Goal: Information Seeking & Learning: Find specific fact

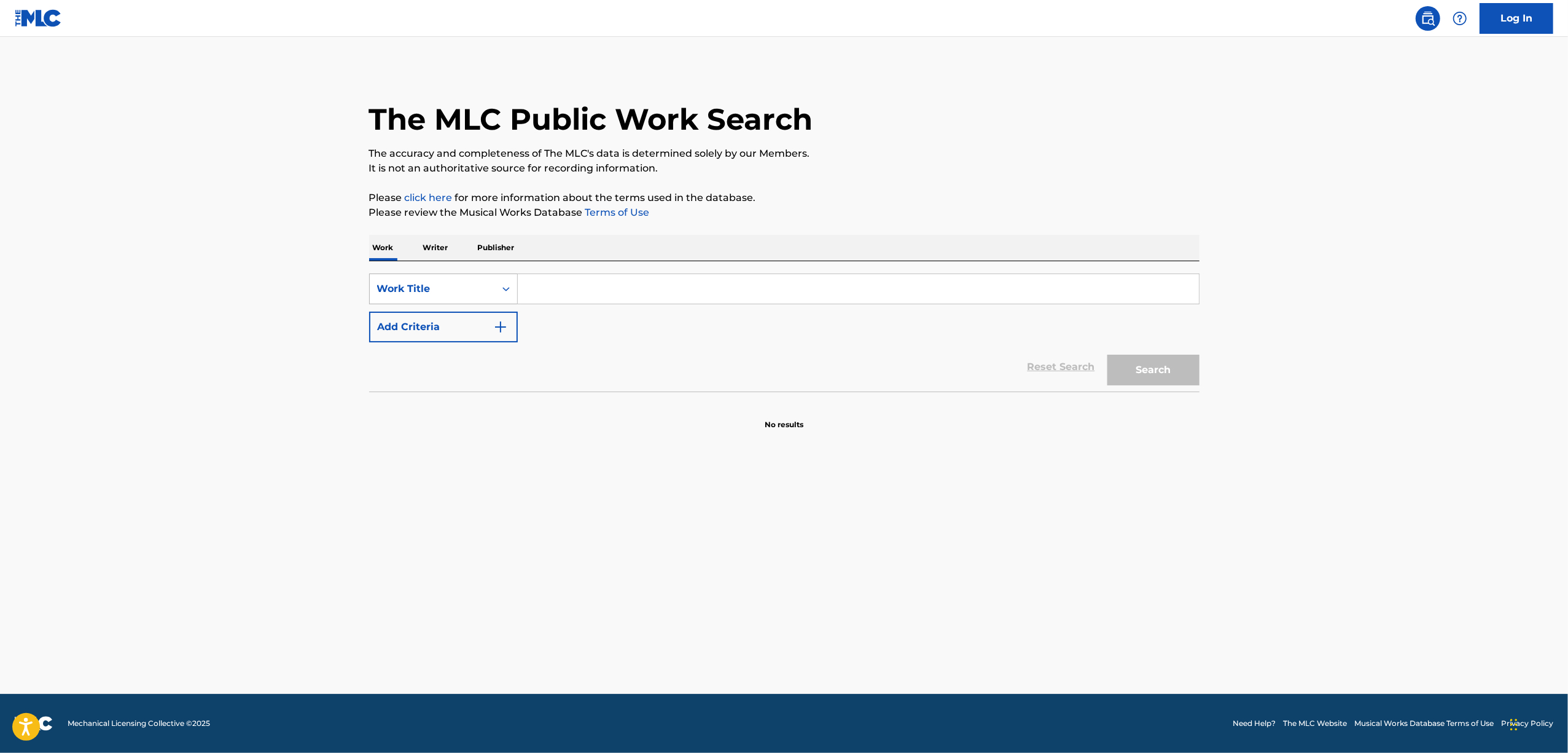
click at [504, 286] on icon "Search Form" at bounding box center [506, 289] width 12 height 12
click at [451, 356] on div "Writer IPI" at bounding box center [444, 350] width 148 height 31
click at [553, 292] on input "Search Form" at bounding box center [859, 289] width 682 height 29
paste input "00829014936"
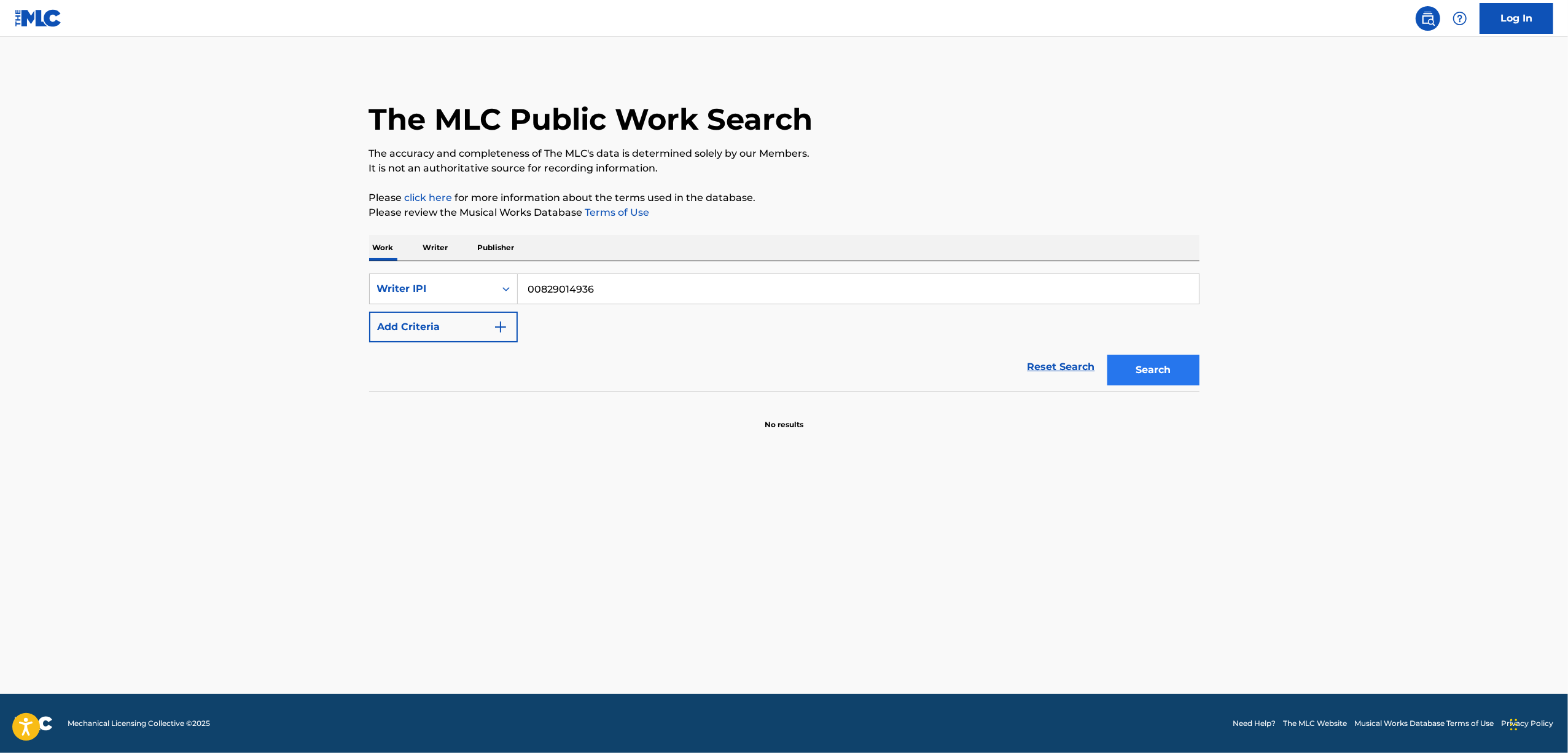
type input "00829014936"
drag, startPoint x: 1152, startPoint y: 374, endPoint x: 917, endPoint y: 318, distance: 241.6
click at [1156, 367] on button "Search" at bounding box center [1153, 370] width 92 height 31
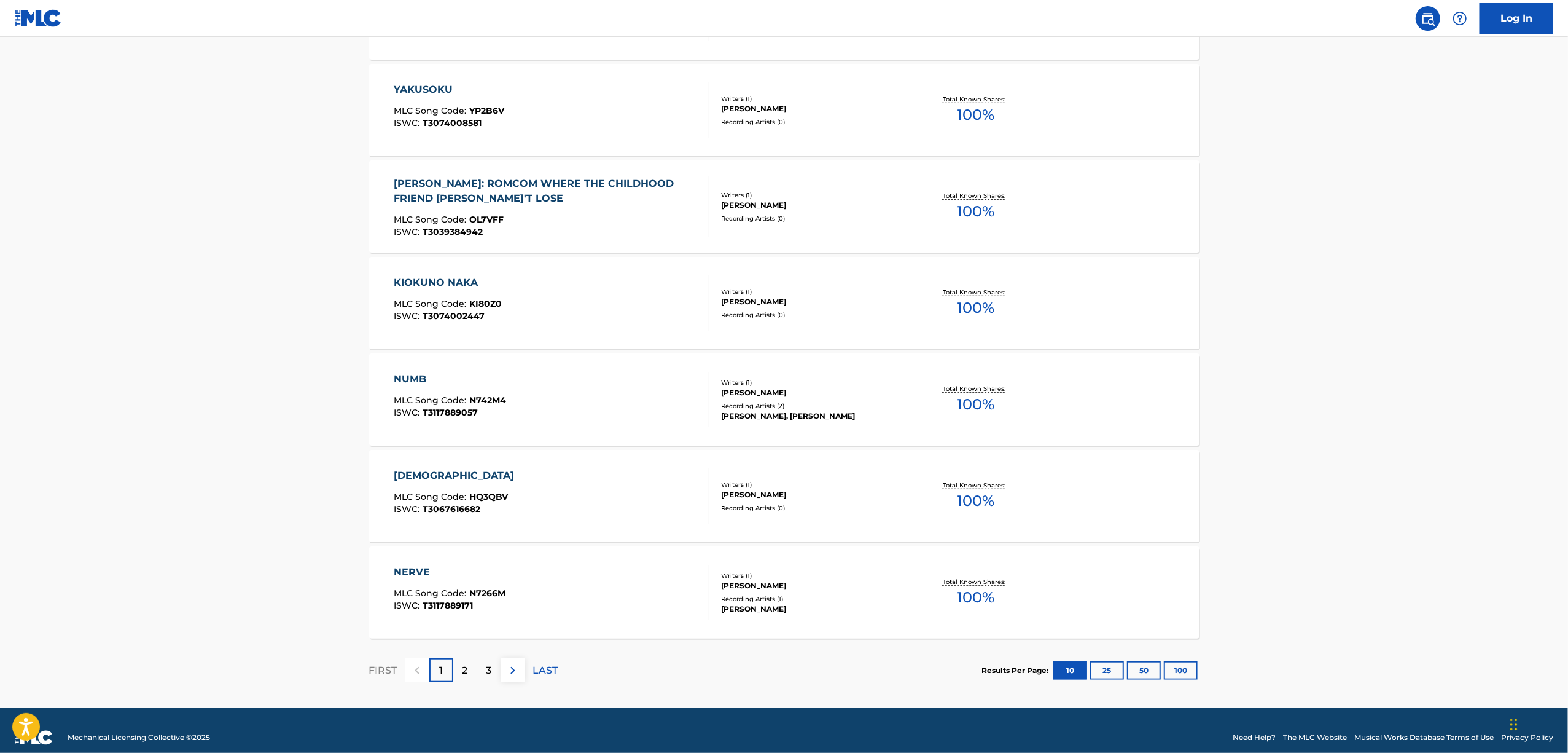
scroll to position [752, 0]
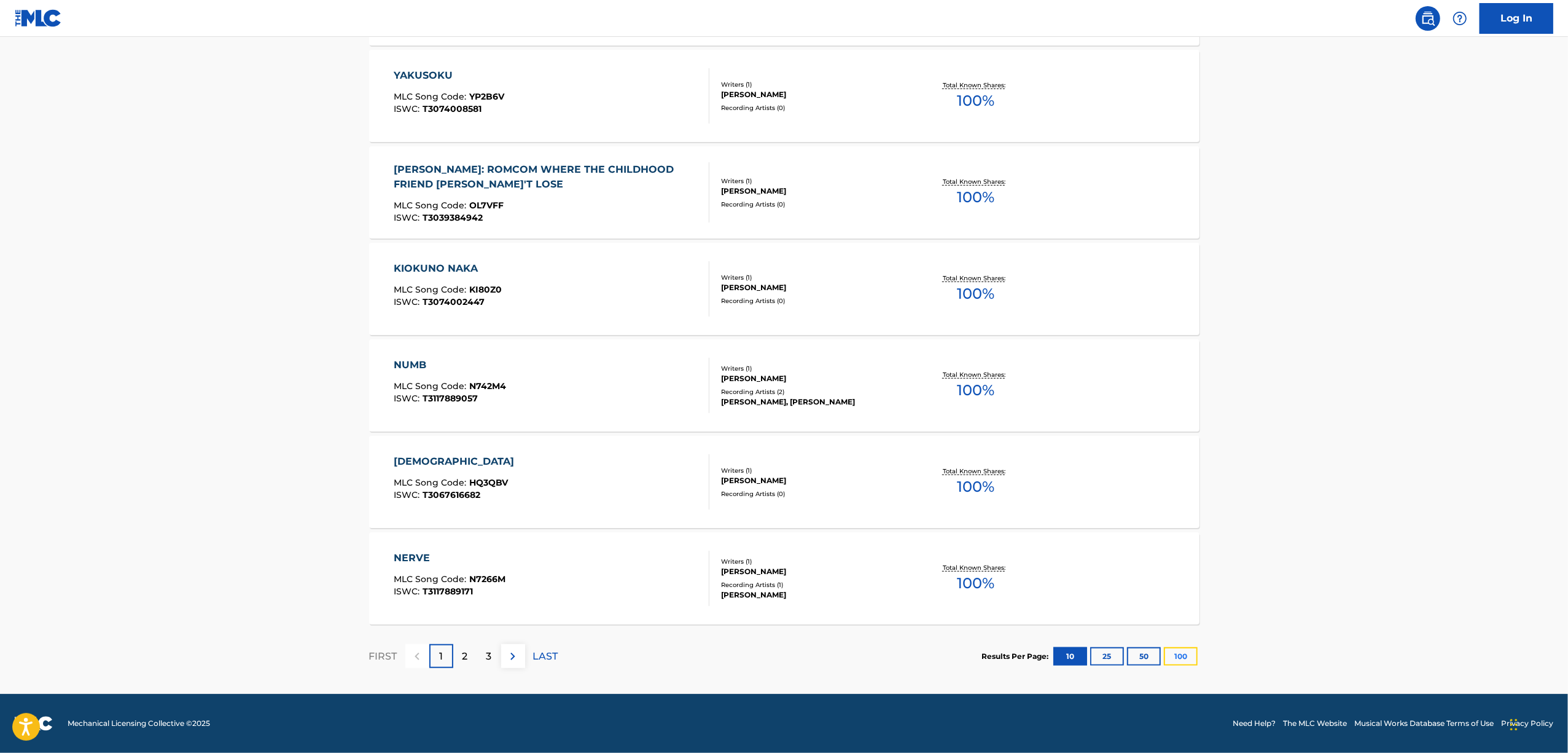
click at [1185, 655] on button "100" at bounding box center [1181, 656] width 34 height 19
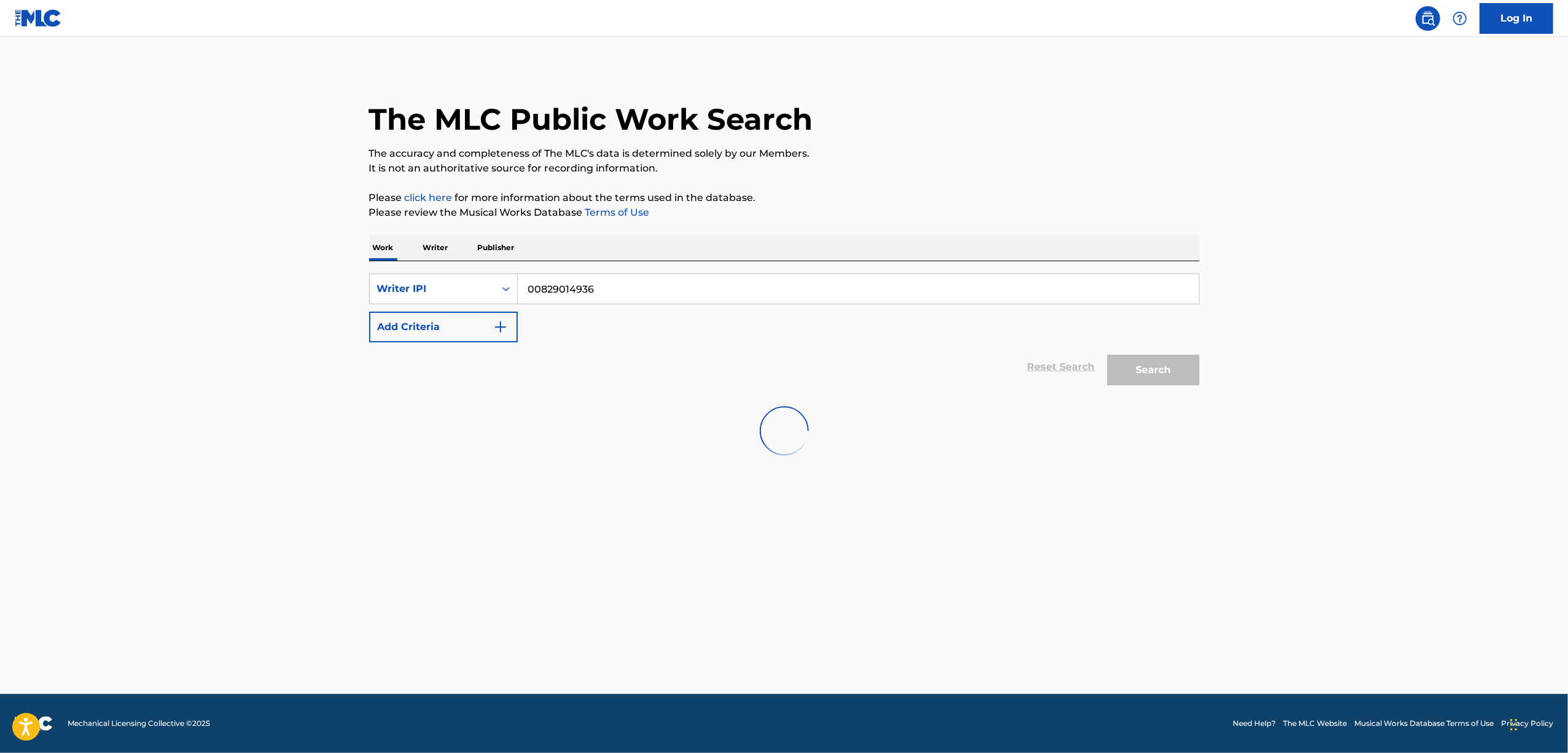
scroll to position [0, 0]
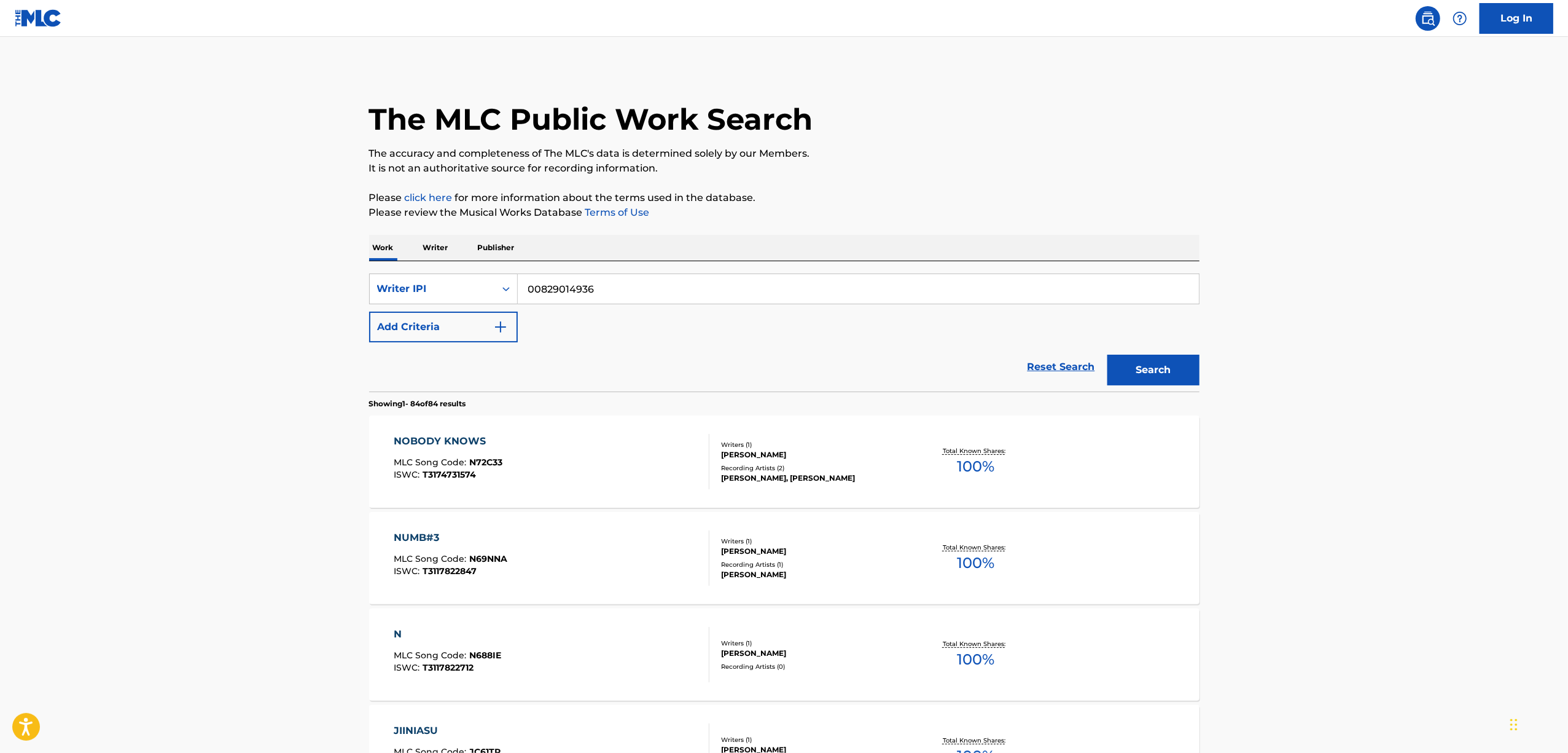
click at [852, 215] on p "Please review the Musical Works Database Terms of Use" at bounding box center [784, 212] width 831 height 15
click at [445, 445] on div "NOBODY KNOWS" at bounding box center [448, 441] width 109 height 15
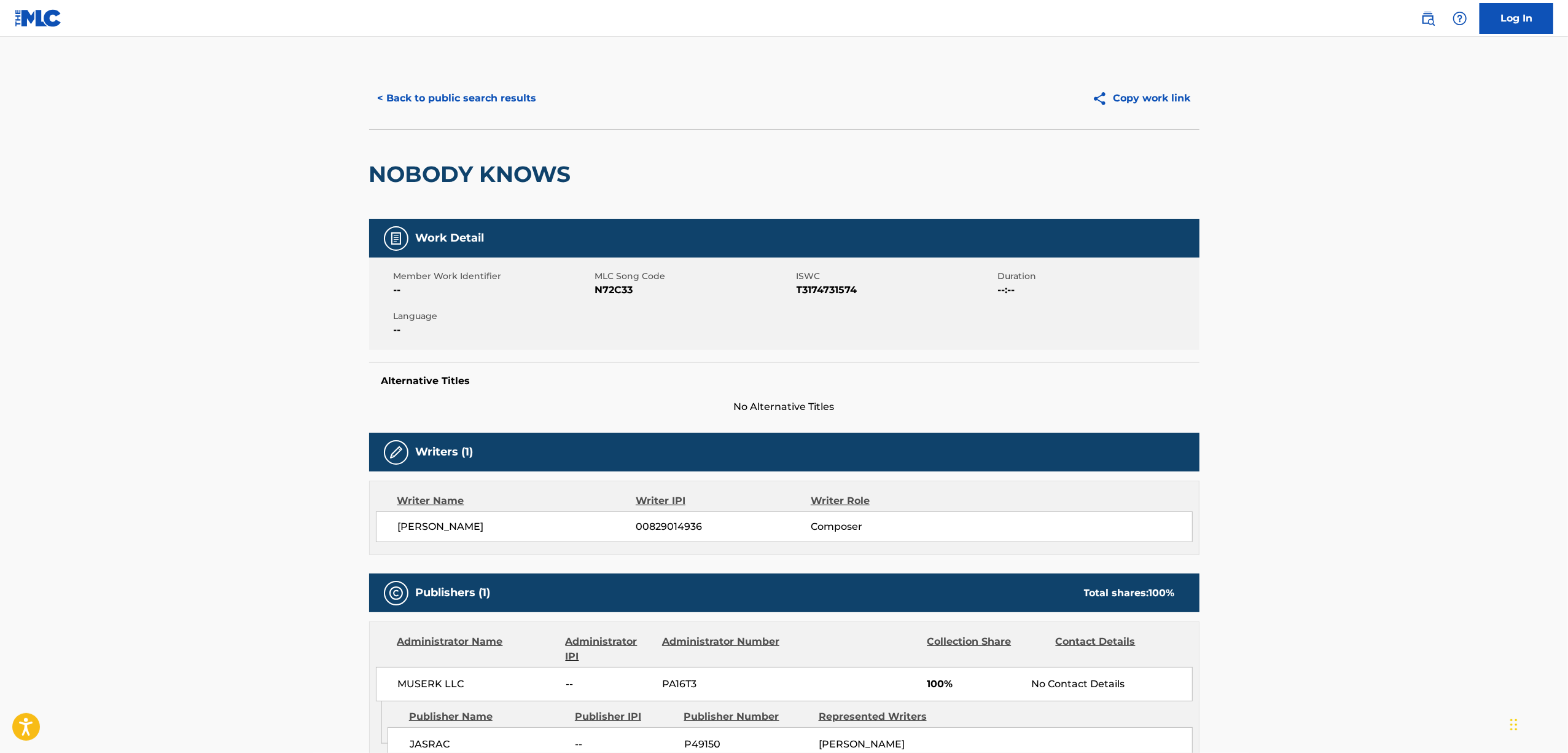
click at [474, 175] on h2 "NOBODY KNOWS" at bounding box center [473, 174] width 208 height 28
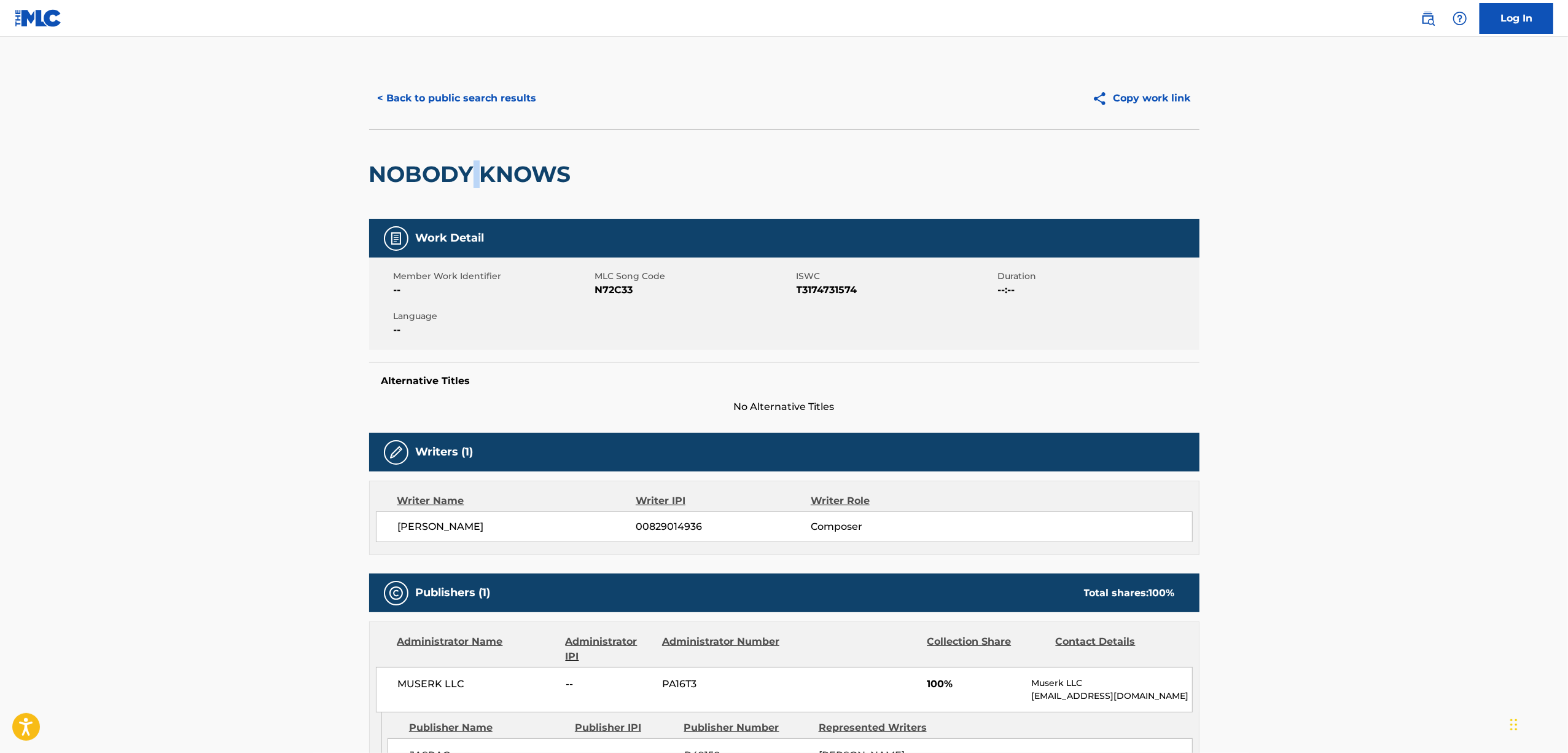
click at [474, 175] on h2 "NOBODY KNOWS" at bounding box center [473, 174] width 208 height 28
copy div "NOBODY KNOWS"
click at [813, 301] on div "Member Work Identifier -- MLC Song Code N72C33 ISWC T3174731574 Duration --:-- …" at bounding box center [784, 303] width 831 height 92
click at [819, 291] on span "T3174731574" at bounding box center [896, 290] width 199 height 15
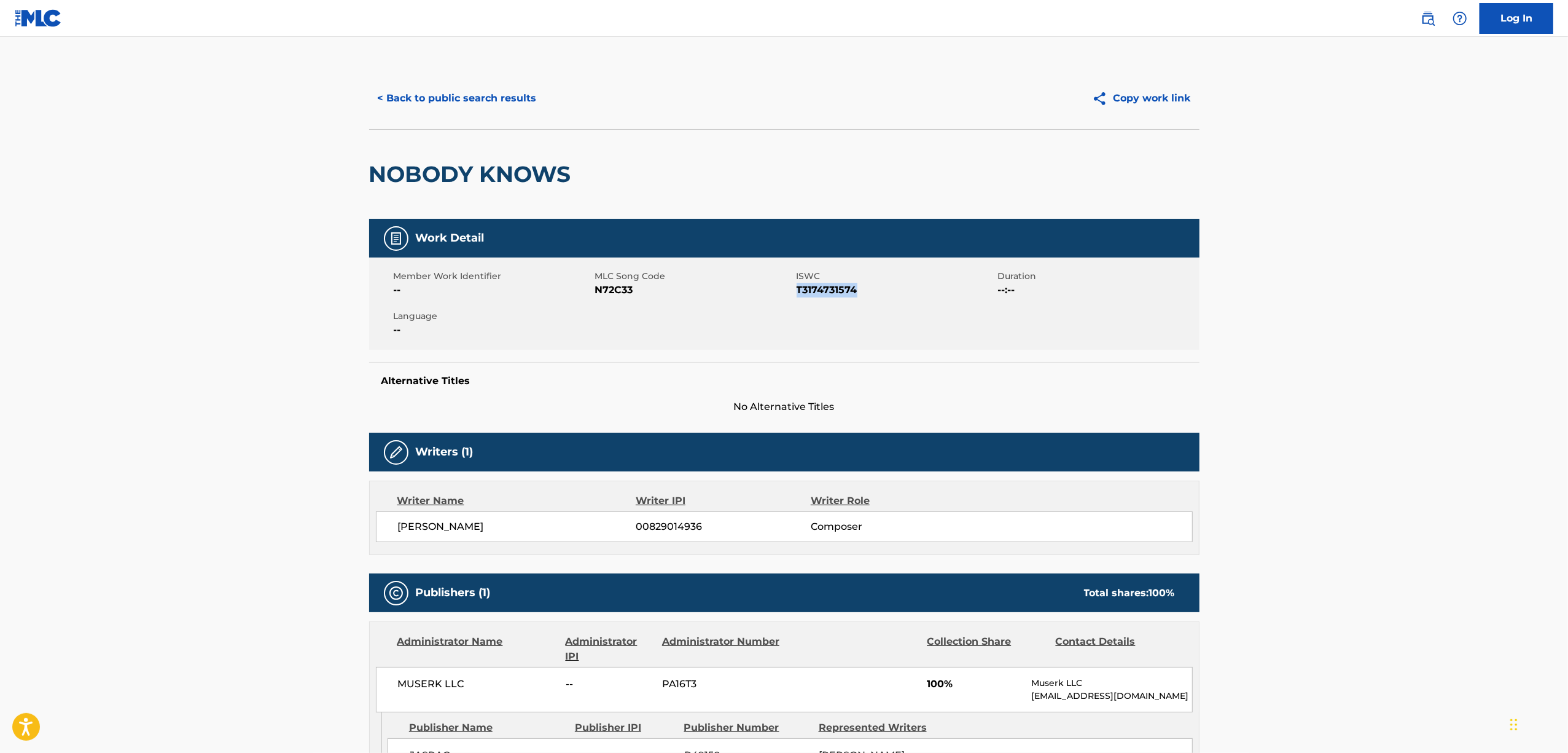
click at [819, 291] on span "T3174731574" at bounding box center [896, 290] width 199 height 15
copy span "T3174731574"
click at [417, 92] on button "< Back to public search results" at bounding box center [457, 98] width 176 height 31
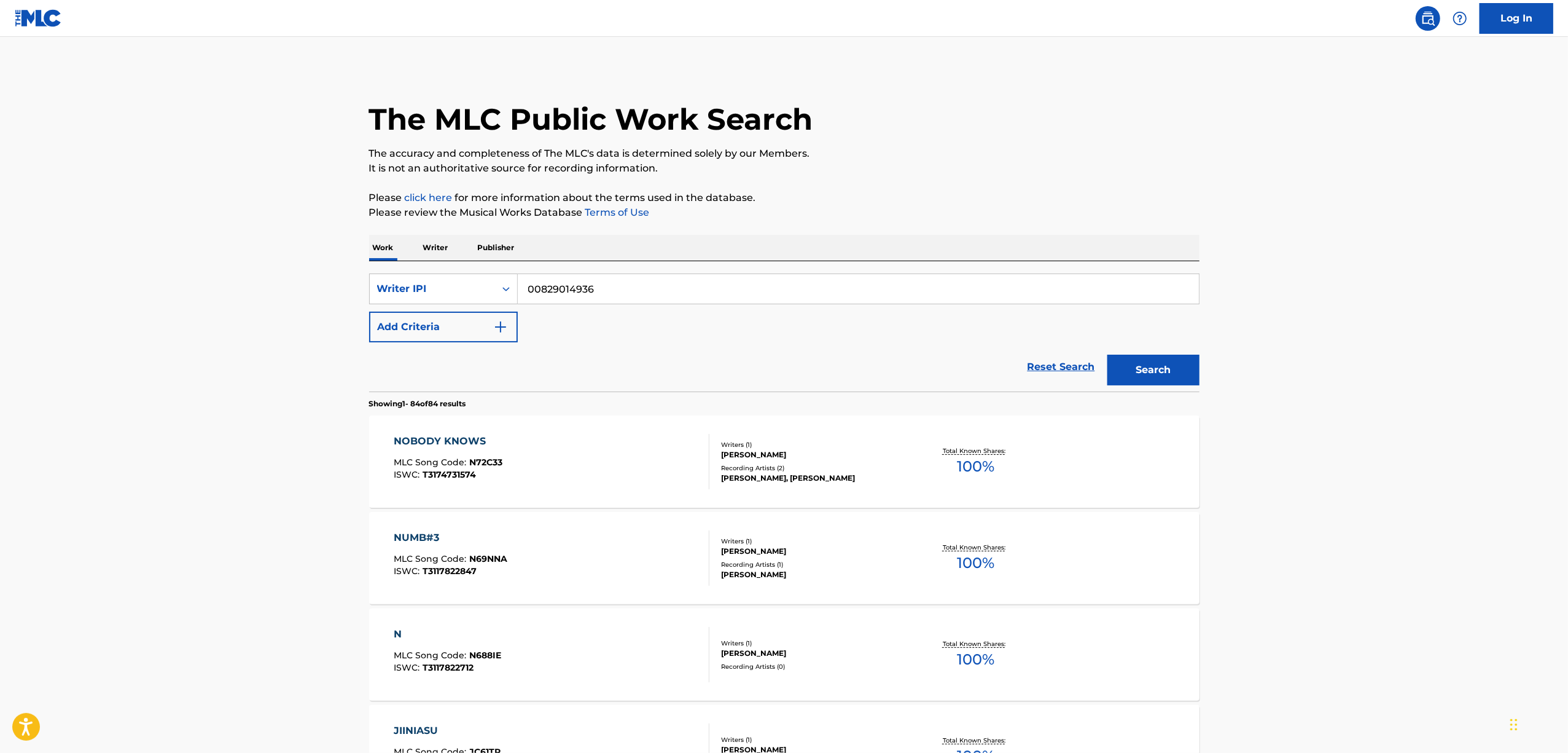
click at [413, 539] on div "NUMB#3" at bounding box center [451, 537] width 114 height 15
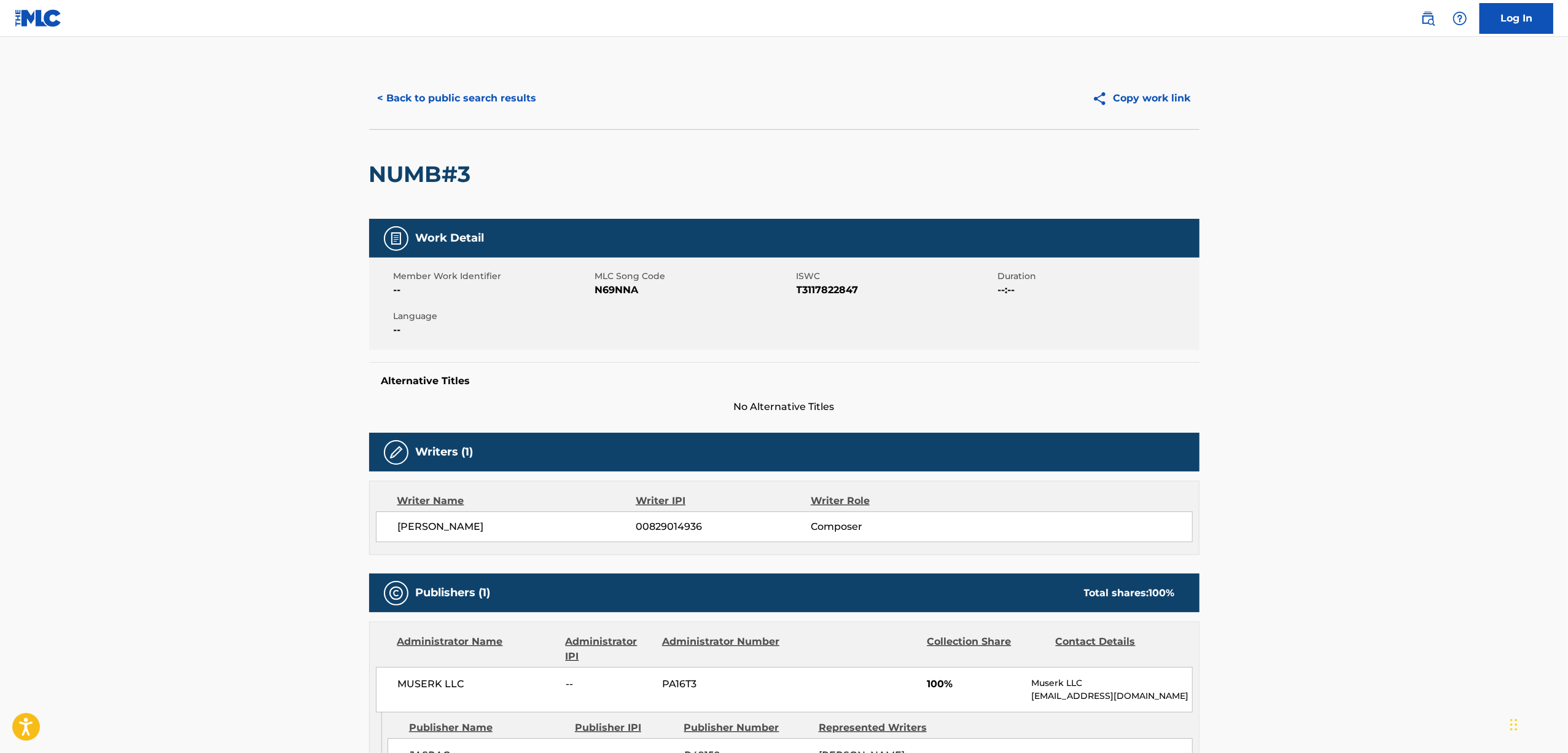
click at [818, 289] on span "T3117822847" at bounding box center [896, 290] width 199 height 15
copy span "T3117822847"
drag, startPoint x: 484, startPoint y: 166, endPoint x: 371, endPoint y: 172, distance: 113.2
click at [371, 172] on div "NUMB#3" at bounding box center [784, 174] width 831 height 90
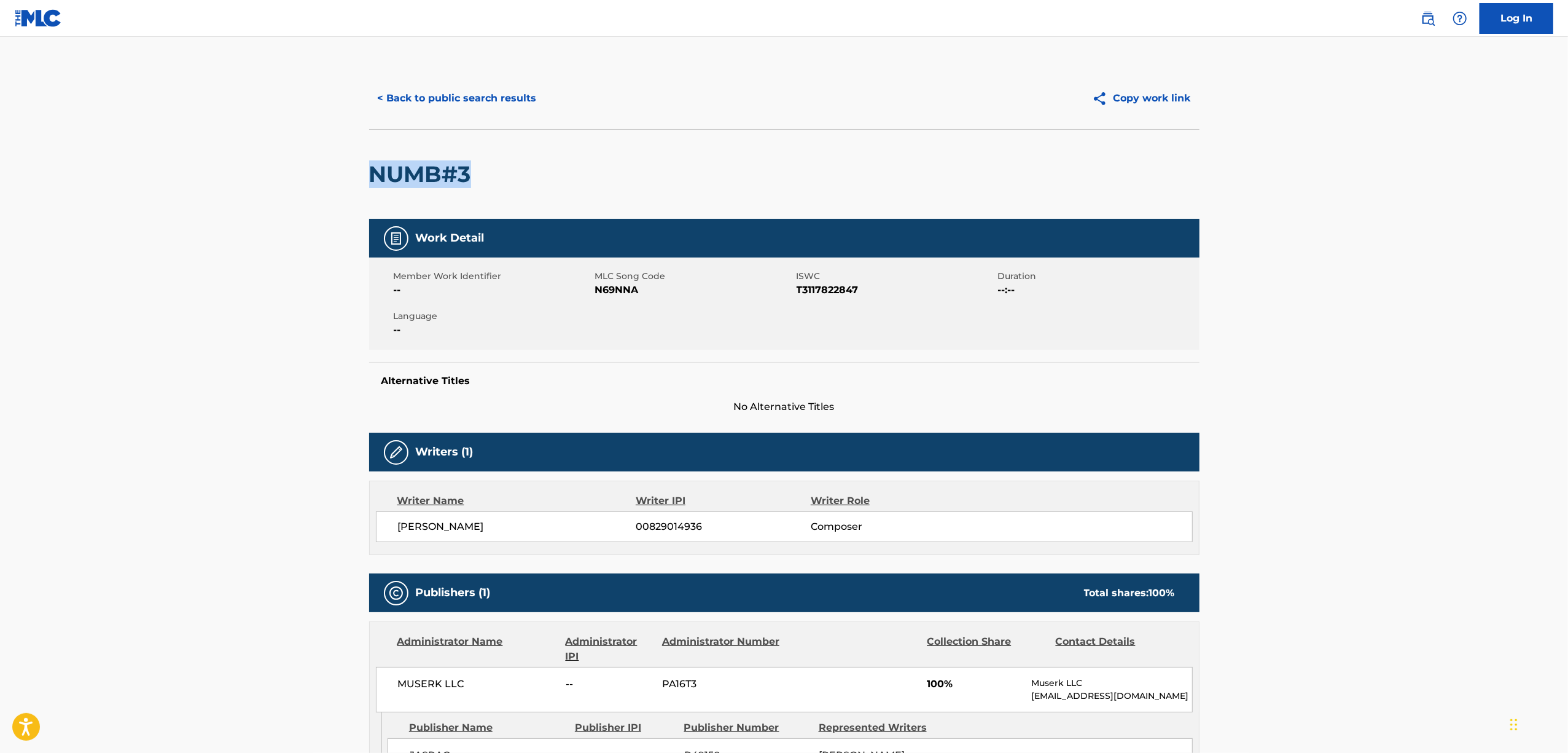
copy h2 "NUMB#3"
click at [441, 97] on button "< Back to public search results" at bounding box center [457, 98] width 176 height 31
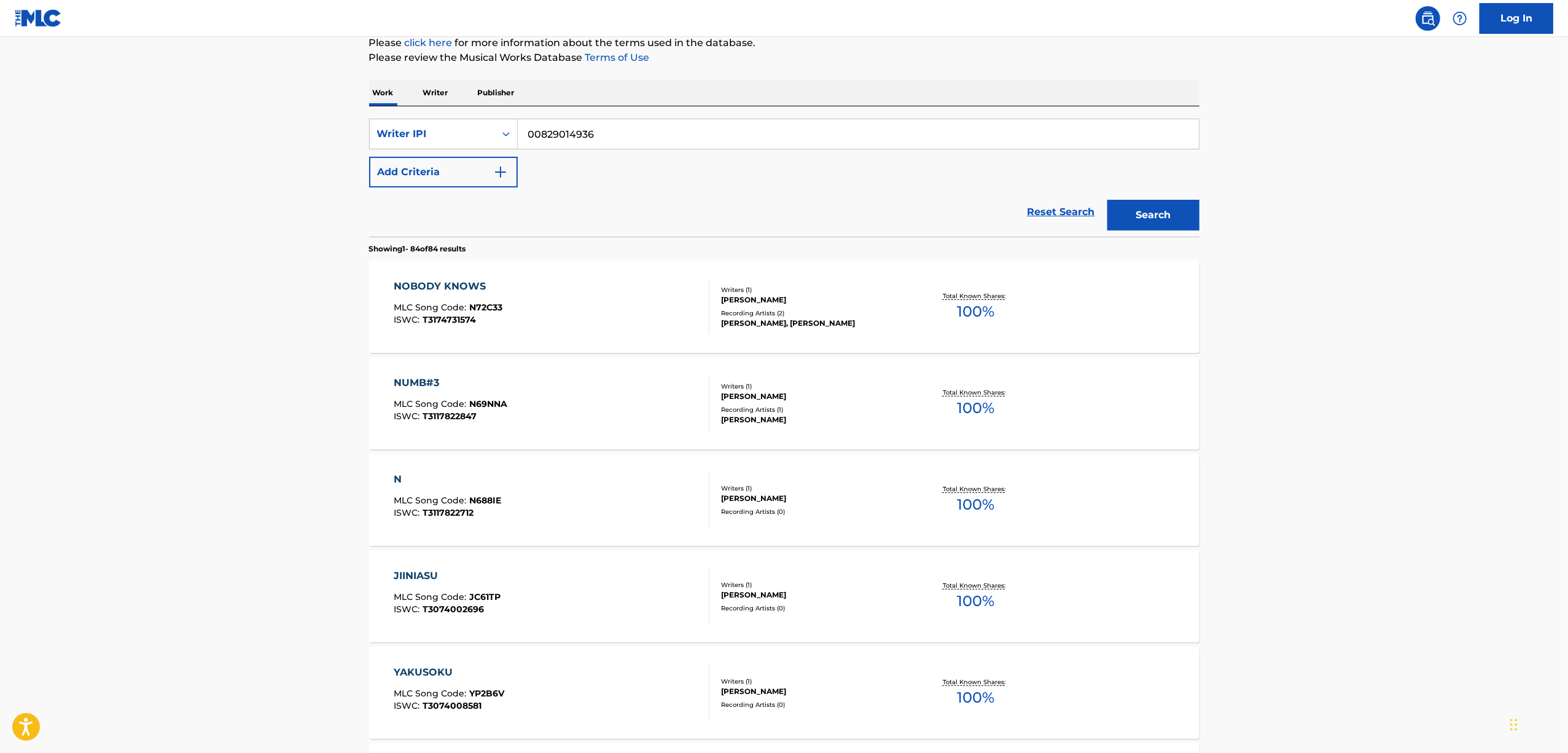
scroll to position [163, 0]
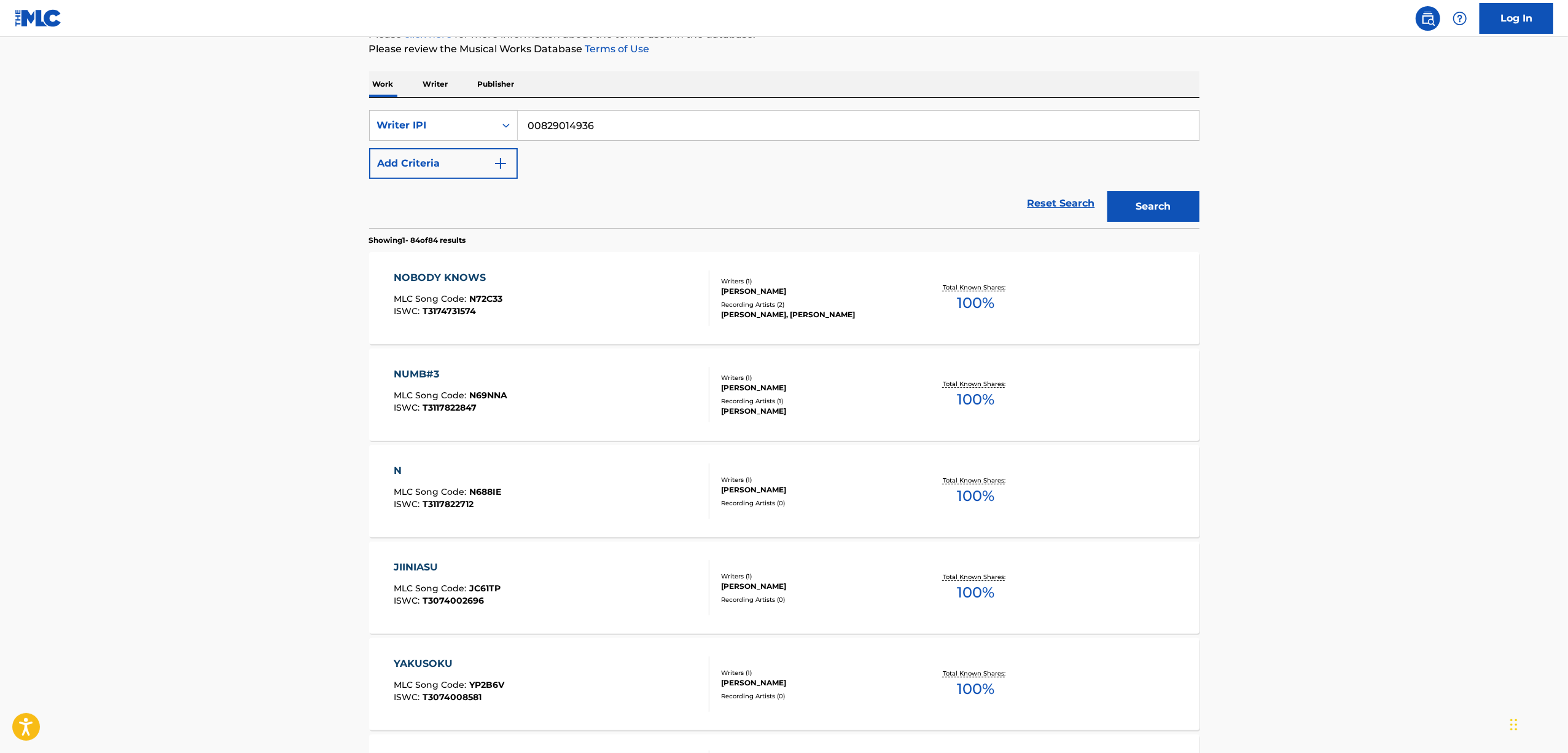
click at [400, 472] on div "N" at bounding box center [447, 470] width 107 height 15
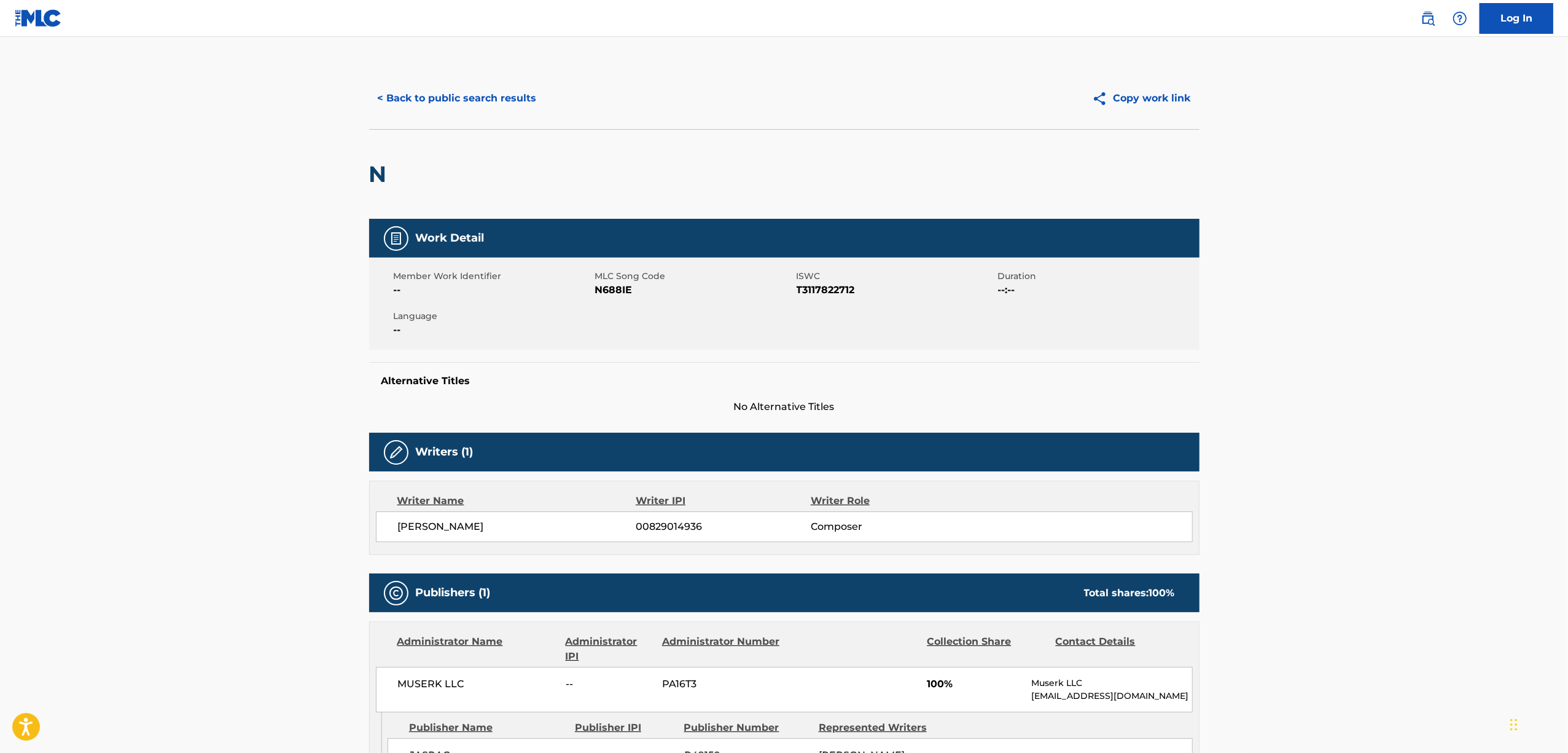
click at [821, 288] on span "T3117822712" at bounding box center [896, 290] width 199 height 15
copy span "T3117822712"
click at [493, 94] on button "< Back to public search results" at bounding box center [457, 98] width 176 height 31
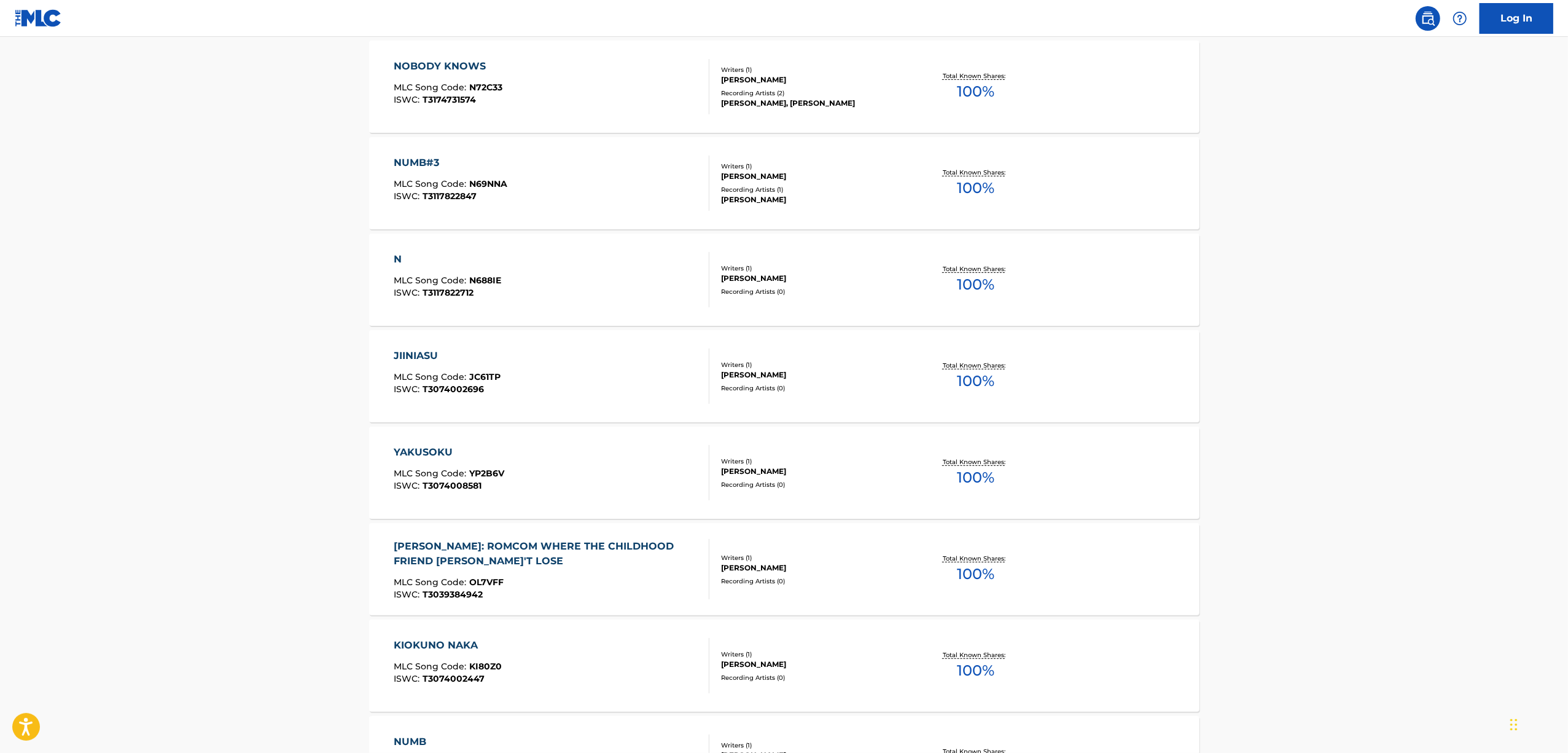
scroll to position [409, 0]
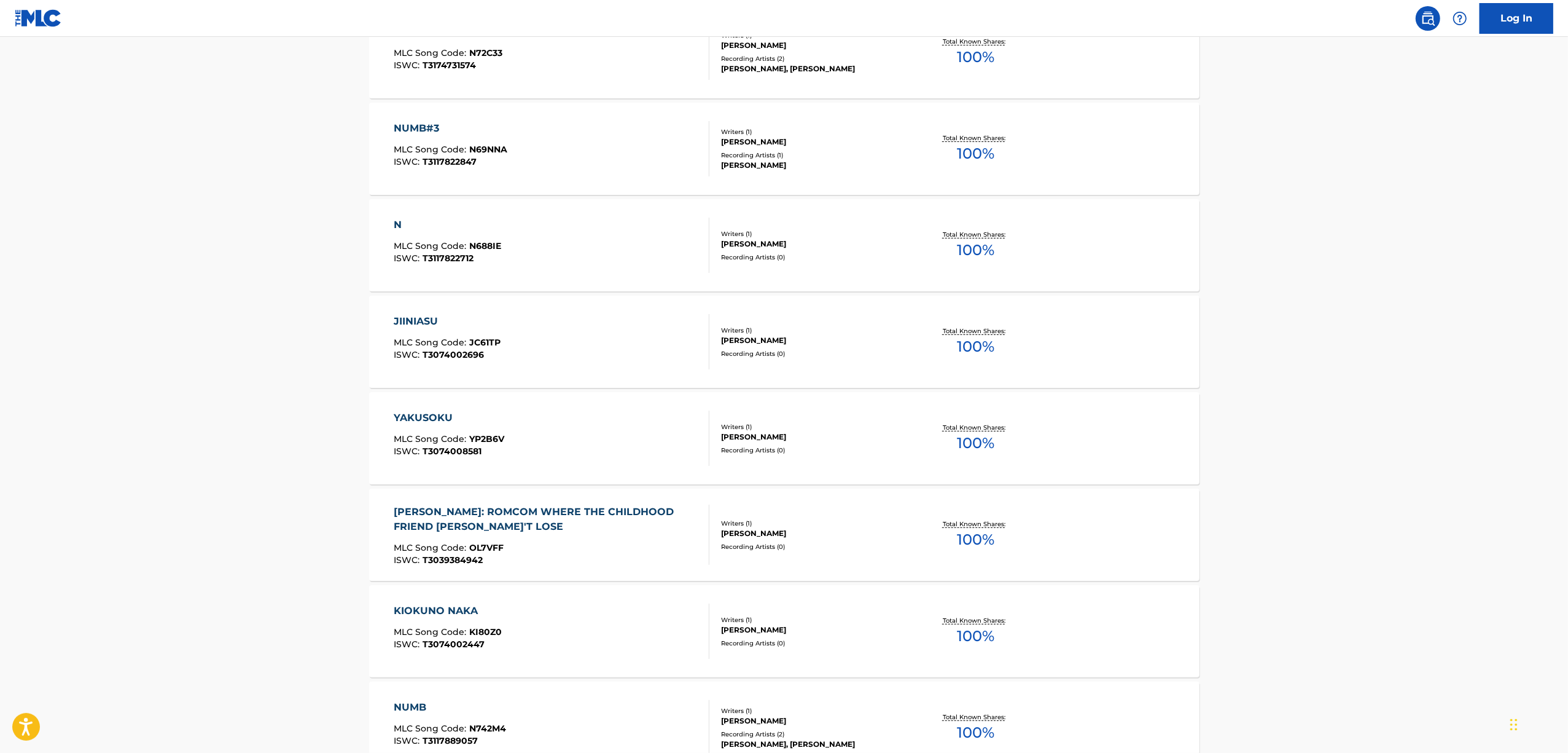
click at [406, 322] on div "JIINIASU" at bounding box center [447, 321] width 107 height 15
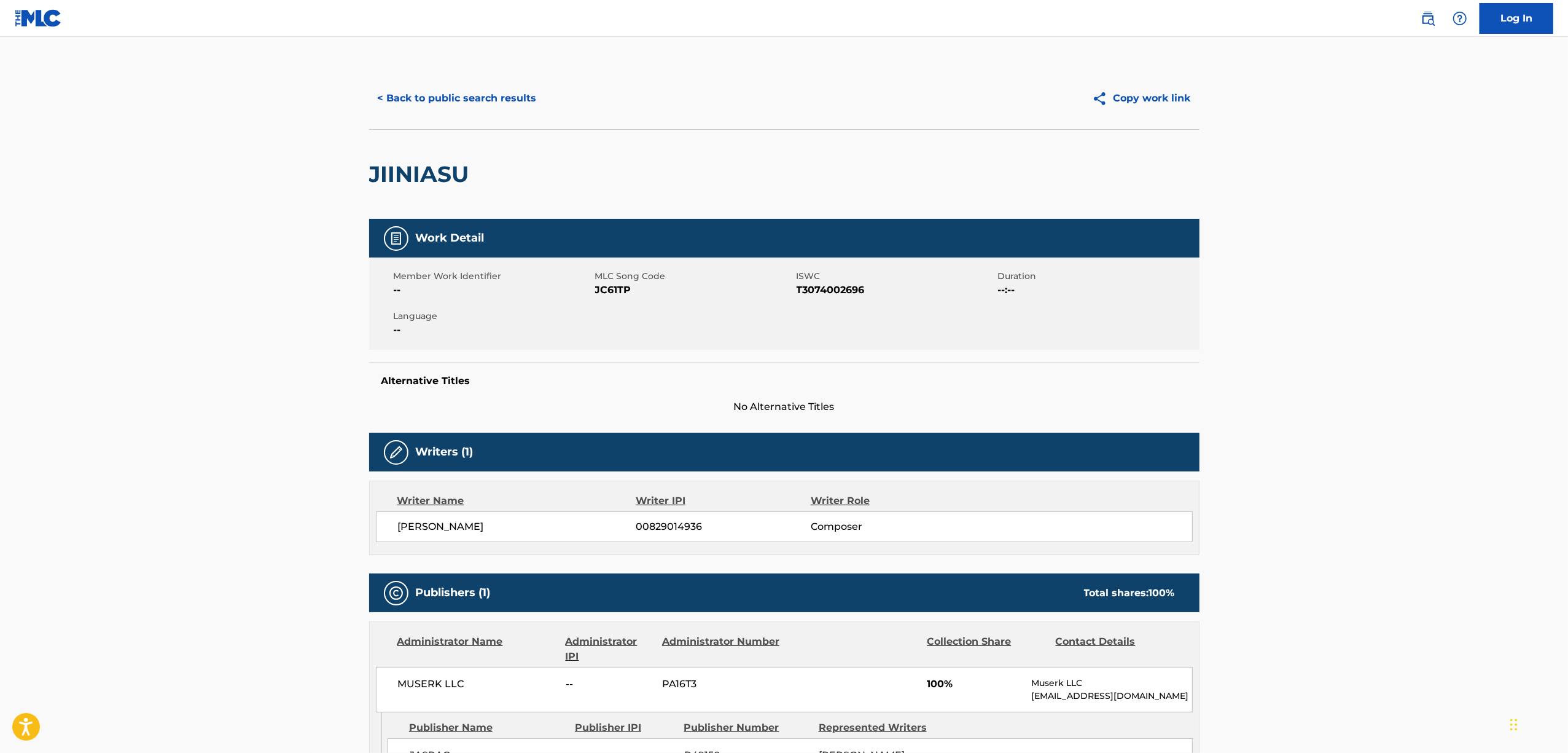
click at [427, 163] on h2 "JIINIASU" at bounding box center [423, 174] width 107 height 28
copy h2 "JIINIASU"
click at [833, 292] on span "T3074002696" at bounding box center [896, 290] width 199 height 15
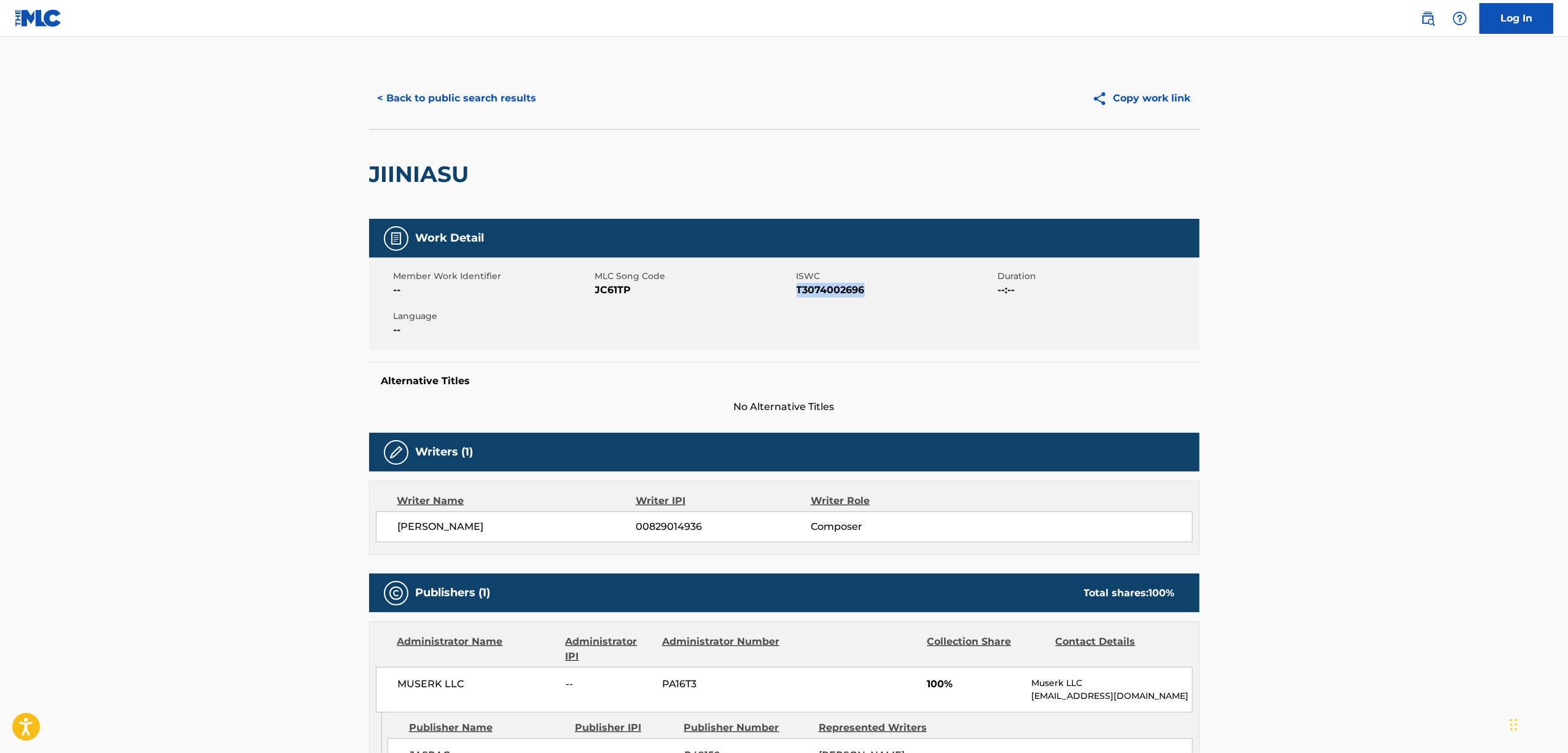
copy span "T3074002696"
click at [421, 101] on button "< Back to public search results" at bounding box center [457, 98] width 176 height 31
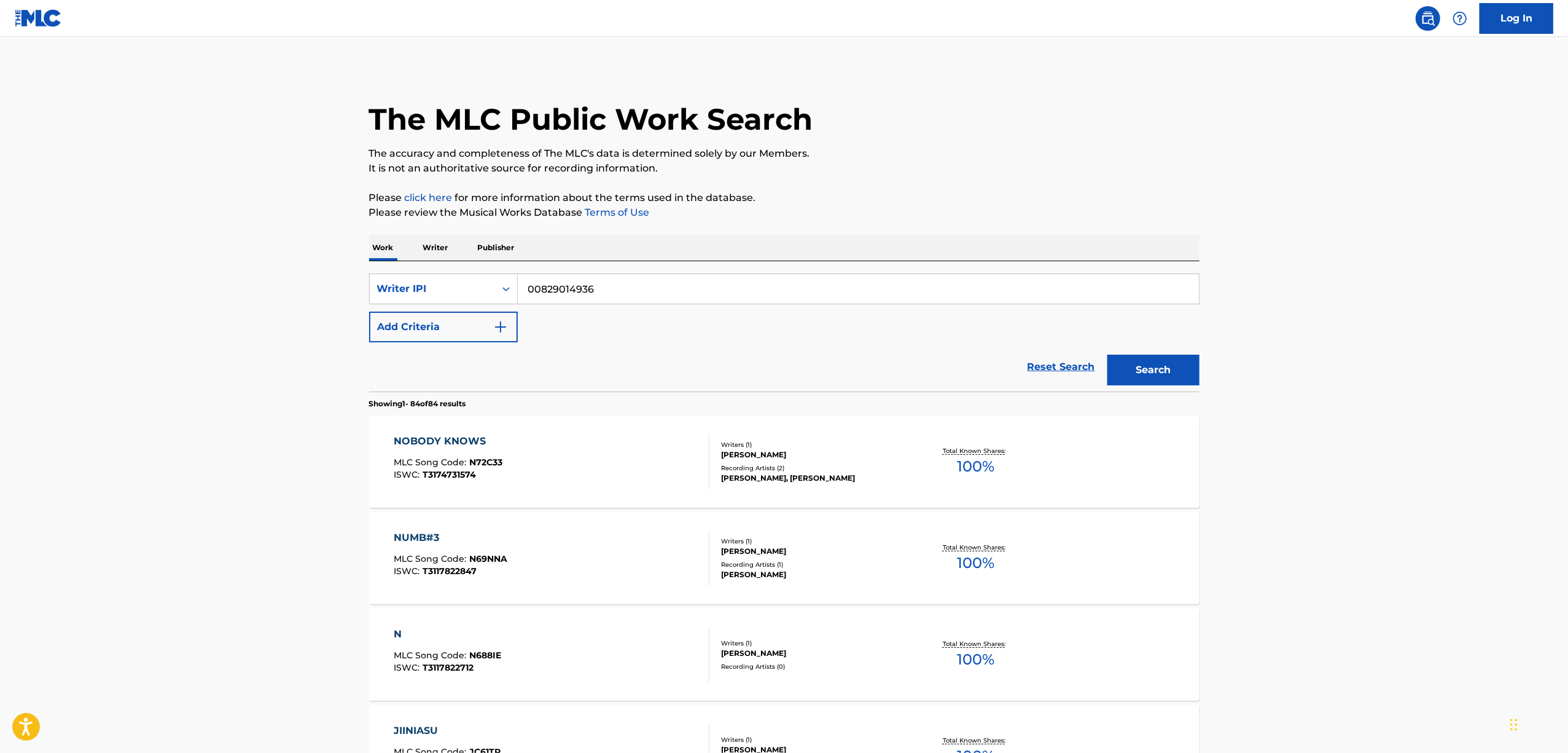
scroll to position [441, 0]
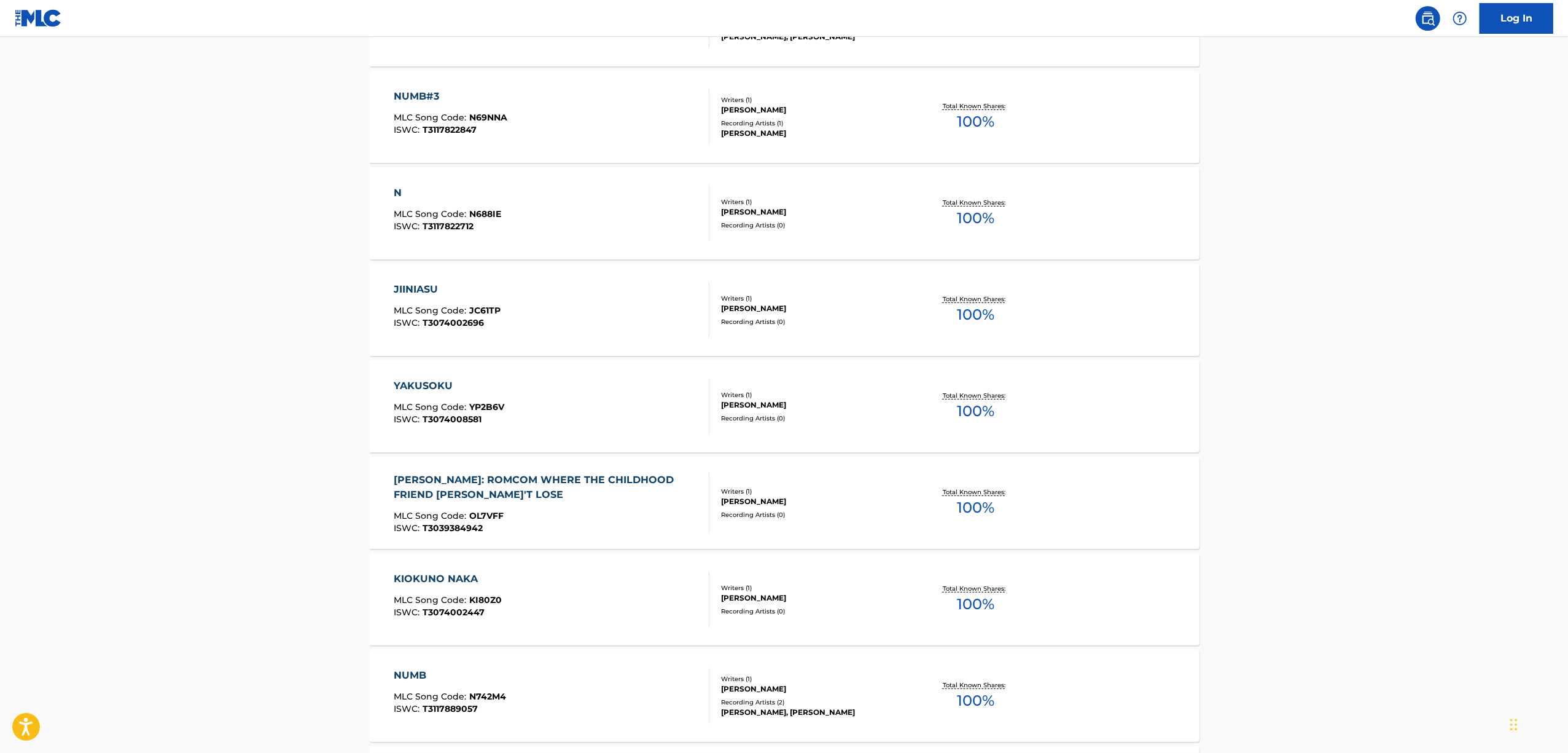
click at [418, 386] on div "YAKUSOKU" at bounding box center [449, 386] width 111 height 15
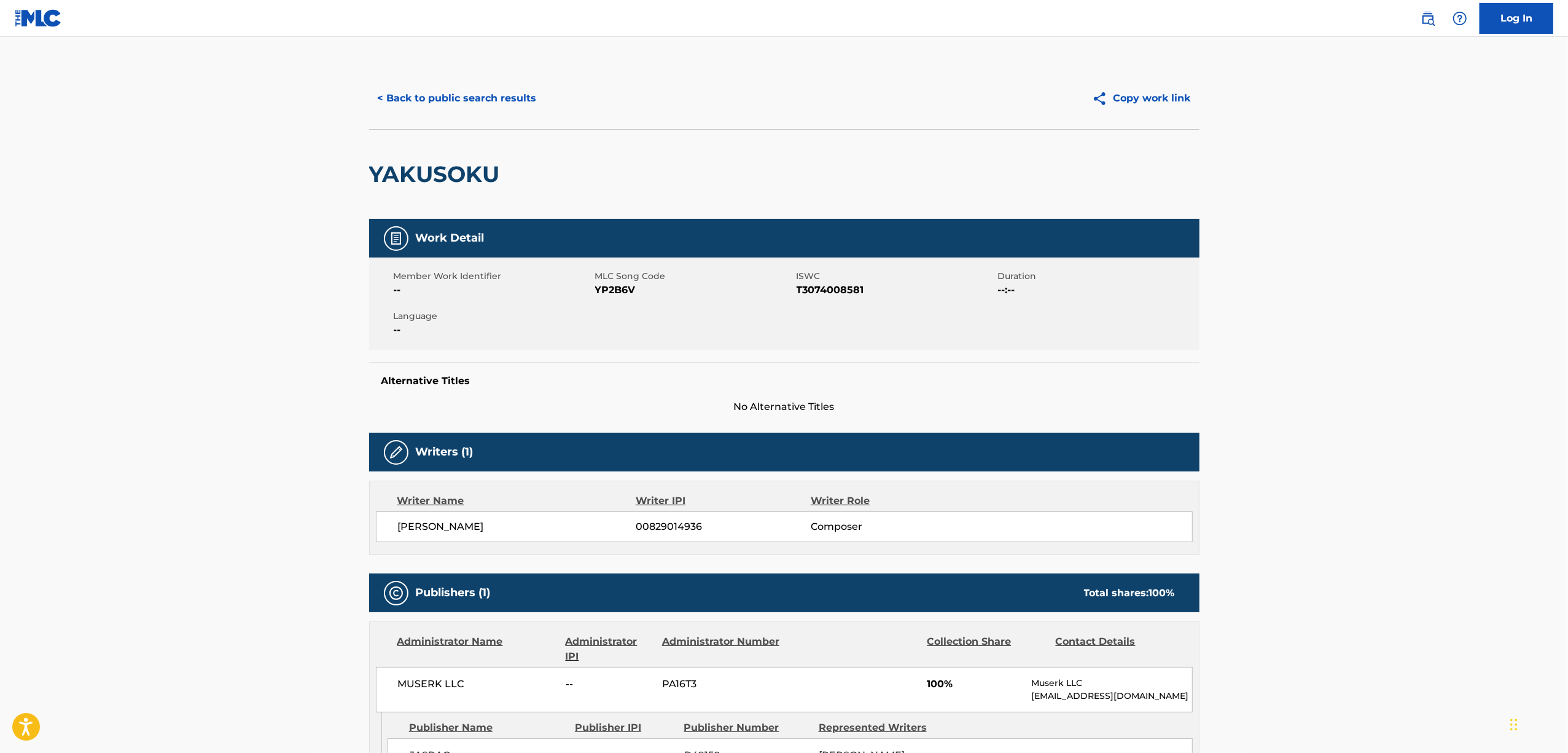
click at [430, 178] on h2 "YAKUSOKU" at bounding box center [437, 174] width 137 height 28
copy h2 "YAKUSOKU"
click at [829, 289] on span "T3074008581" at bounding box center [896, 290] width 199 height 15
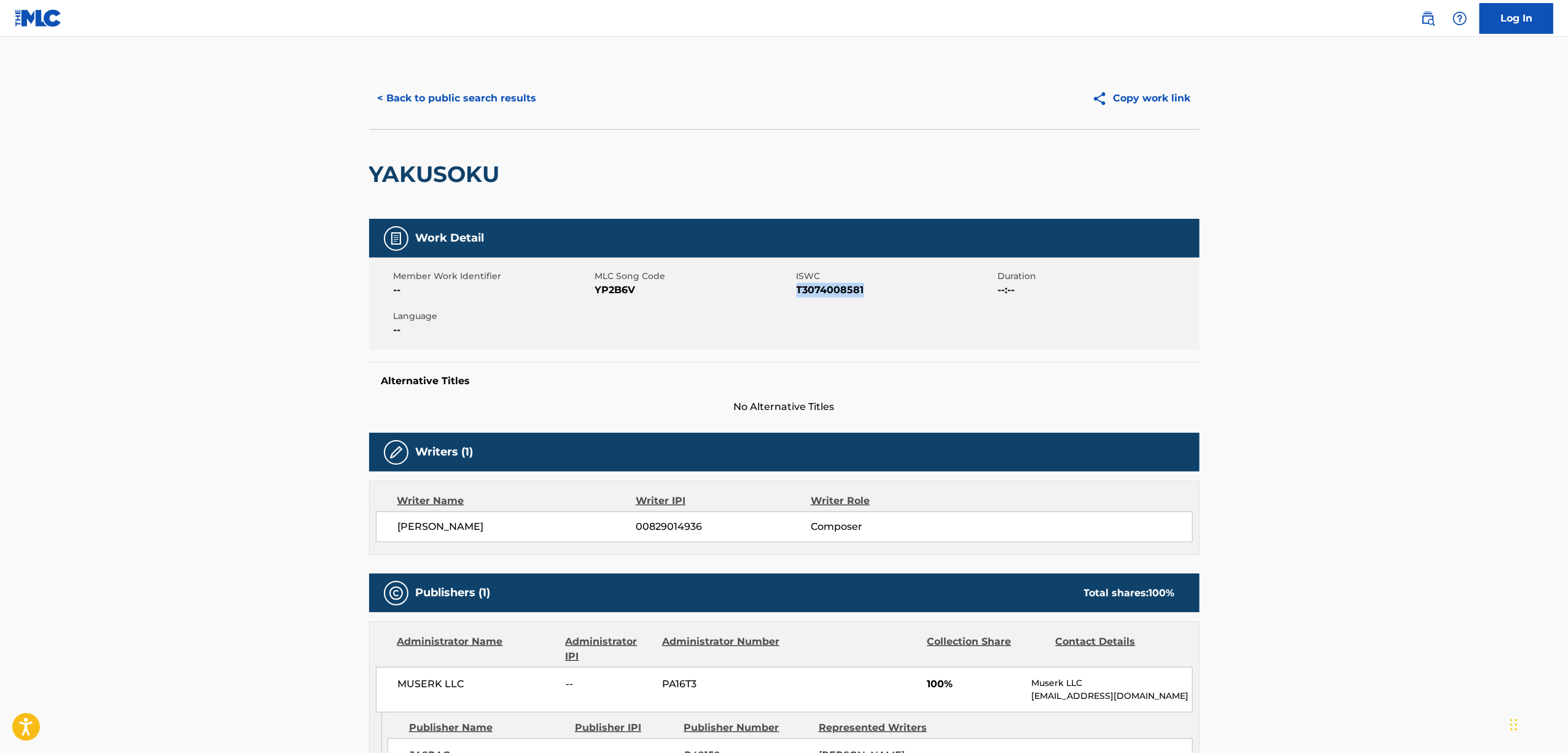
copy span "T3074008581"
click at [433, 101] on button "< Back to public search results" at bounding box center [457, 98] width 176 height 31
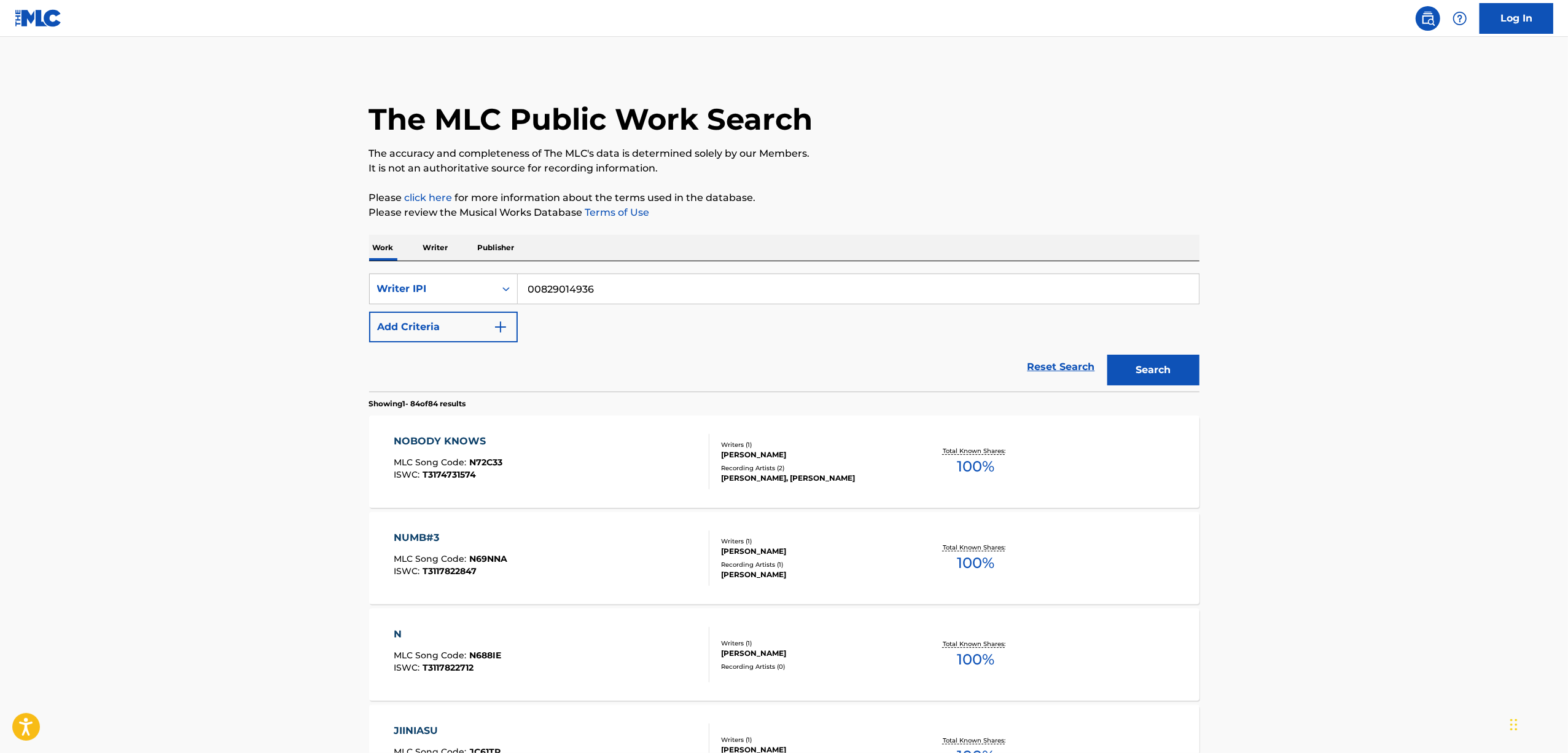
scroll to position [473, 0]
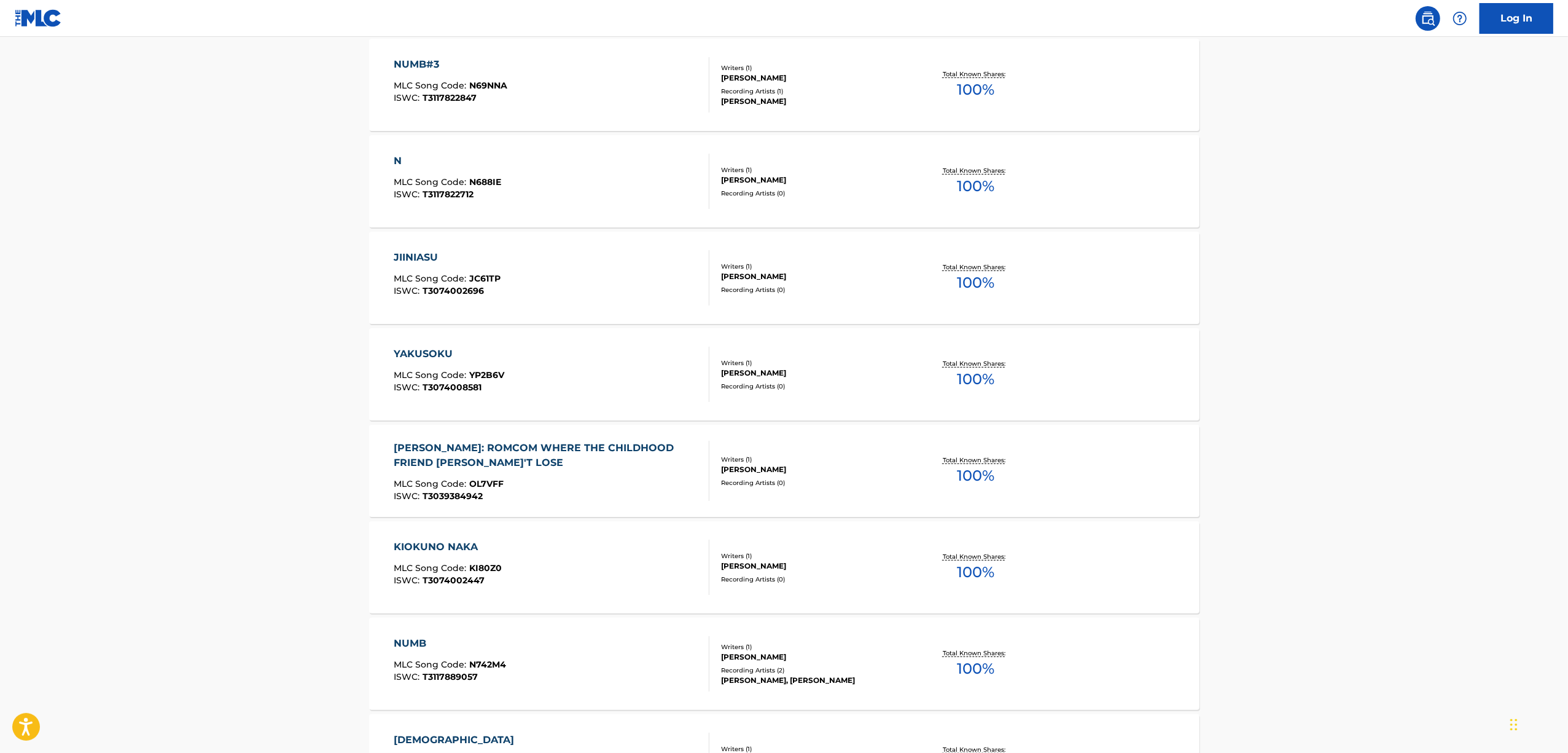
click at [434, 448] on div "[PERSON_NAME]: ROMCOM WHERE THE CHILDHOOD FRIEND [PERSON_NAME]'T LOSE" at bounding box center [546, 455] width 305 height 29
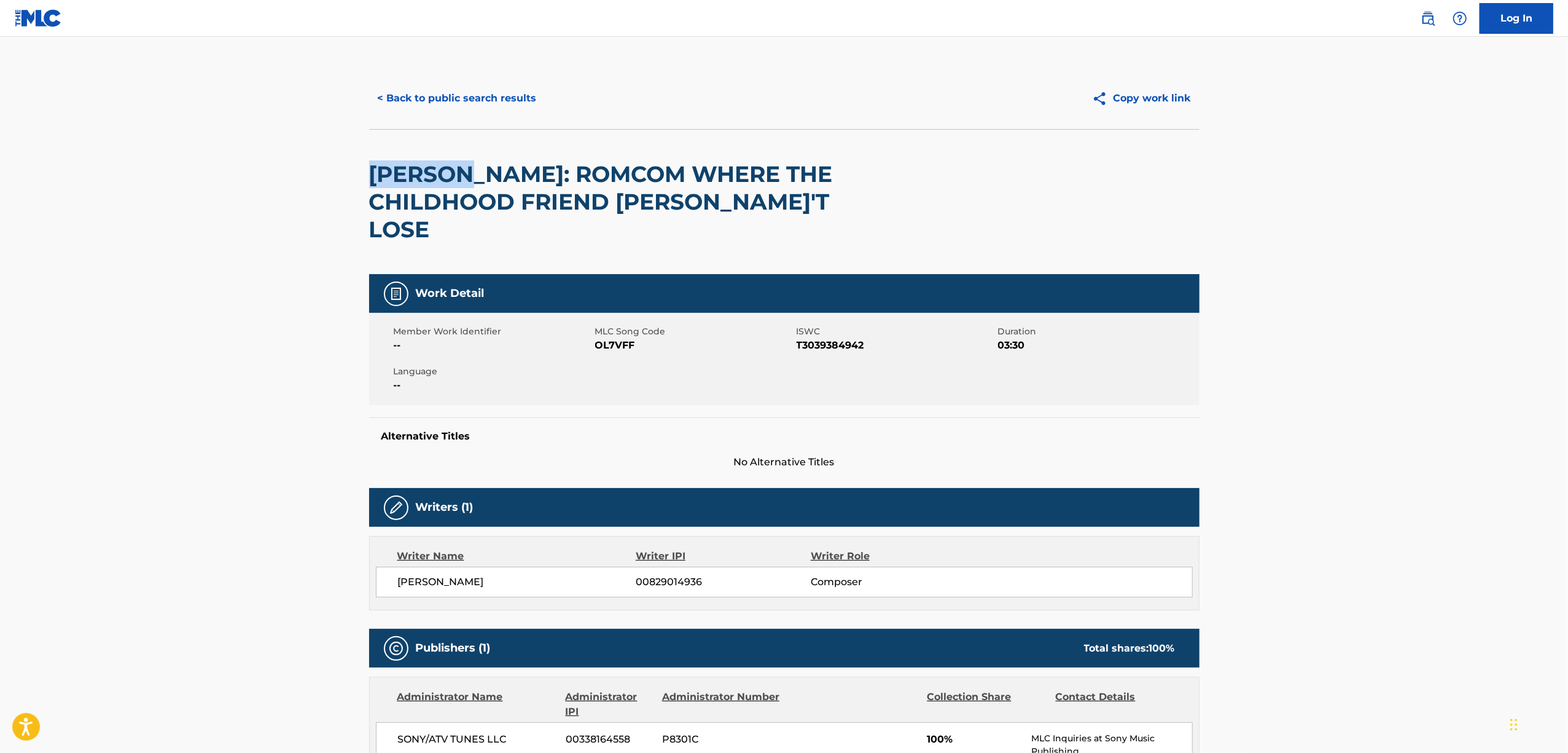
drag, startPoint x: 489, startPoint y: 175, endPoint x: 372, endPoint y: 172, distance: 117.0
click at [372, 172] on h2 "[PERSON_NAME]: ROMCOM WHERE THE CHILDHOOD FRIEND [PERSON_NAME]'T LOSE" at bounding box center [618, 201] width 498 height 83
copy h2 "[PERSON_NAME]"
click at [811, 338] on span "T3039384942" at bounding box center [896, 345] width 199 height 15
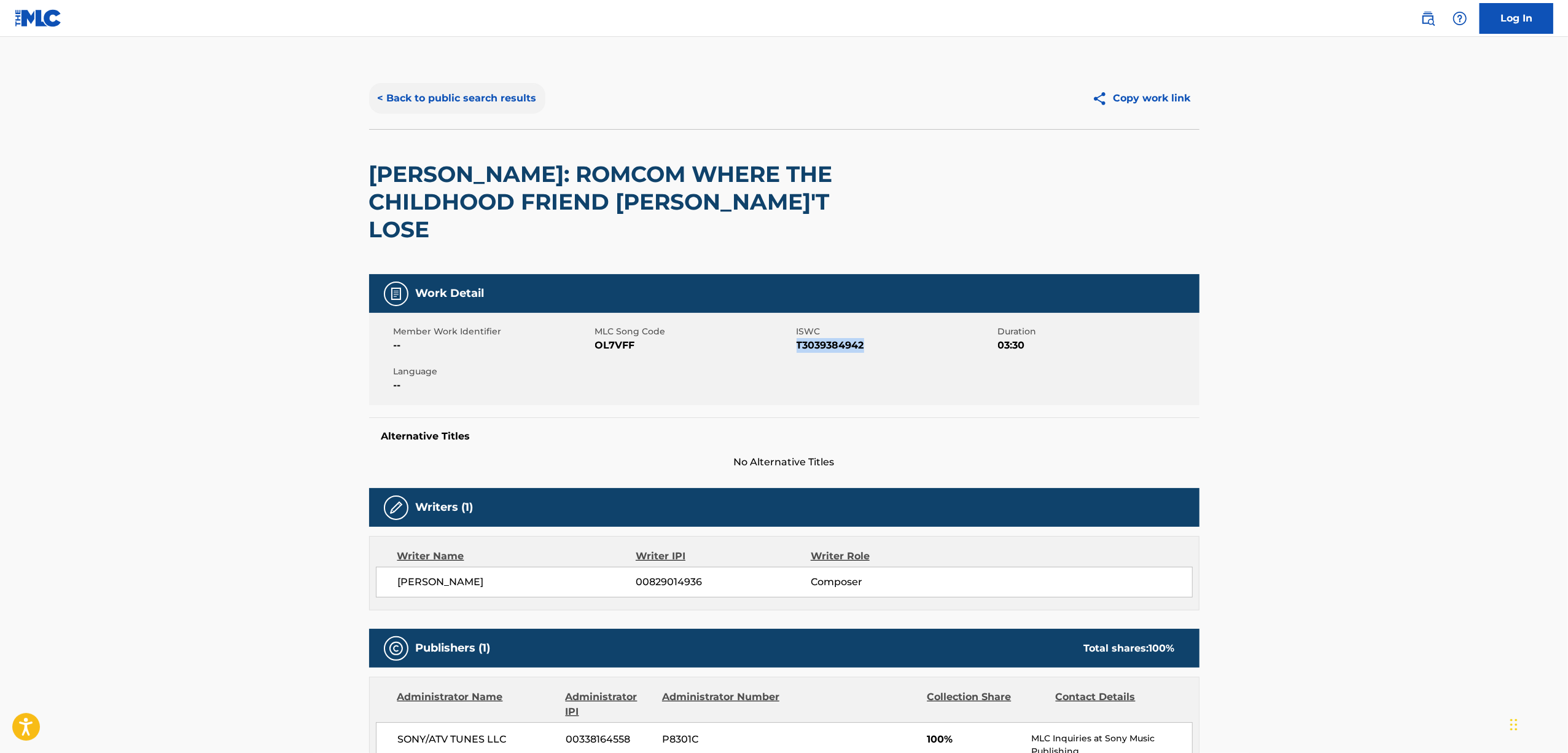
click at [446, 99] on button "< Back to public search results" at bounding box center [457, 98] width 176 height 31
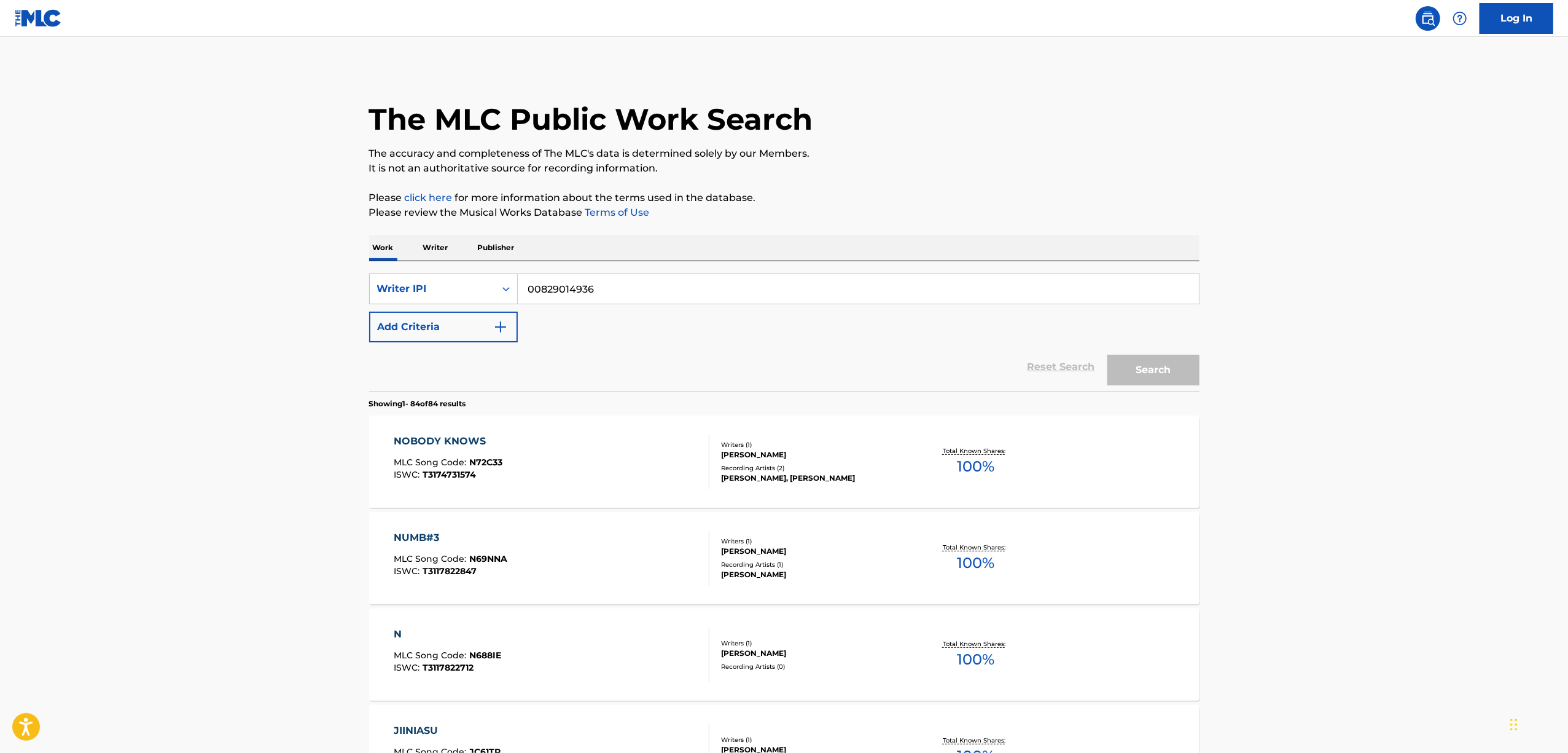
scroll to position [505, 0]
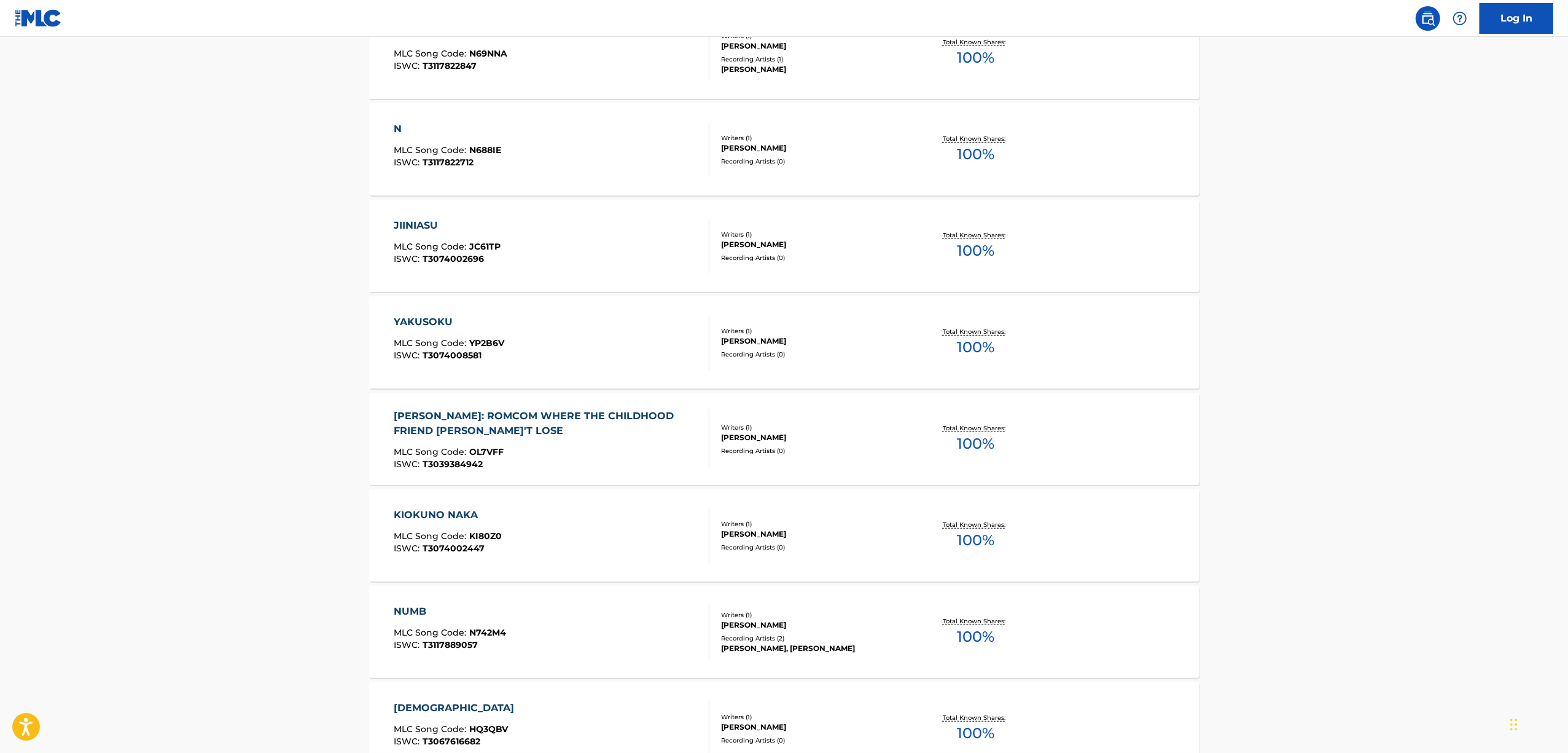
click at [435, 512] on div "KIOKUNO NAKA" at bounding box center [448, 515] width 108 height 15
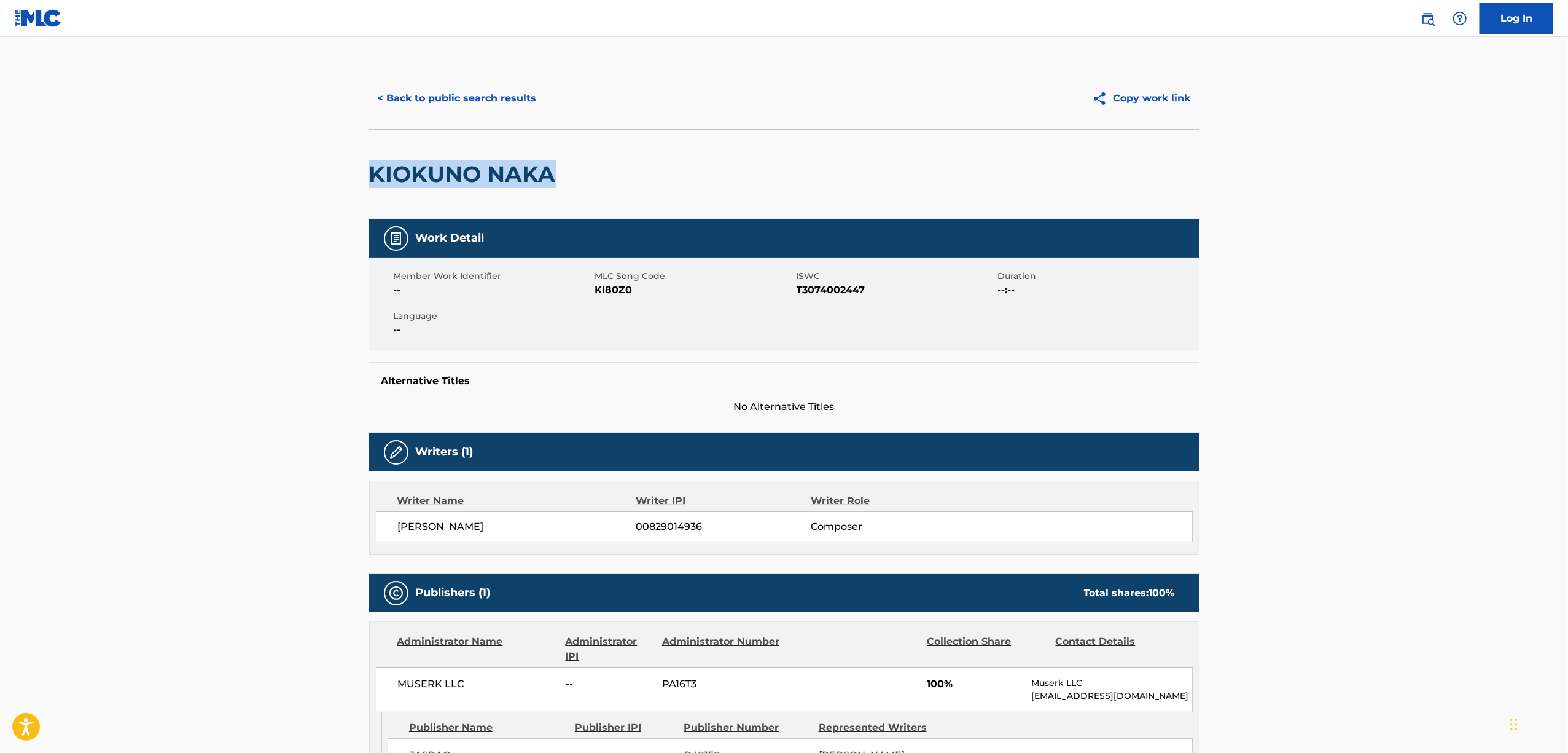
drag, startPoint x: 563, startPoint y: 179, endPoint x: 355, endPoint y: 163, distance: 208.6
click at [355, 163] on div "< Back to public search results Copy work link KIOKUNO NAKA Work Detail Member …" at bounding box center [784, 472] width 860 height 809
click at [832, 291] on span "T3074002447" at bounding box center [896, 290] width 199 height 15
click at [455, 96] on button "< Back to public search results" at bounding box center [457, 98] width 176 height 31
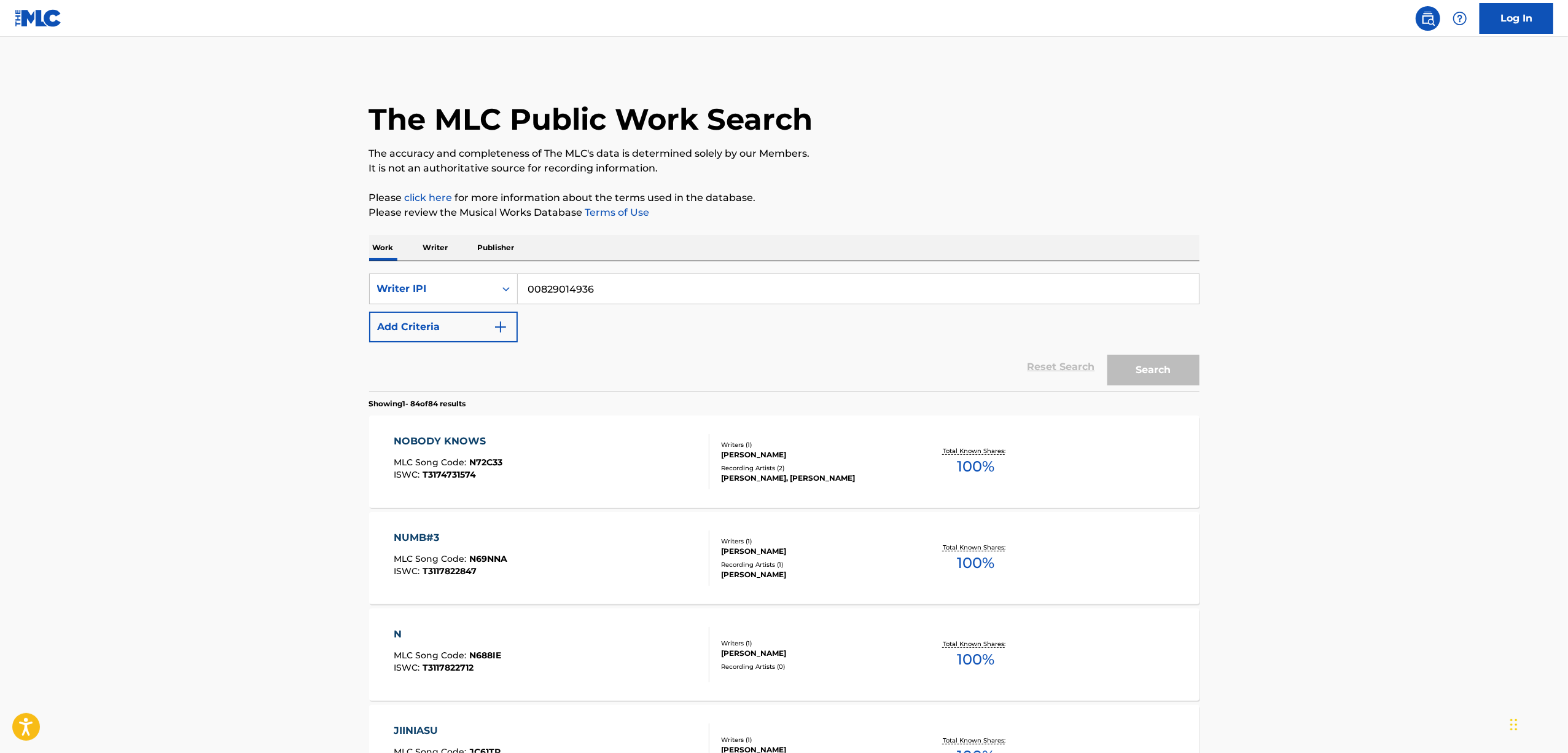
scroll to position [537, 0]
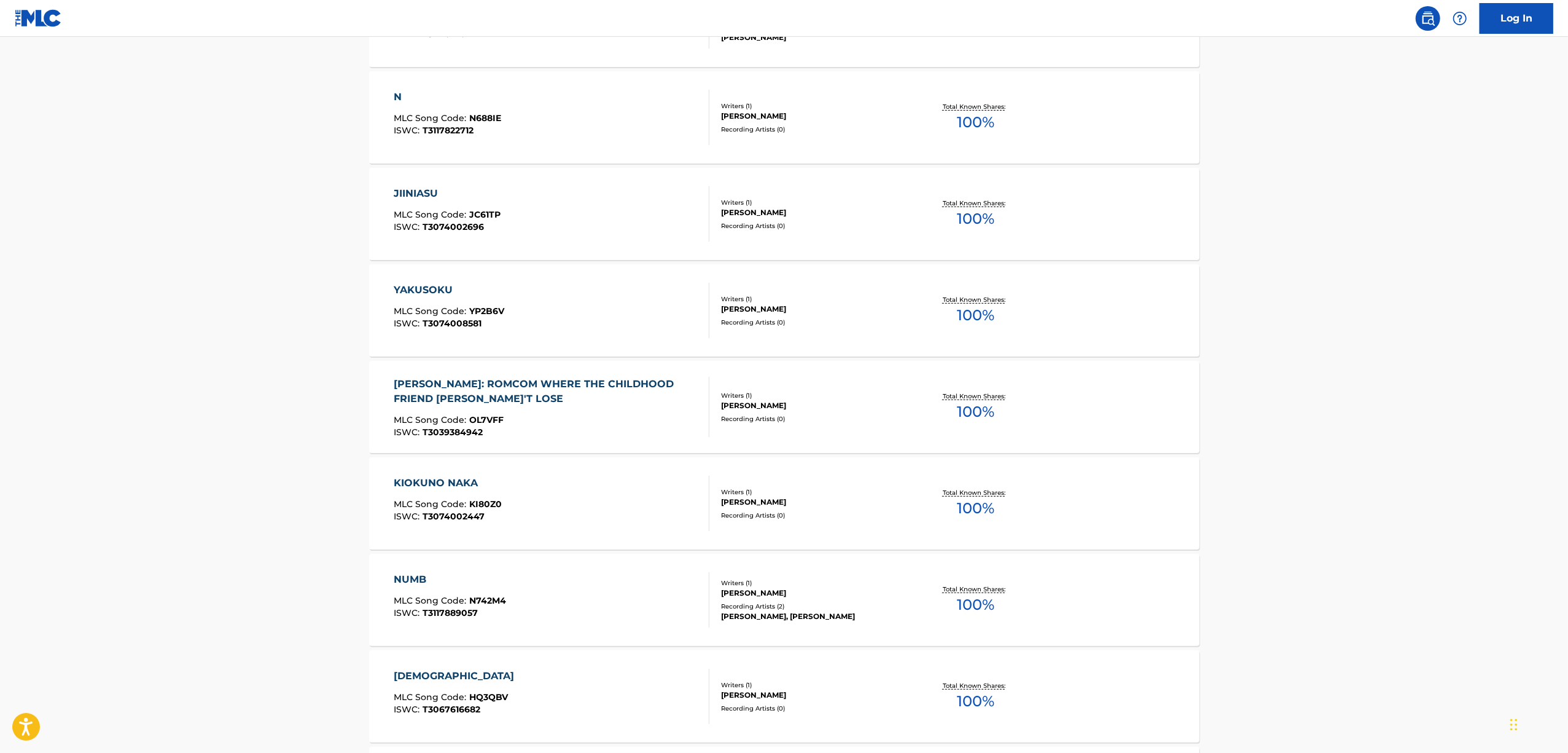
click at [414, 581] on div "NUMB" at bounding box center [450, 579] width 112 height 15
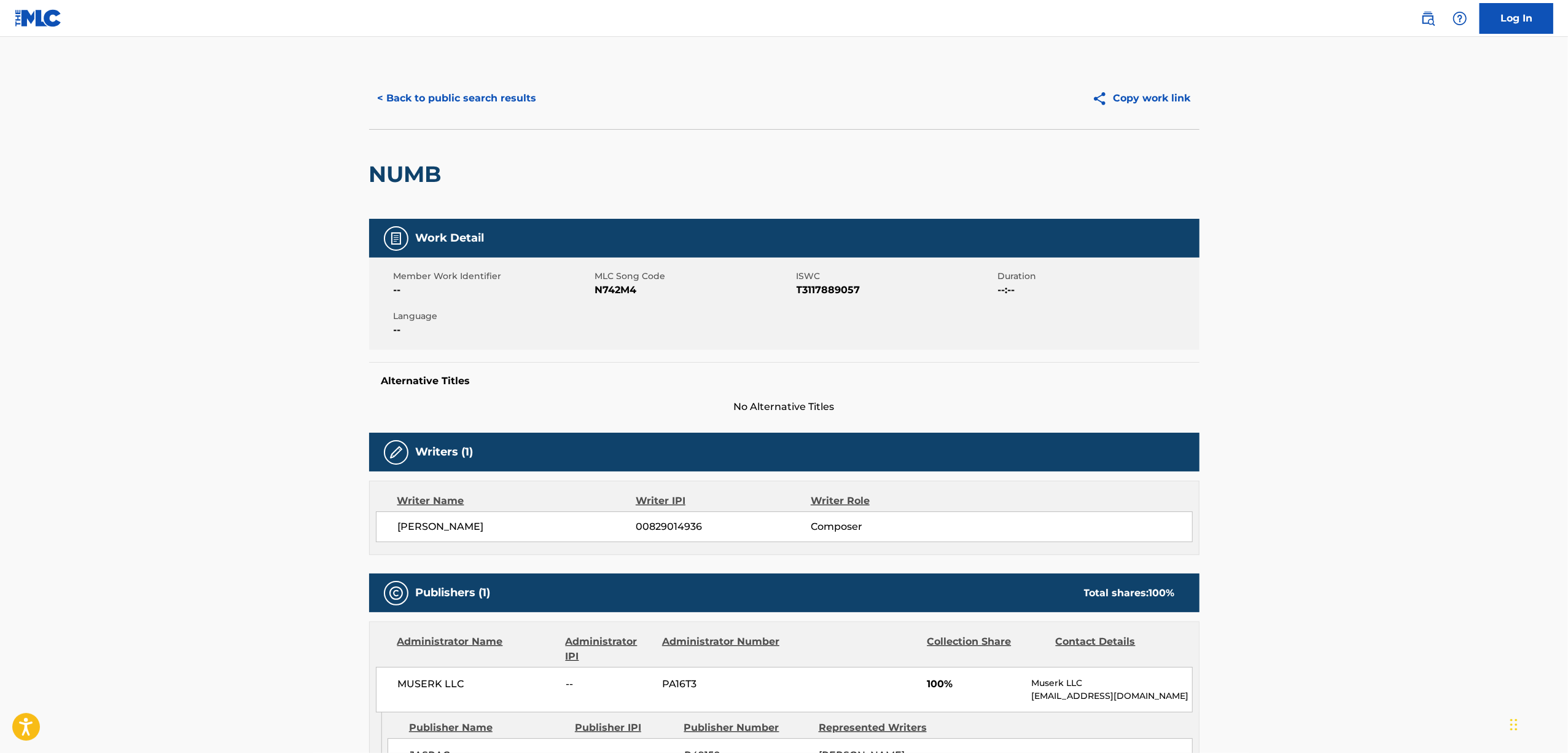
click at [825, 291] on span "T3117889057" at bounding box center [896, 290] width 199 height 15
drag, startPoint x: 453, startPoint y: 175, endPoint x: 377, endPoint y: 158, distance: 77.9
click at [377, 158] on div "NUMB" at bounding box center [784, 174] width 831 height 90
click at [834, 291] on span "T3117889057" at bounding box center [896, 290] width 199 height 15
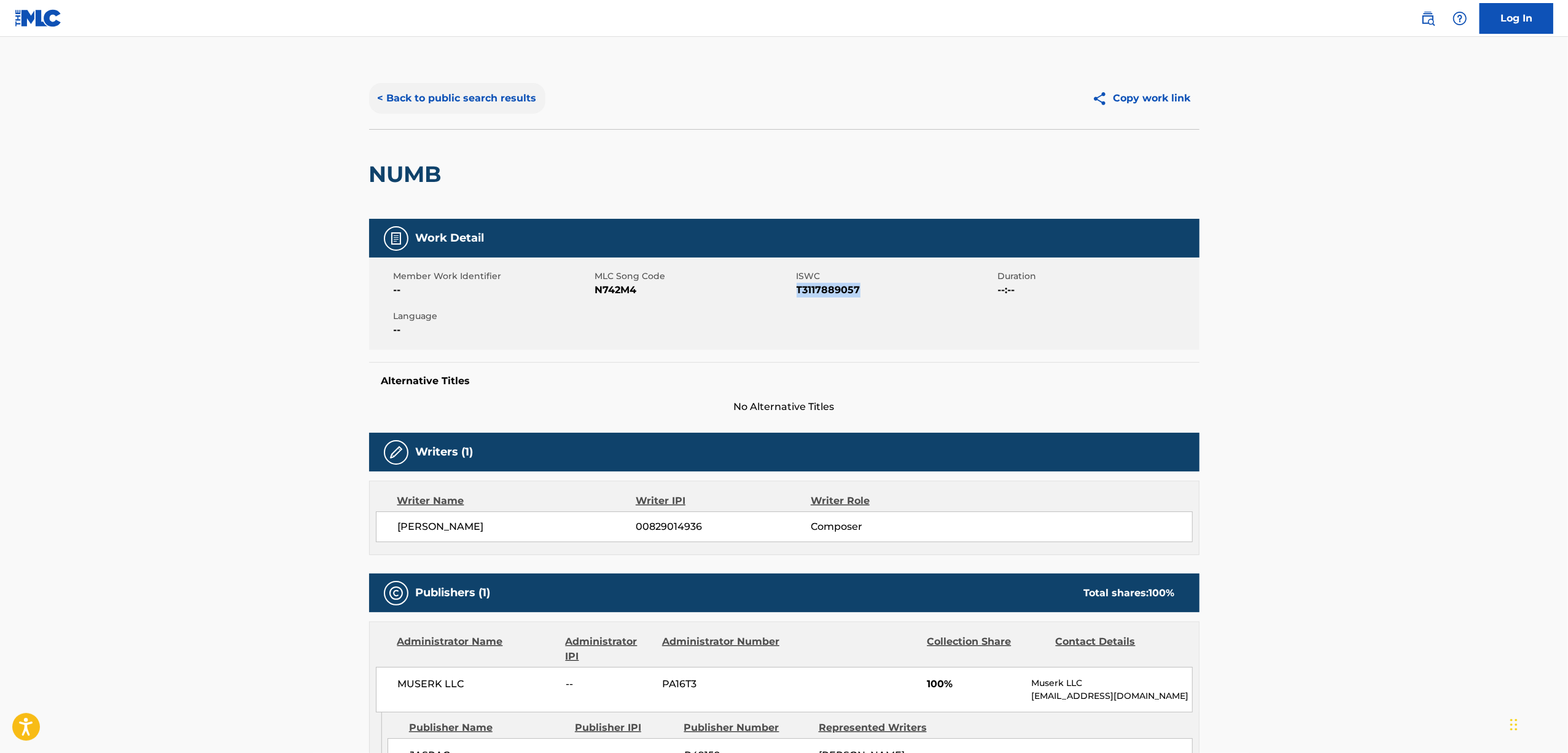
click at [408, 94] on button "< Back to public search results" at bounding box center [457, 98] width 176 height 31
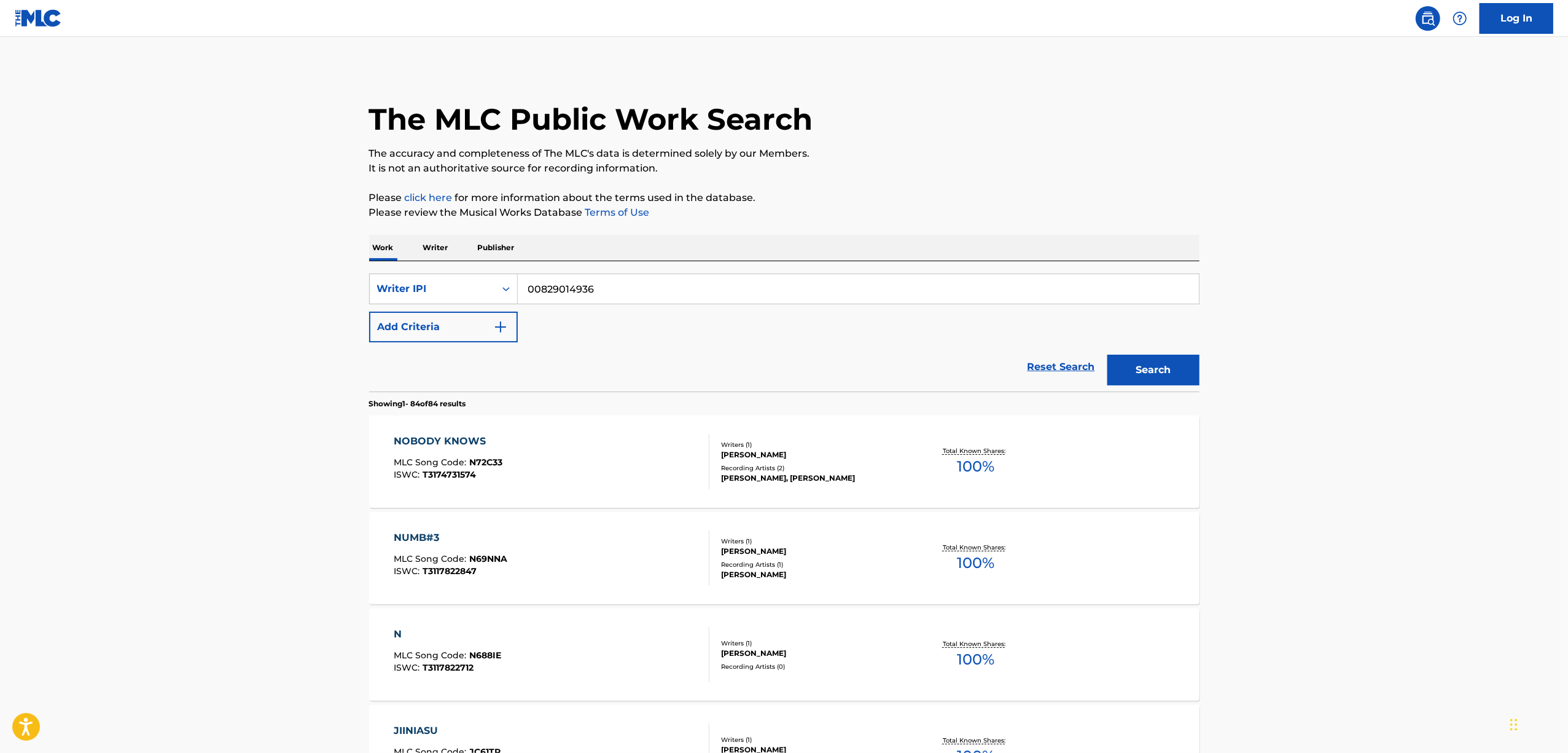
scroll to position [569, 0]
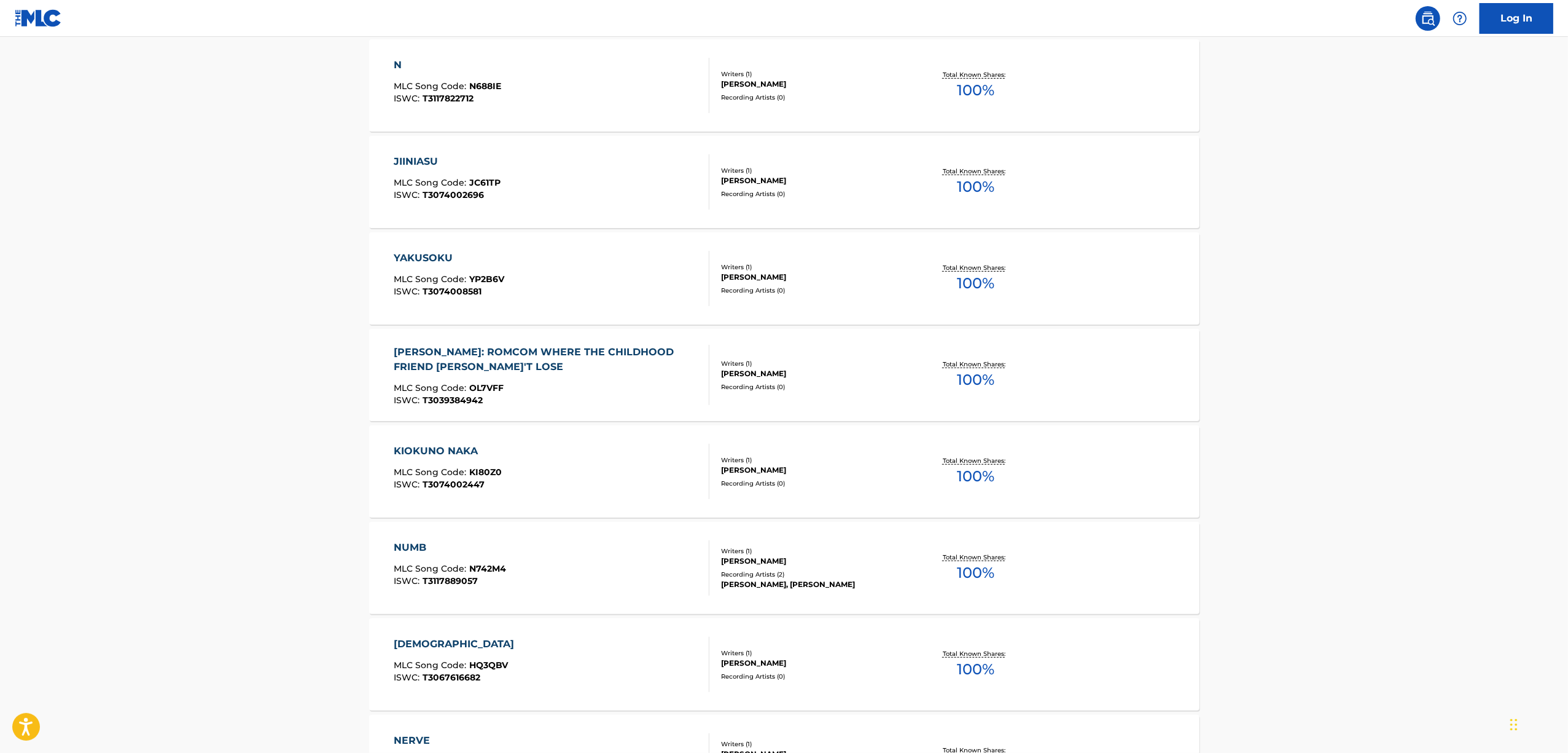
click at [439, 639] on div "[DEMOGRAPHIC_DATA]" at bounding box center [457, 644] width 127 height 15
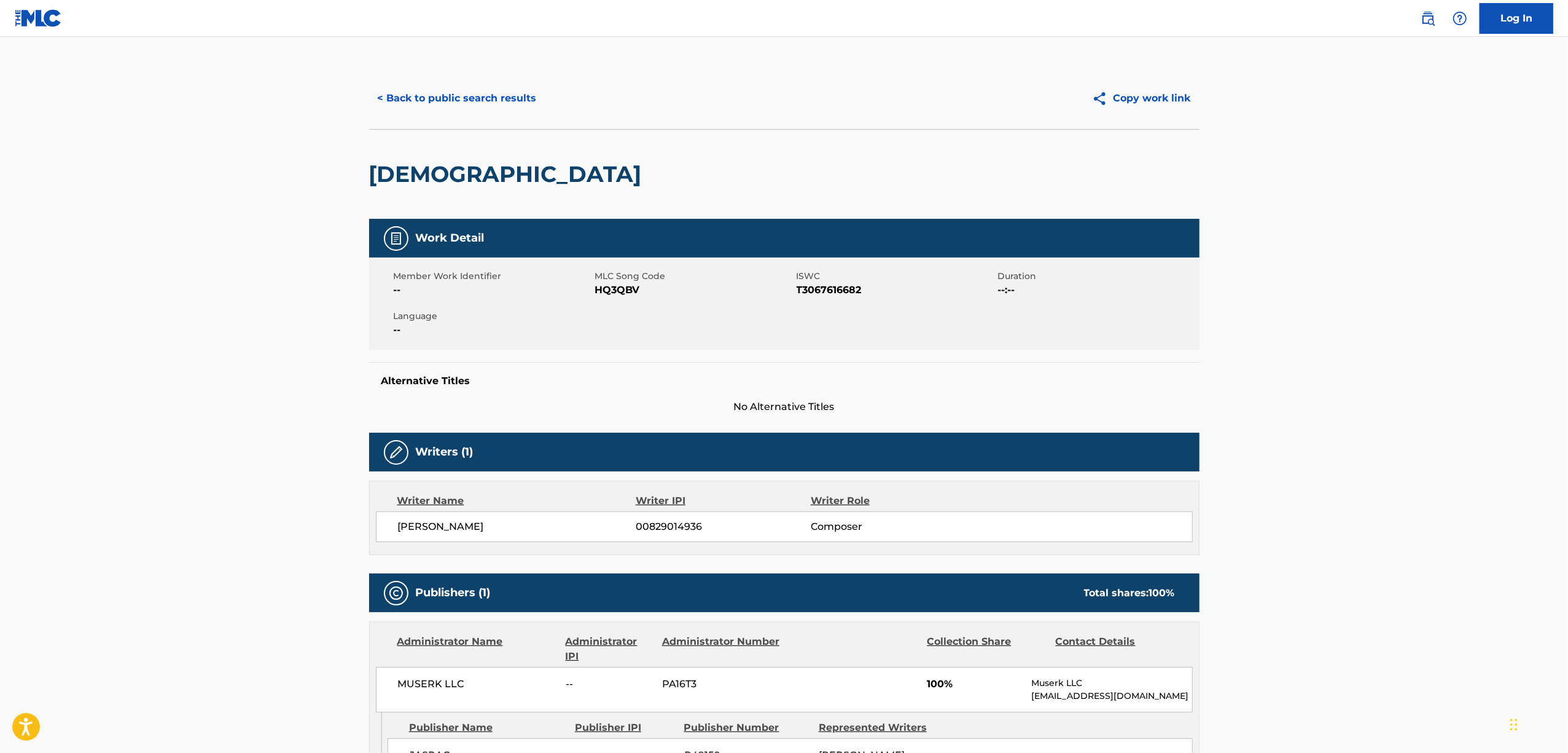
click at [472, 170] on h2 "[DEMOGRAPHIC_DATA]" at bounding box center [508, 174] width 279 height 28
click at [818, 286] on span "T3067616682" at bounding box center [896, 290] width 199 height 15
click at [465, 104] on button "< Back to public search results" at bounding box center [457, 98] width 176 height 31
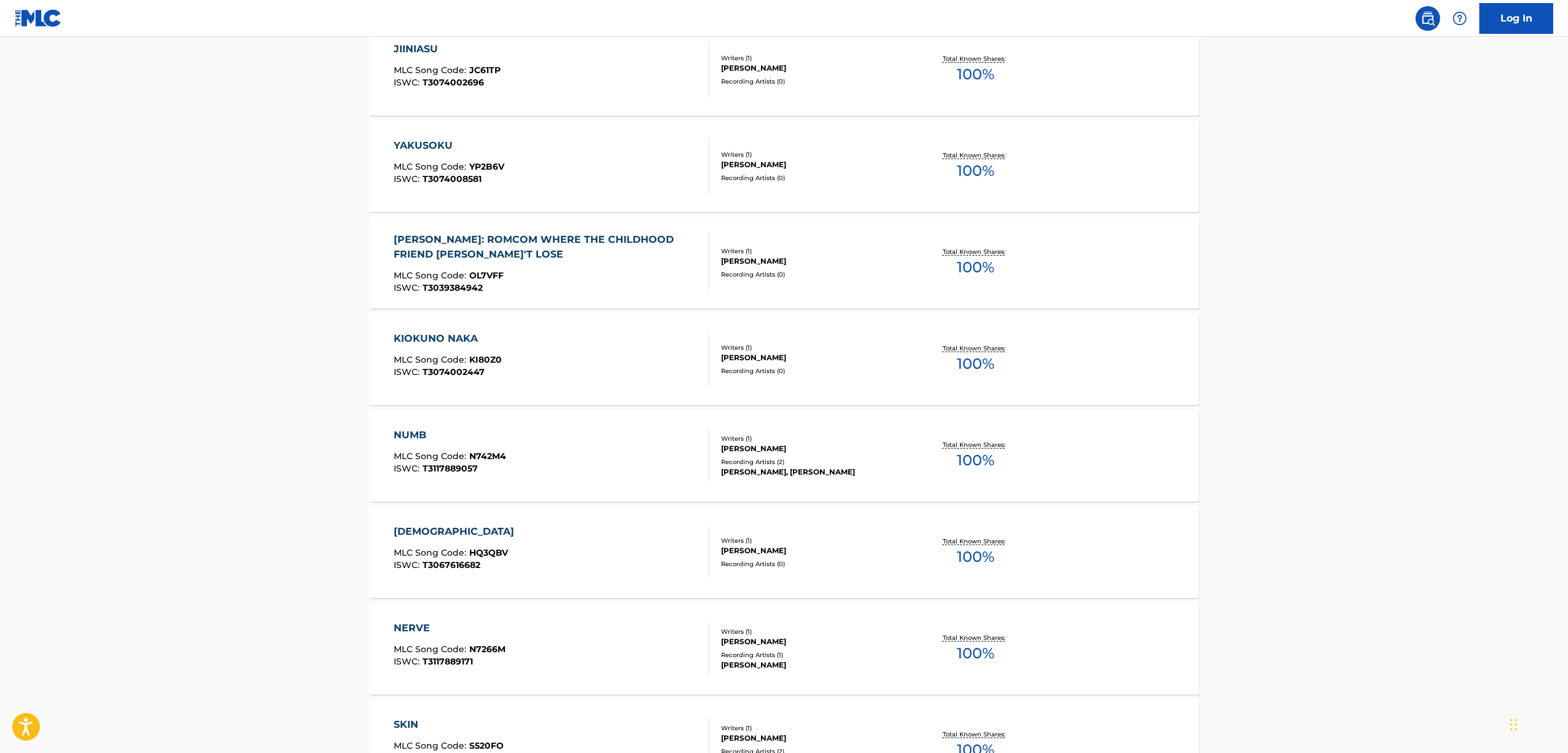
scroll to position [683, 0]
click at [406, 623] on div "NERVE" at bounding box center [450, 625] width 112 height 15
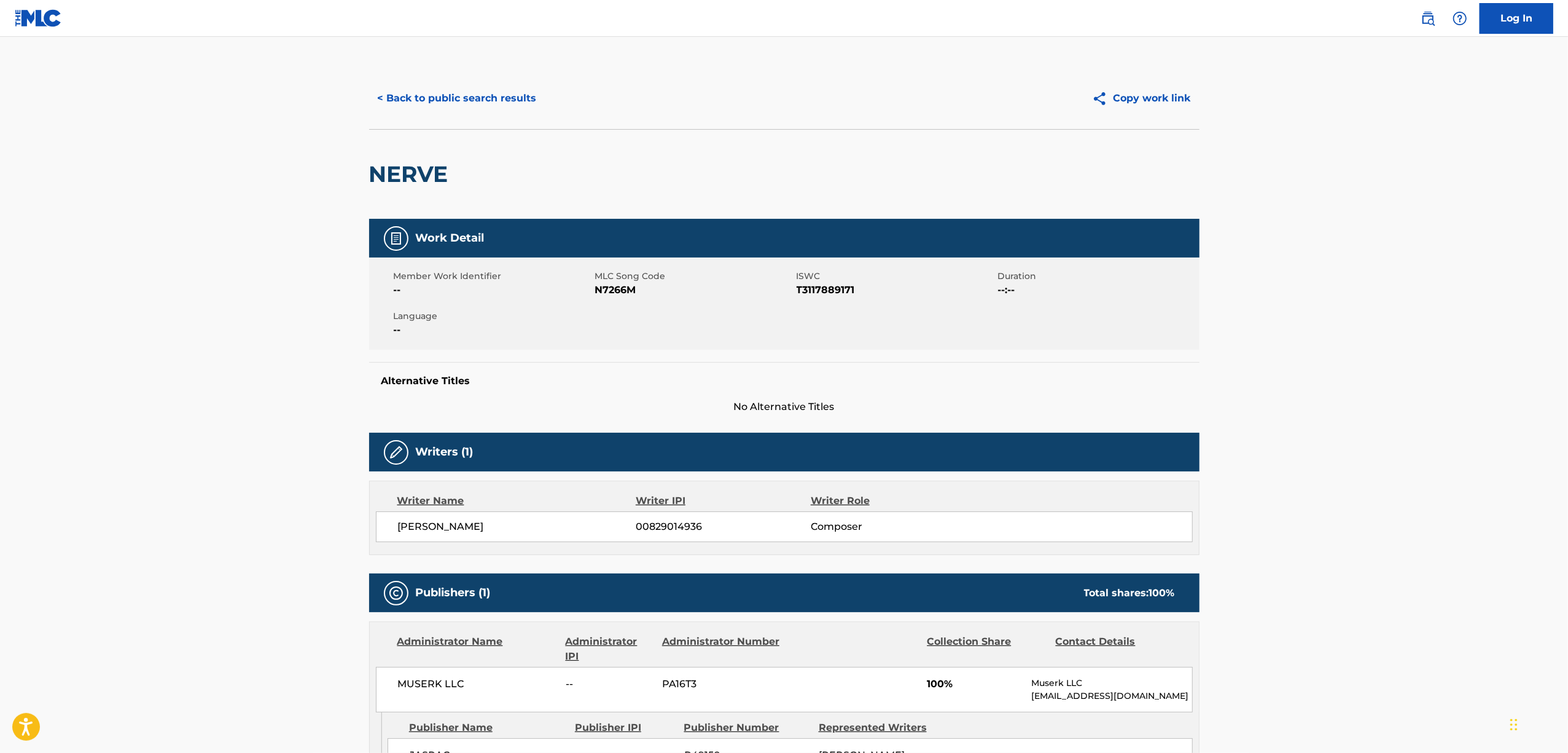
click at [160, 543] on main "< Back to public search results Copy work link NERVE Work Detail Member Work Id…" at bounding box center [784, 486] width 1568 height 899
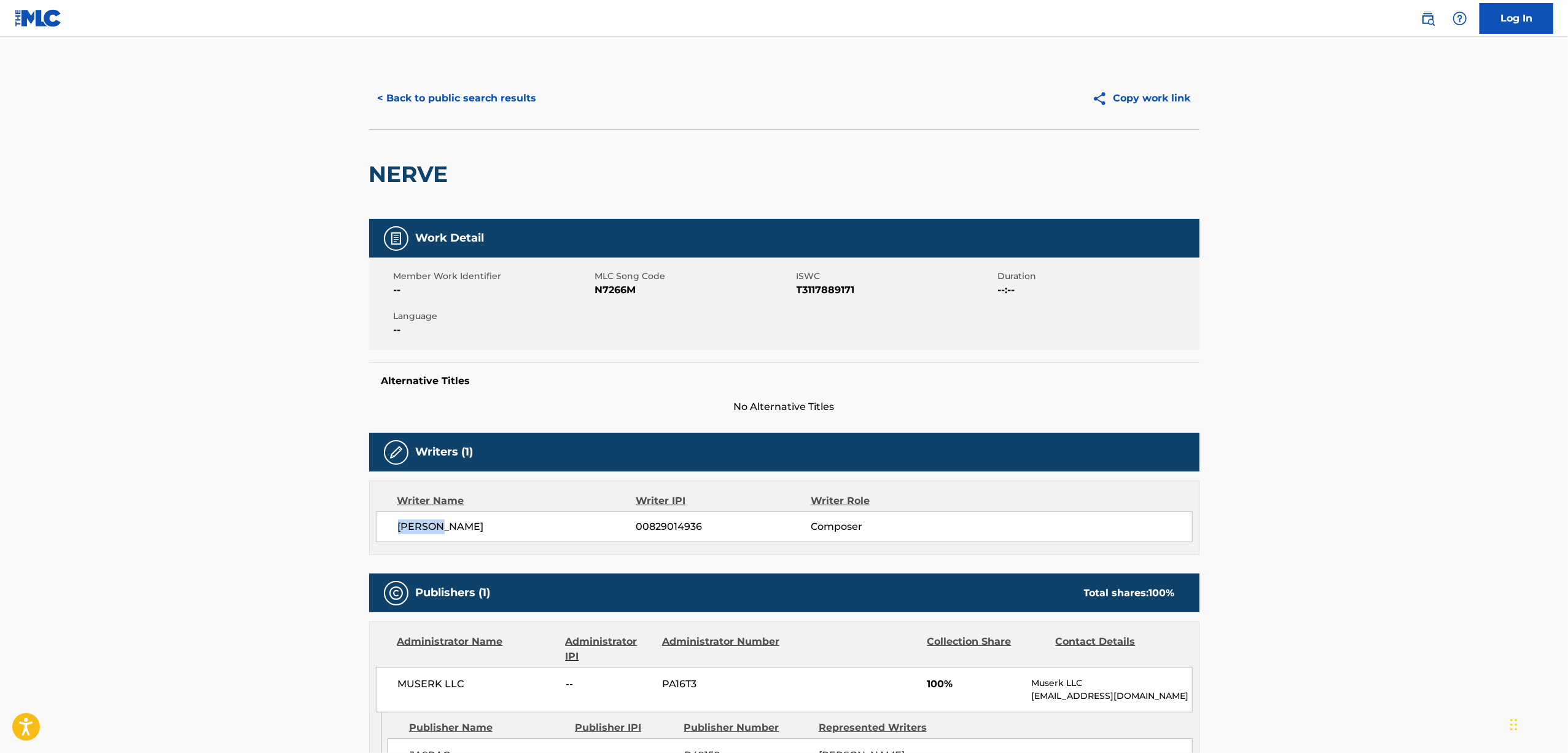
click at [160, 543] on main "< Back to public search results Copy work link NERVE Work Detail Member Work Id…" at bounding box center [784, 486] width 1568 height 899
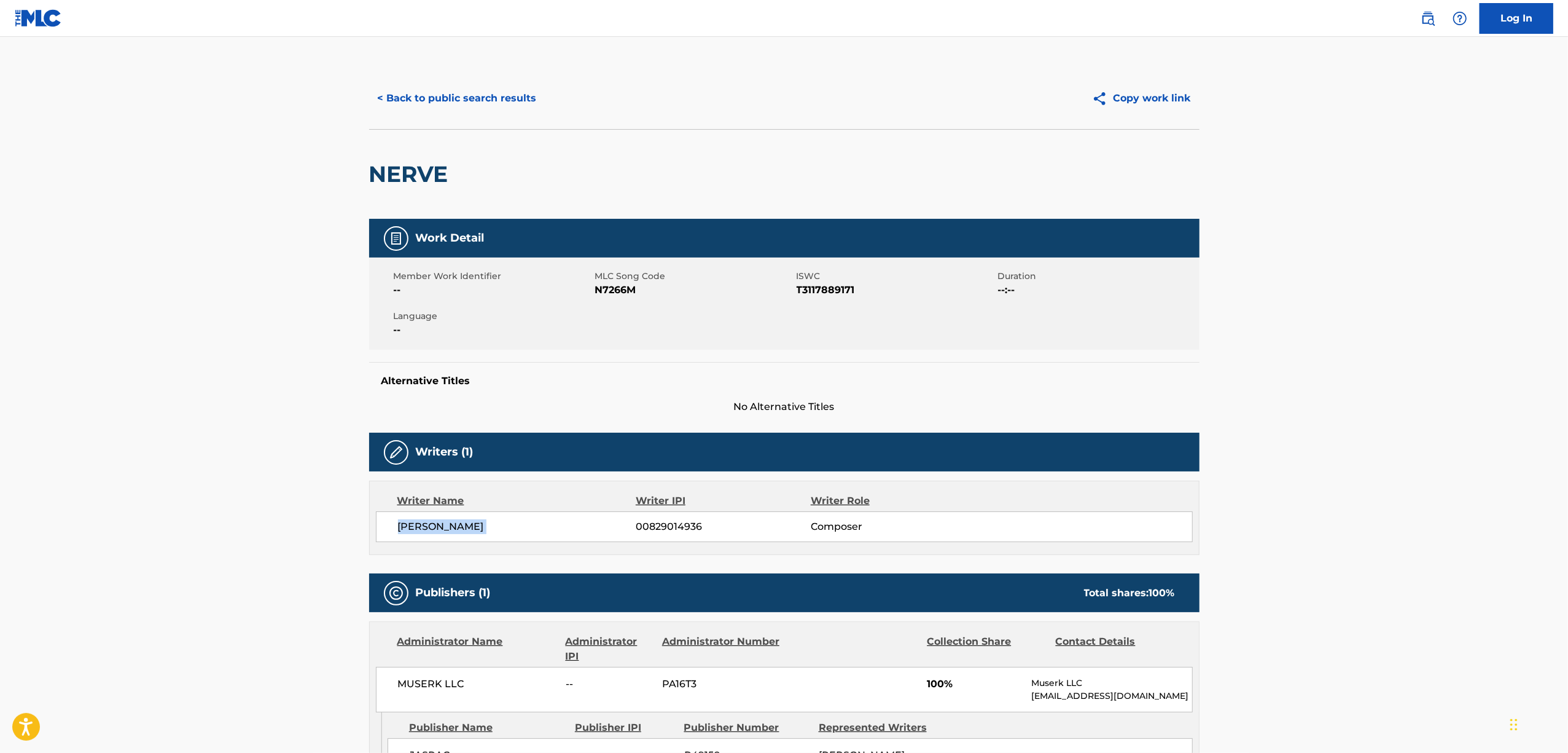
click at [160, 543] on main "< Back to public search results Copy work link NERVE Work Detail Member Work Id…" at bounding box center [784, 486] width 1568 height 899
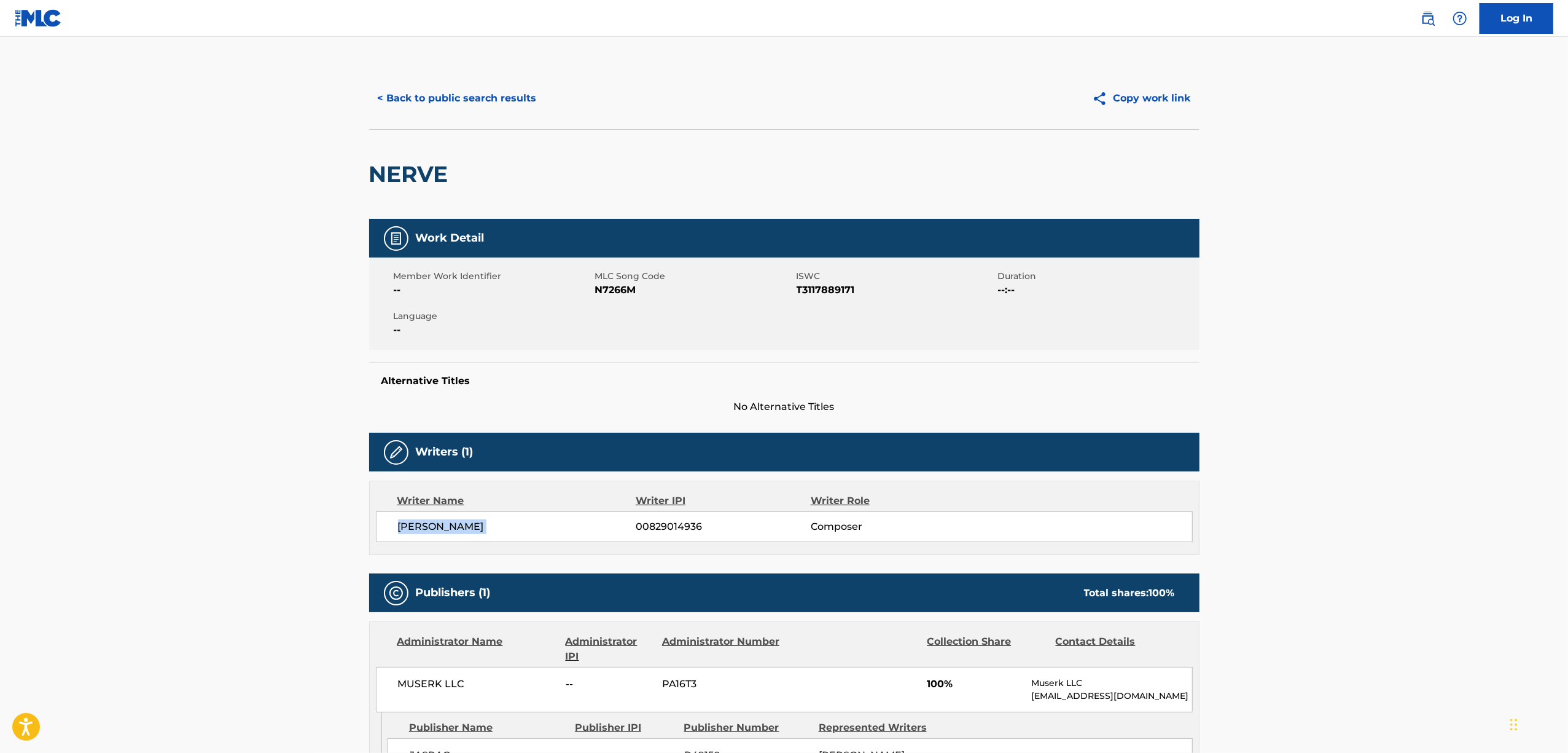
click at [160, 543] on main "< Back to public search results Copy work link NERVE Work Detail Member Work Id…" at bounding box center [784, 486] width 1568 height 899
click at [161, 543] on main "< Back to public search results Copy work link NERVE Work Detail Member Work Id…" at bounding box center [784, 486] width 1568 height 899
click at [163, 529] on main "< Back to public search results Copy work link NERVE Work Detail Member Work Id…" at bounding box center [784, 486] width 1568 height 899
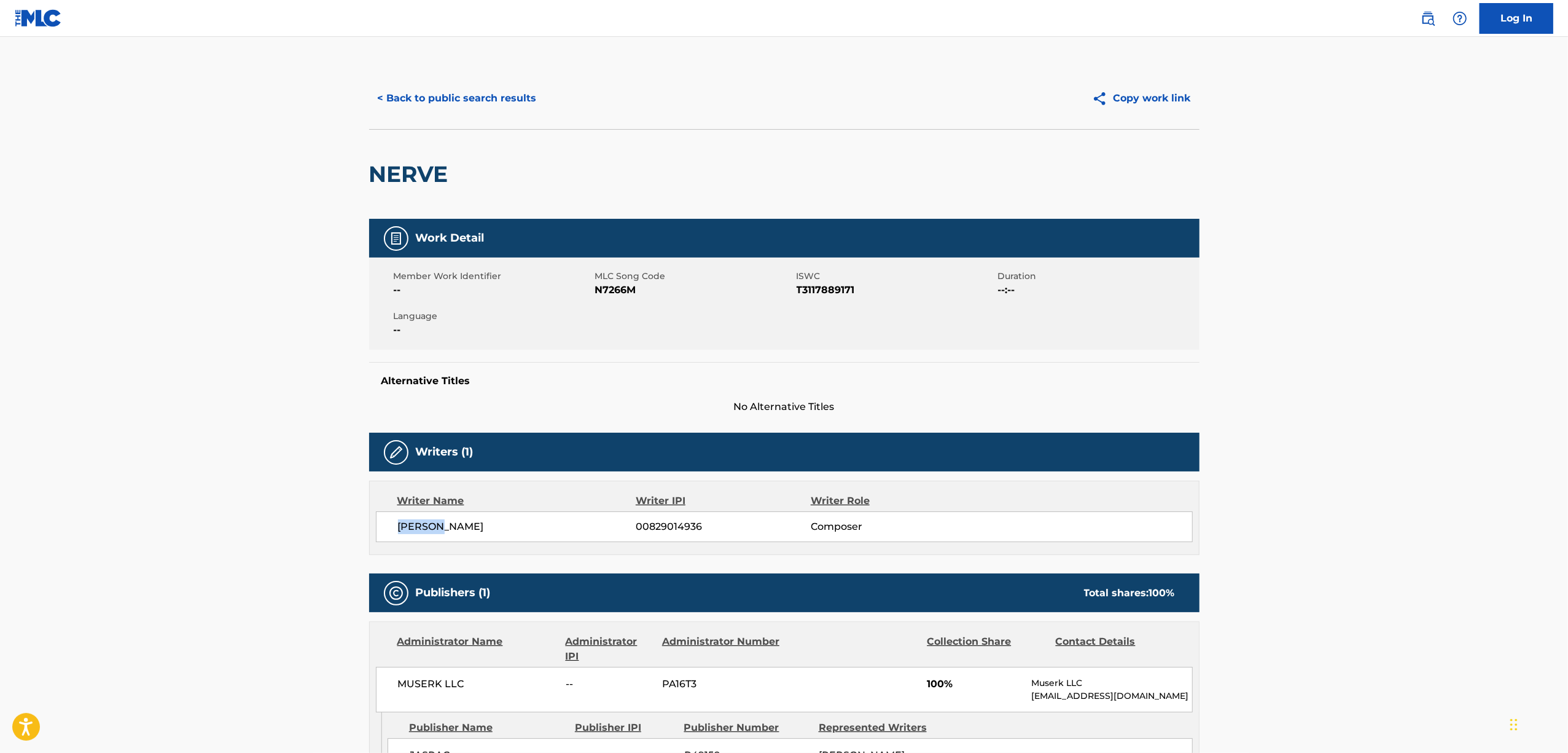
click at [163, 529] on main "< Back to public search results Copy work link NERVE Work Detail Member Work Id…" at bounding box center [784, 486] width 1568 height 899
click at [141, 525] on main "< Back to public search results Copy work link NERVE Work Detail Member Work Id…" at bounding box center [784, 486] width 1568 height 899
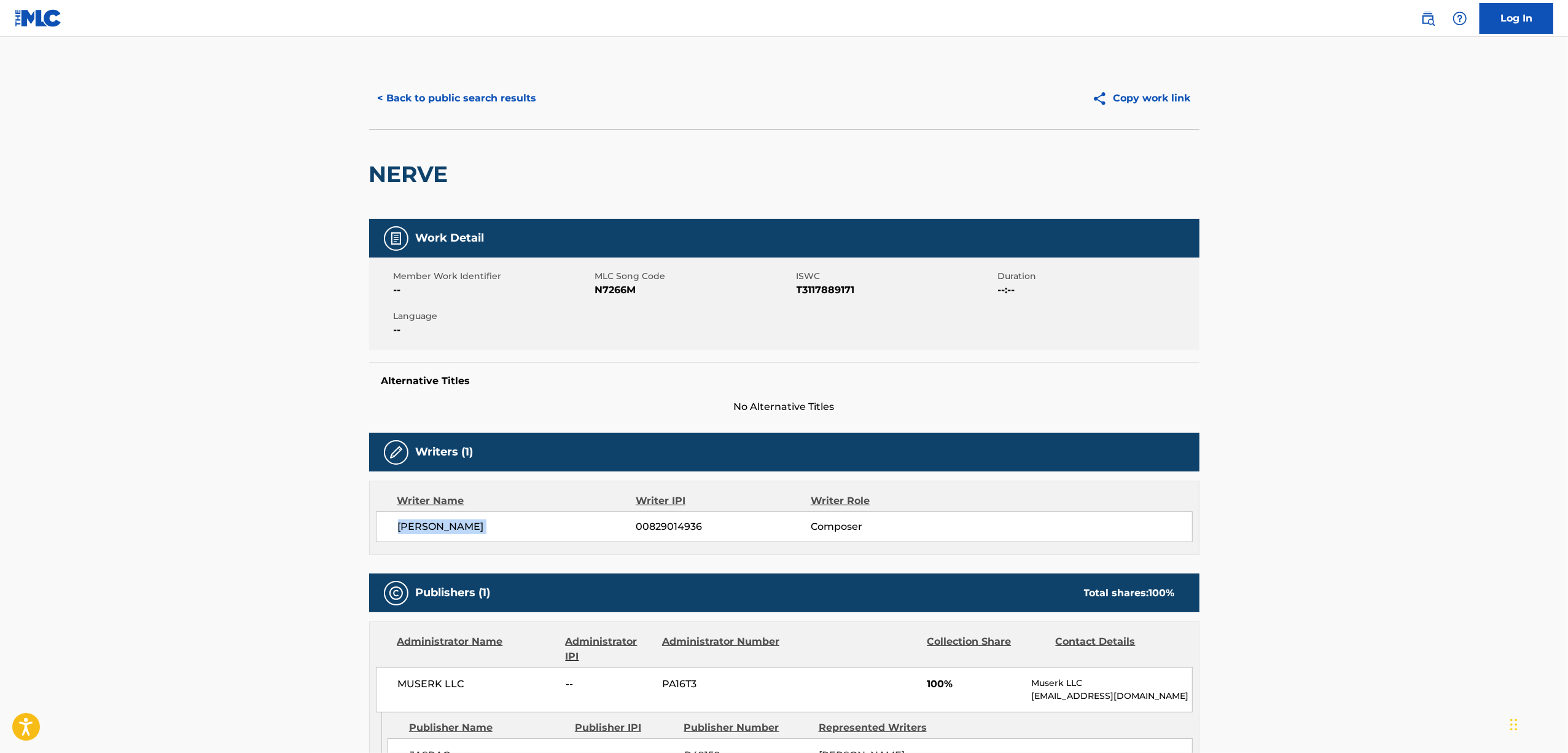
click at [141, 525] on main "< Back to public search results Copy work link NERVE Work Detail Member Work Id…" at bounding box center [784, 486] width 1568 height 899
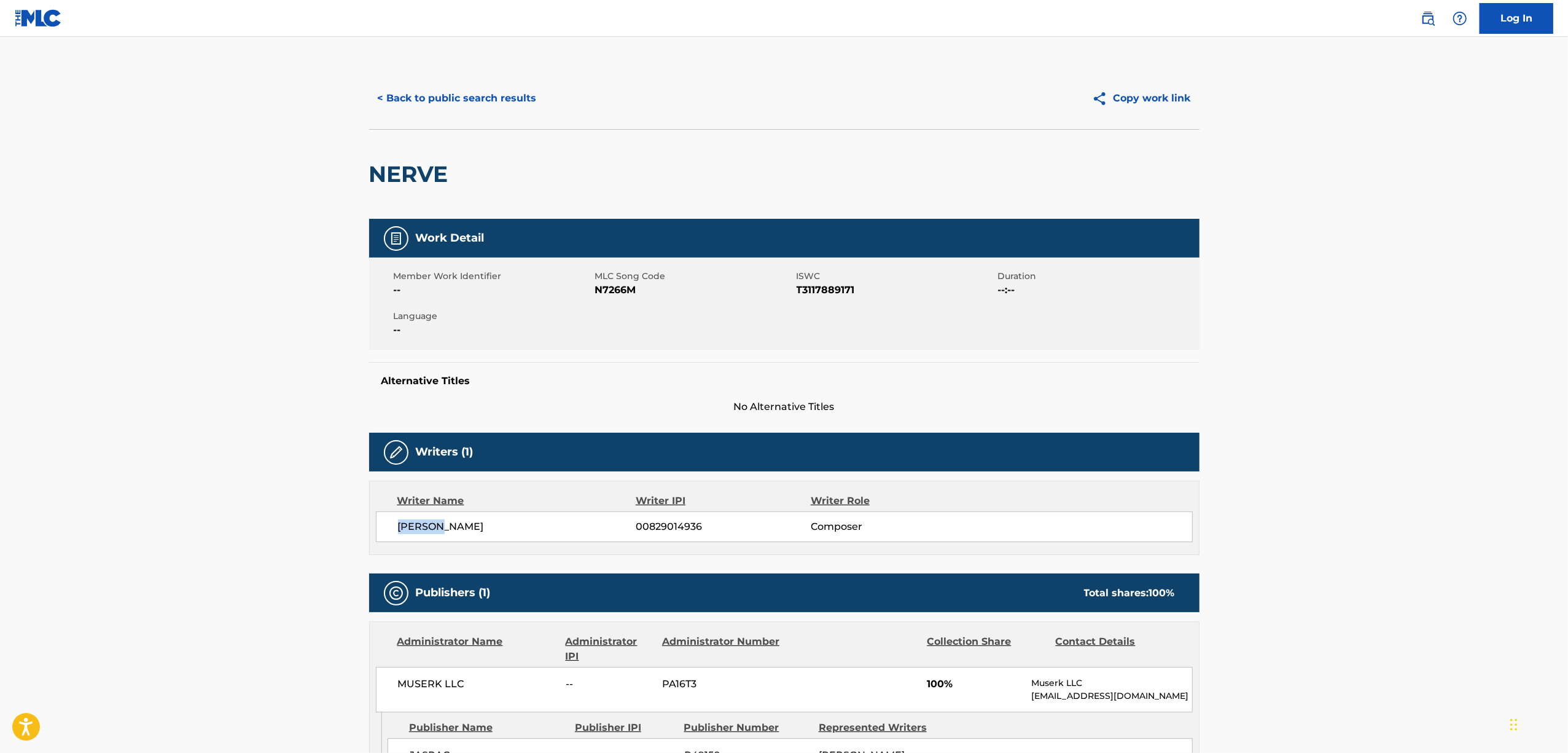
click at [141, 525] on main "< Back to public search results Copy work link NERVE Work Detail Member Work Id…" at bounding box center [784, 486] width 1568 height 899
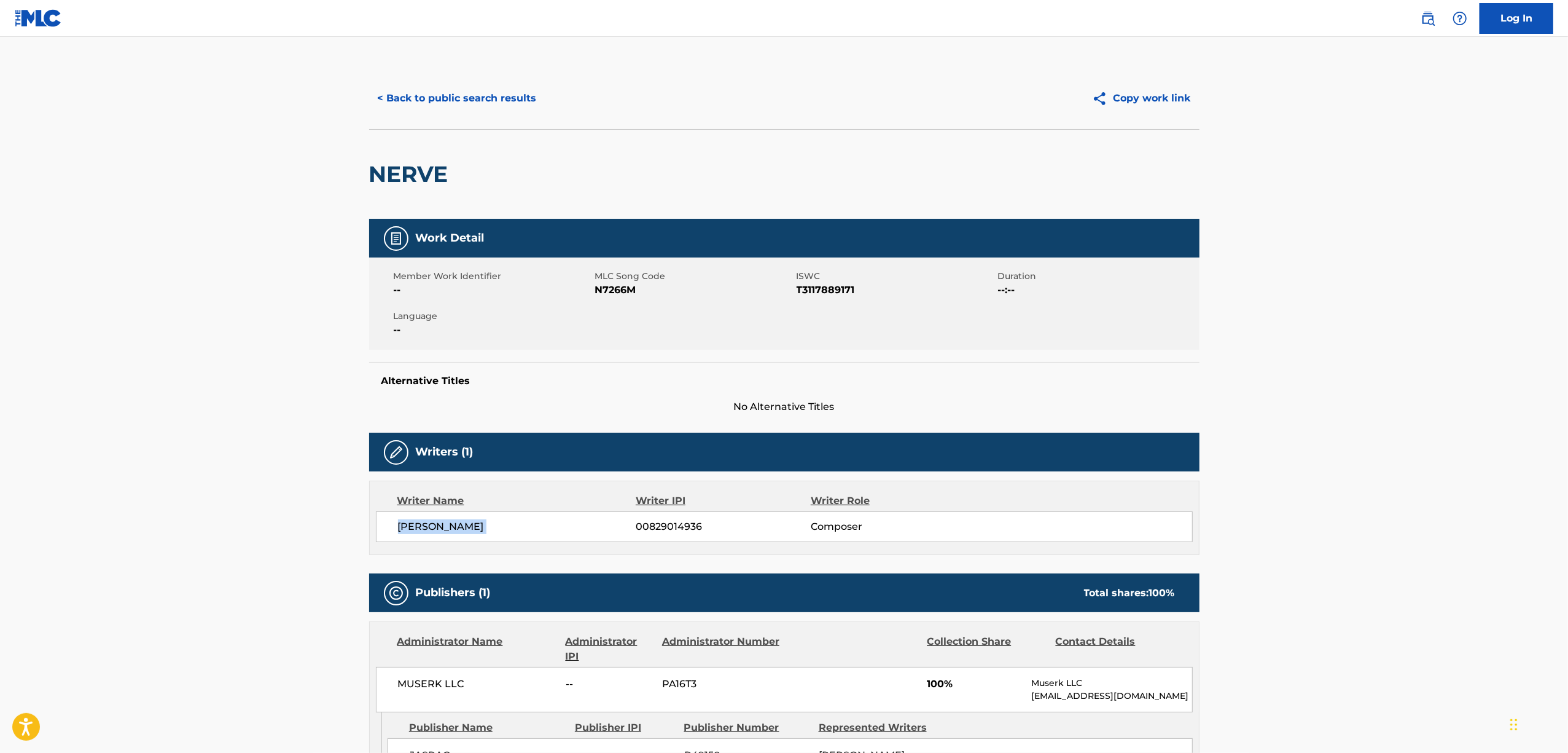
click at [141, 525] on main "< Back to public search results Copy work link NERVE Work Detail Member Work Id…" at bounding box center [784, 486] width 1568 height 899
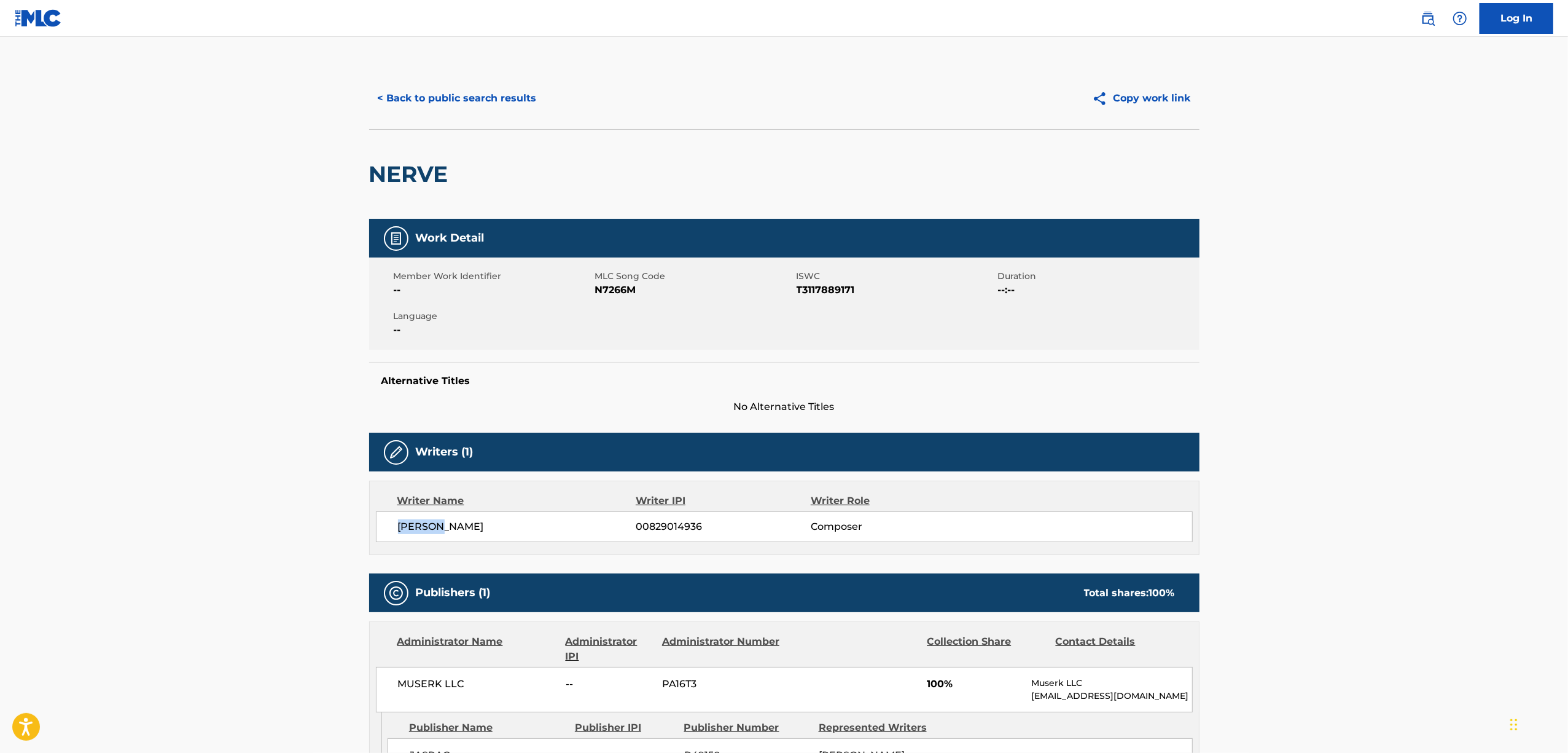
click at [141, 525] on main "< Back to public search results Copy work link NERVE Work Detail Member Work Id…" at bounding box center [784, 486] width 1568 height 899
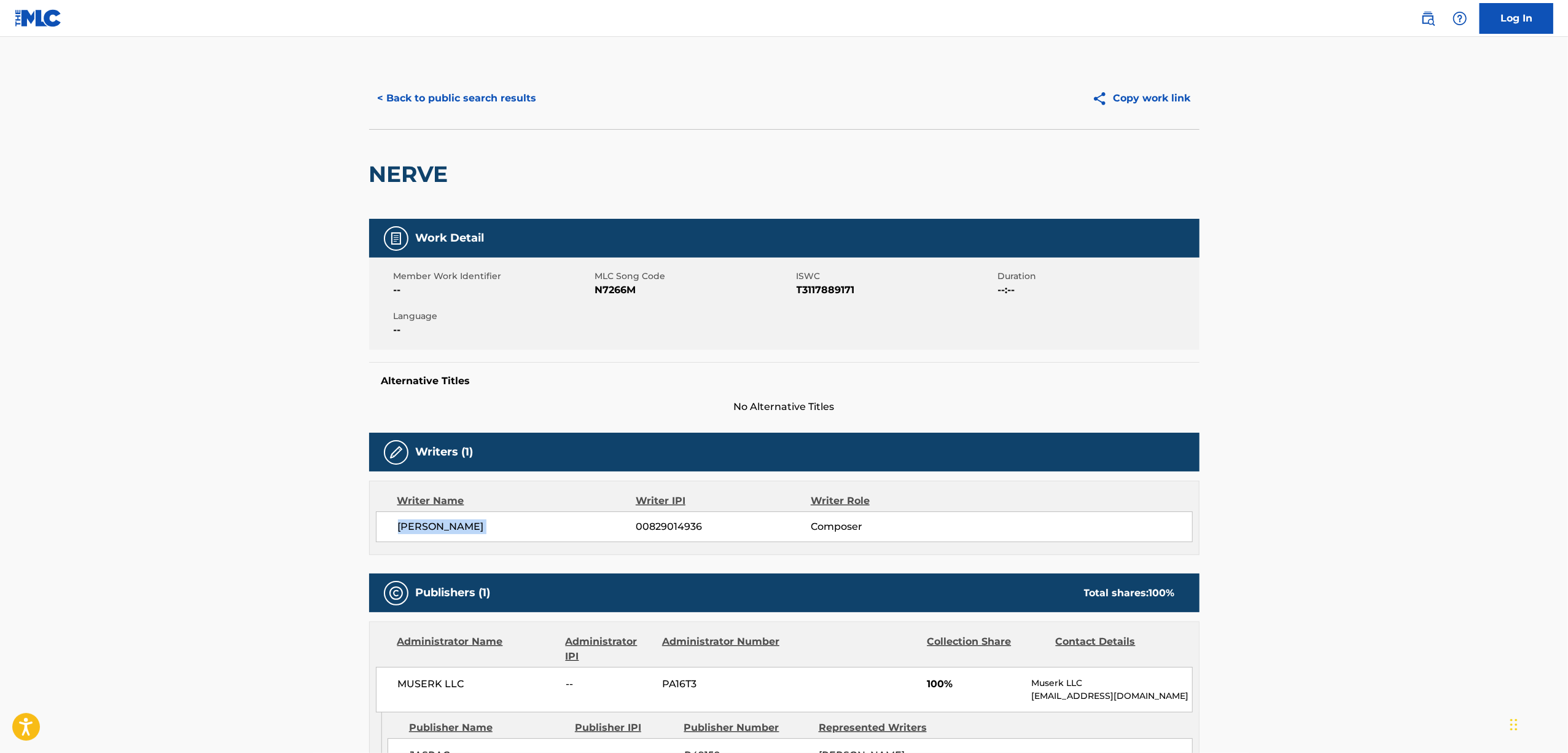
click at [141, 525] on main "< Back to public search results Copy work link NERVE Work Detail Member Work Id…" at bounding box center [784, 486] width 1568 height 899
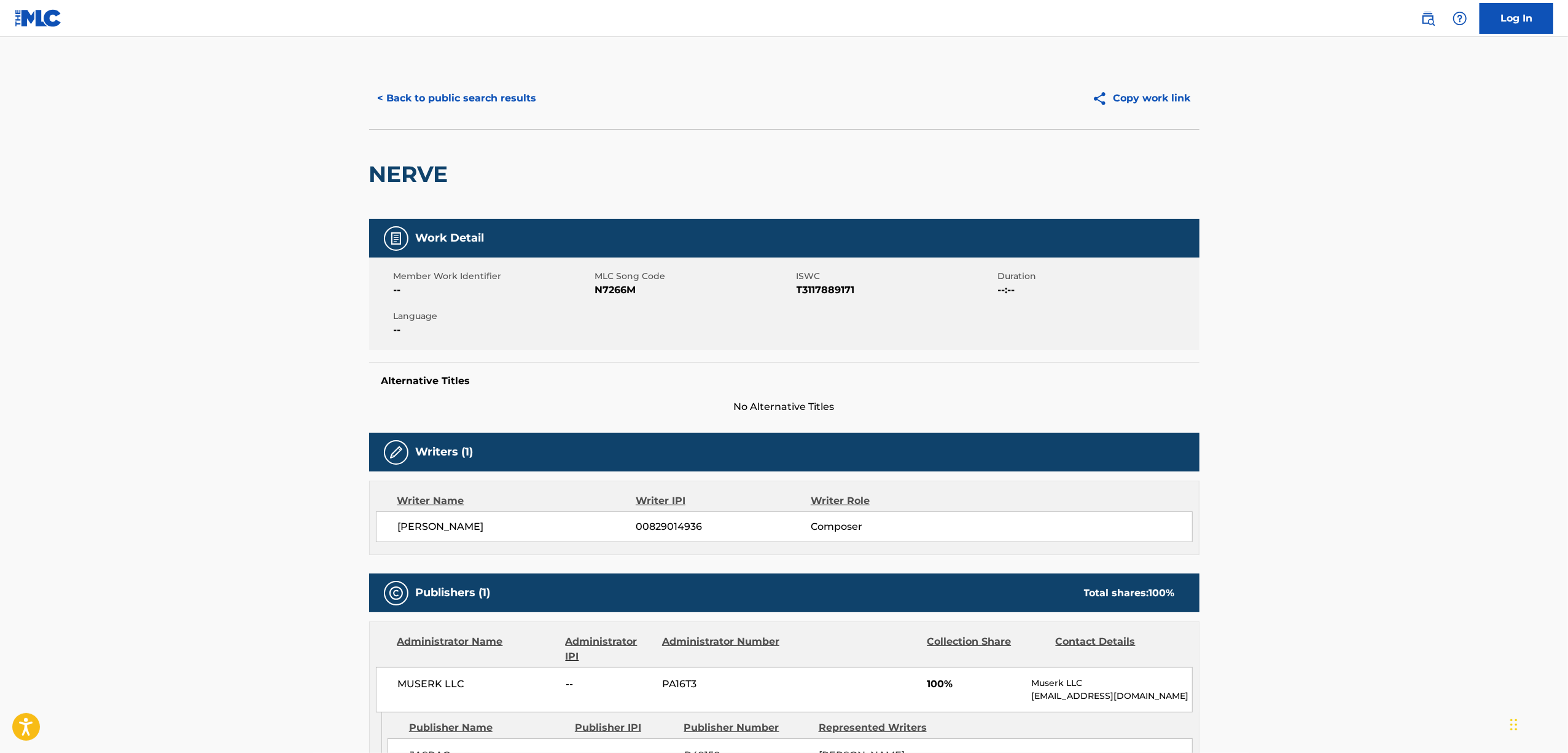
click at [148, 498] on main "< Back to public search results Copy work link NERVE Work Detail Member Work Id…" at bounding box center [784, 486] width 1568 height 899
click at [400, 172] on h2 "NERVE" at bounding box center [412, 174] width 85 height 28
click at [827, 291] on span "T3117889171" at bounding box center [896, 290] width 199 height 15
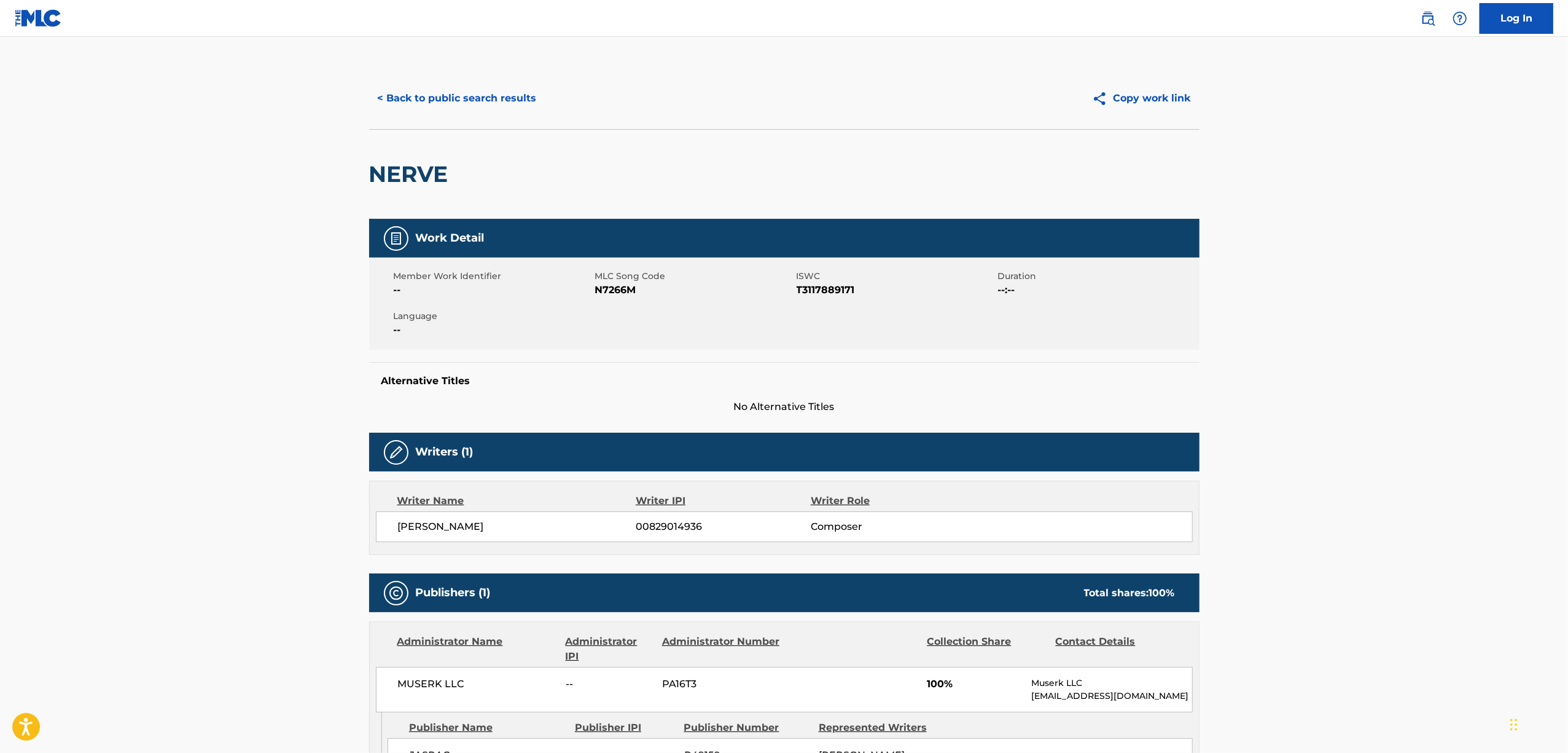
click at [214, 475] on main "< Back to public search results Copy work link NERVE Work Detail Member Work Id…" at bounding box center [784, 486] width 1568 height 899
click at [187, 513] on main "< Back to public search results Copy work link NERVE Work Detail Member Work Id…" at bounding box center [784, 486] width 1568 height 899
click at [187, 512] on main "< Back to public search results Copy work link NERVE Work Detail Member Work Id…" at bounding box center [784, 486] width 1568 height 899
click at [185, 511] on main "< Back to public search results Copy work link NERVE Work Detail Member Work Id…" at bounding box center [784, 486] width 1568 height 899
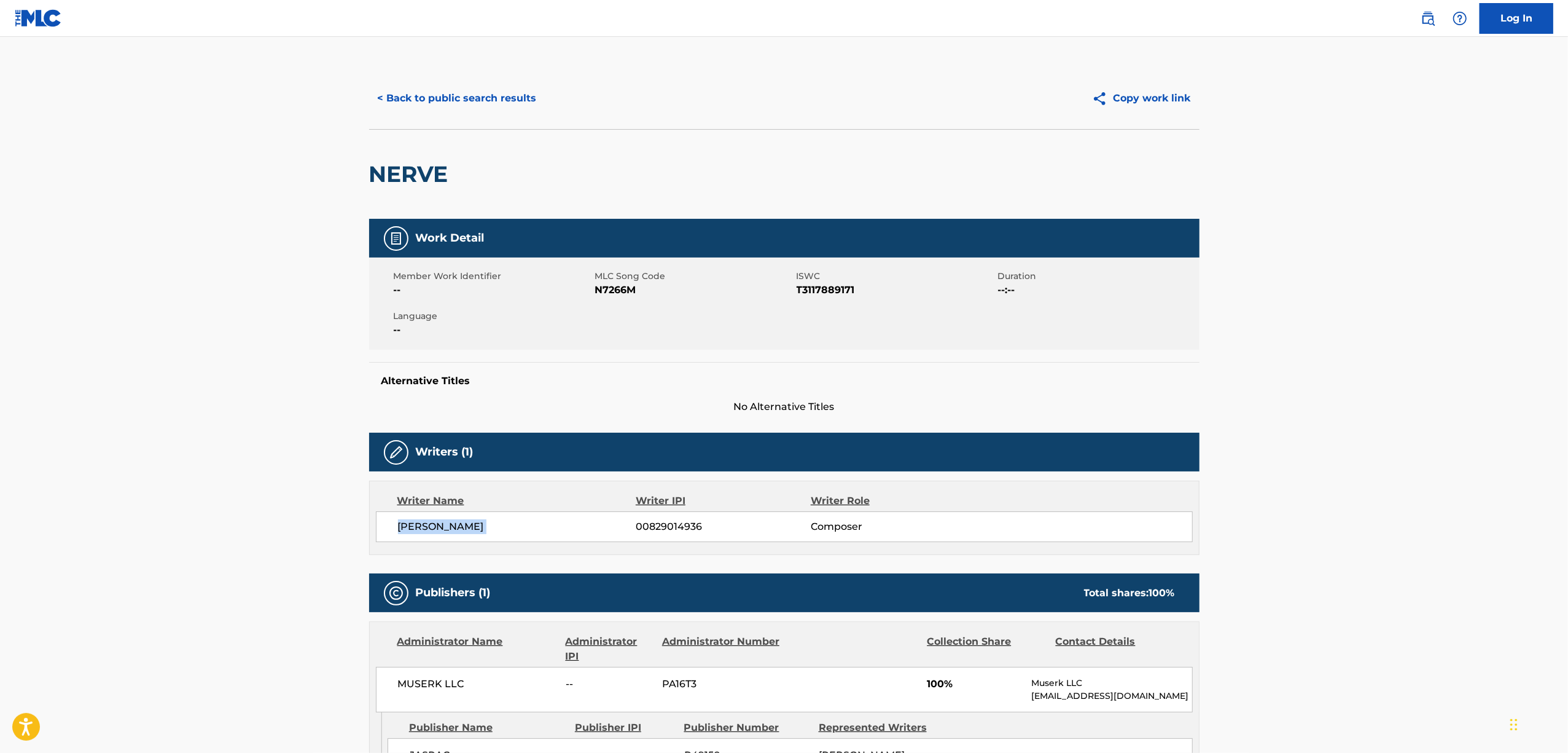
click at [185, 511] on main "< Back to public search results Copy work link NERVE Work Detail Member Work Id…" at bounding box center [784, 486] width 1568 height 899
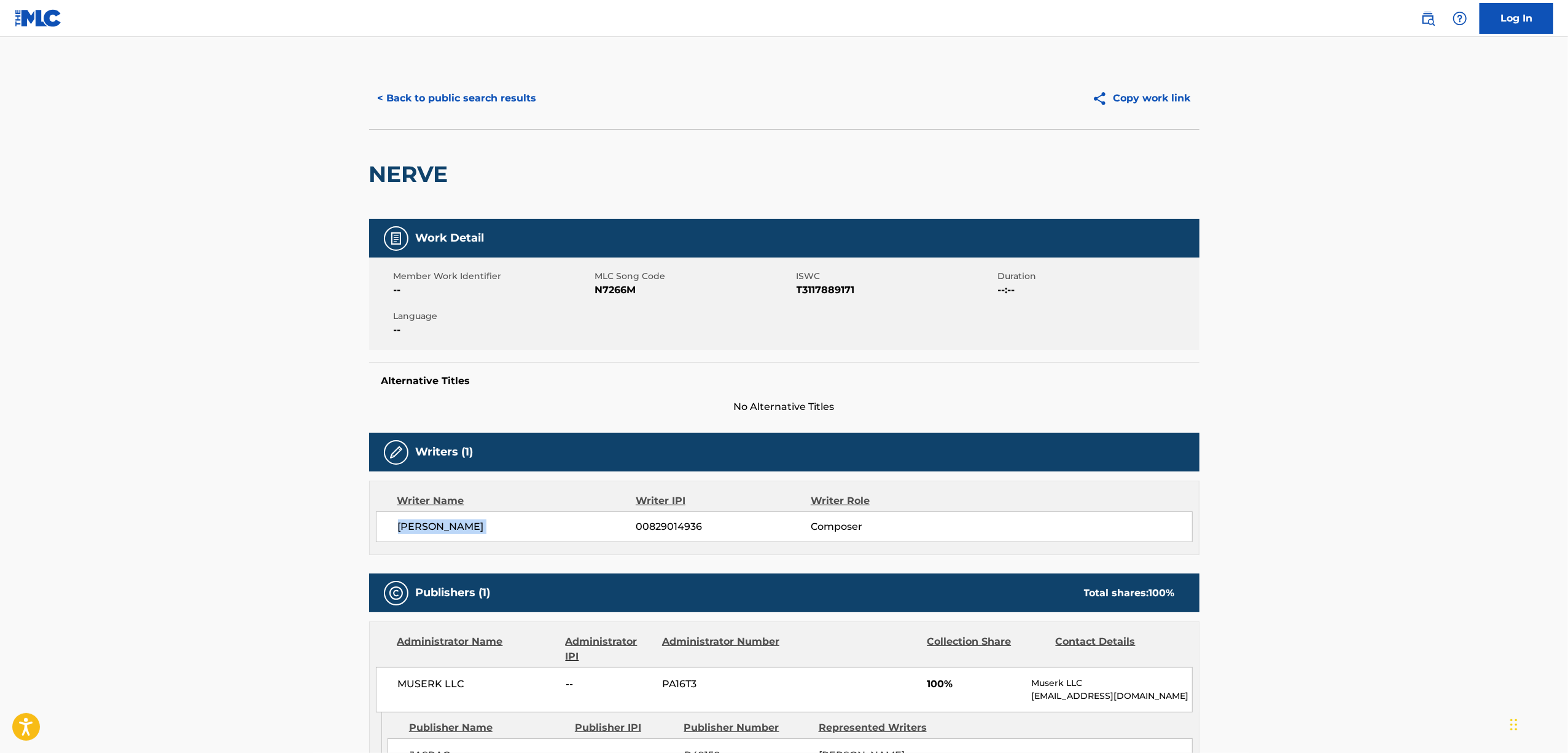
click at [185, 511] on main "< Back to public search results Copy work link NERVE Work Detail Member Work Id…" at bounding box center [784, 486] width 1568 height 899
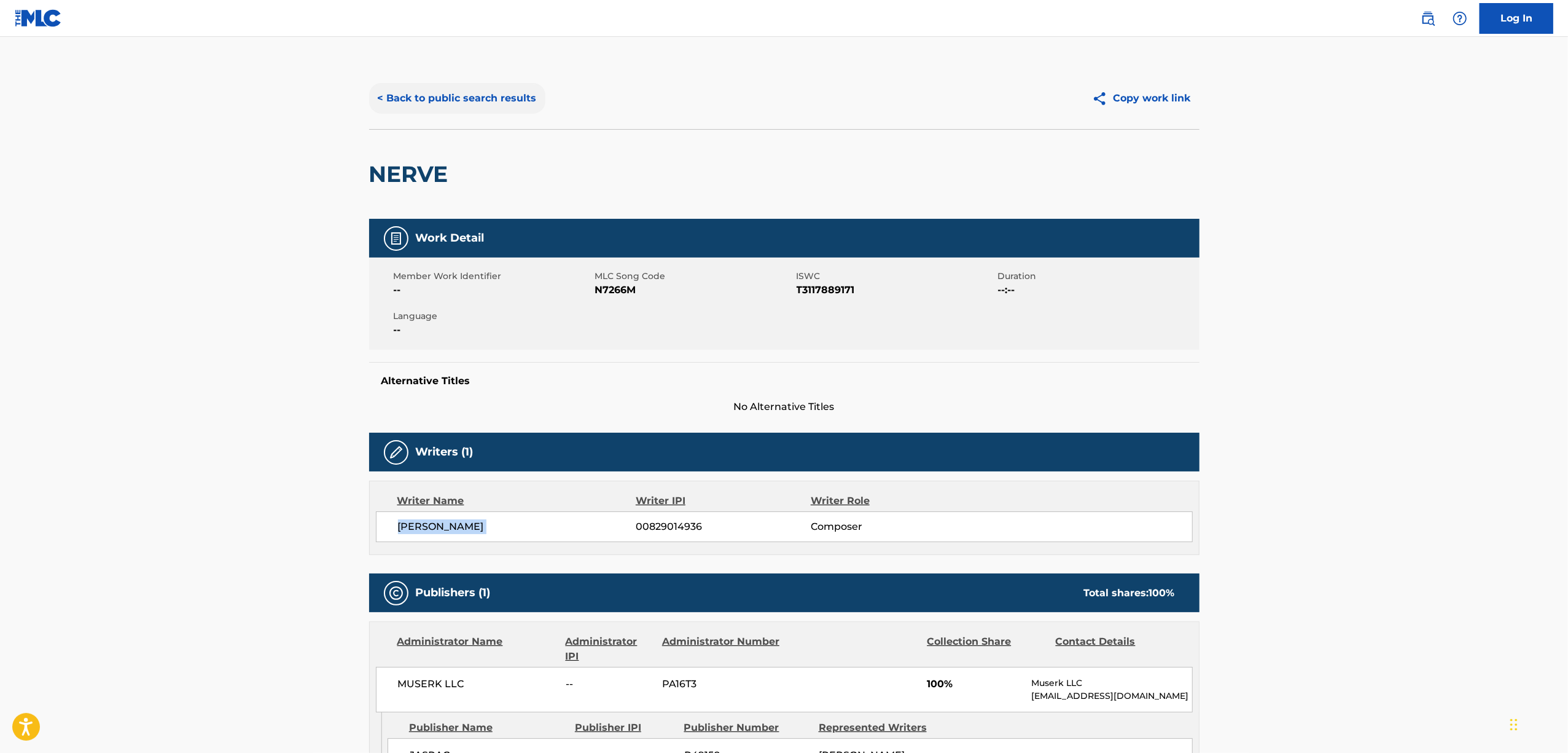
click at [493, 91] on button "< Back to public search results" at bounding box center [457, 98] width 176 height 31
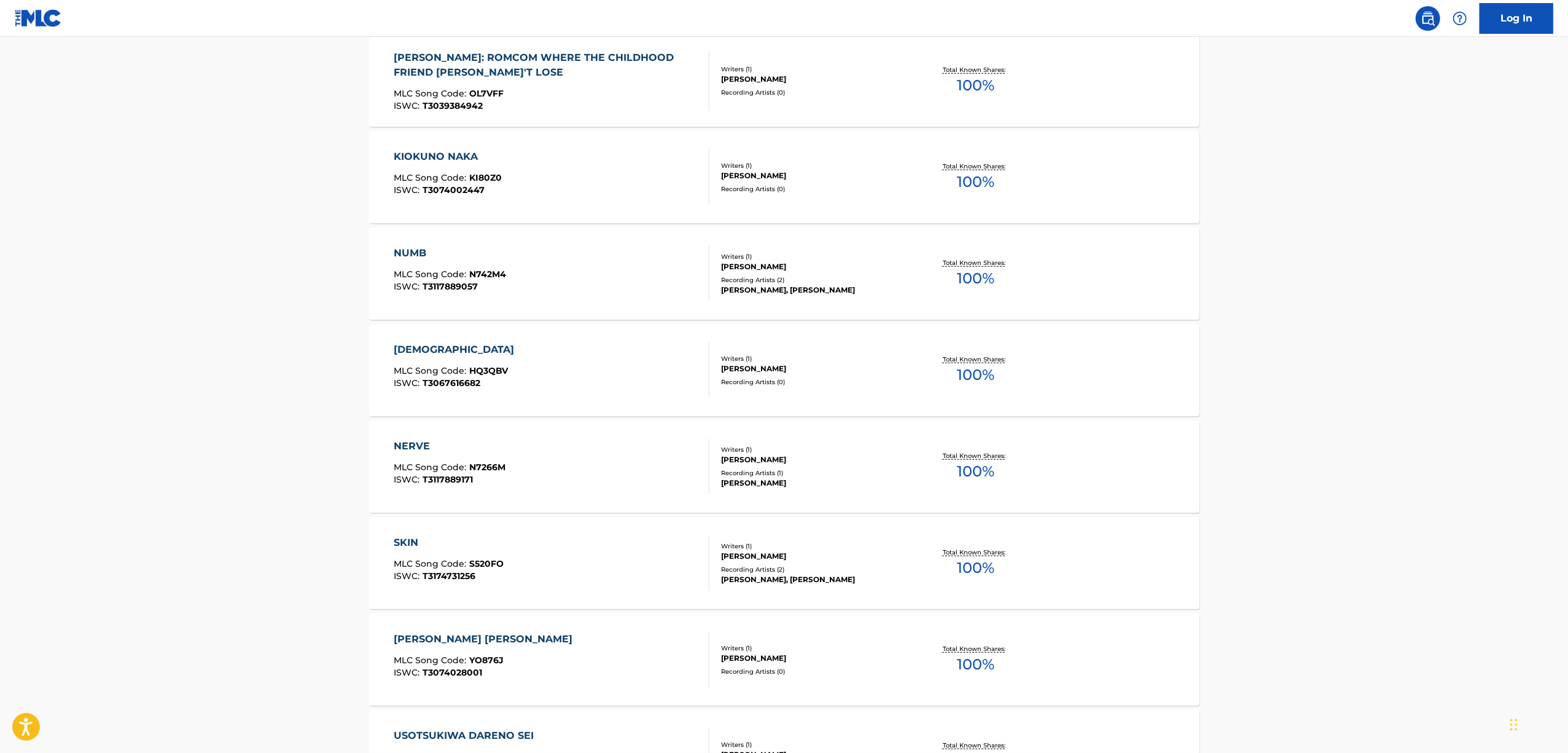
scroll to position [879, 0]
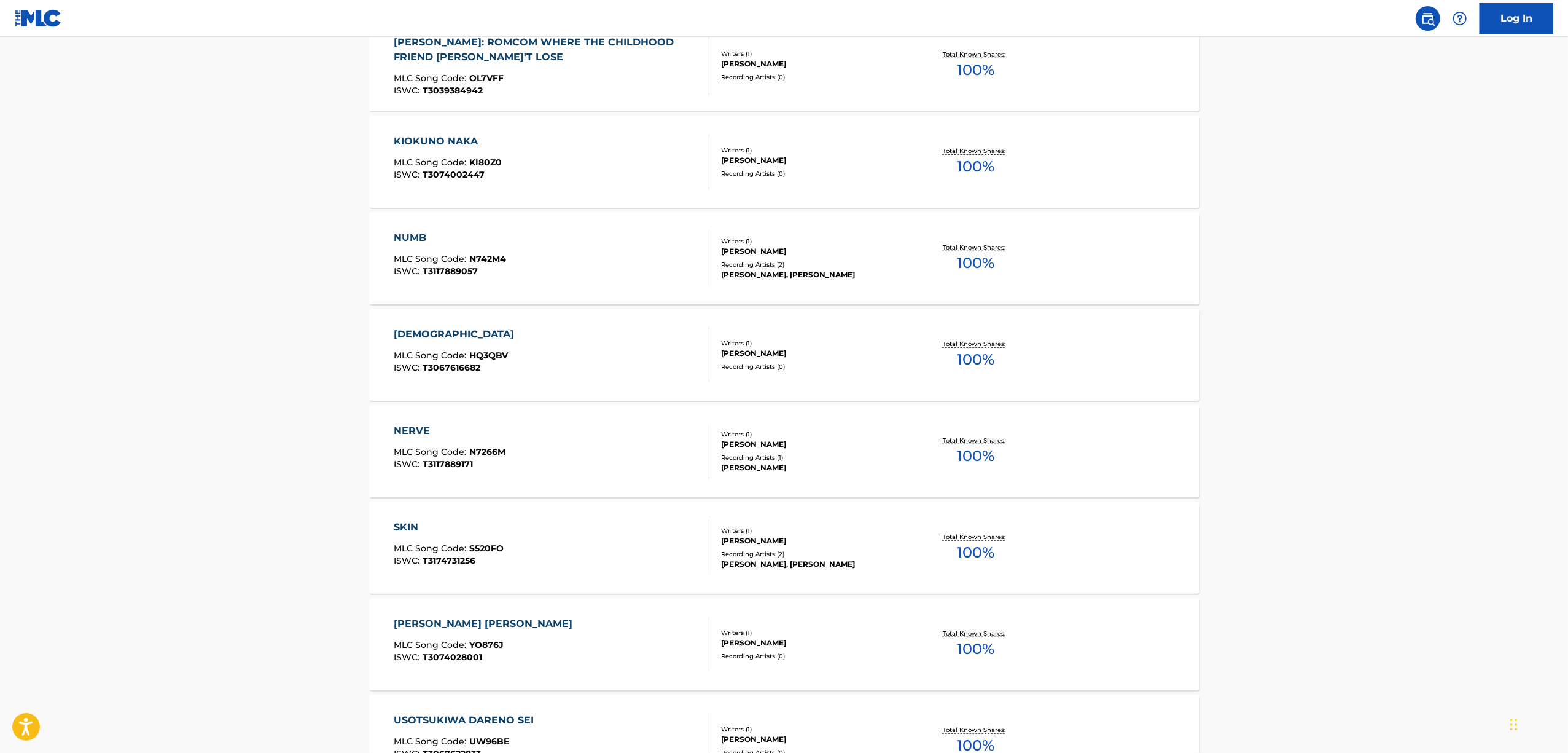
click at [411, 530] on div "SKIN" at bounding box center [449, 526] width 110 height 15
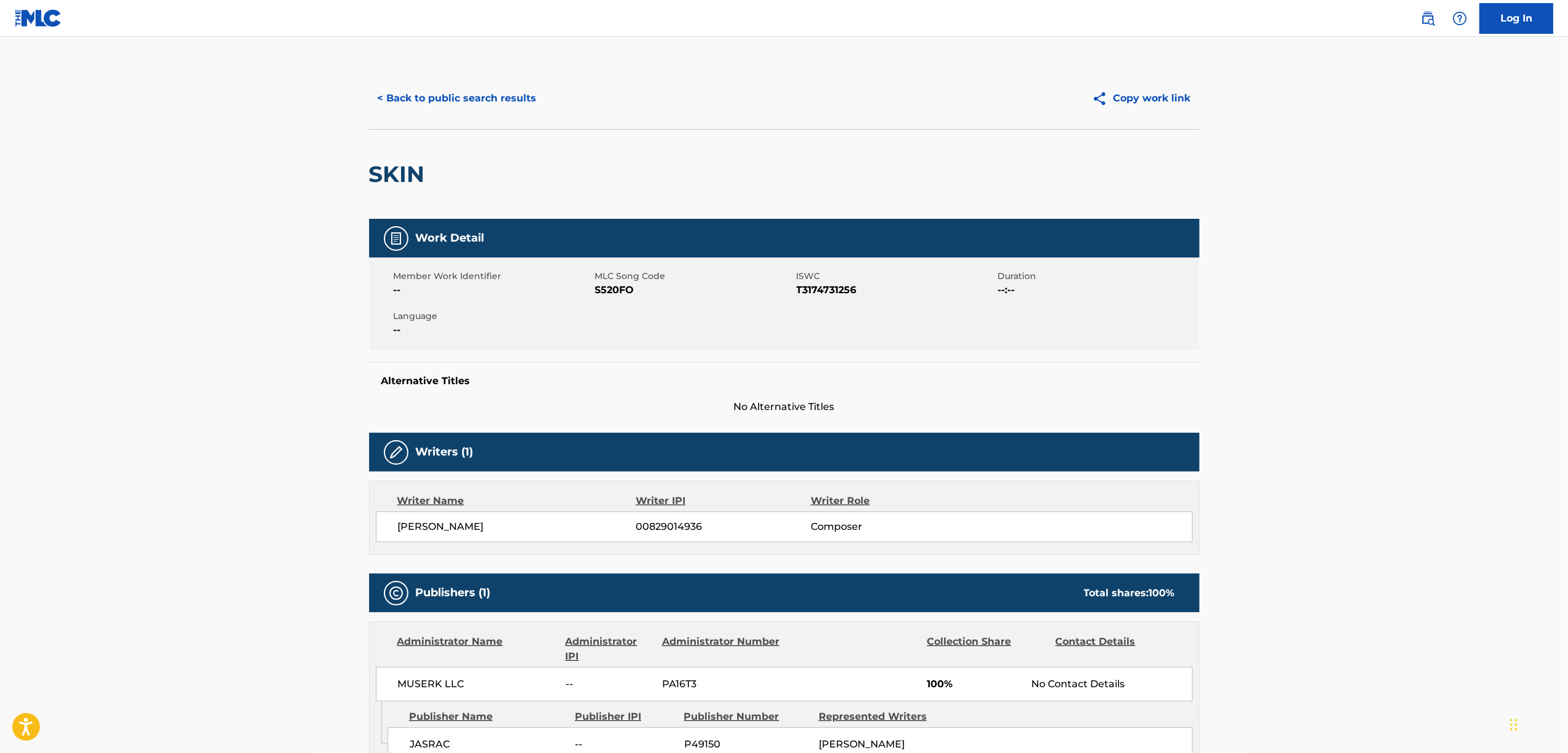
click at [402, 175] on h2 "SKIN" at bounding box center [400, 174] width 62 height 28
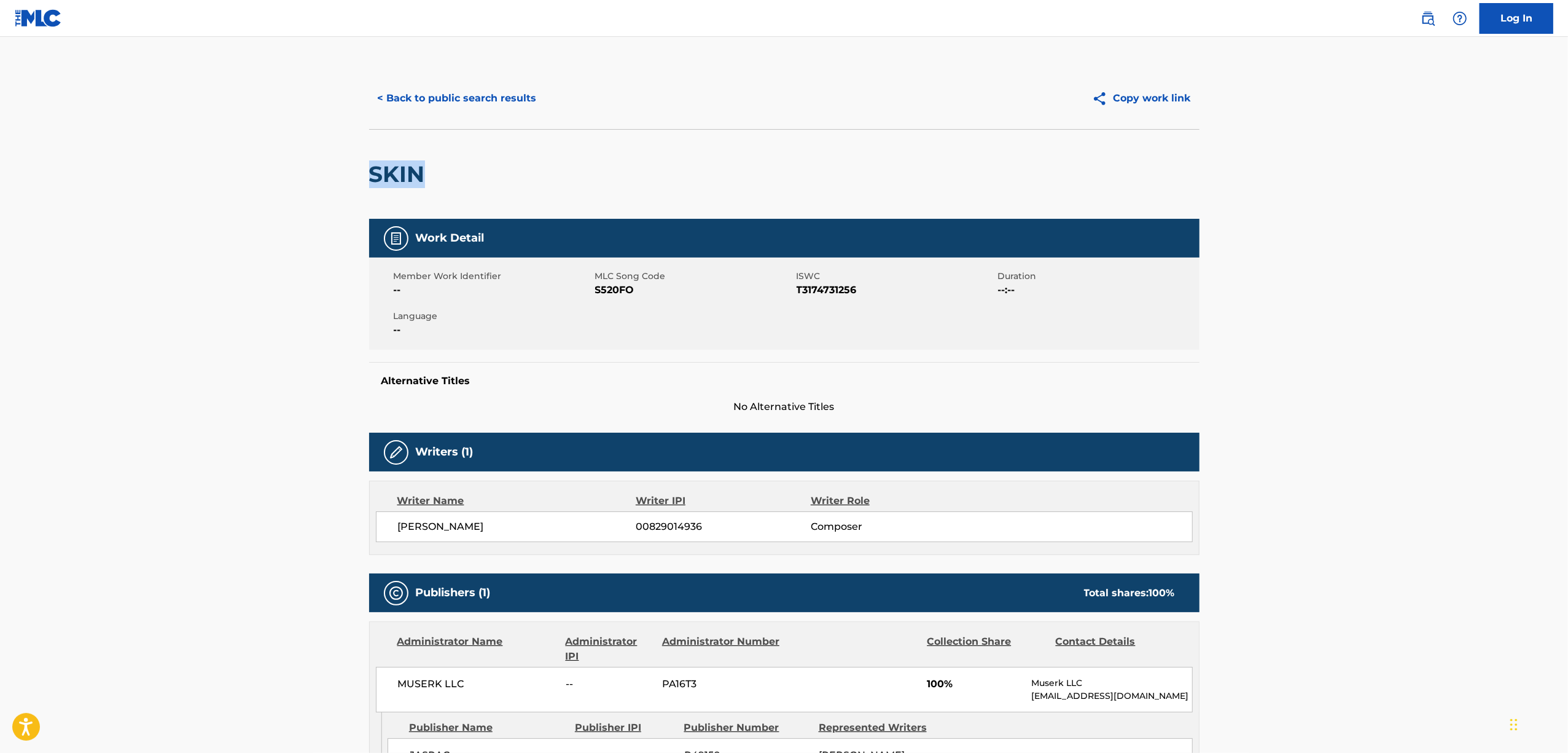
click at [402, 175] on h2 "SKIN" at bounding box center [400, 174] width 62 height 28
click at [815, 288] on span "T3174731256" at bounding box center [896, 290] width 199 height 15
click at [440, 91] on button "< Back to public search results" at bounding box center [457, 98] width 176 height 31
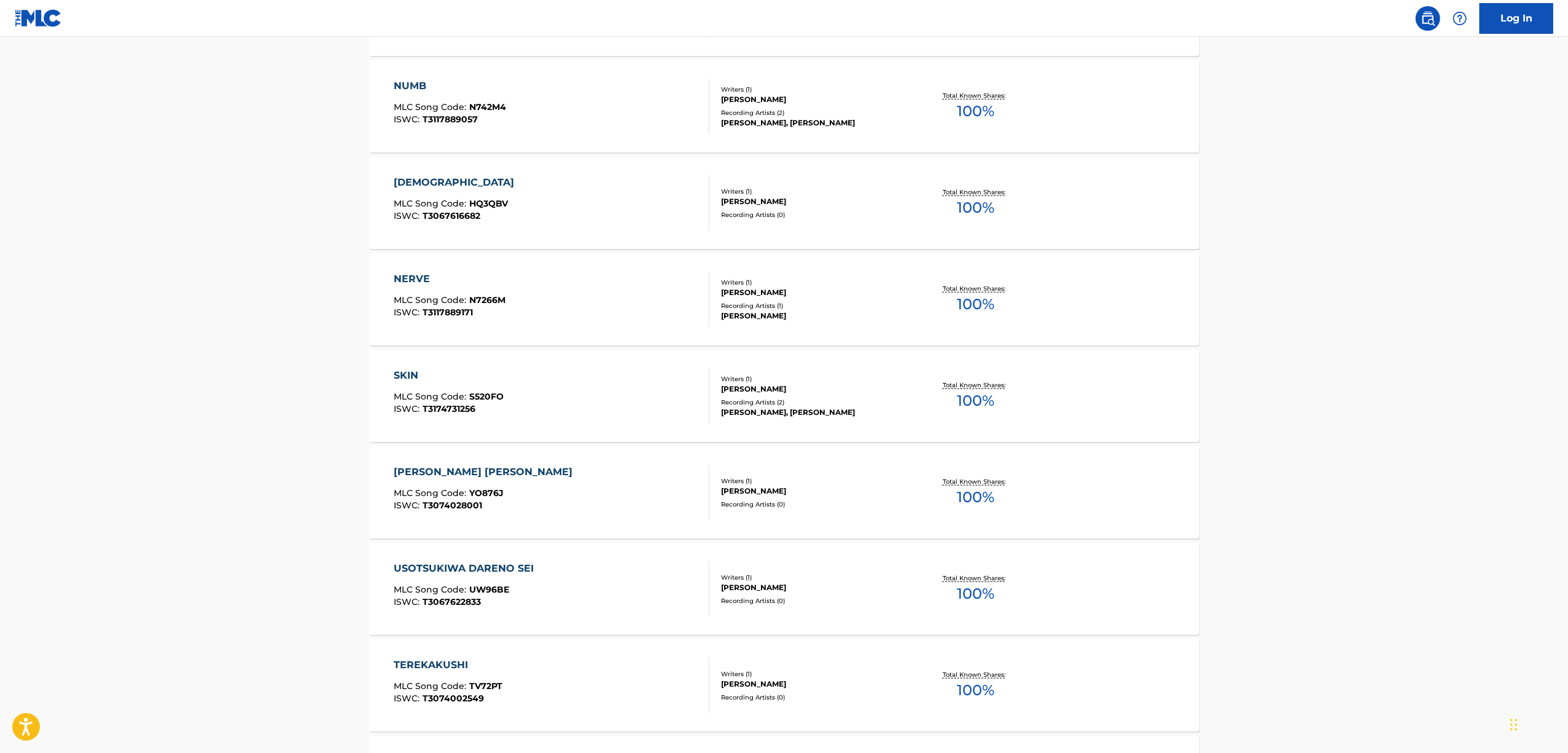
scroll to position [1075, 0]
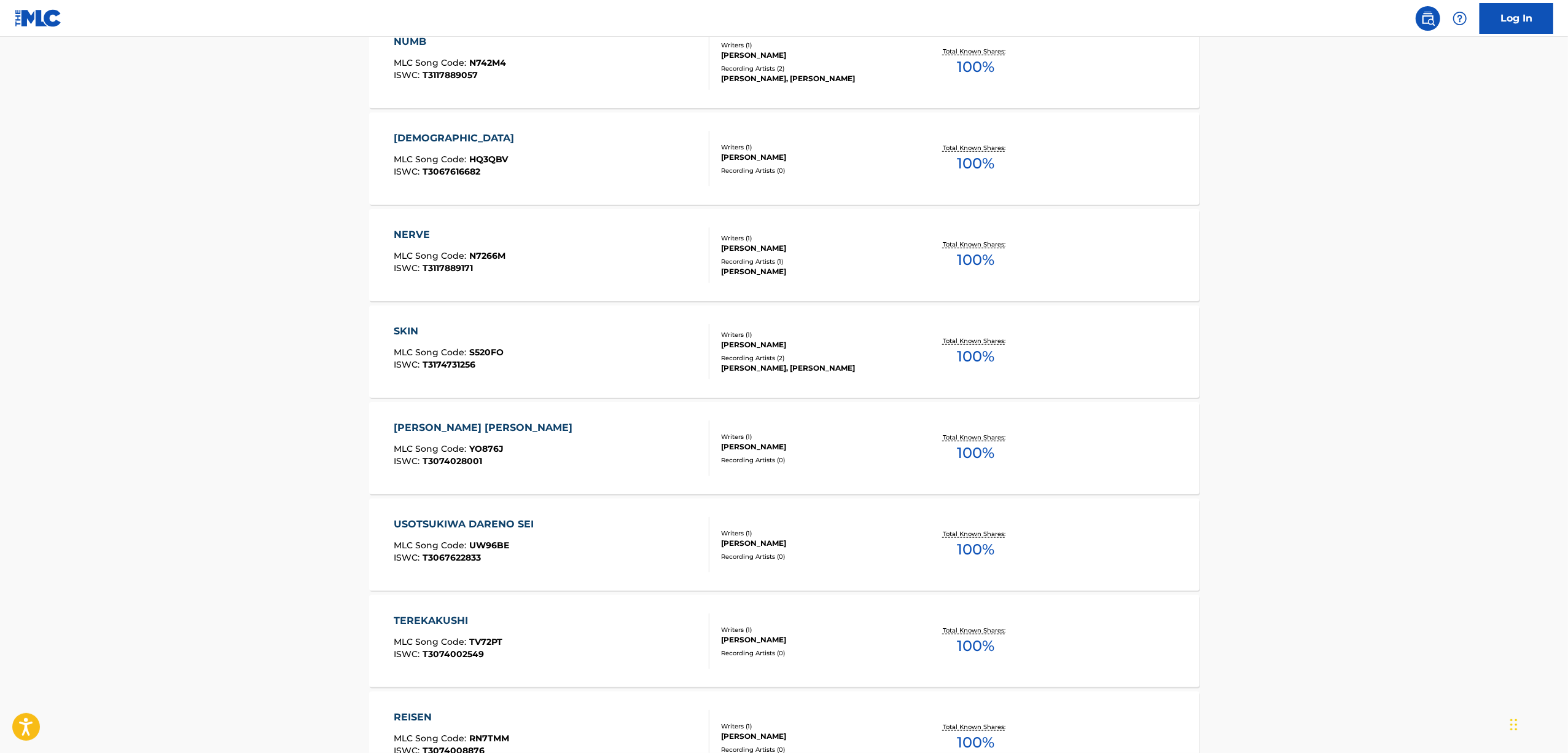
click at [499, 424] on div "[PERSON_NAME] [PERSON_NAME]" at bounding box center [486, 428] width 185 height 15
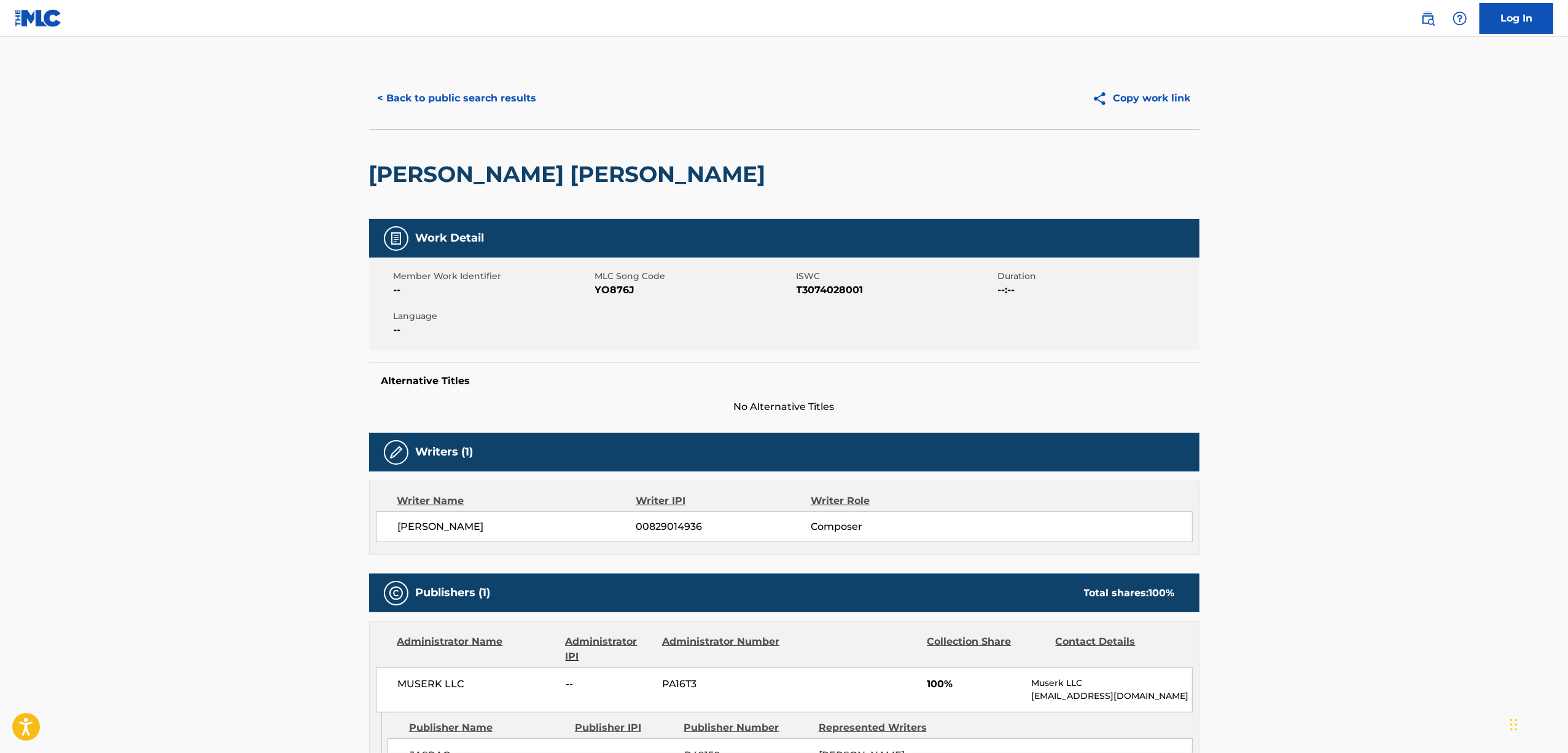
click at [600, 293] on span "YO876J" at bounding box center [694, 290] width 199 height 15
click at [600, 292] on span "YO876J" at bounding box center [694, 290] width 199 height 15
click at [491, 167] on h2 "[PERSON_NAME] [PERSON_NAME]" at bounding box center [570, 174] width 403 height 28
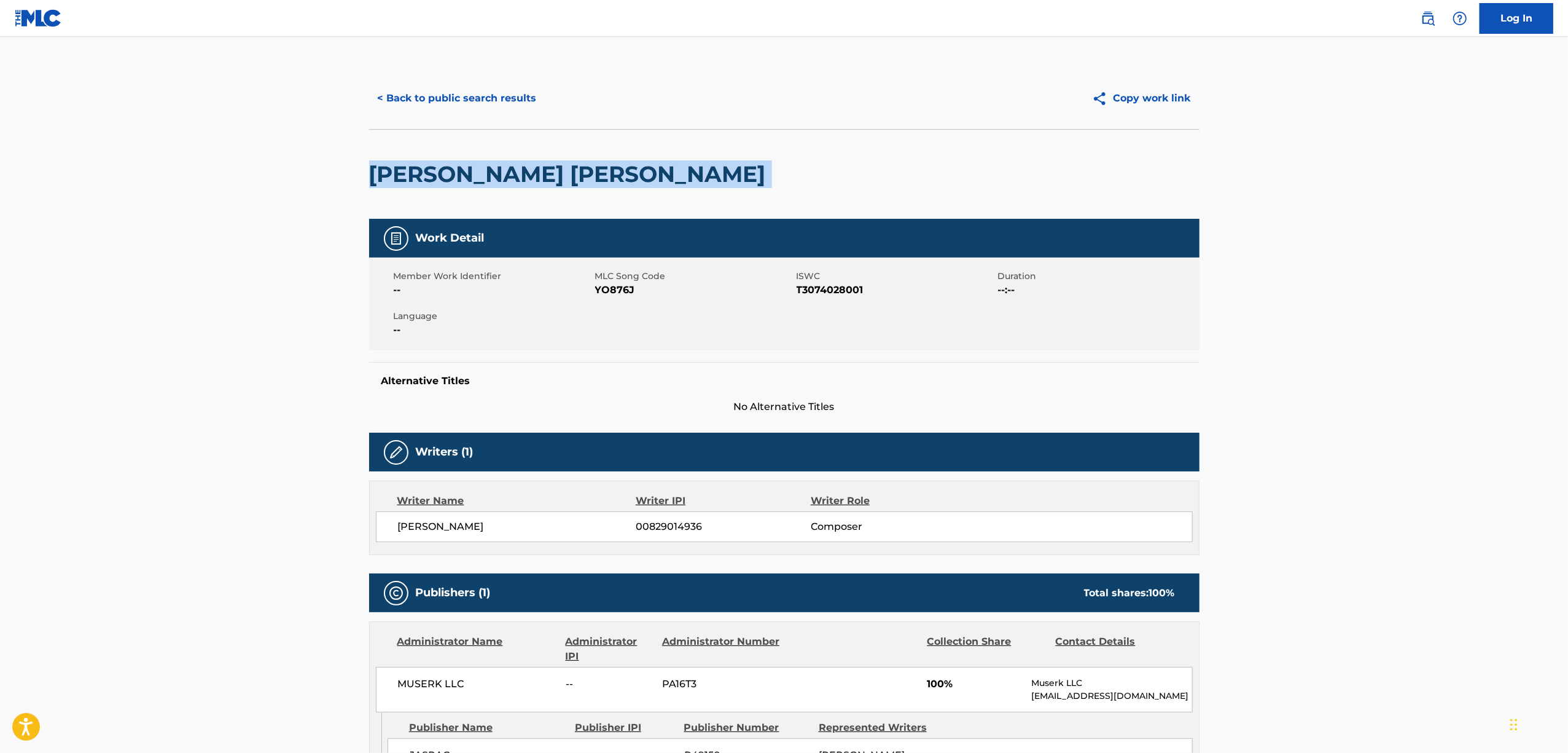
click at [491, 167] on h2 "[PERSON_NAME] [PERSON_NAME]" at bounding box center [570, 174] width 403 height 28
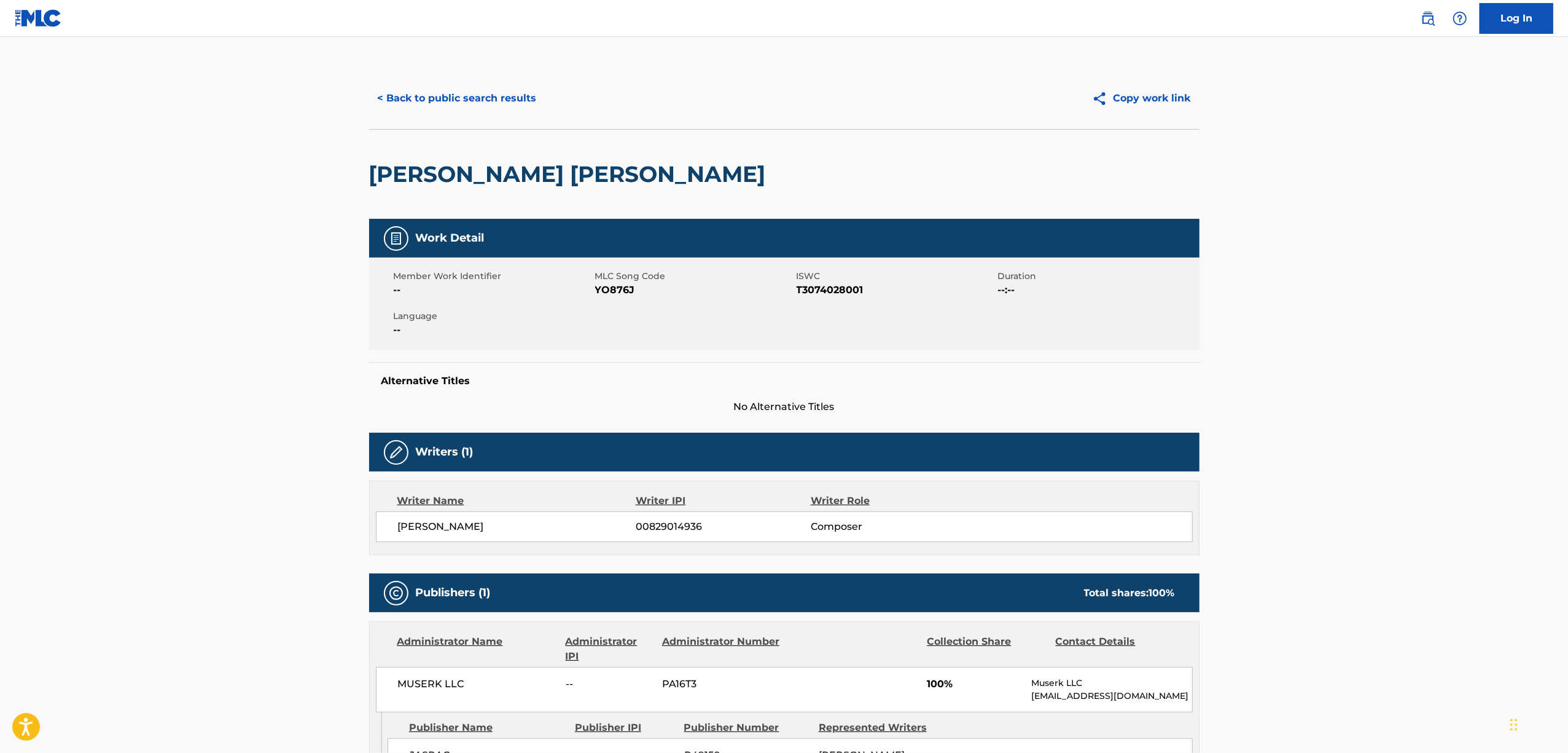
click at [822, 289] on span "T3074028001" at bounding box center [896, 290] width 199 height 15
click at [470, 109] on button "< Back to public search results" at bounding box center [457, 98] width 176 height 31
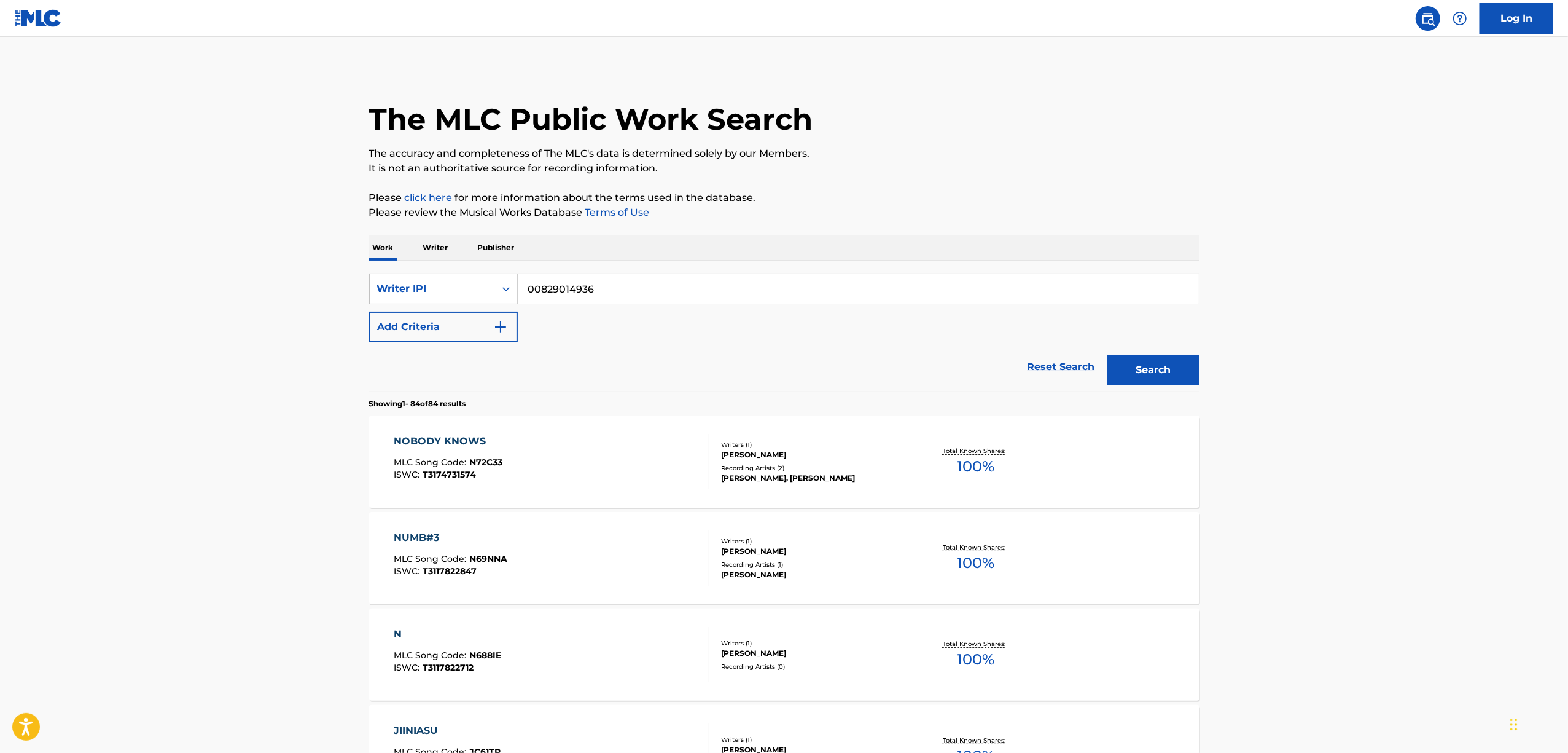
scroll to position [1107, 0]
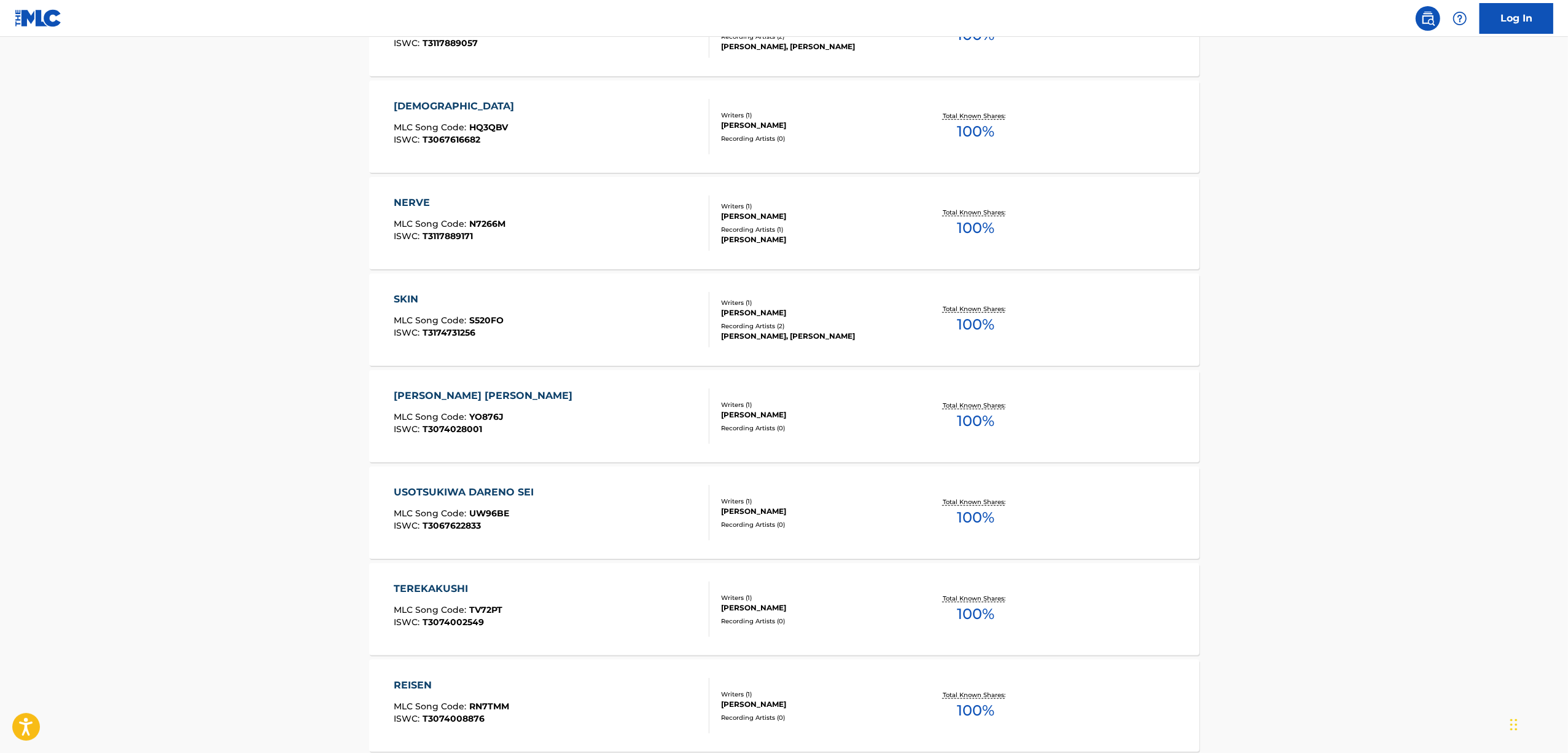
click at [427, 489] on div "USOTSUKIWA DARENO SEI" at bounding box center [467, 492] width 146 height 15
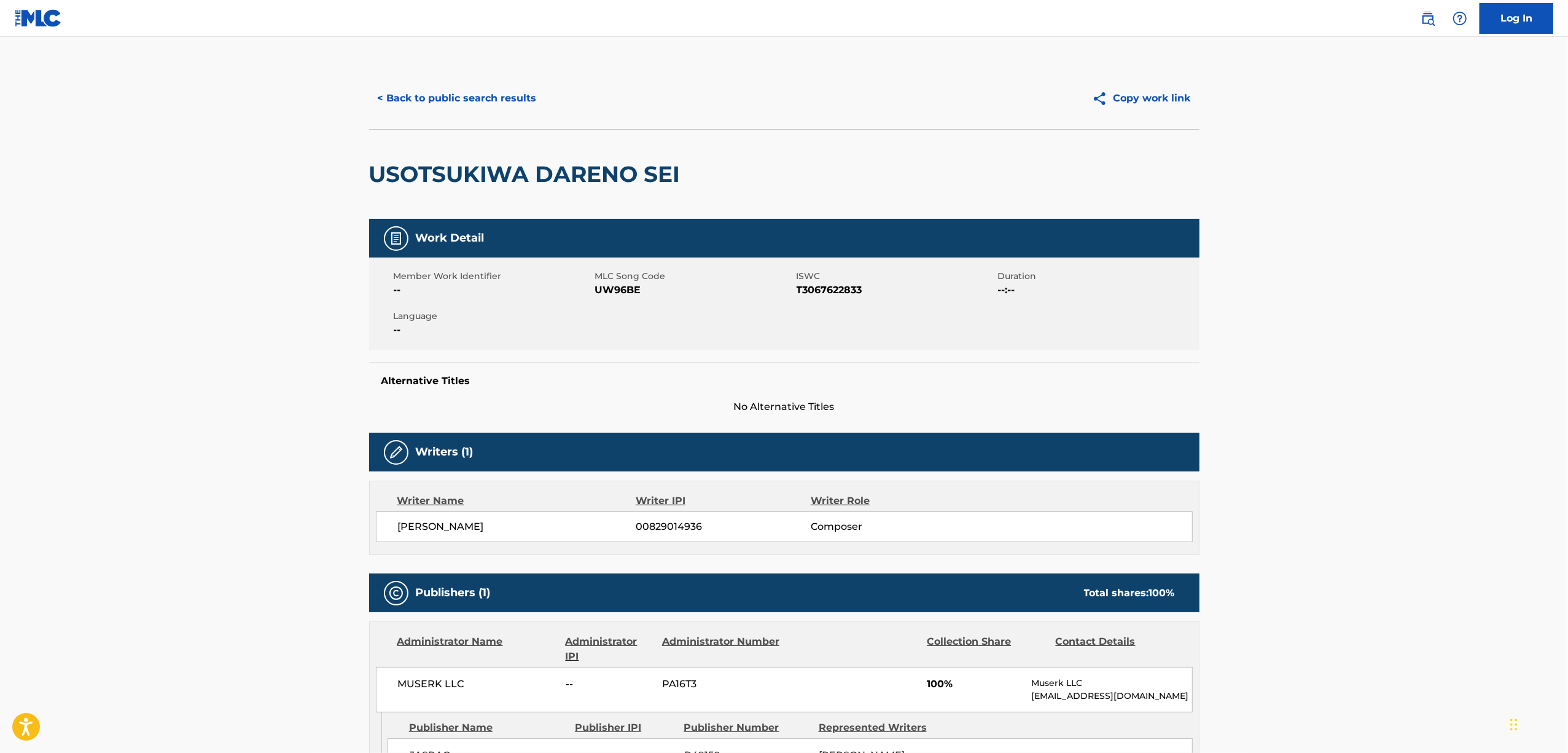
click at [457, 184] on h2 "USOTSUKIWA DARENO SEI" at bounding box center [528, 174] width 318 height 28
click at [838, 286] on span "T3067622833" at bounding box center [896, 290] width 199 height 15
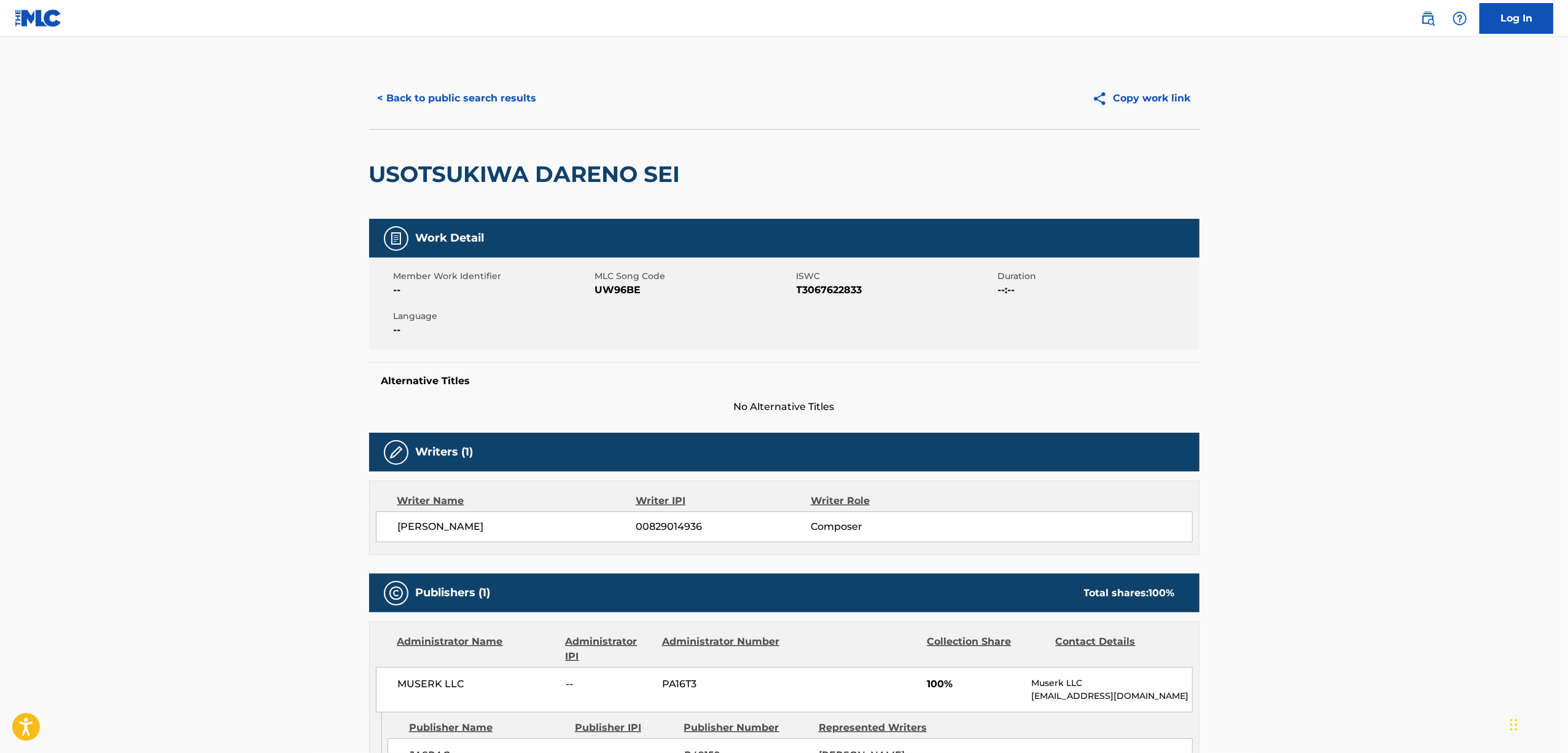
click at [156, 510] on main "< Back to public search results Copy work link USOTSUKIWA DARENO SEI Work Detai…" at bounding box center [784, 466] width 1568 height 858
click at [441, 101] on button "< Back to public search results" at bounding box center [457, 98] width 176 height 31
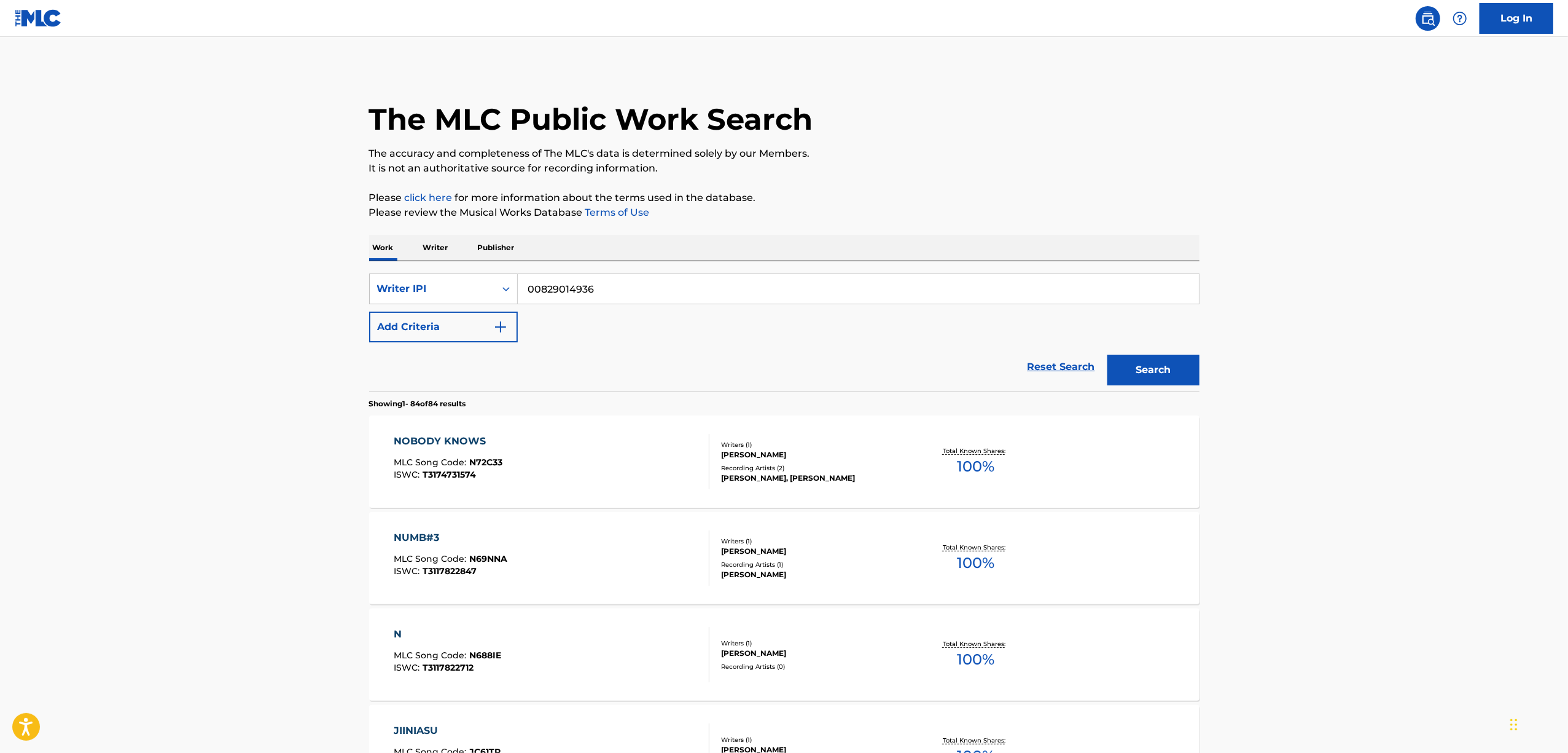
scroll to position [1139, 0]
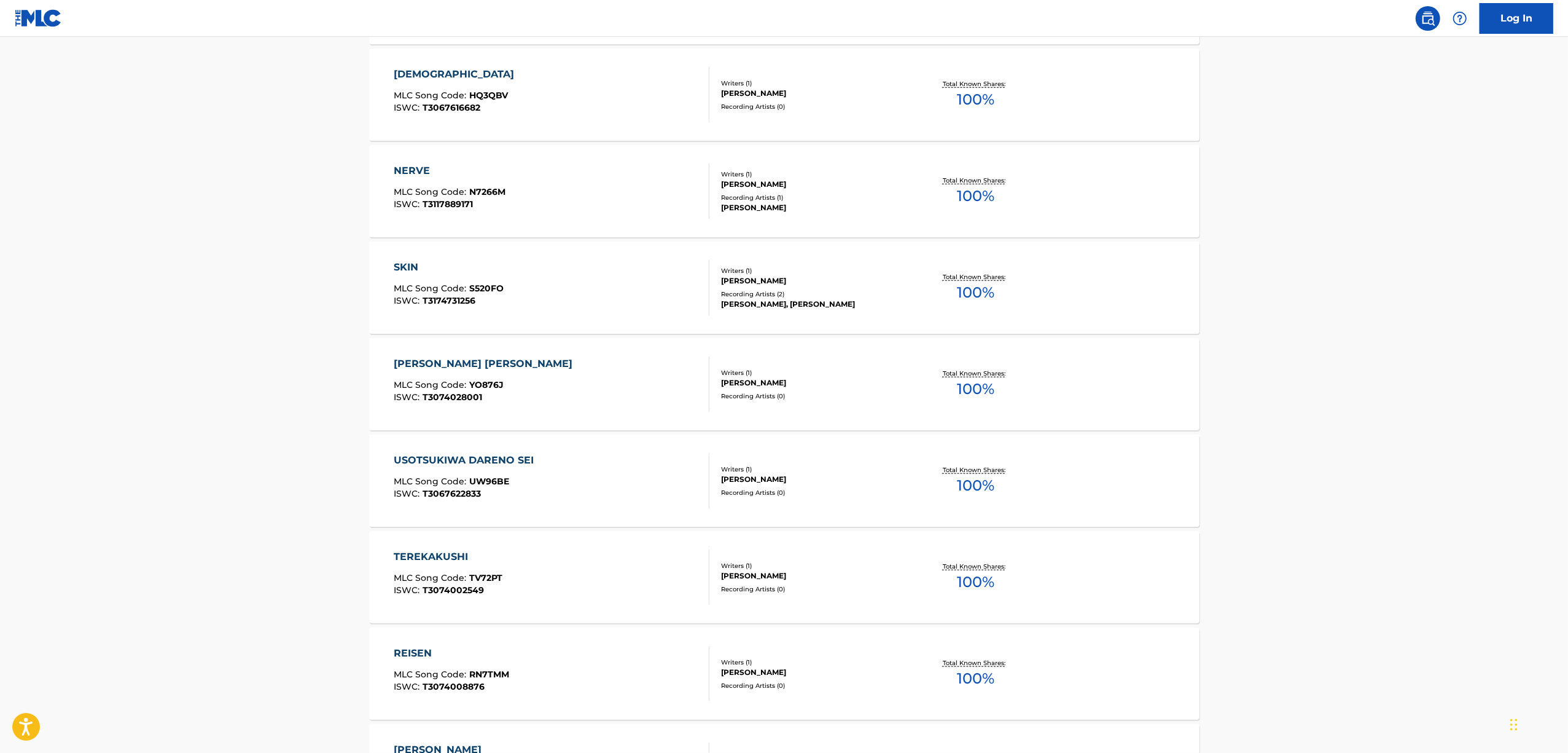
click at [409, 553] on div "TEREKAKUSHI" at bounding box center [448, 557] width 109 height 15
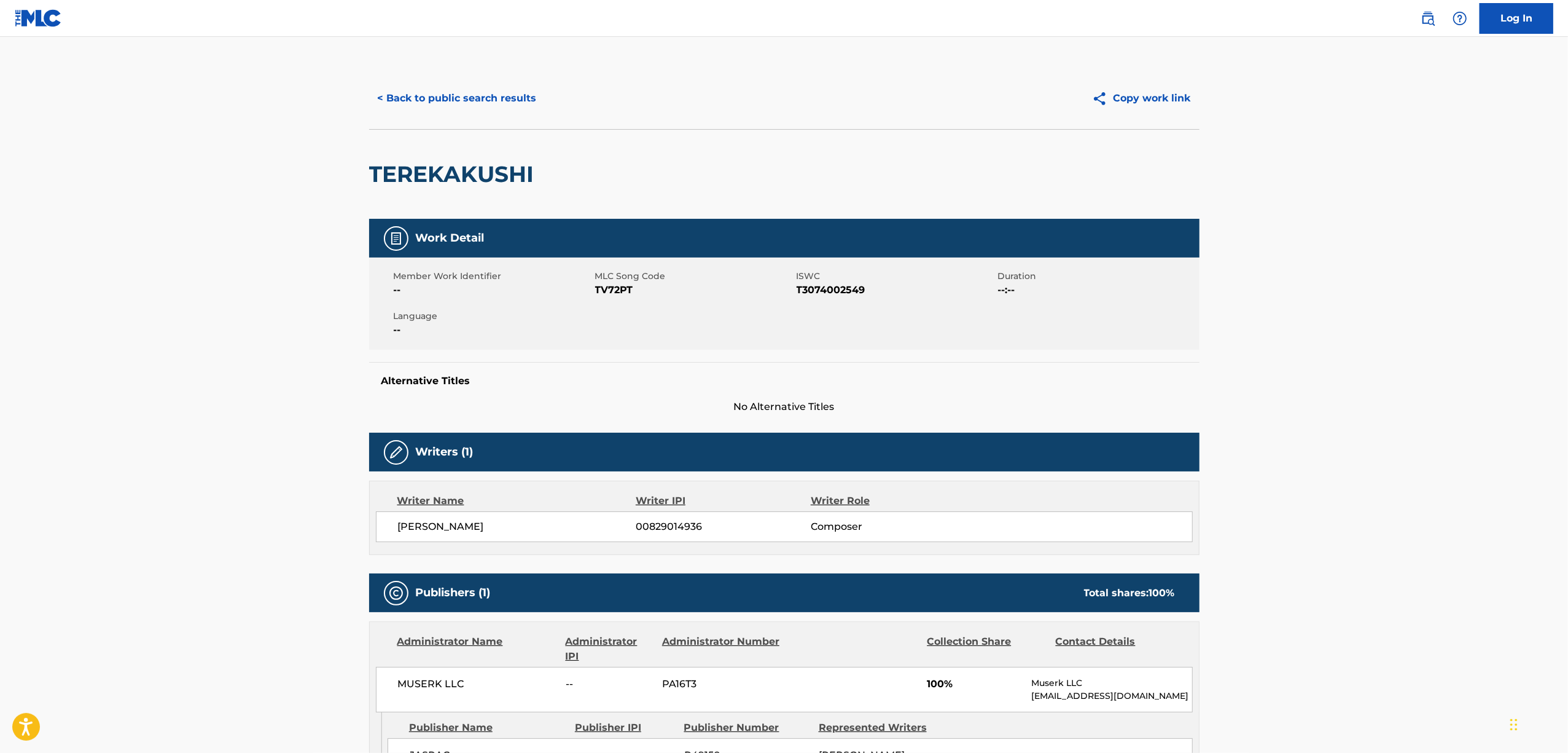
click at [445, 180] on h2 "TEREKAKUSHI" at bounding box center [455, 174] width 172 height 28
click at [825, 286] on span "T3074002549" at bounding box center [896, 290] width 199 height 15
click at [502, 94] on button "< Back to public search results" at bounding box center [457, 98] width 176 height 31
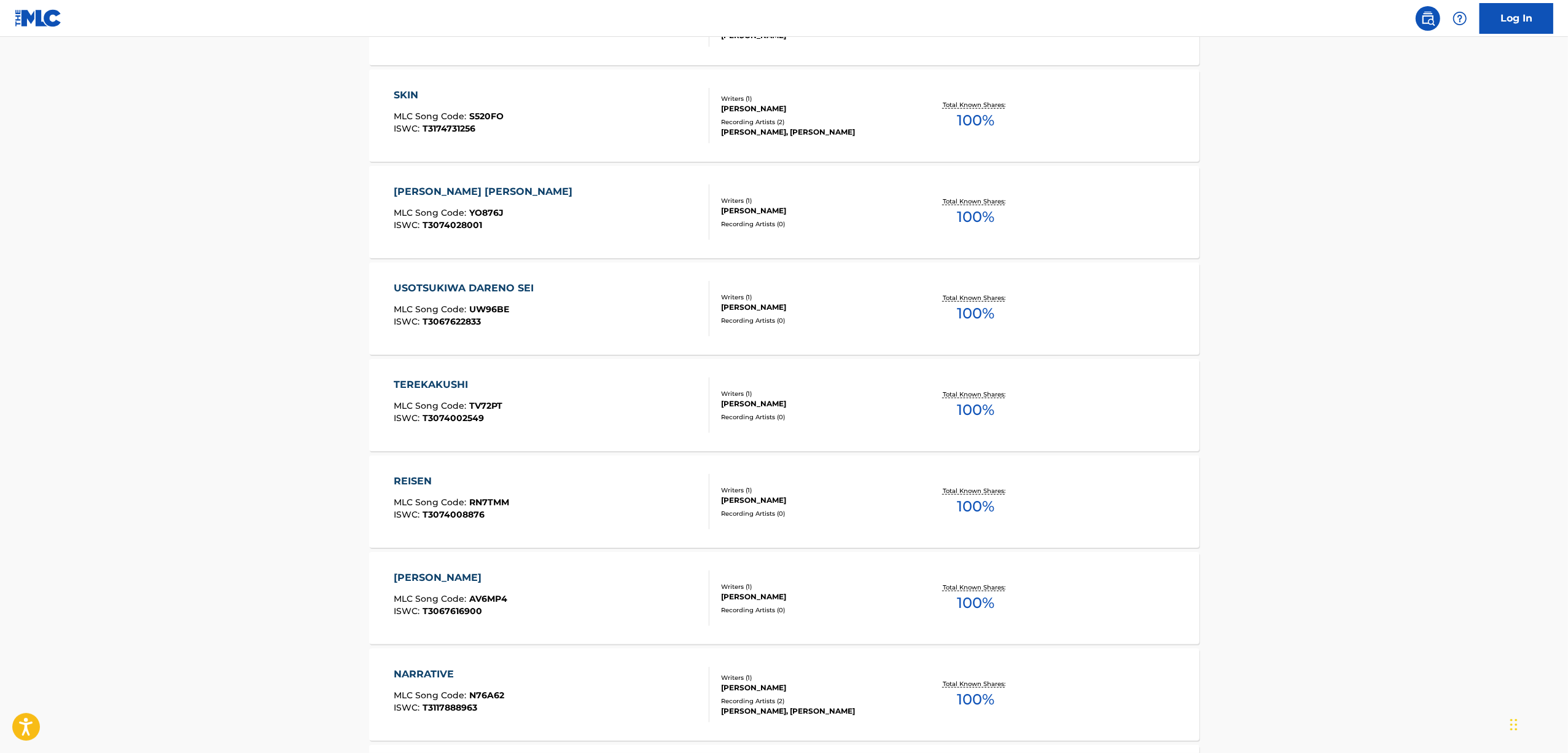
scroll to position [1335, 0]
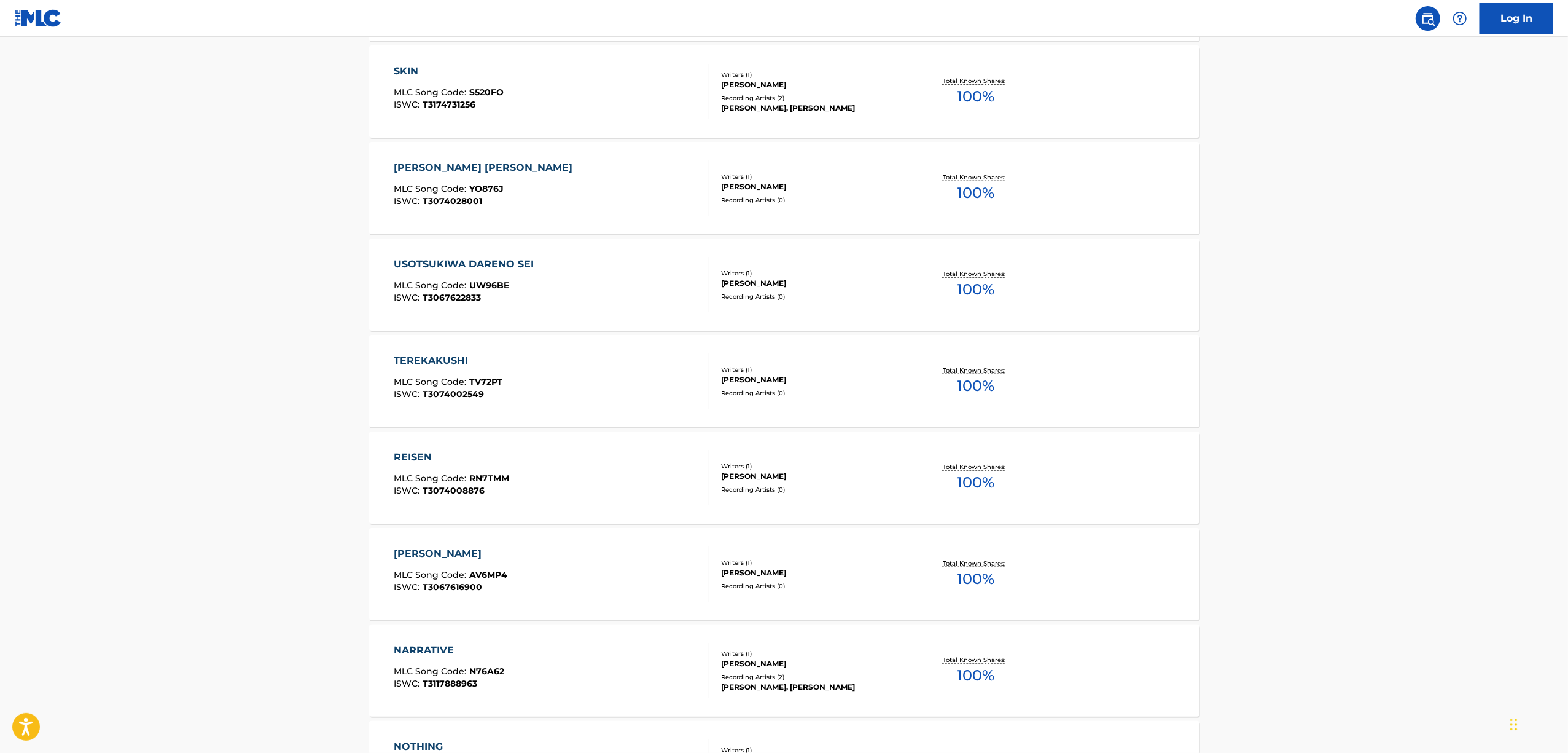
click at [417, 450] on div "REISEN" at bounding box center [451, 457] width 115 height 15
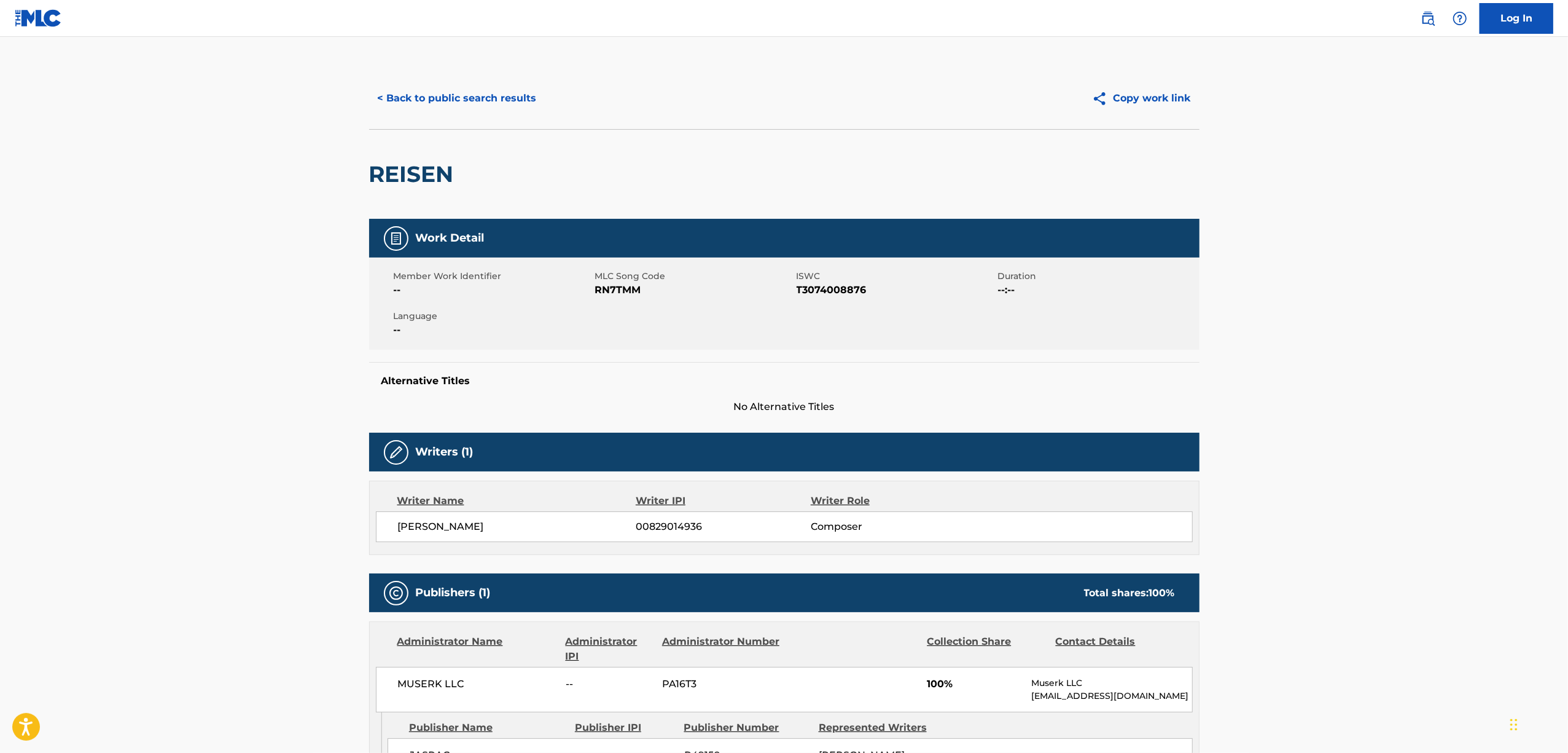
click at [410, 178] on h2 "REISEN" at bounding box center [415, 174] width 91 height 28
click at [831, 286] on span "T3074008876" at bounding box center [896, 290] width 199 height 15
click at [401, 97] on button "< Back to public search results" at bounding box center [457, 98] width 176 height 31
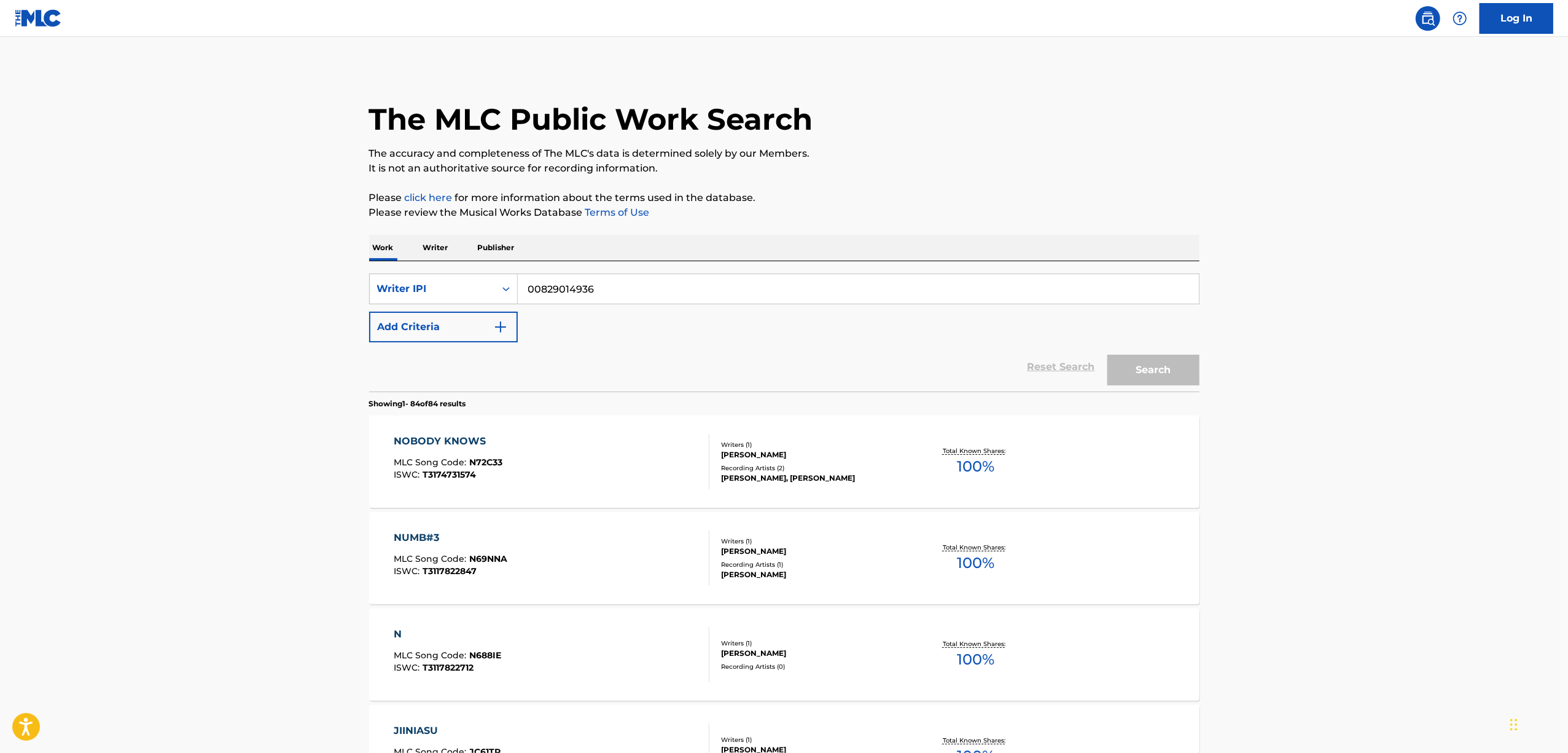
scroll to position [1367, 0]
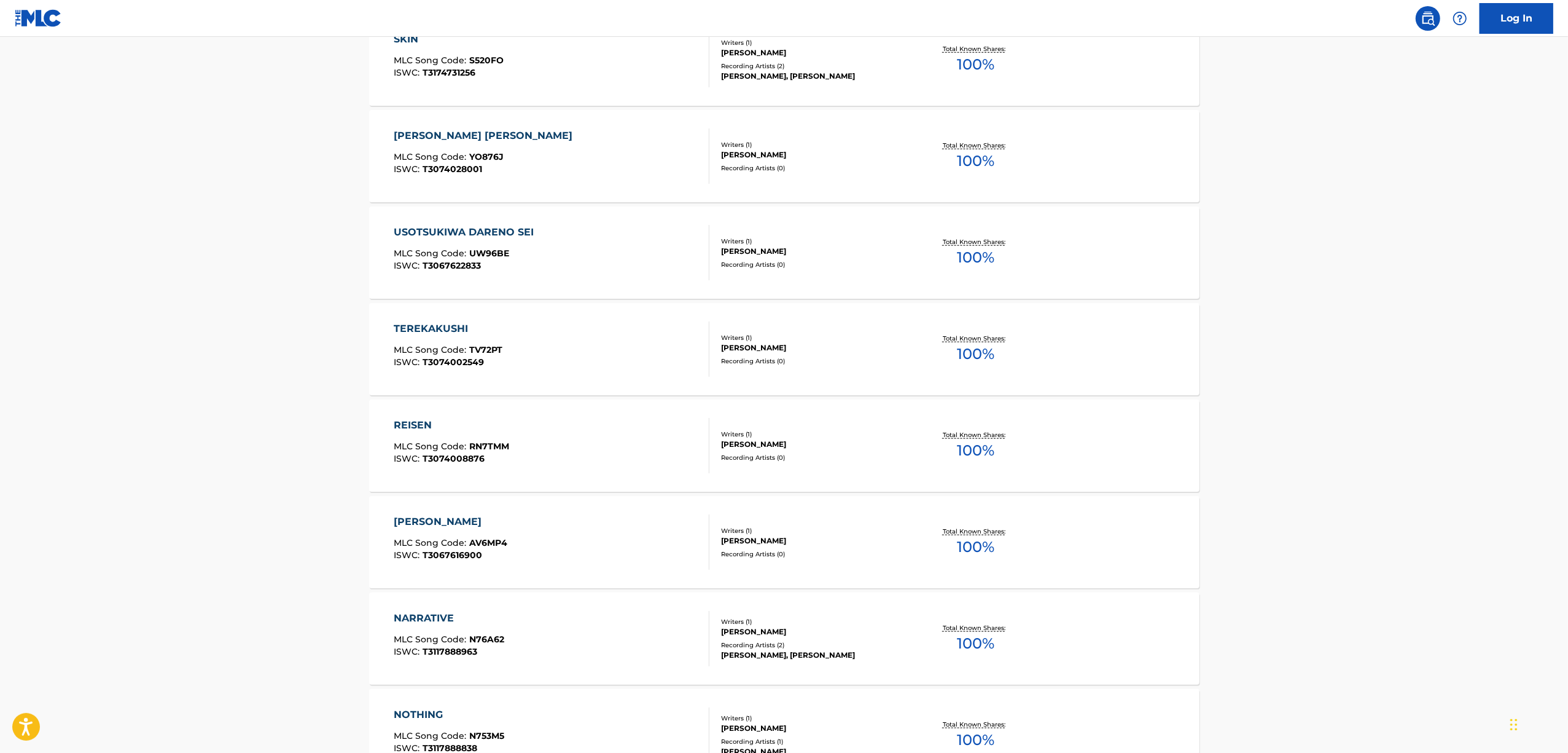
click at [437, 523] on div "[PERSON_NAME]" at bounding box center [451, 521] width 114 height 15
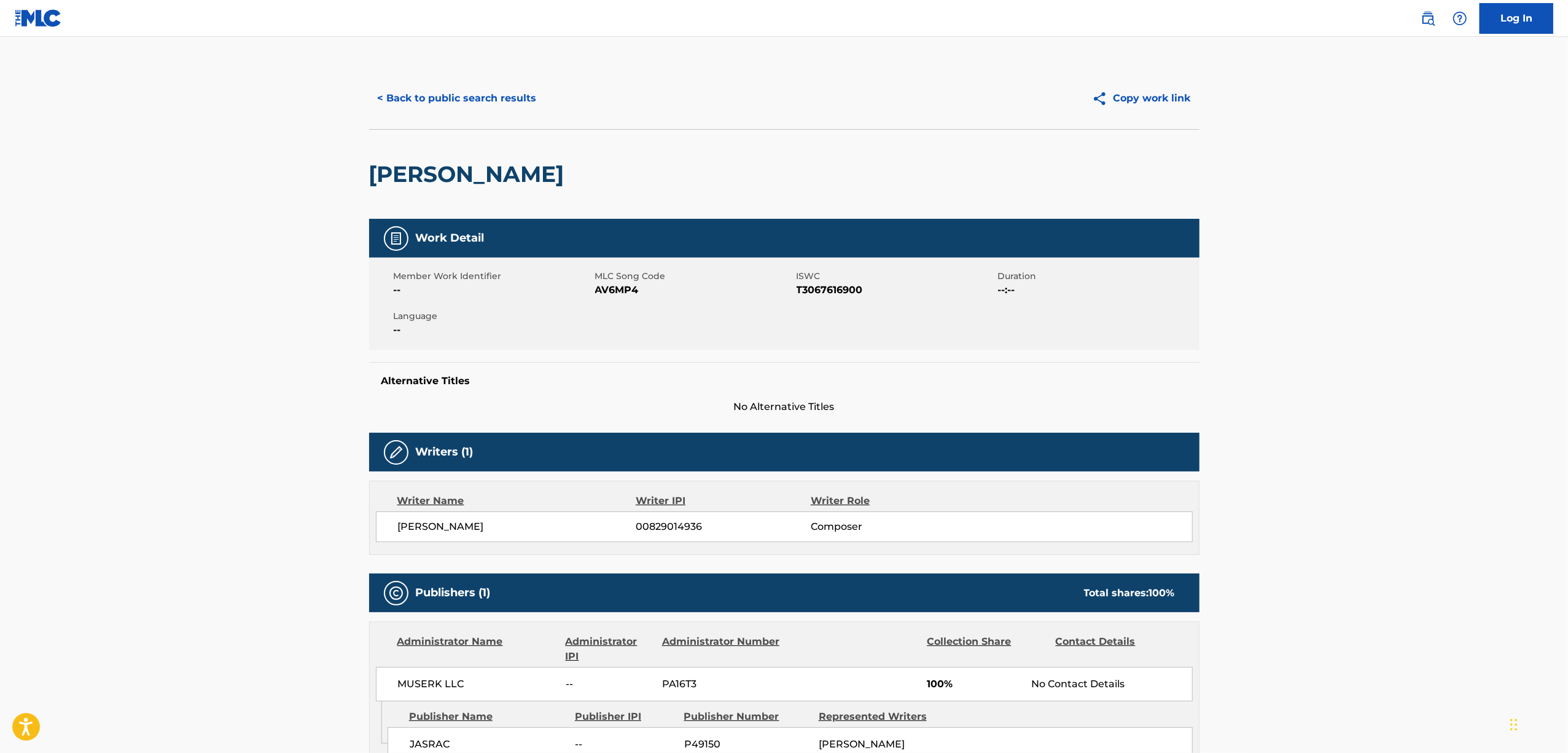
click at [453, 177] on h2 "[PERSON_NAME]" at bounding box center [470, 174] width 202 height 28
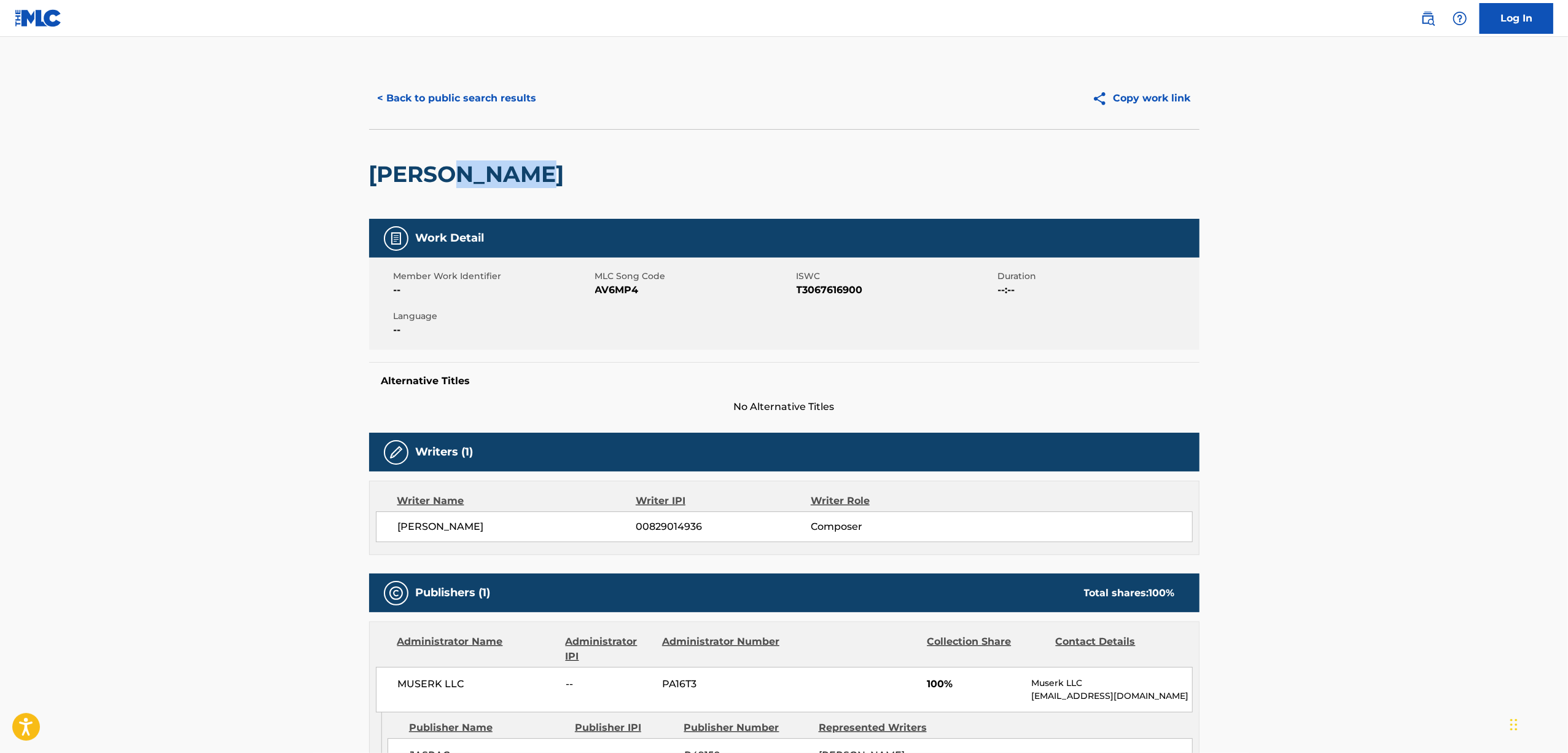
click at [453, 177] on h2 "[PERSON_NAME]" at bounding box center [470, 174] width 202 height 28
click at [821, 291] on span "T3067616900" at bounding box center [896, 290] width 199 height 15
click at [821, 291] on span "T3067616900" at bounding box center [896, 290] width 199 height 15
click at [454, 92] on button "< Back to public search results" at bounding box center [457, 98] width 176 height 31
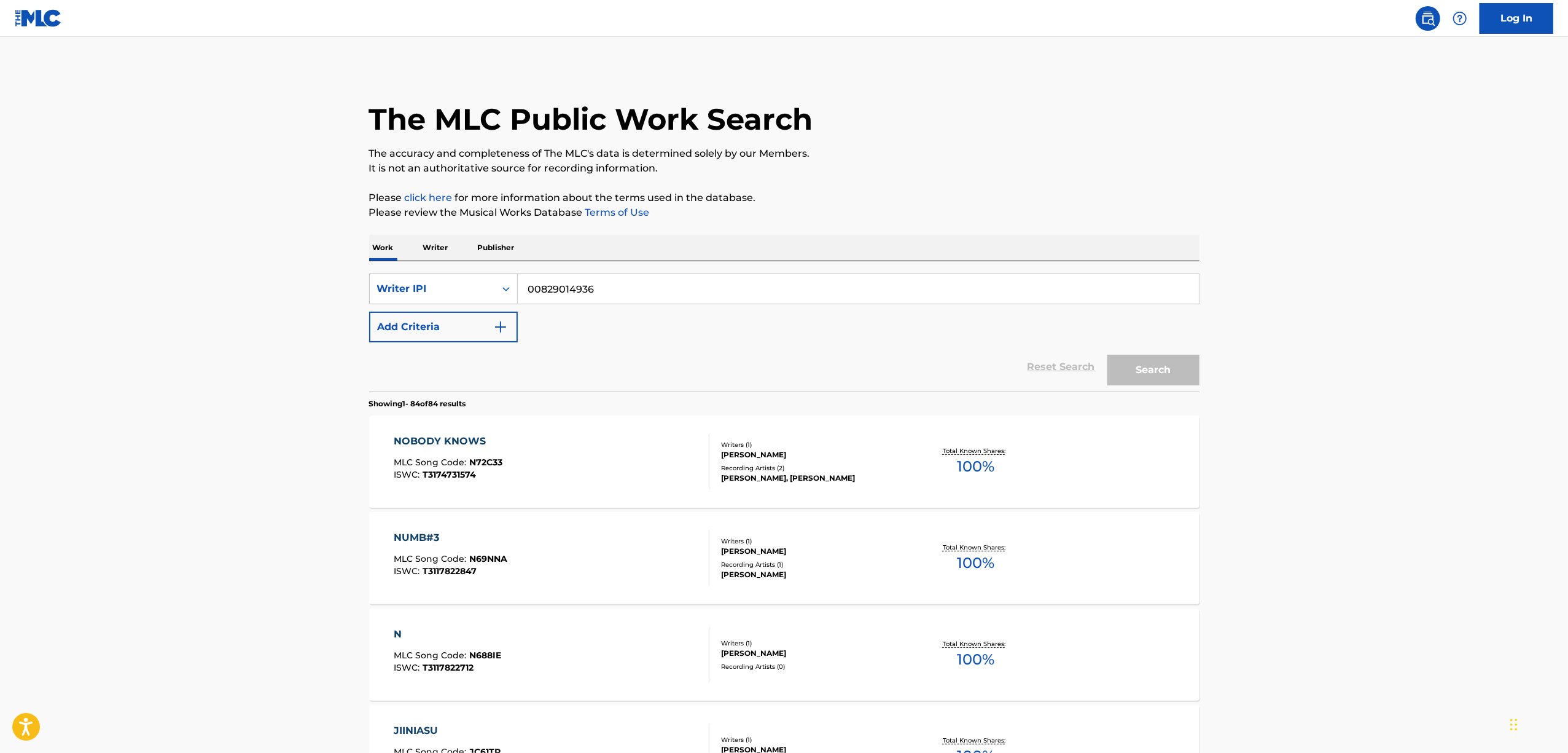
scroll to position [1399, 0]
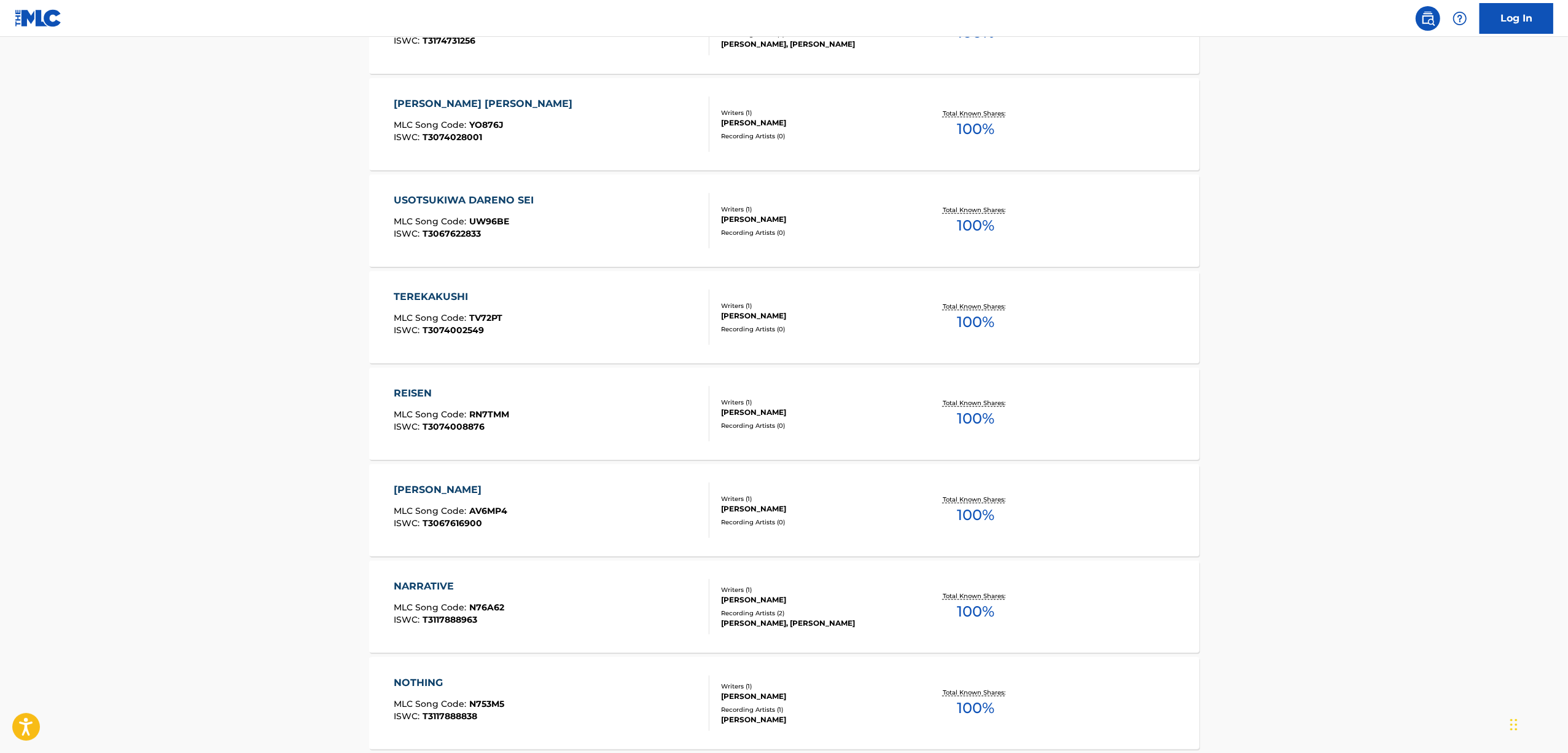
click at [409, 584] on div "NARRATIVE" at bounding box center [449, 586] width 111 height 15
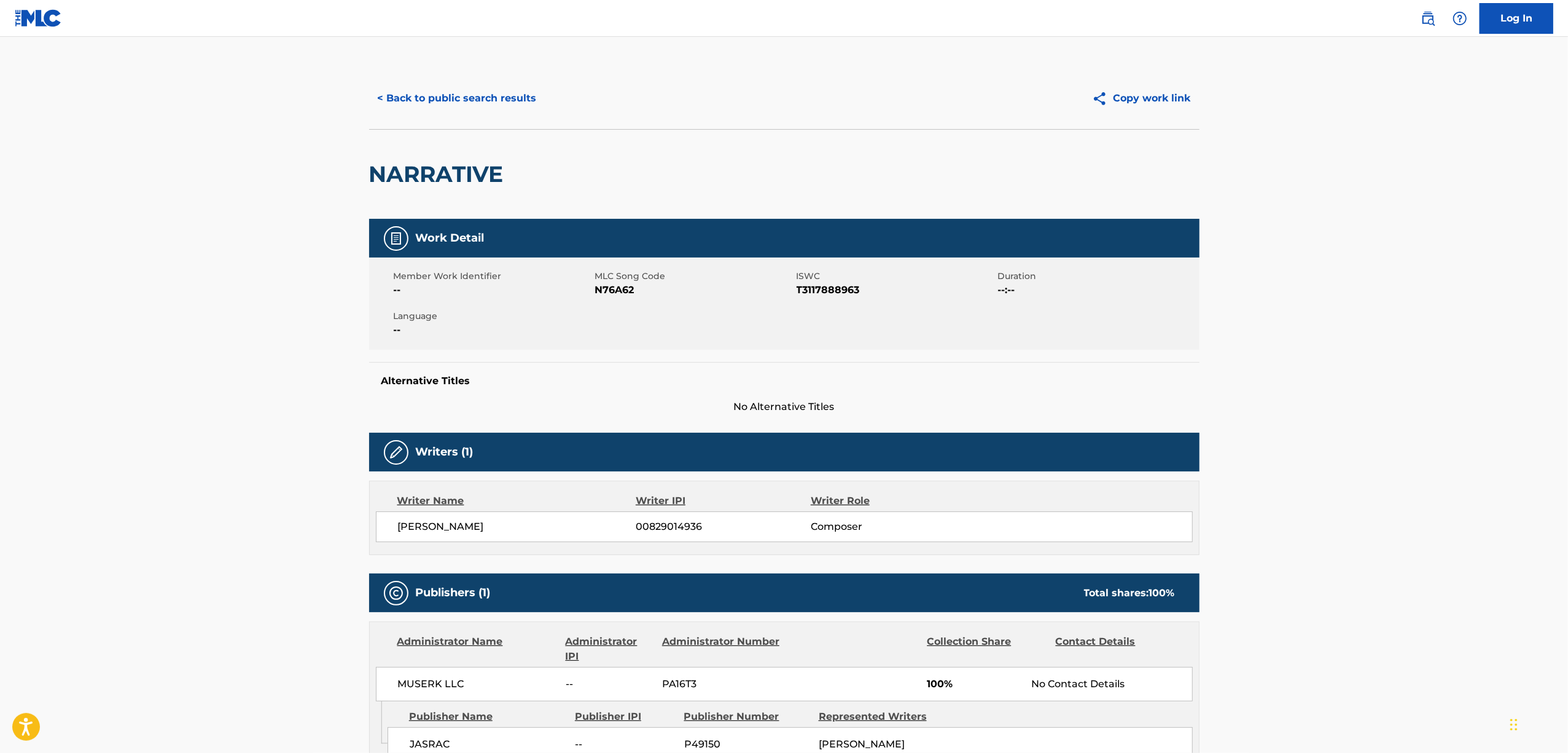
click at [447, 175] on h2 "NARRATIVE" at bounding box center [440, 174] width 141 height 28
click at [819, 288] on span "T3117888963" at bounding box center [896, 290] width 199 height 15
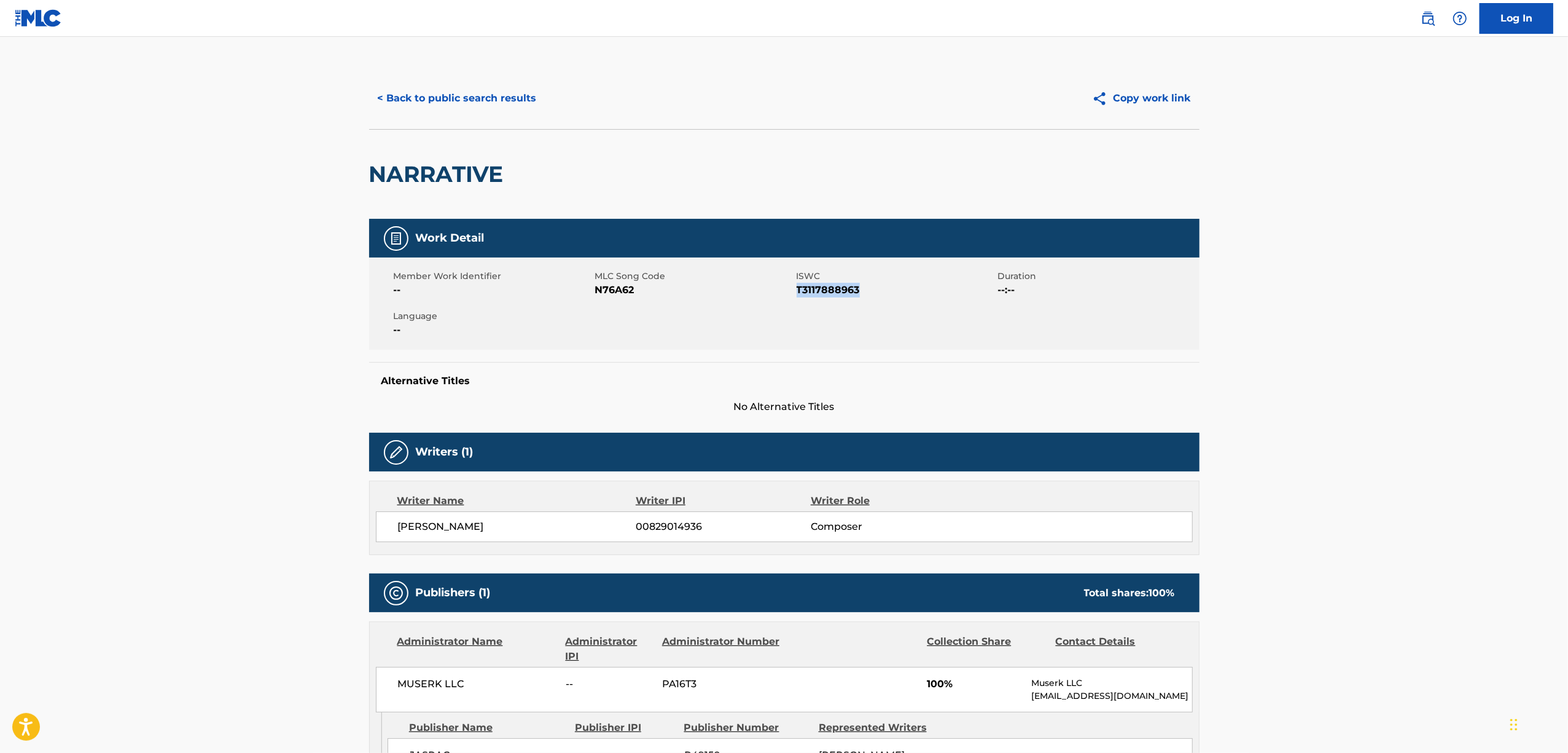
click at [819, 288] on span "T3117888963" at bounding box center [896, 290] width 199 height 15
click at [430, 101] on button "< Back to public search results" at bounding box center [457, 98] width 176 height 31
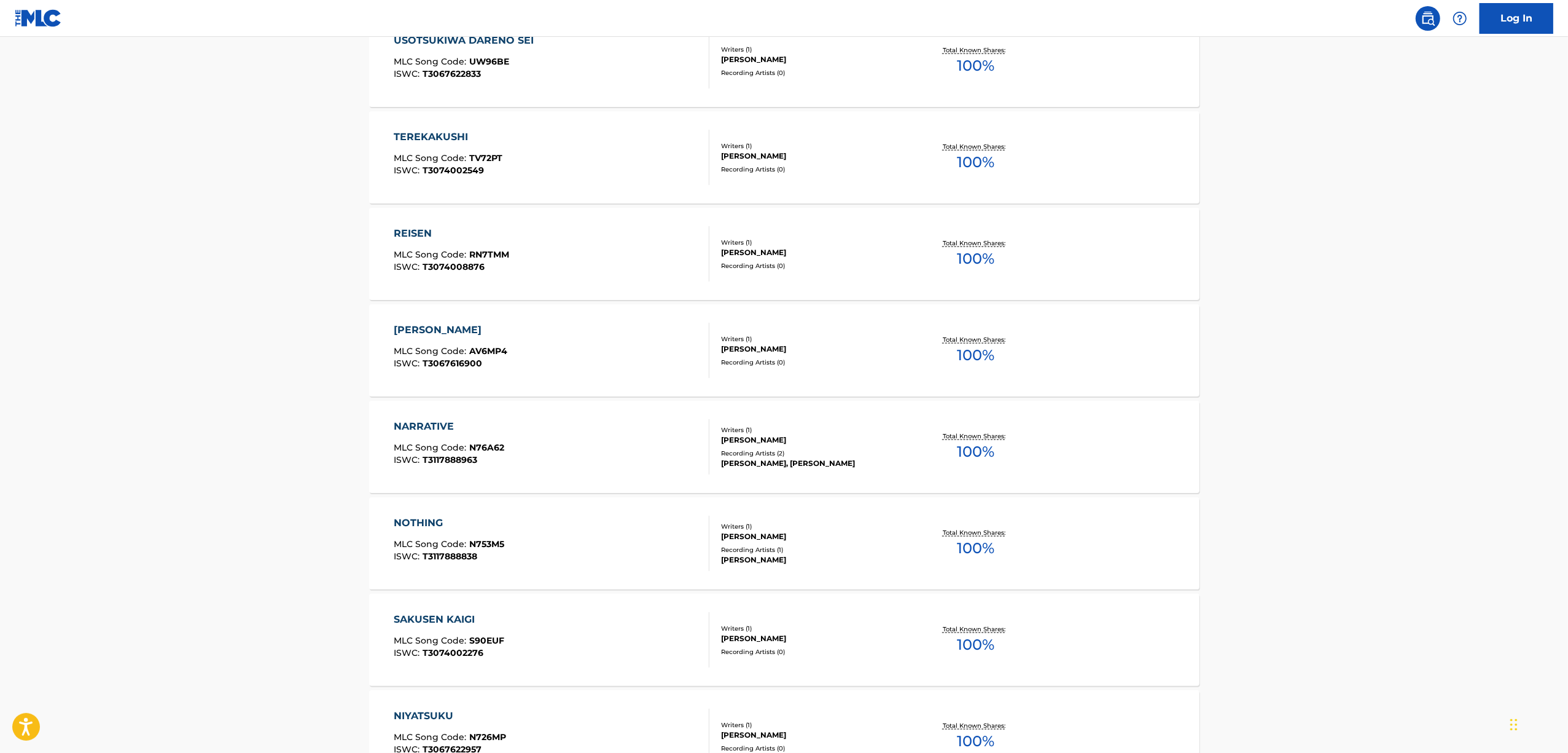
scroll to position [1594, 0]
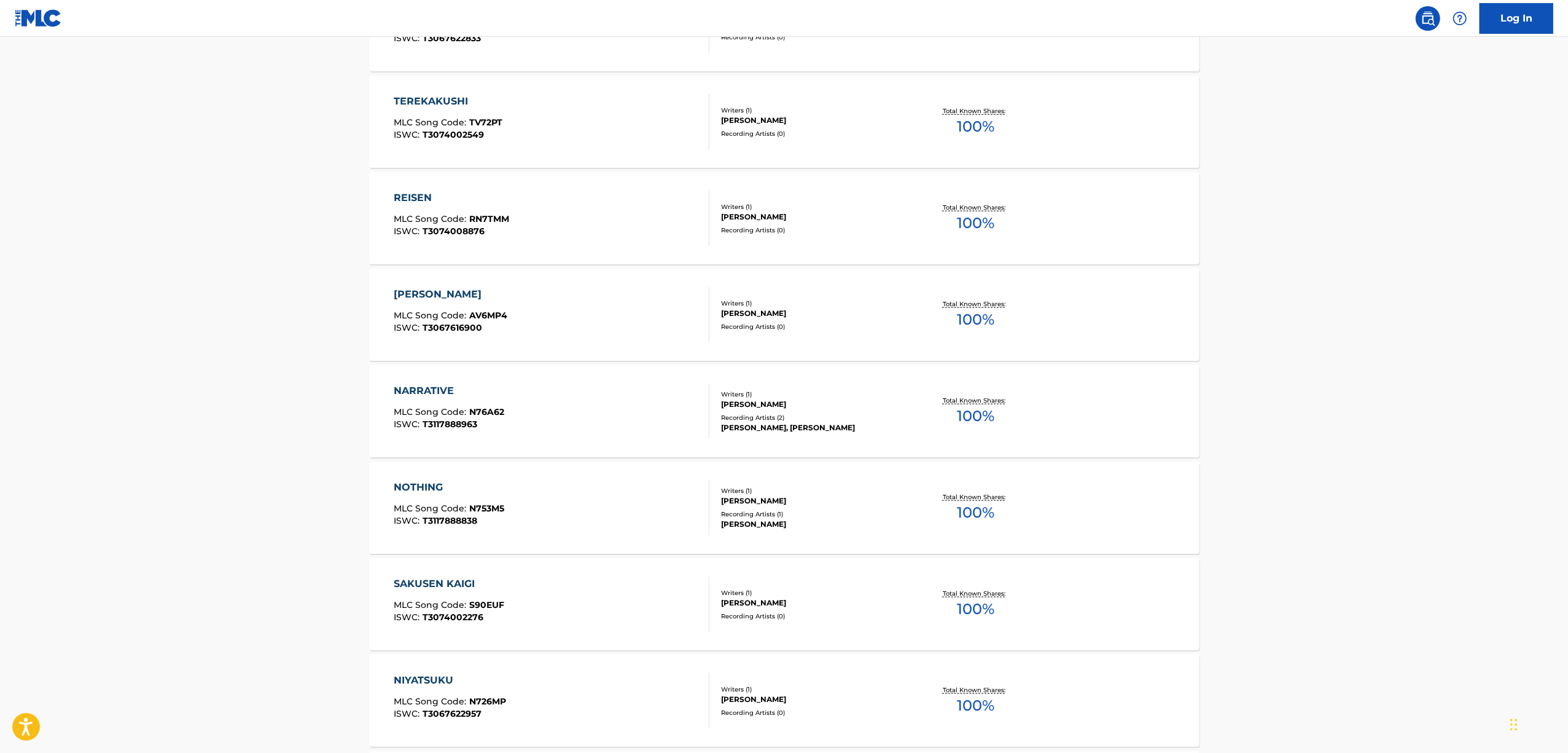
click at [423, 482] on div "NOTHING" at bounding box center [449, 487] width 111 height 15
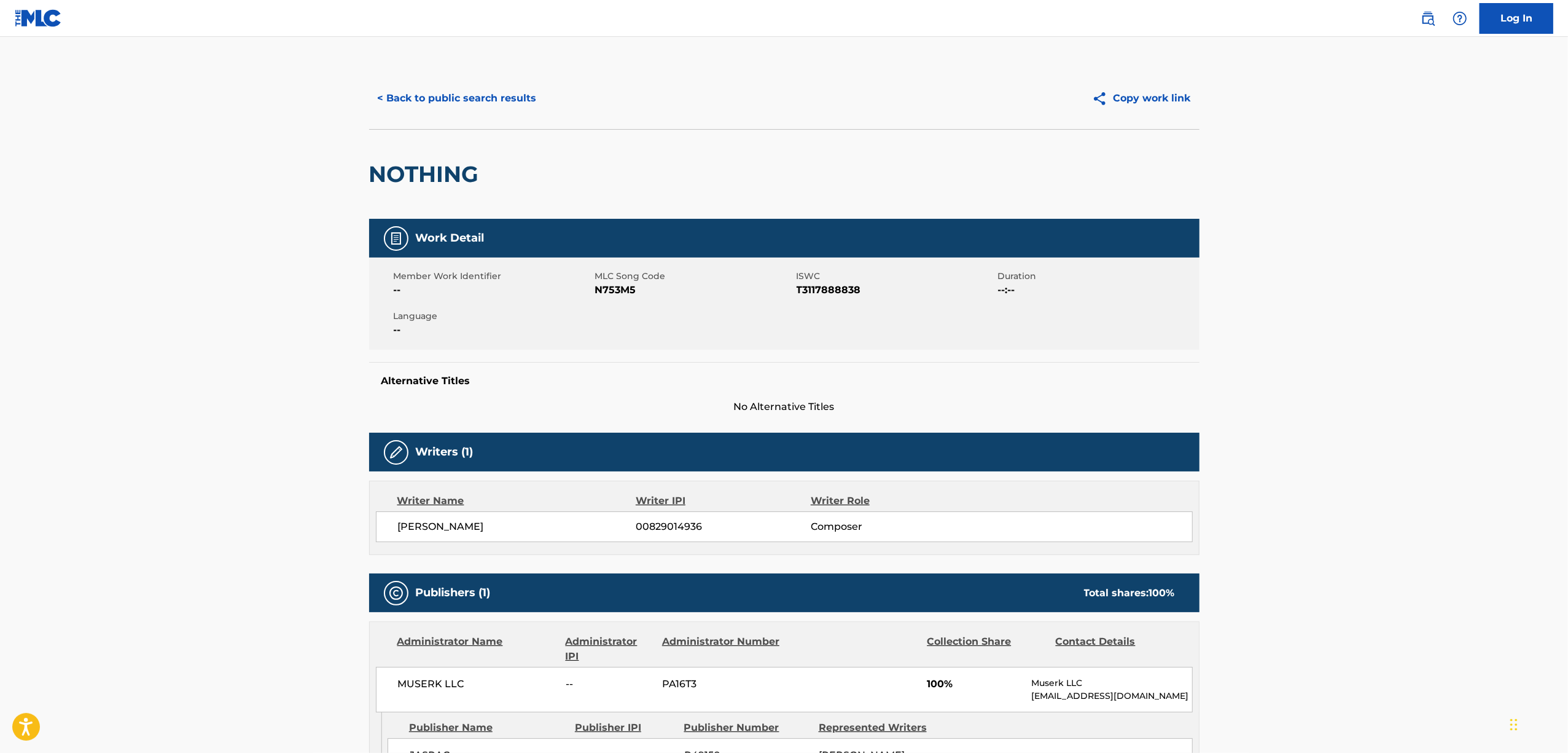
click at [406, 172] on h2 "NOTHING" at bounding box center [427, 174] width 116 height 28
click at [813, 278] on span "ISWC" at bounding box center [896, 276] width 199 height 13
drag, startPoint x: 822, startPoint y: 298, endPoint x: 819, endPoint y: 290, distance: 8.5
click at [821, 298] on div "Member Work Identifier -- MLC Song Code N753M5 ISWC T3117888838 Duration --:-- …" at bounding box center [784, 303] width 831 height 92
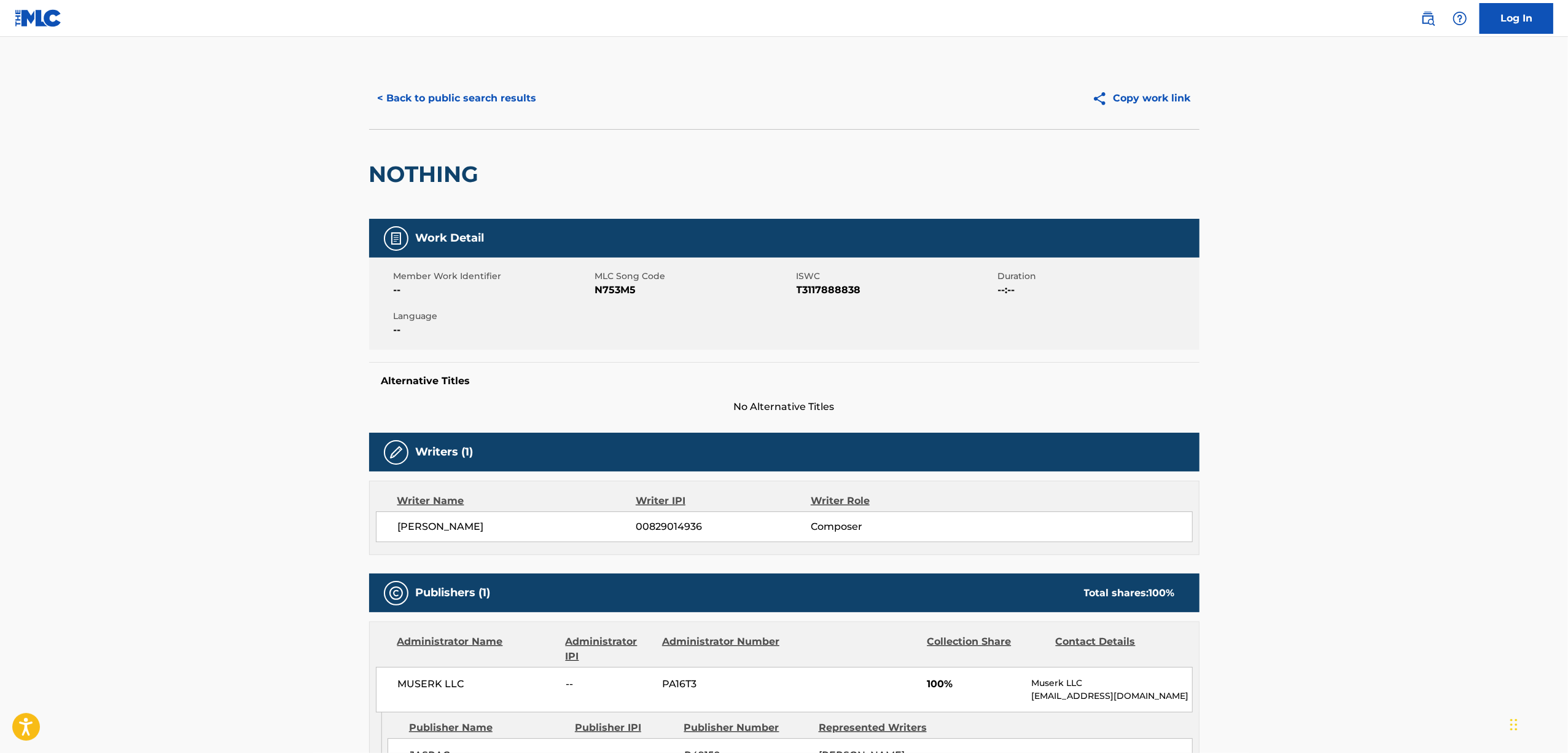
click at [819, 285] on span "T3117888838" at bounding box center [896, 290] width 199 height 15
click at [443, 99] on button "< Back to public search results" at bounding box center [457, 98] width 176 height 31
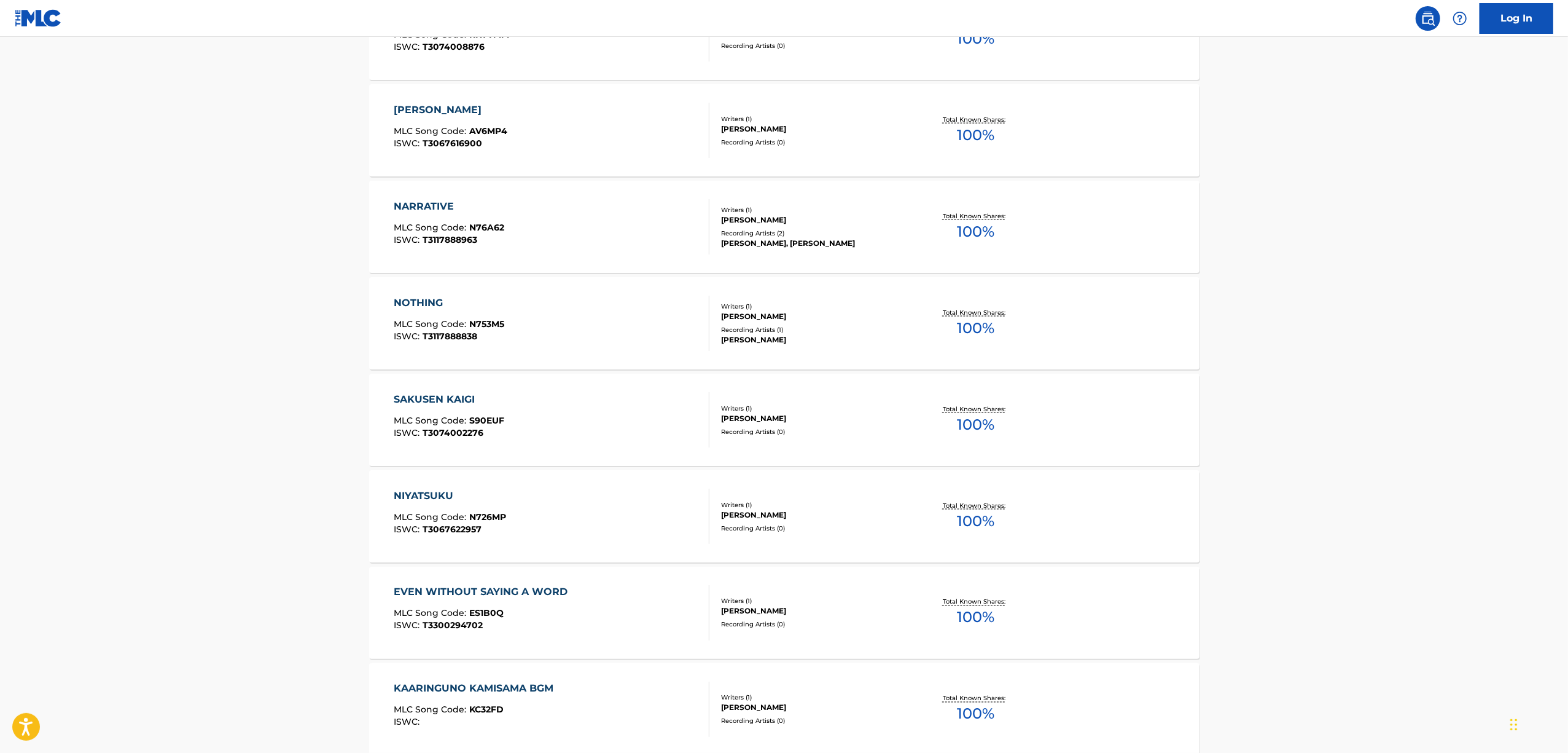
scroll to position [1791, 0]
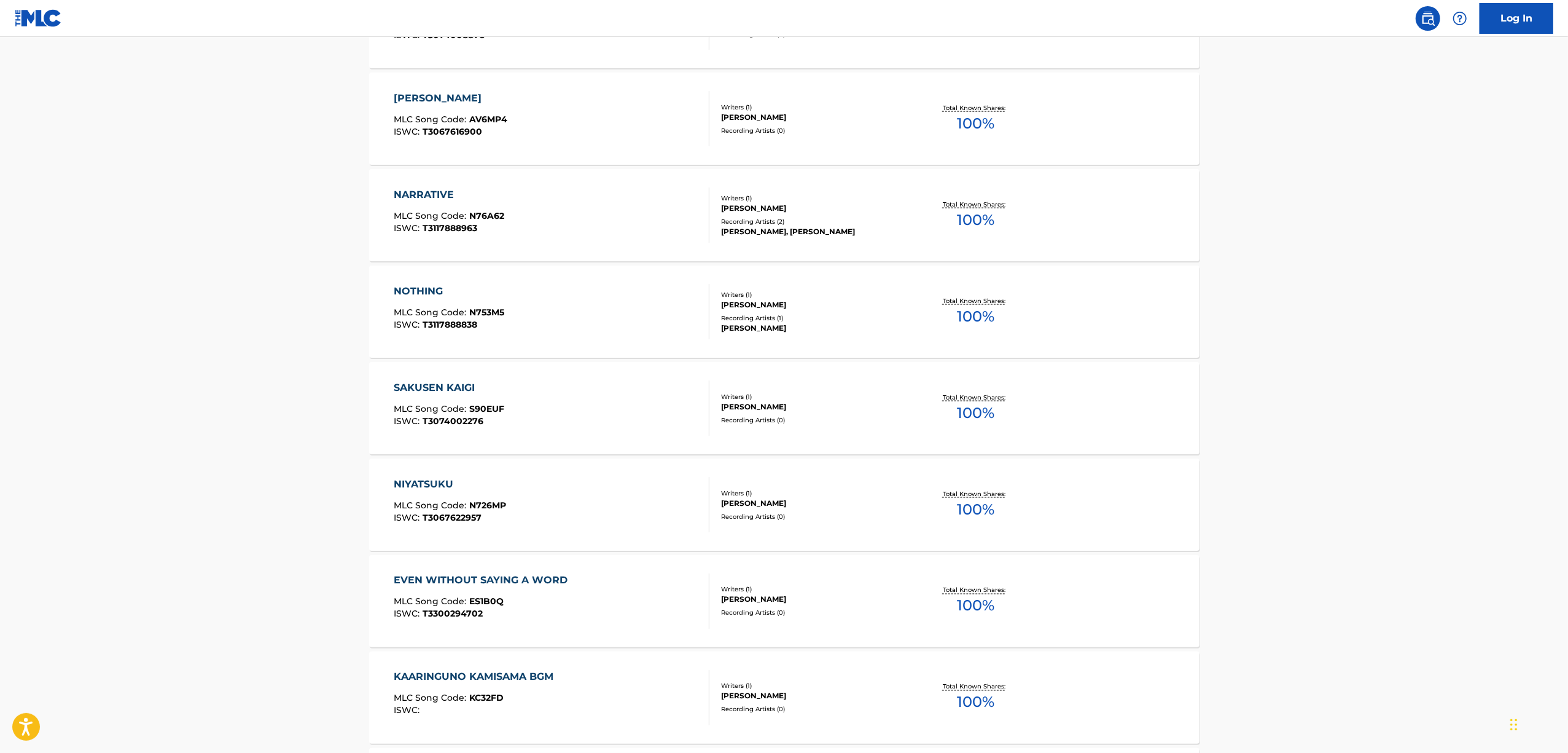
click at [414, 387] on div "SAKUSEN KAIGI" at bounding box center [449, 387] width 111 height 15
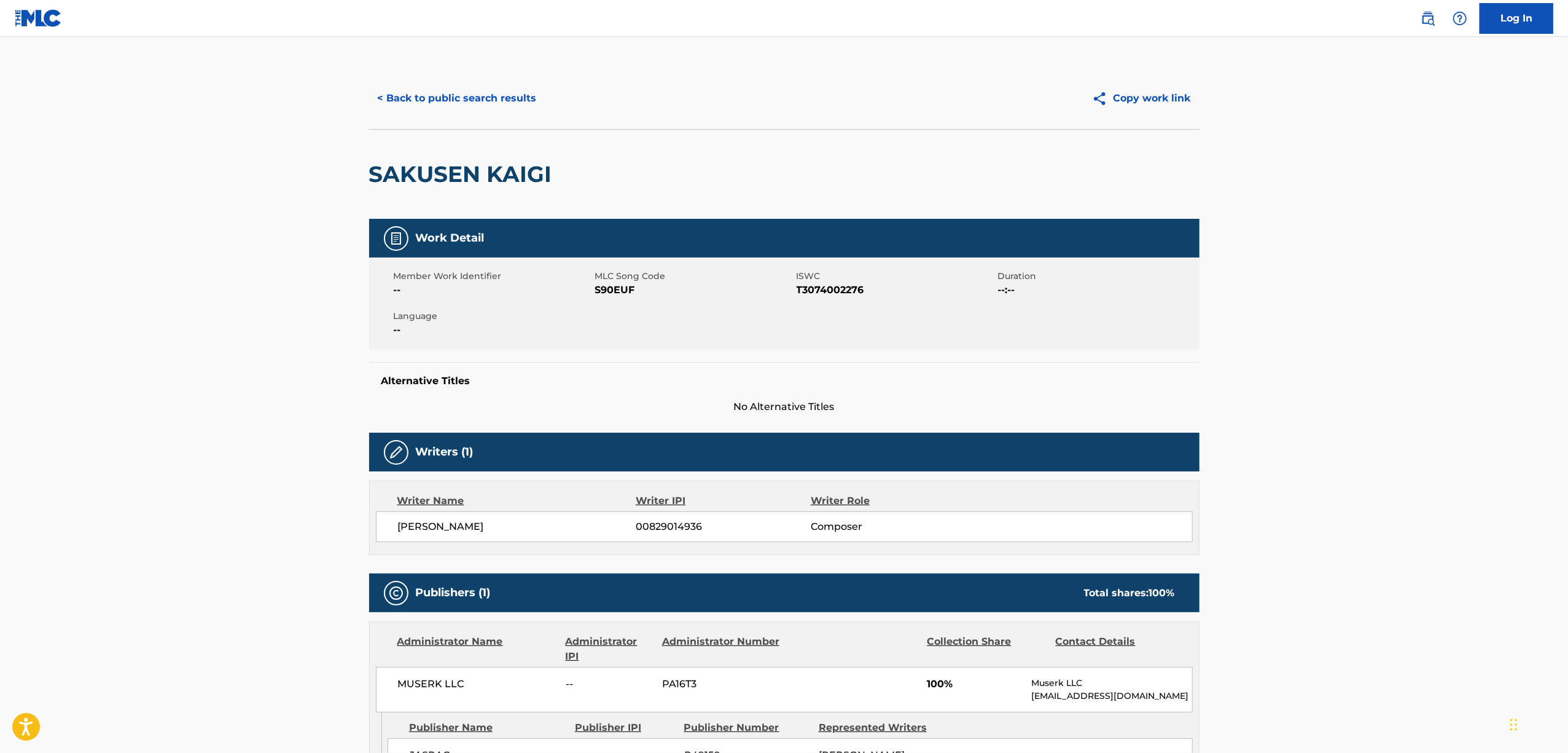
click at [447, 162] on h2 "SAKUSEN KAIGI" at bounding box center [464, 174] width 189 height 28
click at [491, 182] on h2 "SAKUSEN KAIGI" at bounding box center [464, 174] width 189 height 28
click at [490, 181] on h2 "SAKUSEN KAIGI" at bounding box center [464, 174] width 189 height 28
click at [490, 180] on h2 "SAKUSEN KAIGI" at bounding box center [464, 174] width 189 height 28
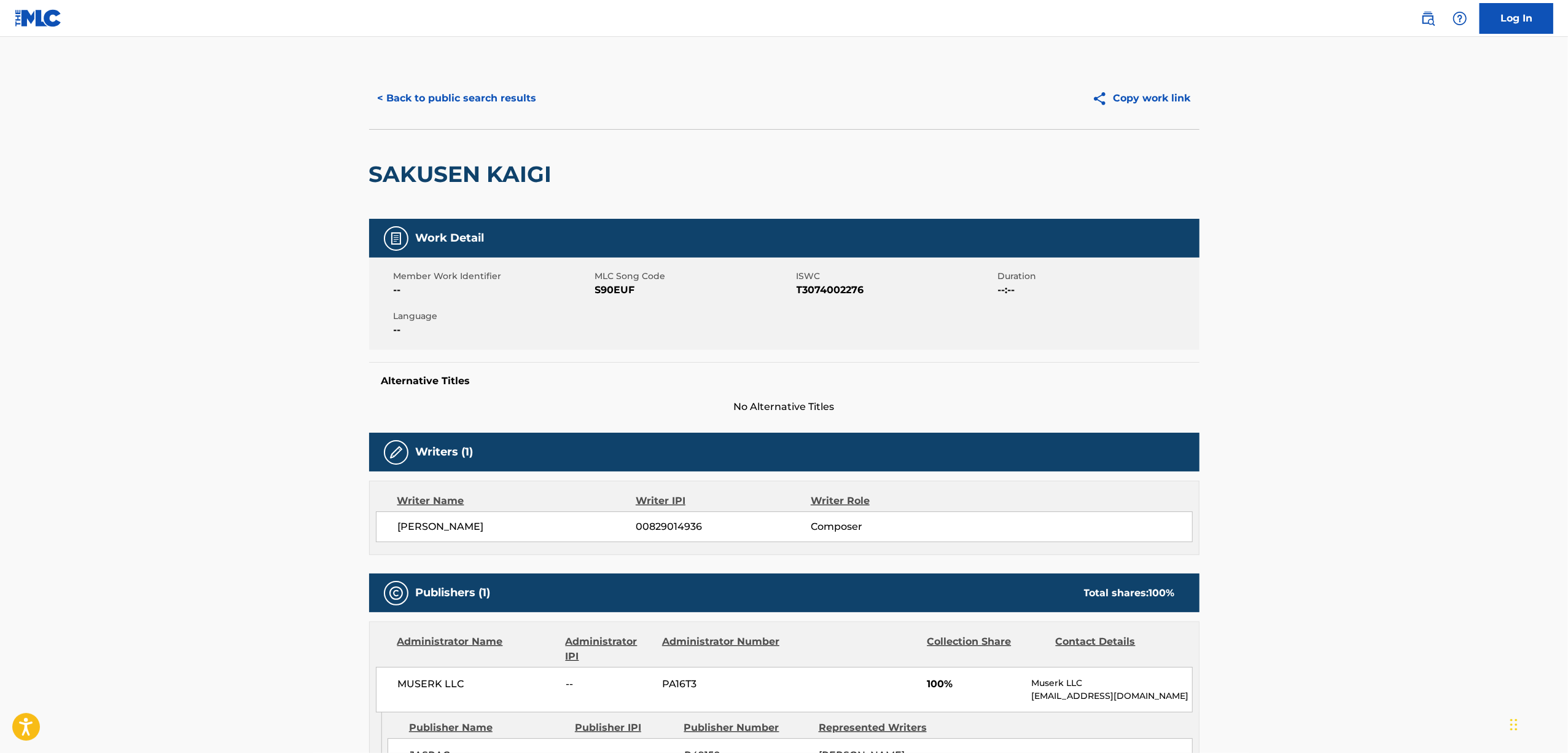
click at [628, 286] on span "S90EUF" at bounding box center [694, 290] width 199 height 15
click at [835, 278] on span "ISWC" at bounding box center [896, 276] width 199 height 13
click at [815, 293] on span "T3074002276" at bounding box center [896, 290] width 199 height 15
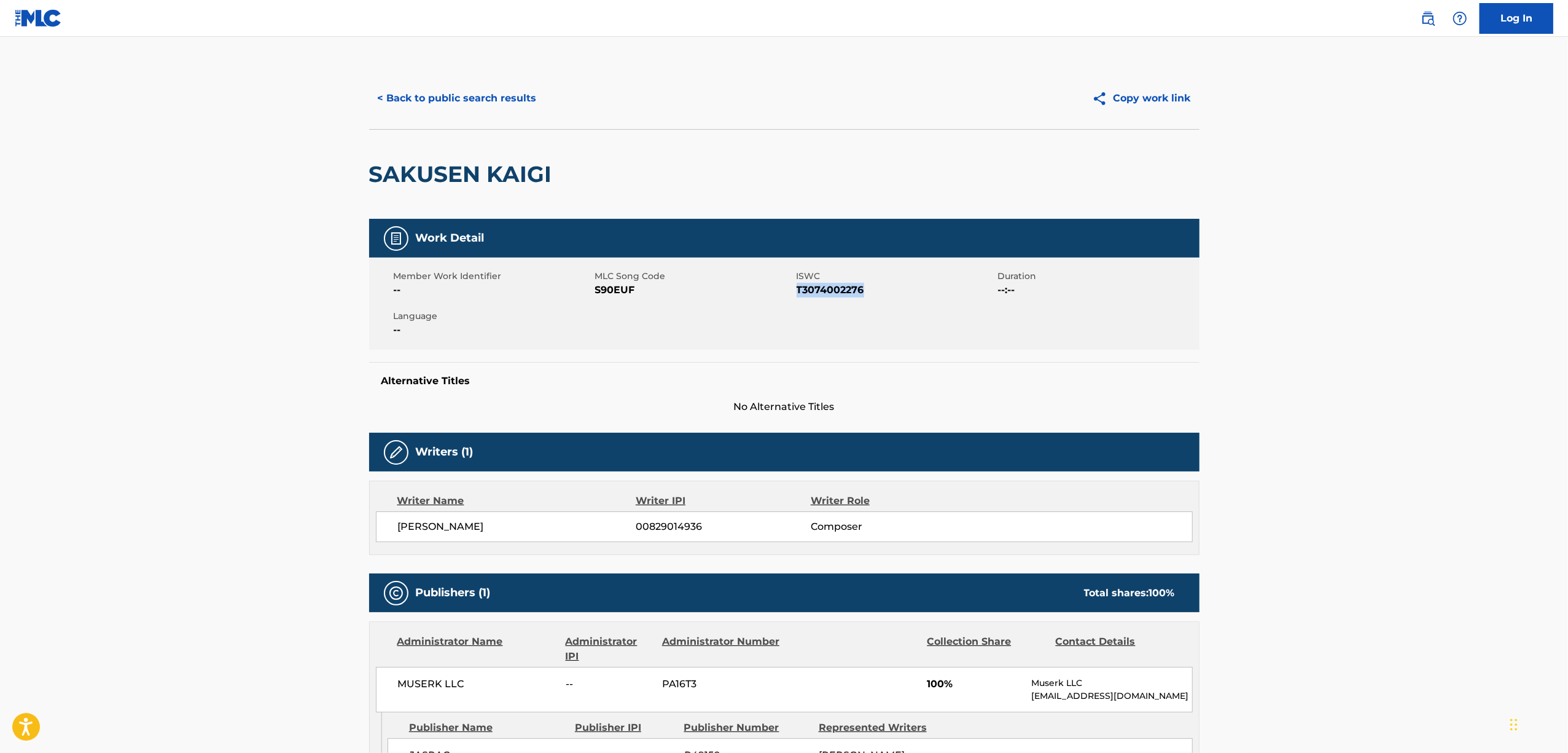
click at [815, 293] on span "T3074002276" at bounding box center [896, 290] width 199 height 15
click at [409, 100] on button "< Back to public search results" at bounding box center [457, 98] width 176 height 31
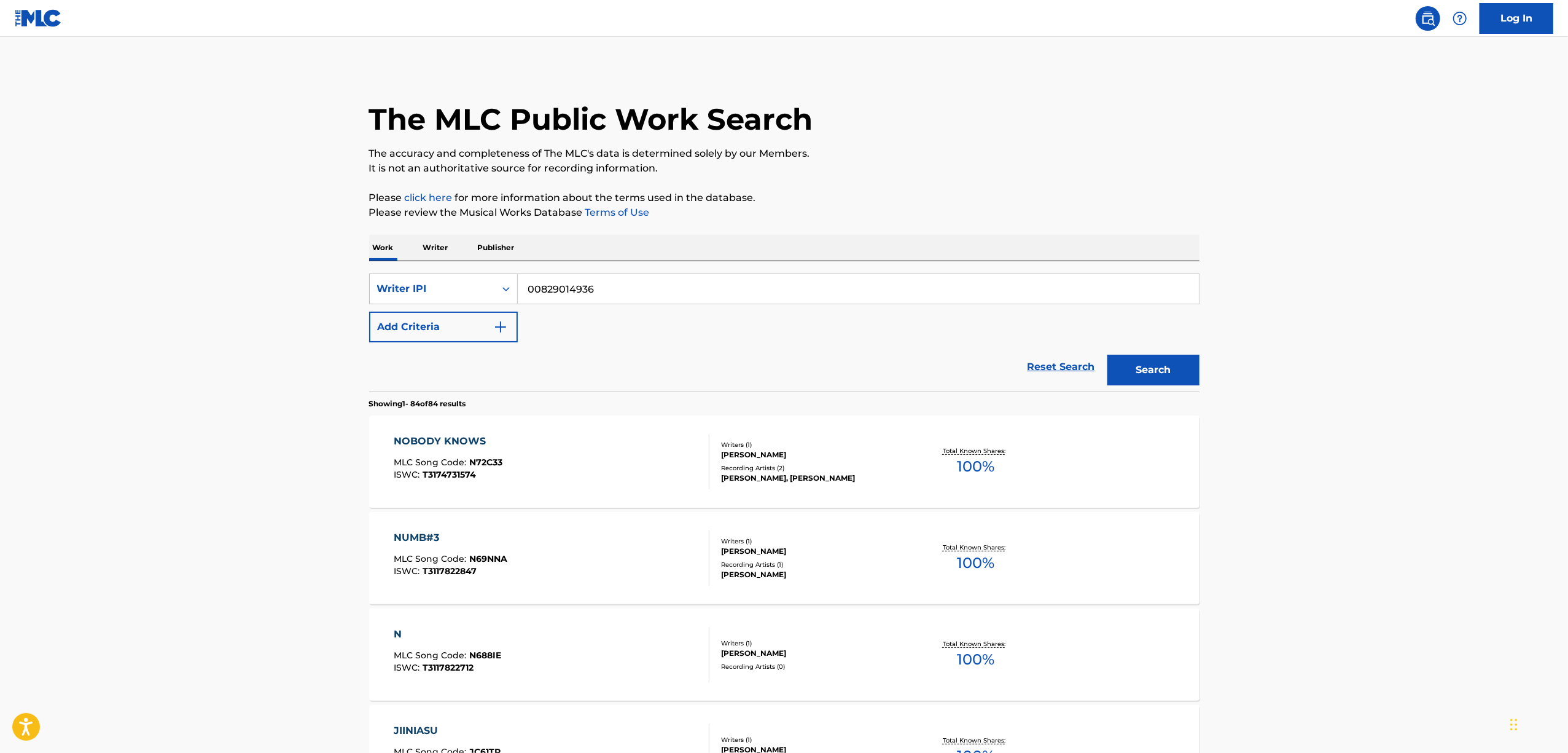
scroll to position [1822, 0]
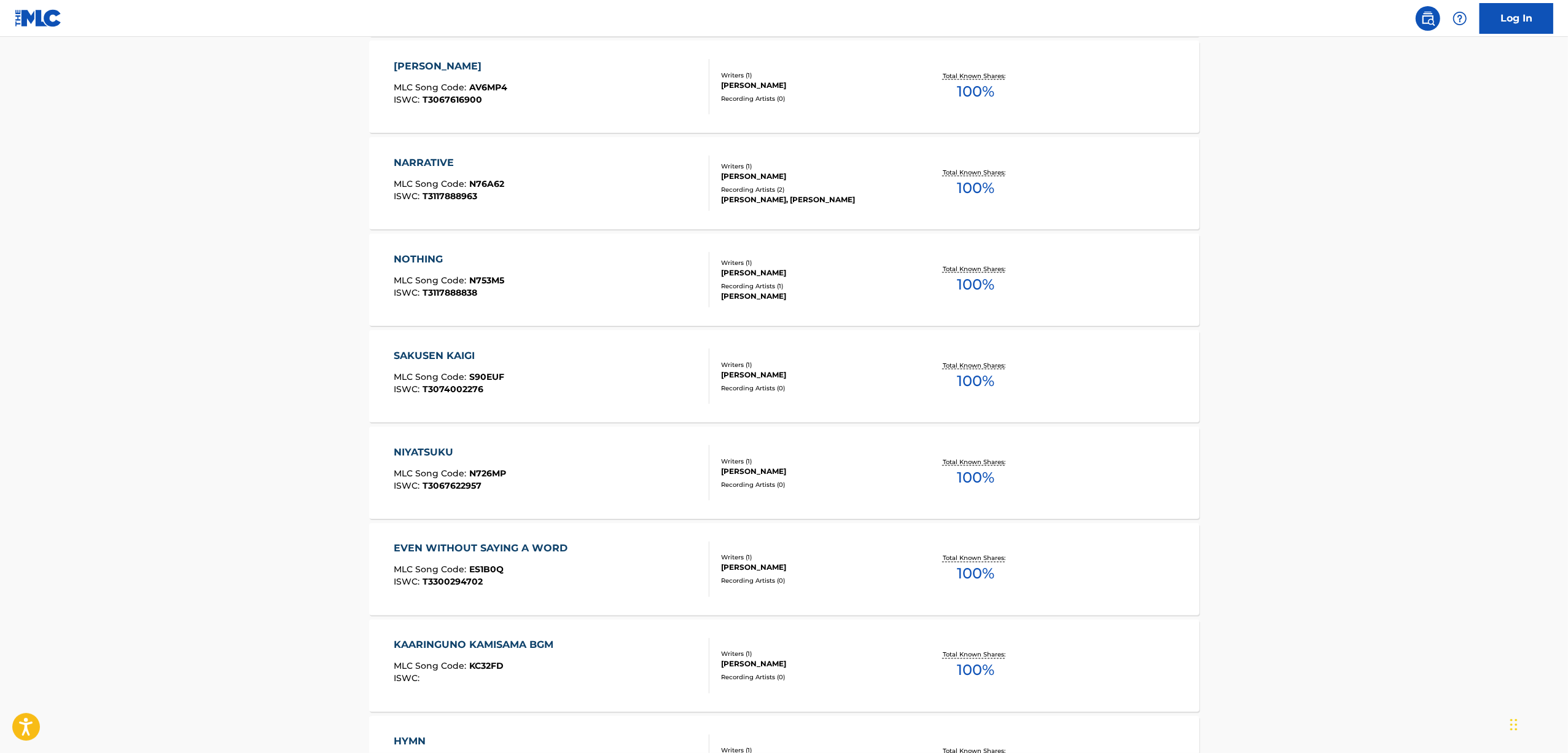
click at [416, 448] on div "NIYATSUKU" at bounding box center [450, 452] width 112 height 15
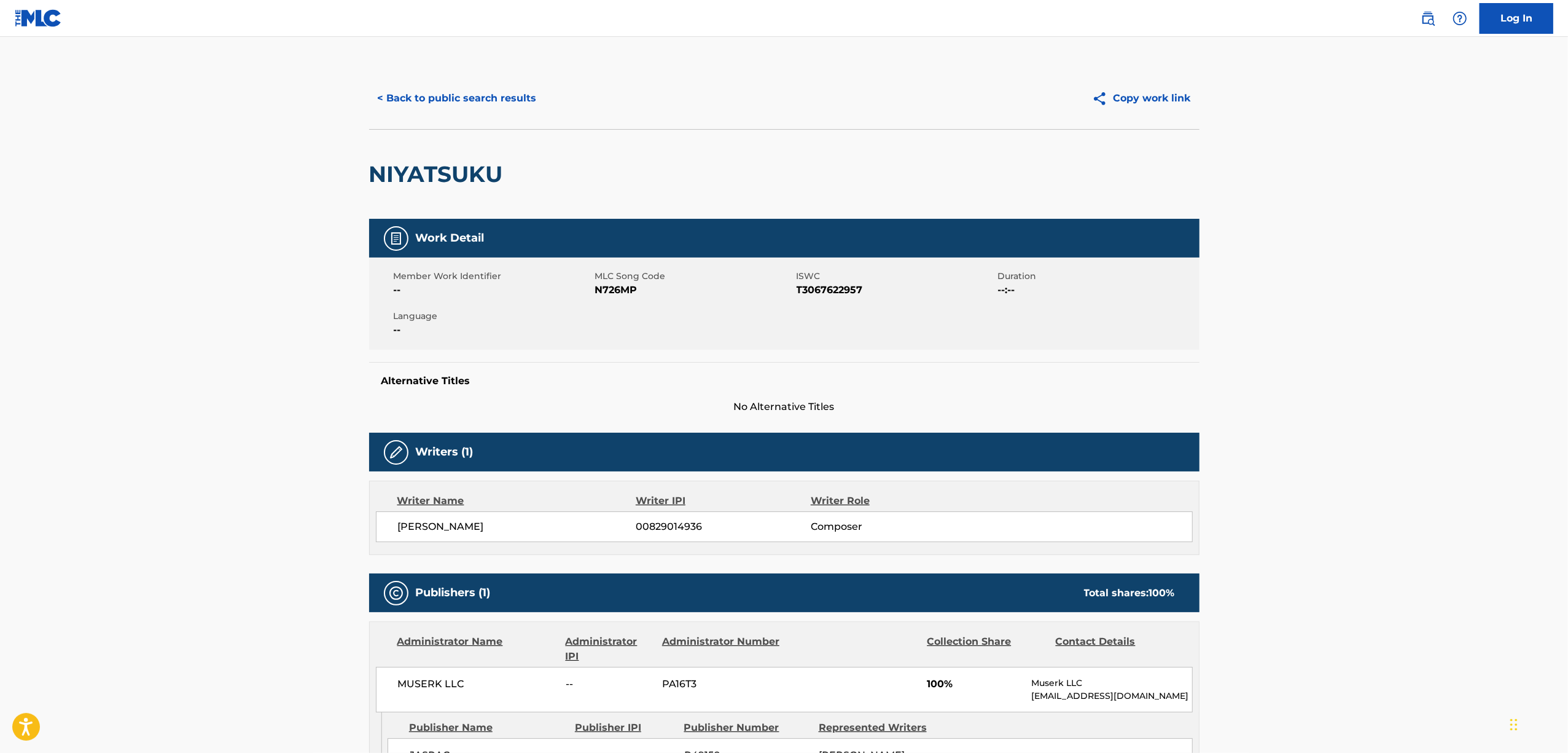
click at [465, 178] on h2 "NIYATSUKU" at bounding box center [439, 174] width 140 height 28
click at [801, 286] on span "T3067622957" at bounding box center [896, 290] width 199 height 15
click at [514, 96] on button "< Back to public search results" at bounding box center [457, 98] width 176 height 31
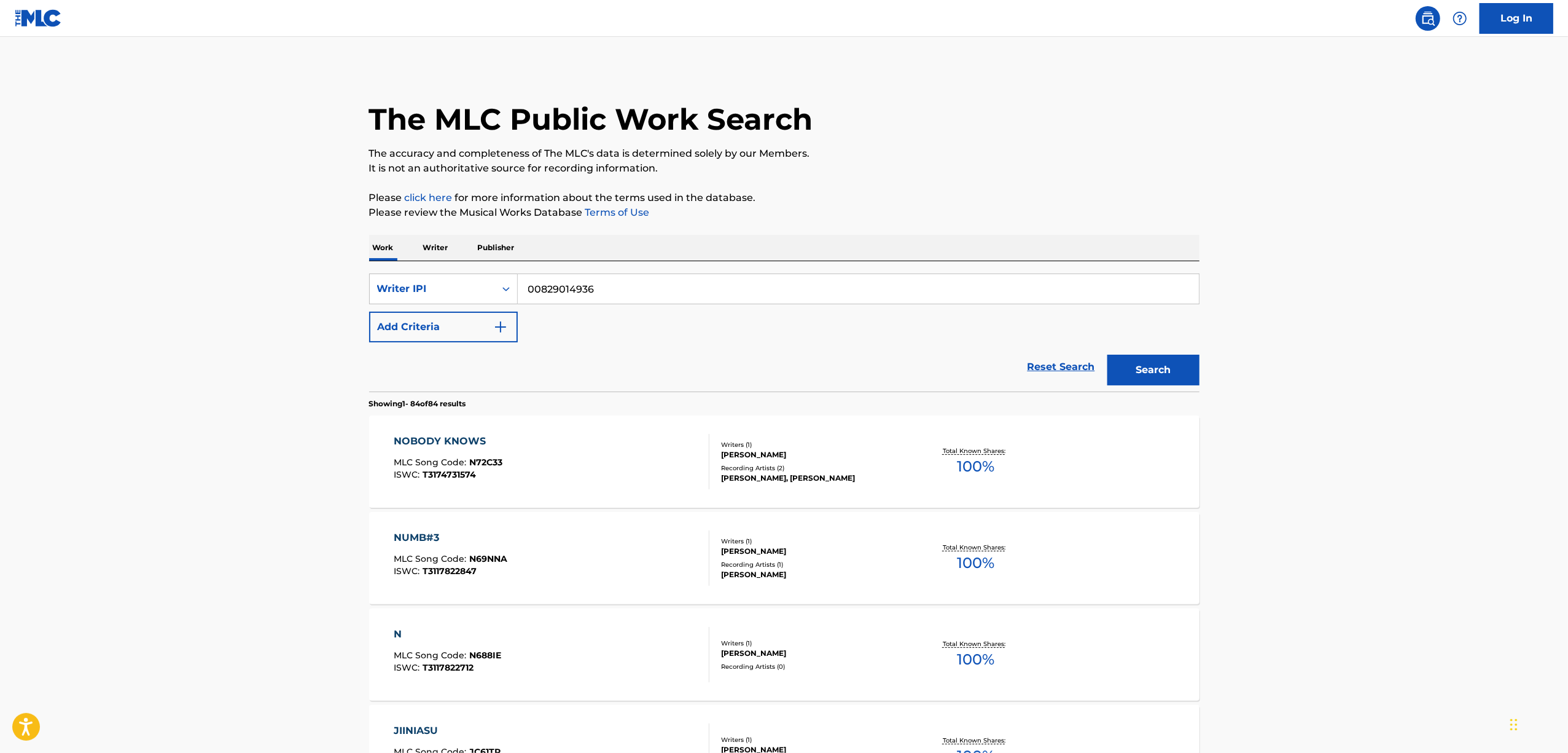
scroll to position [1854, 0]
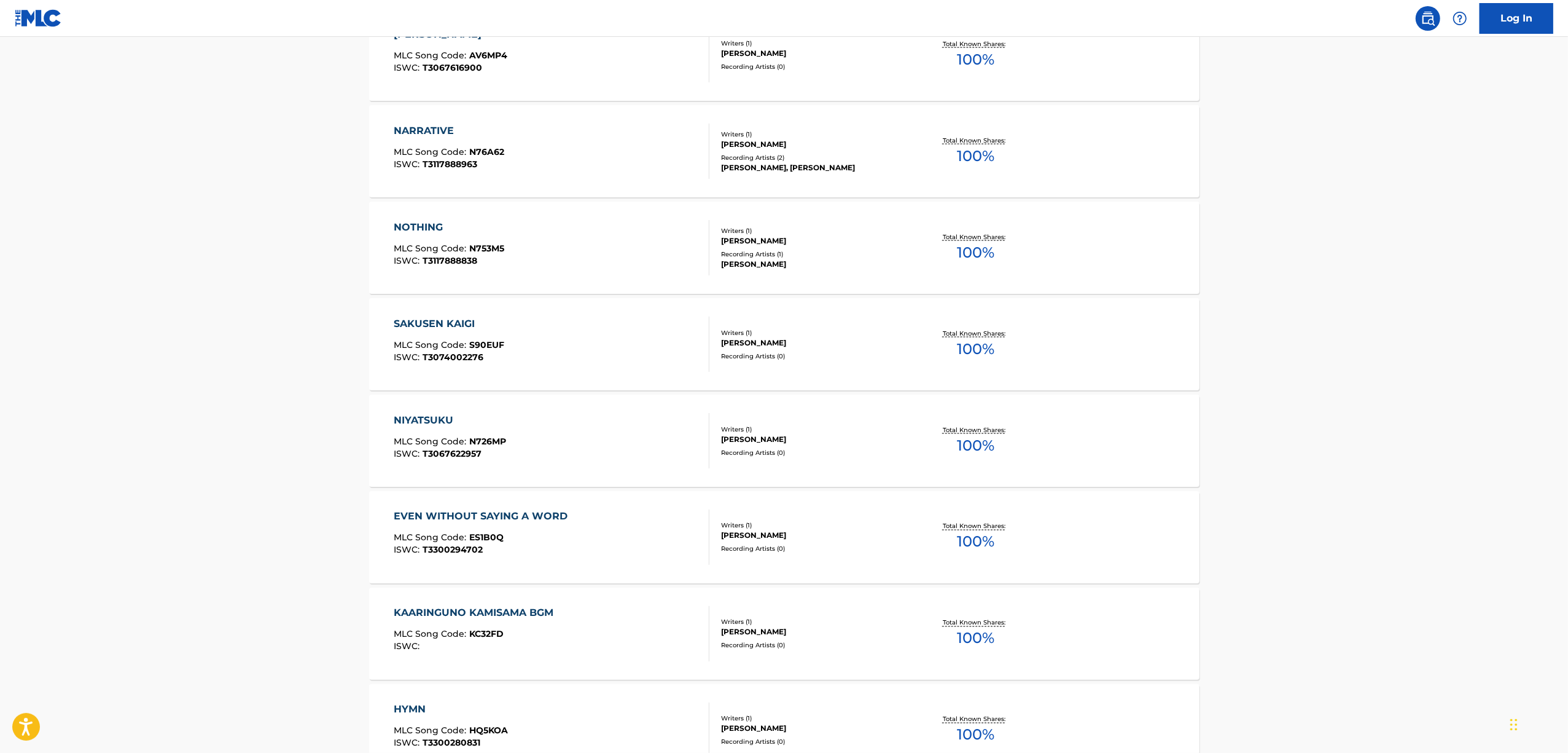
click at [451, 517] on div "EVEN WITHOUT SAYING A WORD" at bounding box center [484, 516] width 180 height 15
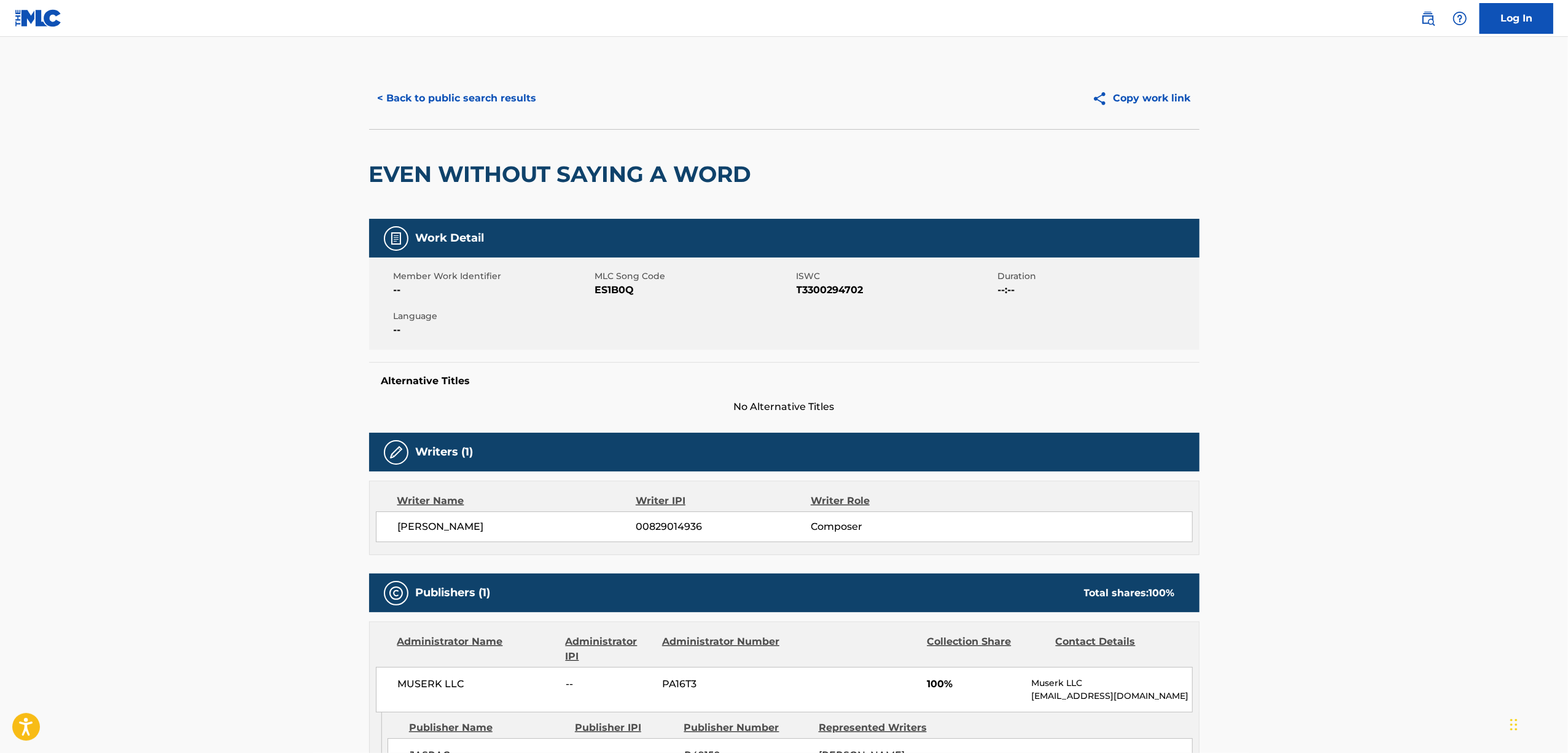
click at [475, 175] on h2 "EVEN WITHOUT SAYING A WORD" at bounding box center [563, 174] width 389 height 28
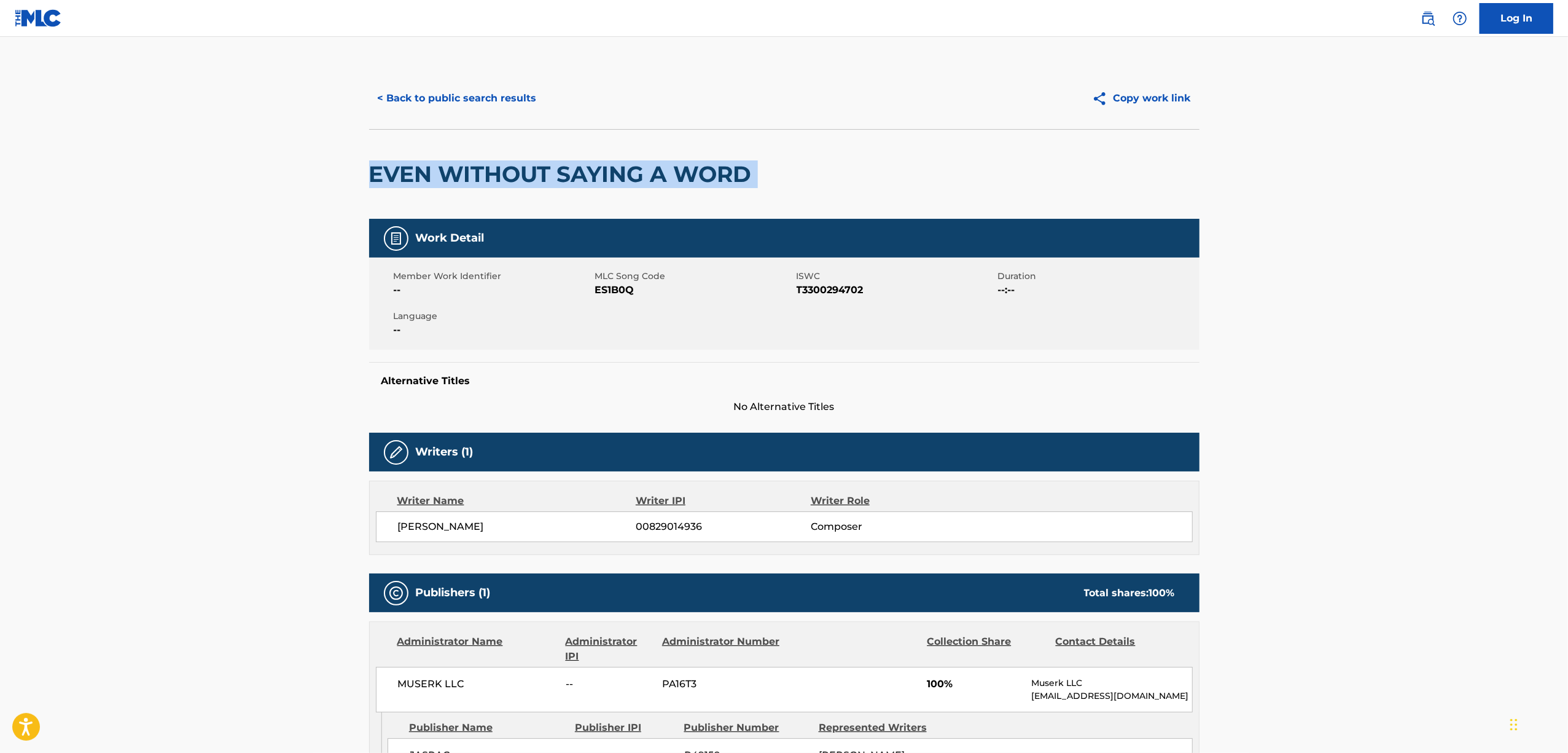
click at [475, 175] on h2 "EVEN WITHOUT SAYING A WORD" at bounding box center [563, 174] width 389 height 28
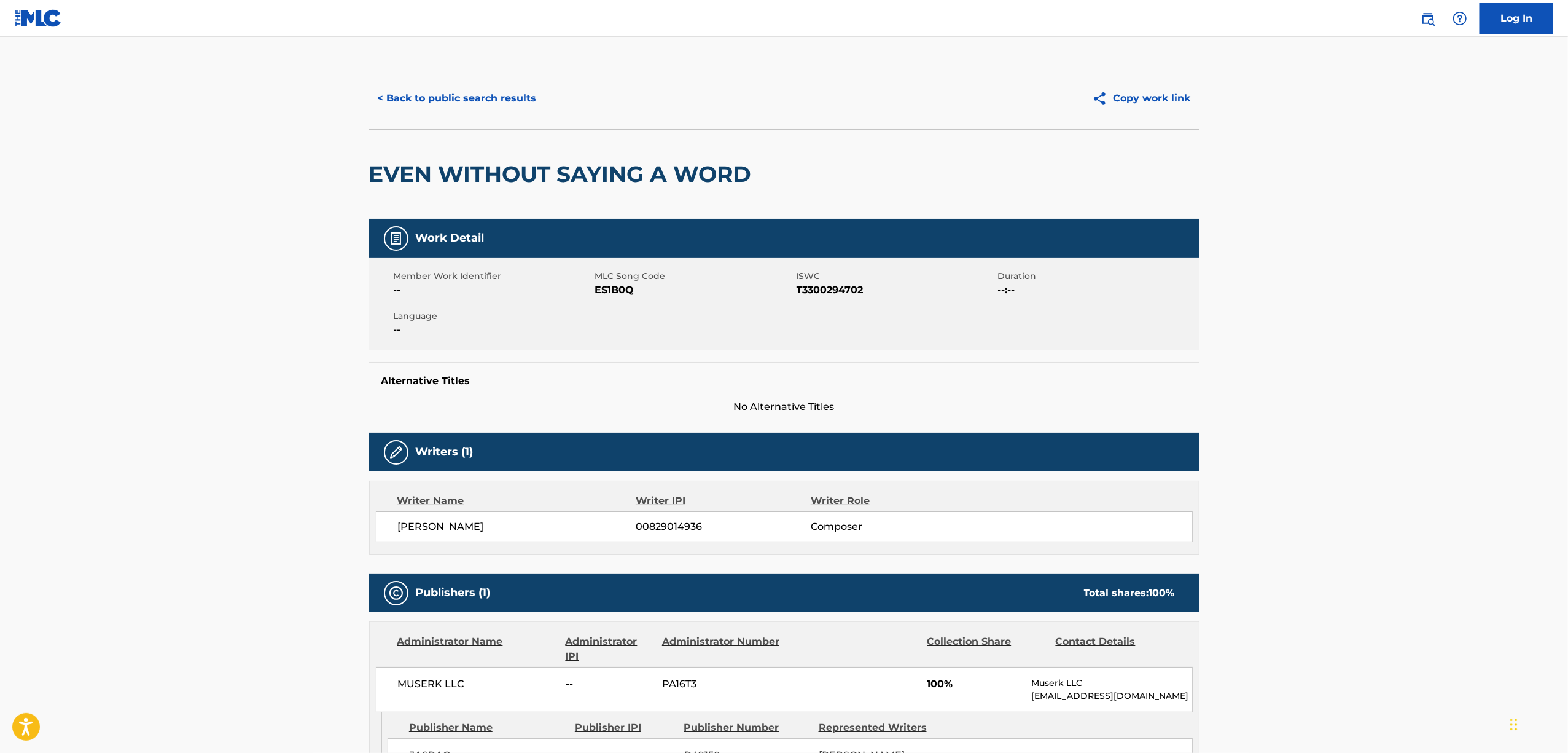
click at [819, 295] on span "T3300294702" at bounding box center [896, 290] width 199 height 15
click at [819, 294] on span "T3300294702" at bounding box center [896, 290] width 199 height 15
click at [480, 96] on button "< Back to public search results" at bounding box center [457, 98] width 176 height 31
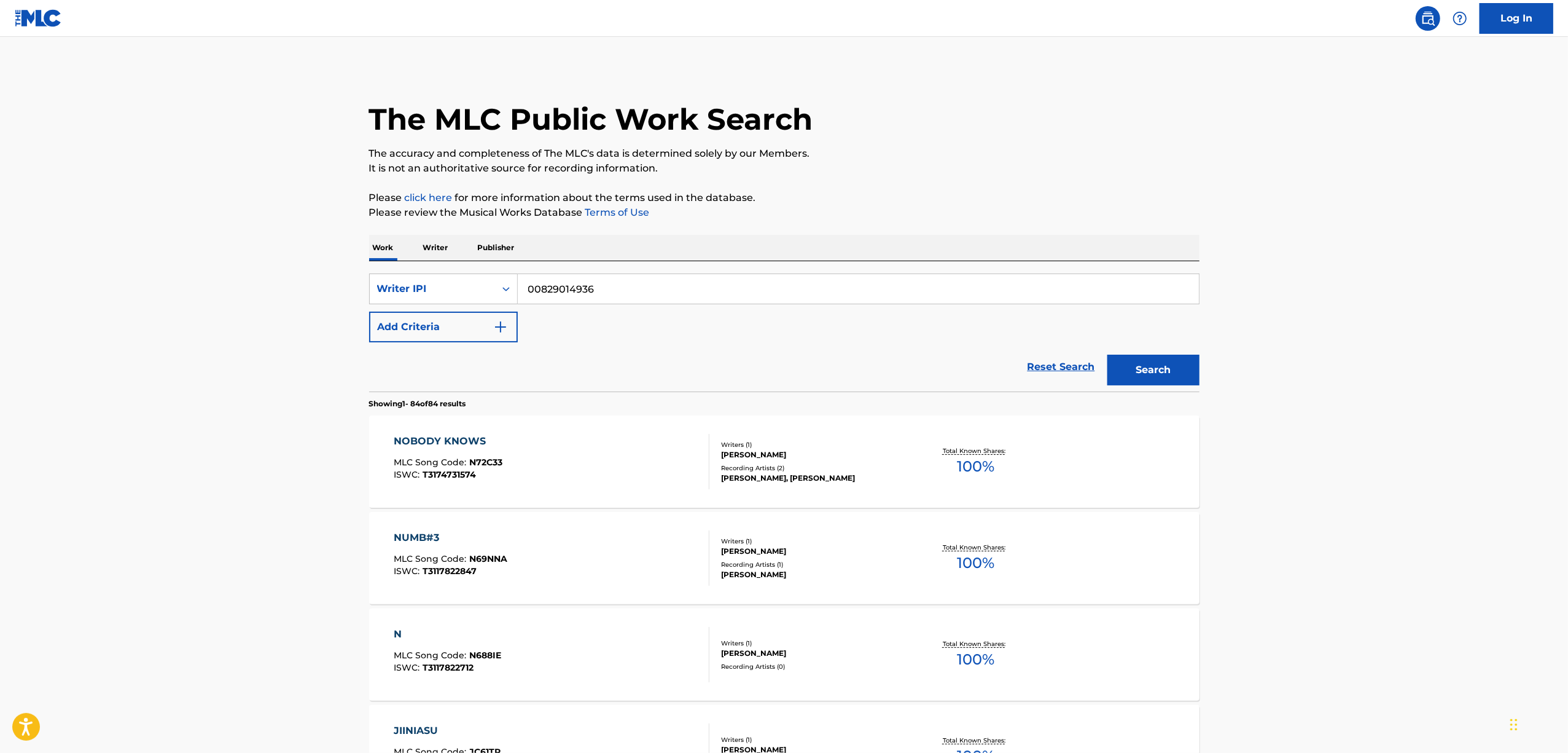
scroll to position [1886, 0]
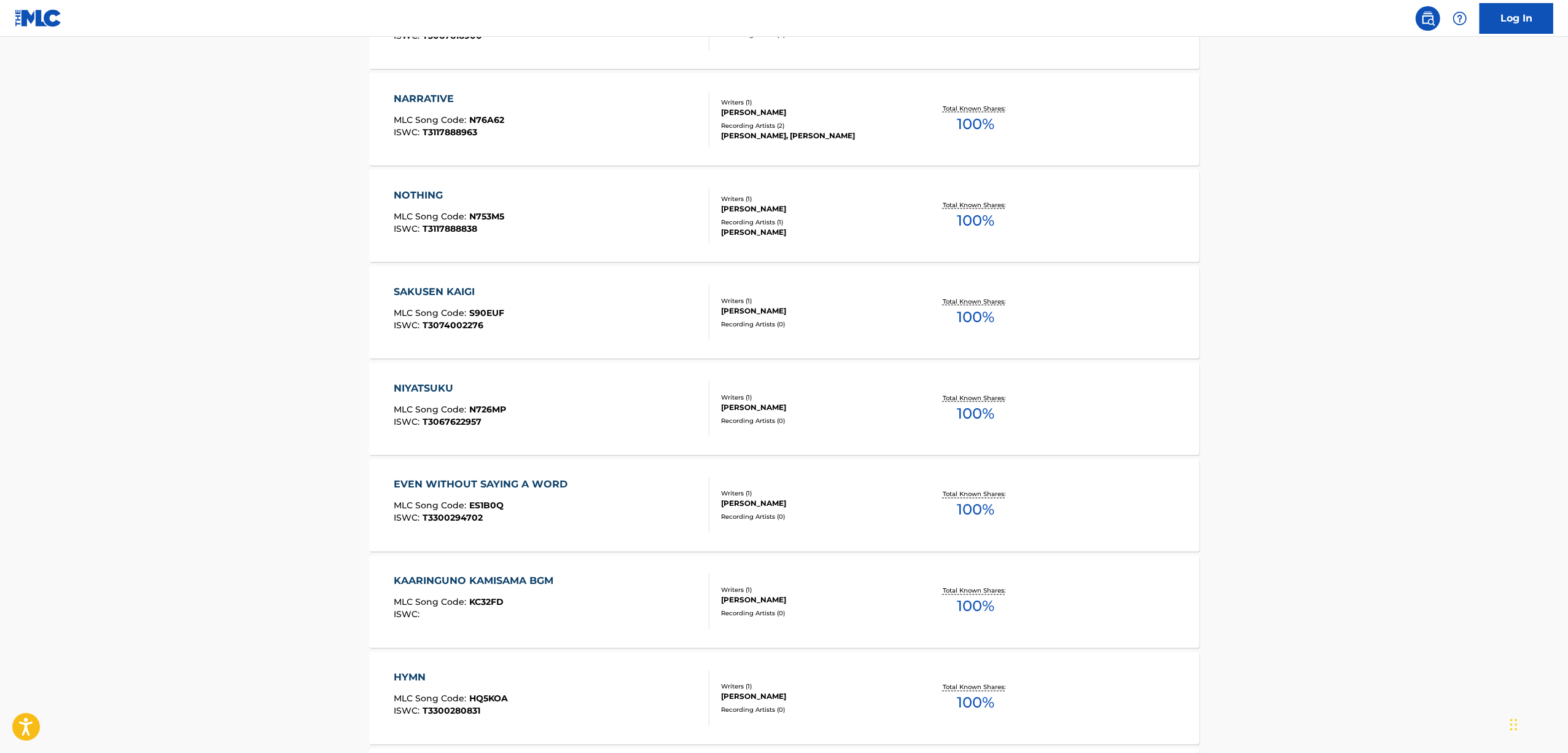
click at [445, 577] on div "KAARINGUNO KAMISAMA BGM" at bounding box center [477, 581] width 166 height 15
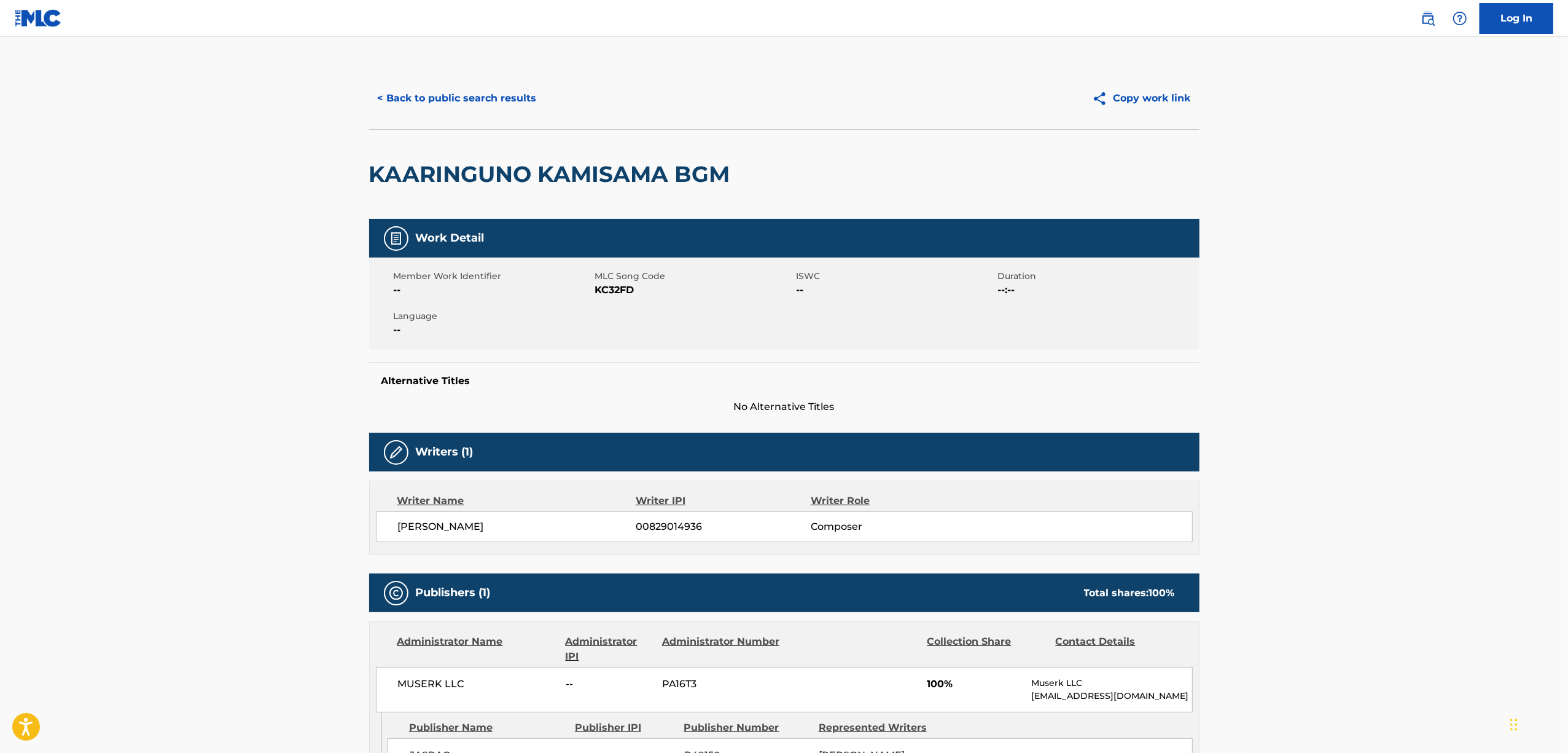
click at [502, 172] on h2 "KAARINGUNO KAMISAMA BGM" at bounding box center [553, 174] width 367 height 28
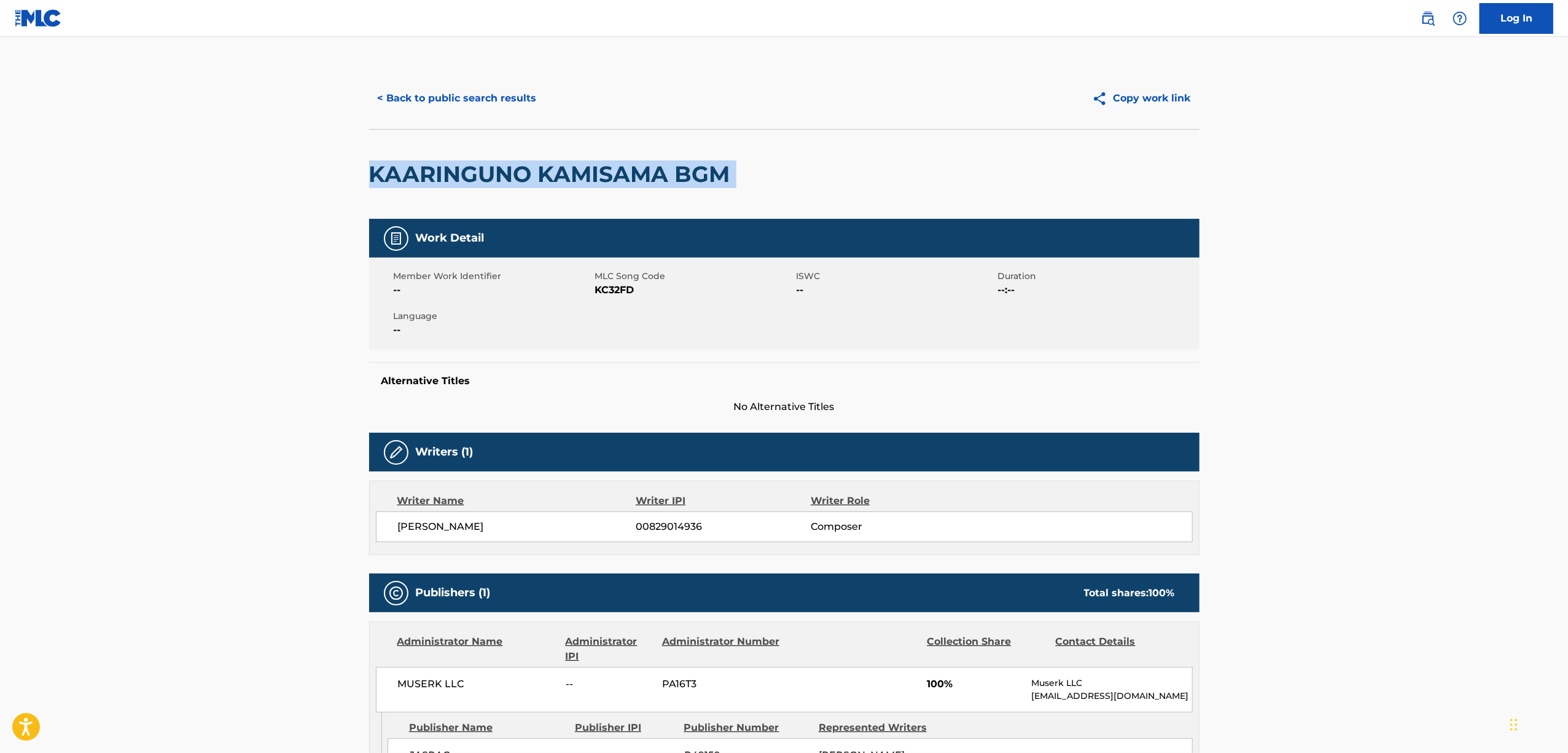
click at [502, 172] on h2 "KAARINGUNO KAMISAMA BGM" at bounding box center [553, 174] width 367 height 28
click at [427, 97] on button "< Back to public search results" at bounding box center [457, 98] width 176 height 31
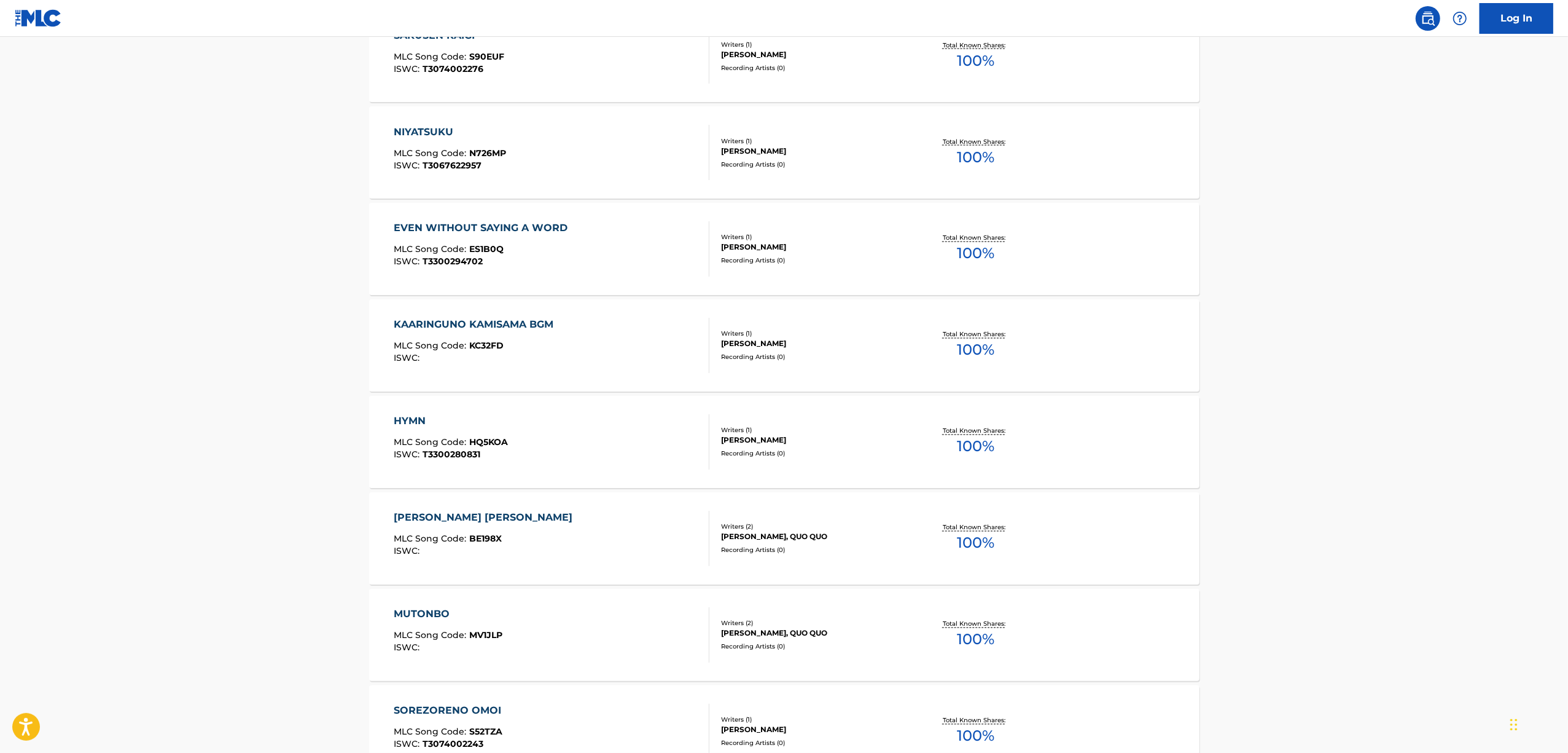
scroll to position [2164, 0]
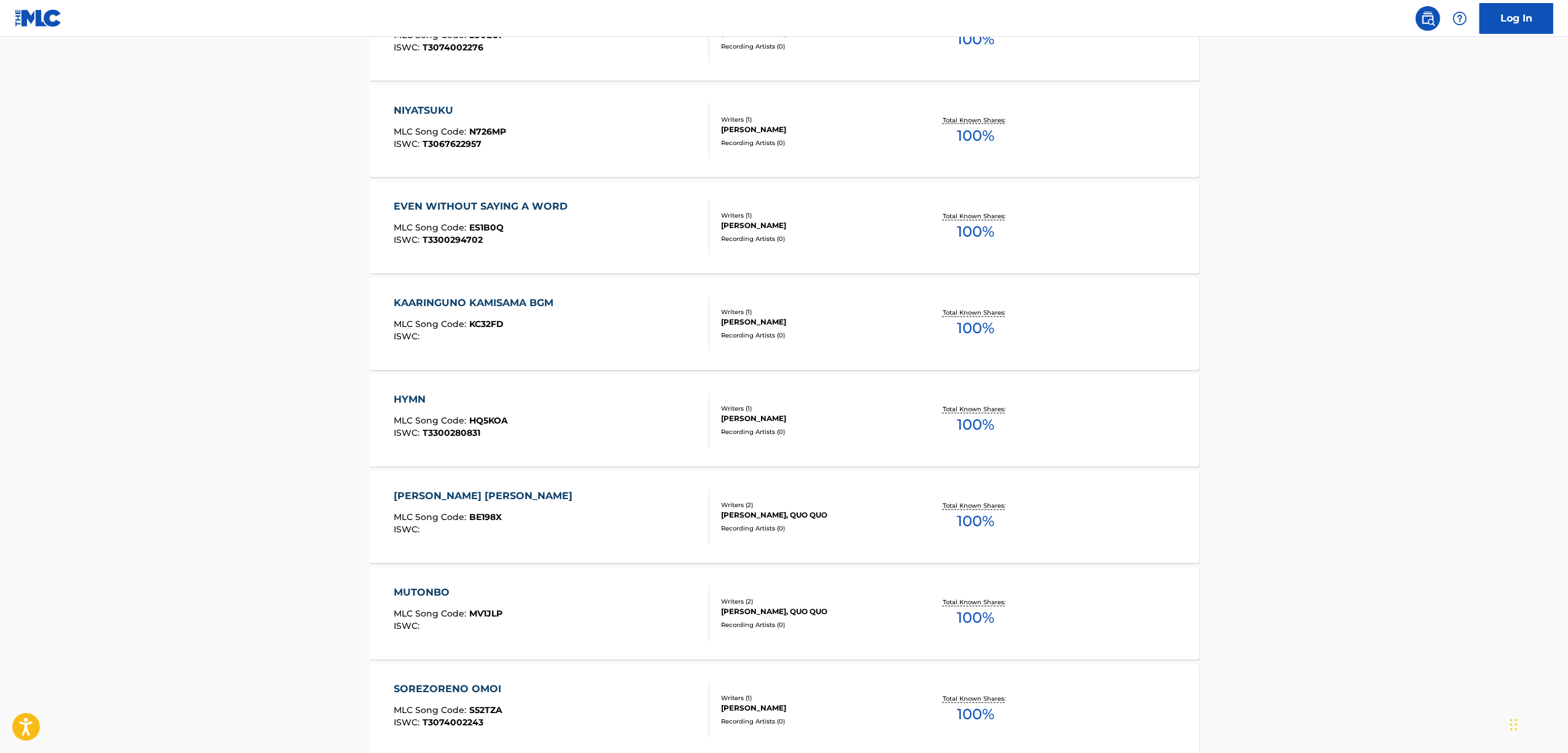
click at [406, 394] on div "HYMN" at bounding box center [451, 400] width 114 height 15
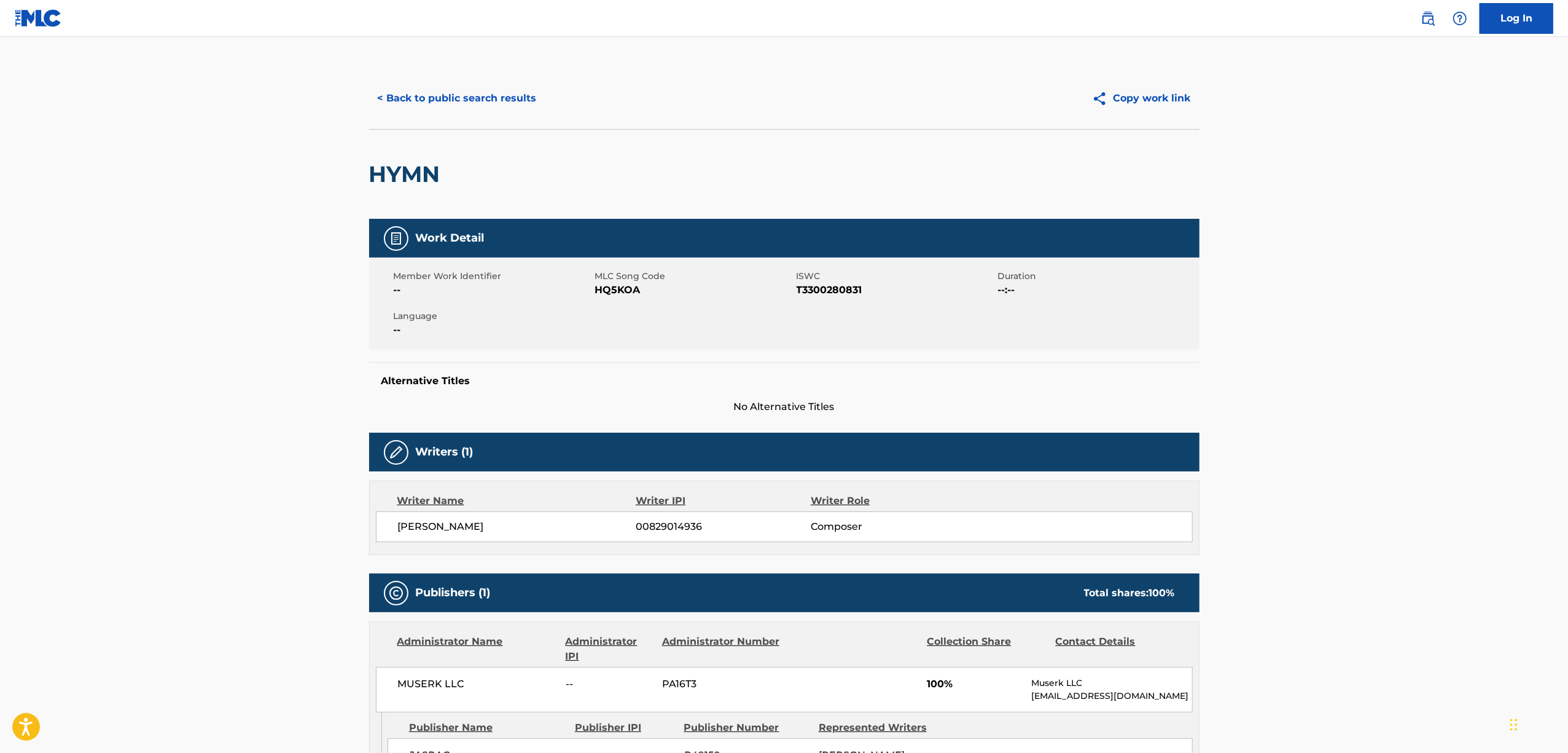
click at [413, 175] on h2 "HYMN" at bounding box center [408, 174] width 77 height 28
click at [846, 276] on span "ISWC" at bounding box center [896, 276] width 199 height 13
click at [833, 286] on span "T3300280831" at bounding box center [896, 290] width 199 height 15
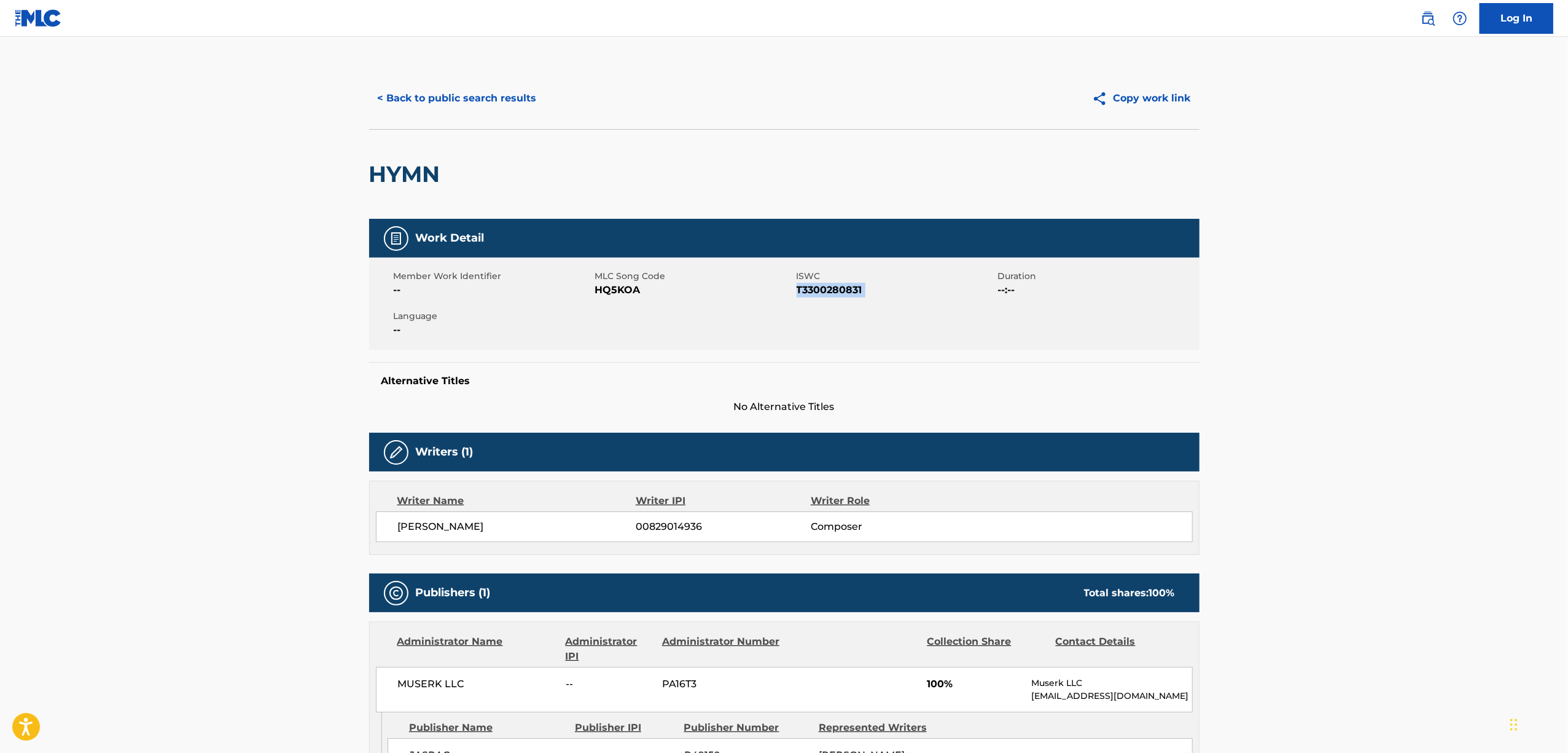
click at [833, 286] on span "T3300280831" at bounding box center [896, 290] width 199 height 15
click at [457, 94] on button "< Back to public search results" at bounding box center [457, 98] width 176 height 31
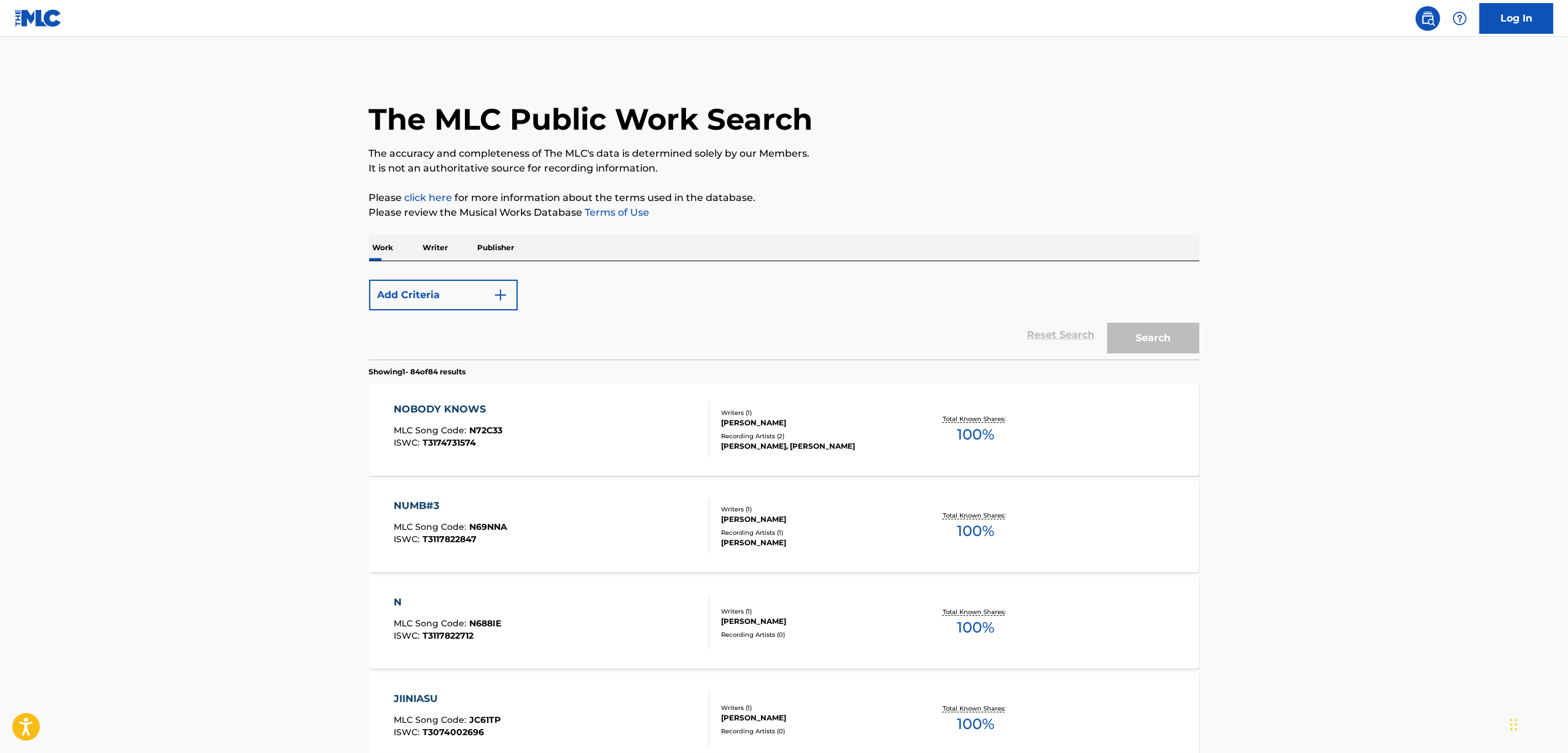
scroll to position [2196, 0]
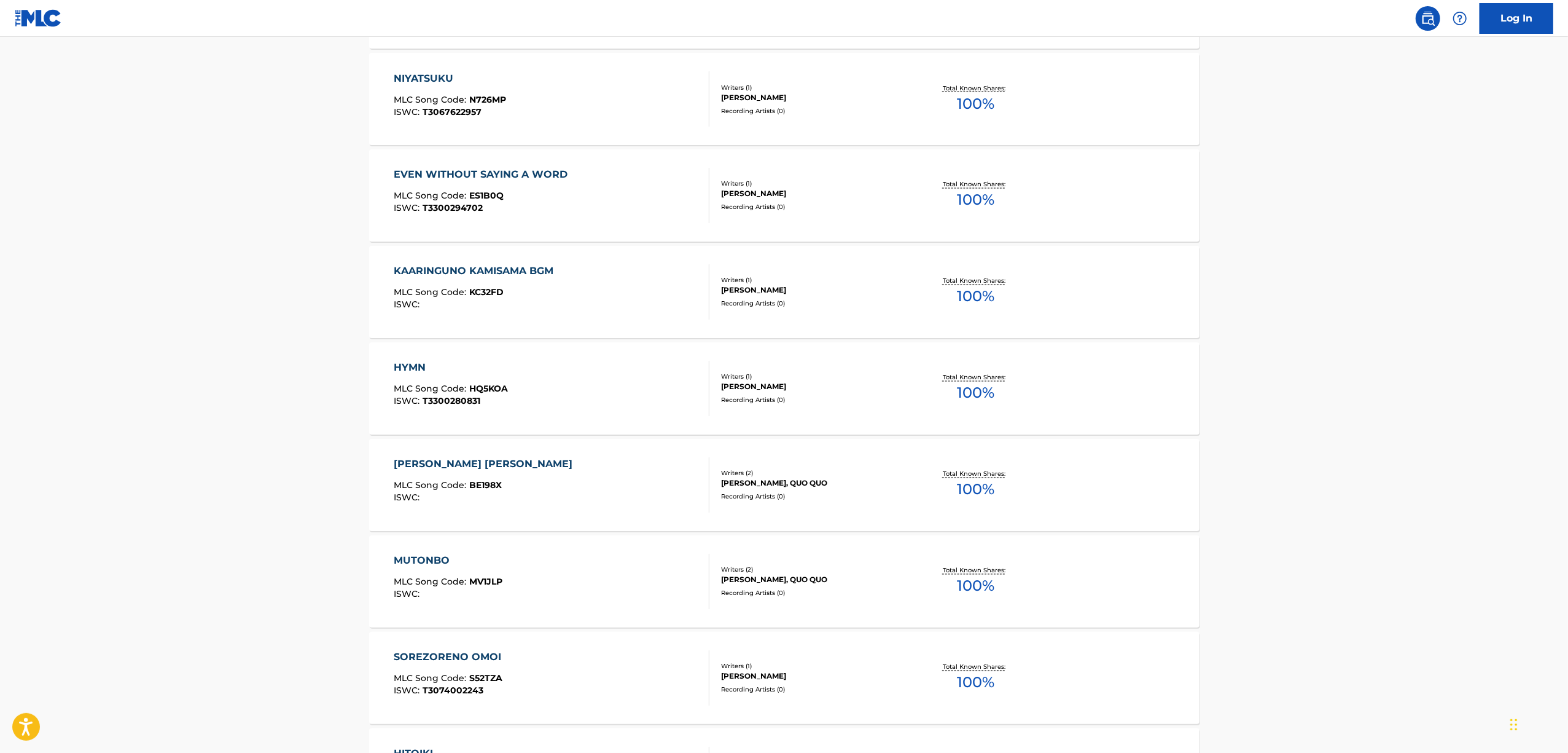
click at [419, 457] on div "[PERSON_NAME] [PERSON_NAME]" at bounding box center [486, 464] width 185 height 15
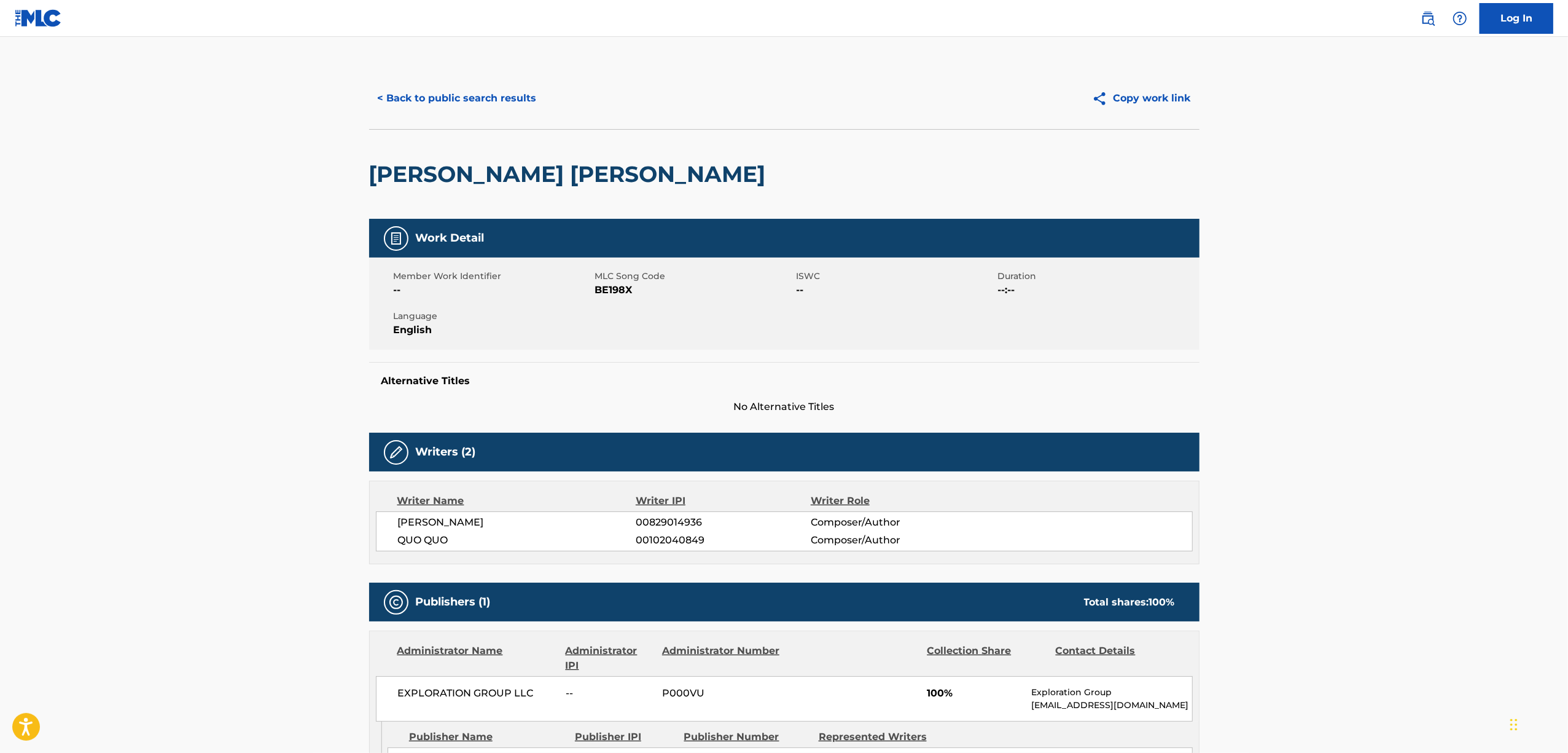
click at [457, 162] on h2 "[PERSON_NAME] [PERSON_NAME]" at bounding box center [570, 174] width 403 height 28
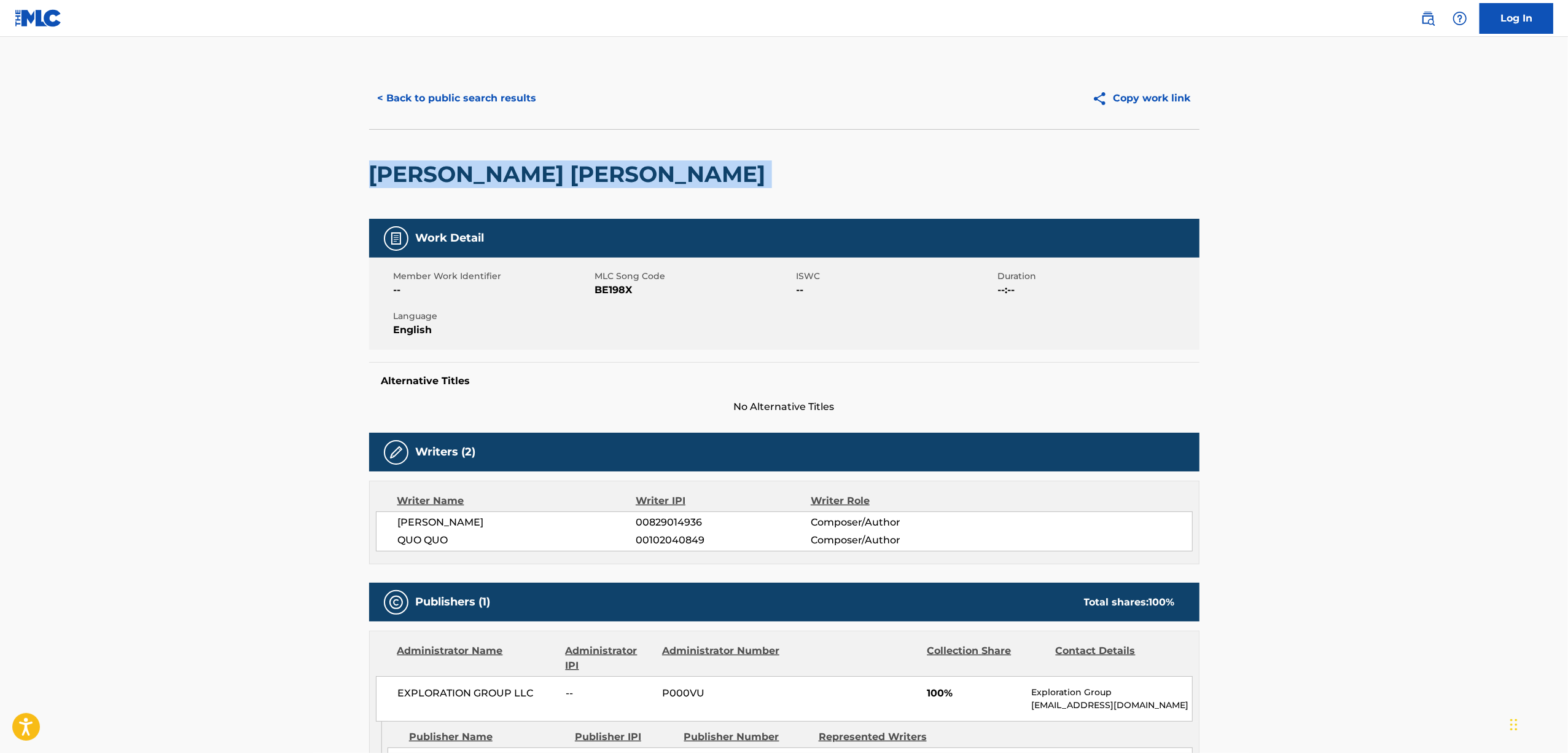
click at [457, 162] on h2 "[PERSON_NAME] [PERSON_NAME]" at bounding box center [570, 174] width 403 height 28
click at [491, 97] on button "< Back to public search results" at bounding box center [457, 98] width 176 height 31
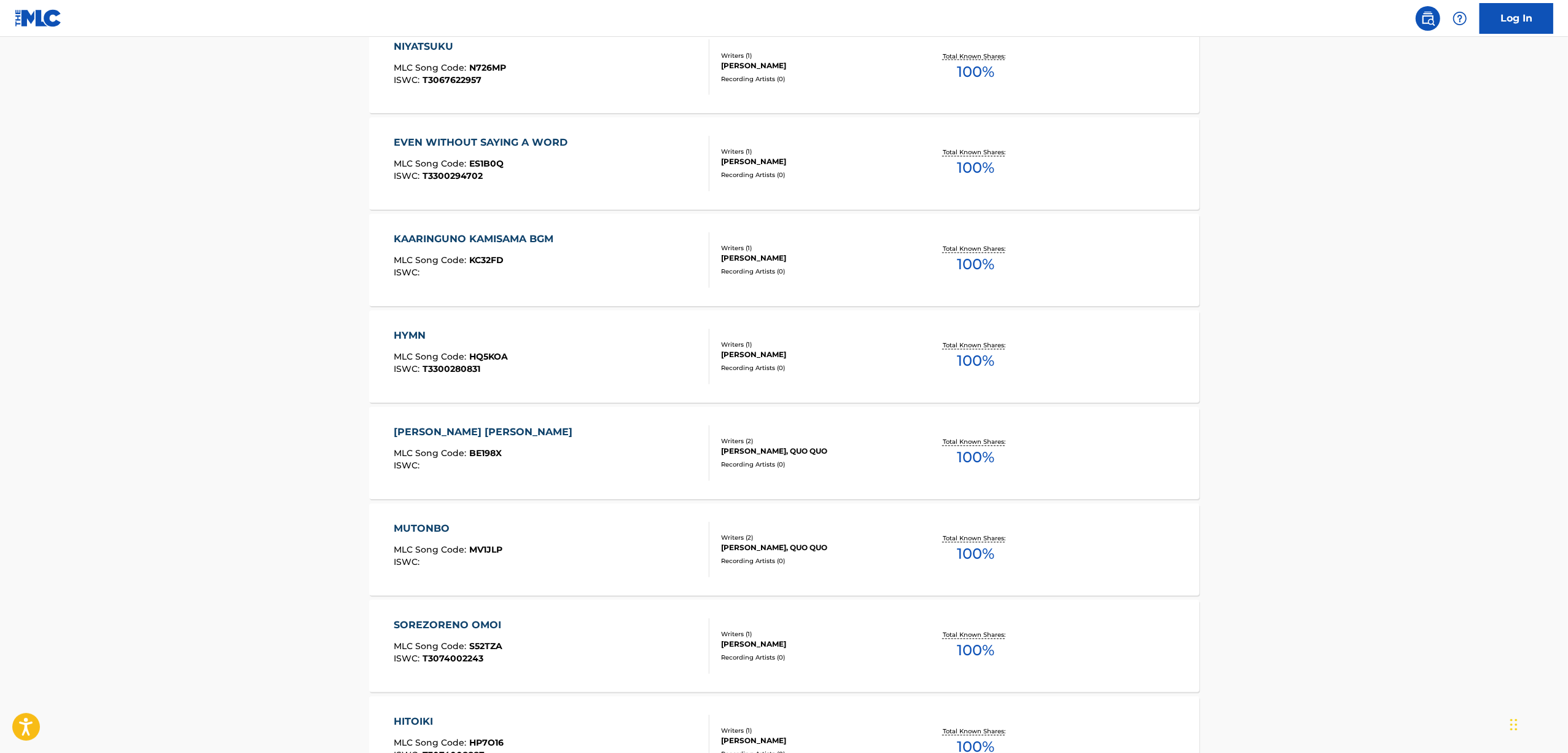
click at [468, 430] on div "[PERSON_NAME] [PERSON_NAME]" at bounding box center [486, 432] width 185 height 15
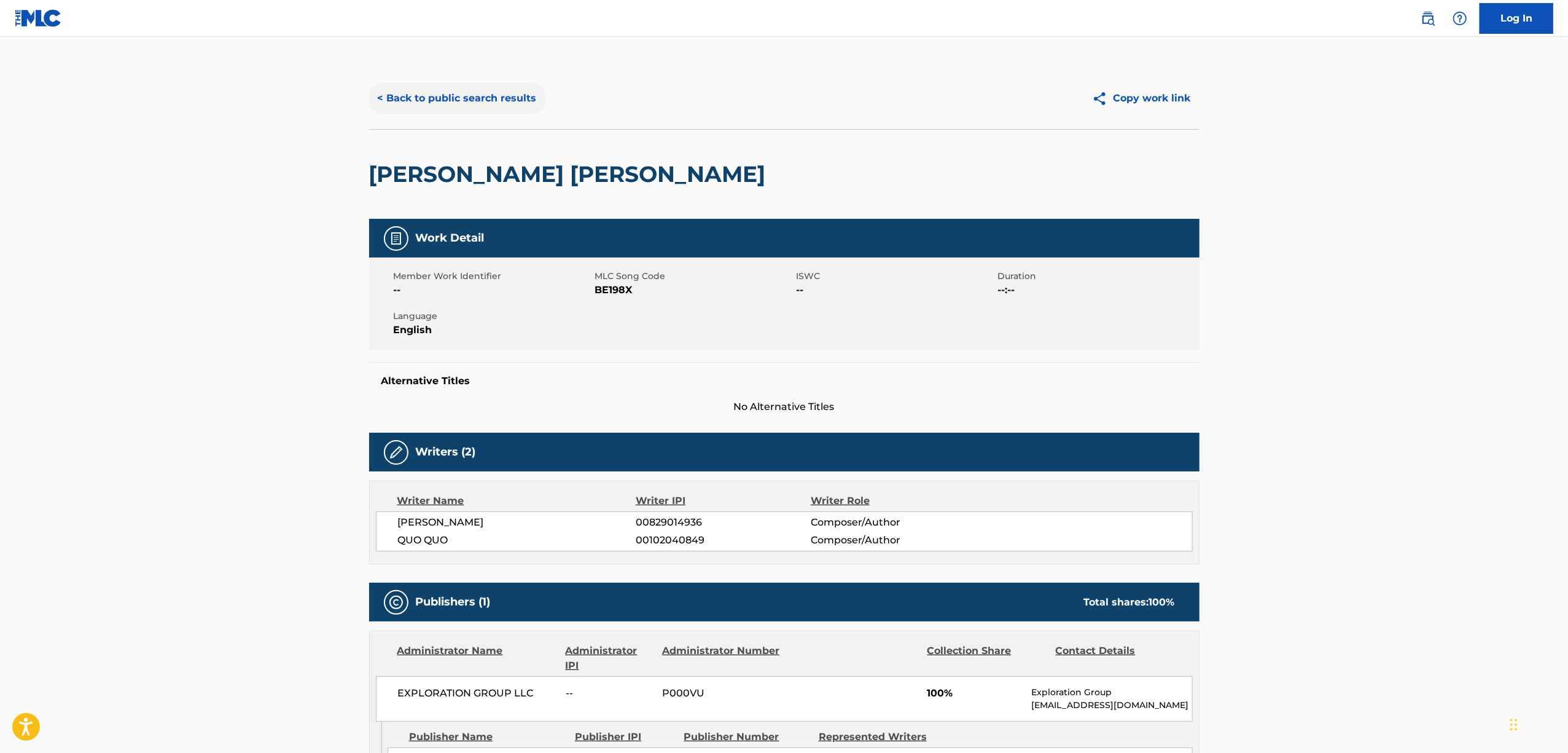
click at [420, 104] on button "< Back to public search results" at bounding box center [457, 98] width 176 height 31
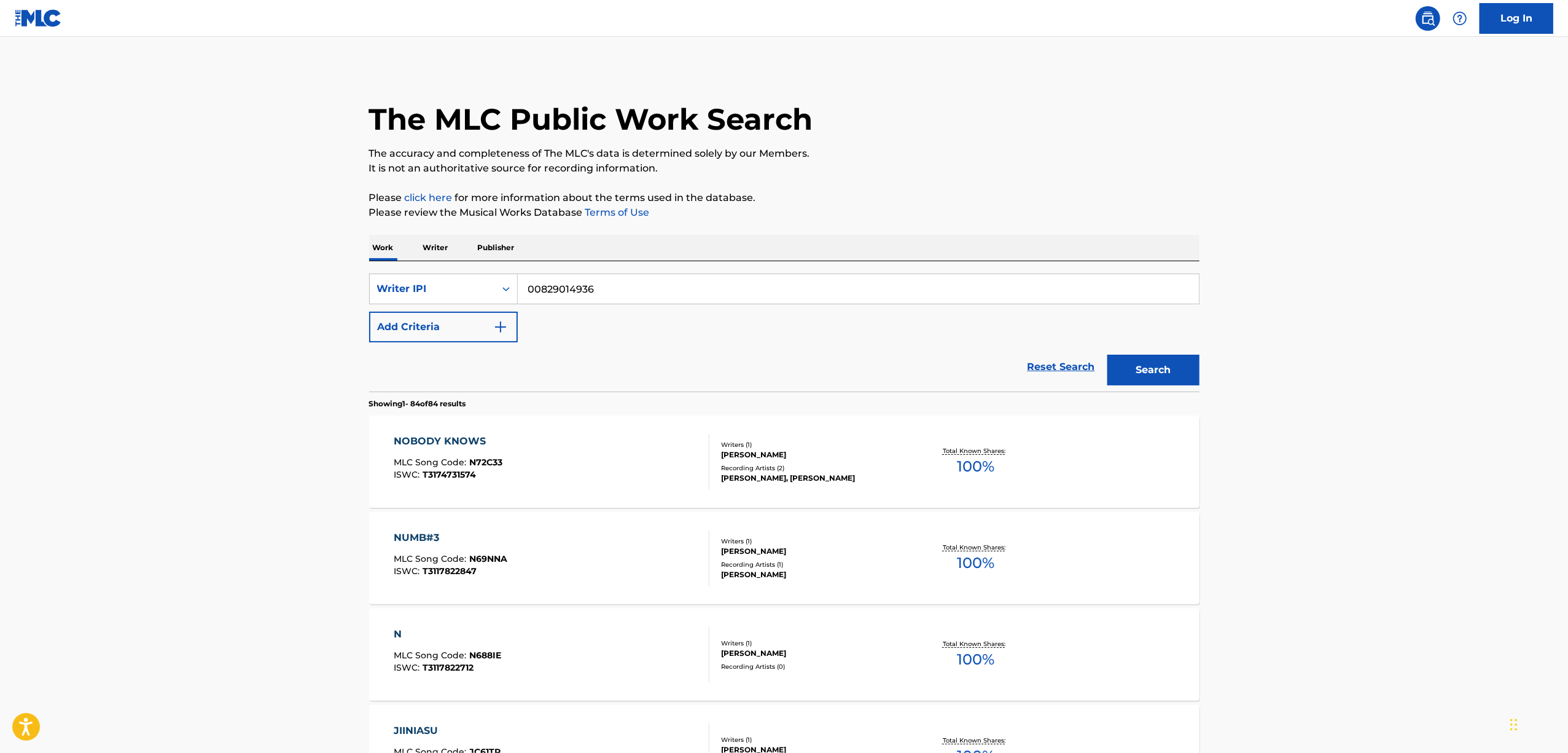
scroll to position [2260, 0]
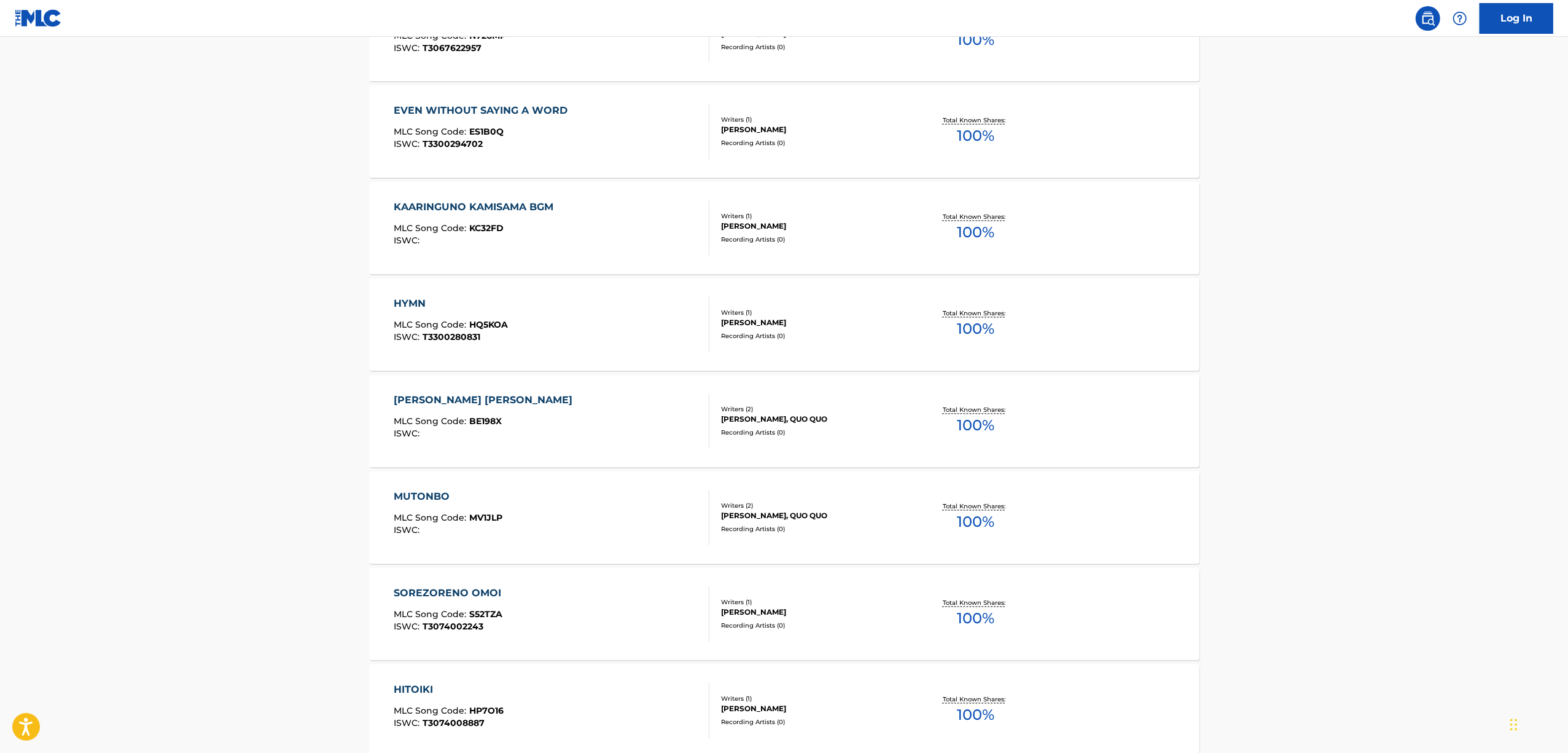
click at [413, 496] on div "MUTONBO" at bounding box center [448, 497] width 109 height 15
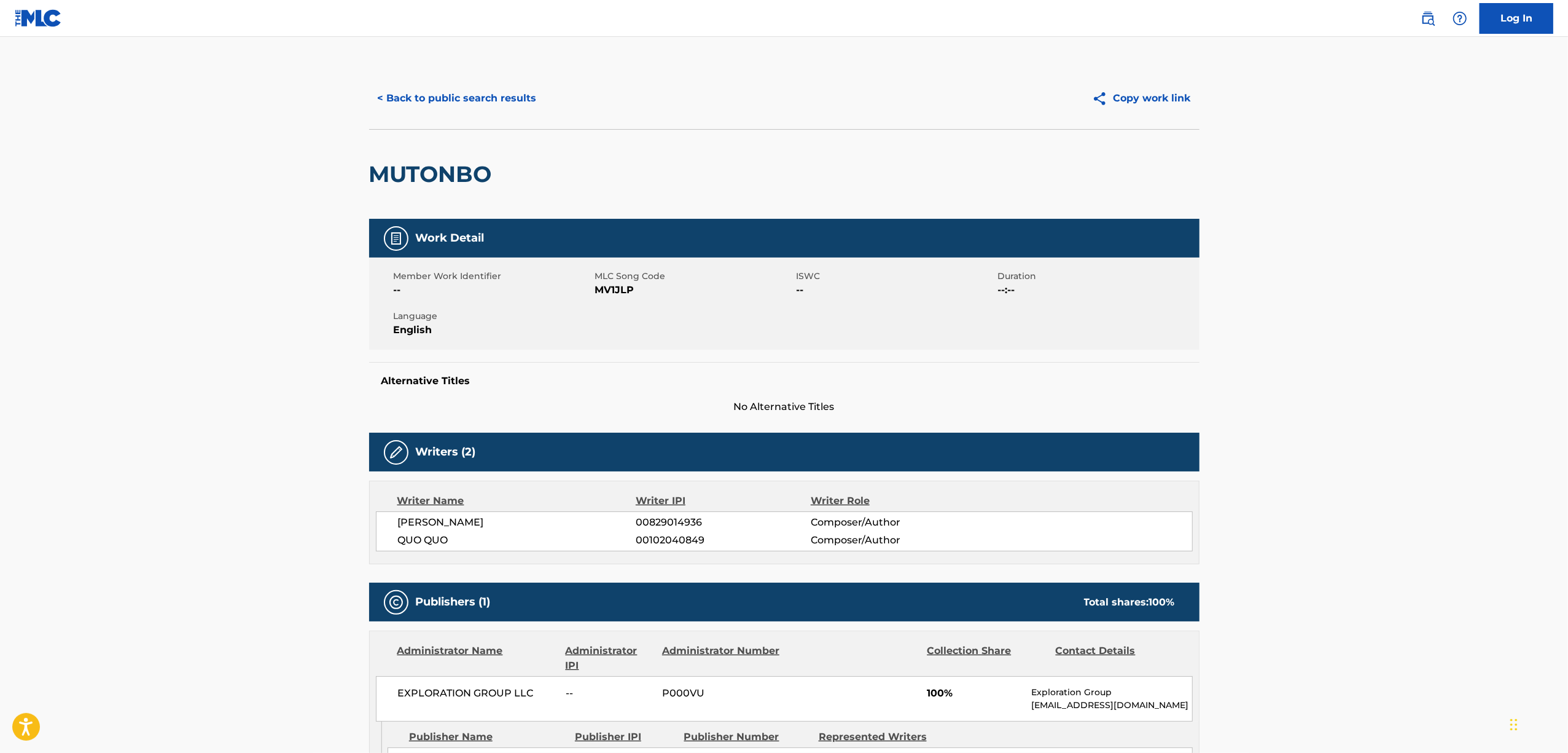
click at [421, 175] on h2 "MUTONBO" at bounding box center [434, 174] width 129 height 28
click at [454, 104] on button "< Back to public search results" at bounding box center [457, 98] width 176 height 31
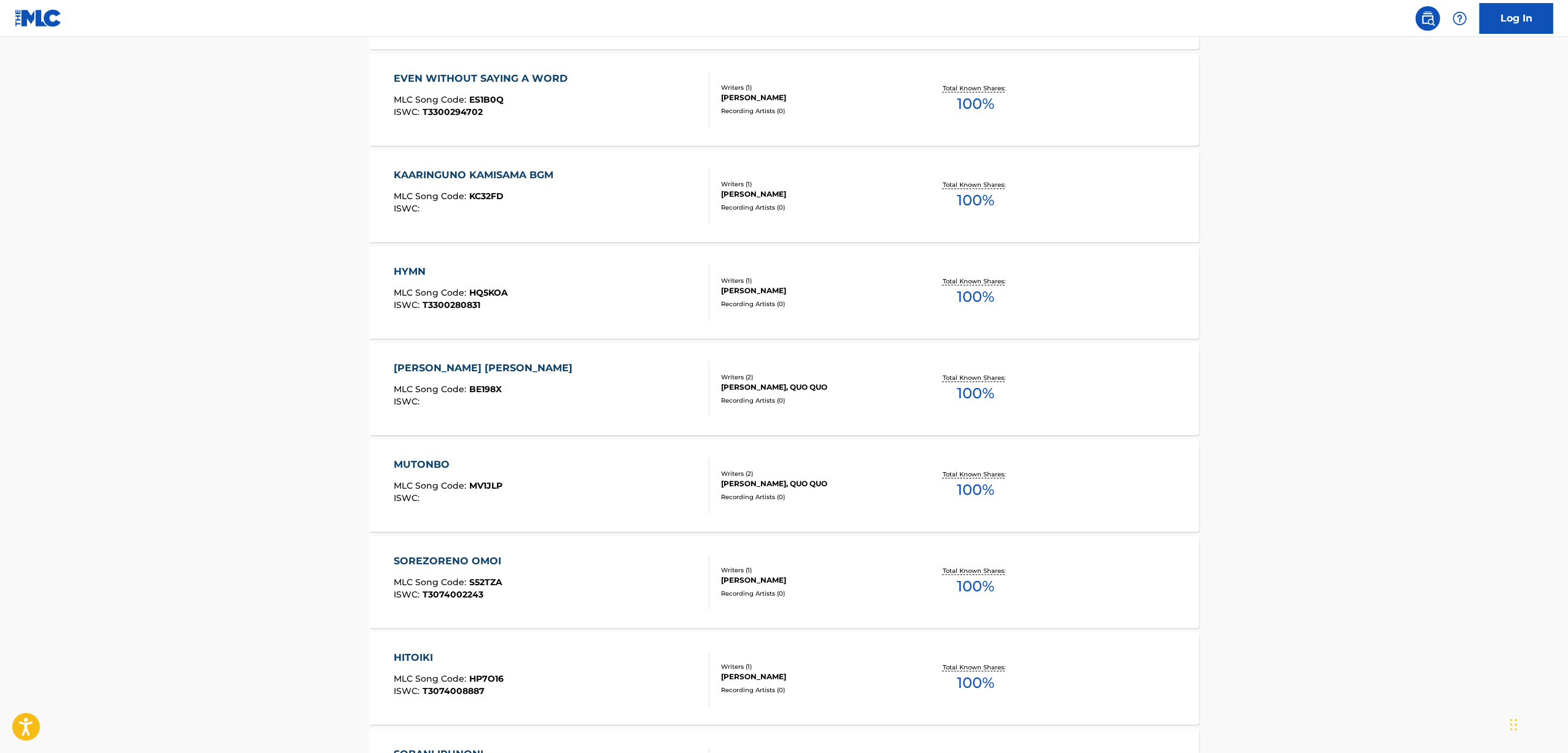
click at [403, 564] on div "SOREZORENO OMOI" at bounding box center [451, 561] width 114 height 15
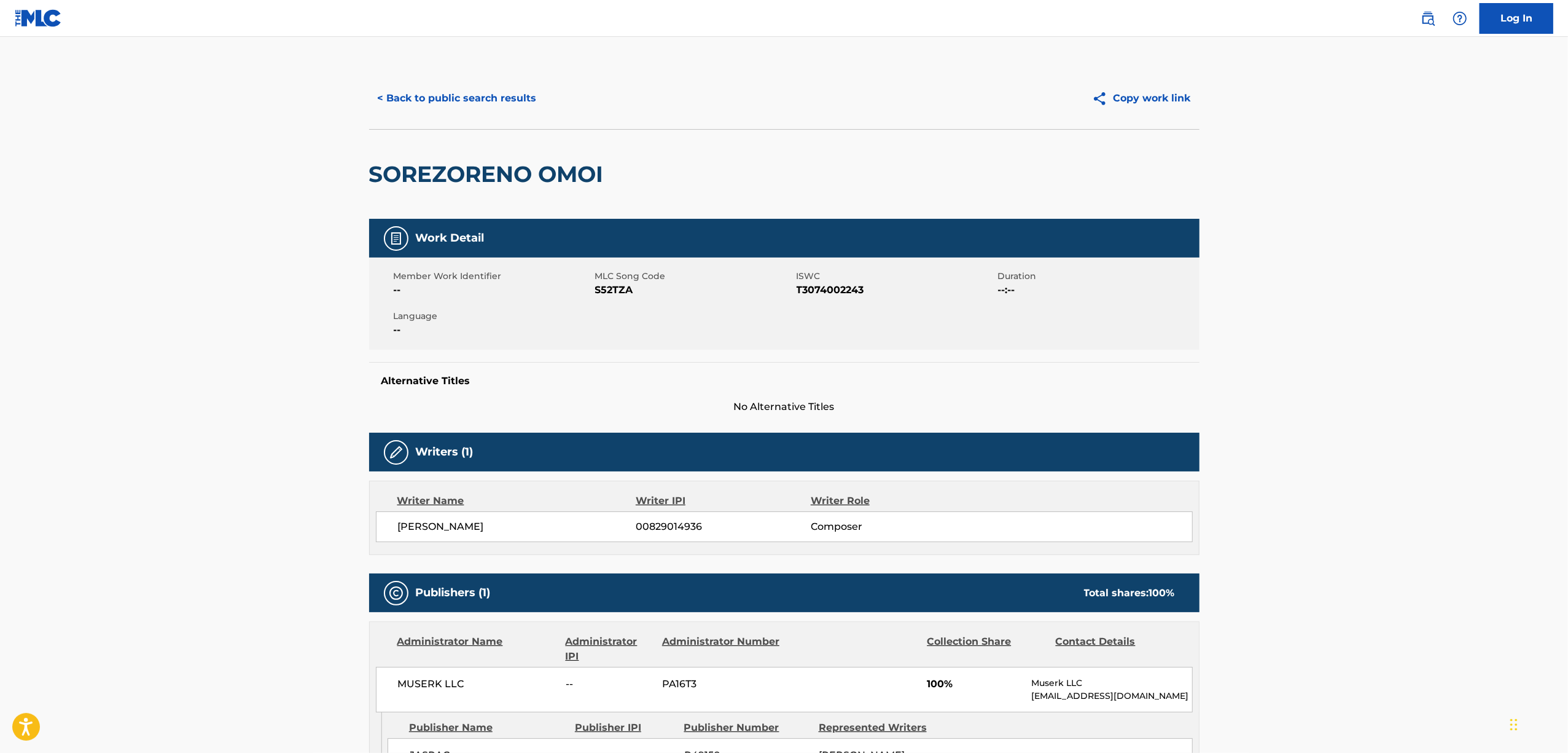
click at [463, 178] on h2 "SOREZORENO OMOI" at bounding box center [490, 174] width 241 height 28
click at [841, 279] on span "ISWC" at bounding box center [896, 276] width 199 height 13
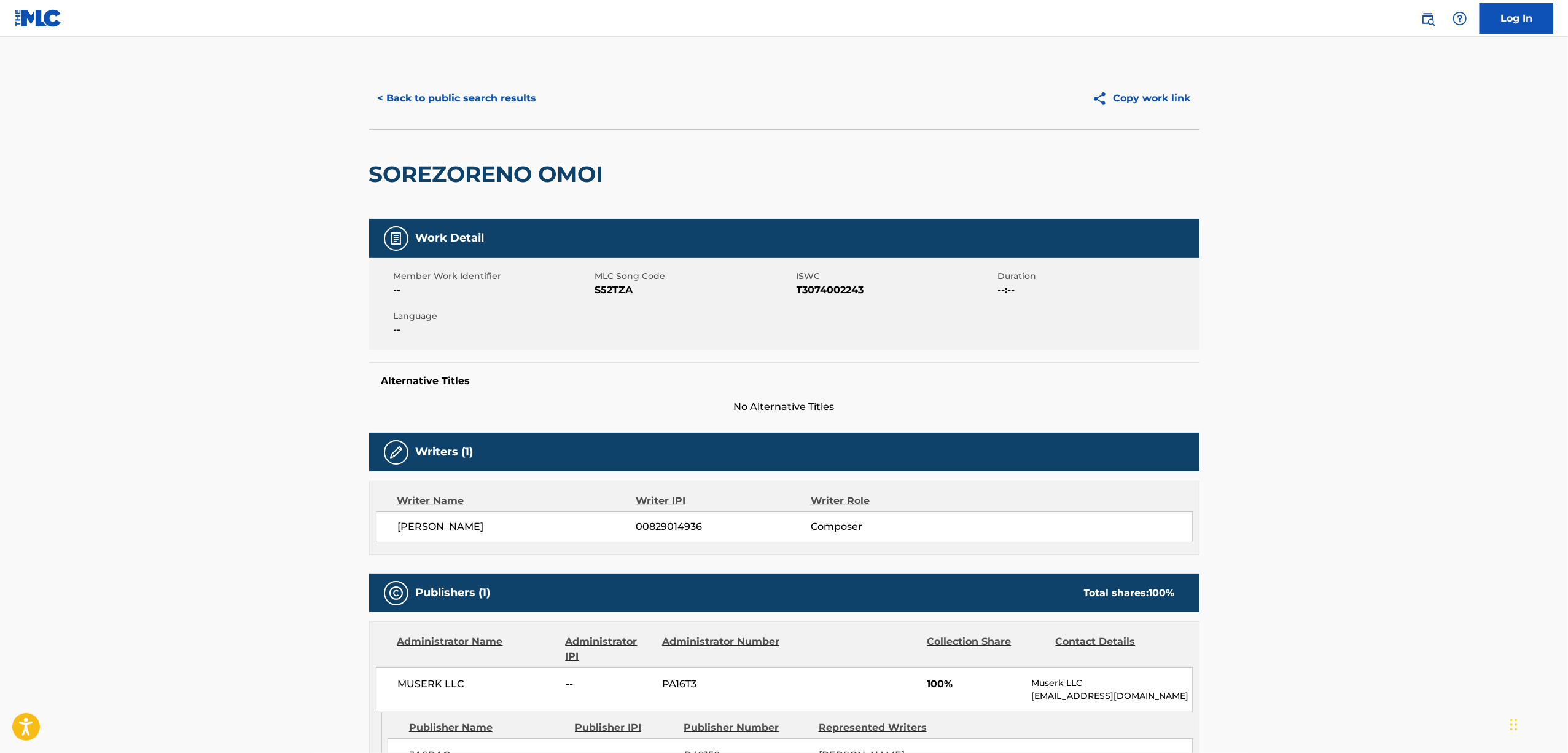
click at [834, 288] on span "T3074002243" at bounding box center [896, 290] width 199 height 15
click at [470, 101] on button "< Back to public search results" at bounding box center [457, 98] width 176 height 31
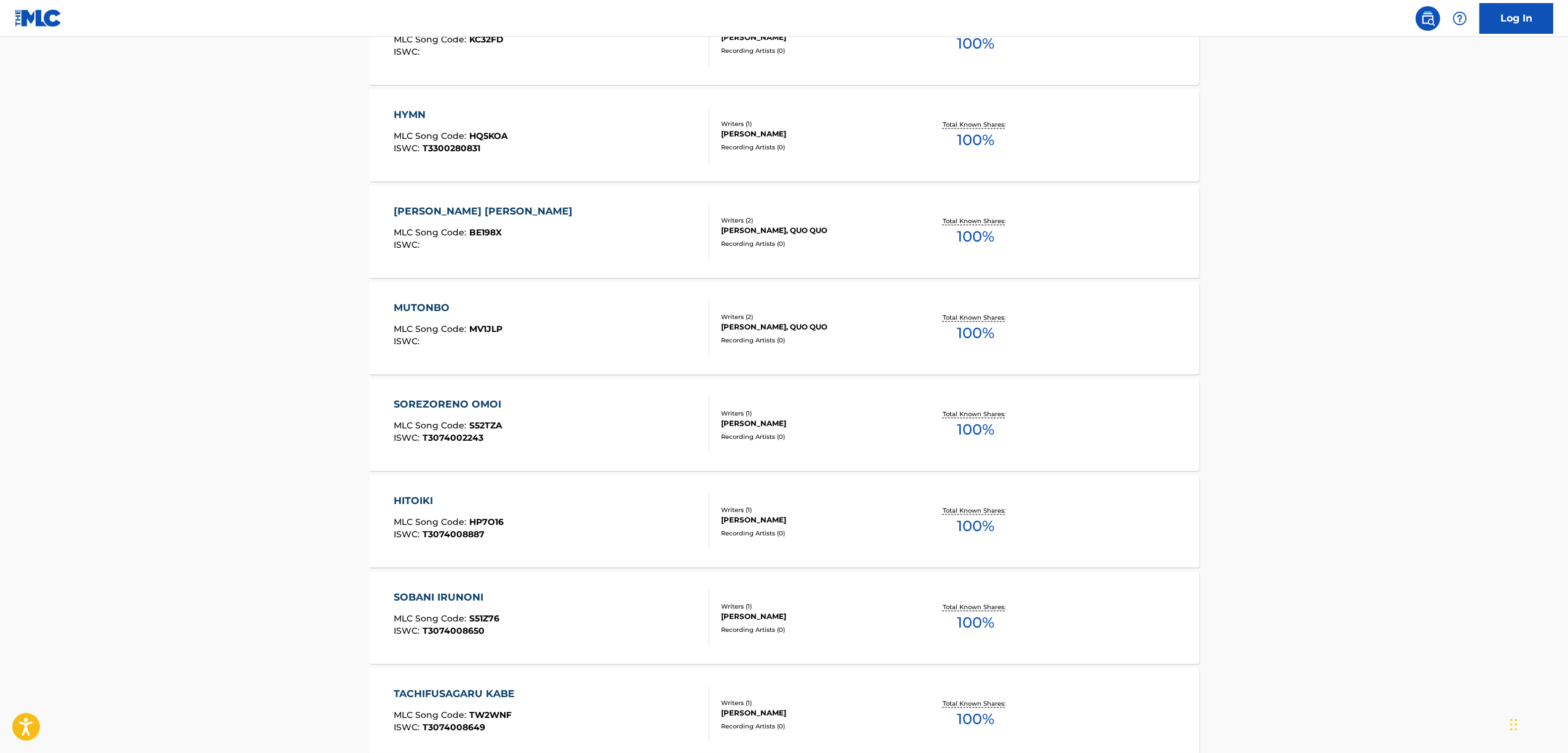
scroll to position [2569, 0]
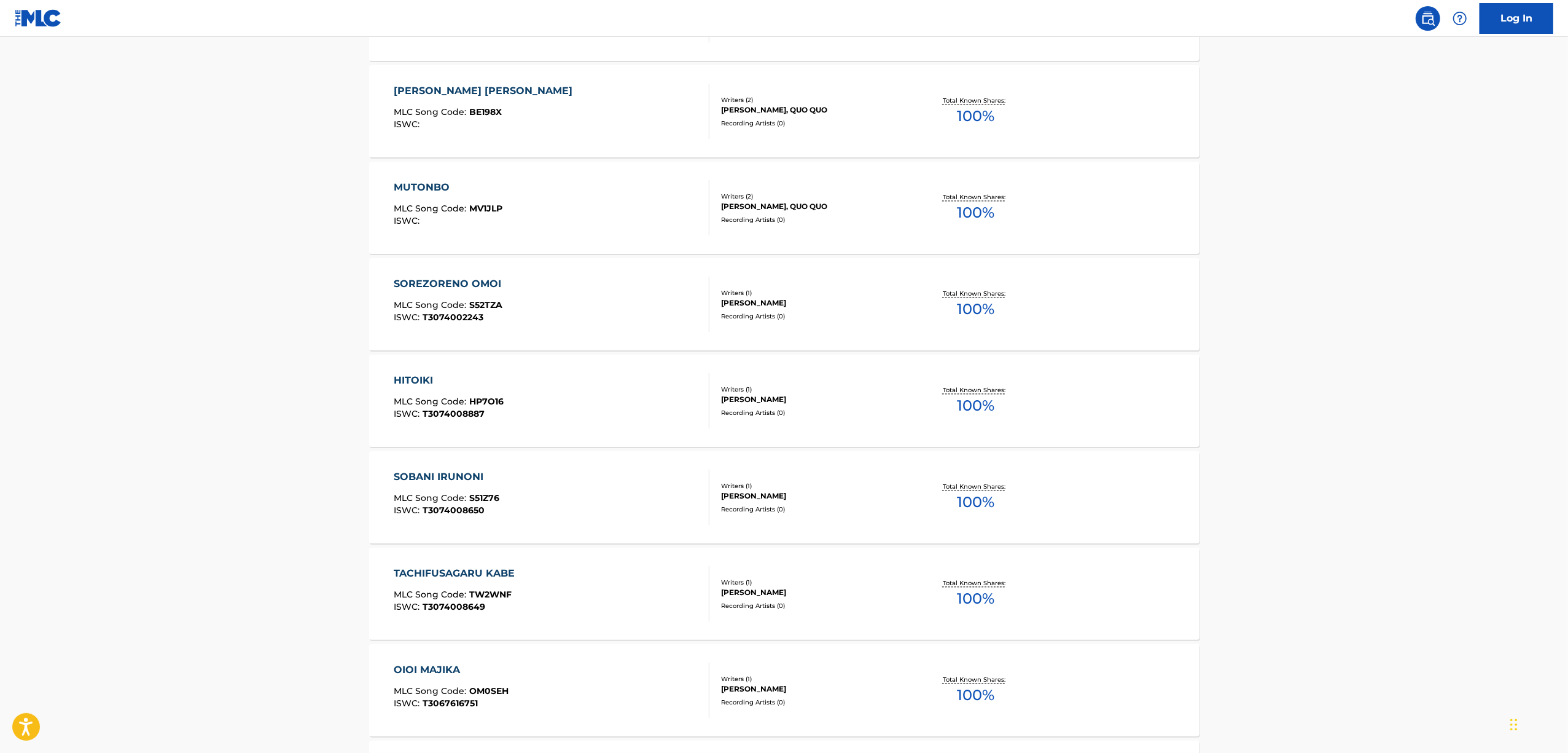
click at [420, 380] on div "HITOIKI" at bounding box center [449, 380] width 110 height 15
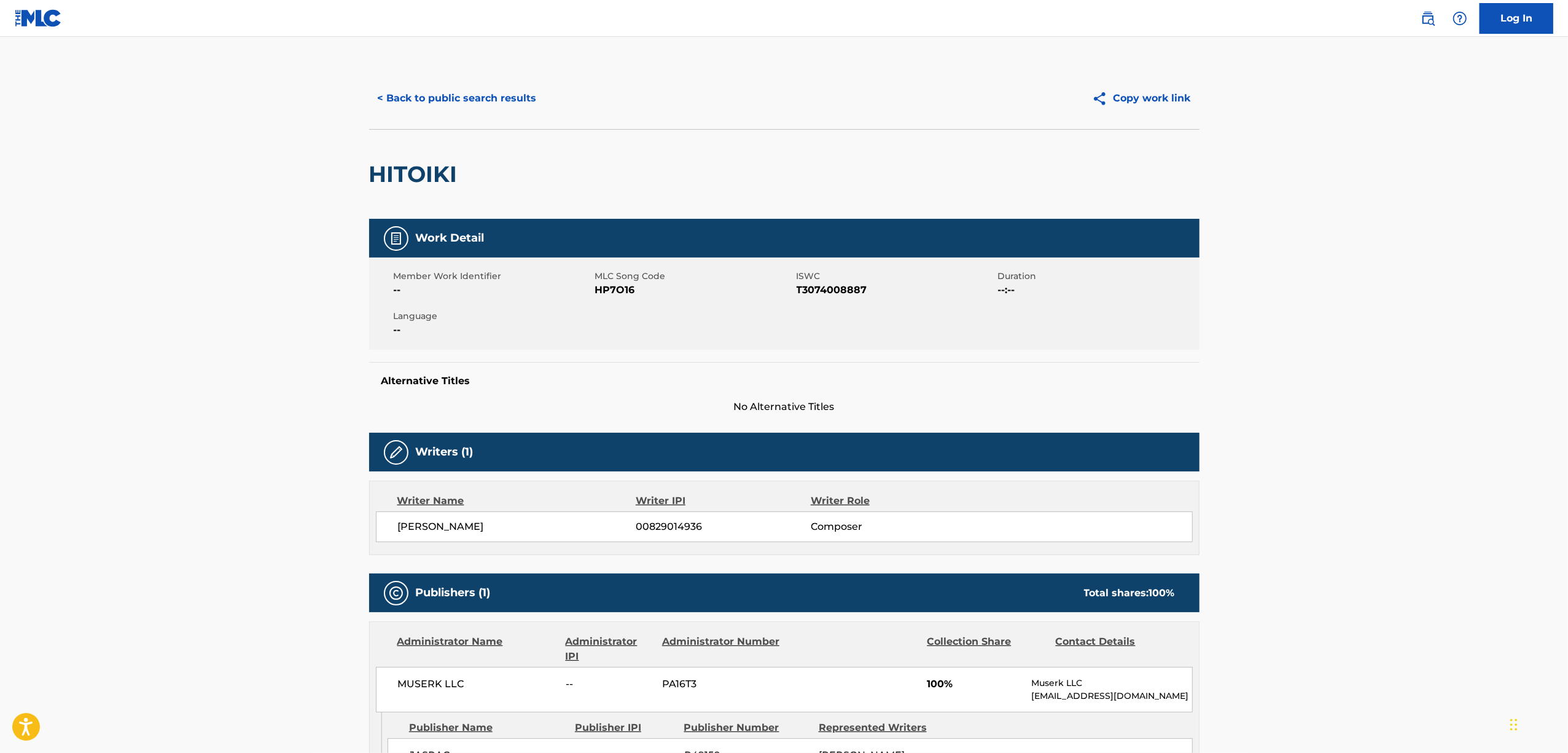
click at [417, 172] on h2 "HITOIKI" at bounding box center [417, 174] width 94 height 28
click at [835, 289] on span "T3074008887" at bounding box center [896, 290] width 199 height 15
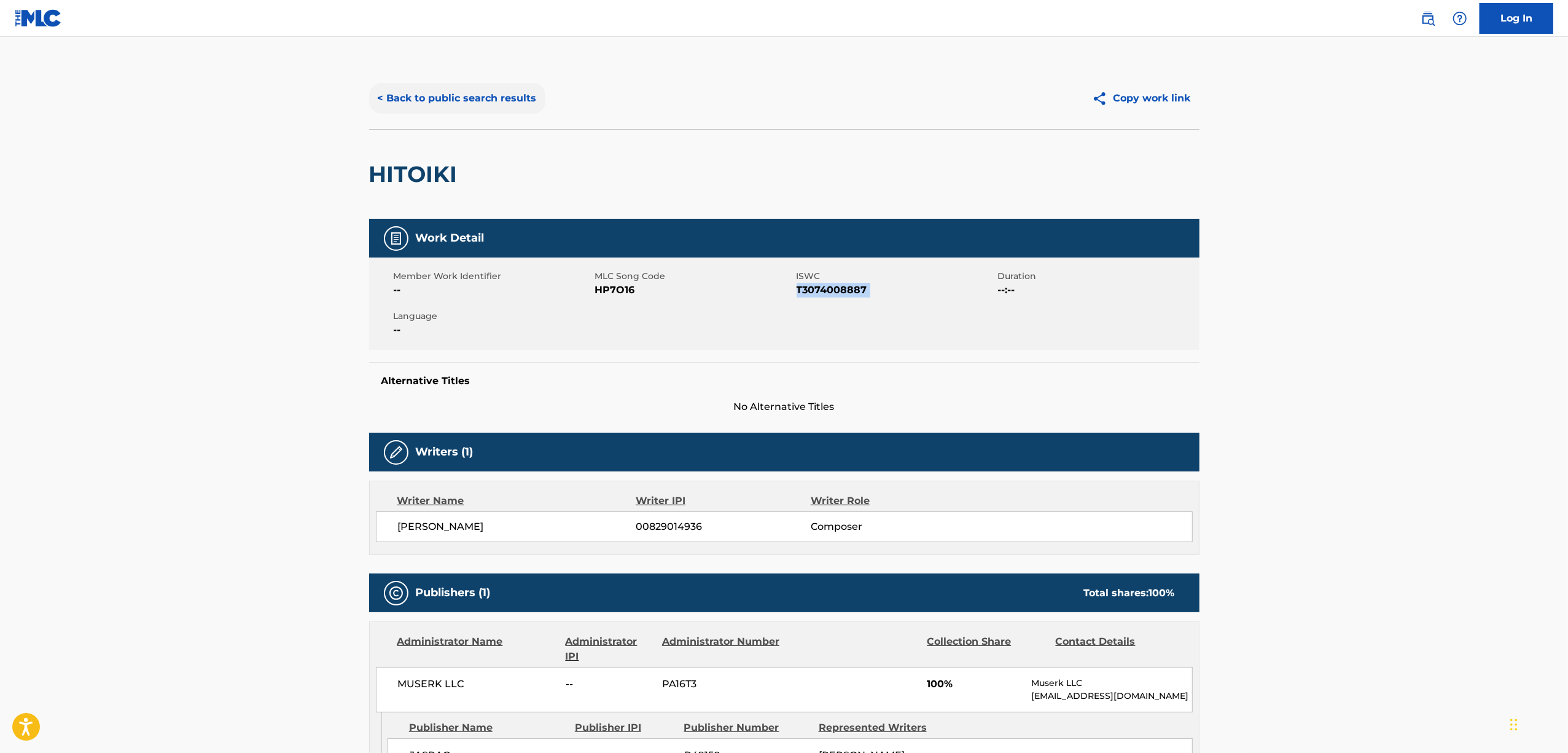
click at [445, 88] on button "< Back to public search results" at bounding box center [457, 98] width 176 height 31
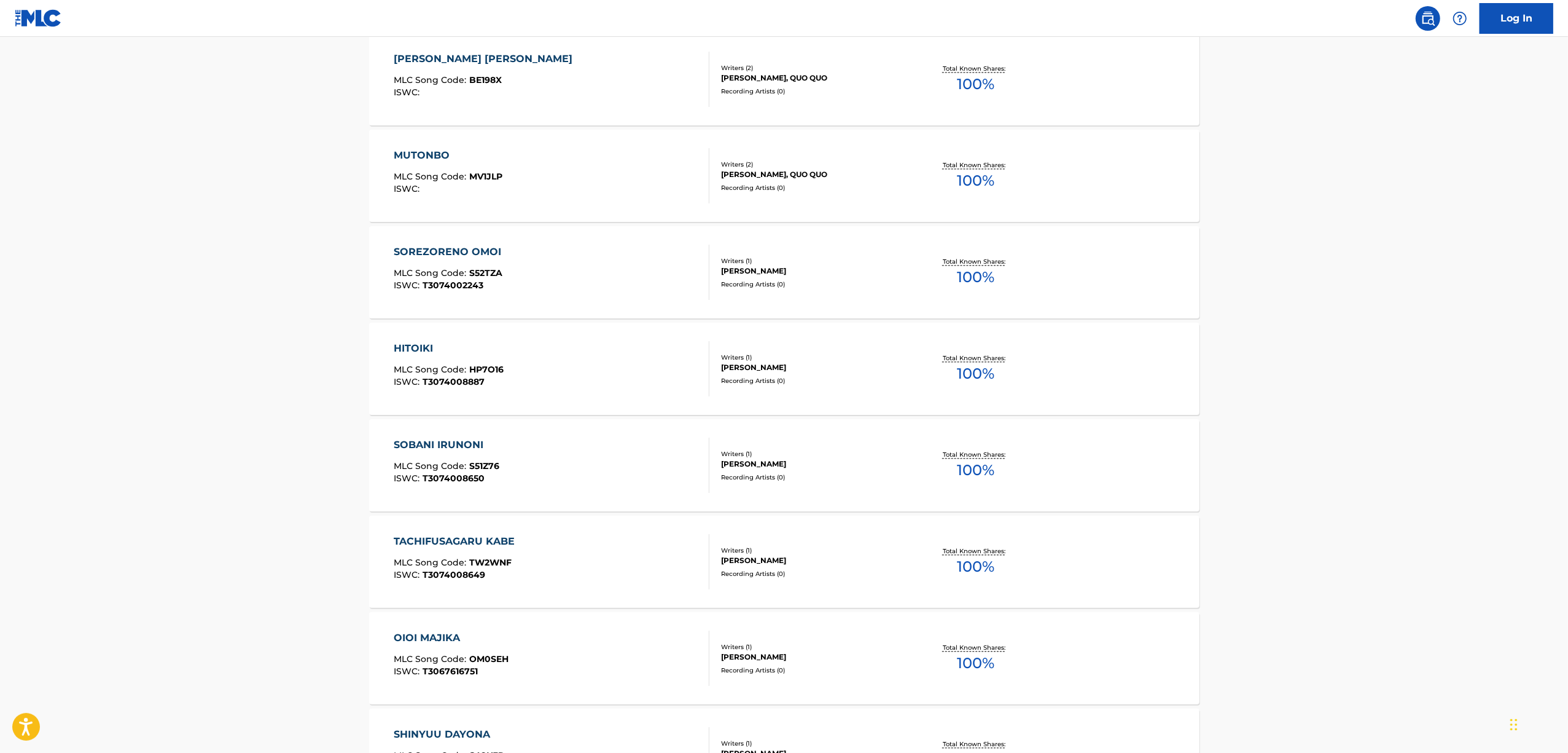
click at [454, 445] on div "SOBANI IRUNONI" at bounding box center [447, 445] width 106 height 15
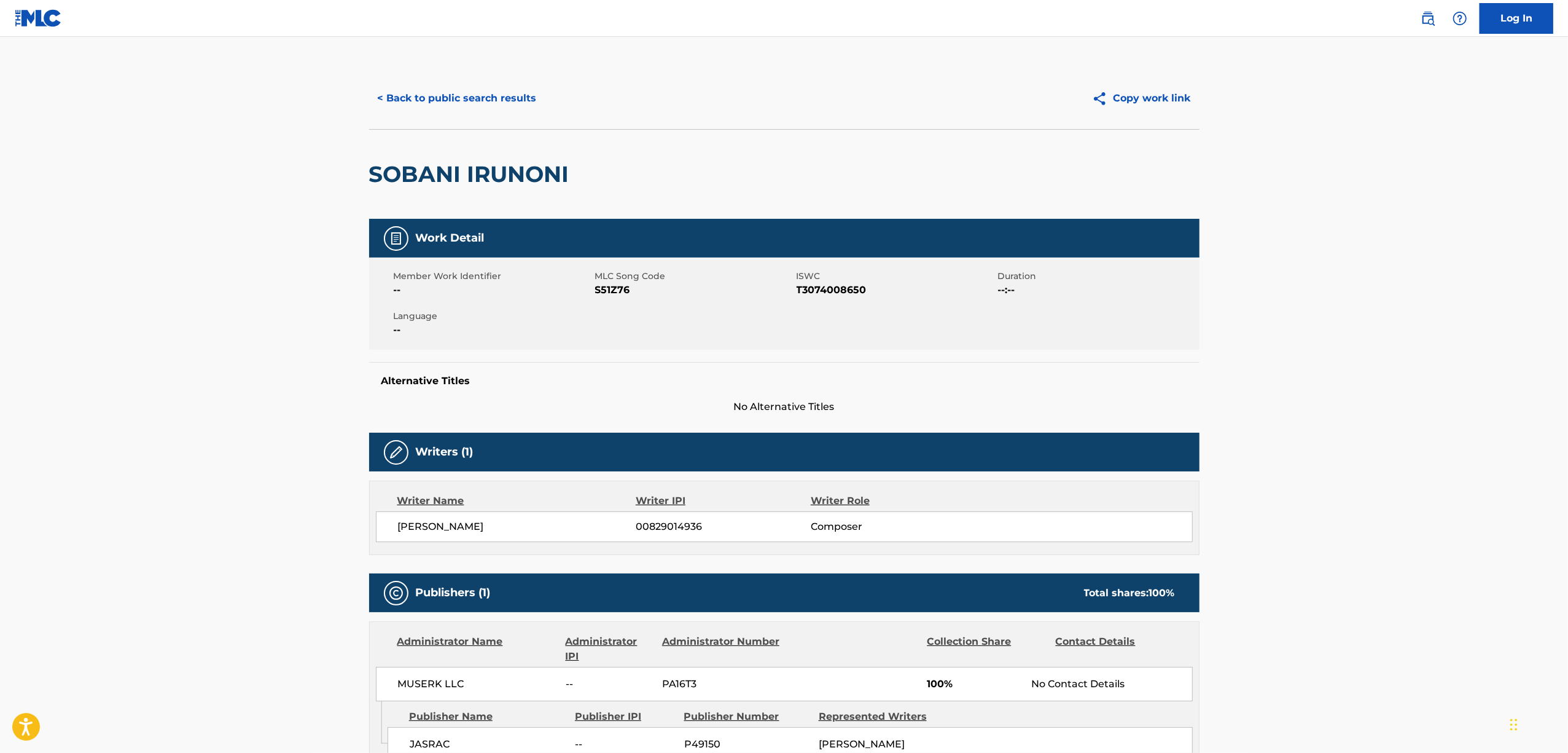
click at [444, 179] on h2 "SOBANI IRUNONI" at bounding box center [472, 174] width 206 height 28
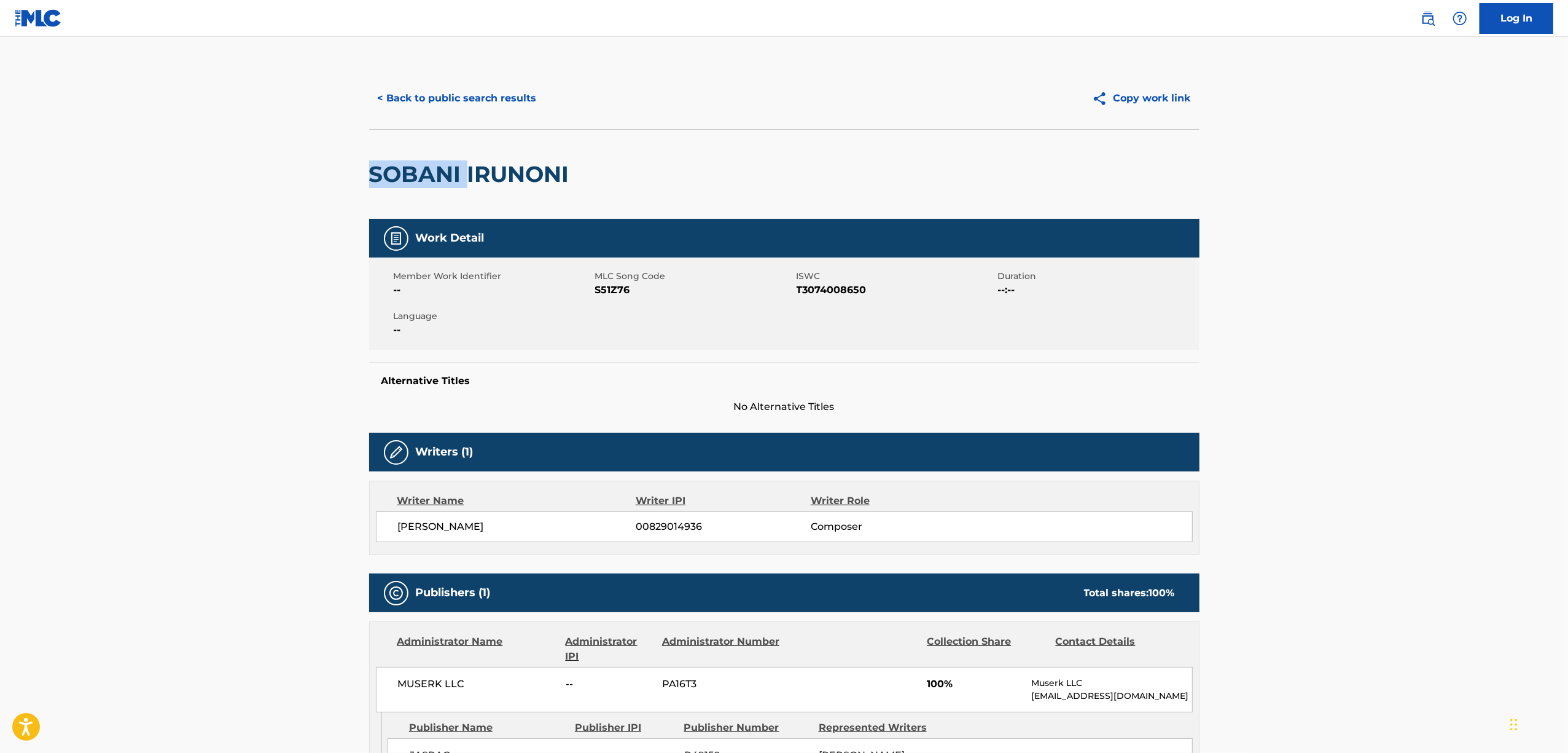
click at [444, 179] on h2 "SOBANI IRUNONI" at bounding box center [472, 174] width 206 height 28
click at [821, 291] on span "T3074008650" at bounding box center [896, 290] width 199 height 15
click at [418, 102] on button "< Back to public search results" at bounding box center [457, 98] width 176 height 31
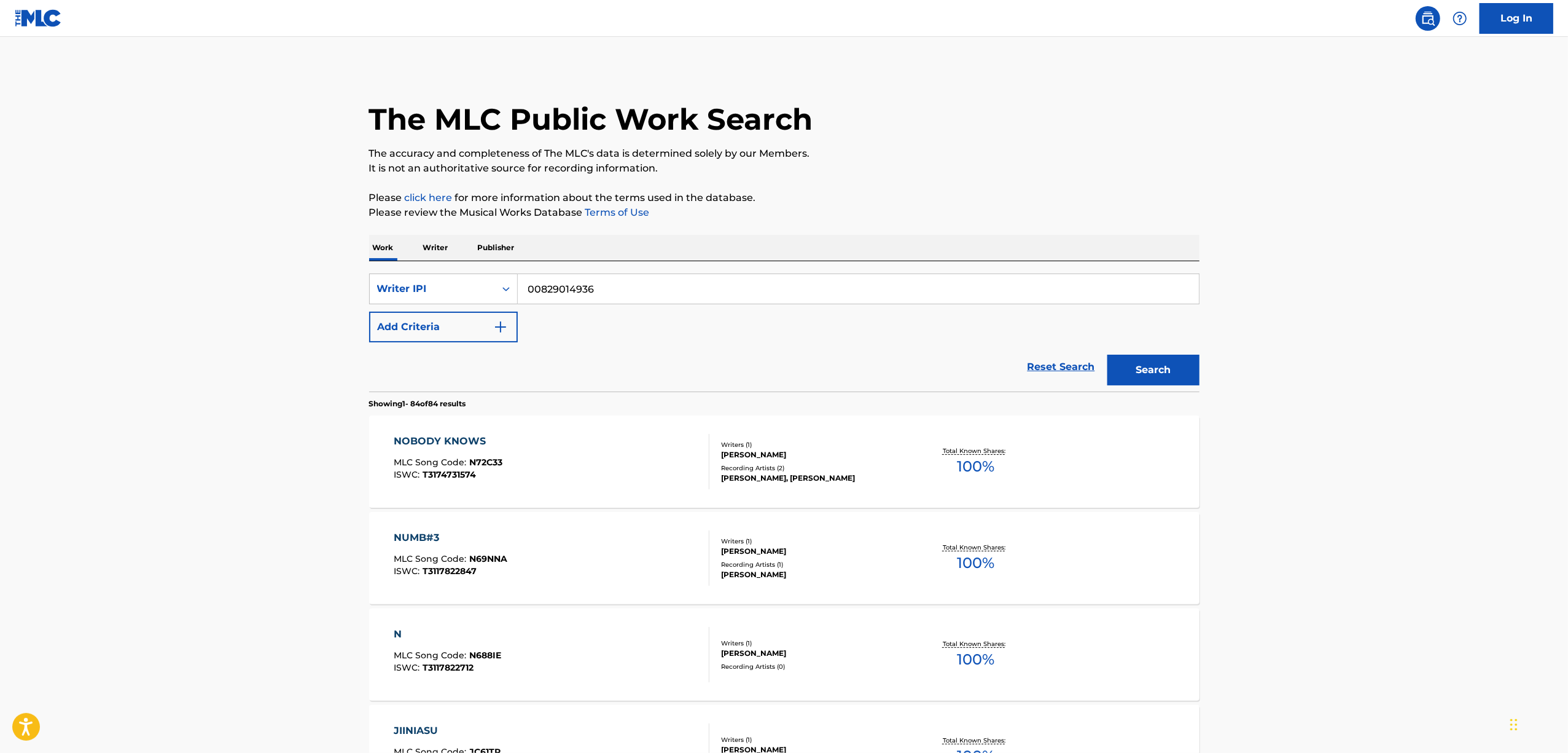
scroll to position [2633, 0]
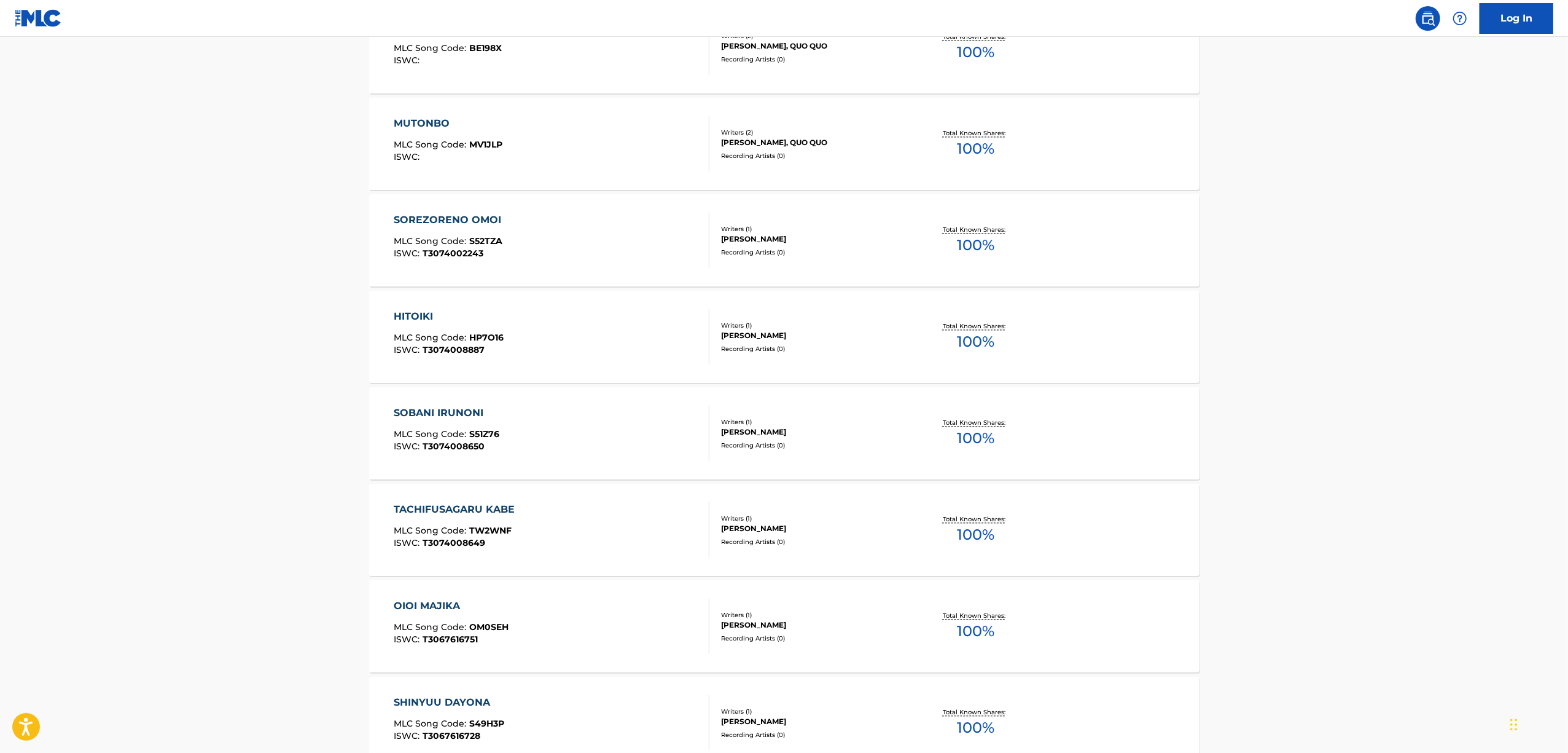
click at [456, 505] on div "TACHIFUSAGARU KABE" at bounding box center [457, 509] width 128 height 15
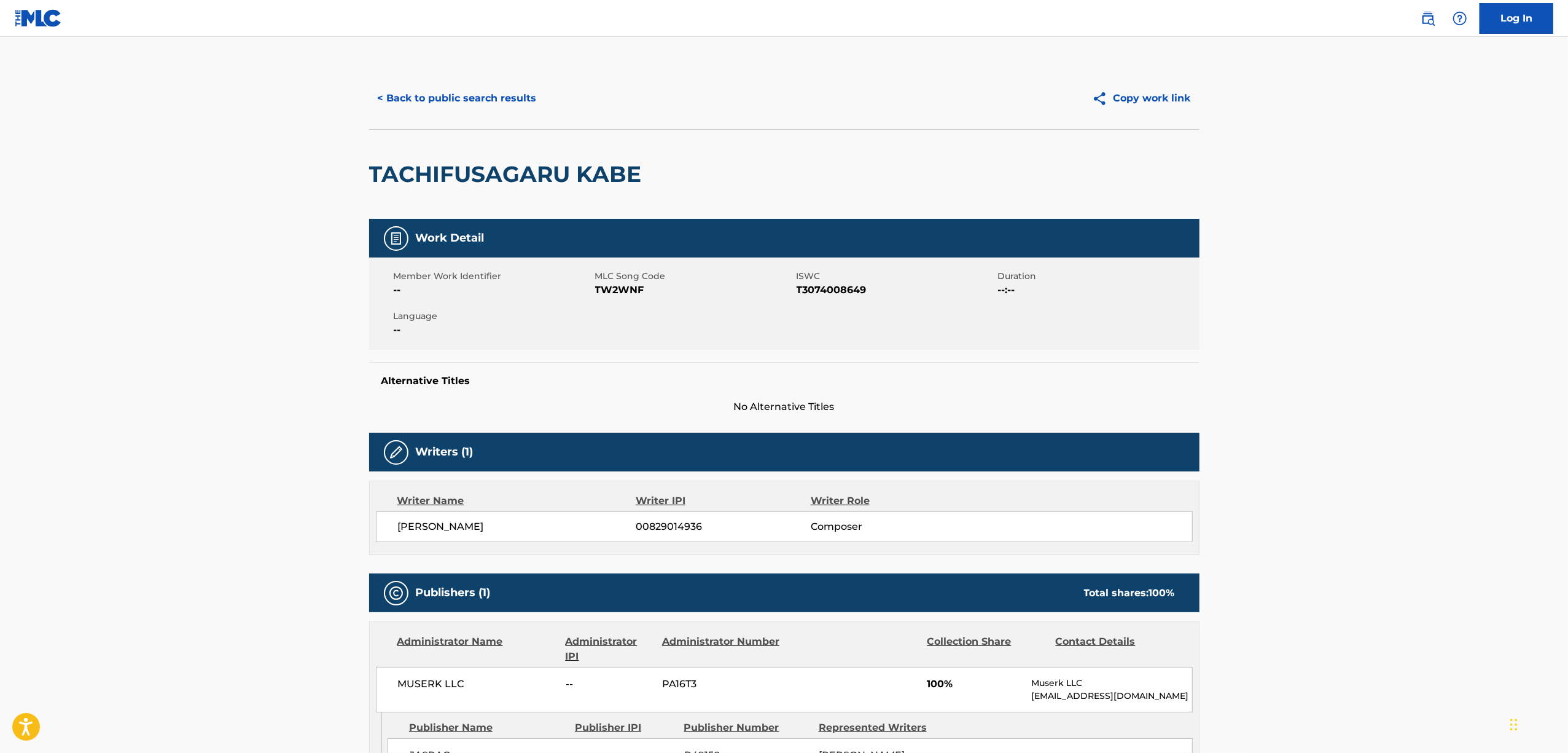
click at [457, 175] on h2 "TACHIFUSAGARU KABE" at bounding box center [508, 174] width 279 height 28
click at [844, 284] on span "T3074008649" at bounding box center [896, 290] width 199 height 15
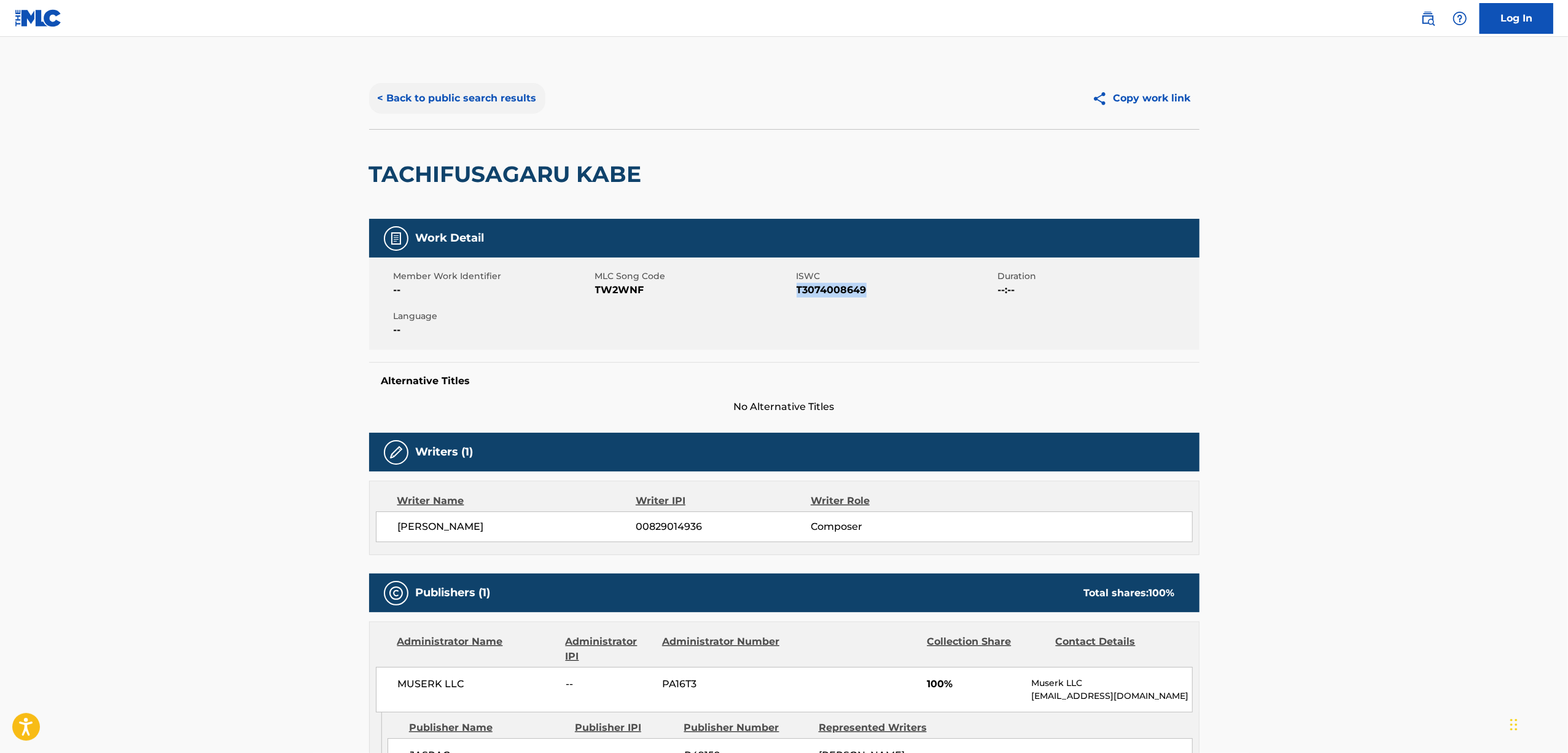
click at [478, 97] on button "< Back to public search results" at bounding box center [457, 98] width 176 height 31
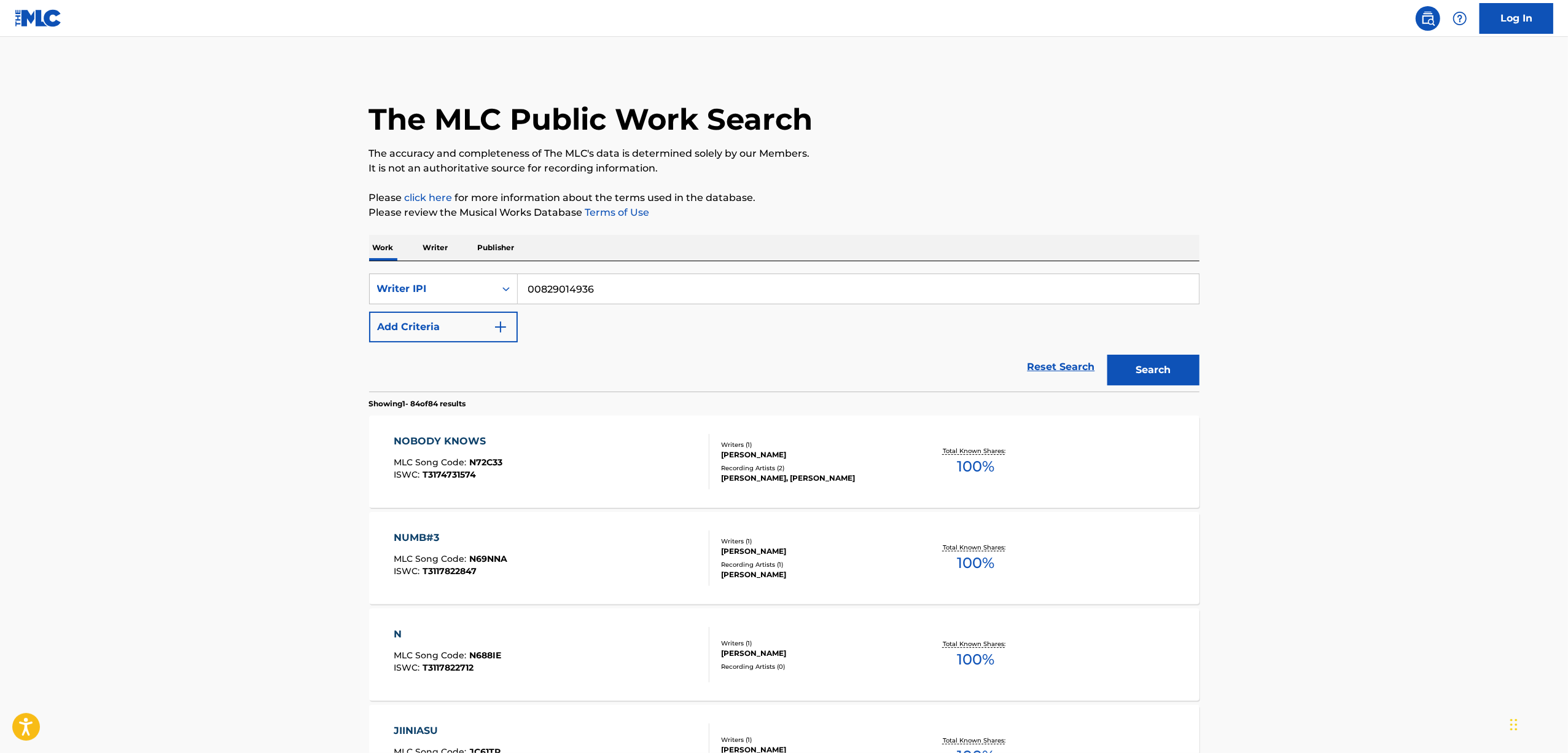
scroll to position [2665, 0]
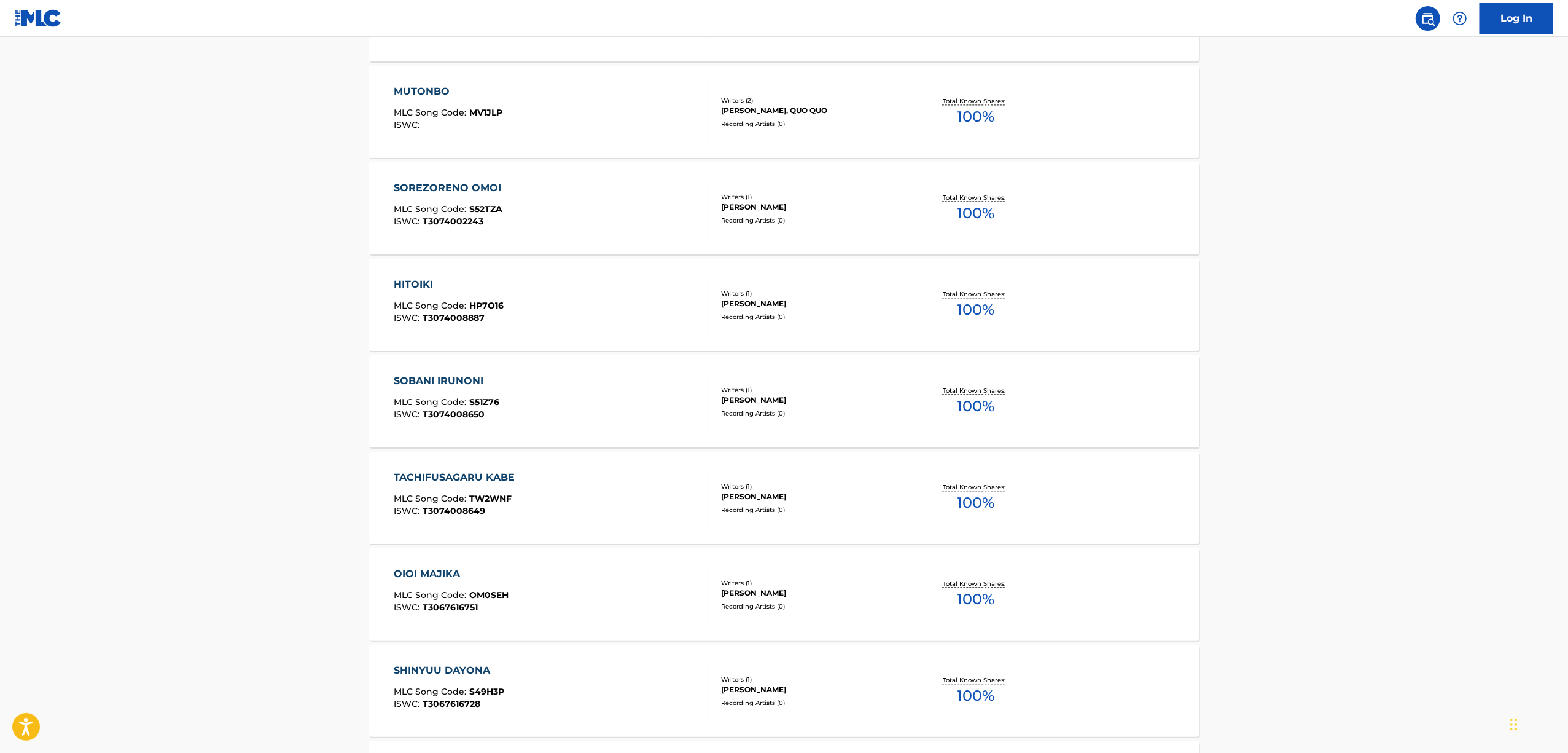
click at [414, 571] on div "OIOI MAJIKA" at bounding box center [451, 574] width 115 height 15
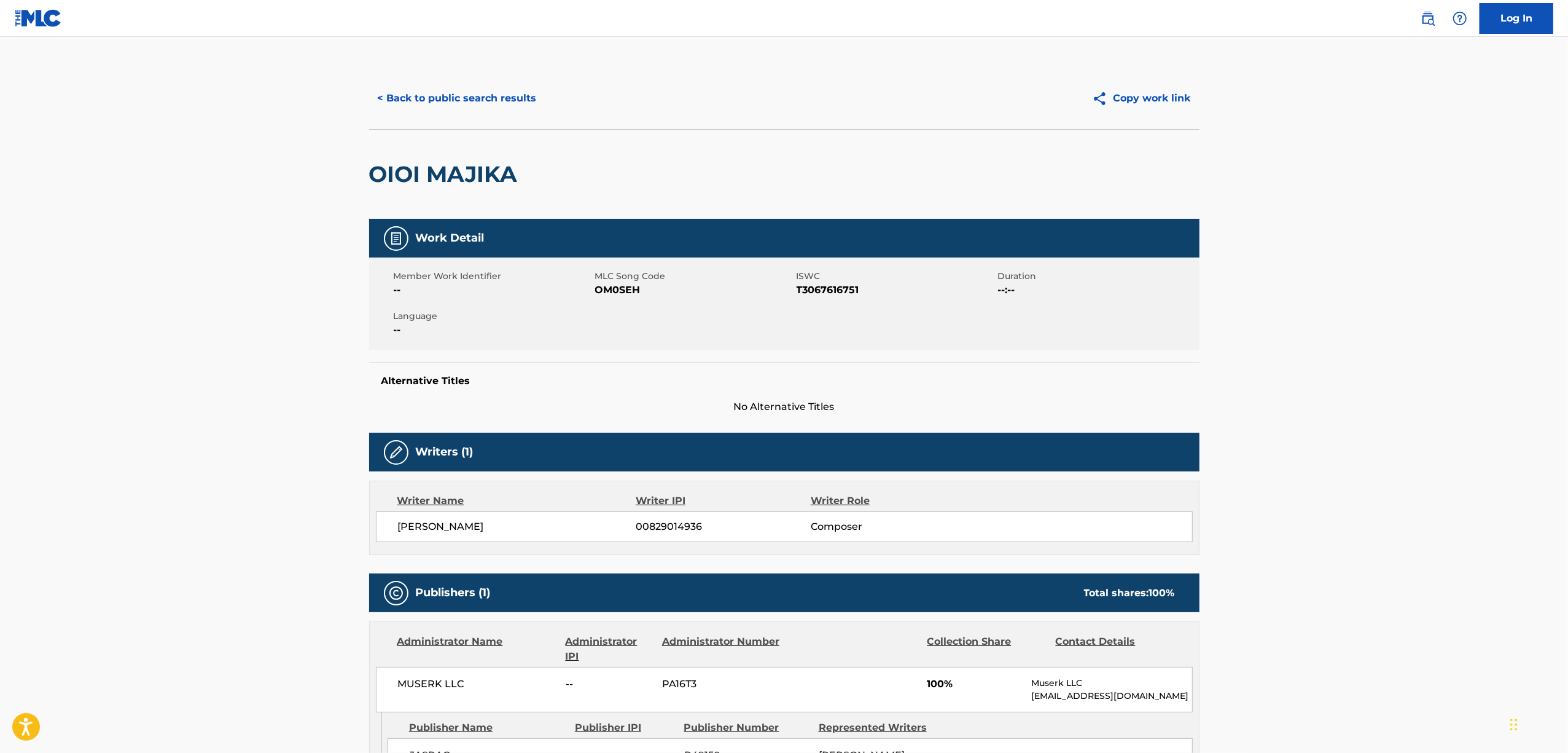
click at [428, 171] on h2 "OIOI MAJIKA" at bounding box center [447, 174] width 155 height 28
click at [828, 292] on span "T3067616751" at bounding box center [896, 290] width 199 height 15
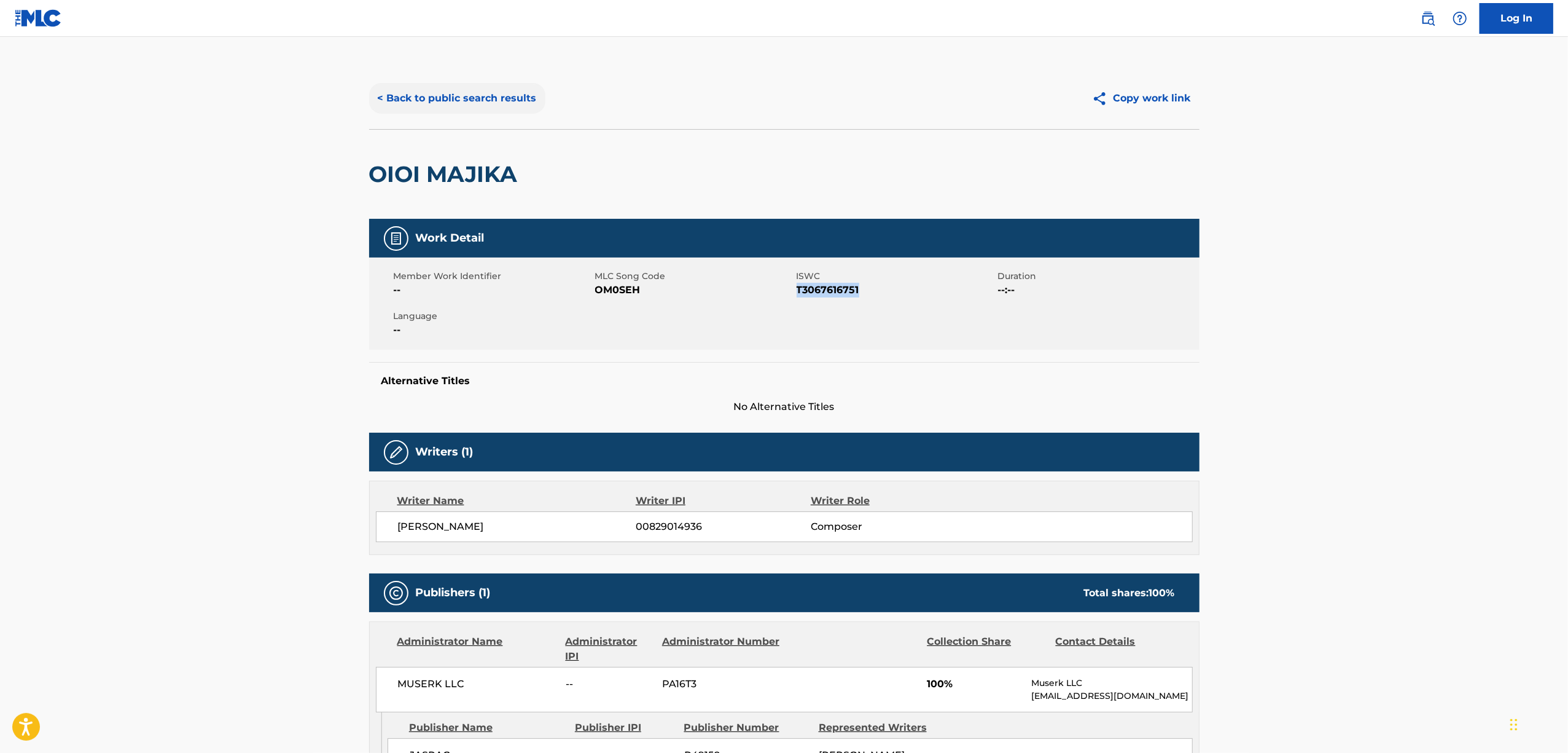
click at [415, 92] on button "< Back to public search results" at bounding box center [457, 98] width 176 height 31
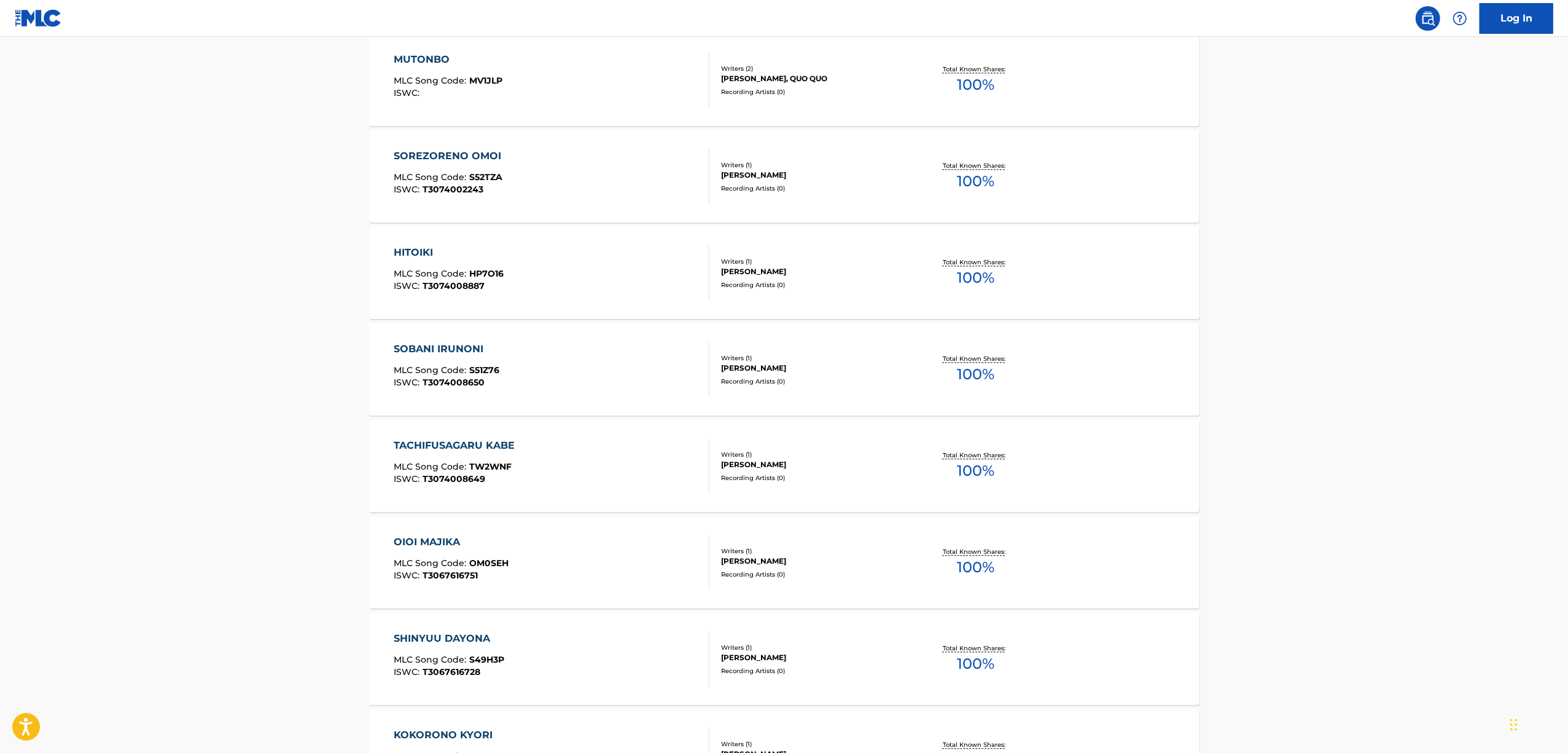
click at [439, 633] on div "SHINYUU DAYONA" at bounding box center [449, 638] width 111 height 15
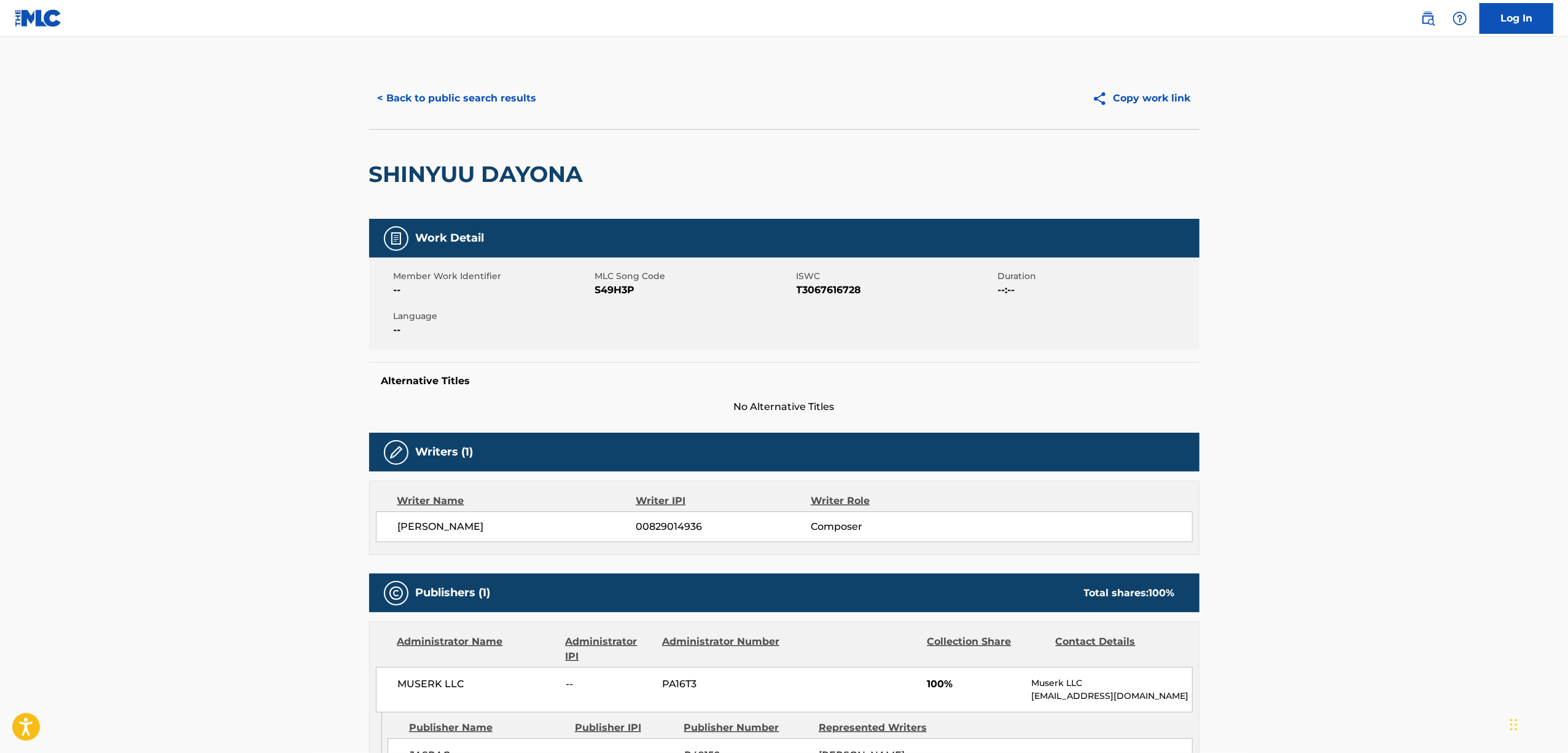
click at [446, 157] on div "SHINYUU DAYONA" at bounding box center [479, 174] width 220 height 89
click at [438, 177] on h2 "SHINYUU DAYONA" at bounding box center [479, 174] width 220 height 28
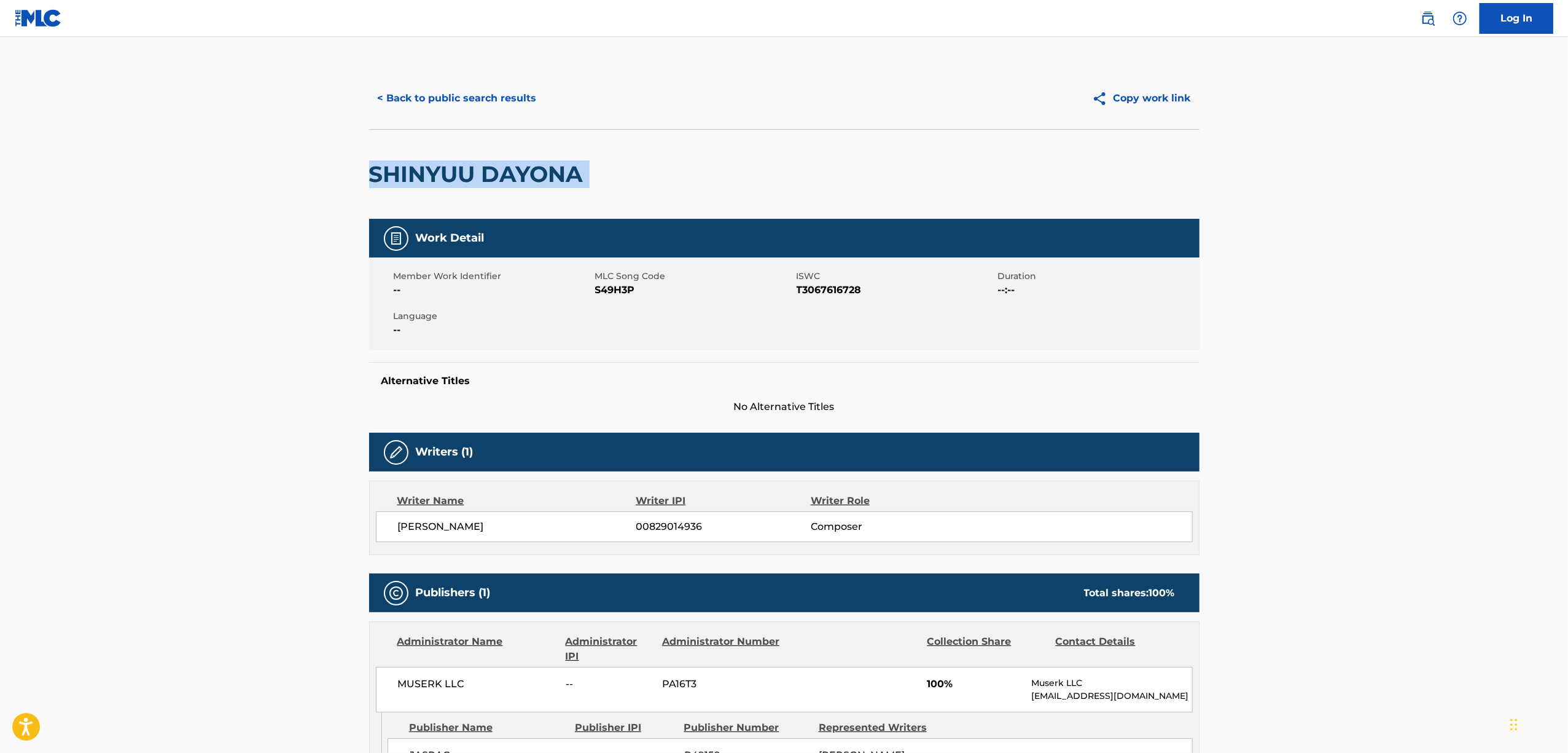
click at [478, 173] on h2 "SHINYUU DAYONA" at bounding box center [479, 174] width 220 height 28
click at [478, 172] on h2 "SHINYUU DAYONA" at bounding box center [479, 174] width 220 height 28
click at [831, 289] on span "T3067616728" at bounding box center [896, 290] width 199 height 15
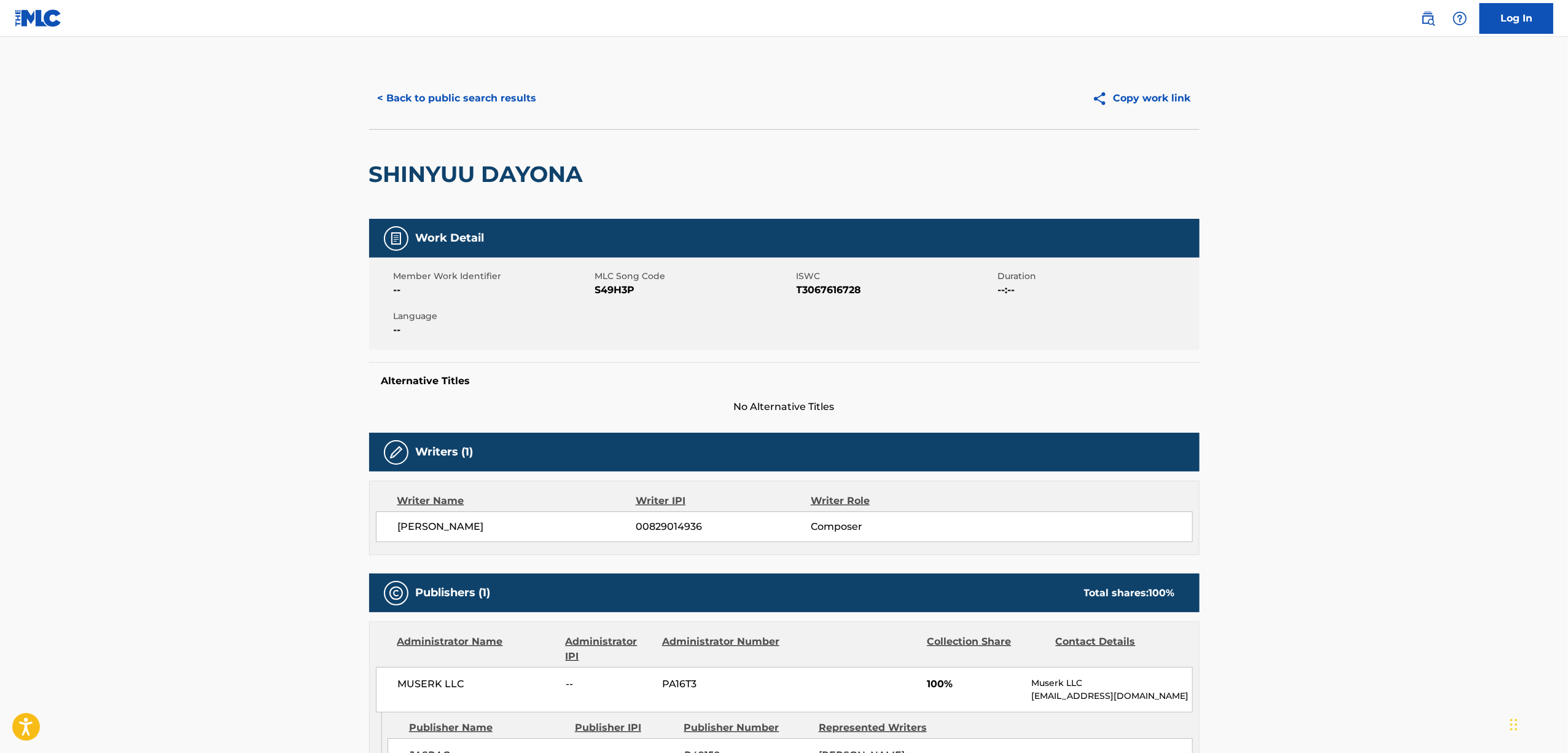
click at [199, 331] on main "< Back to public search results Copy work link SHINYUU DAYONA Work Detail Membe…" at bounding box center [784, 466] width 1568 height 858
click at [235, 385] on main "< Back to public search results Copy work link SHINYUU DAYONA Work Detail Membe…" at bounding box center [784, 466] width 1568 height 858
click at [200, 400] on main "< Back to public search results Copy work link SHINYUU DAYONA Work Detail Membe…" at bounding box center [784, 466] width 1568 height 858
click at [431, 104] on button "< Back to public search results" at bounding box center [457, 98] width 176 height 31
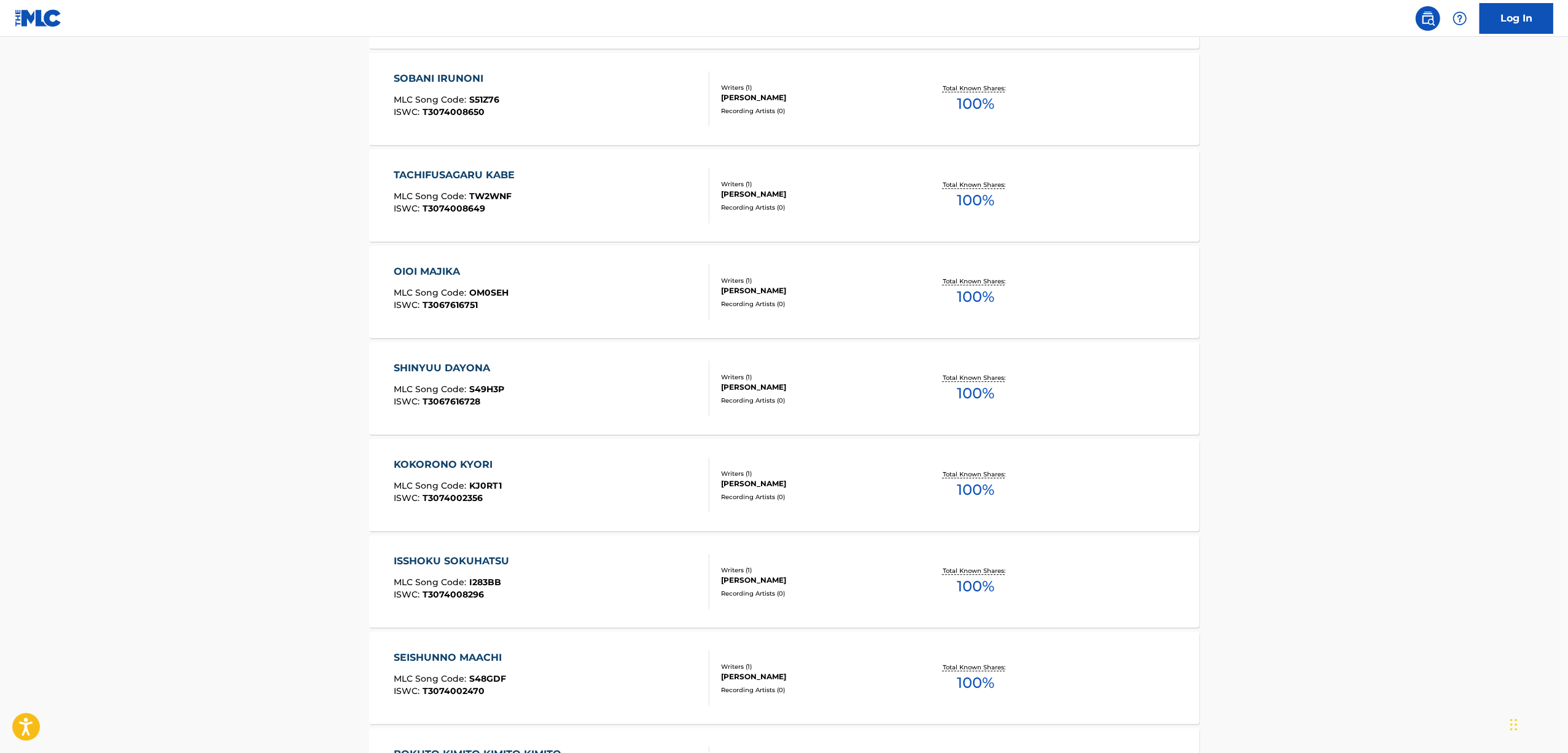
scroll to position [2975, 0]
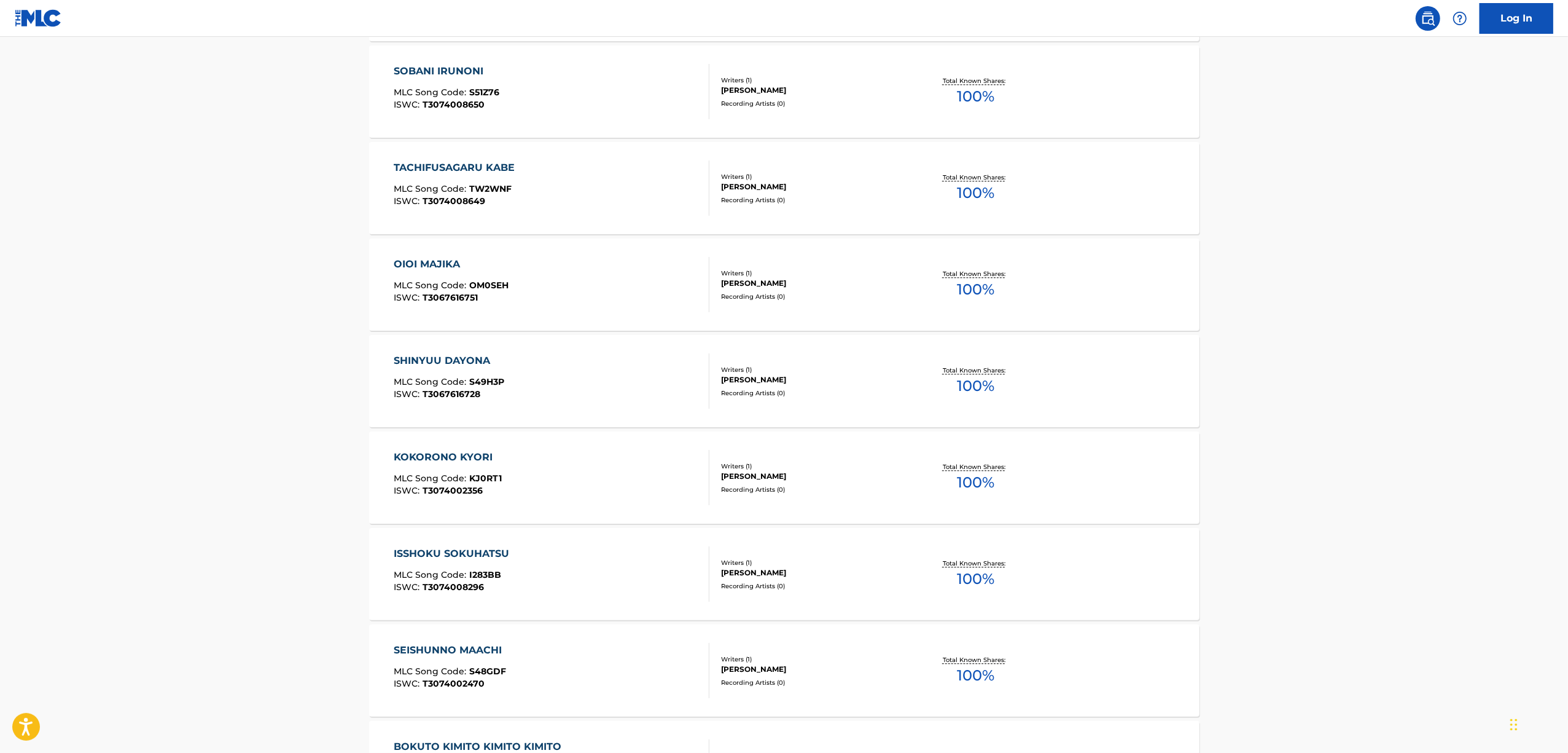
click at [417, 451] on div "KOKORONO KYORI" at bounding box center [448, 457] width 108 height 15
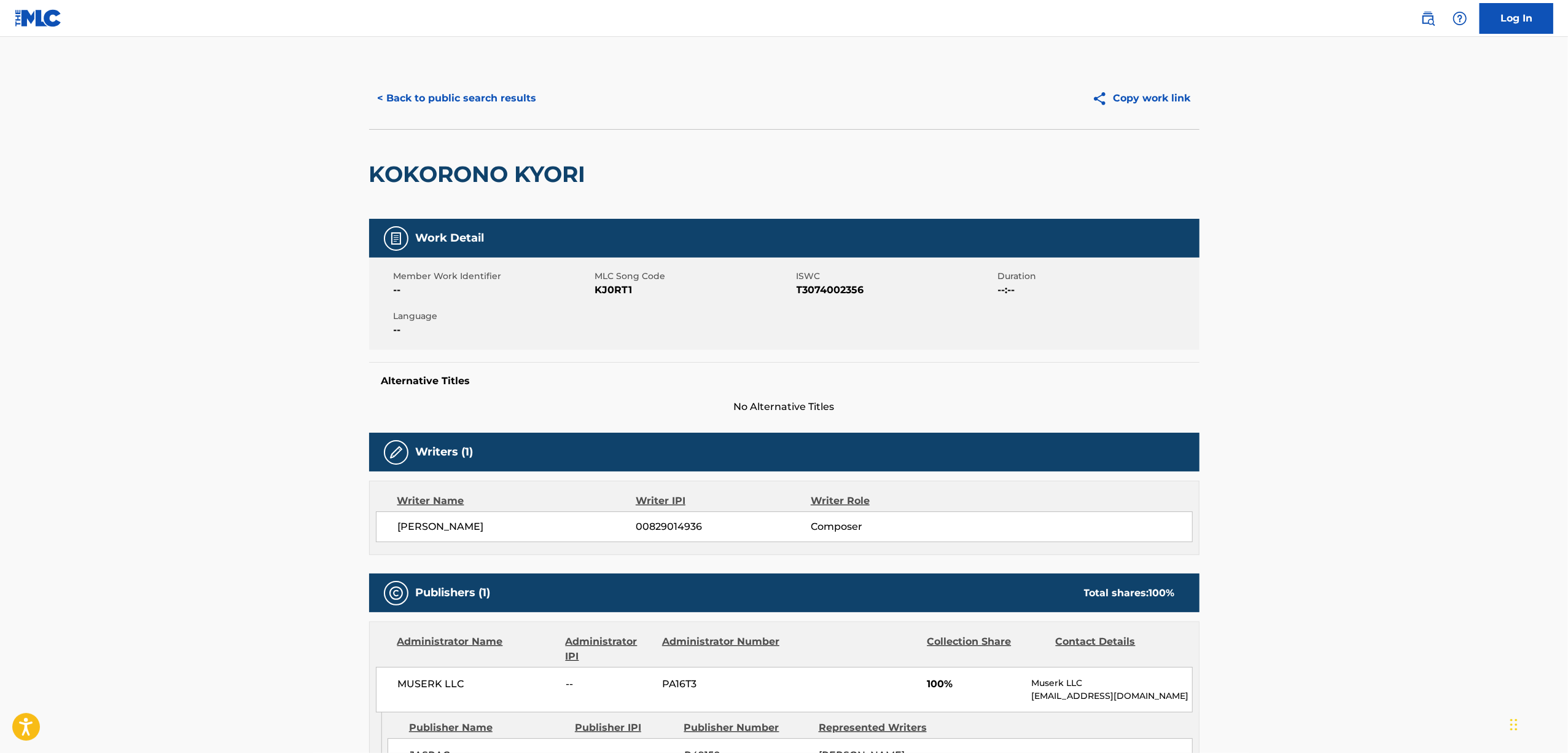
click at [470, 169] on h2 "KOKORONO KYORI" at bounding box center [481, 174] width 223 height 28
click at [816, 289] on span "T3074002356" at bounding box center [896, 290] width 199 height 15
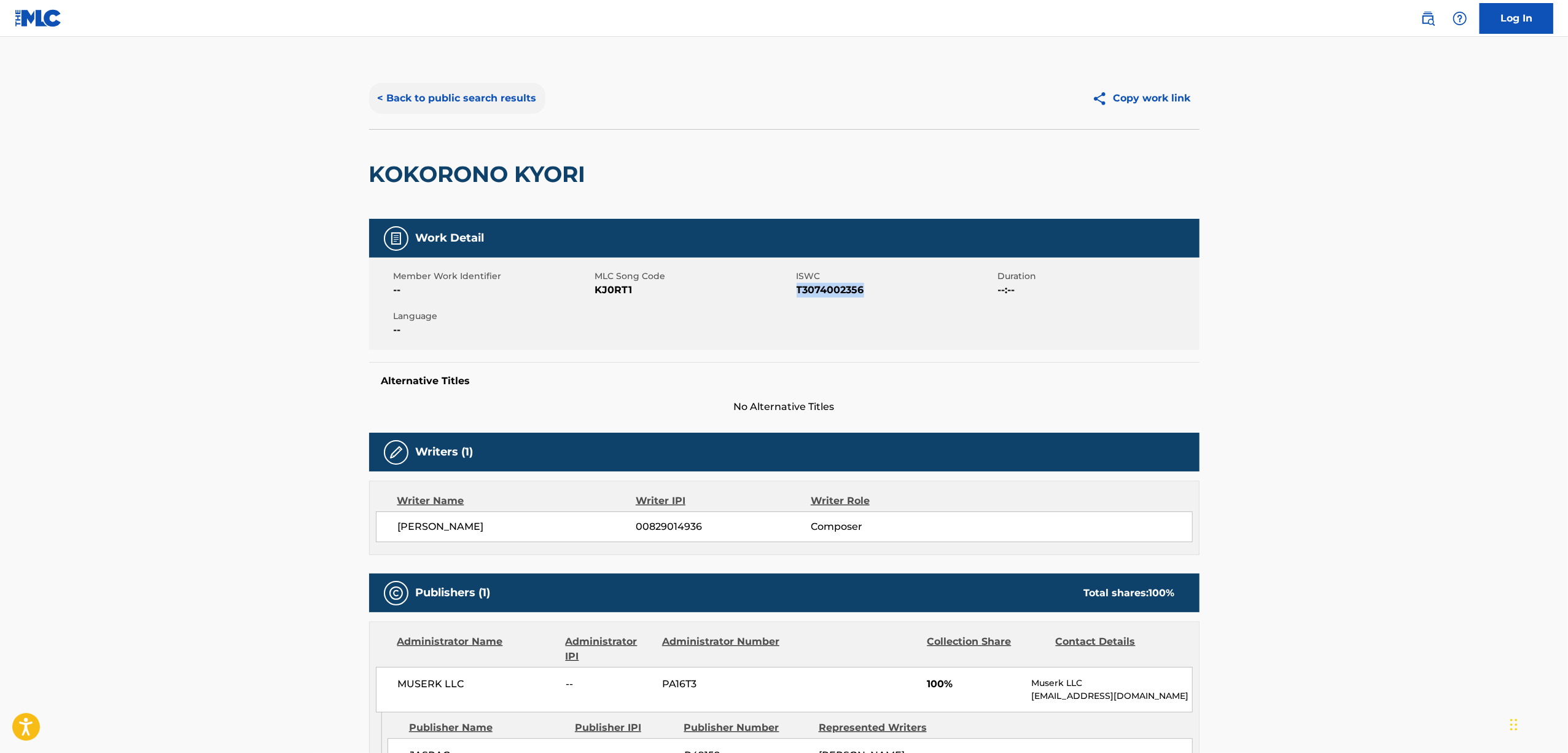
click at [511, 101] on button "< Back to public search results" at bounding box center [457, 98] width 176 height 31
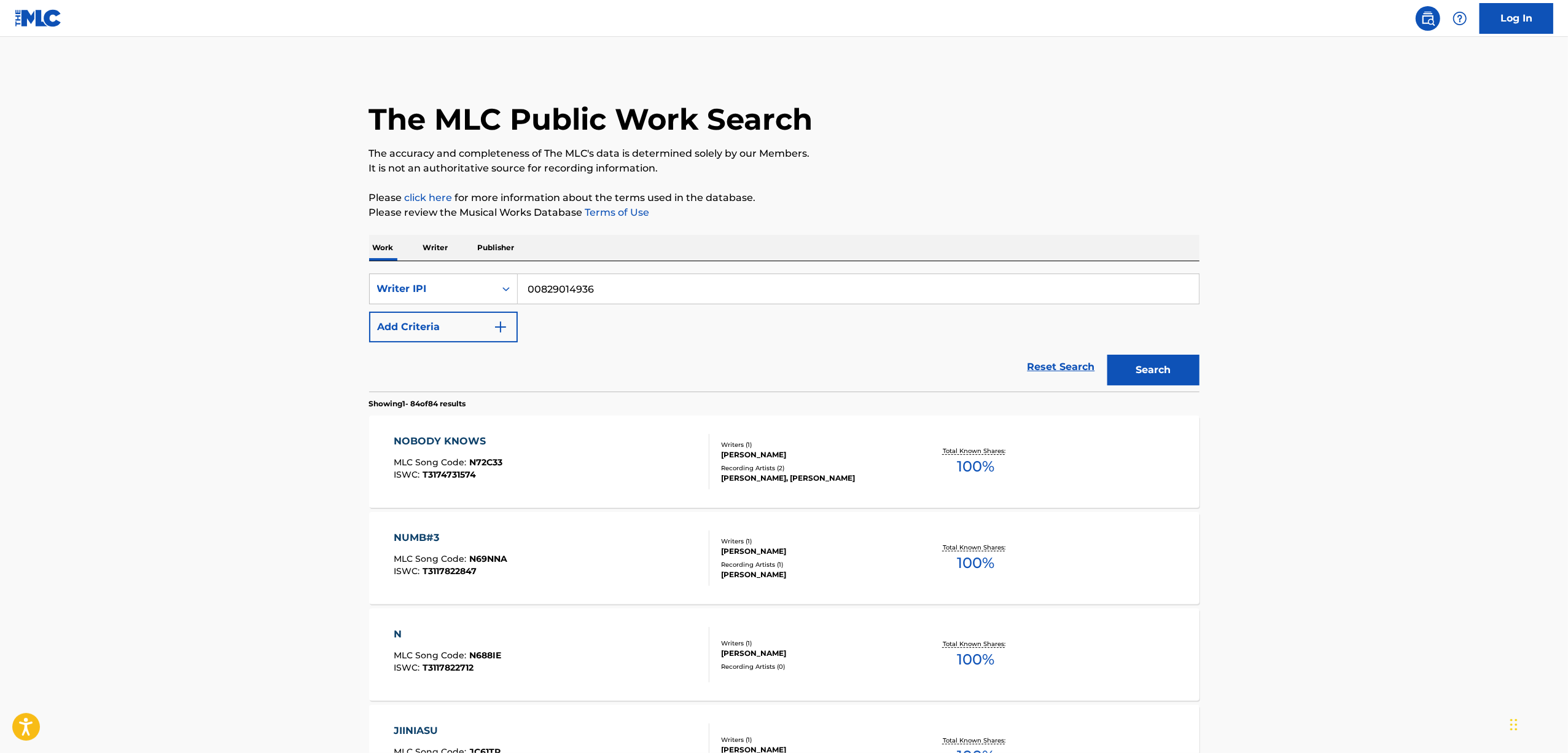
scroll to position [3007, 0]
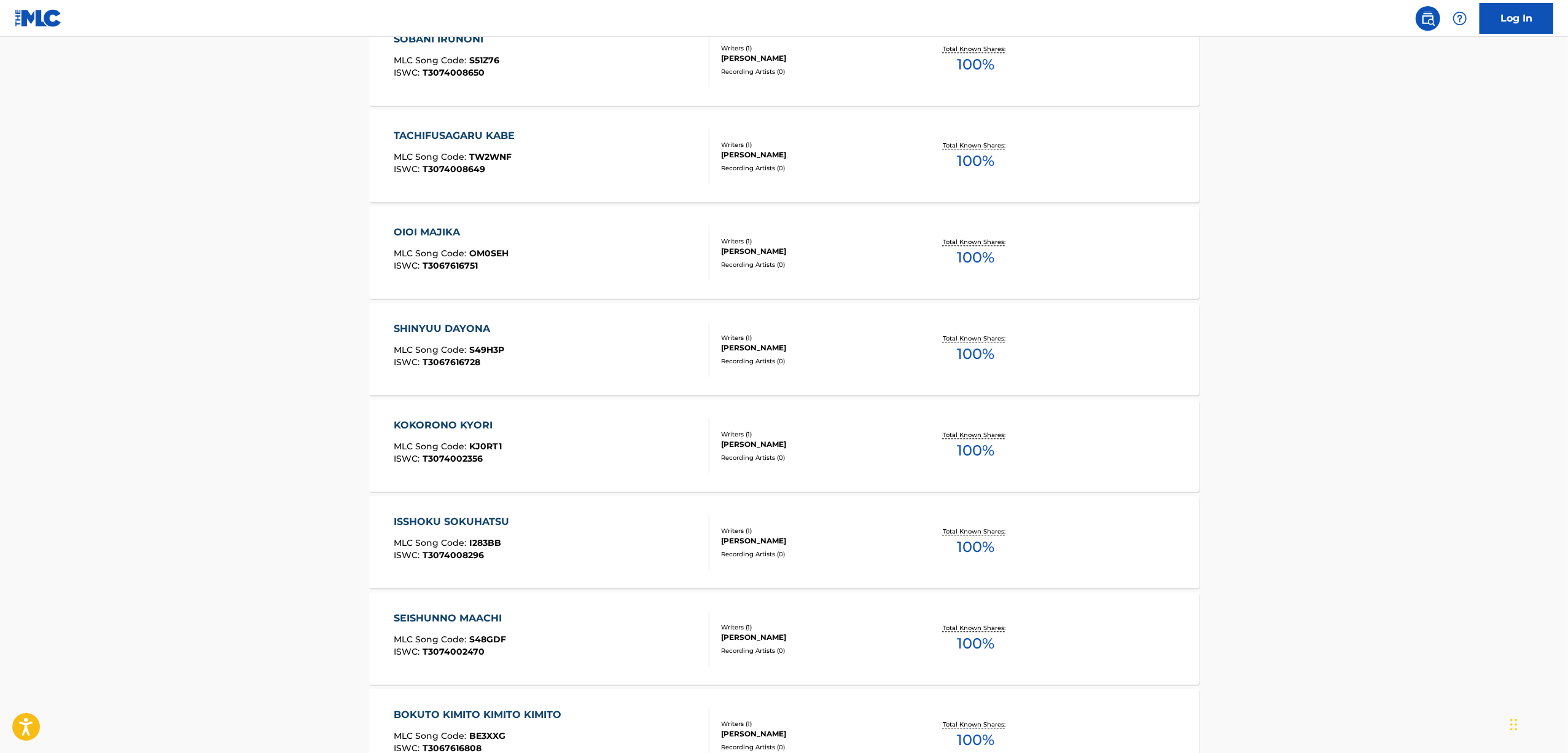
click at [484, 516] on div "ISSHOKU SOKUHATSU" at bounding box center [454, 521] width 121 height 15
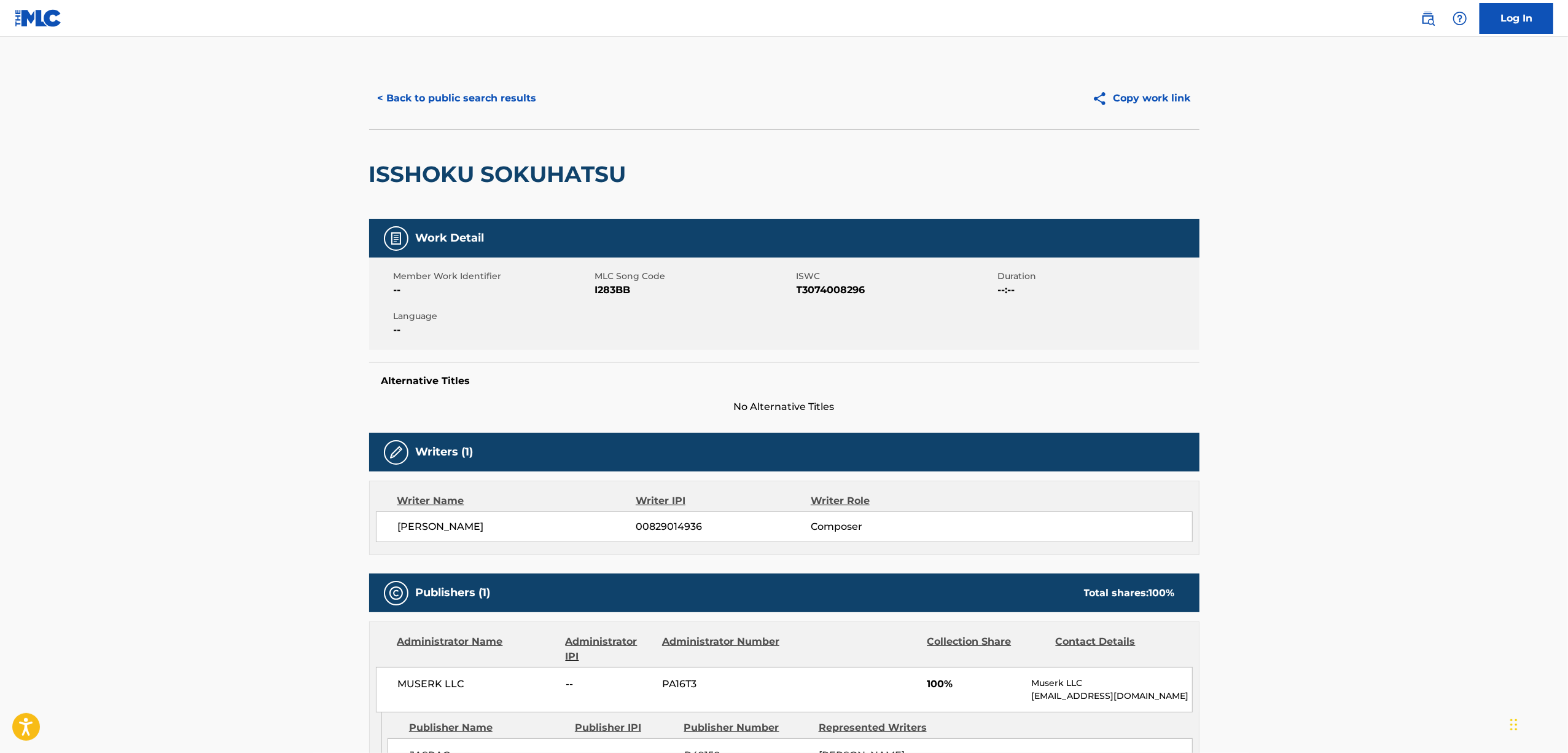
click at [463, 173] on h2 "ISSHOKU SOKUHATSU" at bounding box center [501, 174] width 264 height 28
click at [825, 295] on span "T3074008296" at bounding box center [896, 290] width 199 height 15
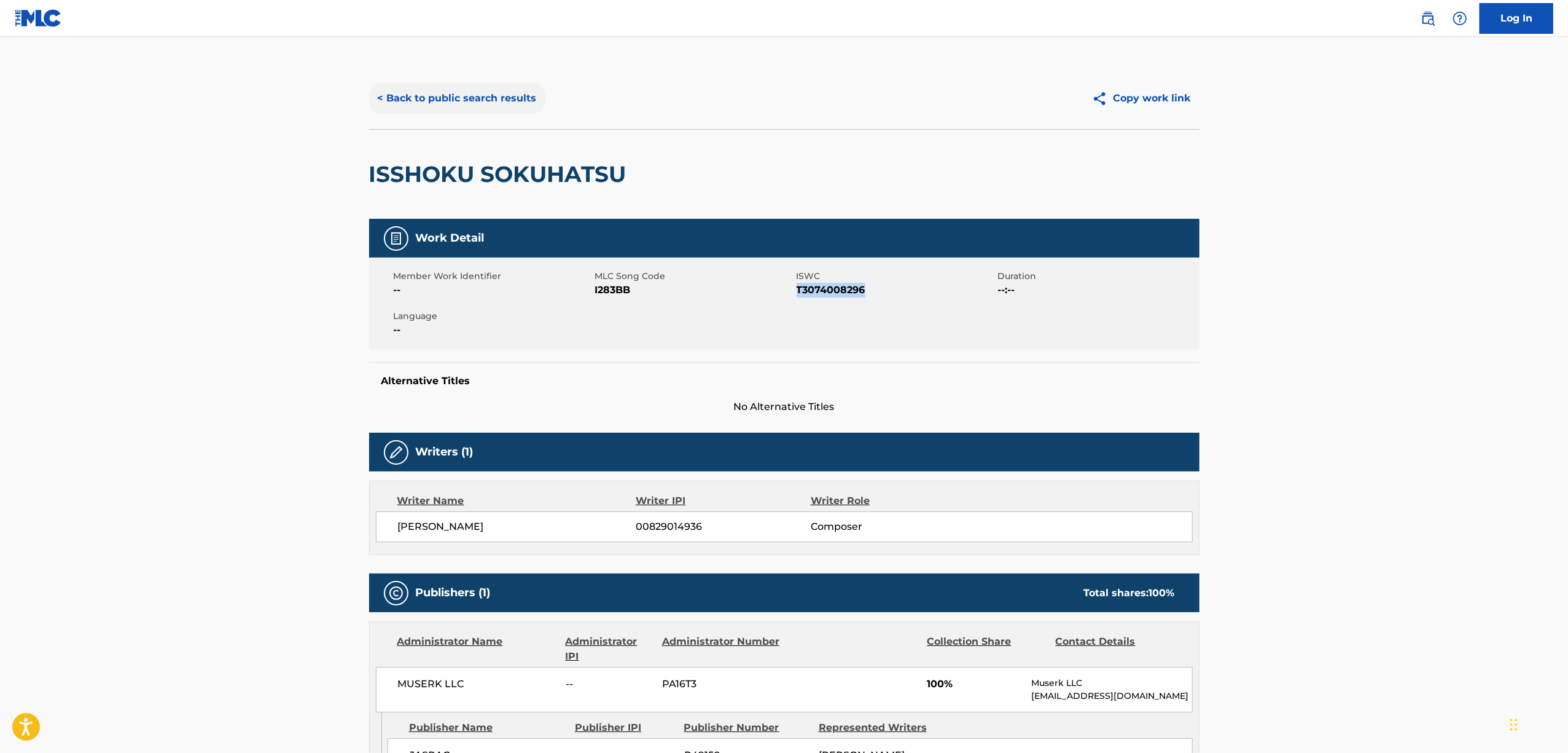
click at [470, 88] on button "< Back to public search results" at bounding box center [457, 98] width 176 height 31
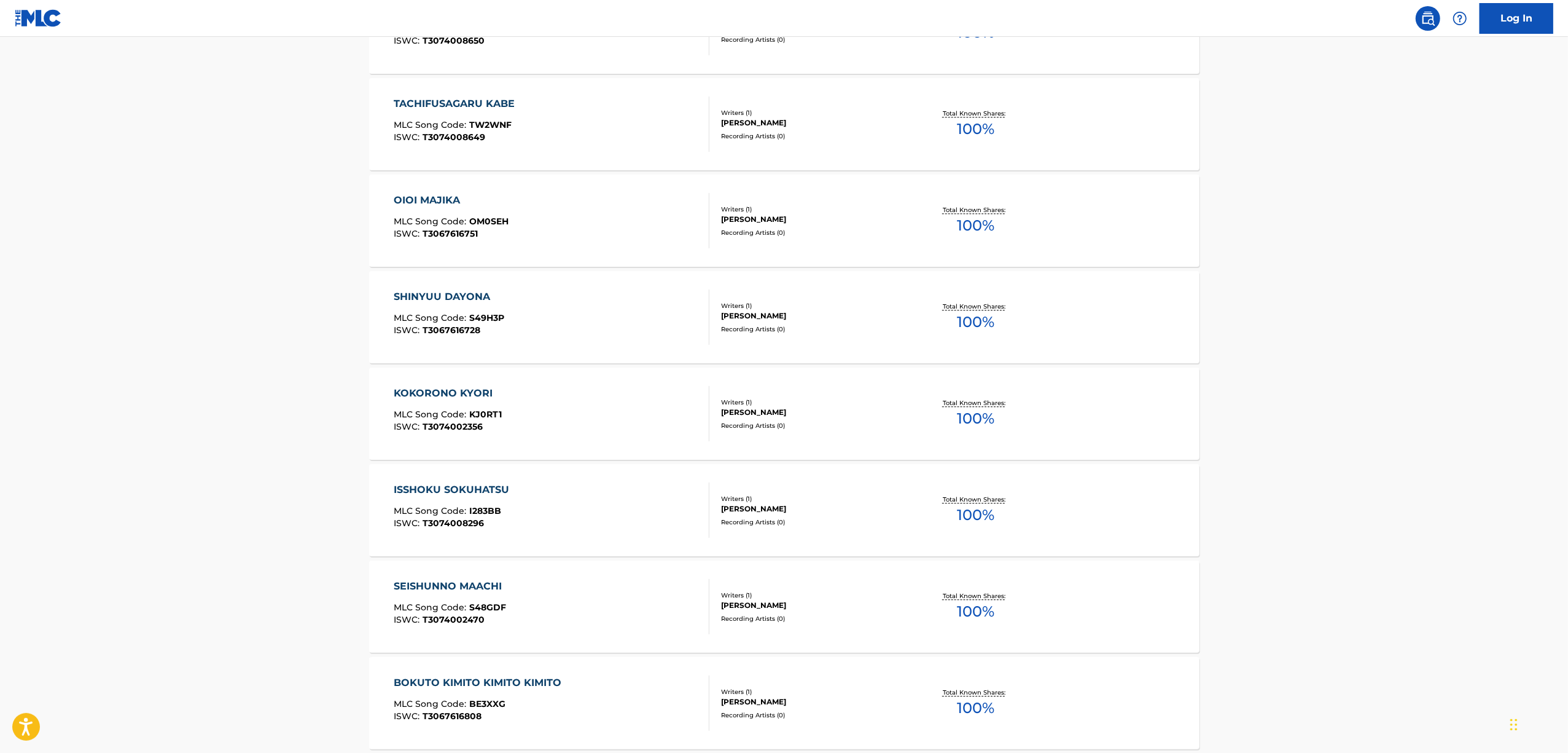
click at [457, 583] on div "SEISHUNNO MAACHI" at bounding box center [451, 586] width 114 height 15
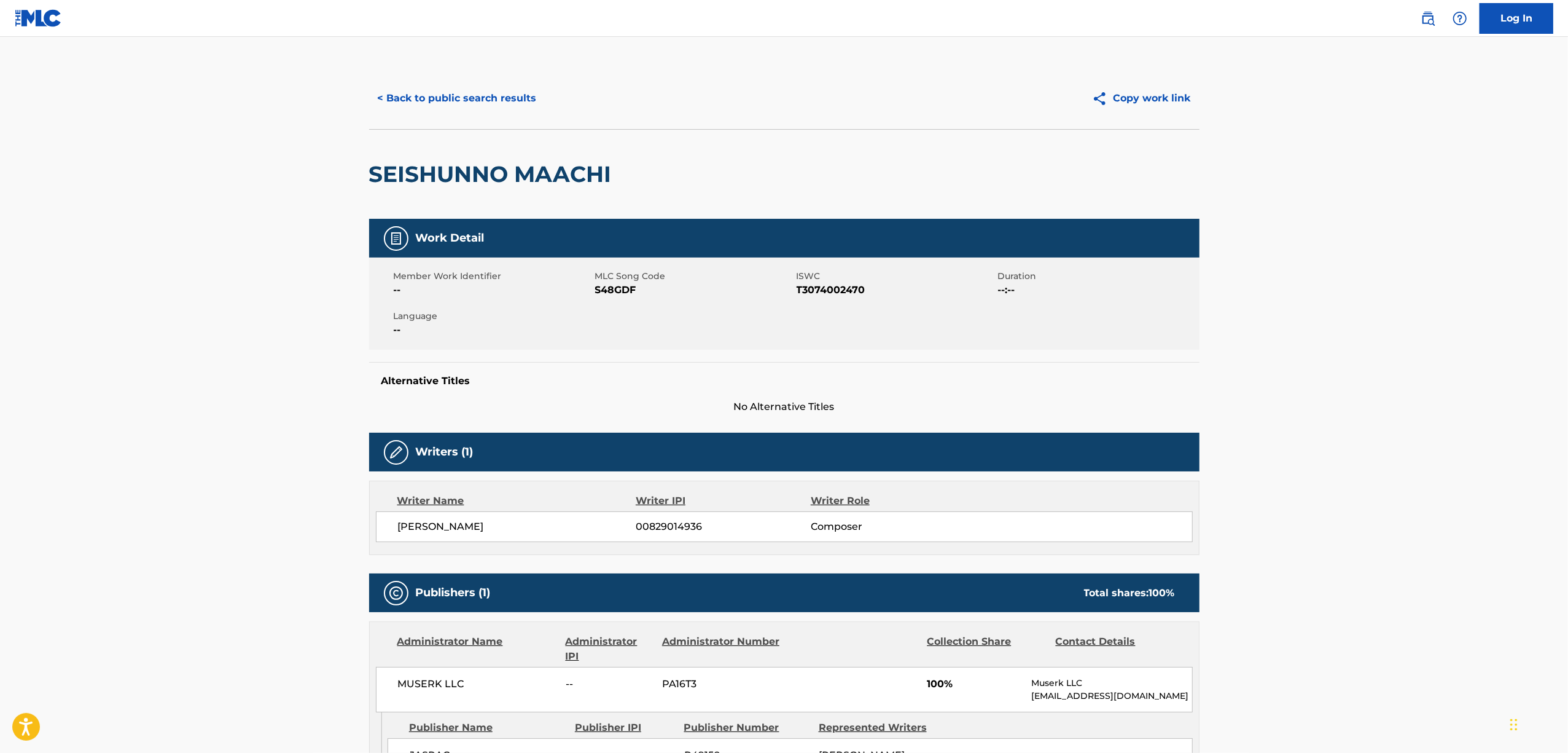
click at [448, 166] on h2 "SEISHUNNO MAACHI" at bounding box center [494, 174] width 249 height 28
click at [448, 167] on h2 "SEISHUNNO MAACHI" at bounding box center [494, 174] width 249 height 28
click at [825, 286] on span "T3074002470" at bounding box center [896, 290] width 199 height 15
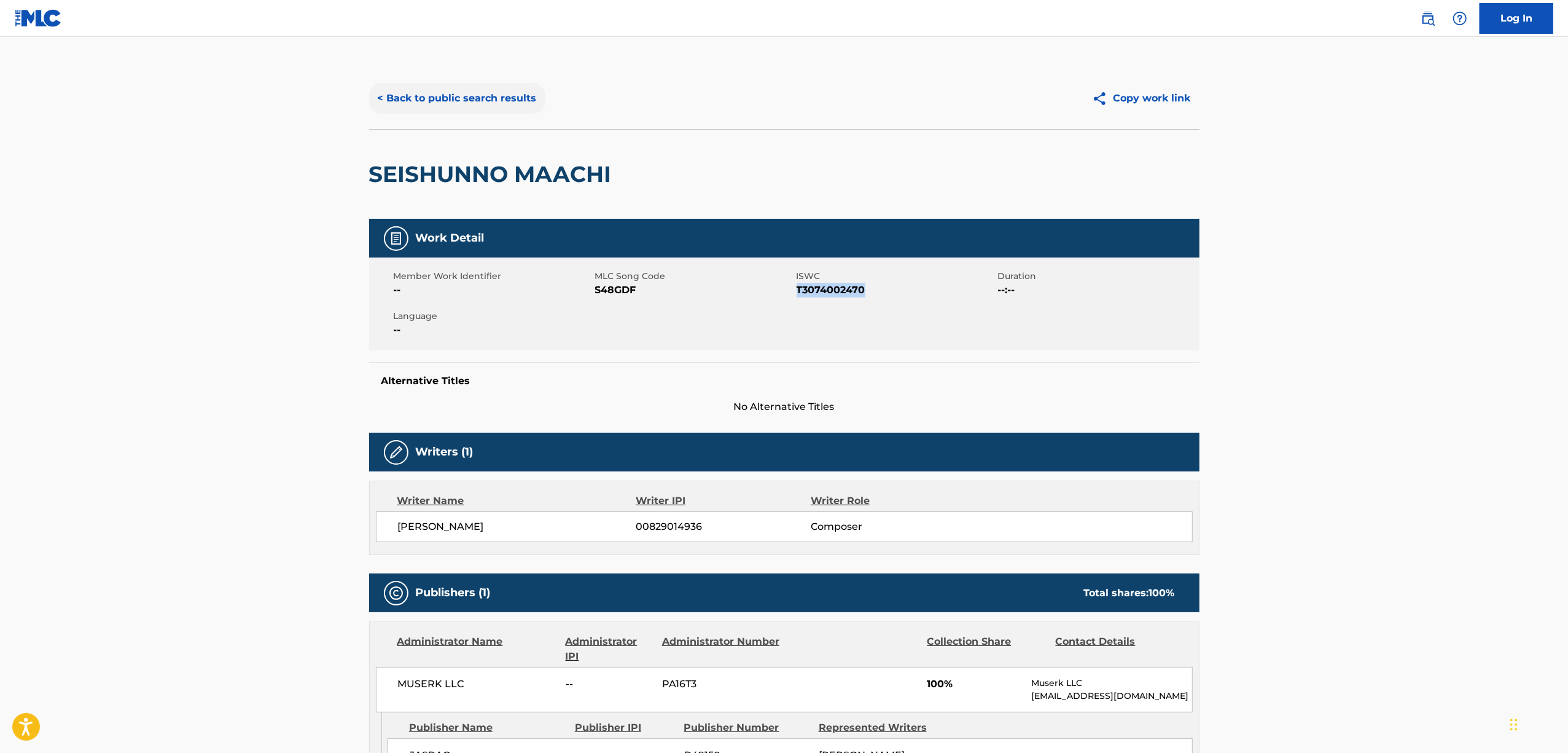
click at [468, 100] on button "< Back to public search results" at bounding box center [457, 98] width 176 height 31
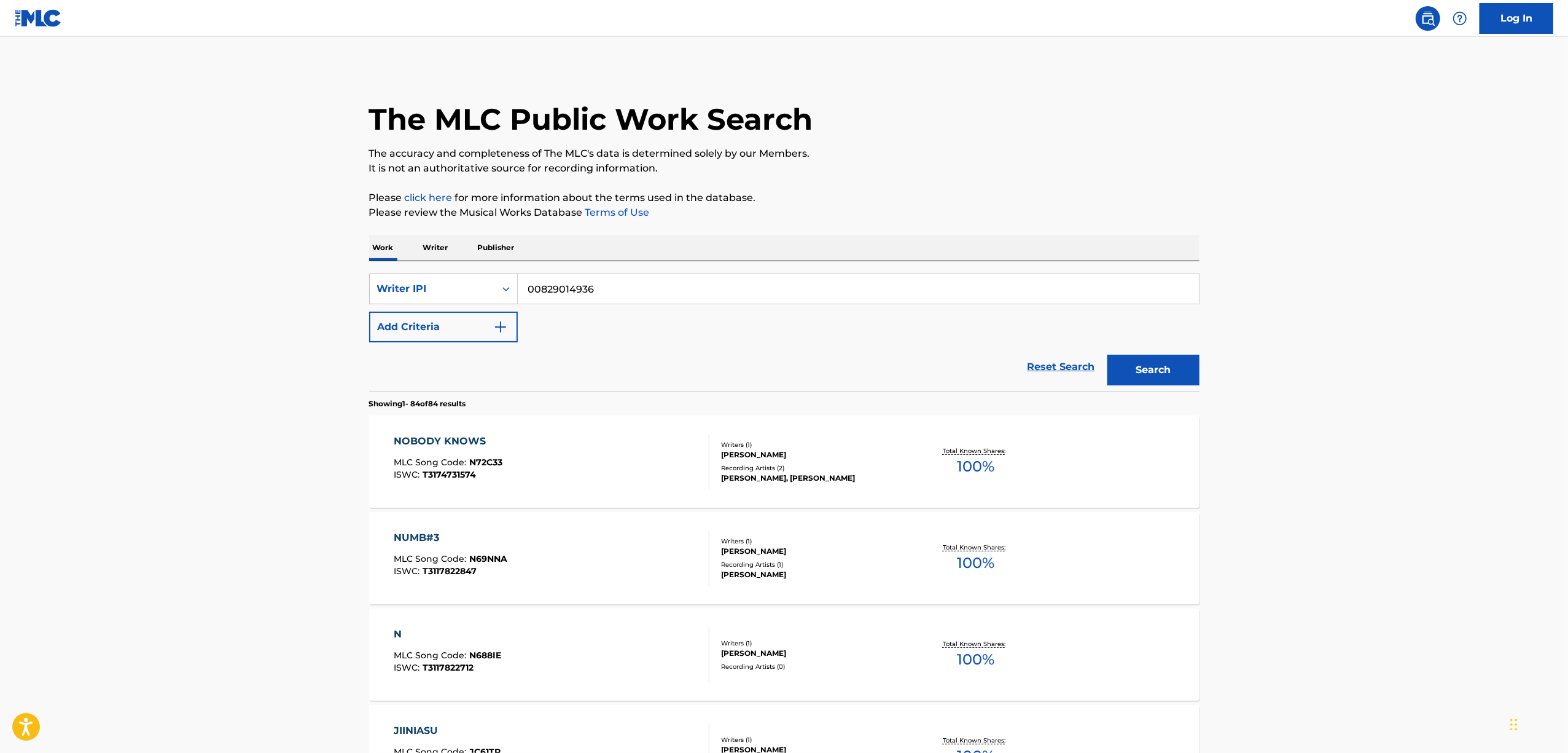
scroll to position [3071, 0]
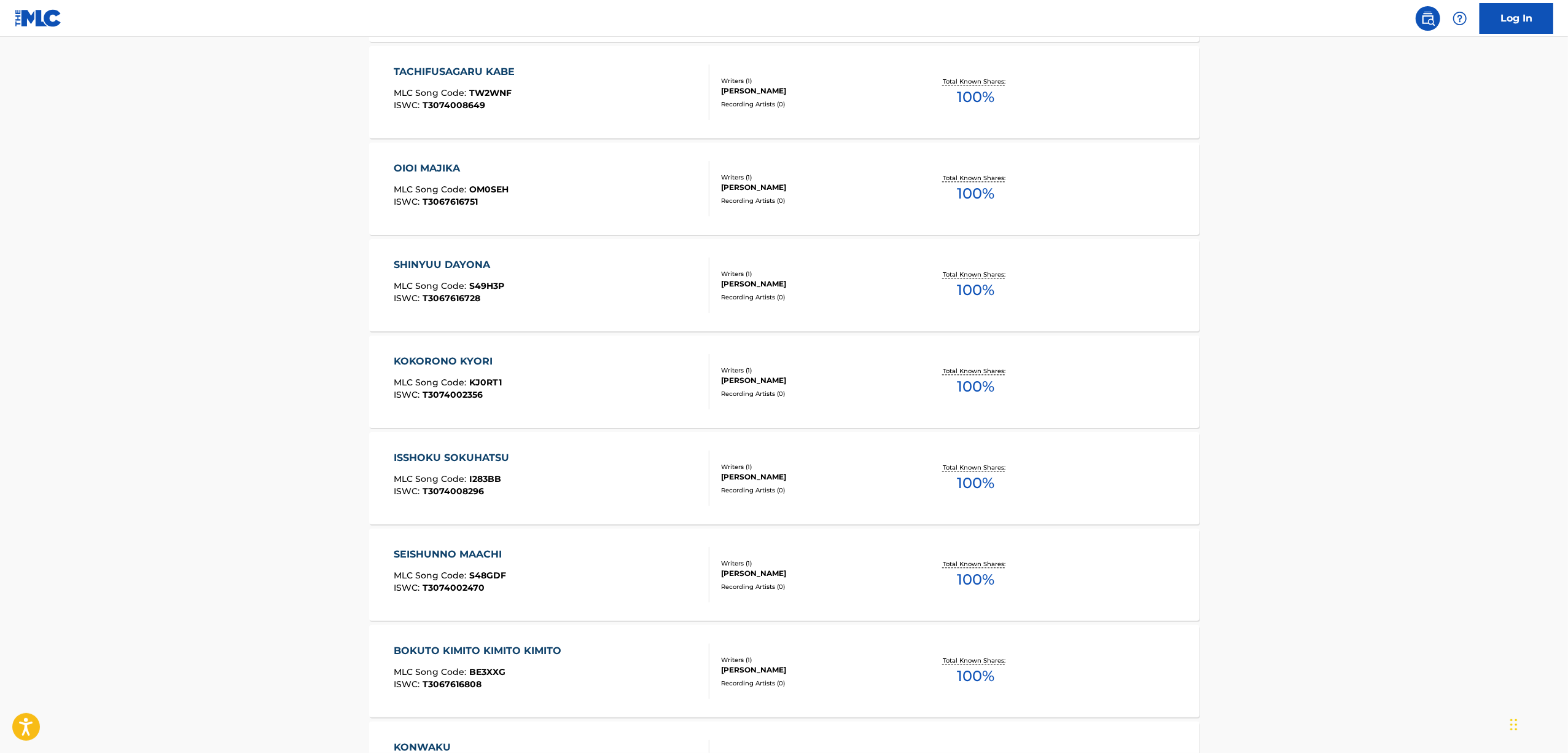
click at [514, 643] on div "BOKUTO KIMITO KIMITO KIMITO" at bounding box center [481, 650] width 174 height 15
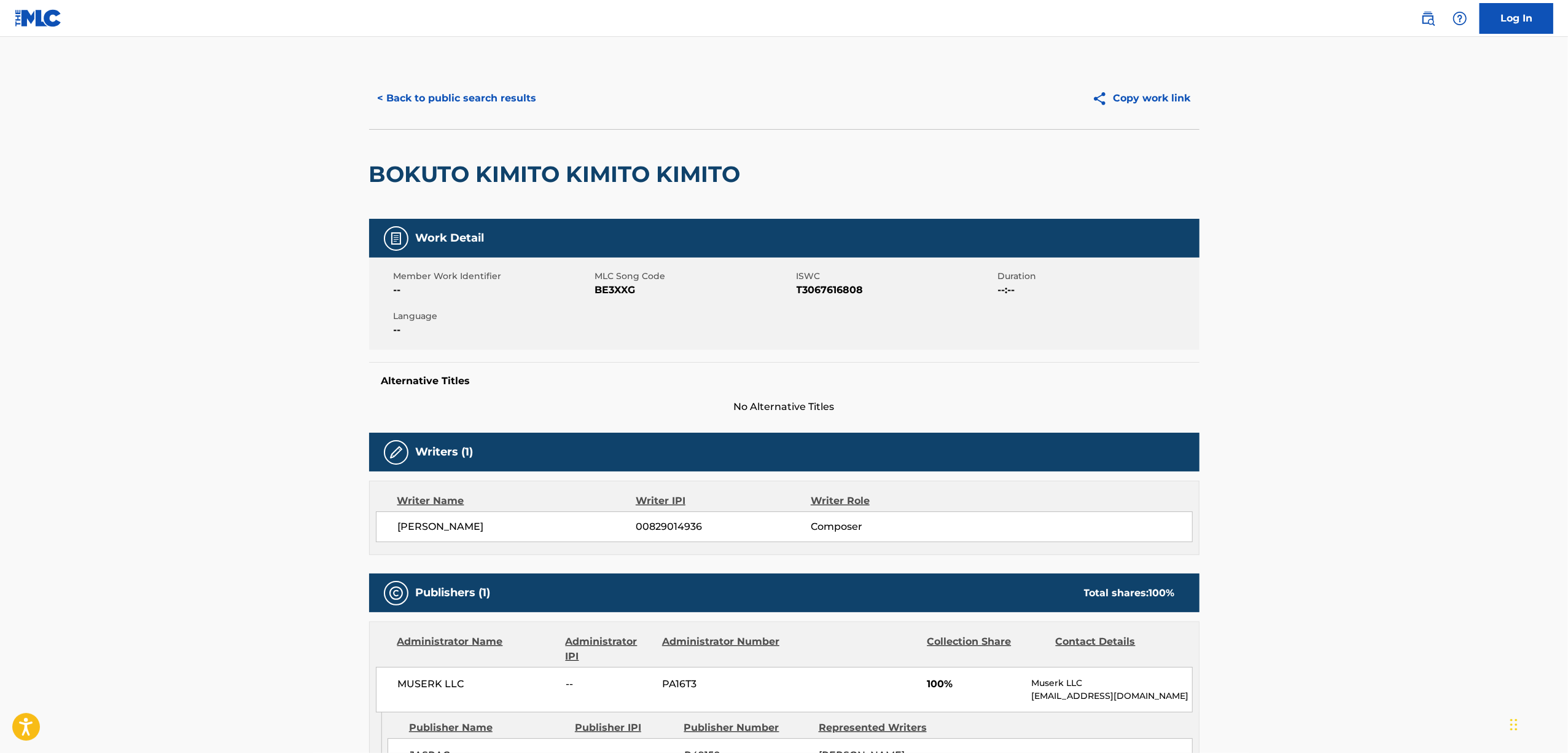
click at [494, 170] on h2 "BOKUTO KIMITO KIMITO KIMITO" at bounding box center [558, 174] width 378 height 28
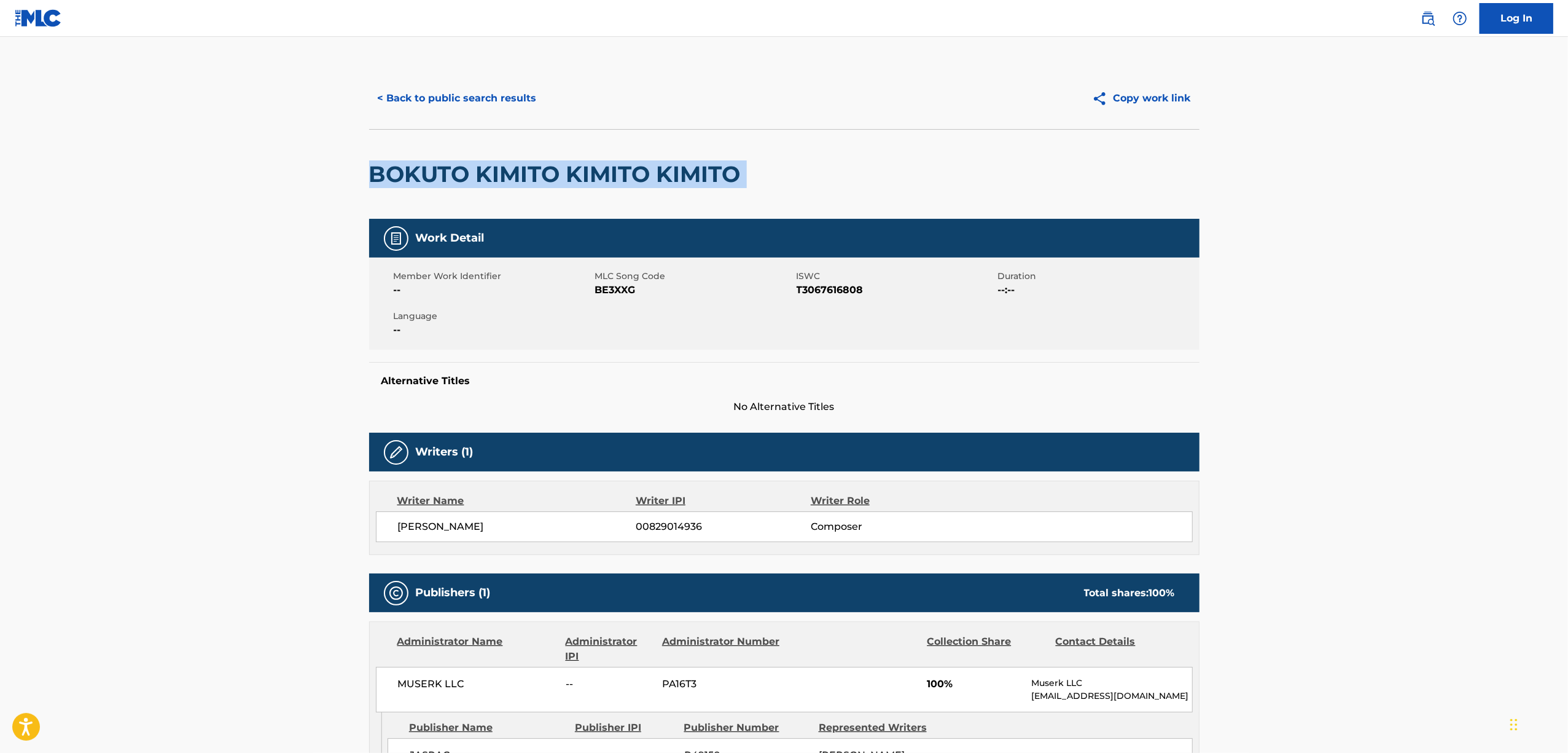
click at [494, 170] on h2 "BOKUTO KIMITO KIMITO KIMITO" at bounding box center [558, 174] width 378 height 28
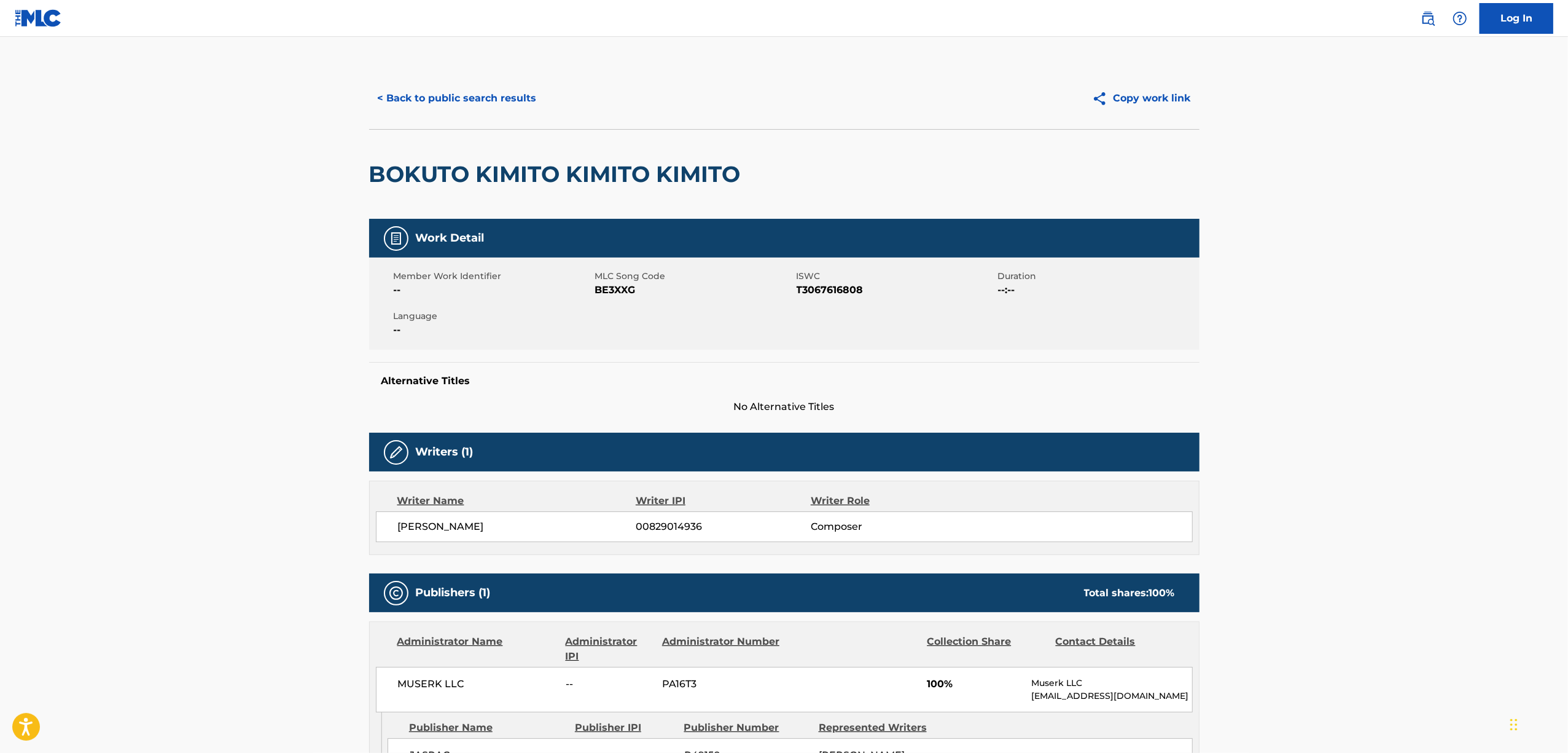
click at [810, 285] on span "T3067616808" at bounding box center [896, 290] width 199 height 15
click at [423, 101] on button "< Back to public search results" at bounding box center [457, 98] width 176 height 31
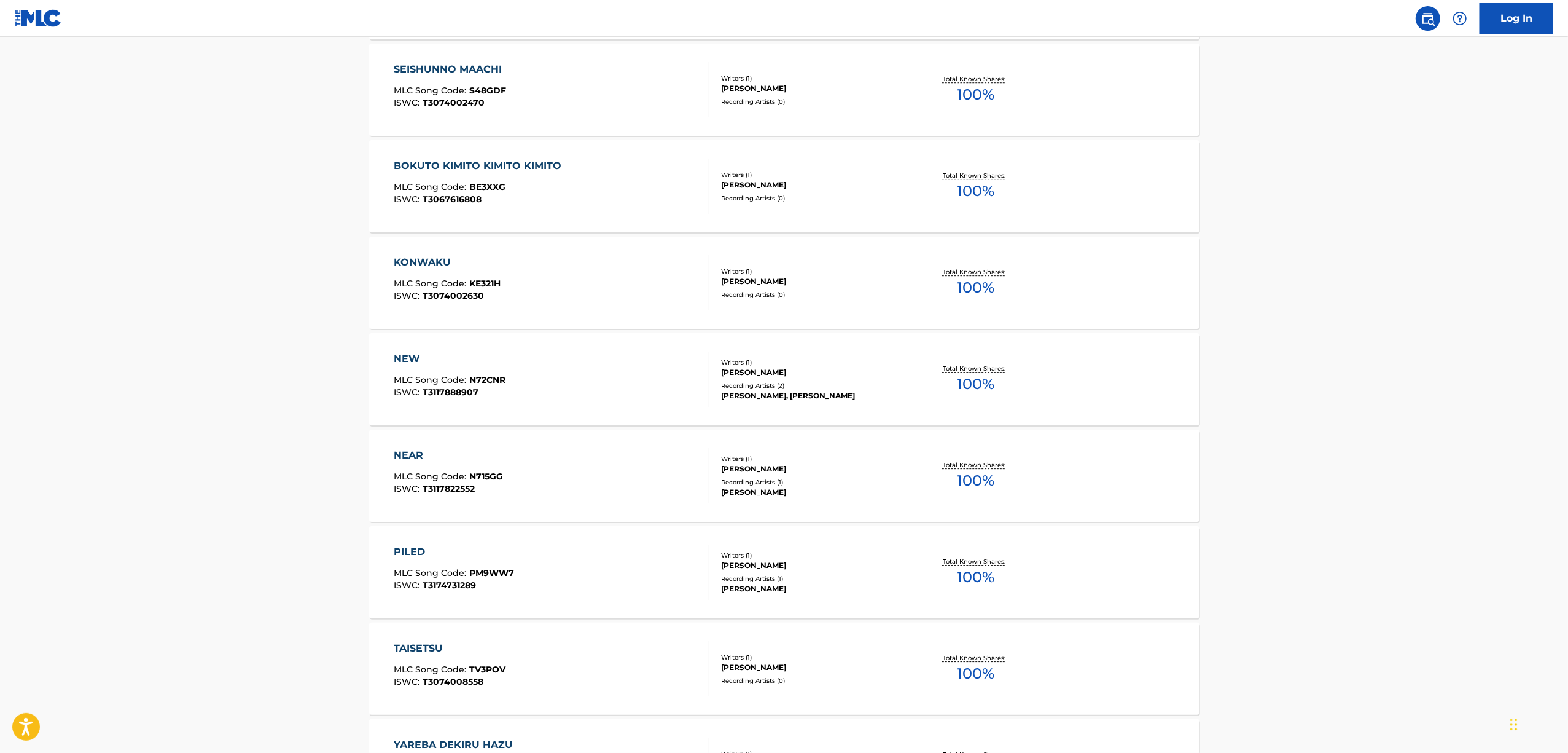
scroll to position [3594, 0]
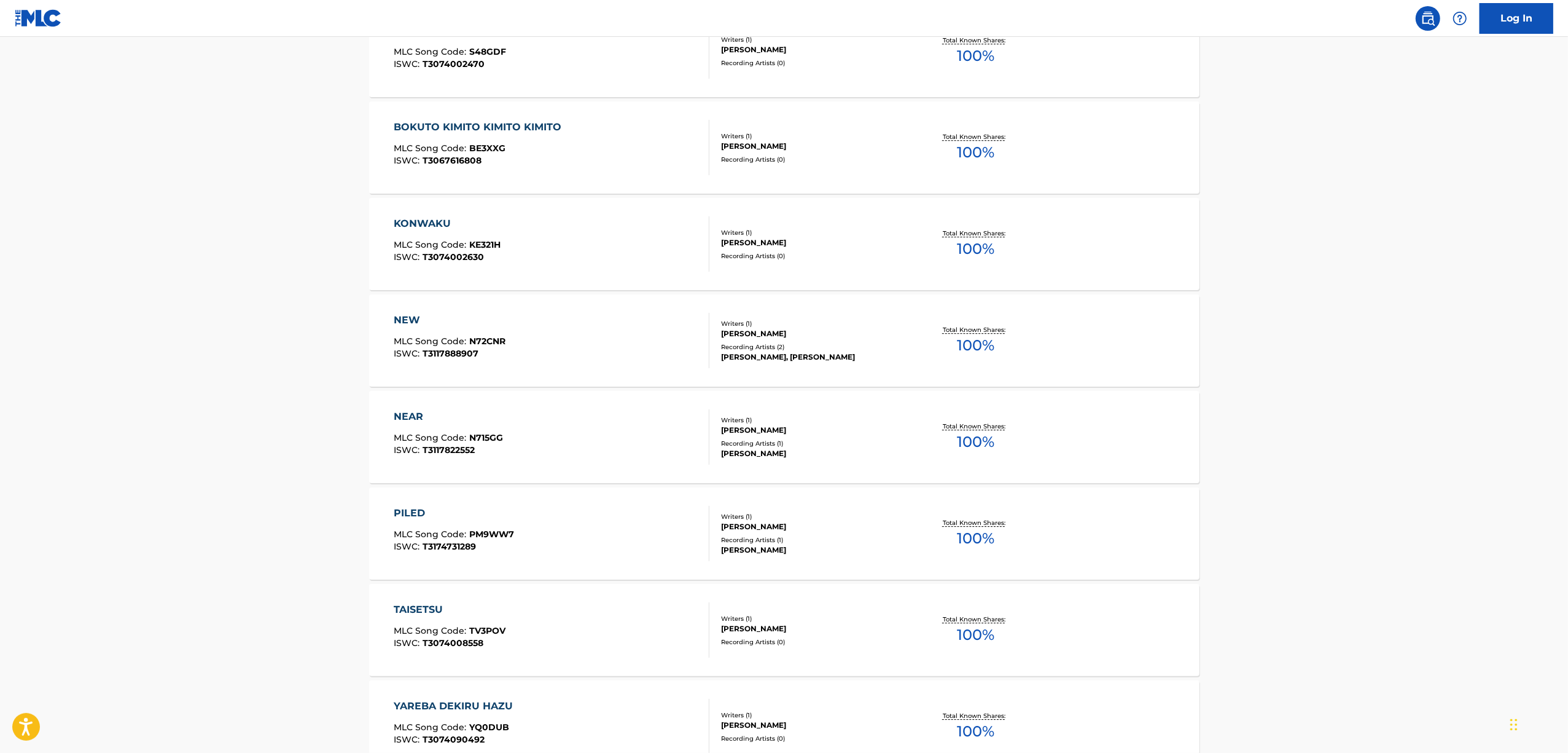
click at [434, 220] on div "KONWAKU" at bounding box center [447, 223] width 107 height 15
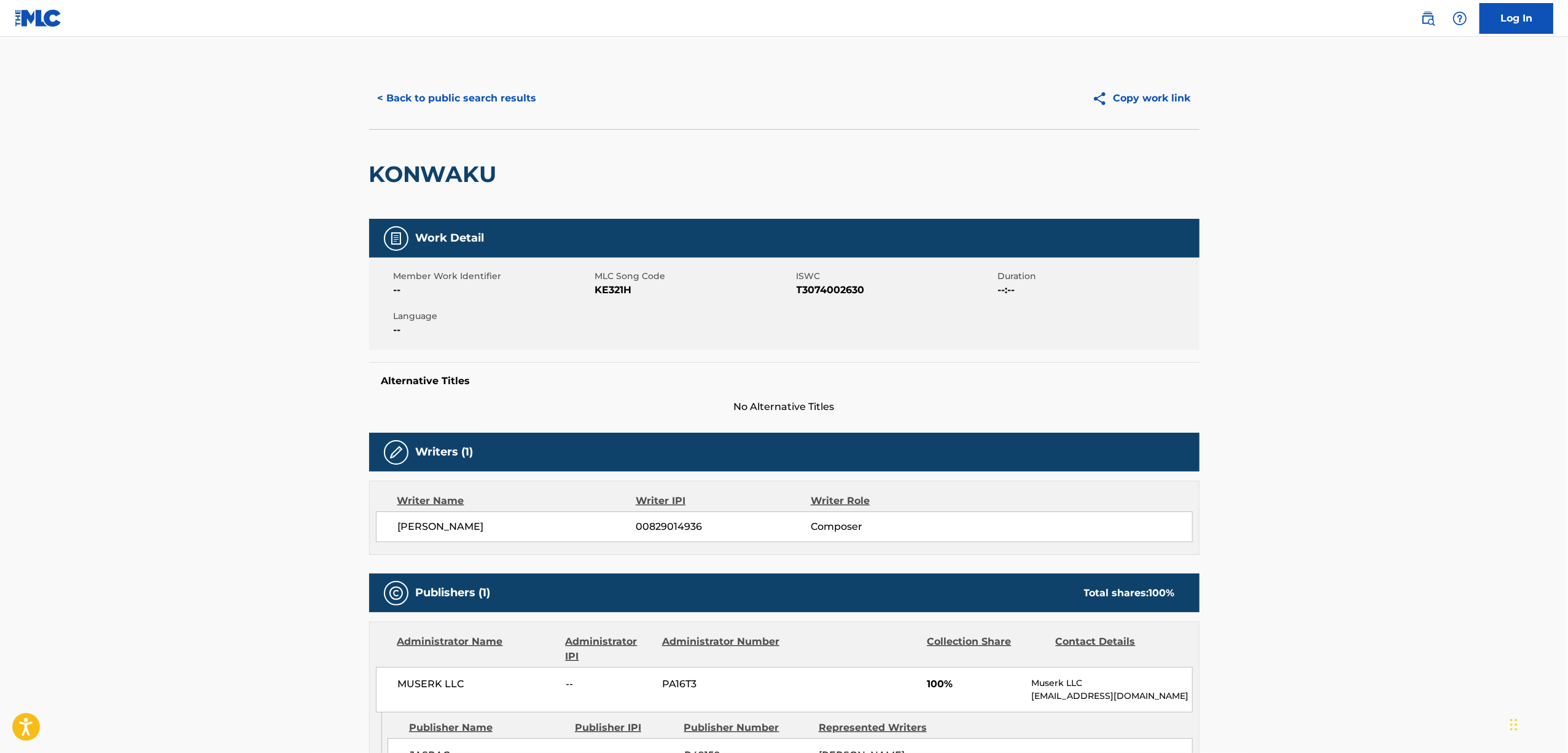
click at [438, 175] on h2 "KONWAKU" at bounding box center [436, 174] width 134 height 28
click at [832, 293] on span "T3074002630" at bounding box center [896, 290] width 199 height 15
click at [1287, 398] on main "< Back to public search results Copy work link KONWAKU Work Detail Member Work …" at bounding box center [784, 466] width 1568 height 858
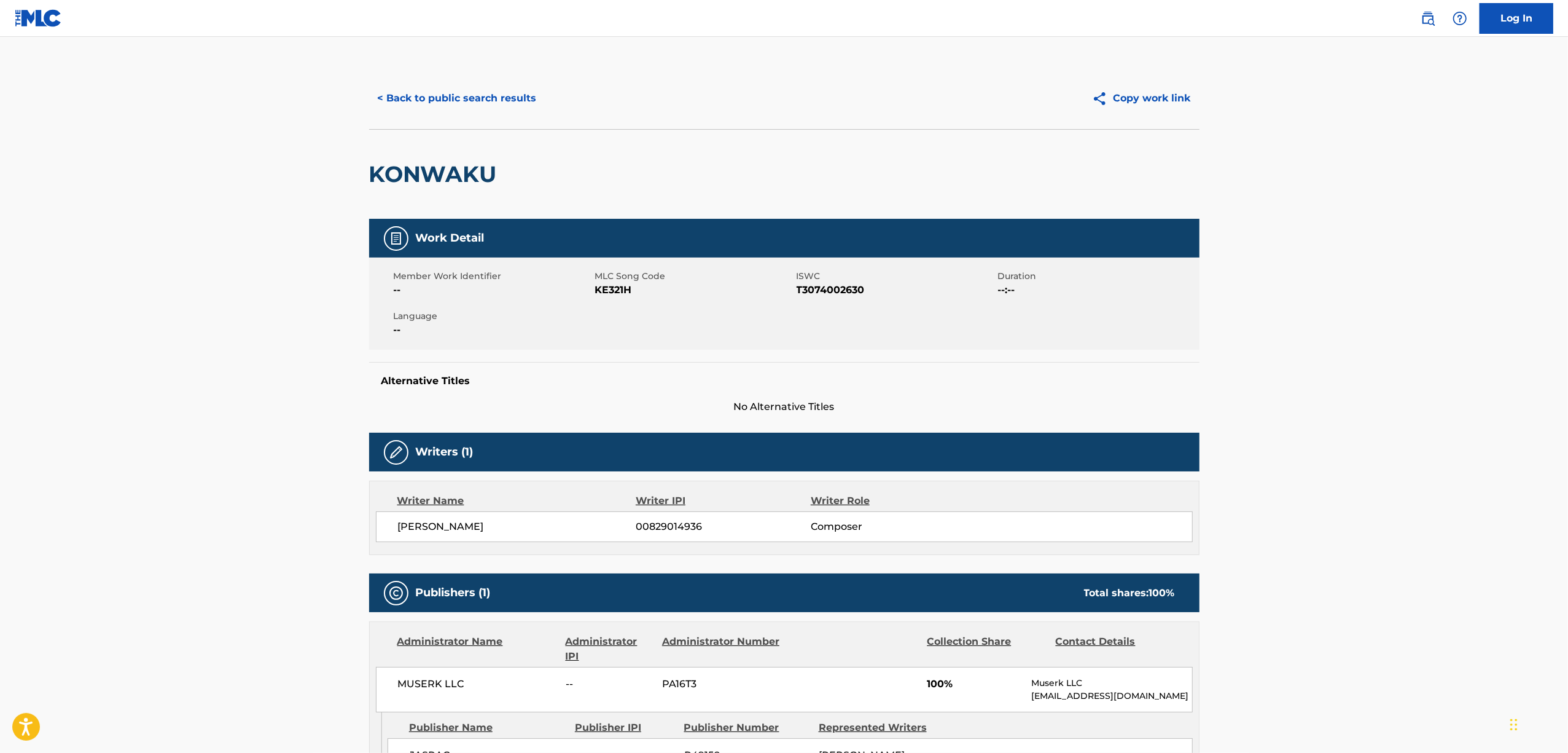
click at [823, 294] on span "T3074002630" at bounding box center [896, 290] width 199 height 15
click at [442, 94] on button "< Back to public search results" at bounding box center [457, 98] width 176 height 31
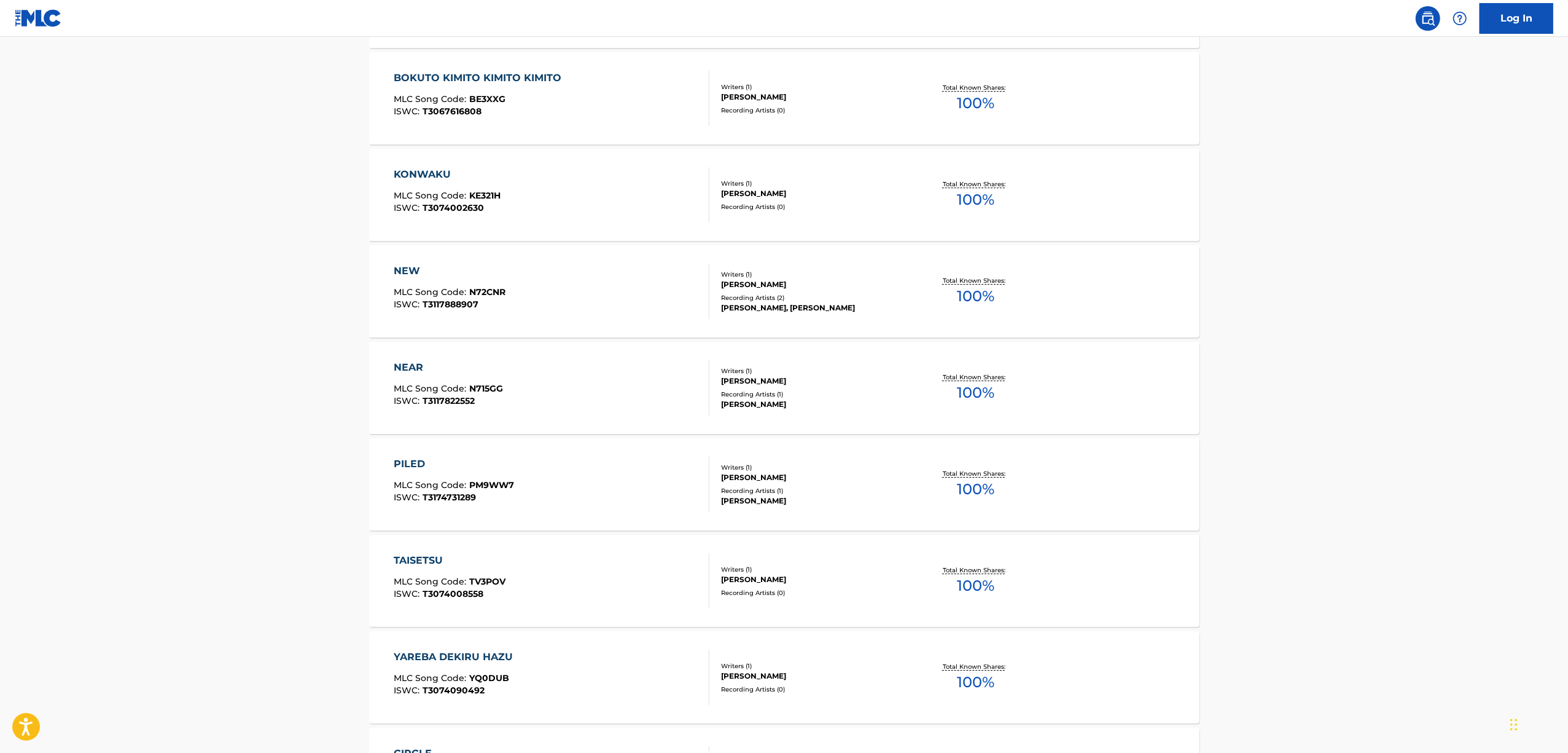
scroll to position [3545, 0]
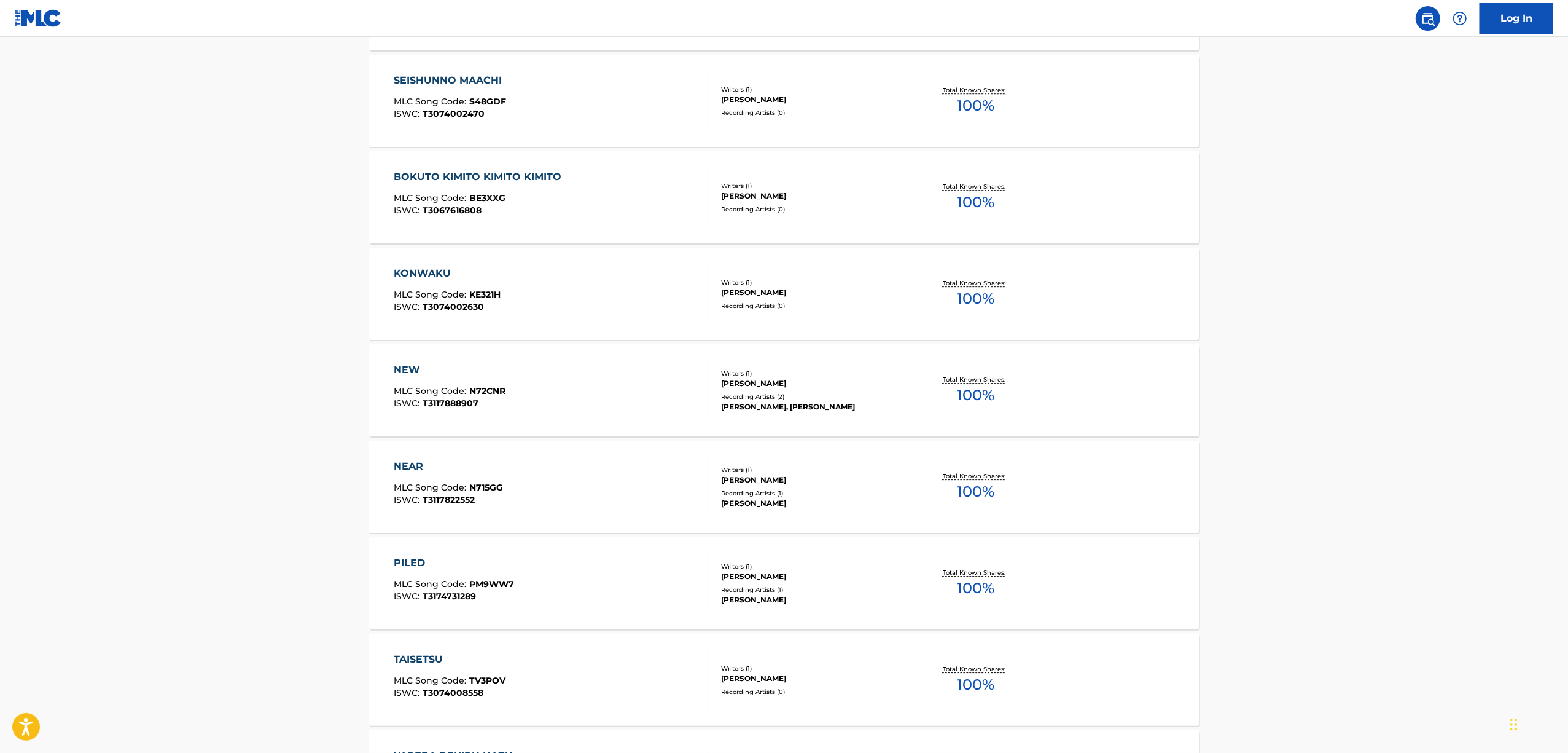
click at [401, 364] on div "NEW" at bounding box center [450, 370] width 112 height 15
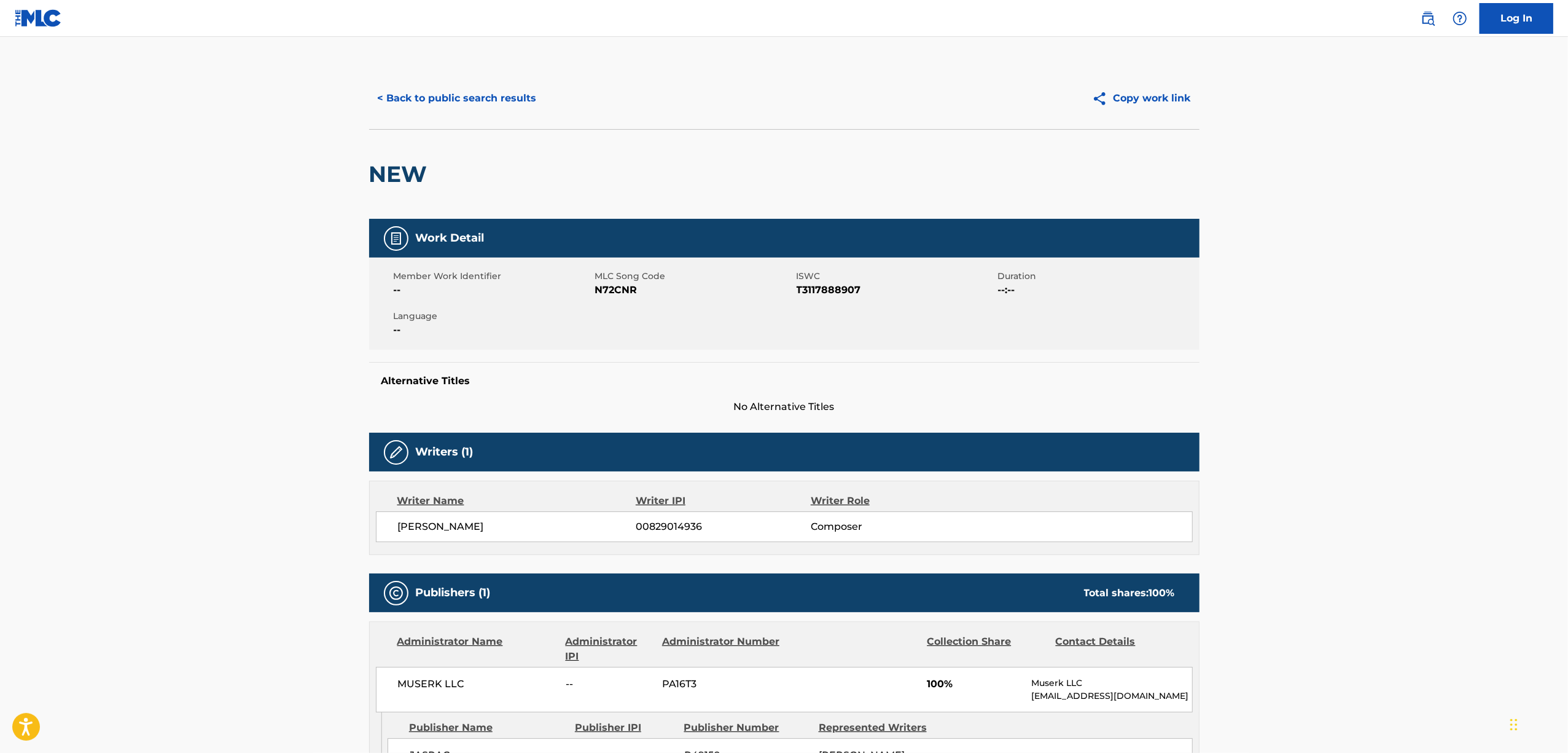
click at [403, 180] on h2 "NEW" at bounding box center [401, 174] width 64 height 28
click at [814, 296] on span "T3117888907" at bounding box center [896, 290] width 199 height 15
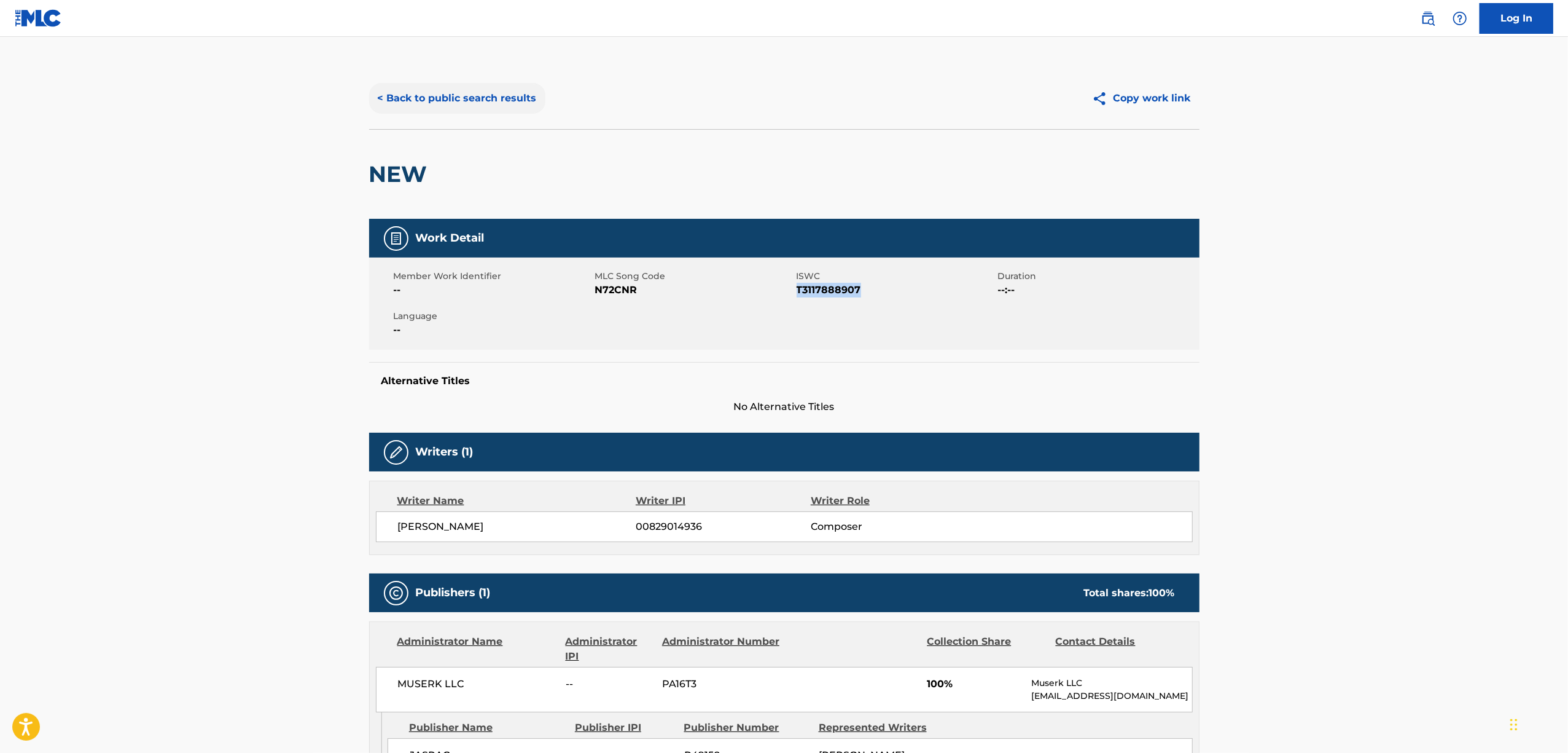
click at [439, 94] on button "< Back to public search results" at bounding box center [457, 98] width 176 height 31
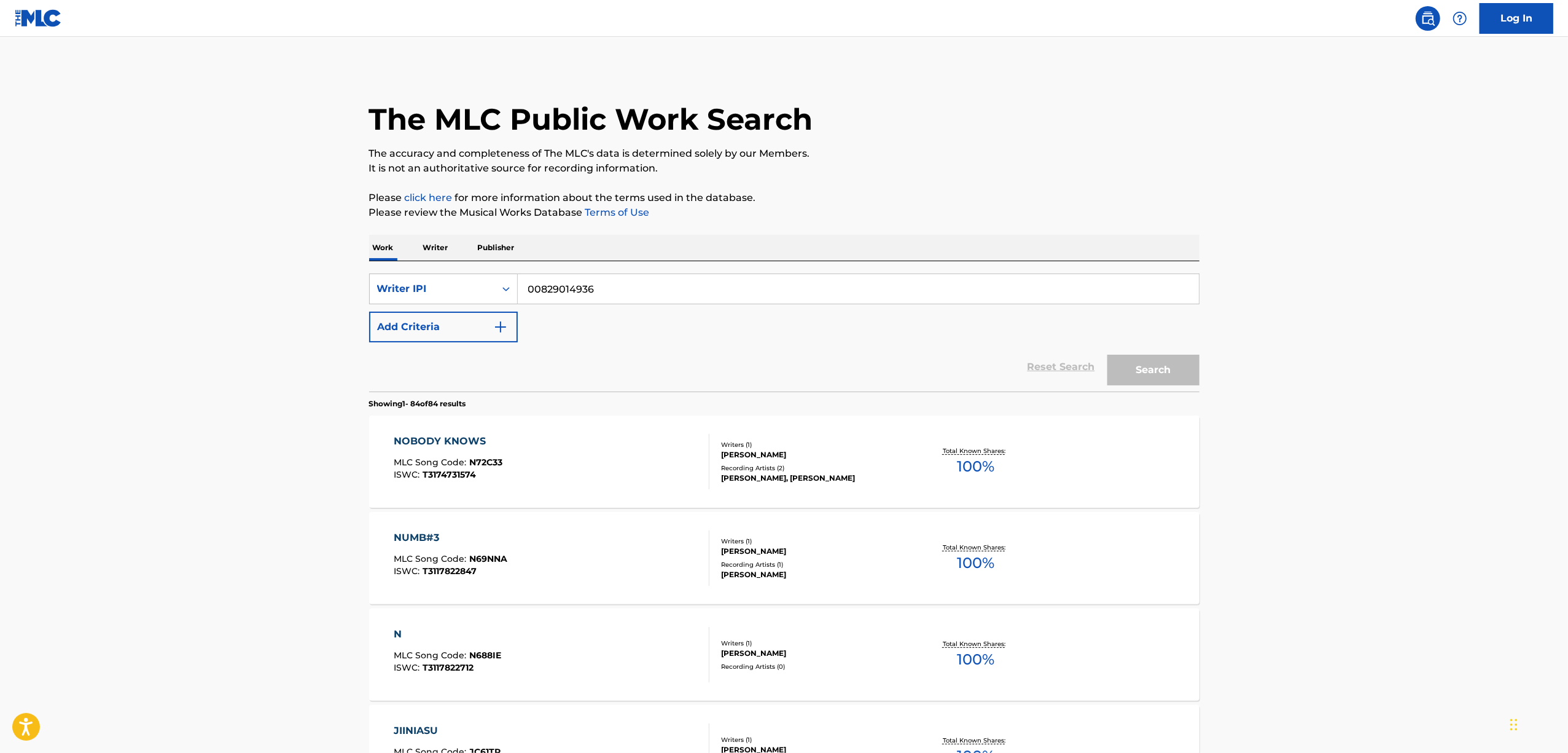
scroll to position [3576, 0]
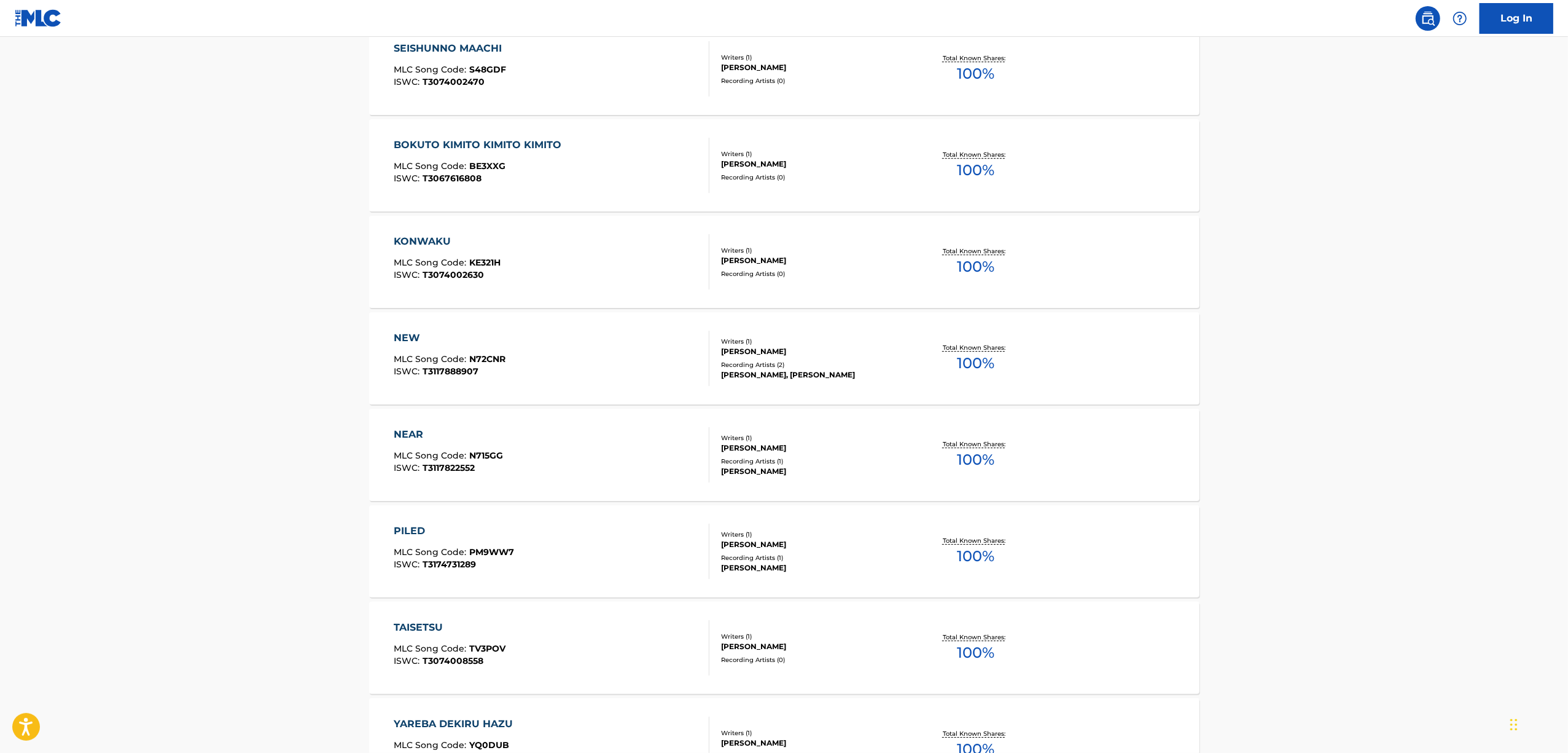
click at [400, 433] on div "NEAR" at bounding box center [448, 434] width 109 height 15
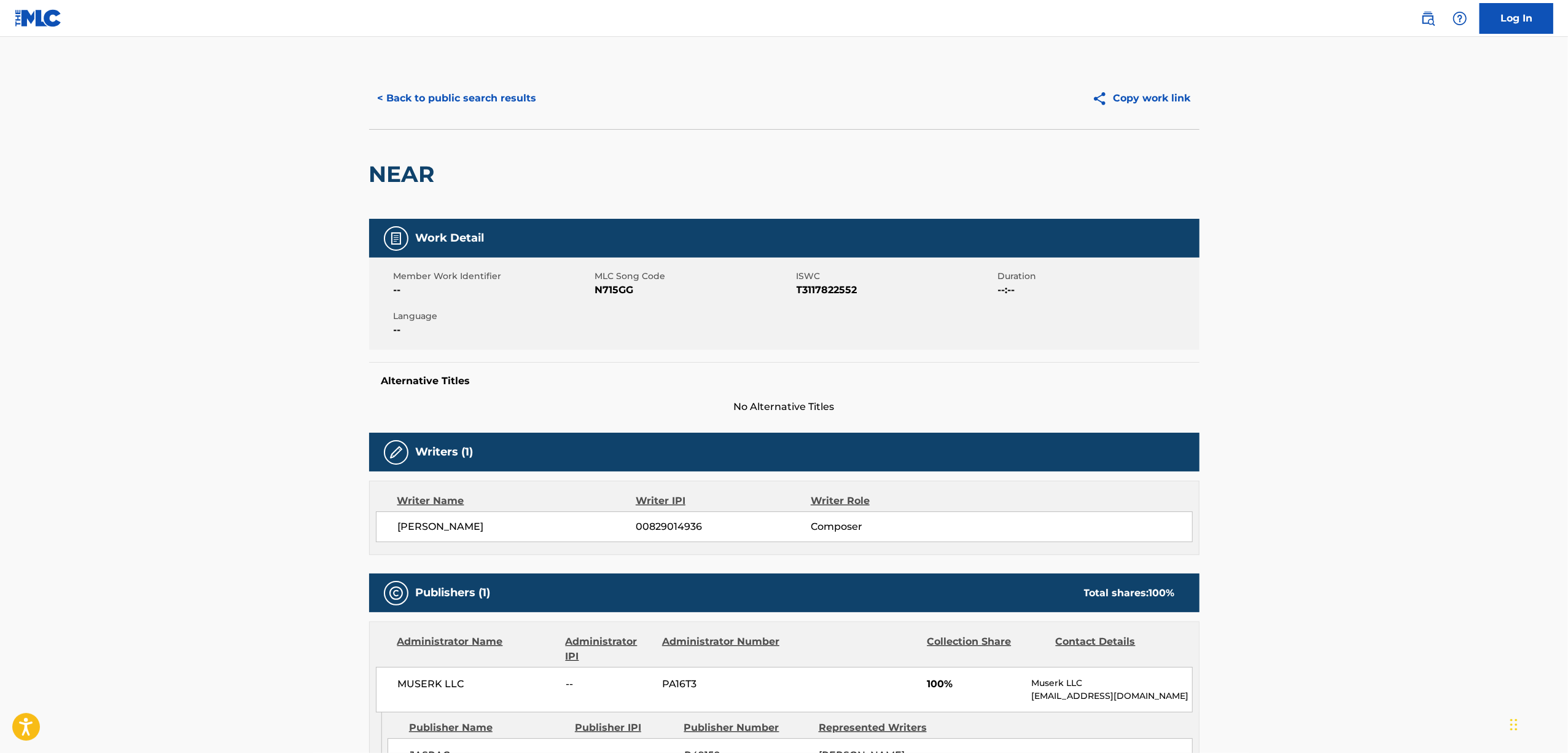
click at [603, 290] on span "N715GG" at bounding box center [694, 290] width 199 height 15
click at [369, 185] on h2 "NEAR" at bounding box center [405, 174] width 72 height 28
click at [834, 295] on span "T3117822552" at bounding box center [896, 290] width 199 height 15
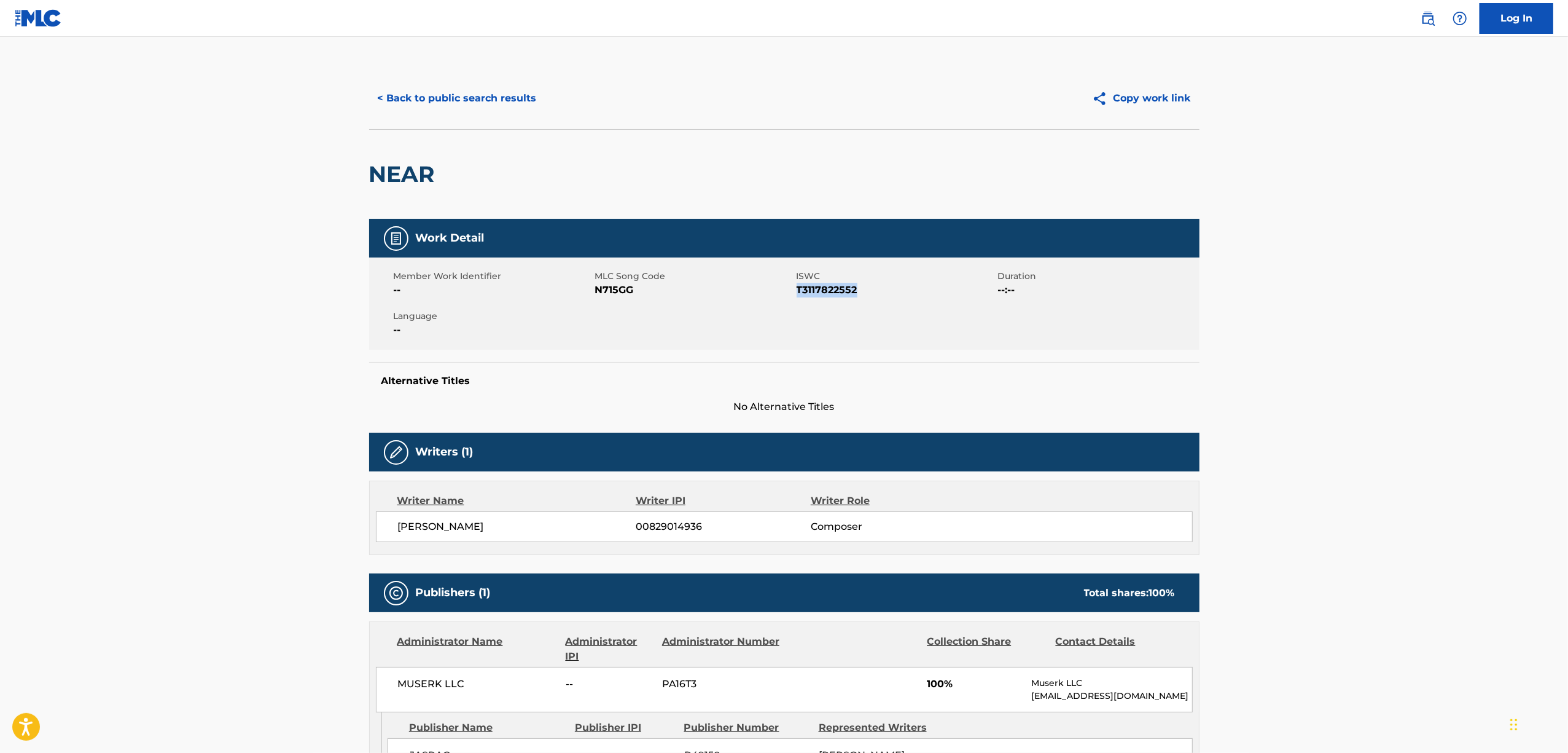
click at [834, 295] on span "T3117822552" at bounding box center [896, 290] width 199 height 15
click at [438, 100] on button "< Back to public search results" at bounding box center [457, 98] width 176 height 31
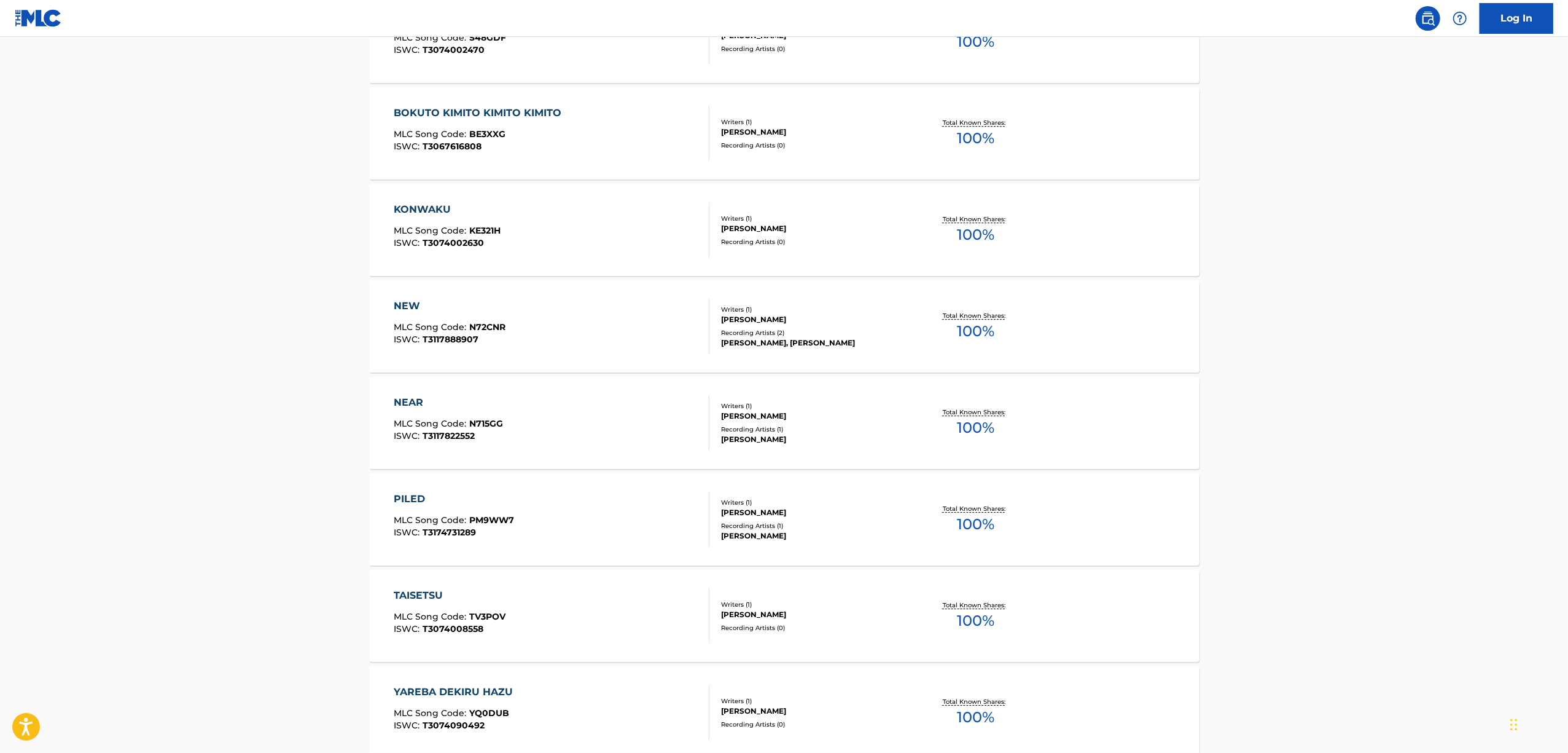
click at [409, 497] on div "PILED" at bounding box center [454, 499] width 121 height 15
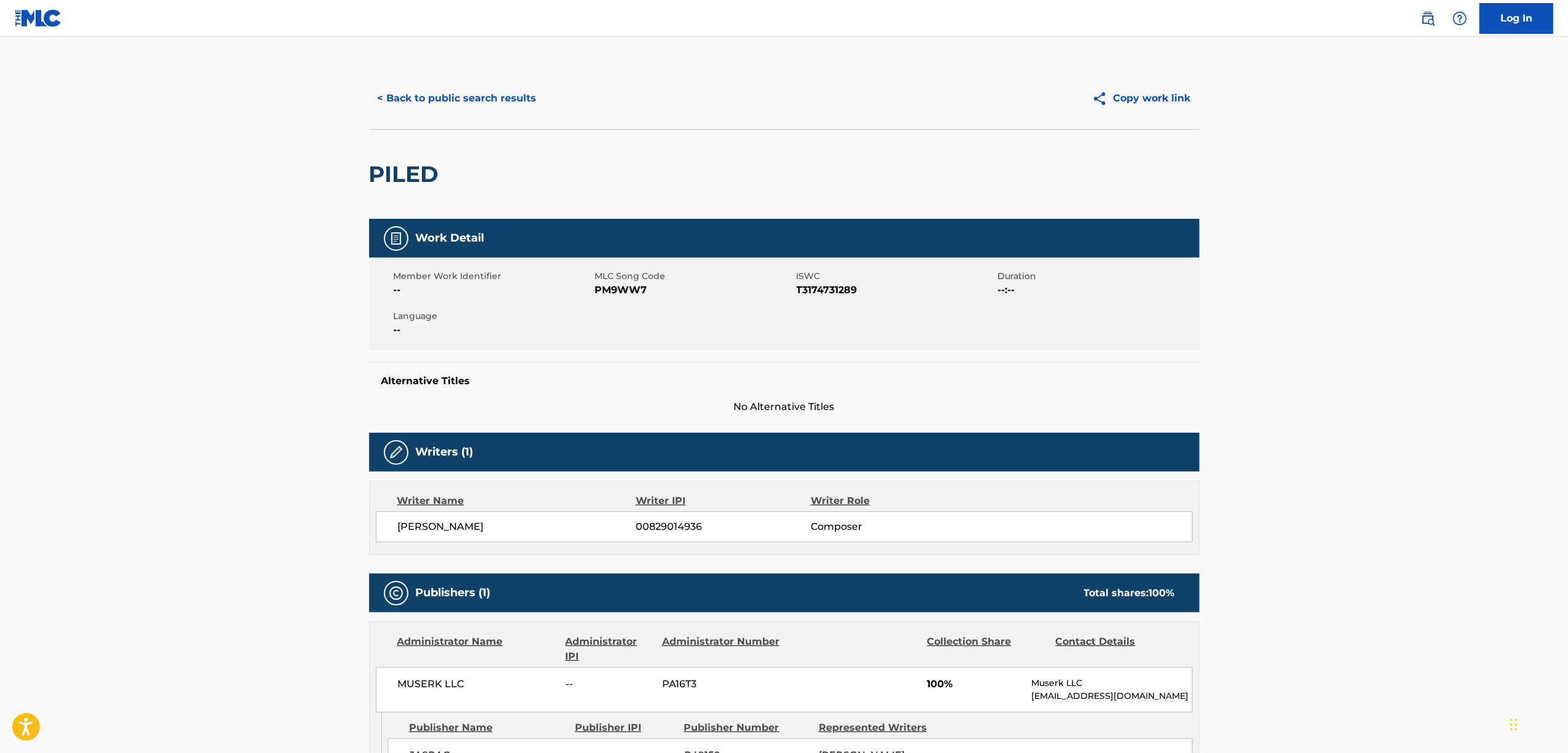
click at [434, 172] on h2 "PILED" at bounding box center [407, 174] width 77 height 28
click at [369, 170] on h2 "PILED" at bounding box center [407, 174] width 77 height 28
click at [382, 172] on h2 "PILED" at bounding box center [407, 174] width 77 height 28
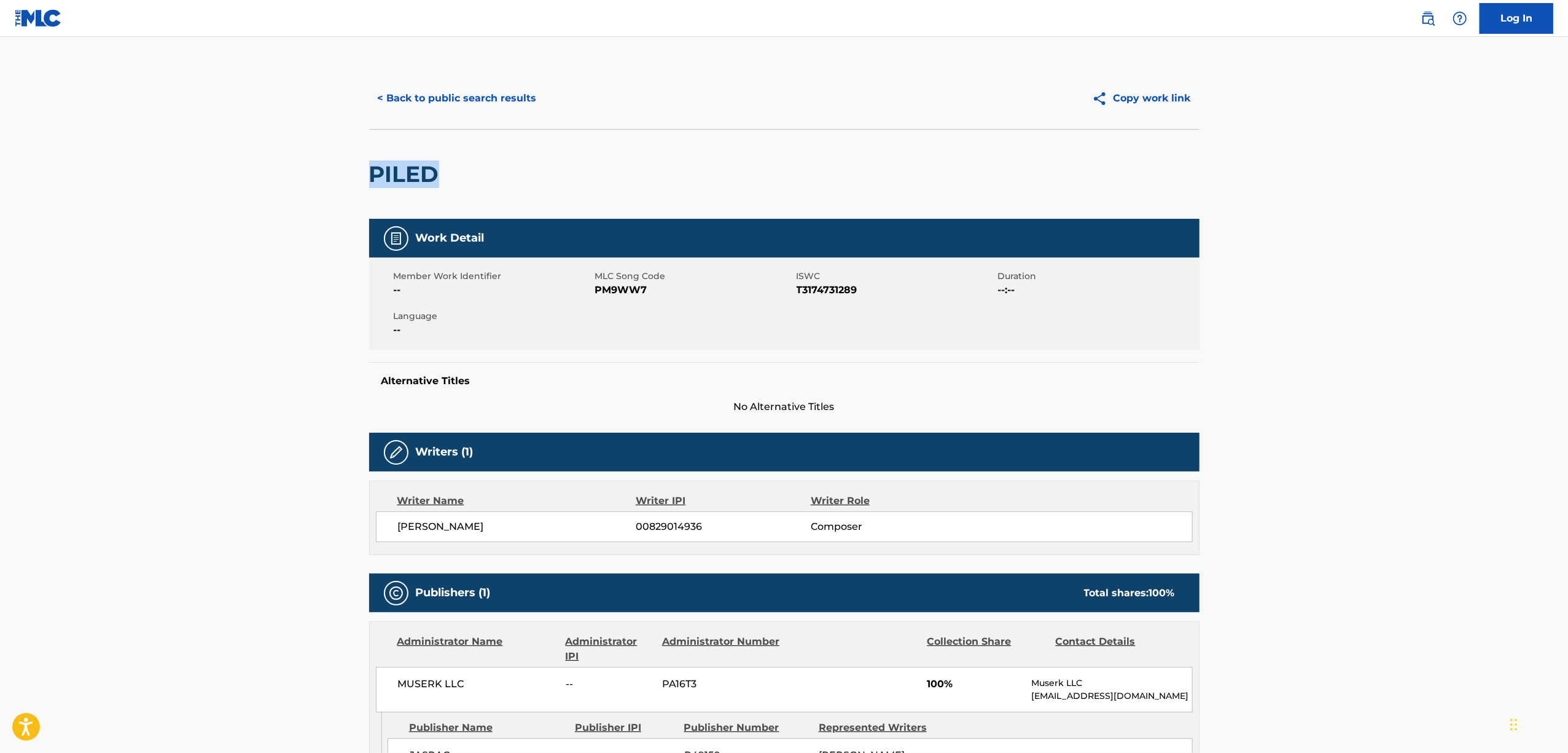
click at [382, 172] on h2 "PILED" at bounding box center [407, 174] width 77 height 28
click at [817, 288] on span "T3174731289" at bounding box center [896, 290] width 199 height 15
click at [454, 101] on button "< Back to public search results" at bounding box center [457, 98] width 176 height 31
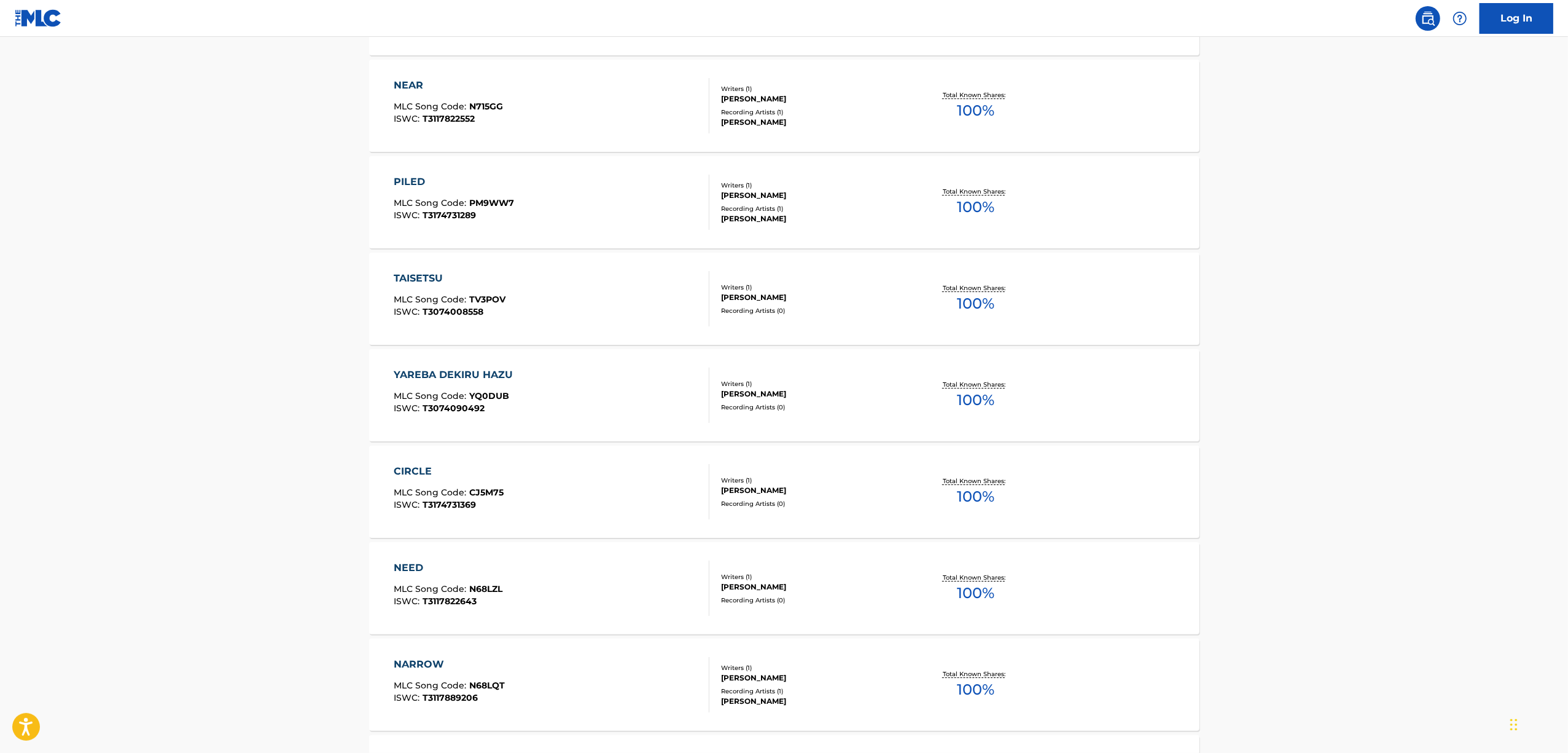
scroll to position [3968, 0]
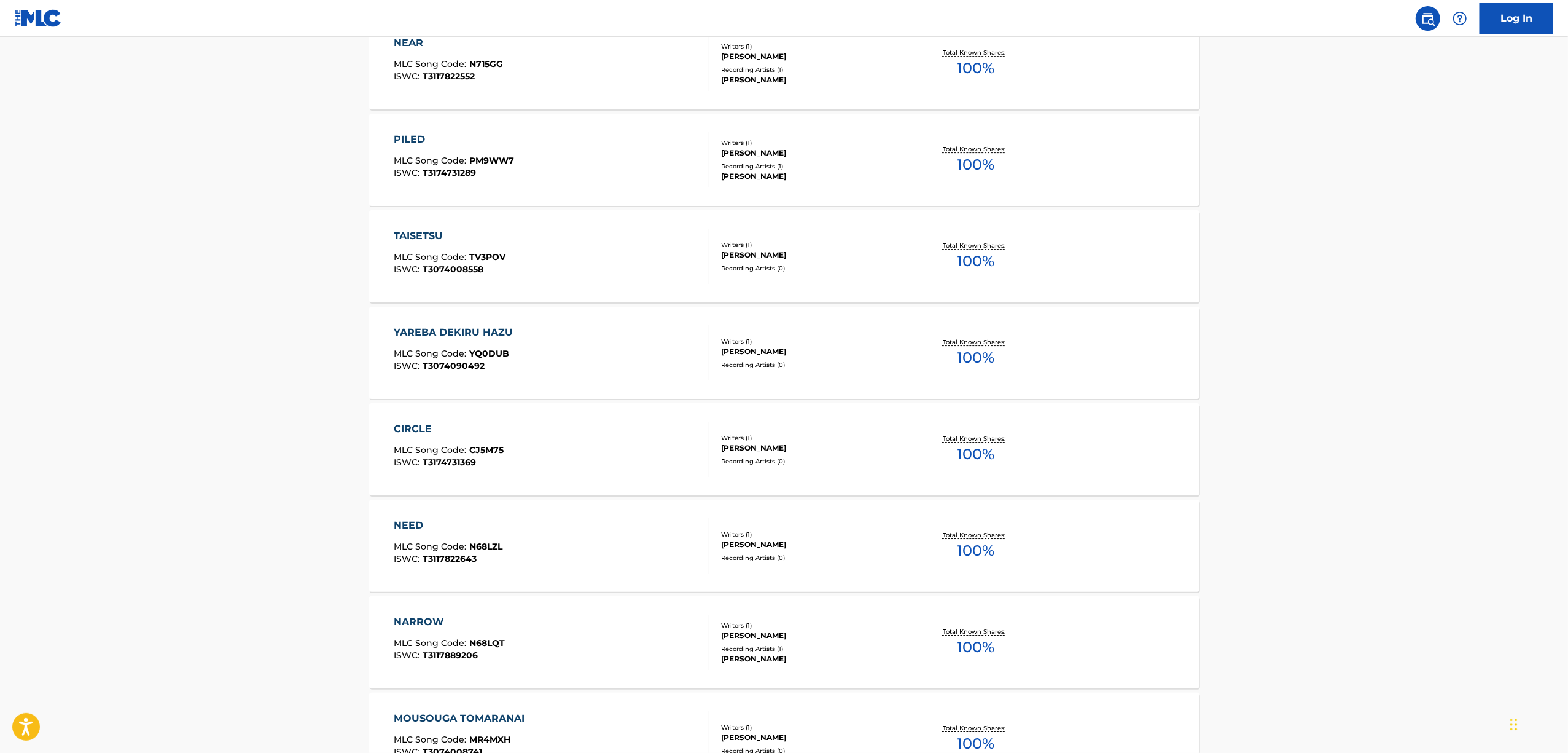
click at [412, 227] on div "TAISETSU MLC Song Code : TV3POV ISWC : T3074008558 Writers ( 1 ) [PERSON_NAME] …" at bounding box center [784, 256] width 831 height 92
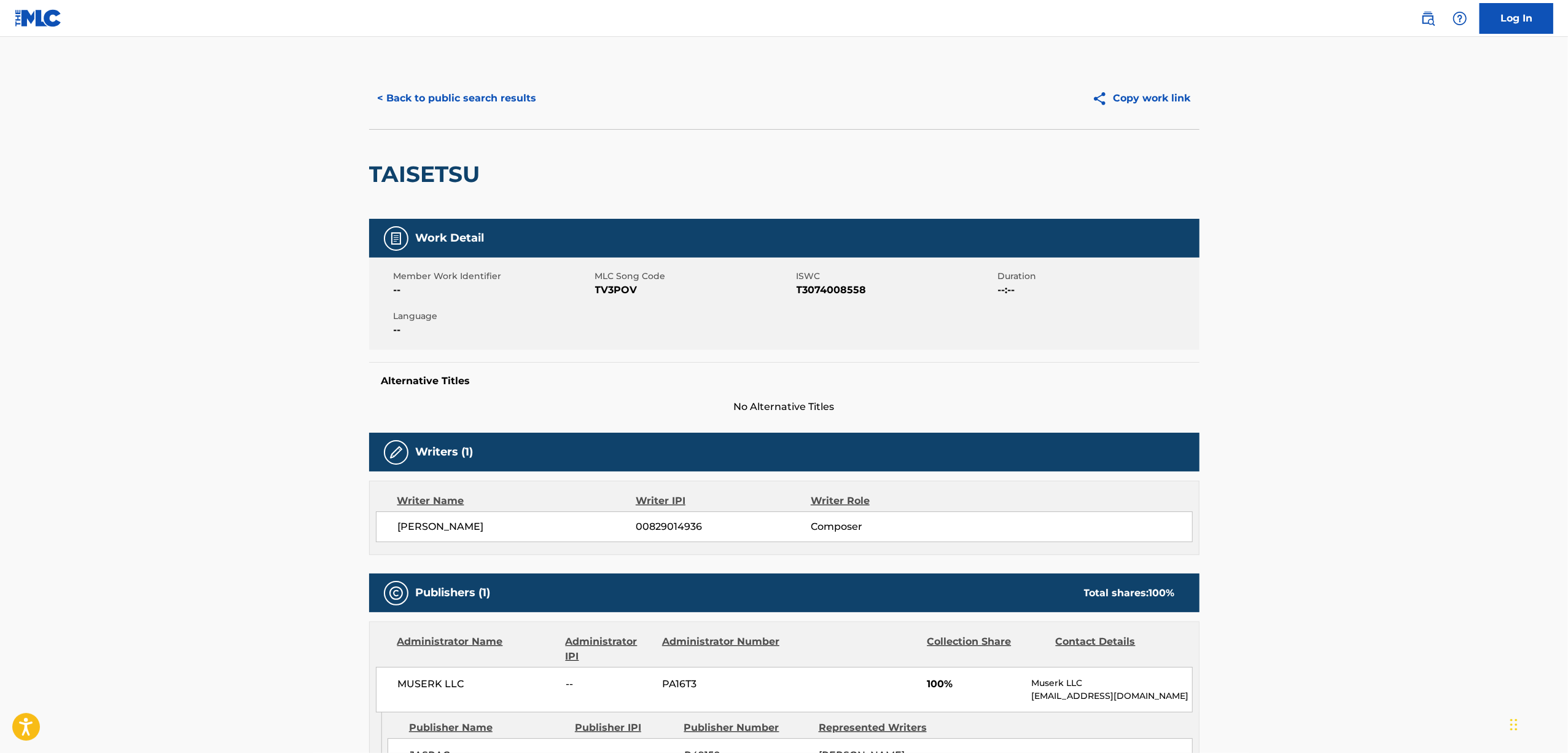
click at [434, 183] on h2 "TAISETSU" at bounding box center [428, 174] width 117 height 28
click at [819, 289] on span "T3074008558" at bounding box center [896, 290] width 199 height 15
click at [833, 292] on span "T3074008558" at bounding box center [896, 290] width 199 height 15
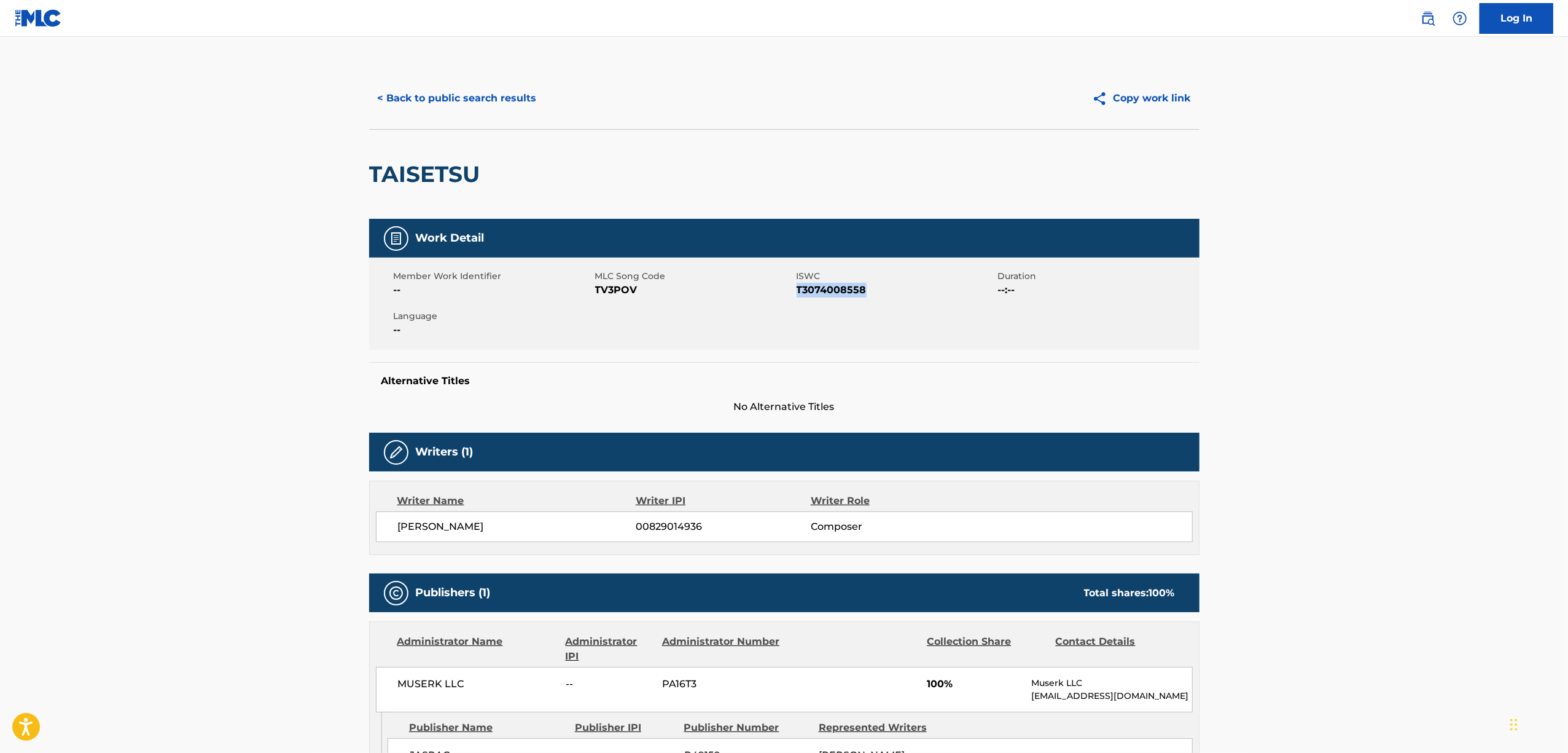
click at [833, 292] on span "T3074008558" at bounding box center [896, 290] width 199 height 15
click at [440, 104] on button "< Back to public search results" at bounding box center [457, 98] width 176 height 31
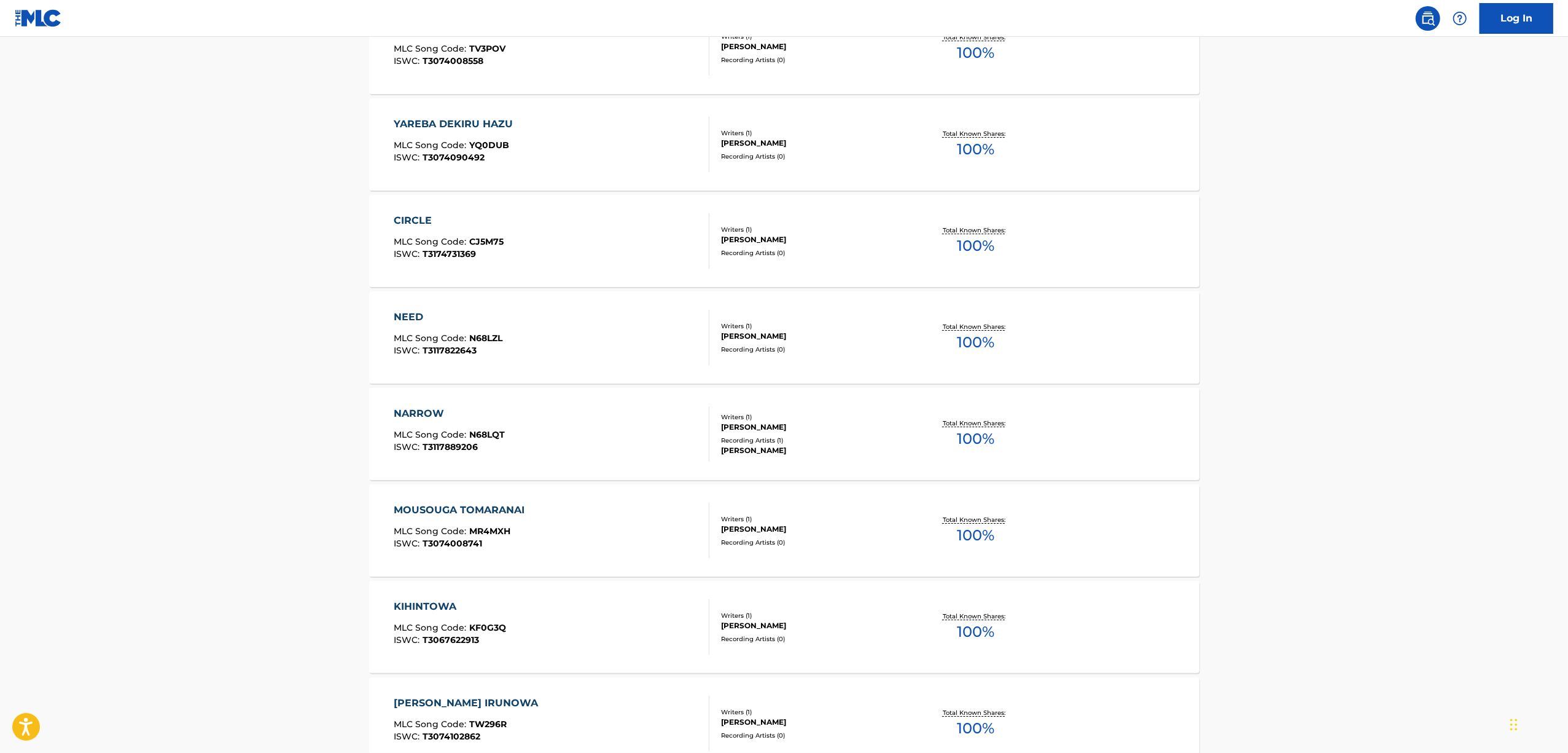
scroll to position [4082, 0]
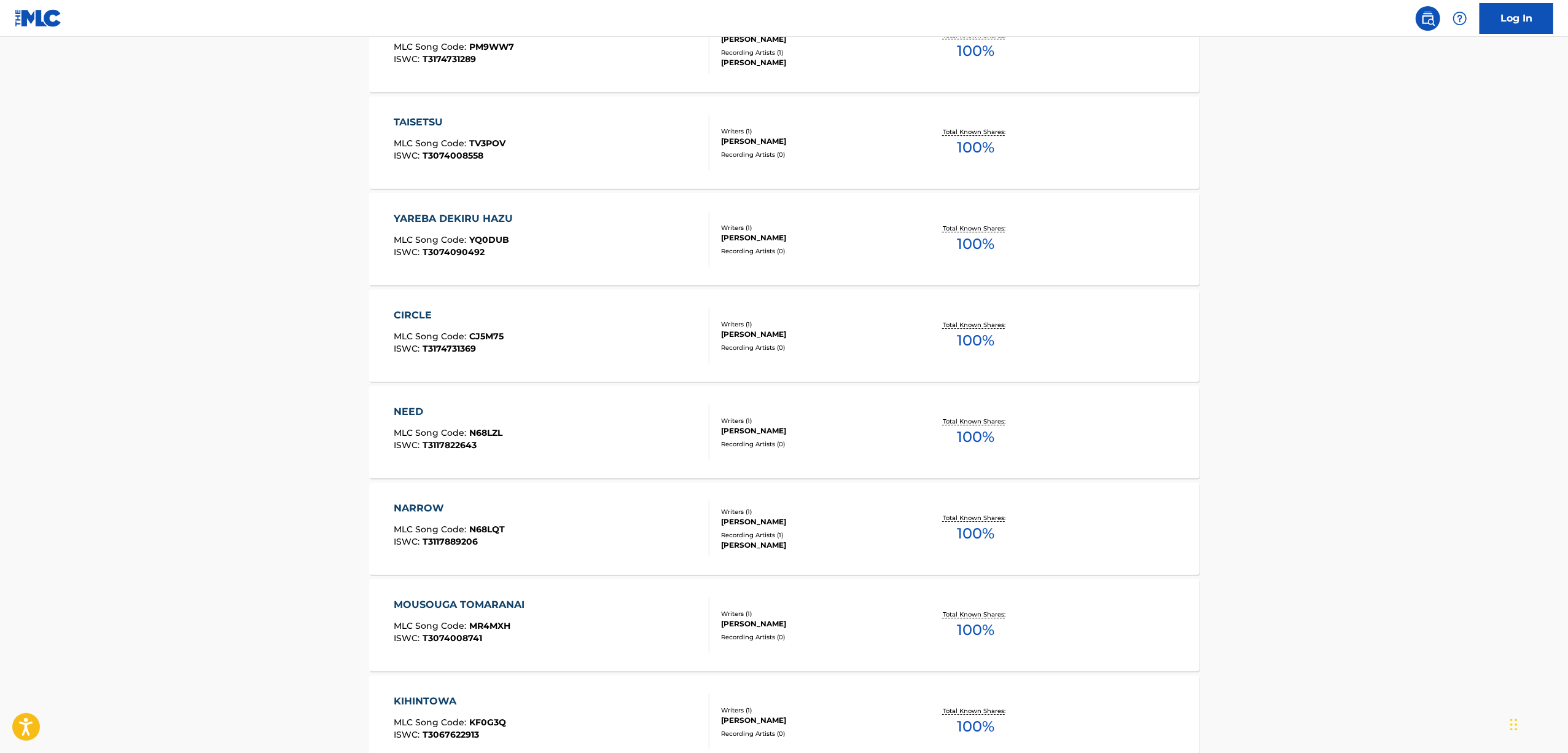
click at [441, 214] on div "YAREBA DEKIRU HAZU" at bounding box center [457, 218] width 125 height 15
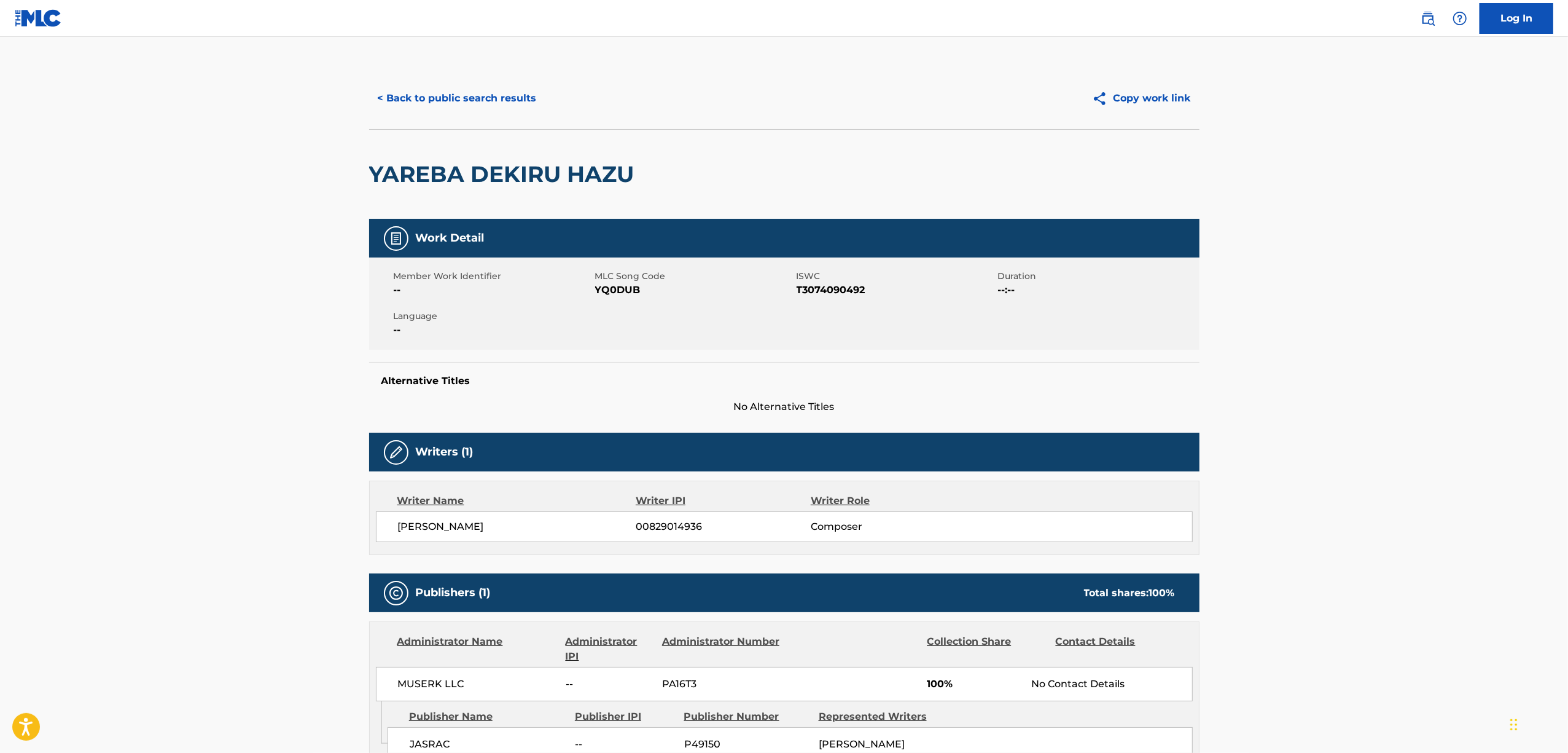
click at [445, 168] on h2 "YAREBA DEKIRU HAZU" at bounding box center [505, 174] width 271 height 28
click at [825, 288] on span "T3074090492" at bounding box center [896, 290] width 199 height 15
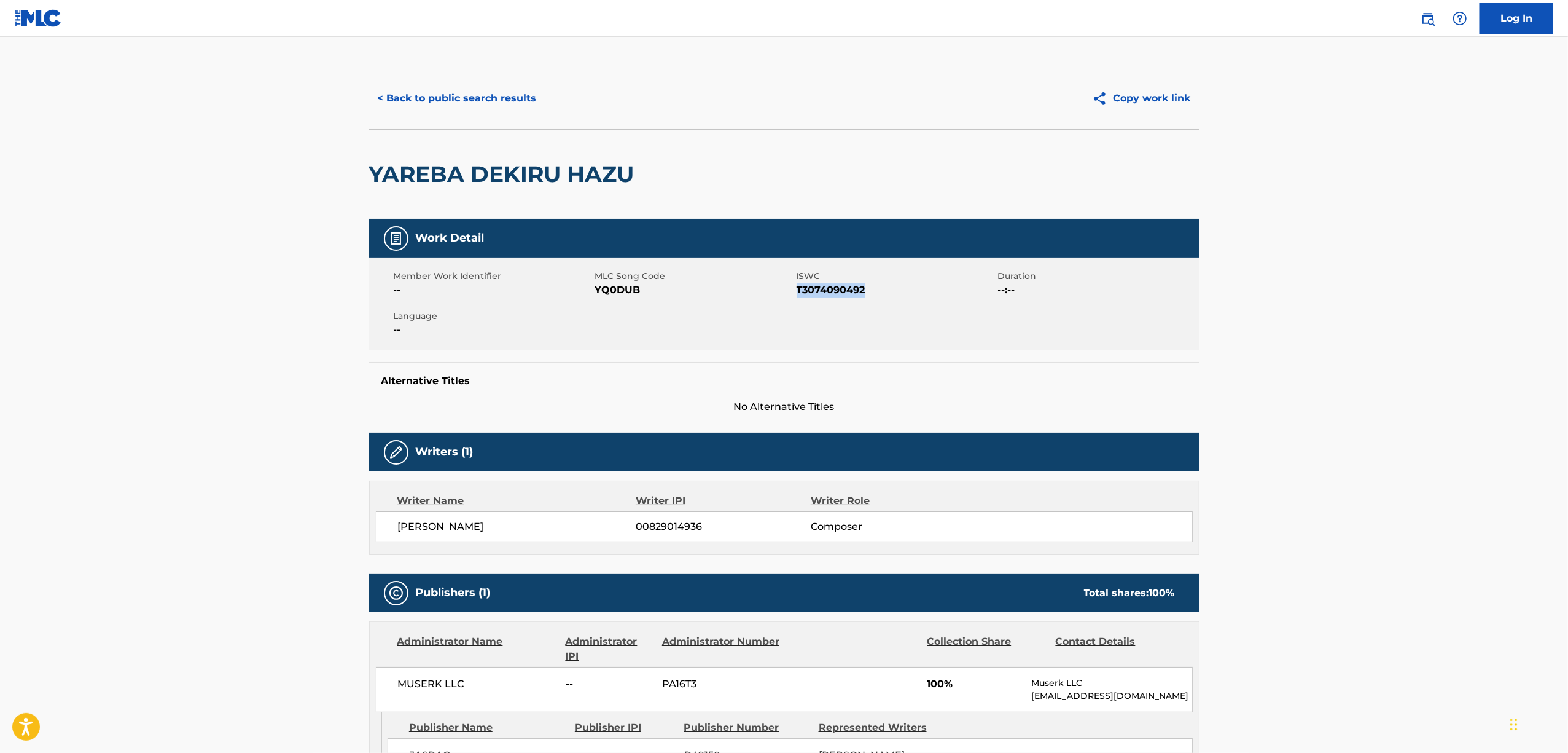
click at [825, 288] on span "T3074090492" at bounding box center [896, 290] width 199 height 15
click at [483, 92] on button "< Back to public search results" at bounding box center [457, 98] width 176 height 31
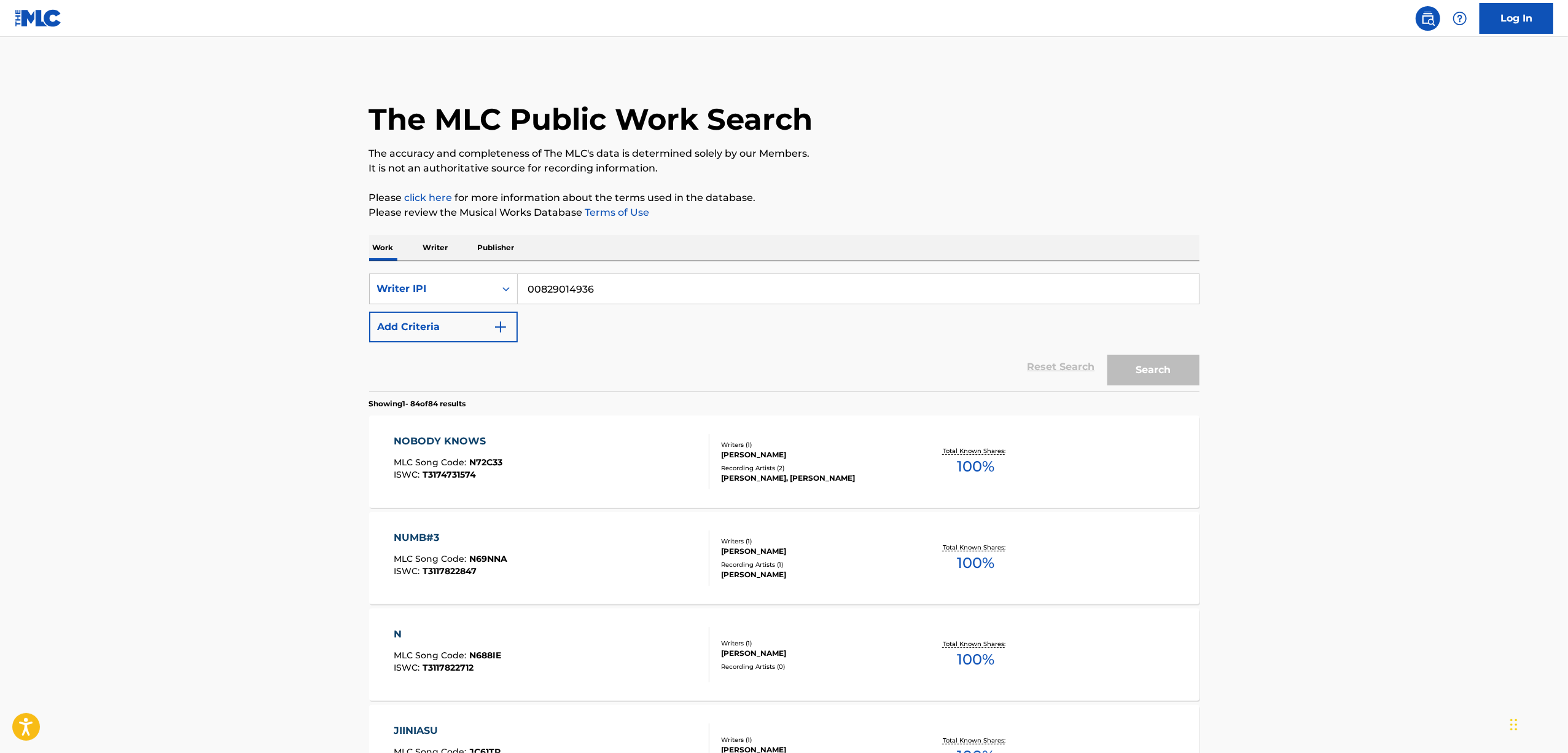
scroll to position [4114, 0]
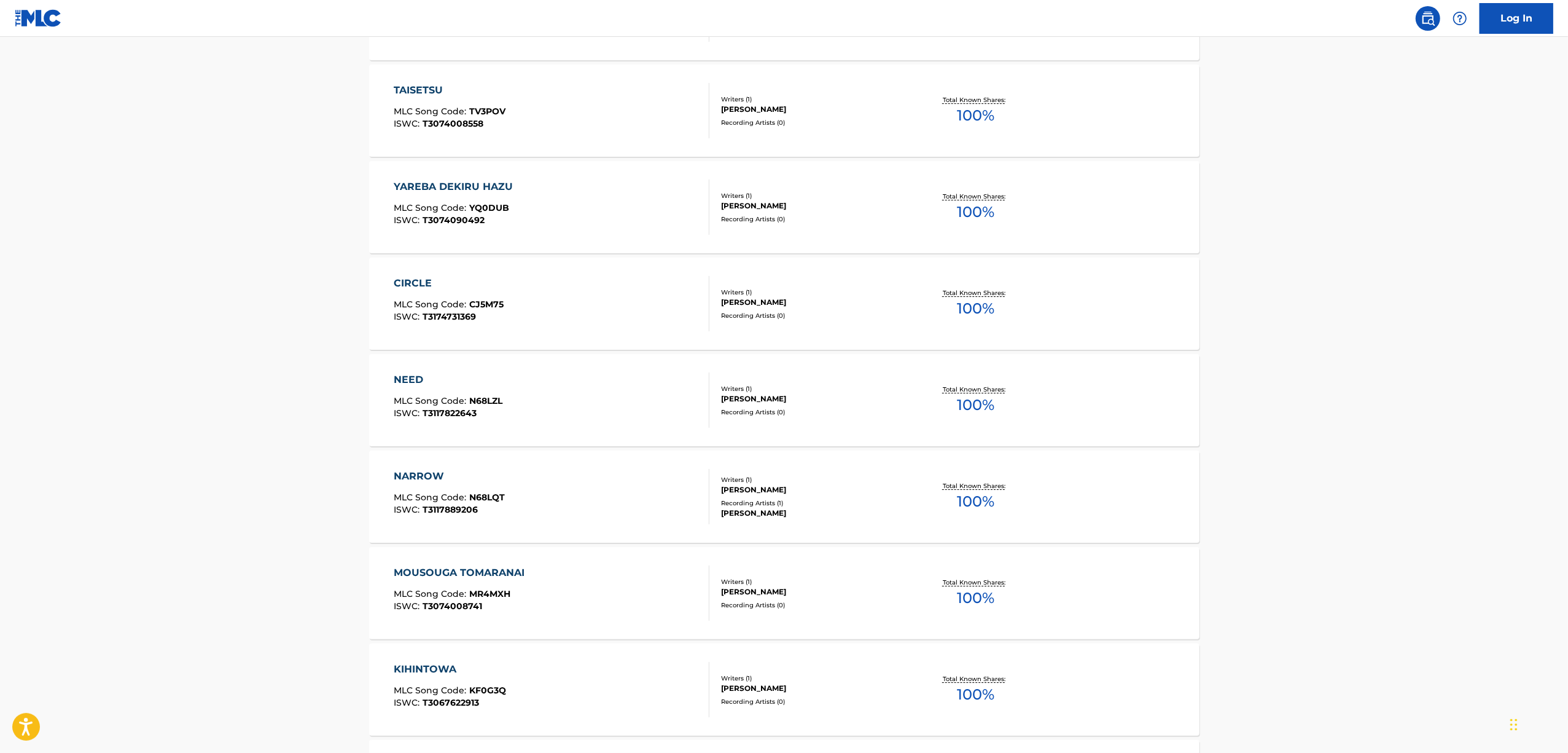
click at [420, 286] on div "CIRCLE" at bounding box center [449, 283] width 110 height 15
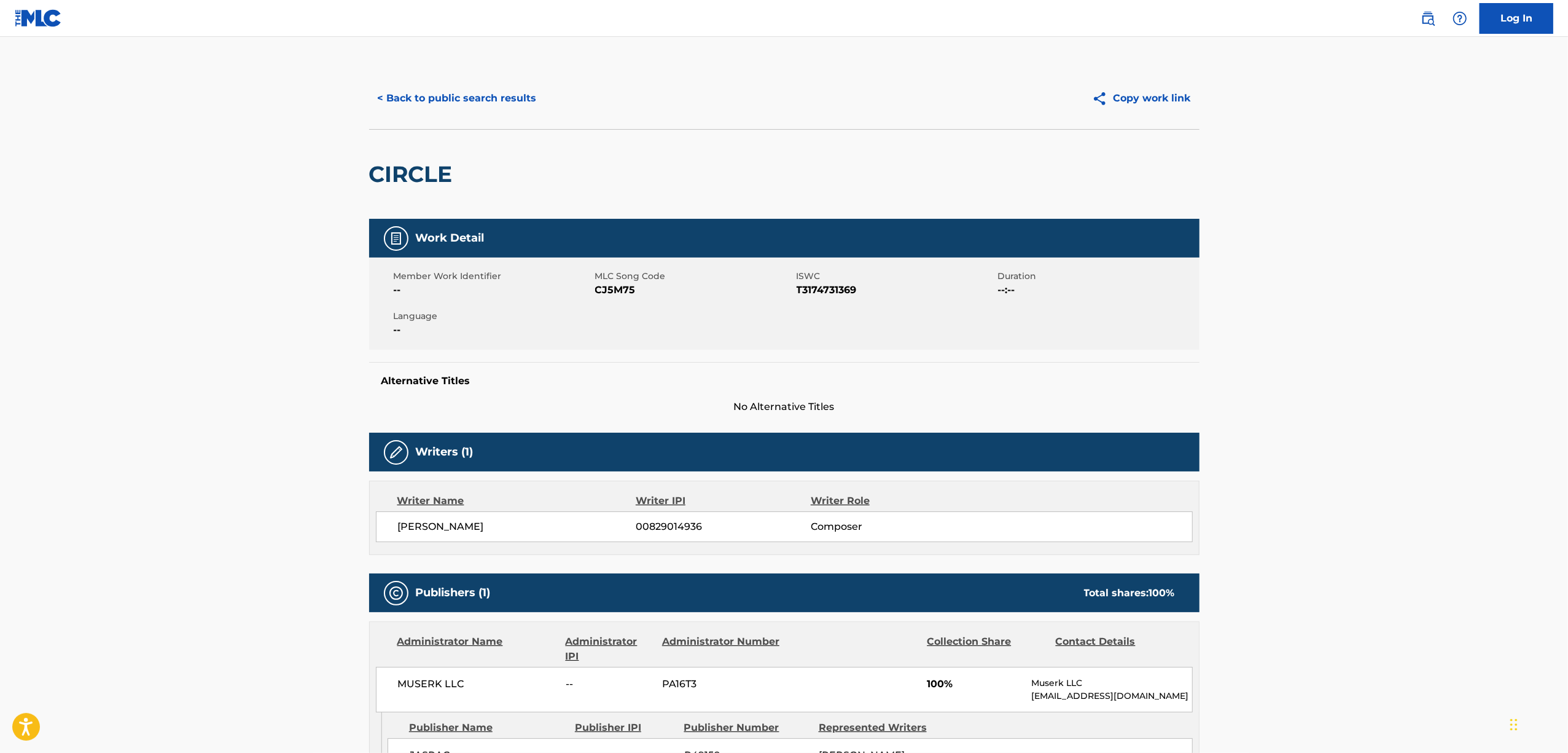
click at [409, 182] on h2 "CIRCLE" at bounding box center [414, 174] width 90 height 28
click at [825, 288] on span "T3174731369" at bounding box center [896, 290] width 199 height 15
click at [438, 104] on button "< Back to public search results" at bounding box center [457, 98] width 176 height 31
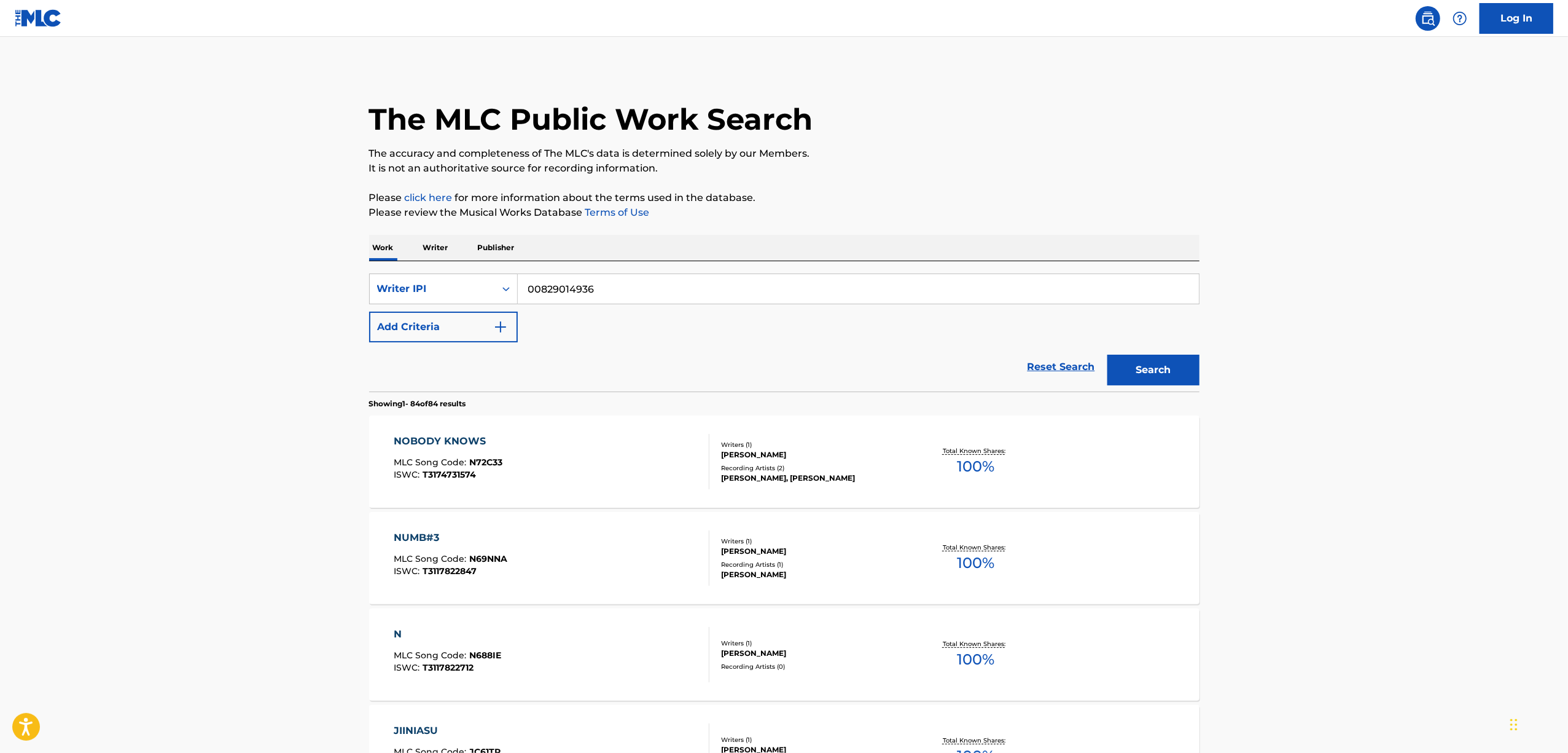
scroll to position [4145, 0]
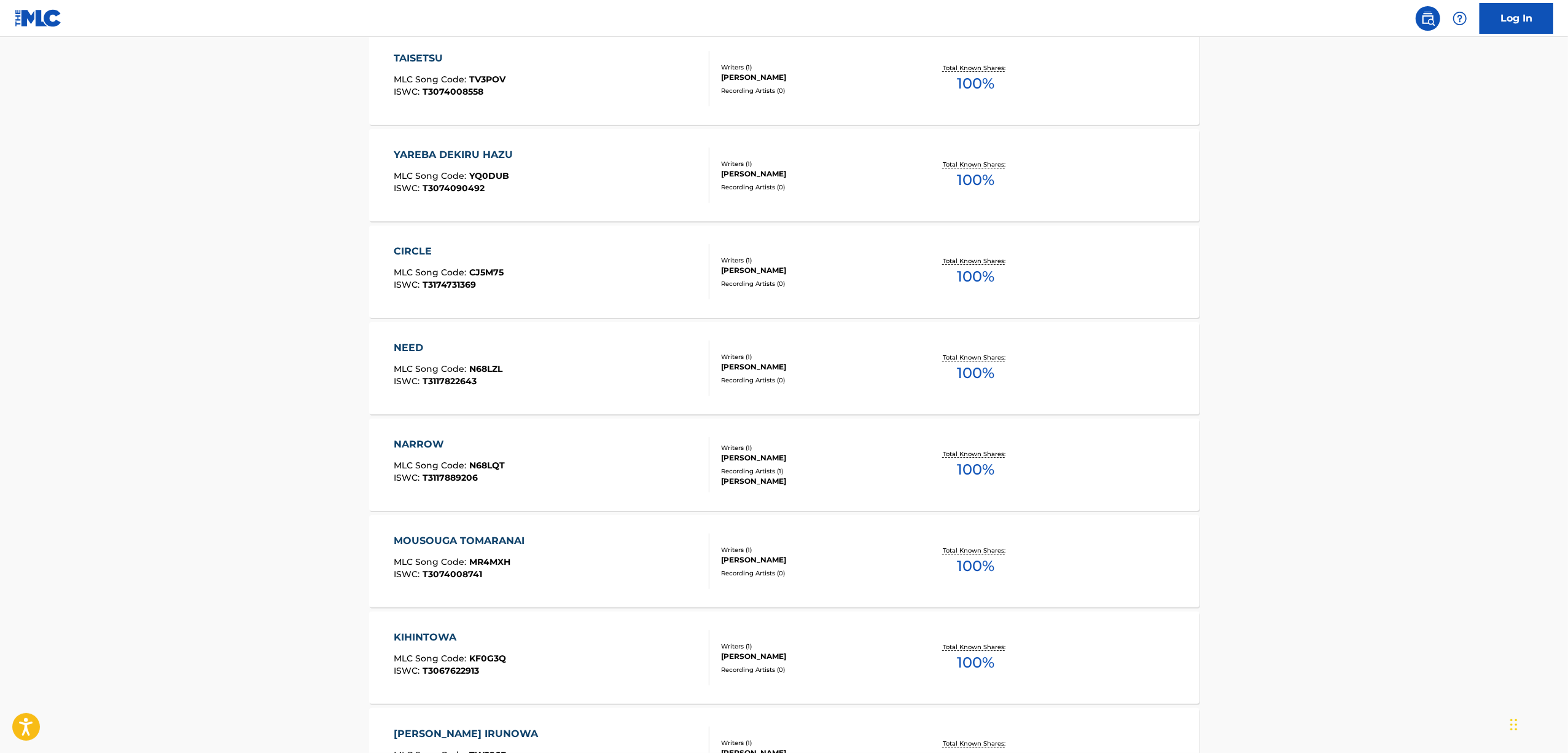
click at [462, 532] on div "MOUSOUGA TOMARANAI MLC Song Code : MR4MXH ISWC : T3074008741 Writers ( 1 ) [PER…" at bounding box center [784, 560] width 831 height 92
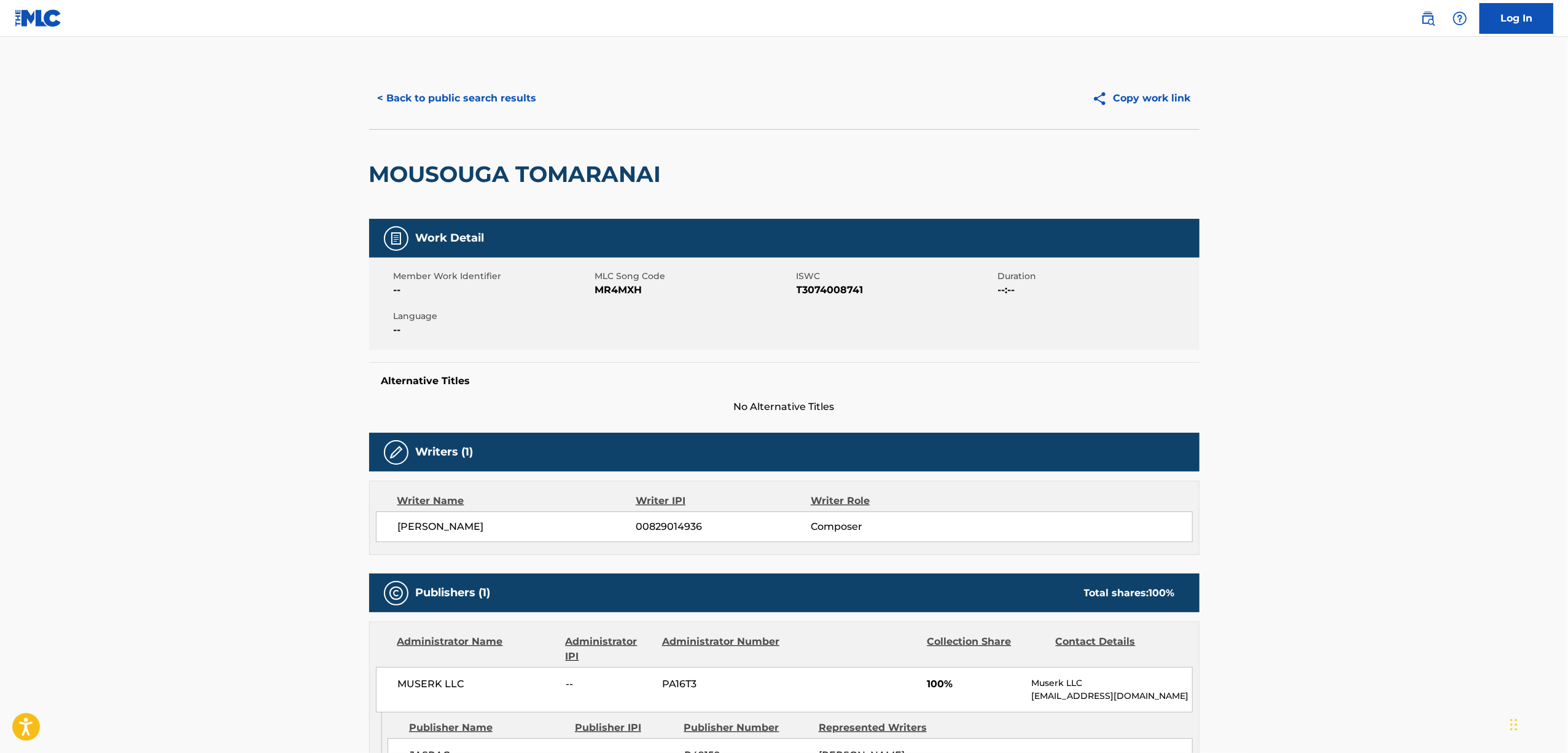
click at [478, 175] on h2 "MOUSOUGA TOMARANAI" at bounding box center [519, 174] width 298 height 28
click at [819, 290] on span "T3074008741" at bounding box center [896, 290] width 199 height 15
click at [819, 289] on span "T3074008741" at bounding box center [896, 290] width 199 height 15
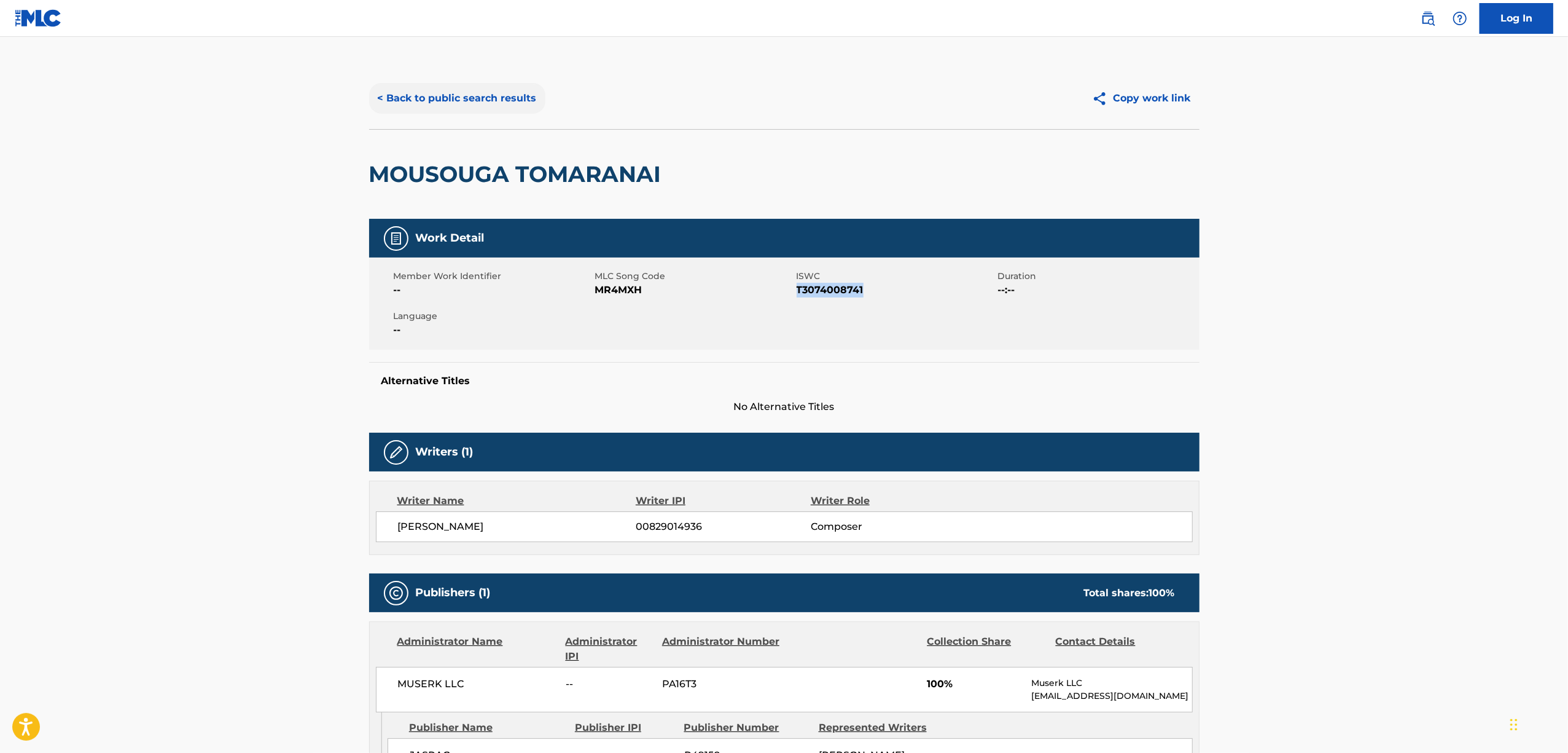
click at [457, 94] on button "< Back to public search results" at bounding box center [457, 98] width 176 height 31
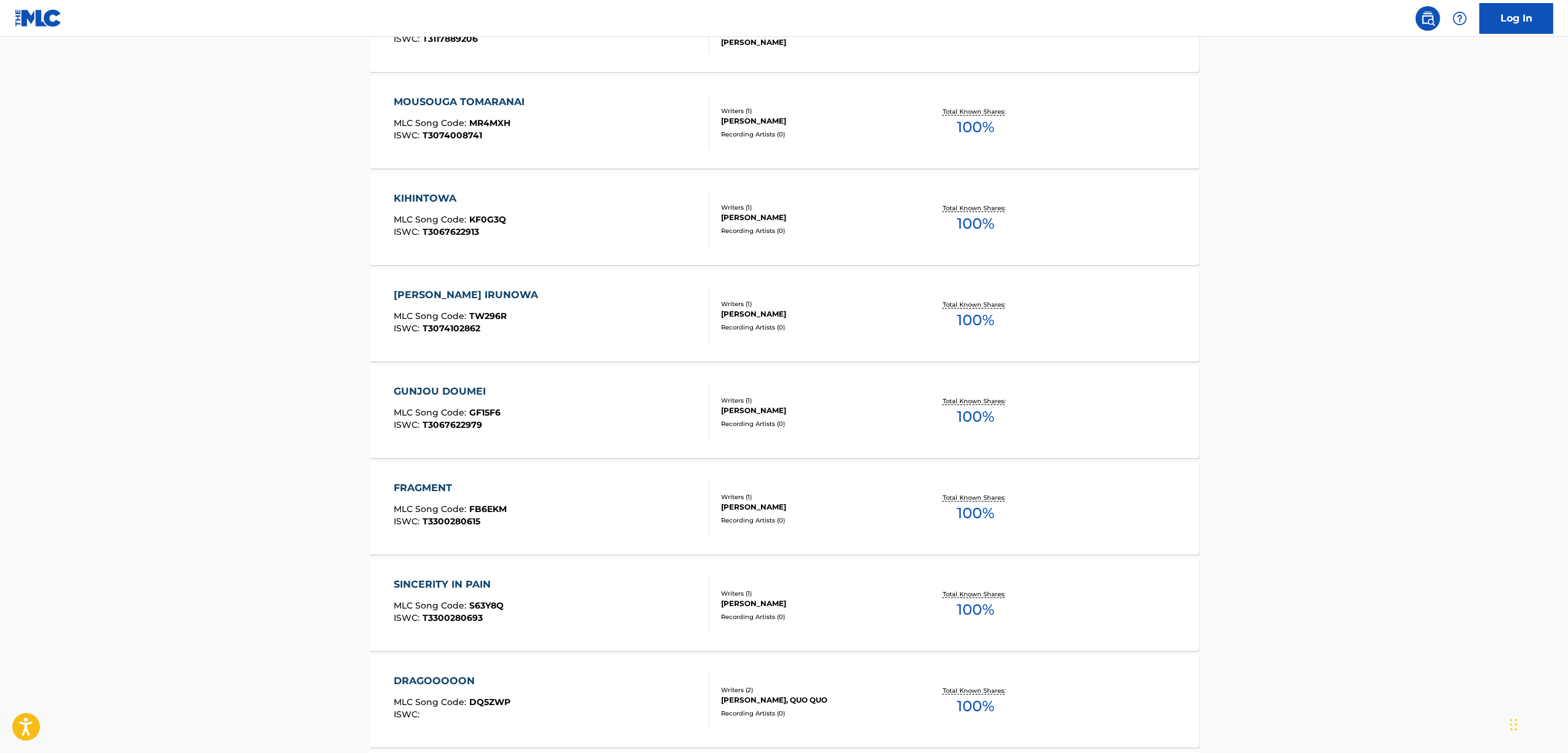
scroll to position [4588, 0]
click at [433, 190] on div "KIHINTOWA" at bounding box center [450, 195] width 112 height 15
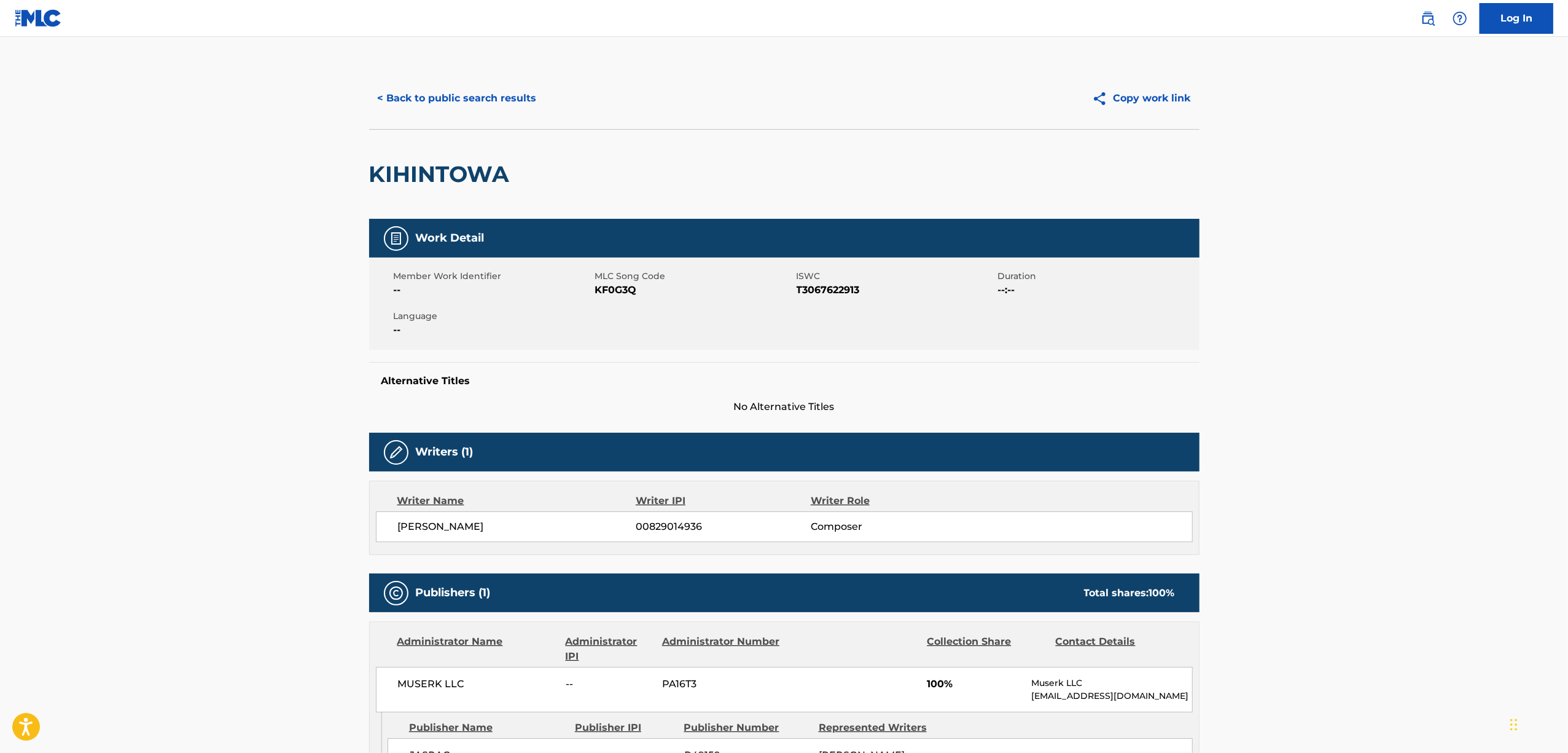
click at [445, 172] on h2 "KIHINTOWA" at bounding box center [443, 174] width 147 height 28
click at [829, 289] on span "T3067622913" at bounding box center [896, 290] width 199 height 15
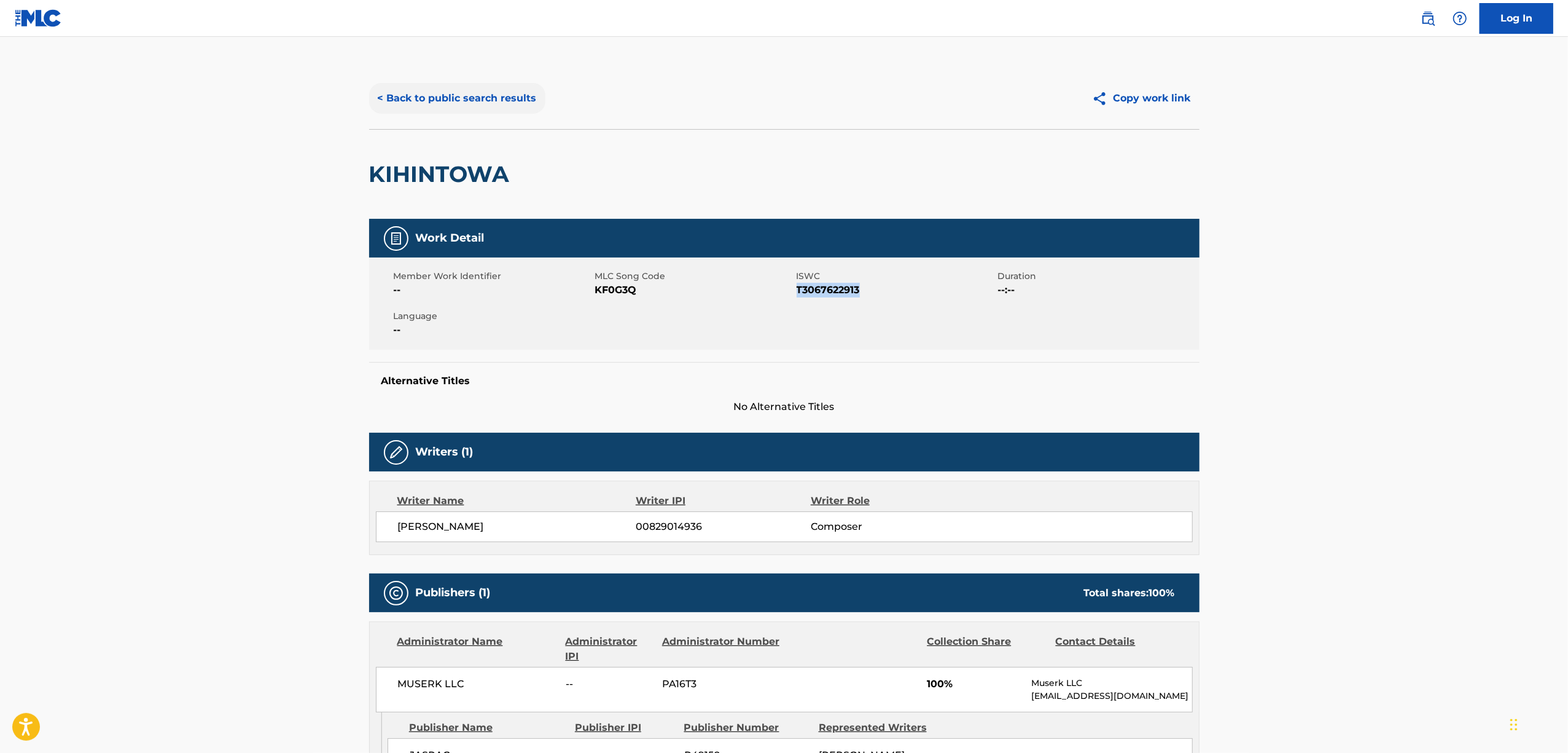
click at [451, 94] on button "< Back to public search results" at bounding box center [457, 98] width 176 height 31
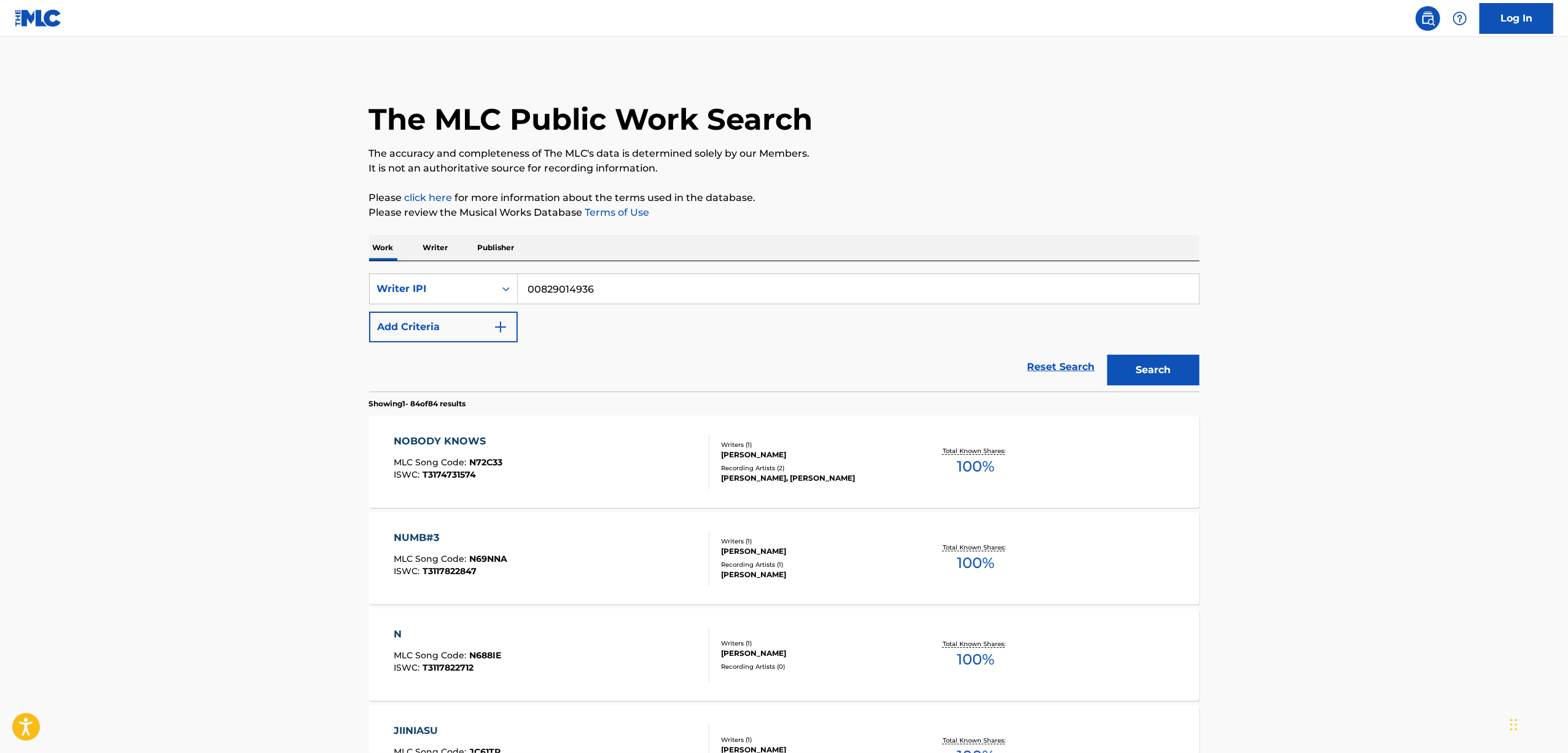
scroll to position [4619, 0]
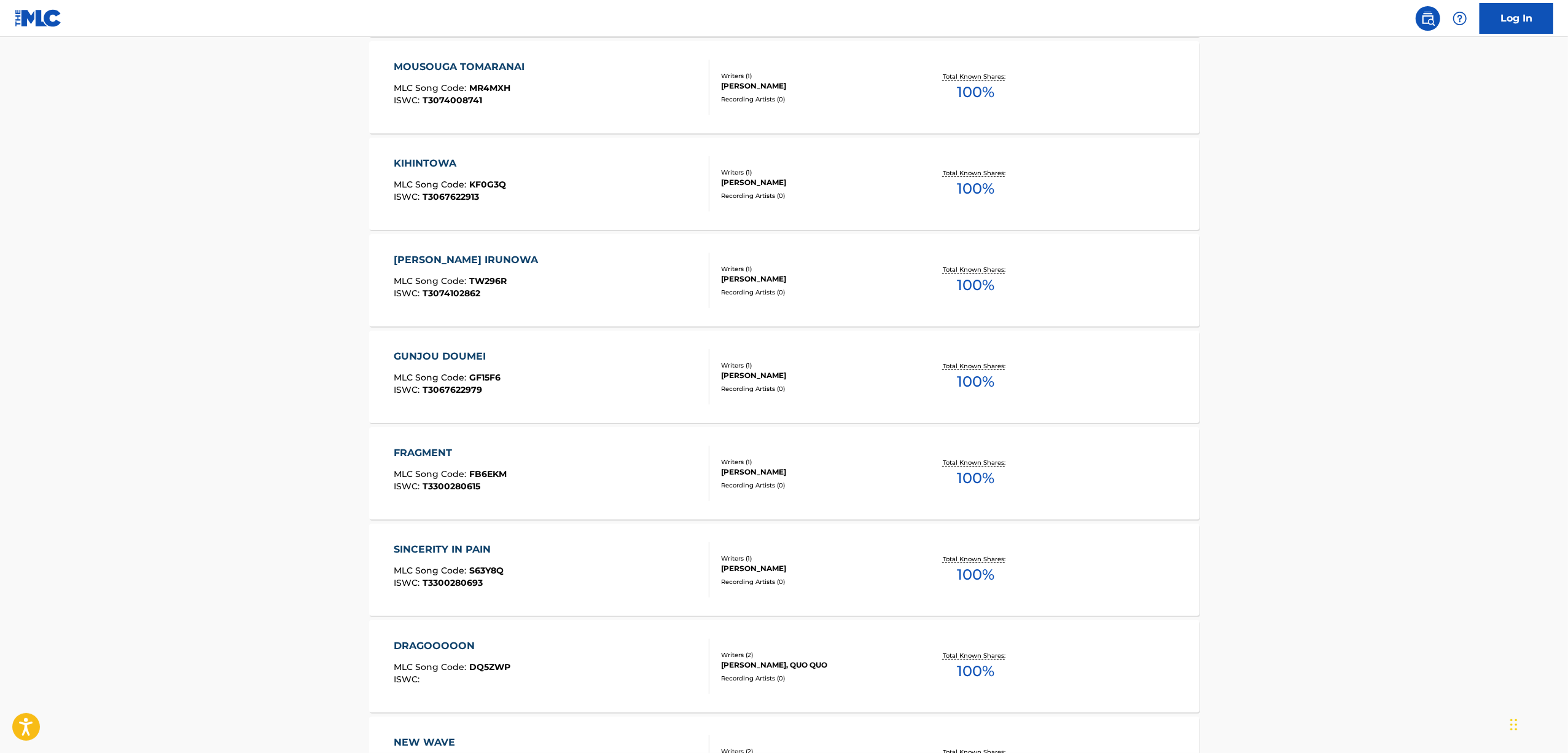
click at [423, 259] on div "[PERSON_NAME] IRUNOWA" at bounding box center [469, 260] width 151 height 15
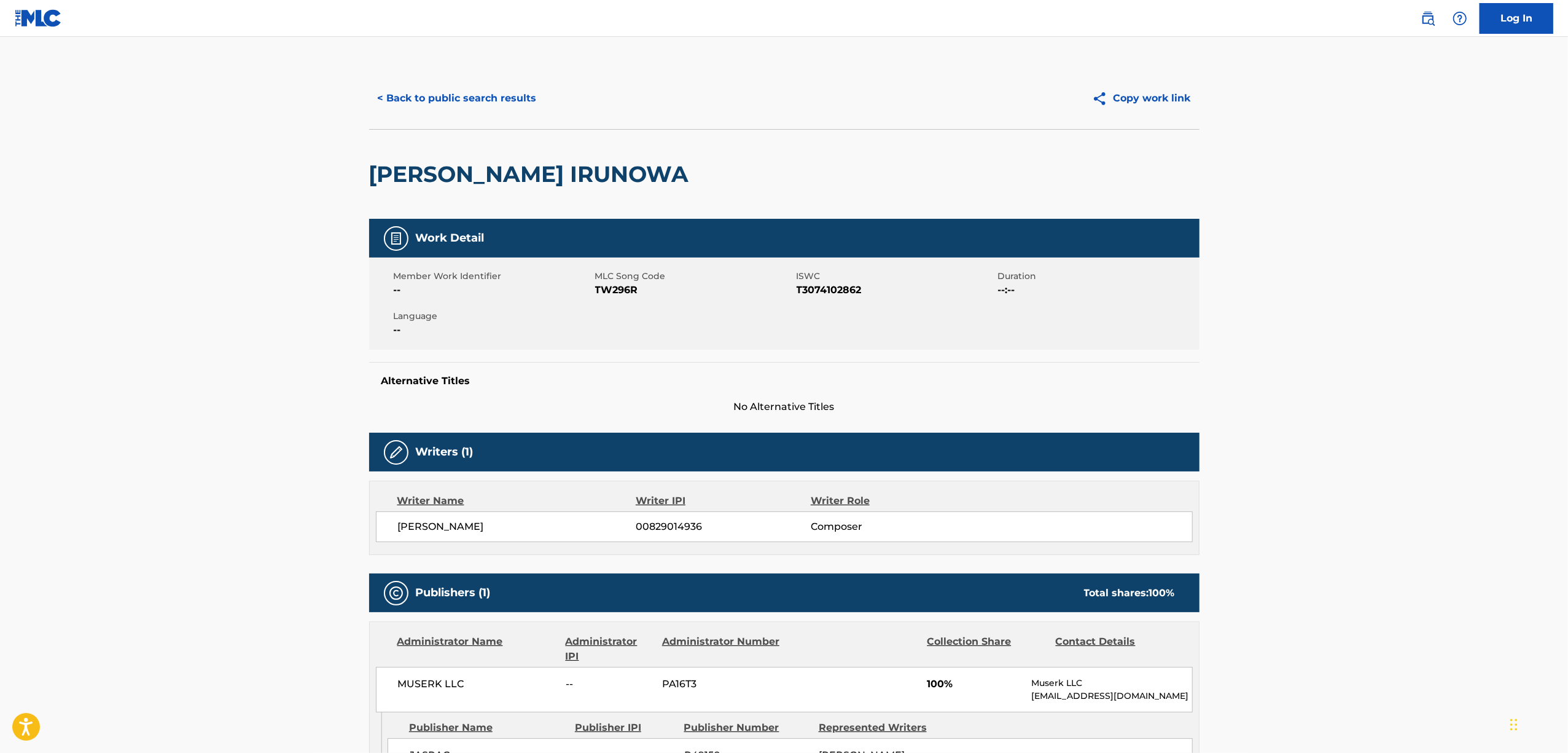
click at [441, 166] on h2 "[PERSON_NAME] IRUNOWA" at bounding box center [532, 174] width 326 height 28
click at [436, 179] on h2 "[PERSON_NAME] IRUNOWA" at bounding box center [532, 174] width 326 height 28
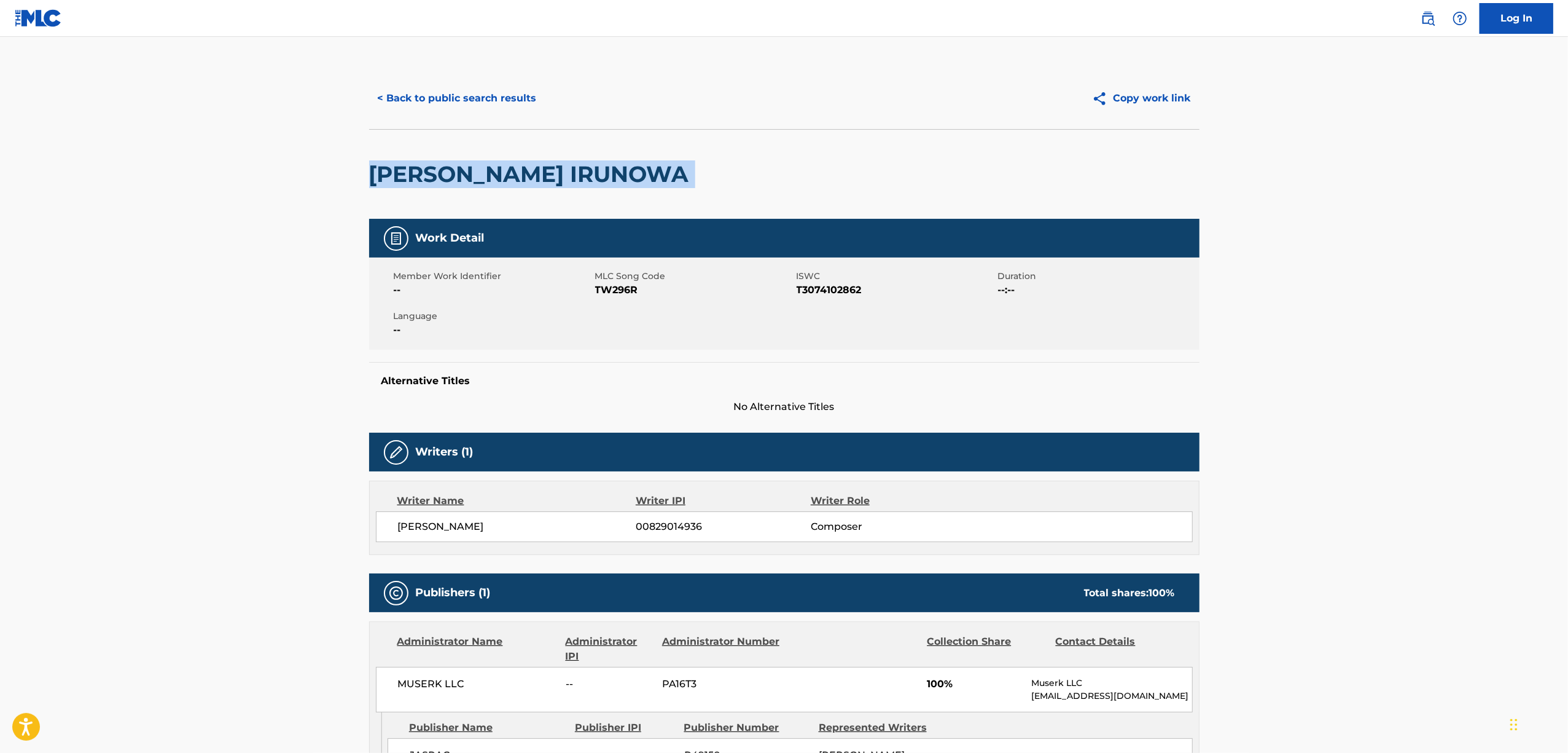
click at [436, 179] on h2 "[PERSON_NAME] IRUNOWA" at bounding box center [532, 174] width 326 height 28
click at [816, 293] on span "T3074102862" at bounding box center [896, 290] width 199 height 15
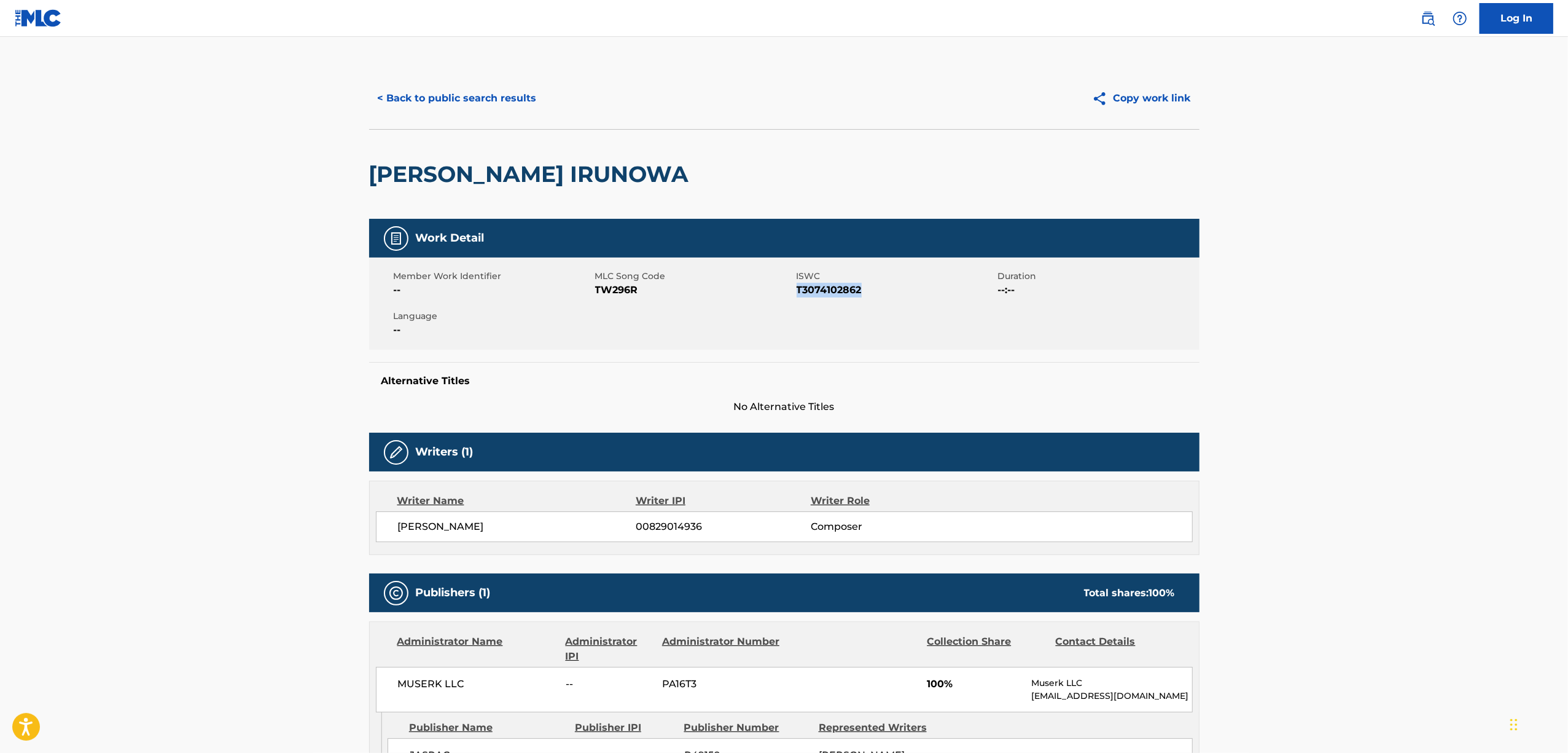
click at [816, 293] on span "T3074102862" at bounding box center [896, 290] width 199 height 15
click at [455, 94] on button "< Back to public search results" at bounding box center [457, 98] width 176 height 31
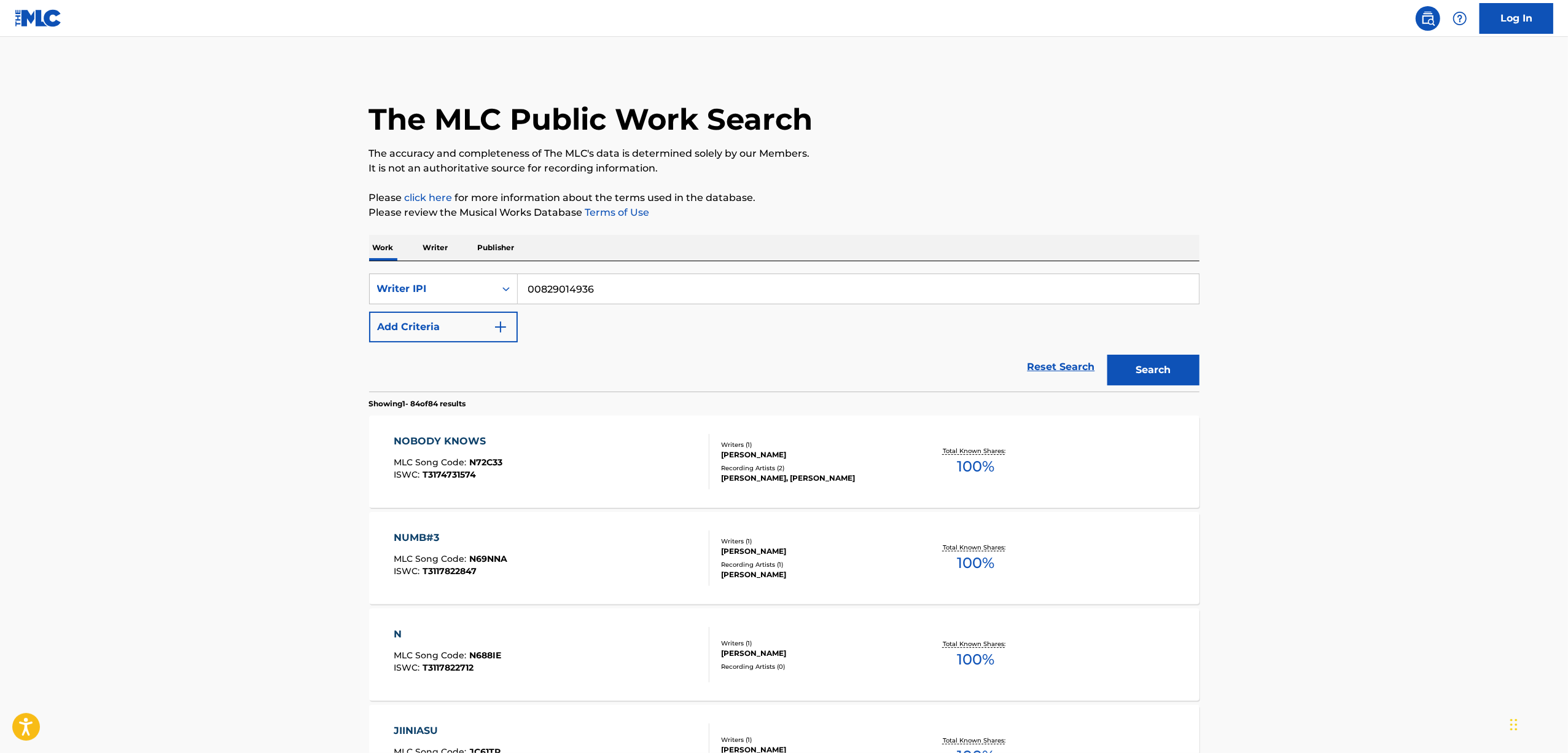
scroll to position [4652, 0]
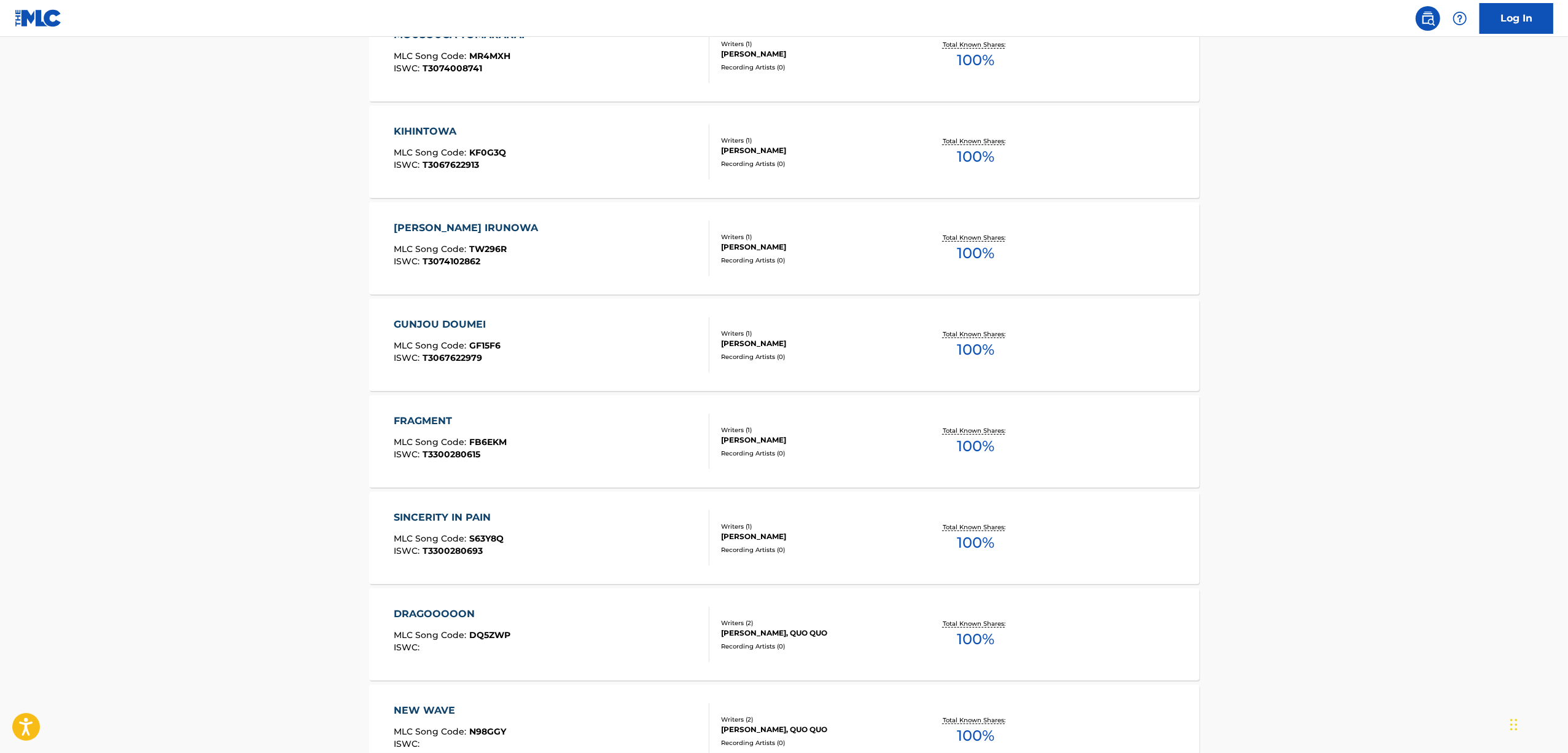
click at [454, 322] on div "GUNJOU DOUMEI" at bounding box center [447, 324] width 107 height 15
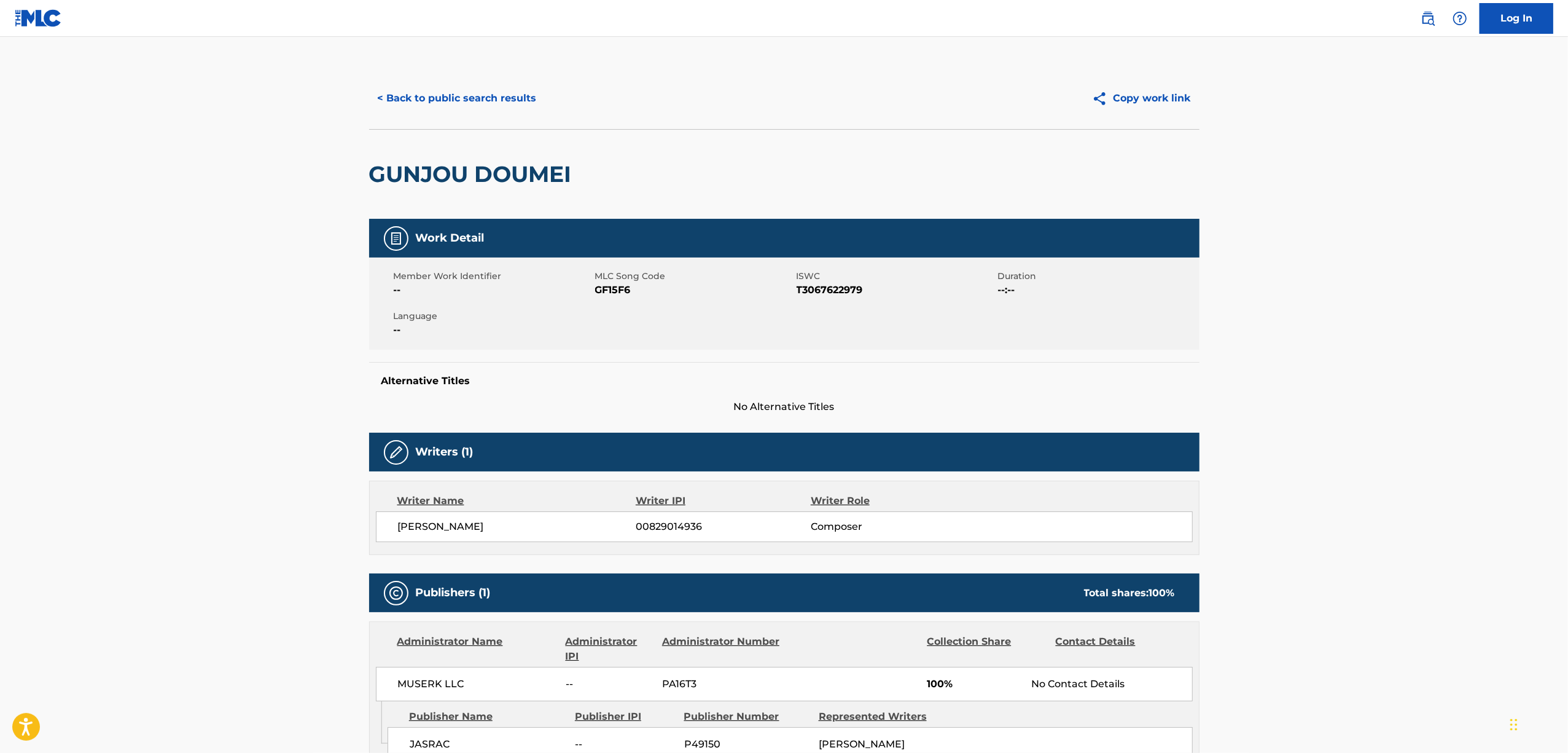
click at [455, 179] on h2 "GUNJOU DOUMEI" at bounding box center [474, 174] width 209 height 28
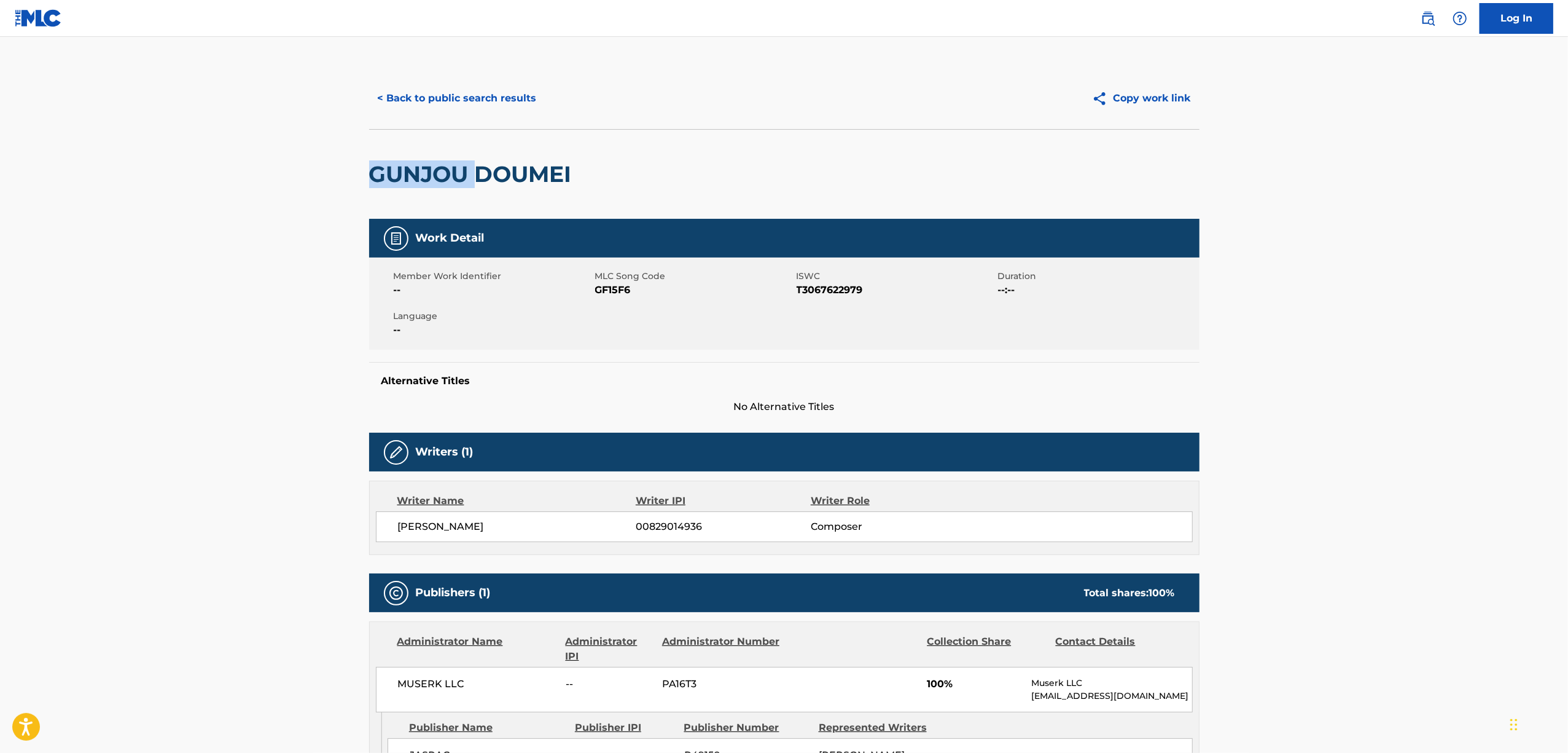
click at [455, 179] on h2 "GUNJOU DOUMEI" at bounding box center [474, 174] width 209 height 28
click at [832, 294] on span "T3067622979" at bounding box center [896, 290] width 199 height 15
click at [430, 98] on button "< Back to public search results" at bounding box center [457, 98] width 176 height 31
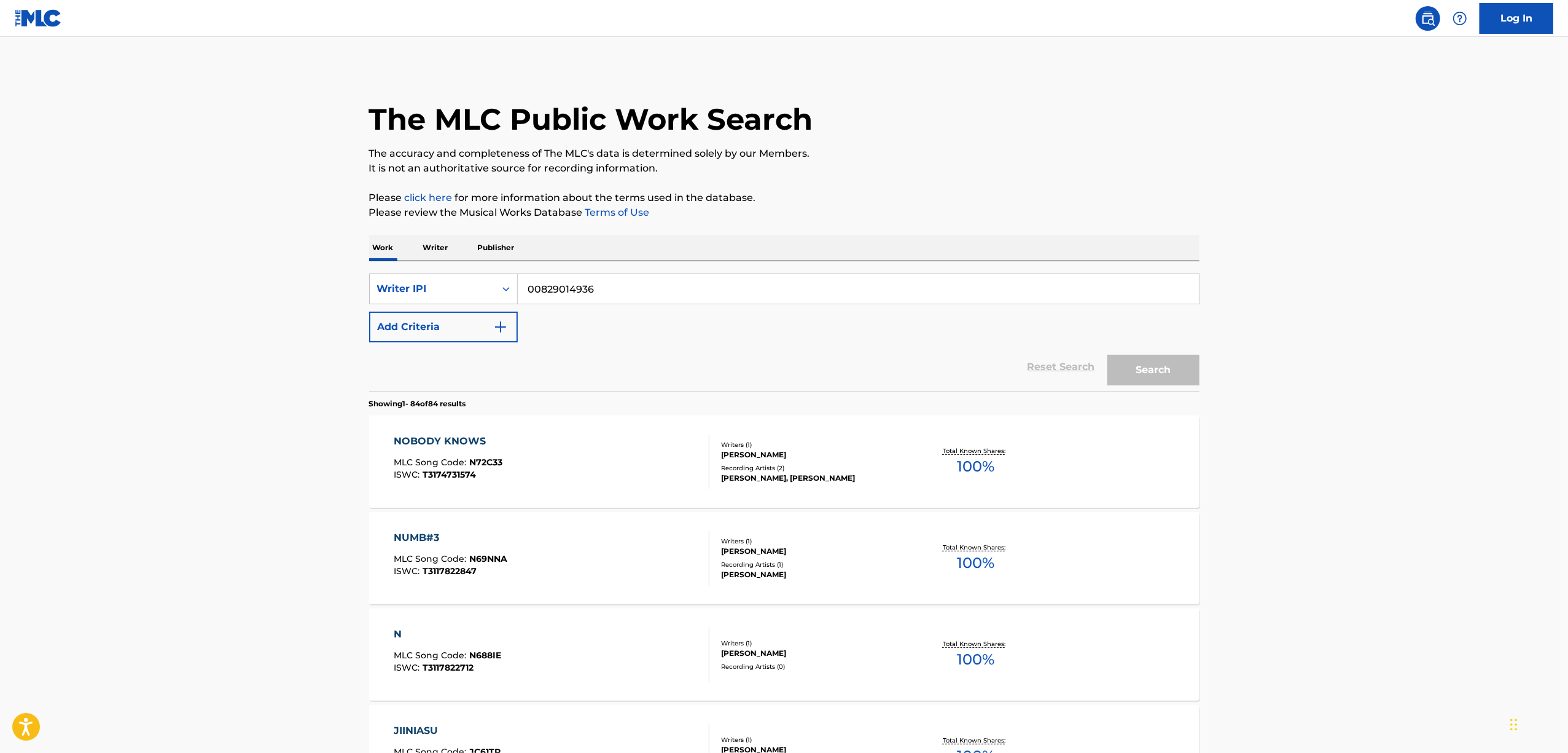
scroll to position [4683, 0]
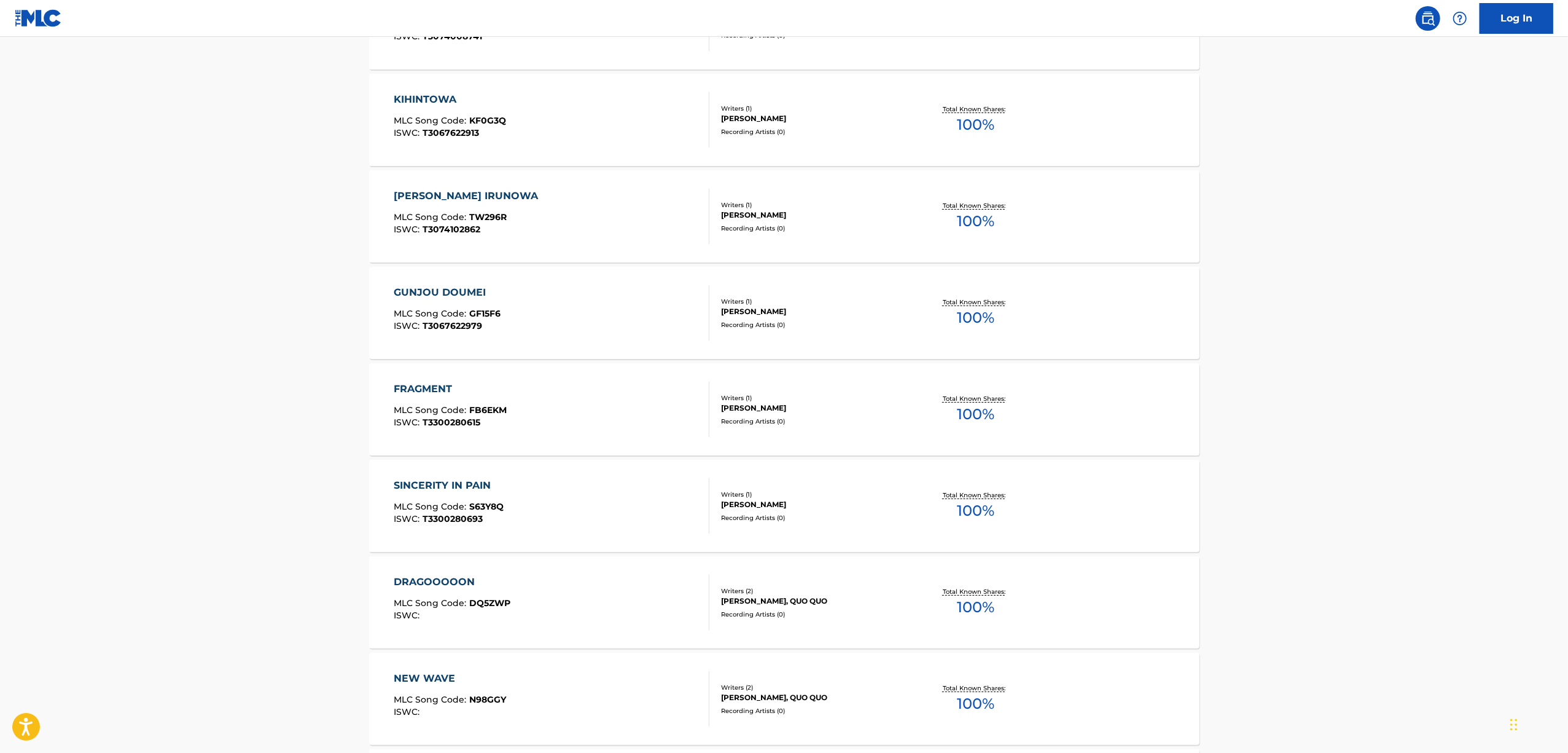
click at [423, 380] on div "FRAGMENT MLC Song Code : FB6EKM ISWC : T3300280615 Writers ( 1 ) [PERSON_NAME] …" at bounding box center [784, 409] width 831 height 92
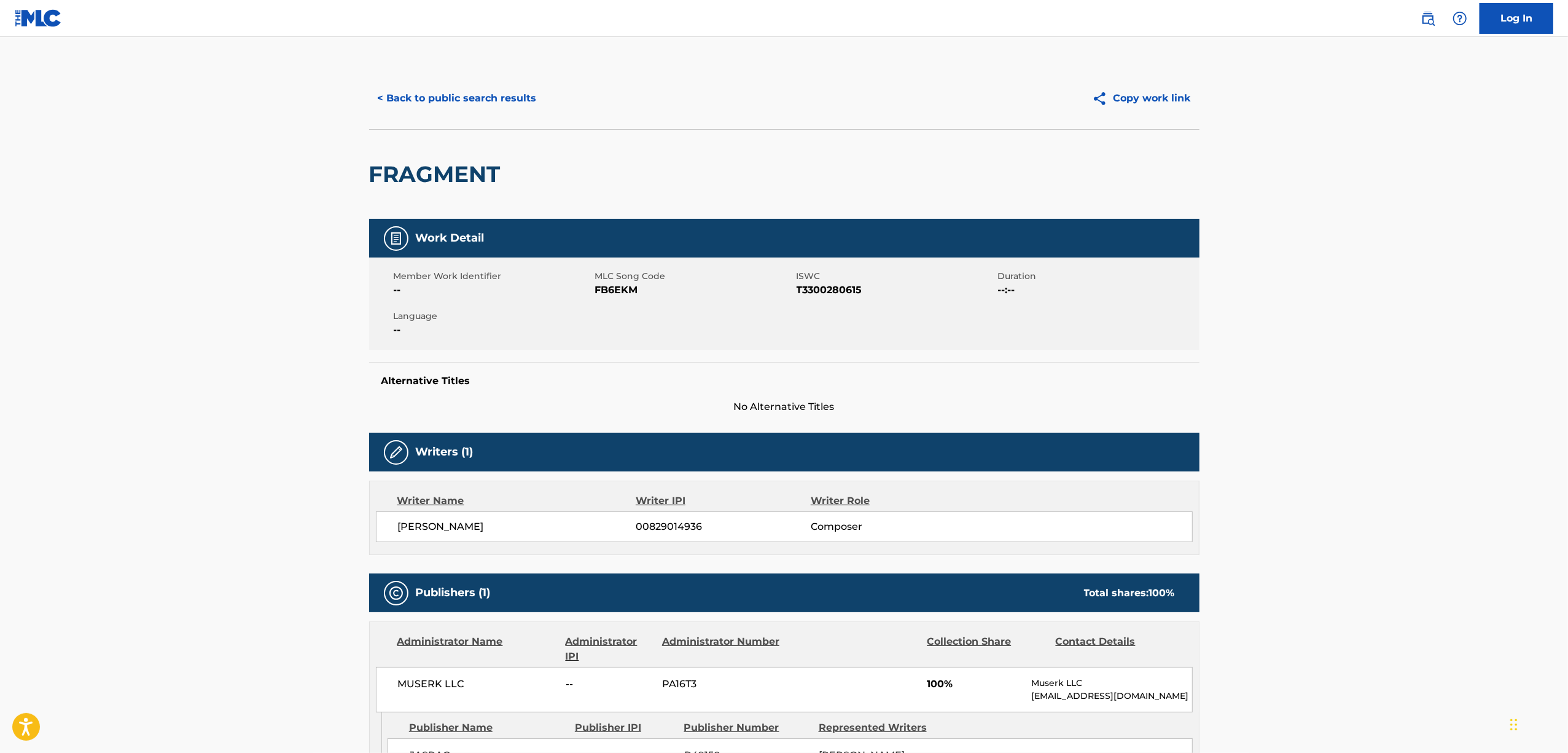
click at [438, 167] on h2 "FRAGMENT" at bounding box center [438, 174] width 138 height 28
click at [829, 298] on div "Member Work Identifier -- MLC Song Code FB6EKM ISWC T3300280615 Duration --:-- …" at bounding box center [784, 303] width 831 height 92
click at [453, 104] on button "< Back to public search results" at bounding box center [457, 98] width 176 height 31
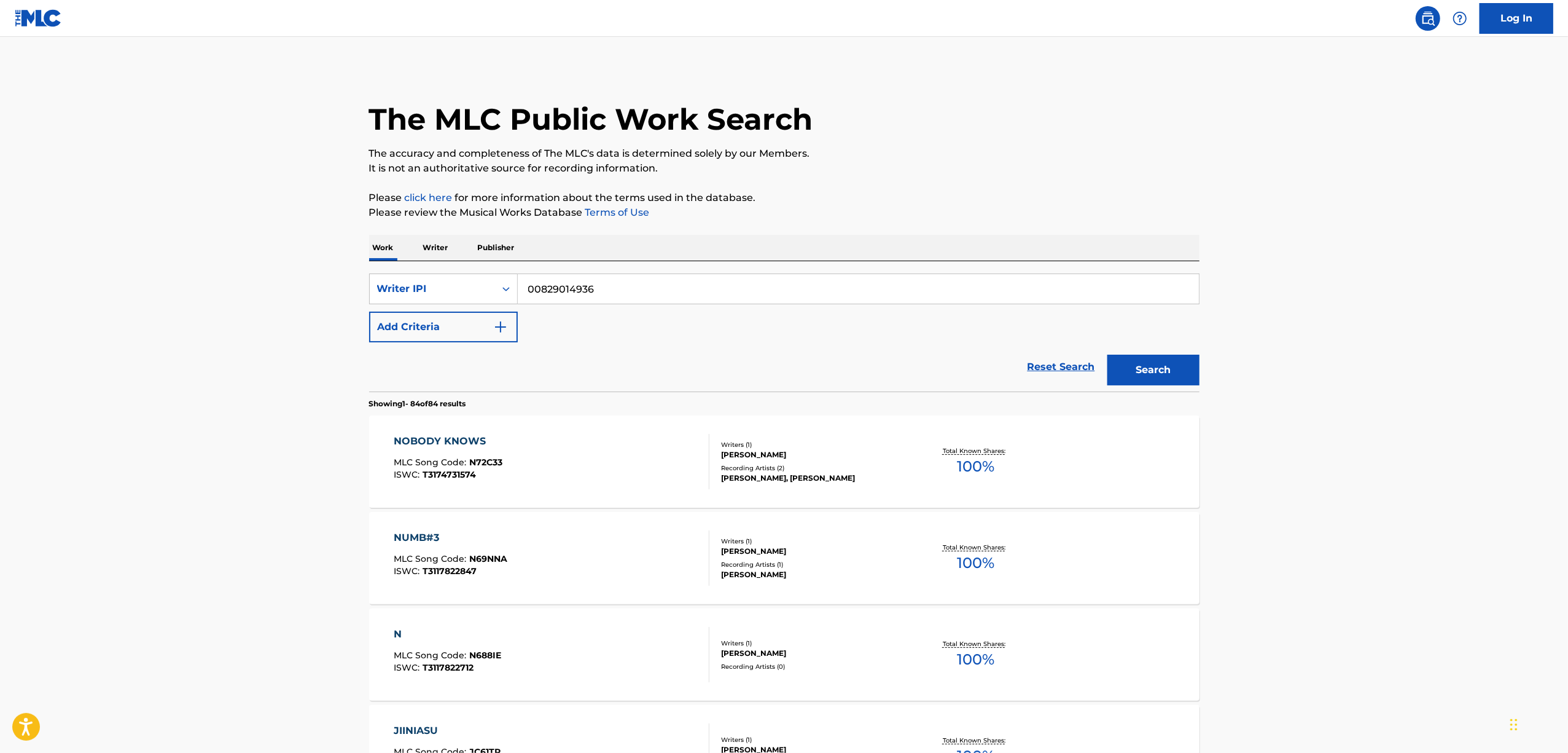
scroll to position [4715, 0]
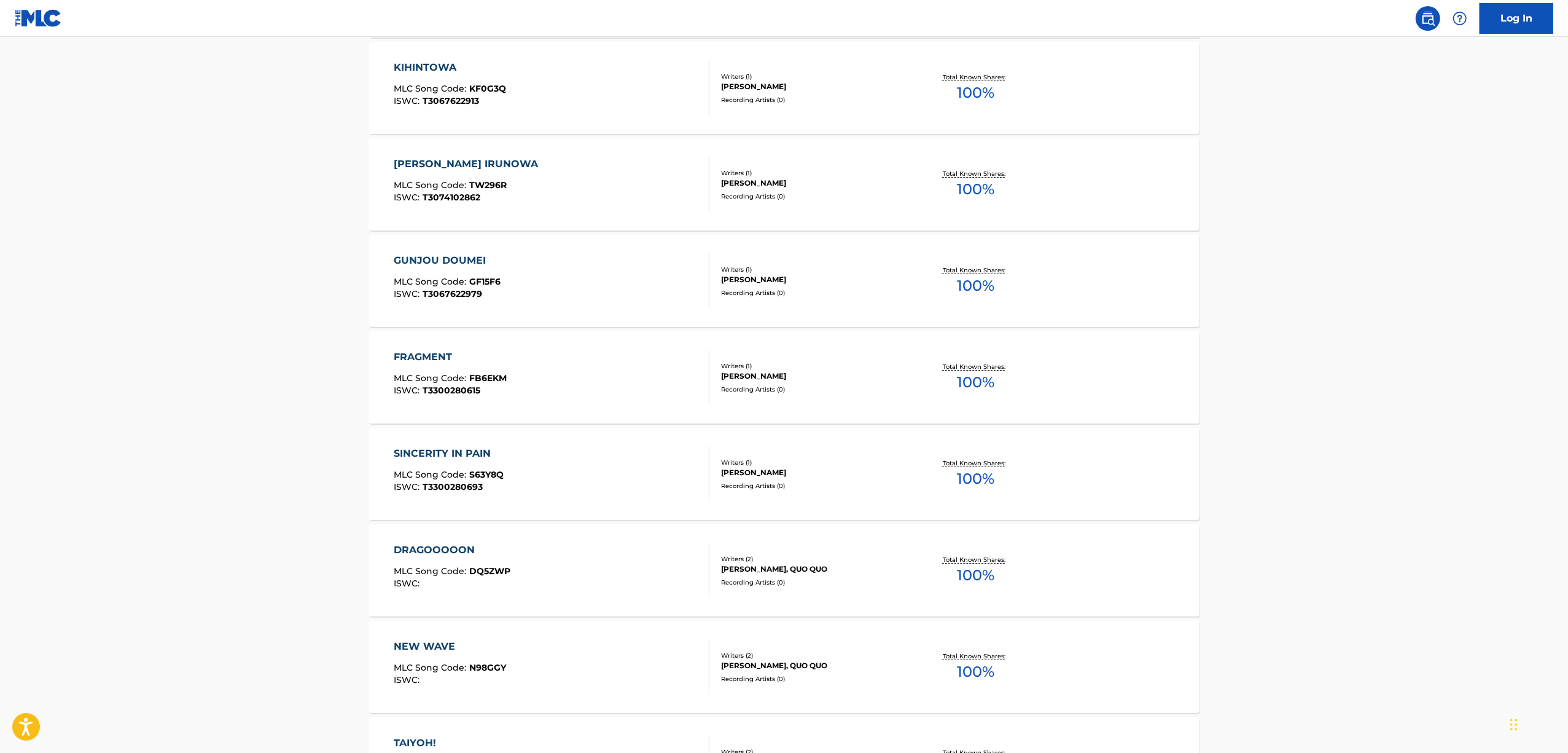
click at [442, 455] on div "SINCERITY IN PAIN" at bounding box center [449, 453] width 110 height 15
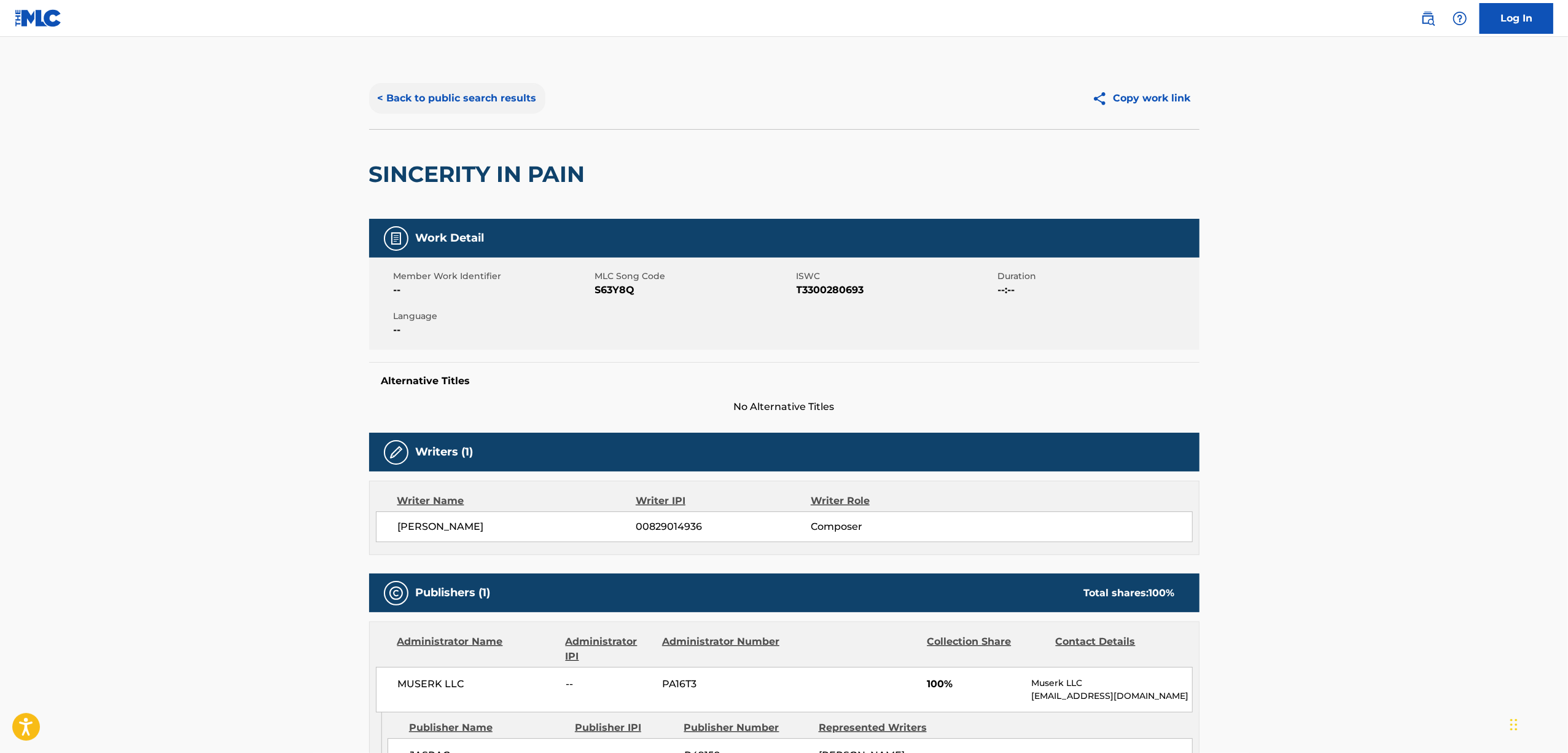
click at [426, 94] on button "< Back to public search results" at bounding box center [457, 98] width 176 height 31
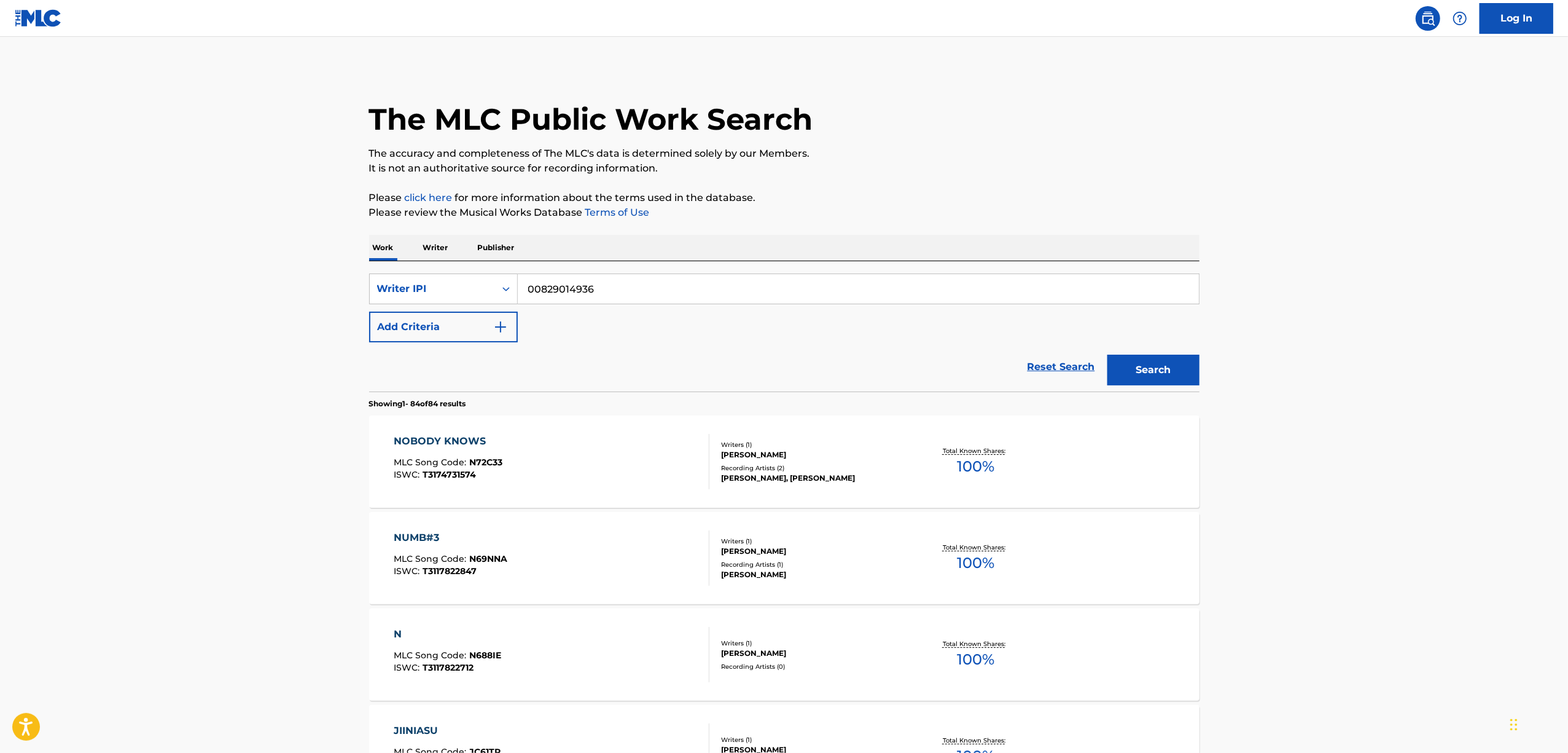
scroll to position [4748, 0]
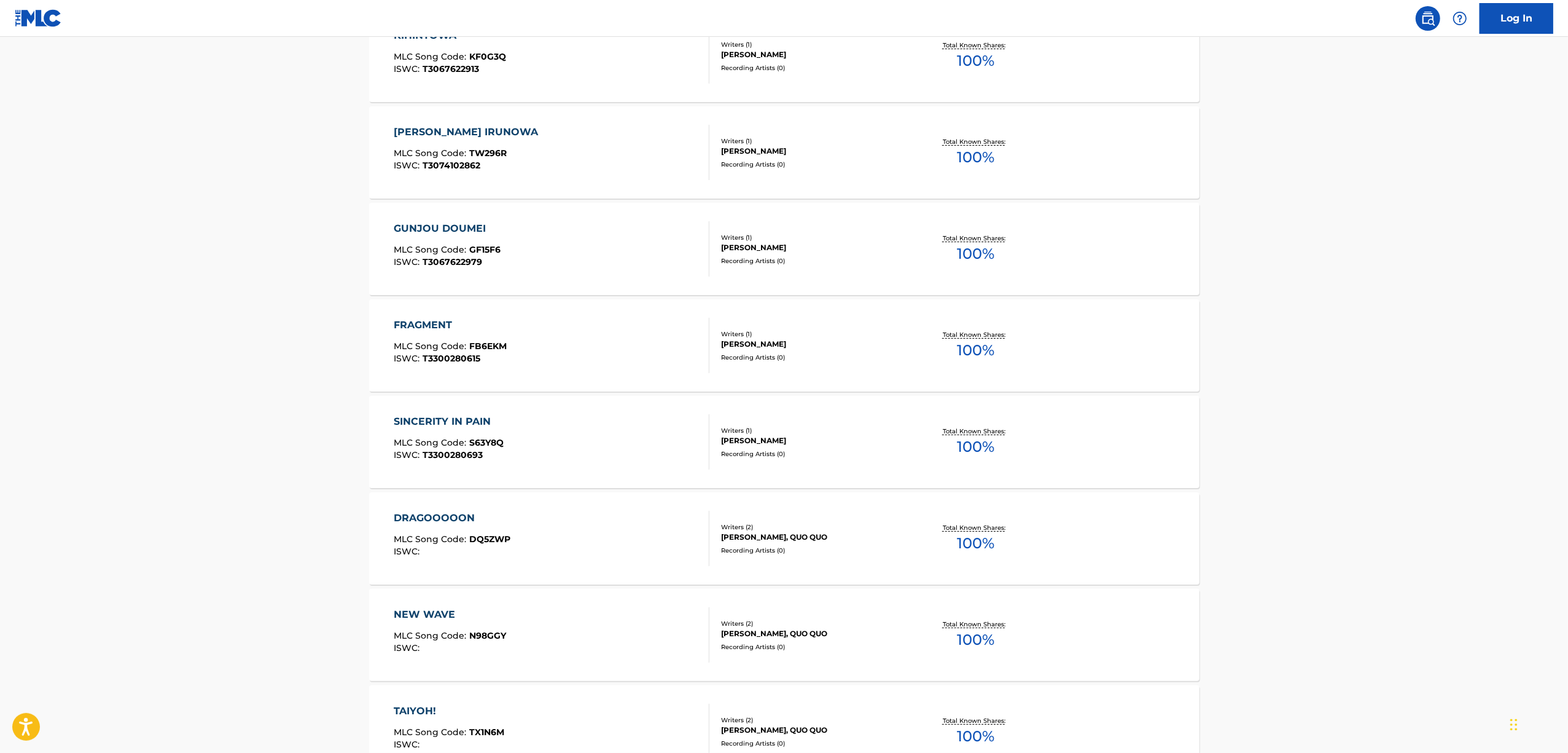
click at [421, 517] on div "DRAGOOOOON" at bounding box center [452, 518] width 117 height 15
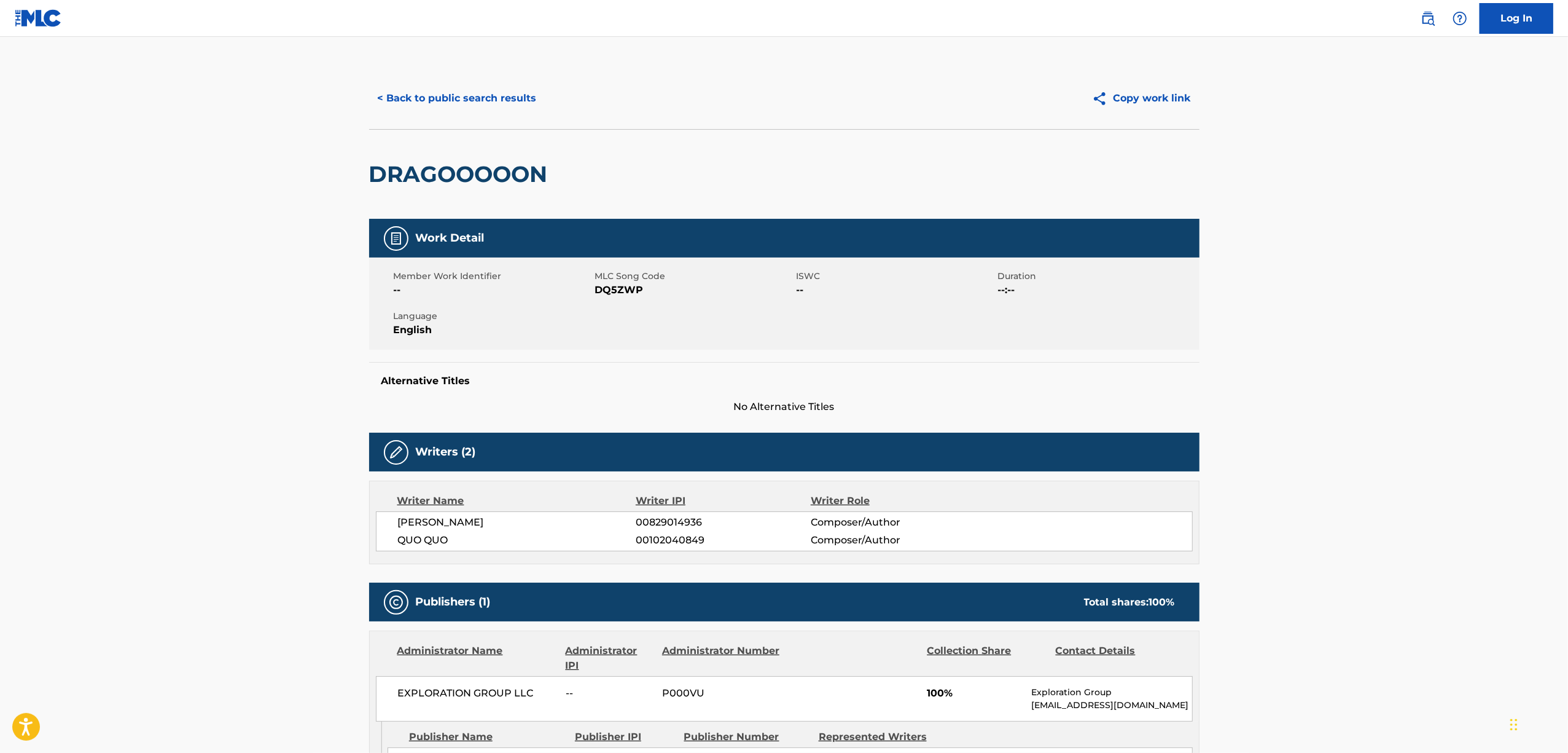
click at [500, 169] on h2 "DRAGOOOOON" at bounding box center [461, 174] width 185 height 28
click at [433, 104] on button "< Back to public search results" at bounding box center [457, 98] width 176 height 31
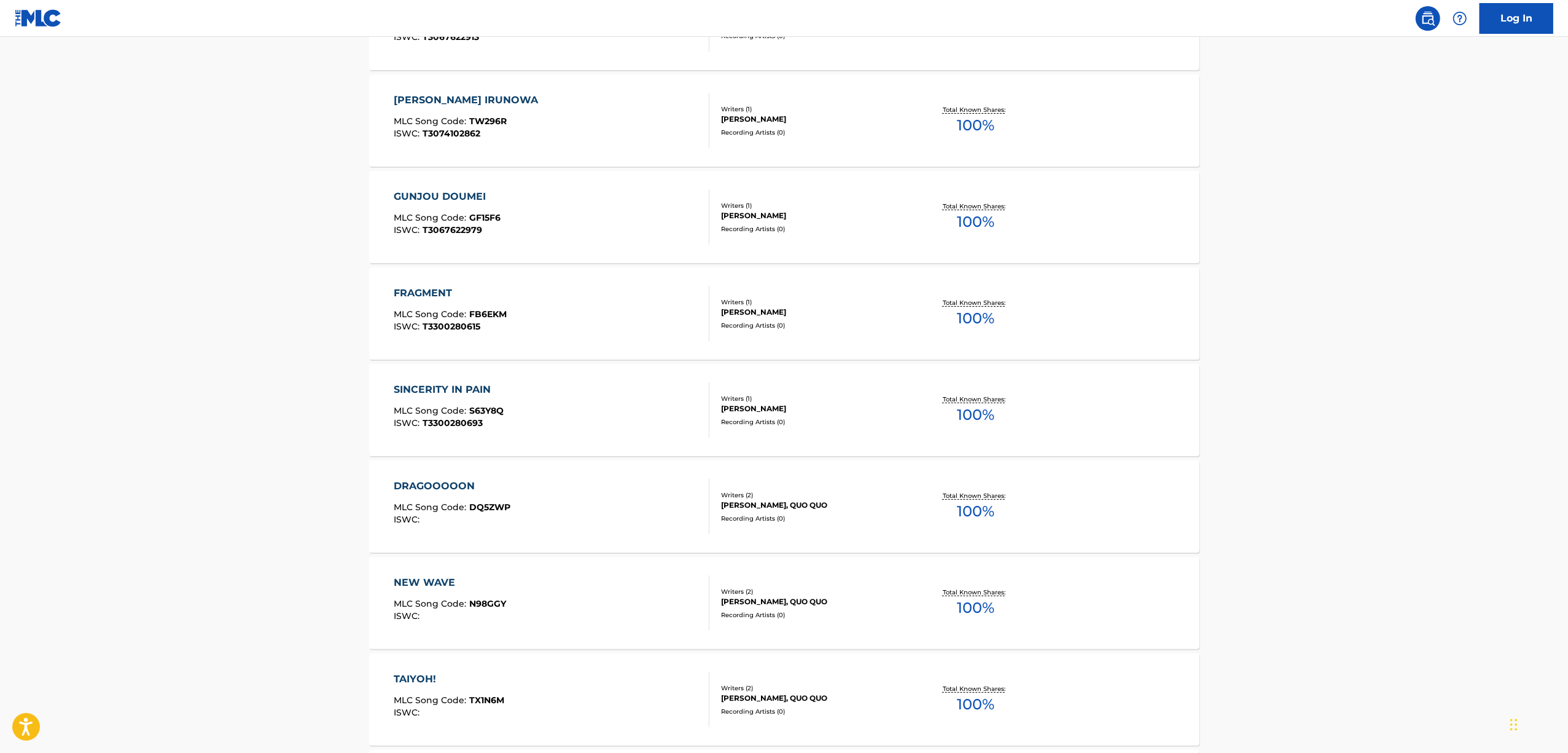
click at [431, 578] on div "NEW WAVE" at bounding box center [450, 582] width 112 height 15
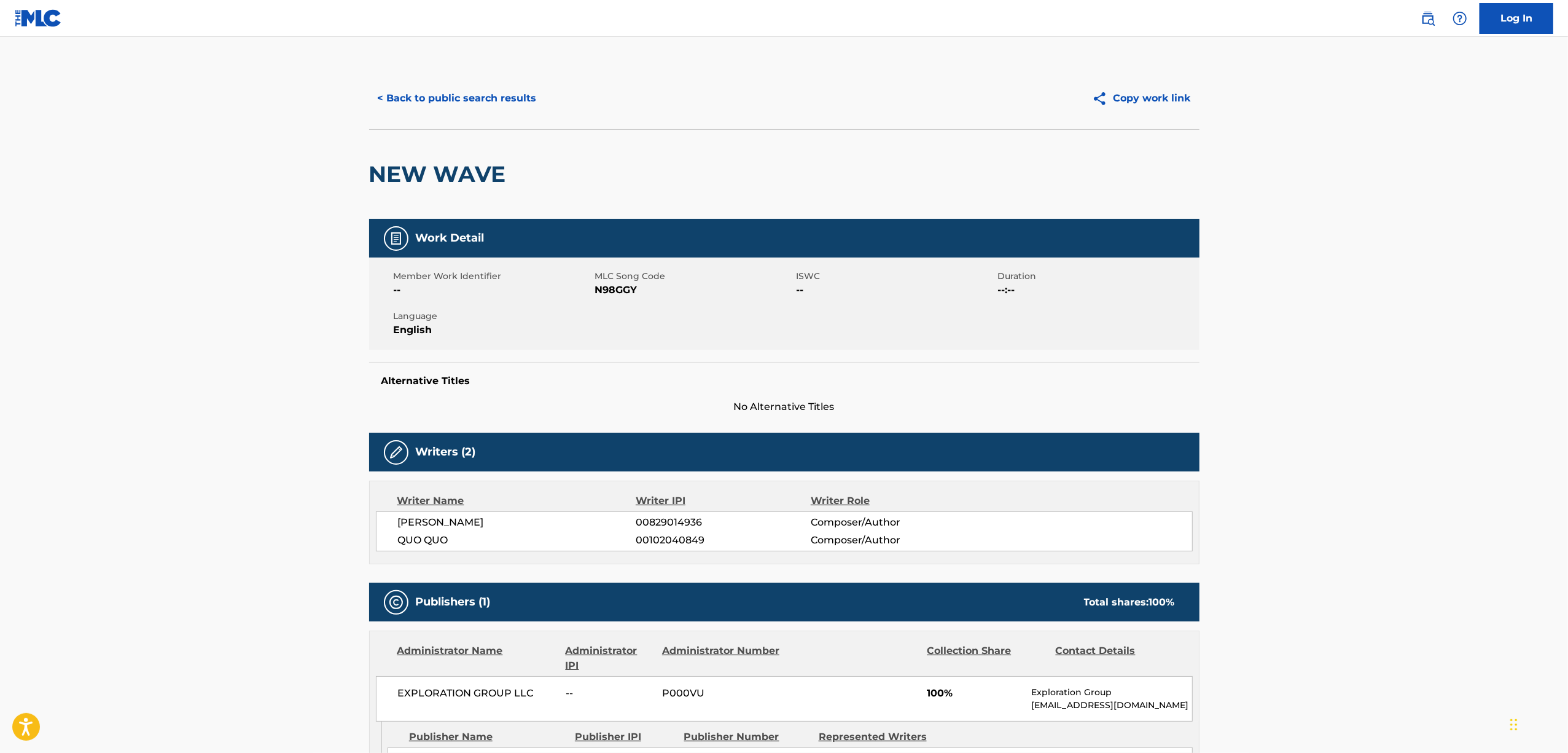
click at [425, 165] on h2 "NEW WAVE" at bounding box center [440, 174] width 143 height 28
click at [461, 88] on button "< Back to public search results" at bounding box center [457, 98] width 176 height 31
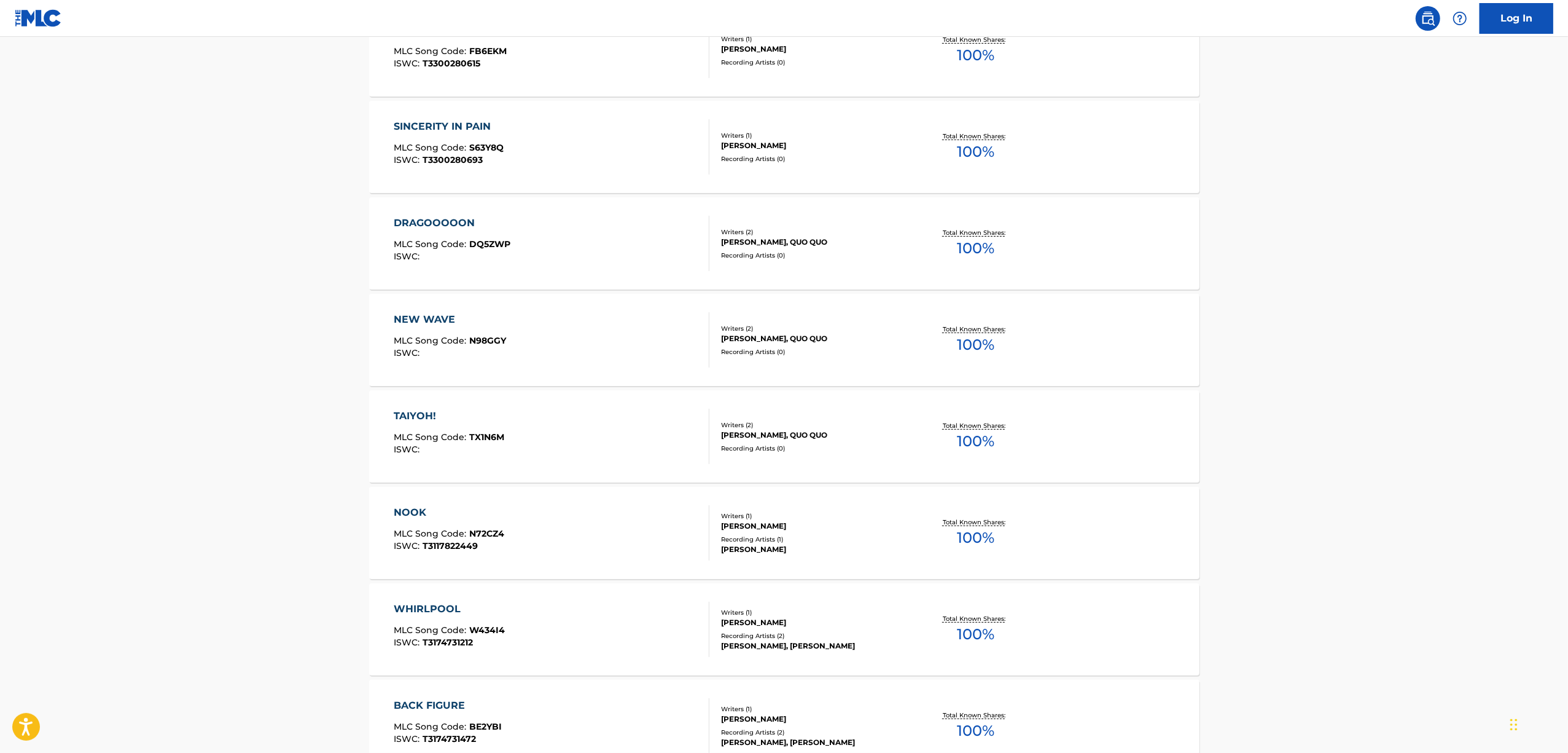
scroll to position [5057, 0]
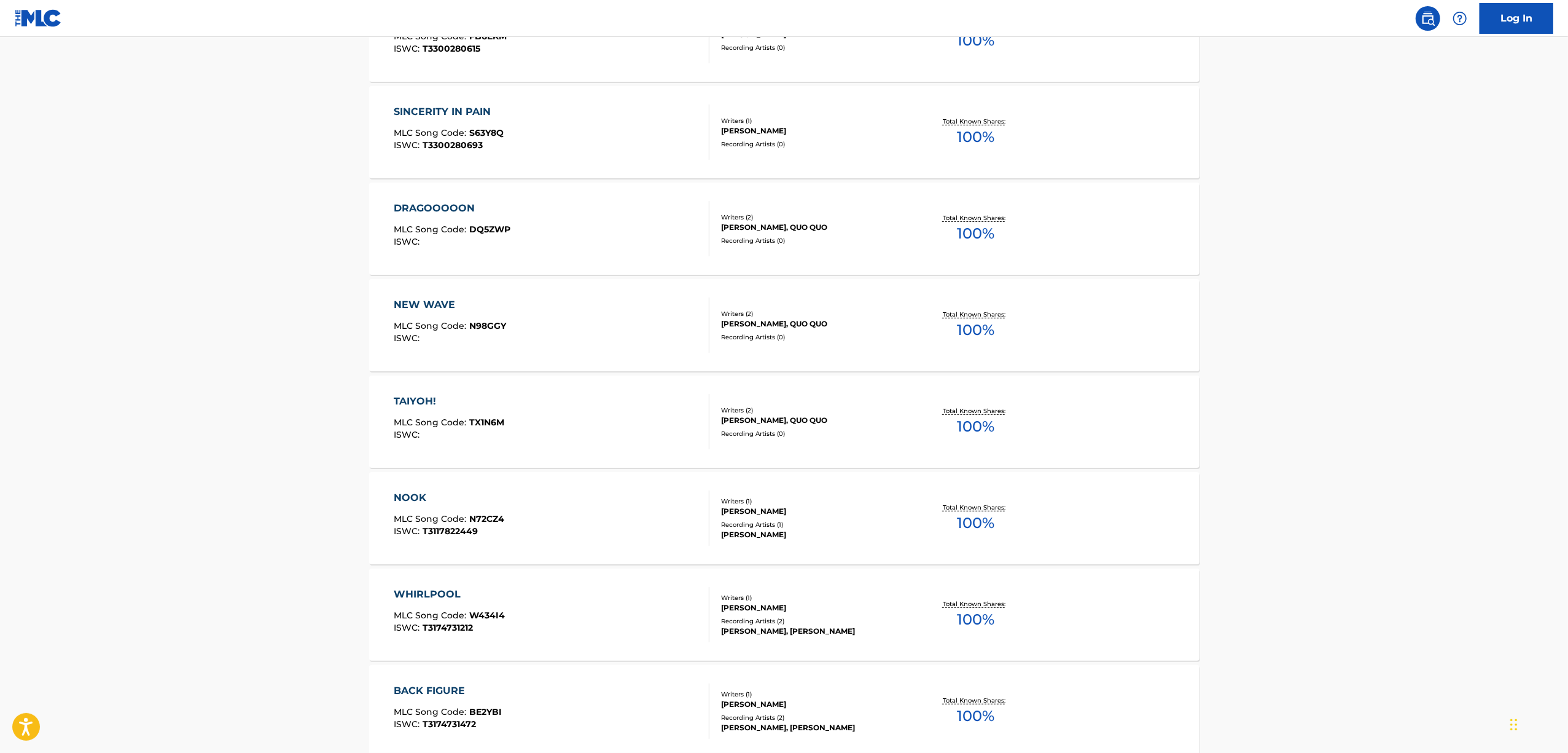
click at [420, 403] on div "TAIYOH!" at bounding box center [449, 401] width 111 height 15
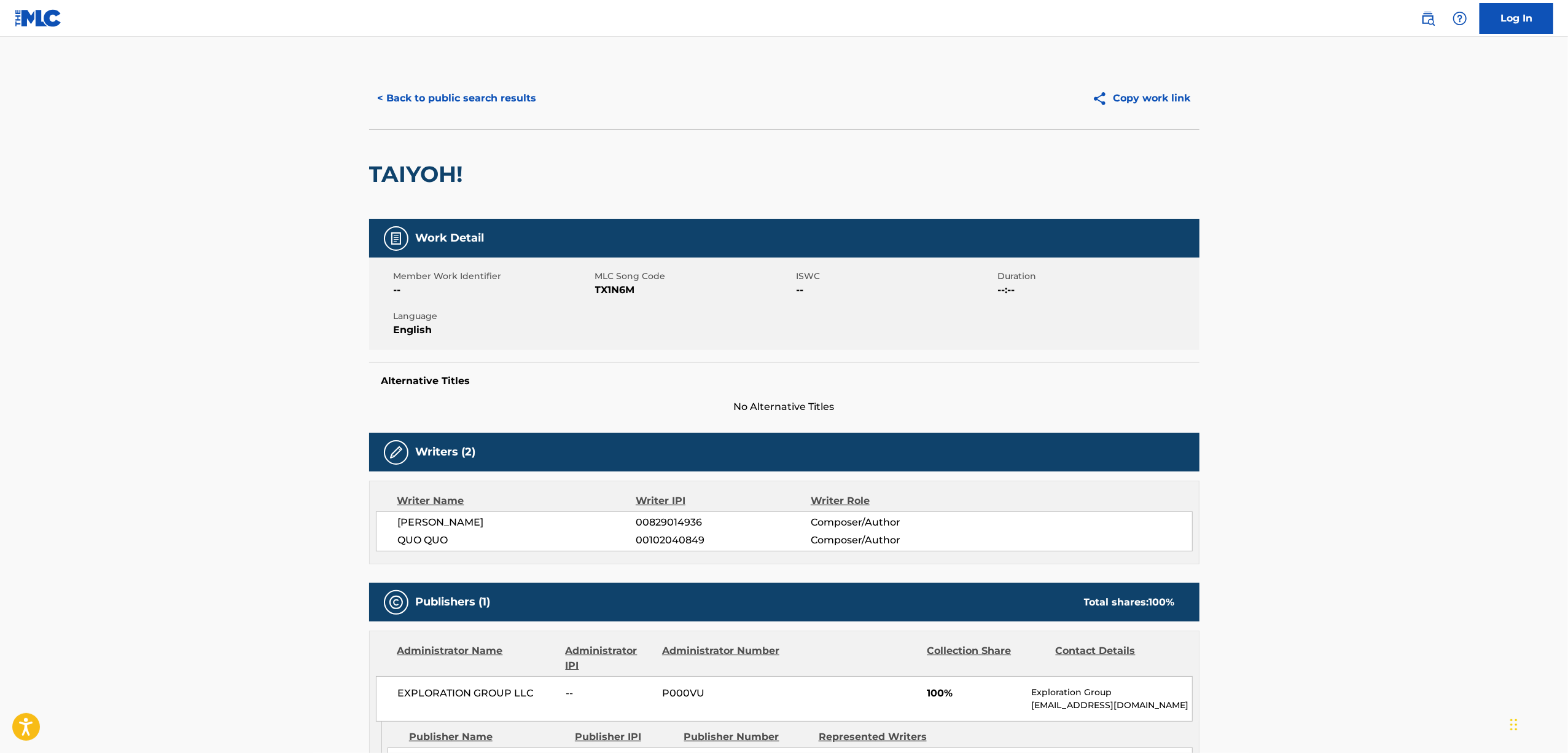
click at [420, 171] on h2 "TAIYOH!" at bounding box center [420, 174] width 100 height 28
click at [1312, 473] on main "< Back to public search results Copy work link TAIYOH! Work Detail Member Work …" at bounding box center [784, 471] width 1568 height 867
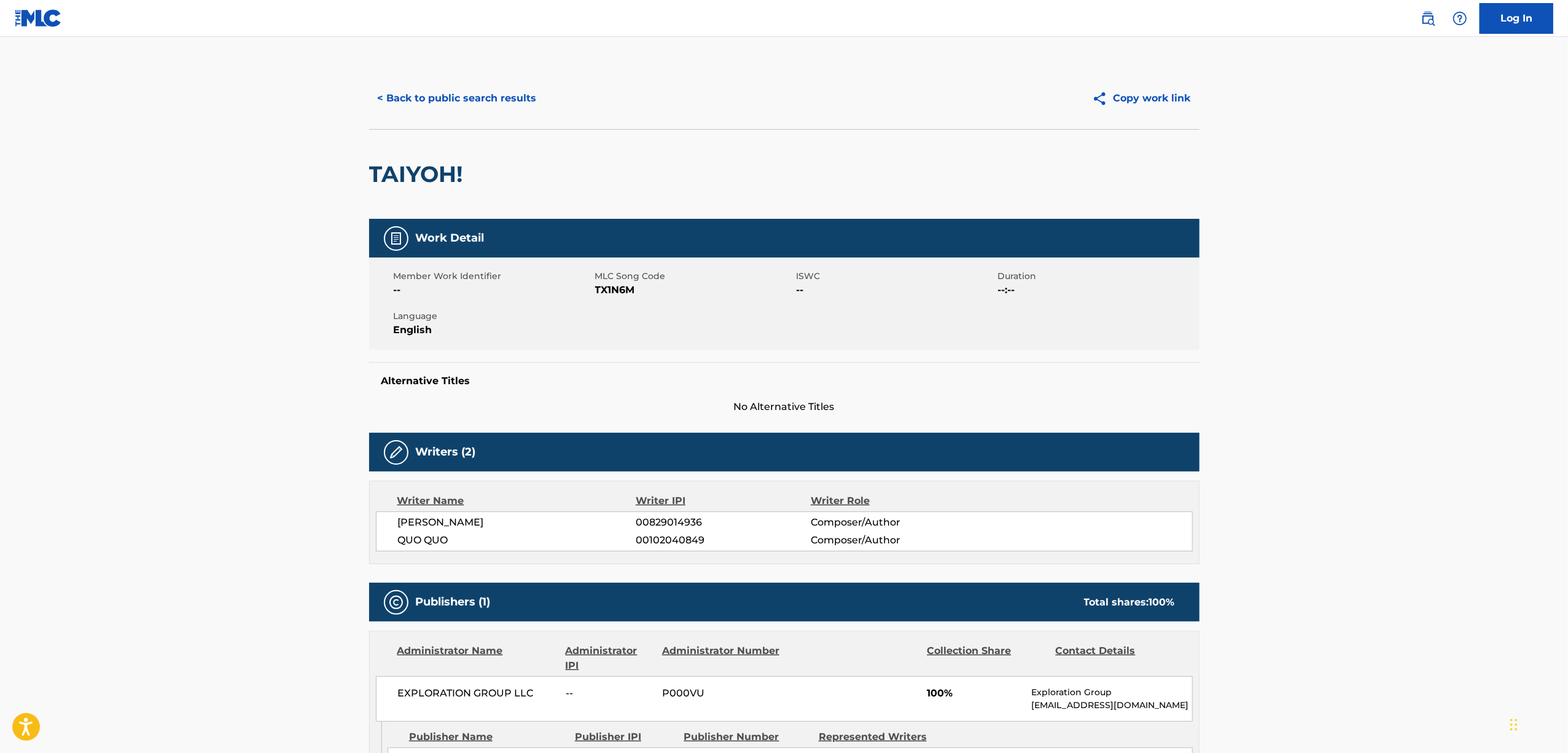
click at [141, 567] on main "< Back to public search results Copy work link TAIYOH! Work Detail Member Work …" at bounding box center [784, 471] width 1568 height 867
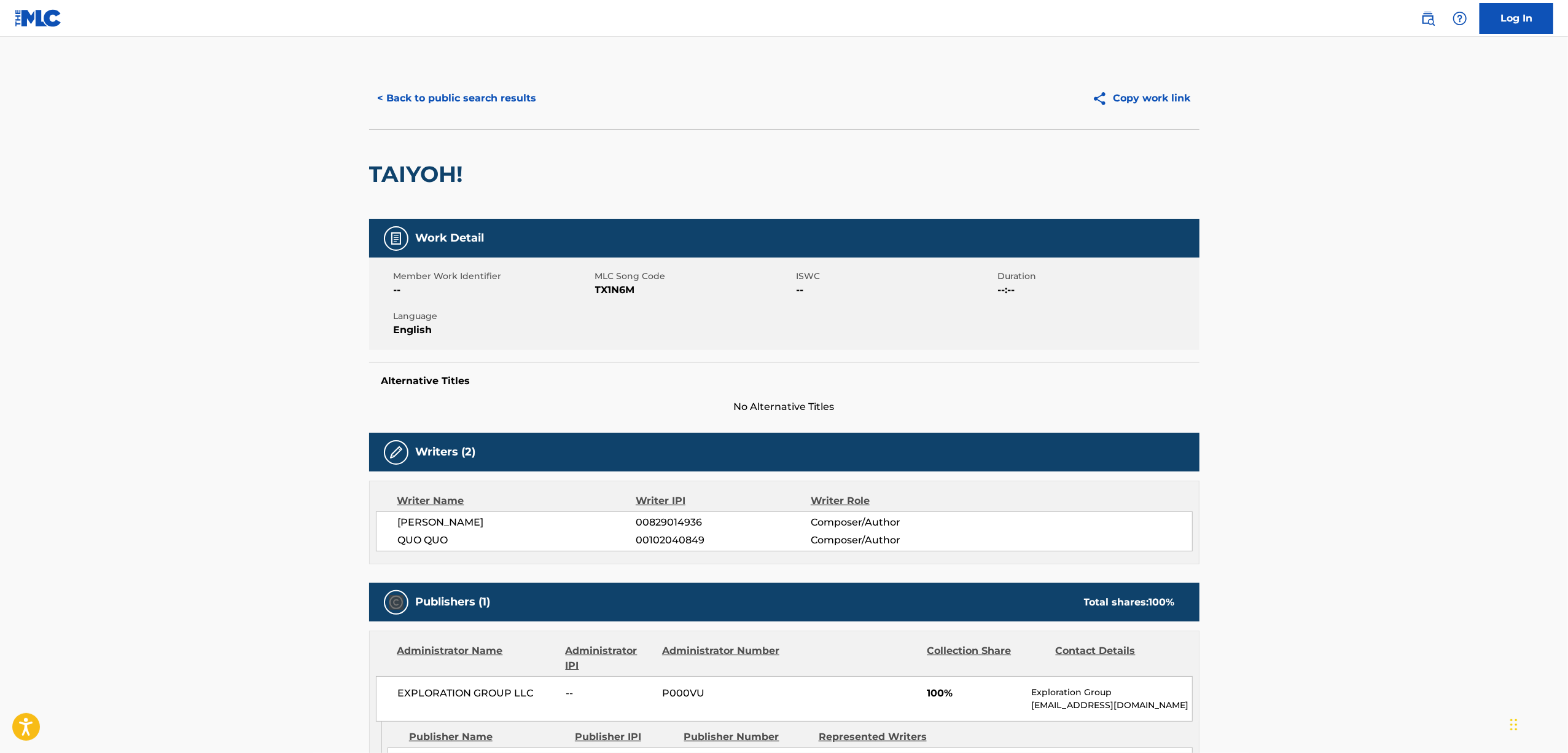
click at [141, 567] on main "< Back to public search results Copy work link TAIYOH! Work Detail Member Work …" at bounding box center [784, 471] width 1568 height 867
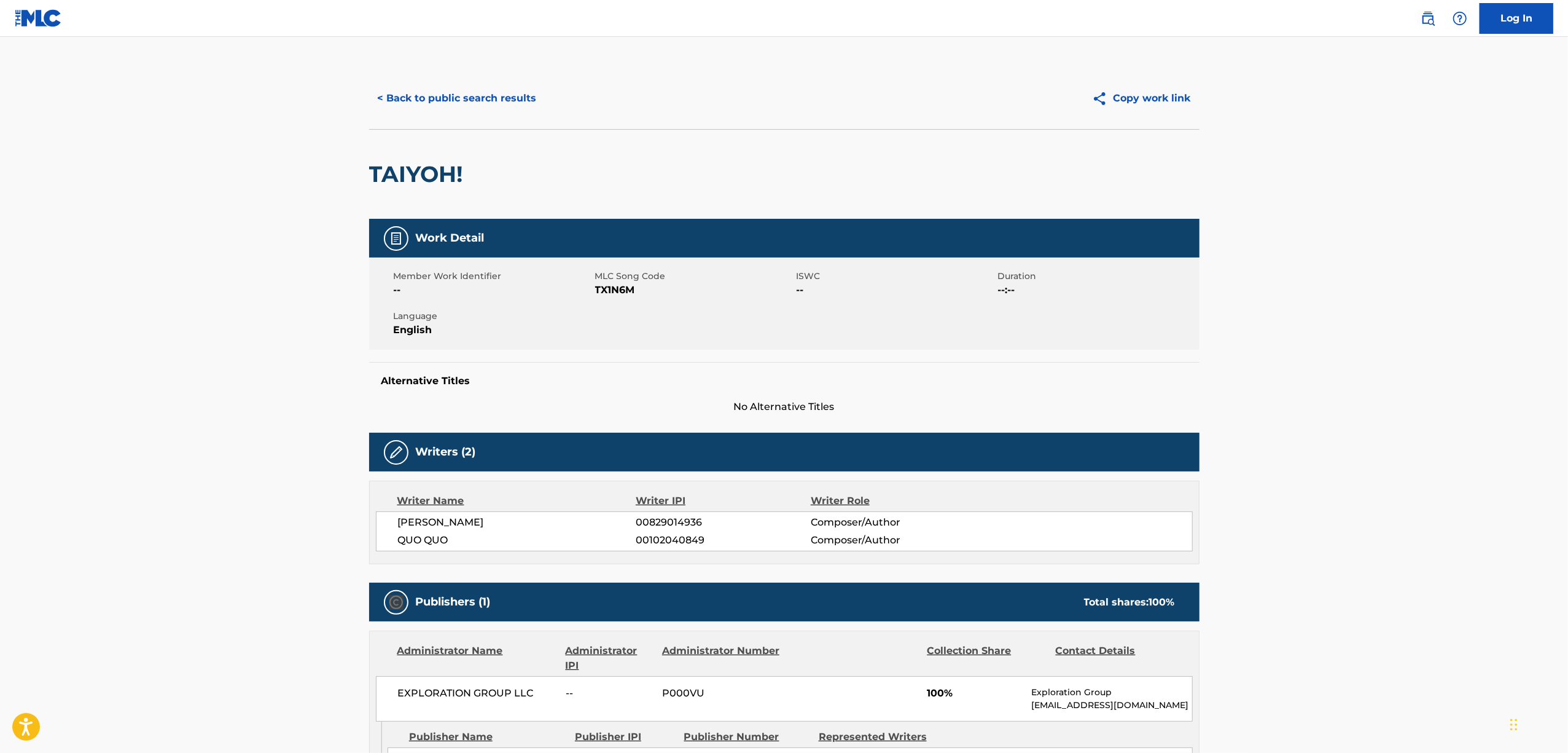
click at [141, 567] on main "< Back to public search results Copy work link TAIYOH! Work Detail Member Work …" at bounding box center [784, 471] width 1568 height 867
click at [1409, 367] on main "< Back to public search results Copy work link TAIYOH! Work Detail Member Work …" at bounding box center [784, 471] width 1568 height 867
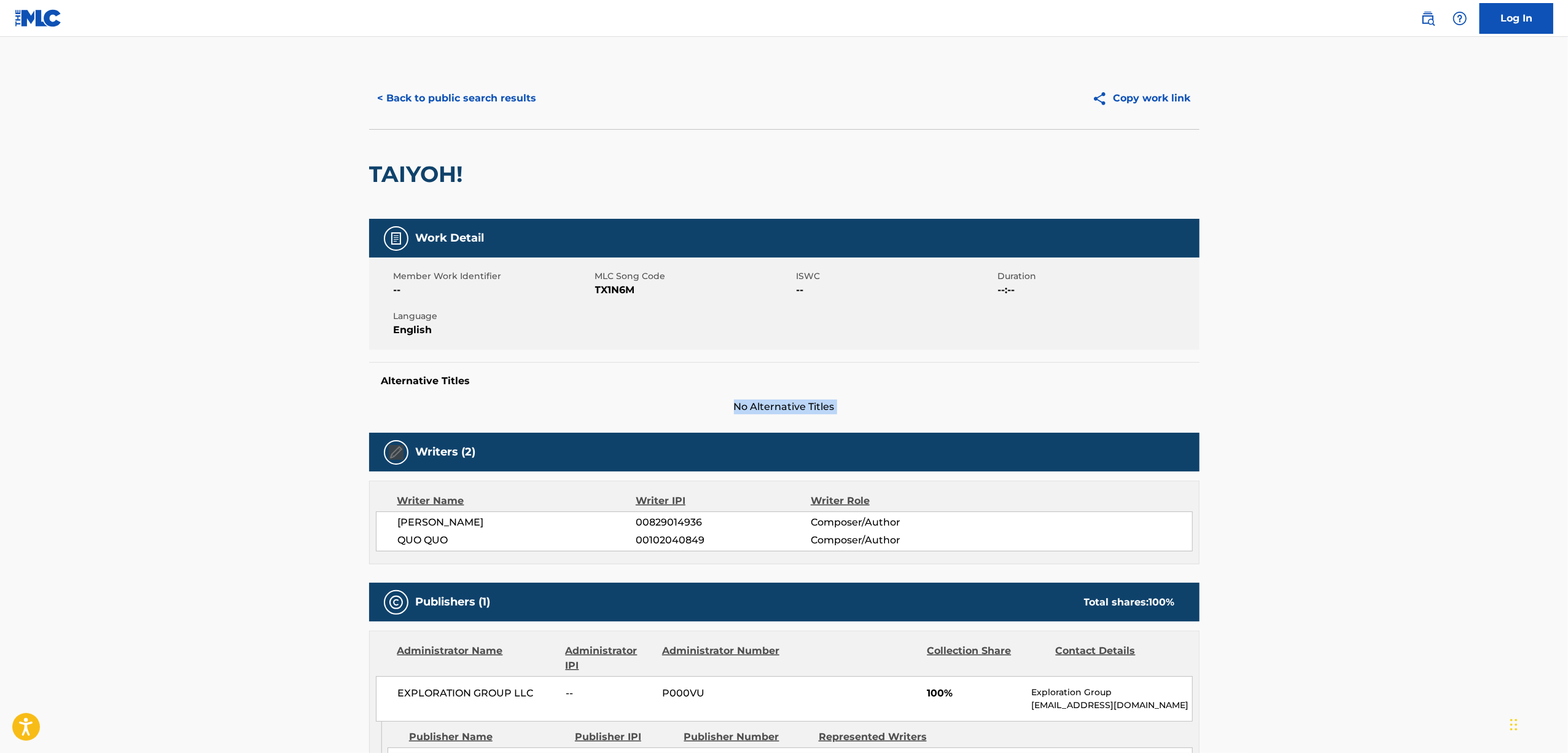
click at [1409, 367] on main "< Back to public search results Copy work link TAIYOH! Work Detail Member Work …" at bounding box center [784, 471] width 1568 height 867
click at [1386, 559] on main "< Back to public search results Copy work link TAIYOH! Work Detail Member Work …" at bounding box center [784, 471] width 1568 height 867
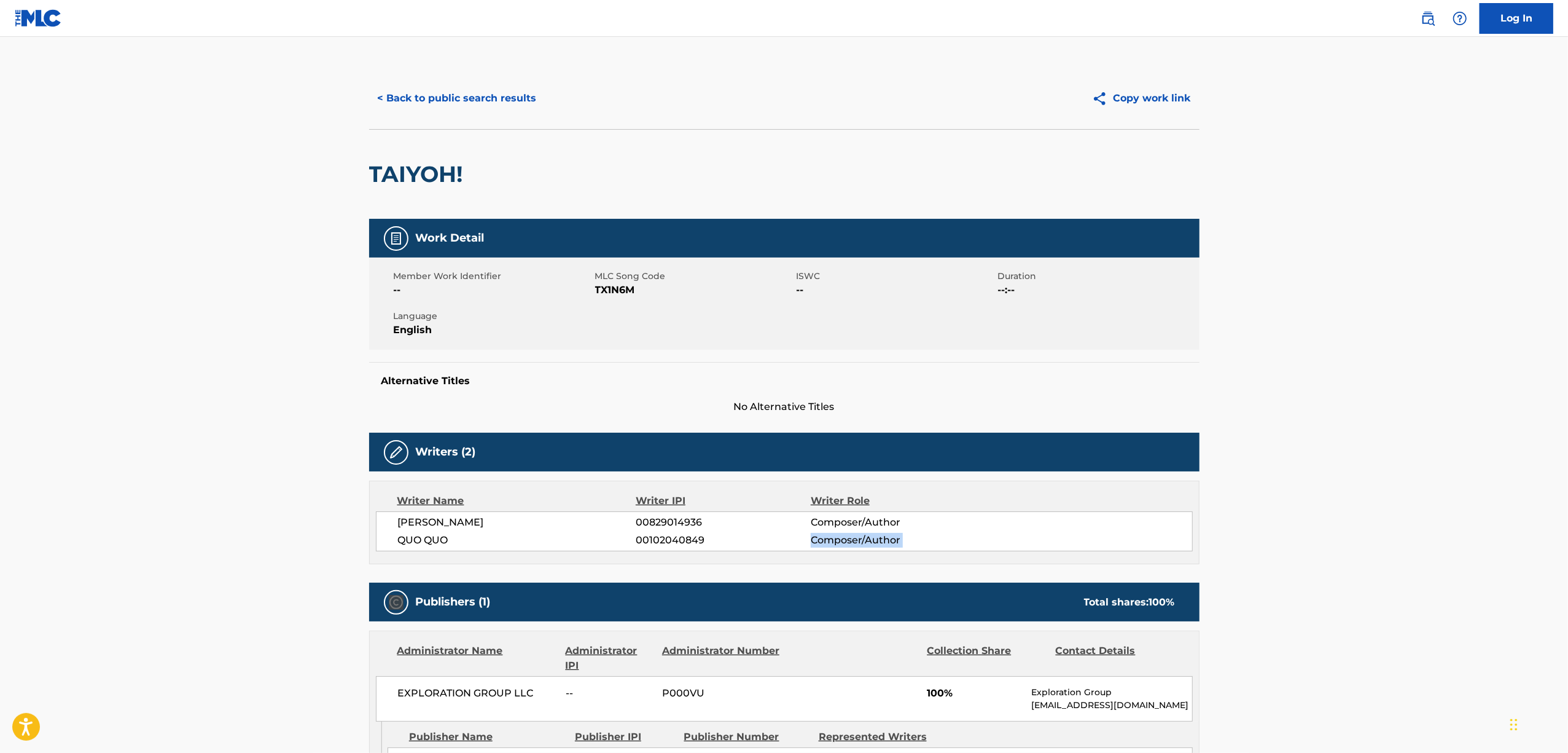
click at [1386, 559] on main "< Back to public search results Copy work link TAIYOH! Work Detail Member Work …" at bounding box center [784, 471] width 1568 height 867
click at [1386, 558] on main "< Back to public search results Copy work link TAIYOH! Work Detail Member Work …" at bounding box center [784, 471] width 1568 height 867
click at [1386, 559] on main "< Back to public search results Copy work link TAIYOH! Work Detail Member Work …" at bounding box center [784, 471] width 1568 height 867
click at [1386, 558] on main "< Back to public search results Copy work link TAIYOH! Work Detail Member Work …" at bounding box center [784, 471] width 1568 height 867
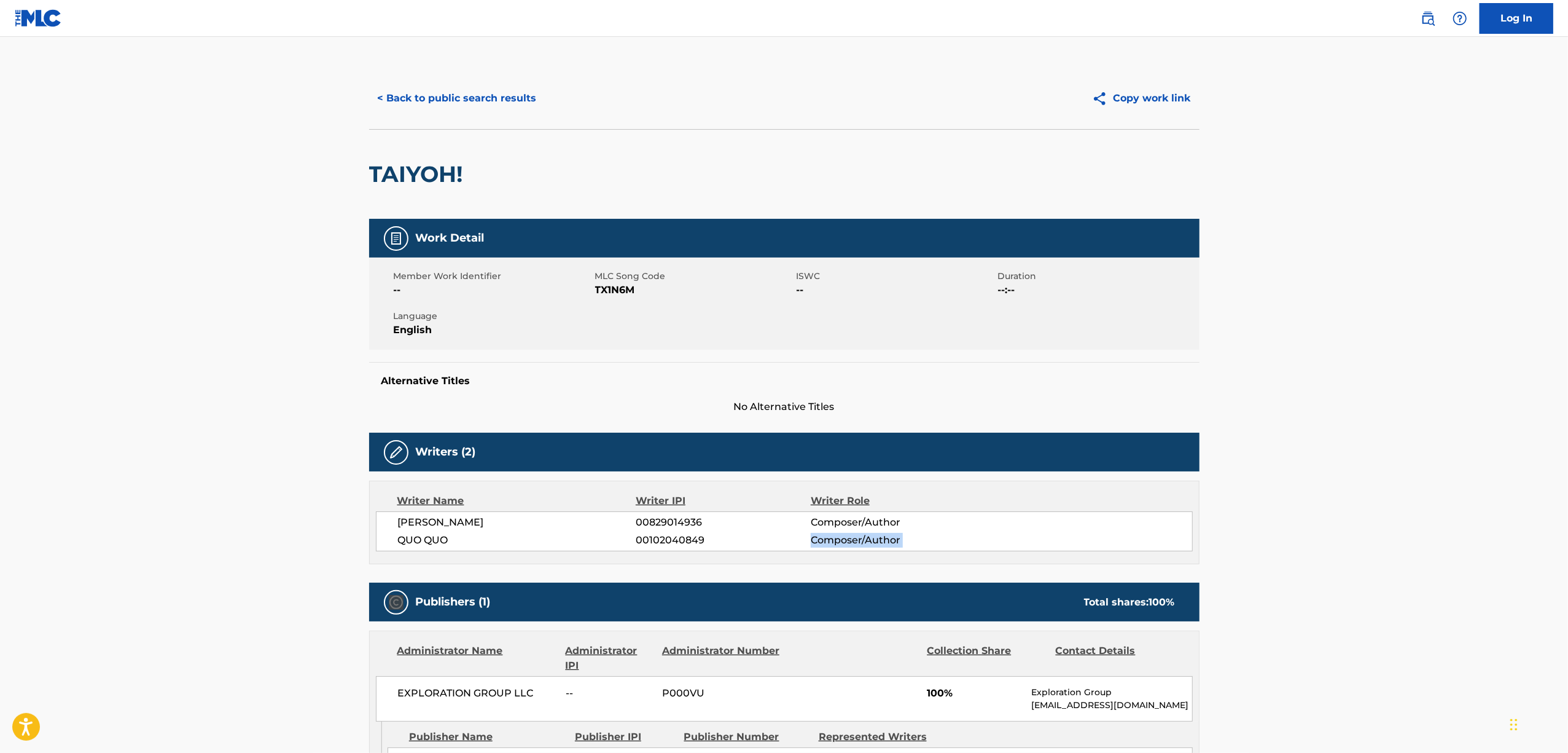
click at [1386, 559] on main "< Back to public search results Copy work link TAIYOH! Work Detail Member Work …" at bounding box center [784, 471] width 1568 height 867
click at [1386, 558] on main "< Back to public search results Copy work link TAIYOH! Work Detail Member Work …" at bounding box center [784, 471] width 1568 height 867
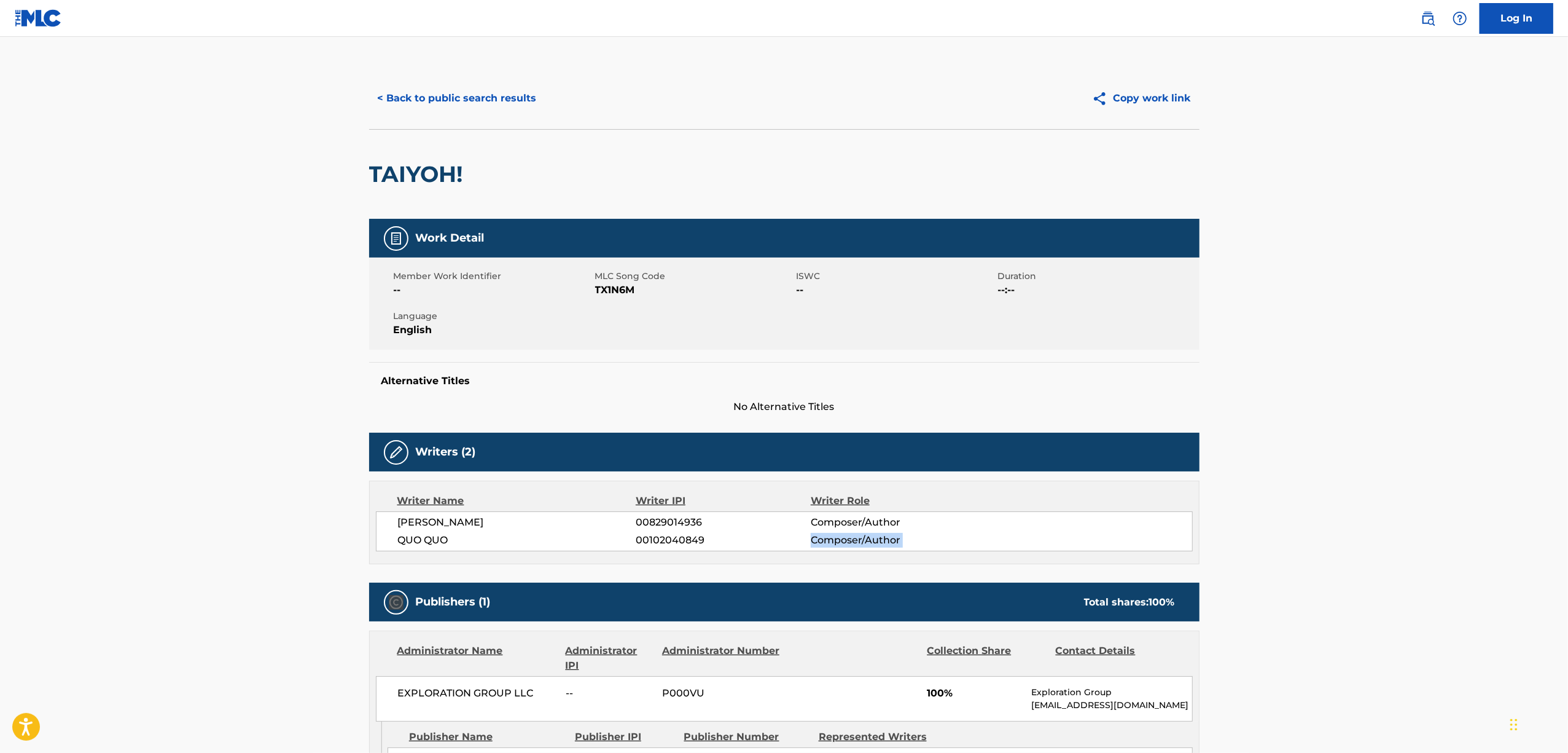
click at [1386, 558] on main "< Back to public search results Copy work link TAIYOH! Work Detail Member Work …" at bounding box center [784, 471] width 1568 height 867
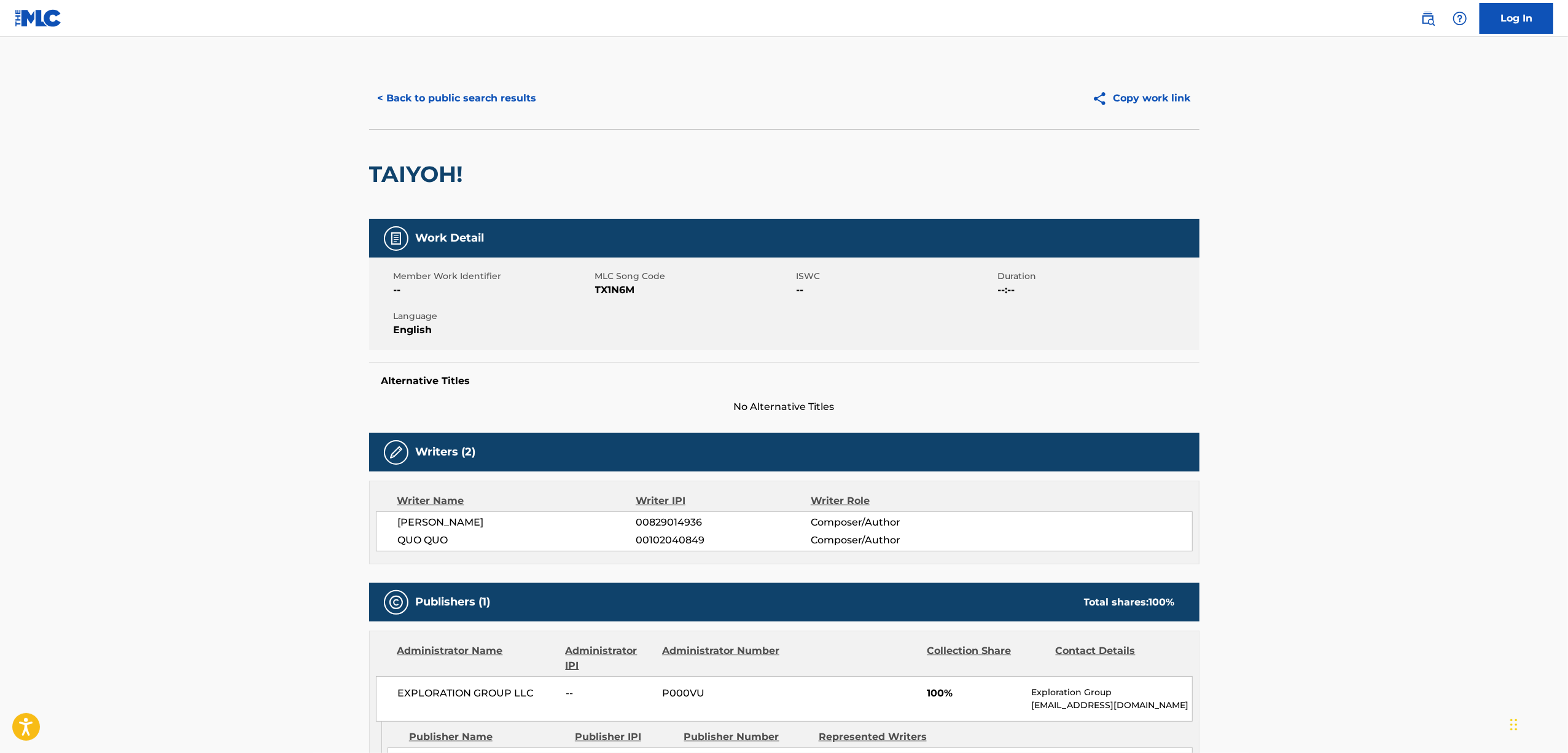
click at [1436, 573] on main "< Back to public search results Copy work link TAIYOH! Work Detail Member Work …" at bounding box center [784, 471] width 1568 height 867
click at [1436, 571] on main "< Back to public search results Copy work link TAIYOH! Work Detail Member Work …" at bounding box center [784, 471] width 1568 height 867
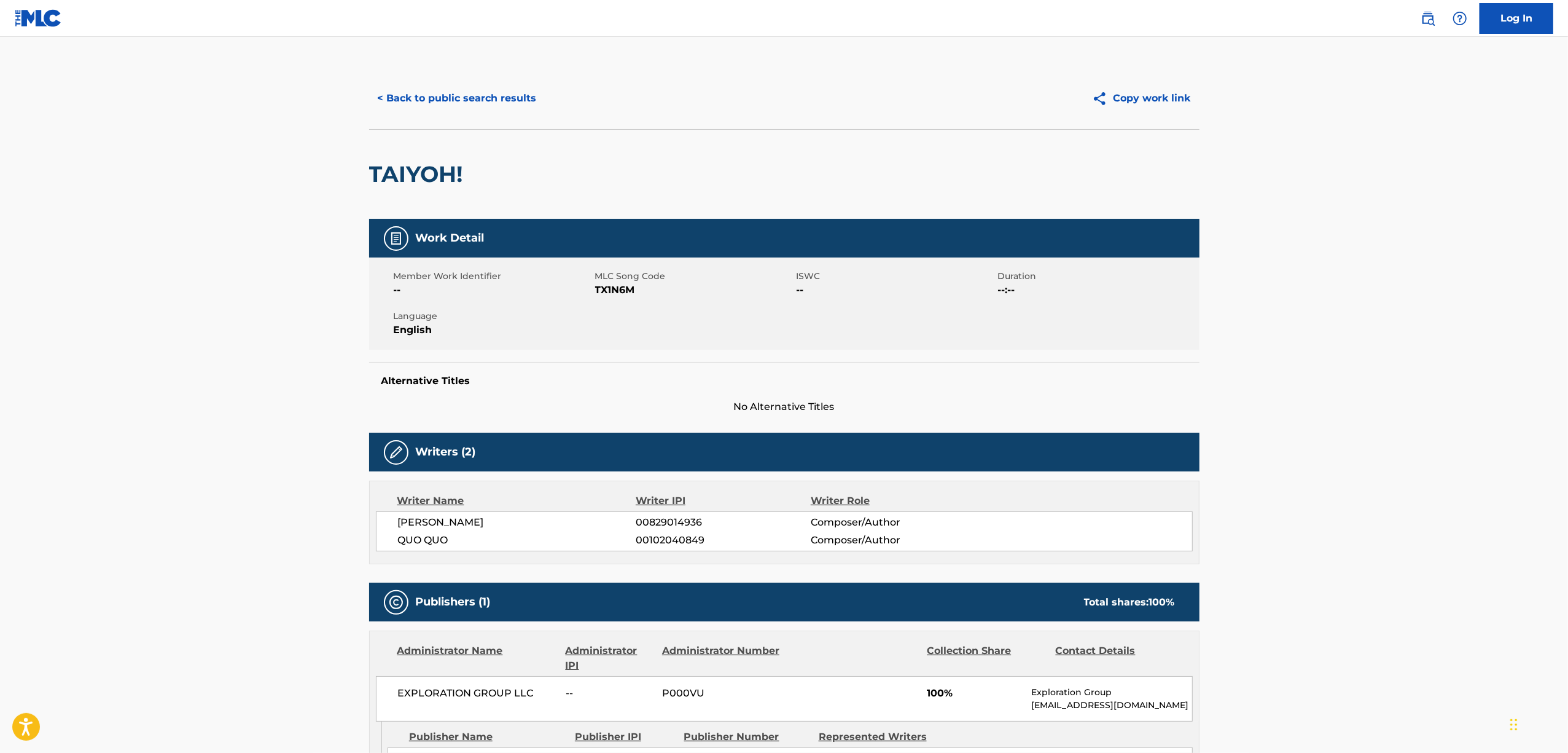
click at [1436, 571] on main "< Back to public search results Copy work link TAIYOH! Work Detail Member Work …" at bounding box center [784, 471] width 1568 height 867
click at [1359, 457] on main "< Back to public search results Copy work link TAIYOH! Work Detail Member Work …" at bounding box center [784, 471] width 1568 height 867
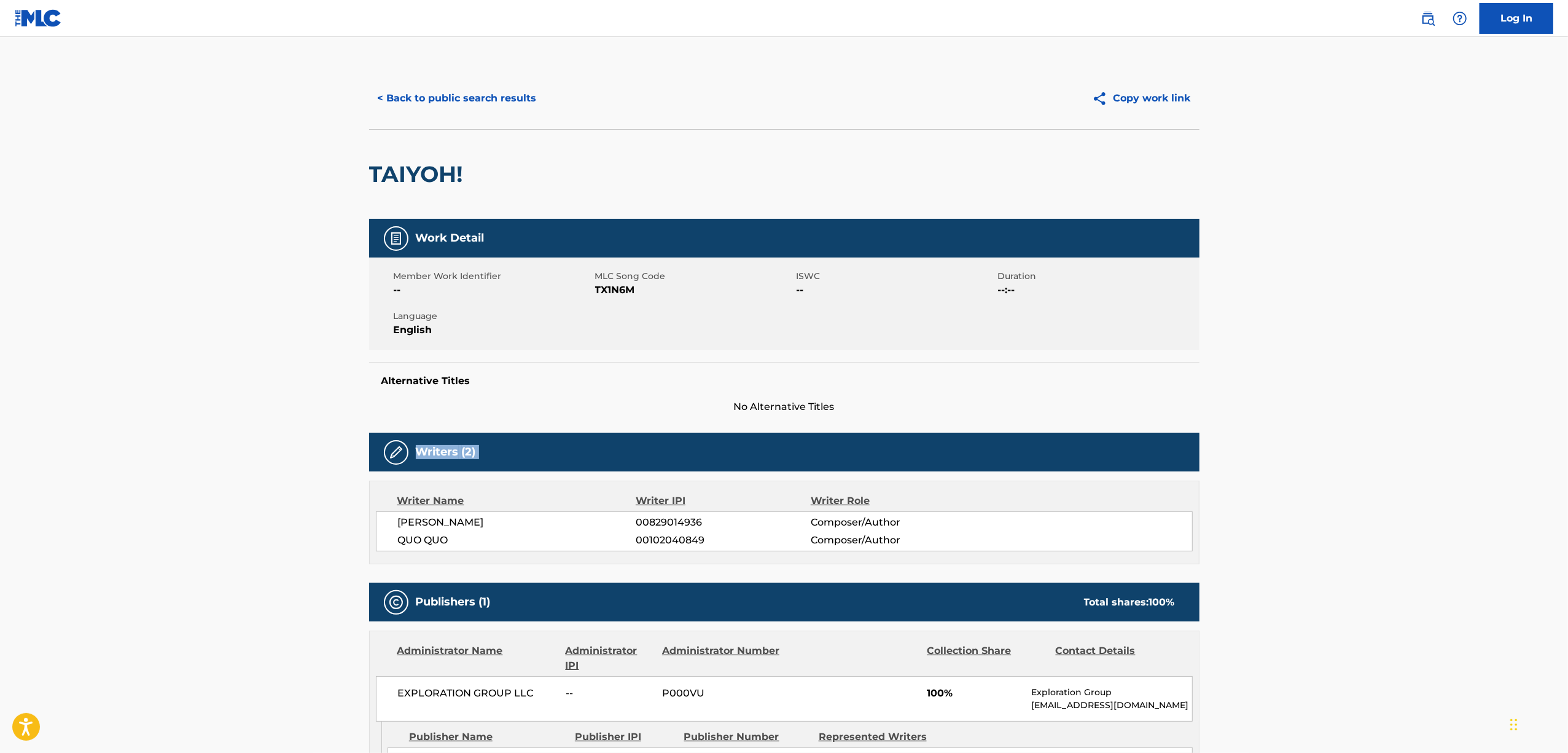
click at [1359, 457] on main "< Back to public search results Copy work link TAIYOH! Work Detail Member Work …" at bounding box center [784, 471] width 1568 height 867
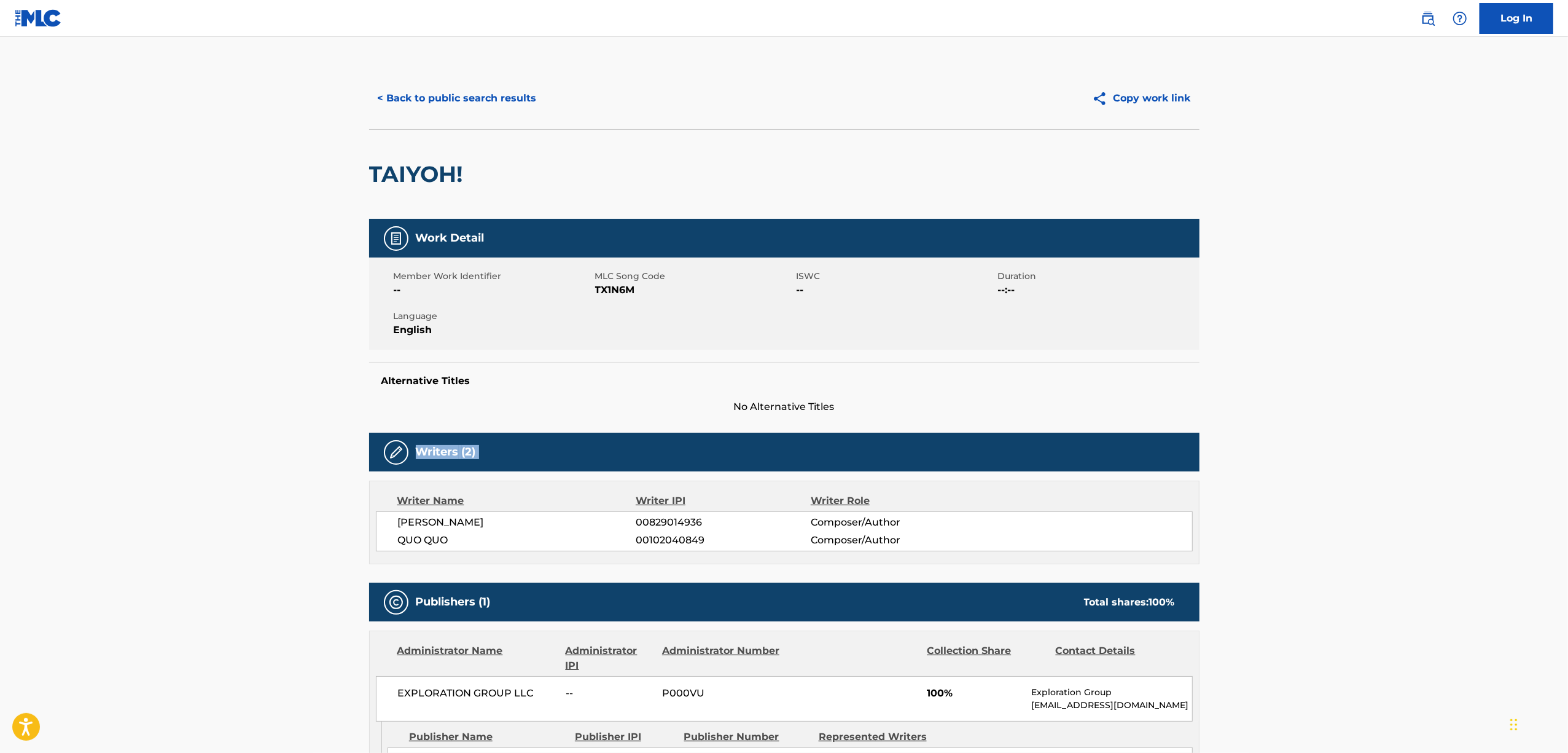
click at [1359, 457] on main "< Back to public search results Copy work link TAIYOH! Work Detail Member Work …" at bounding box center [784, 471] width 1568 height 867
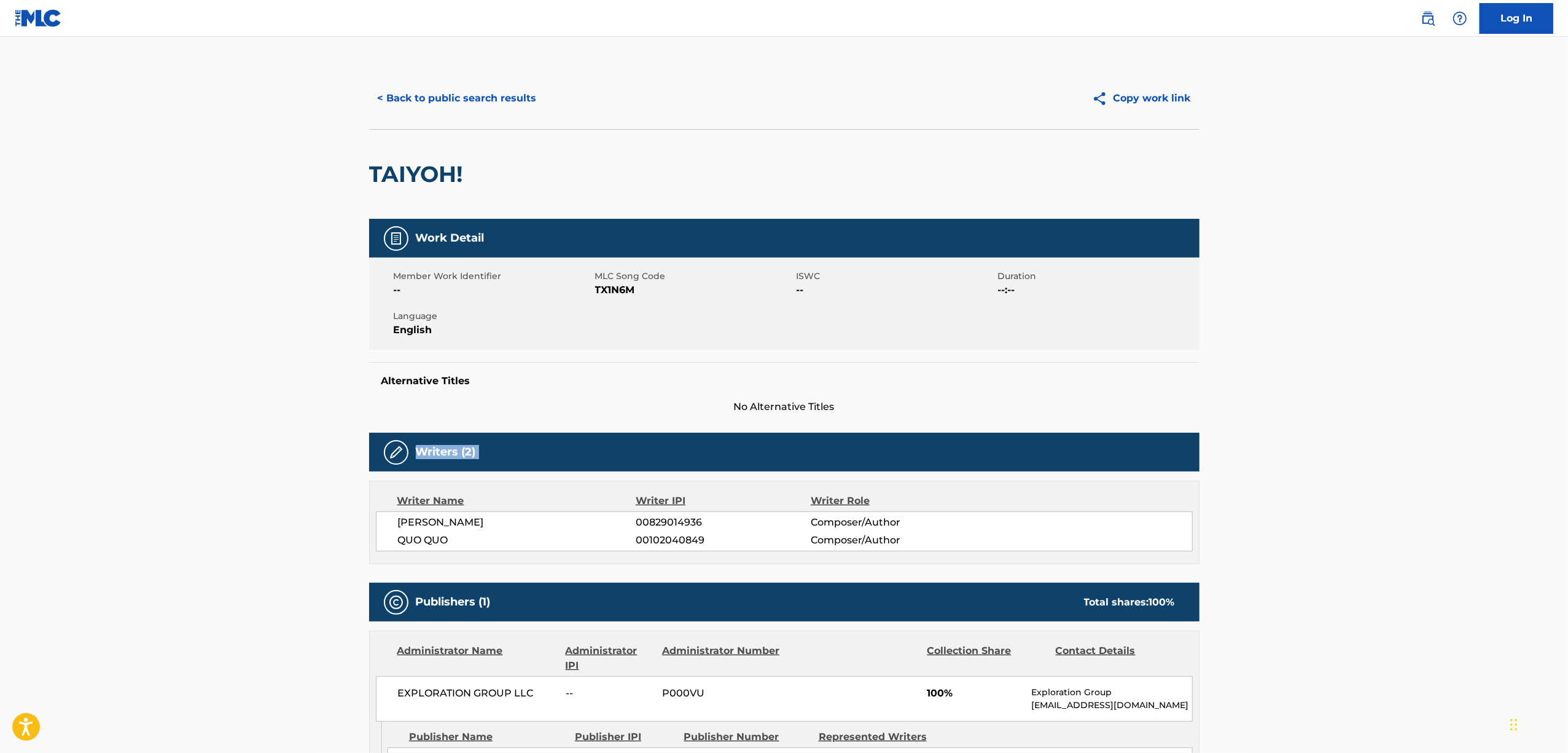
click at [1359, 457] on main "< Back to public search results Copy work link TAIYOH! Work Detail Member Work …" at bounding box center [784, 471] width 1568 height 867
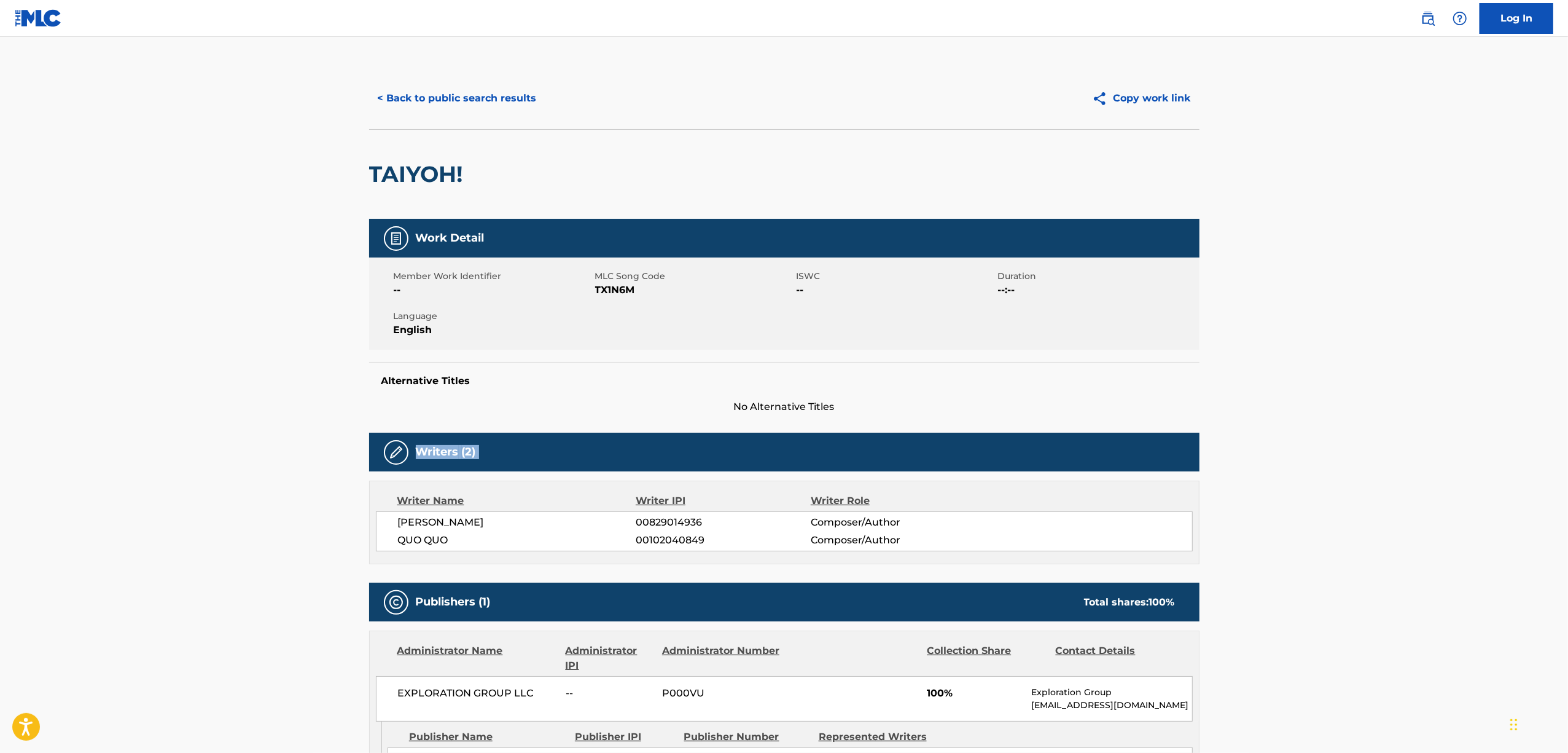
click at [1359, 457] on main "< Back to public search results Copy work link TAIYOH! Work Detail Member Work …" at bounding box center [784, 471] width 1568 height 867
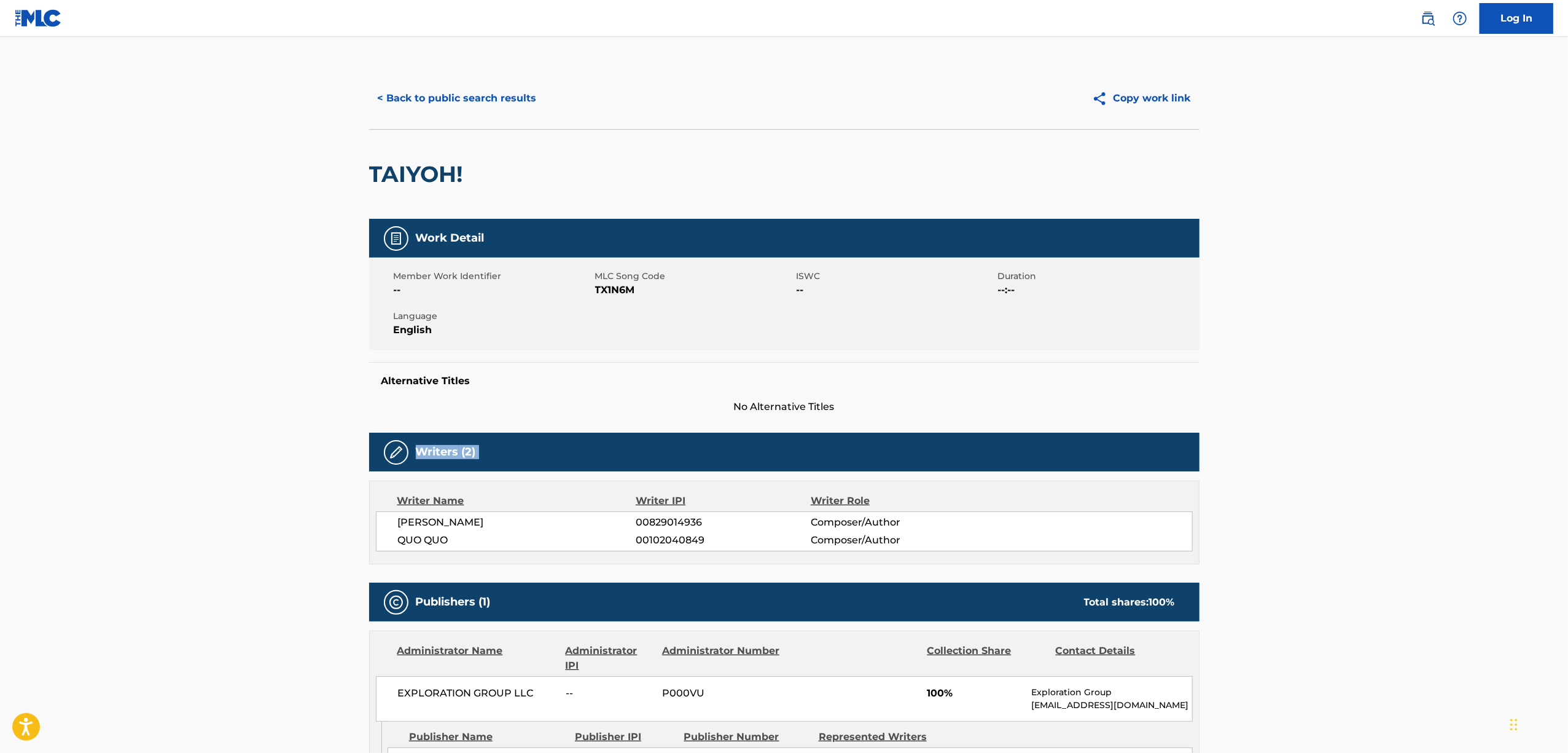
click at [1359, 457] on main "< Back to public search results Copy work link TAIYOH! Work Detail Member Work …" at bounding box center [784, 471] width 1568 height 867
click at [1359, 456] on main "< Back to public search results Copy work link TAIYOH! Work Detail Member Work …" at bounding box center [784, 471] width 1568 height 867
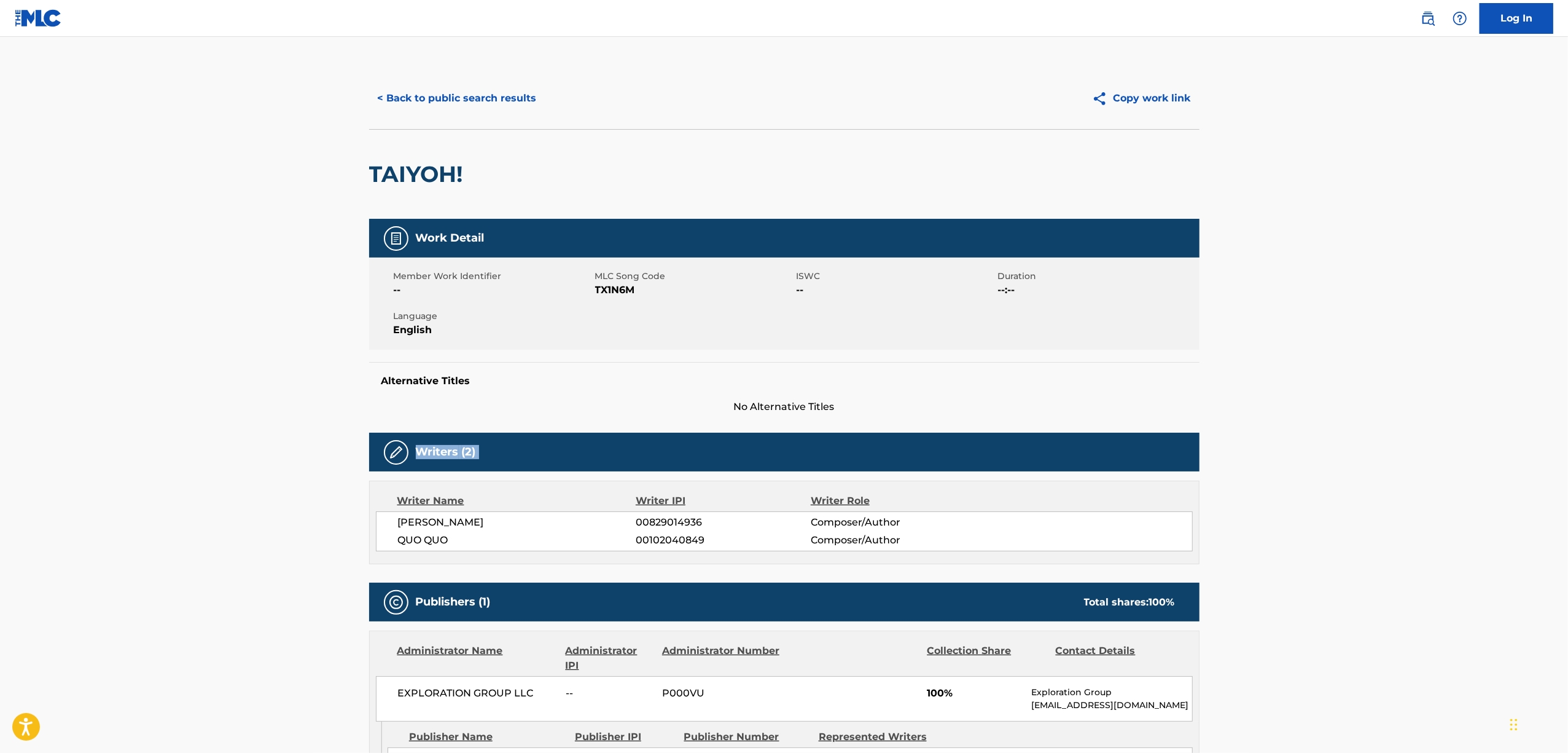
click at [1359, 456] on main "< Back to public search results Copy work link TAIYOH! Work Detail Member Work …" at bounding box center [784, 471] width 1568 height 867
click at [413, 98] on button "< Back to public search results" at bounding box center [457, 98] width 176 height 31
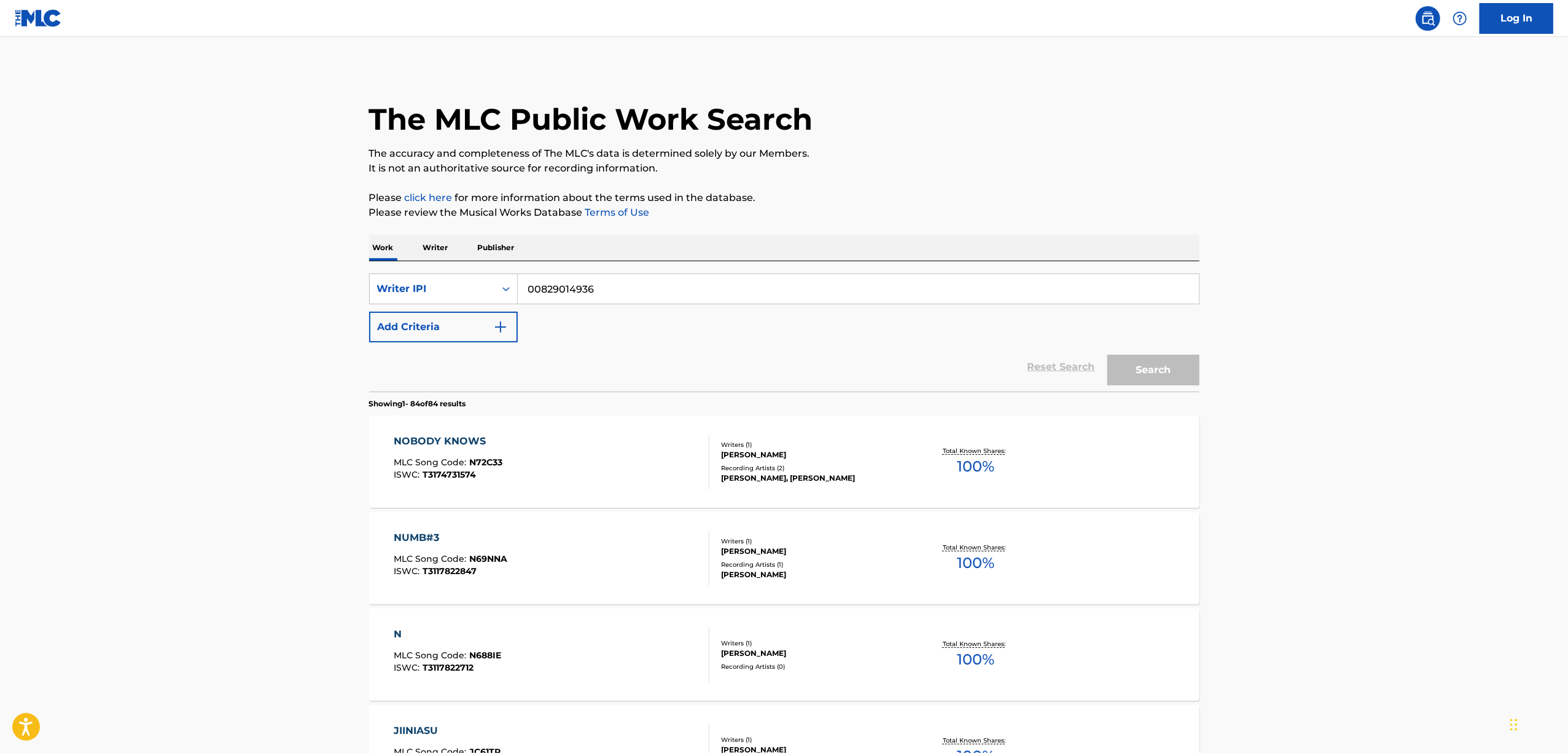
scroll to position [5089, 0]
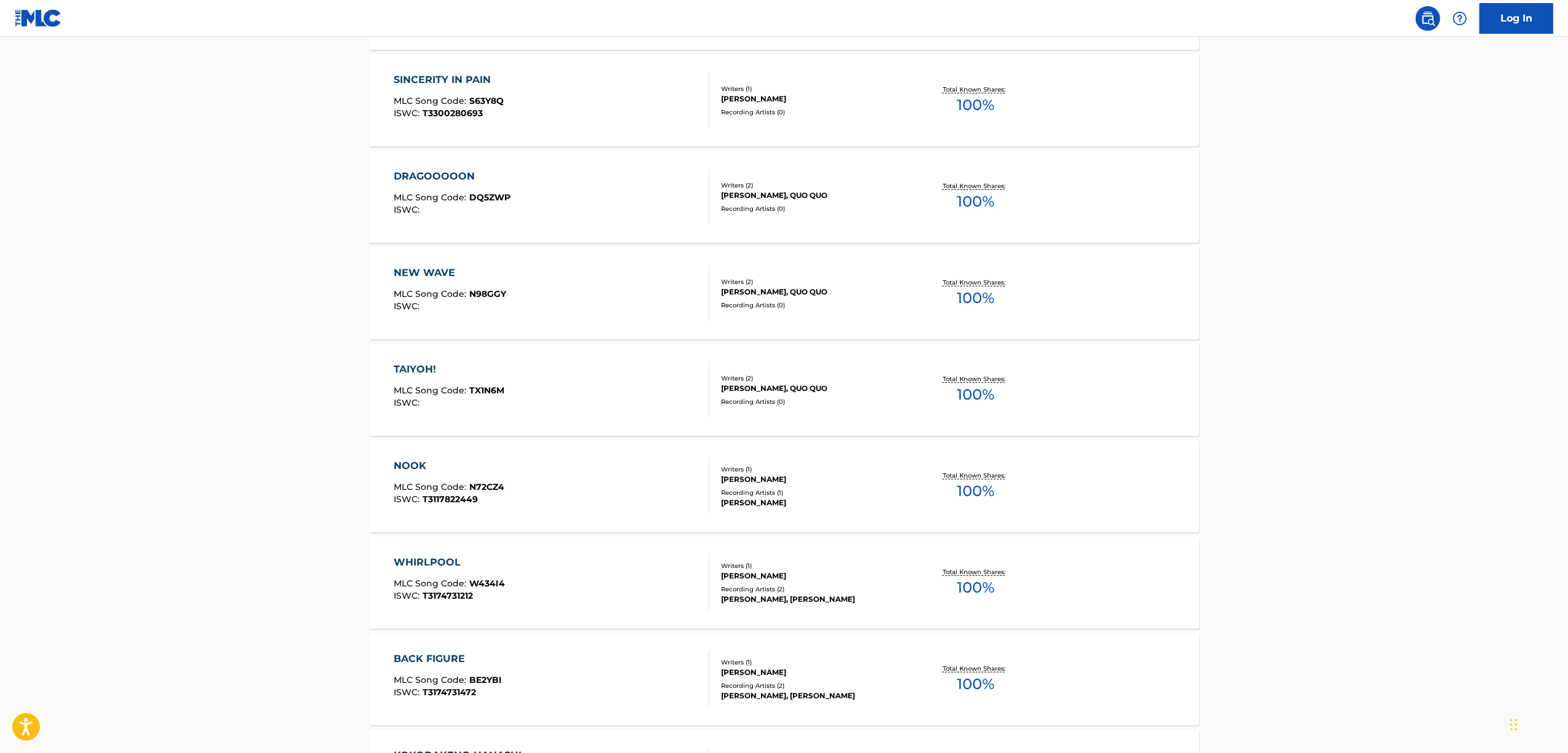
click at [416, 463] on div "NOOK" at bounding box center [449, 465] width 111 height 15
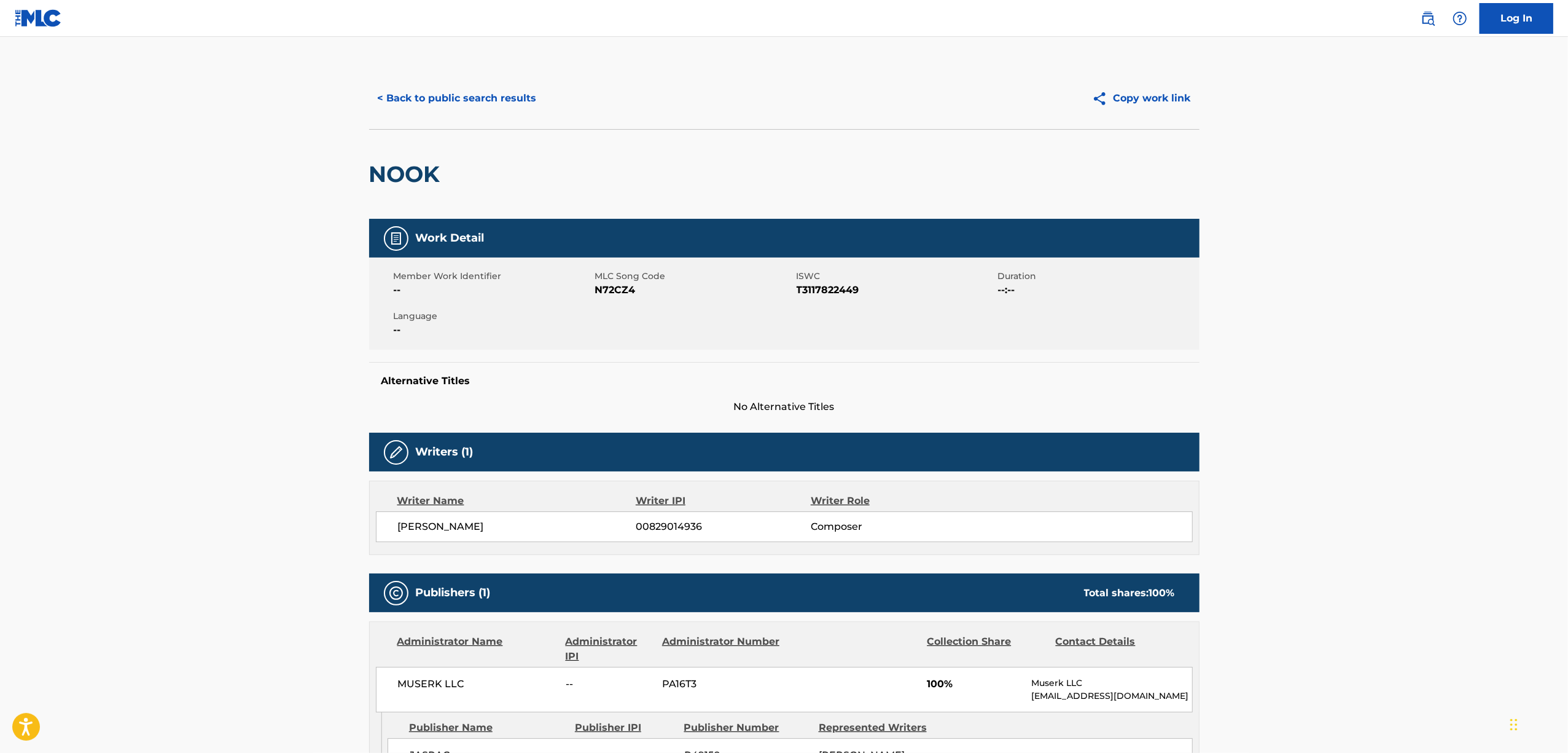
click at [408, 179] on h2 "NOOK" at bounding box center [408, 174] width 77 height 28
click at [1401, 416] on main "< Back to public search results Copy work link NOOK Work Detail Member Work Ide…" at bounding box center [784, 486] width 1568 height 899
click at [838, 288] on span "T3117822449" at bounding box center [896, 290] width 199 height 15
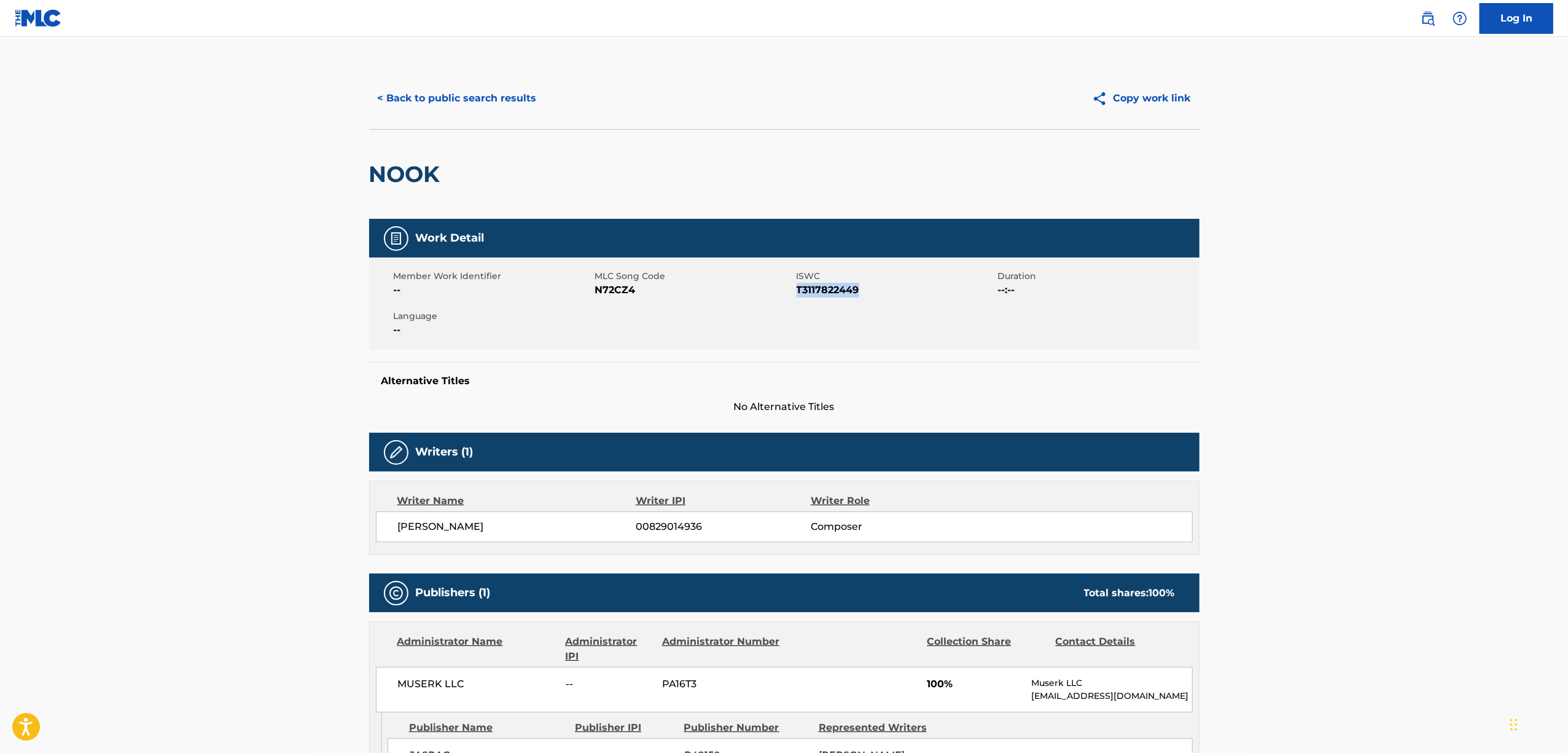
click at [838, 288] on span "T3117822449" at bounding box center [896, 290] width 199 height 15
click at [435, 91] on button "< Back to public search results" at bounding box center [457, 98] width 176 height 31
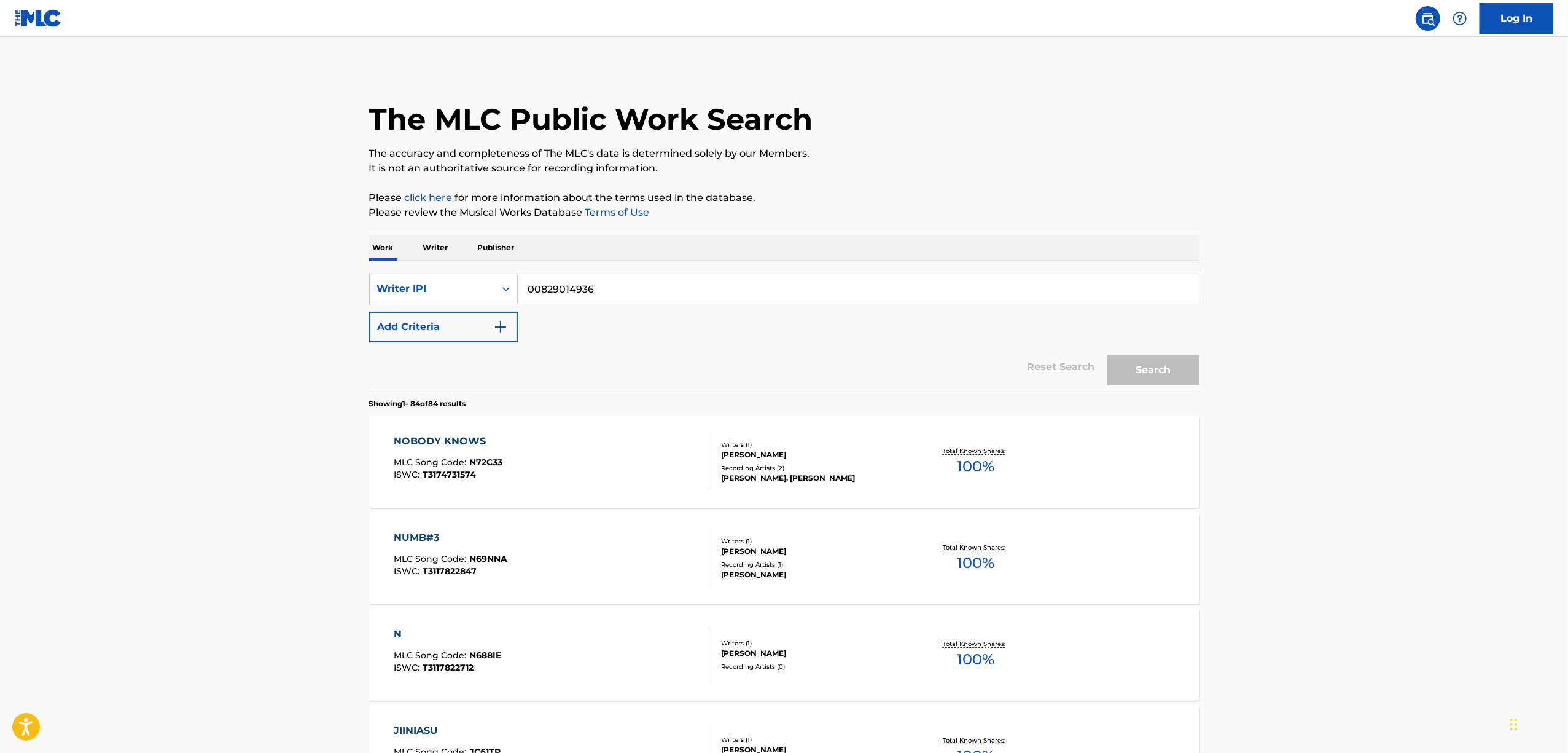
scroll to position [5121, 0]
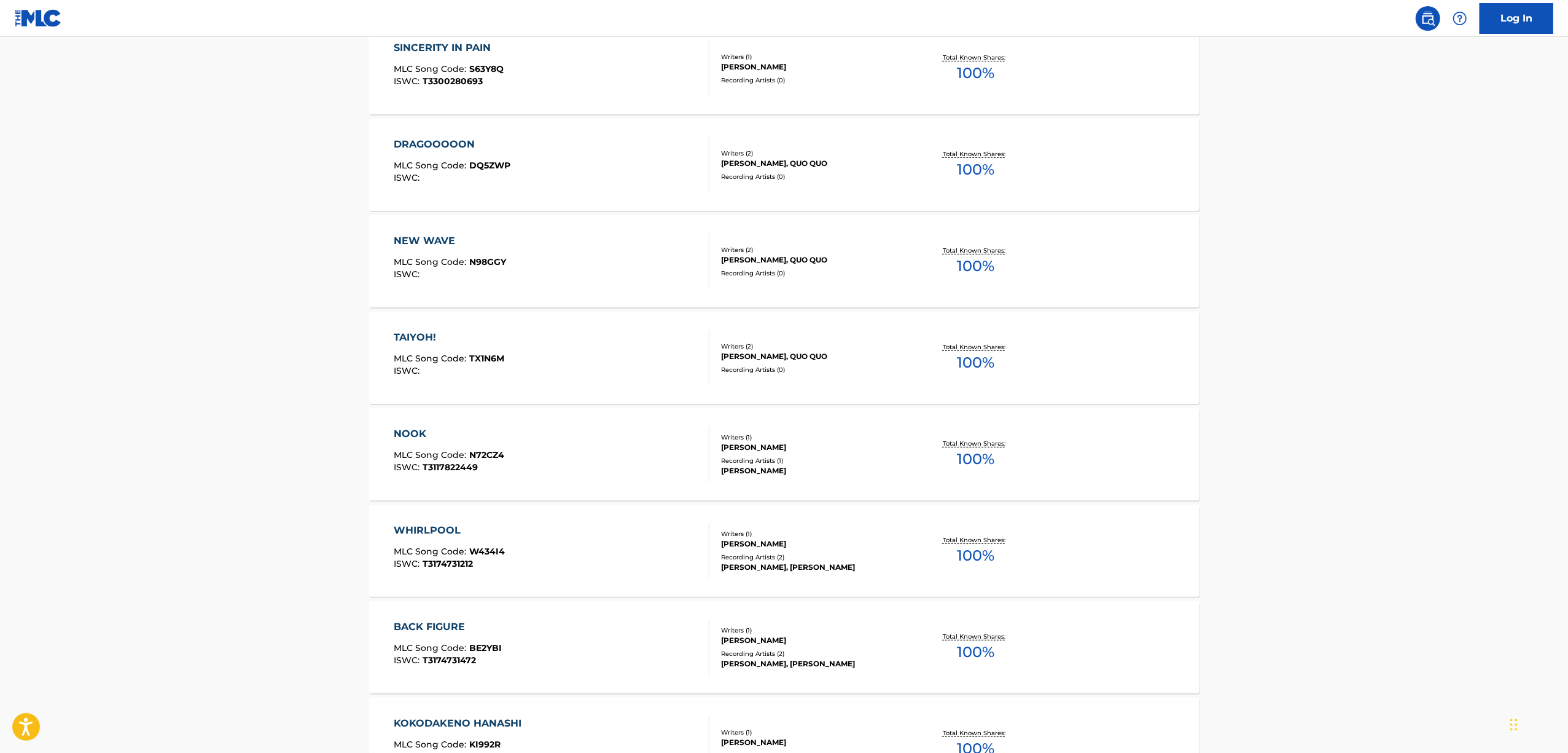
click at [414, 523] on div "WHIRLPOOL" at bounding box center [450, 530] width 111 height 15
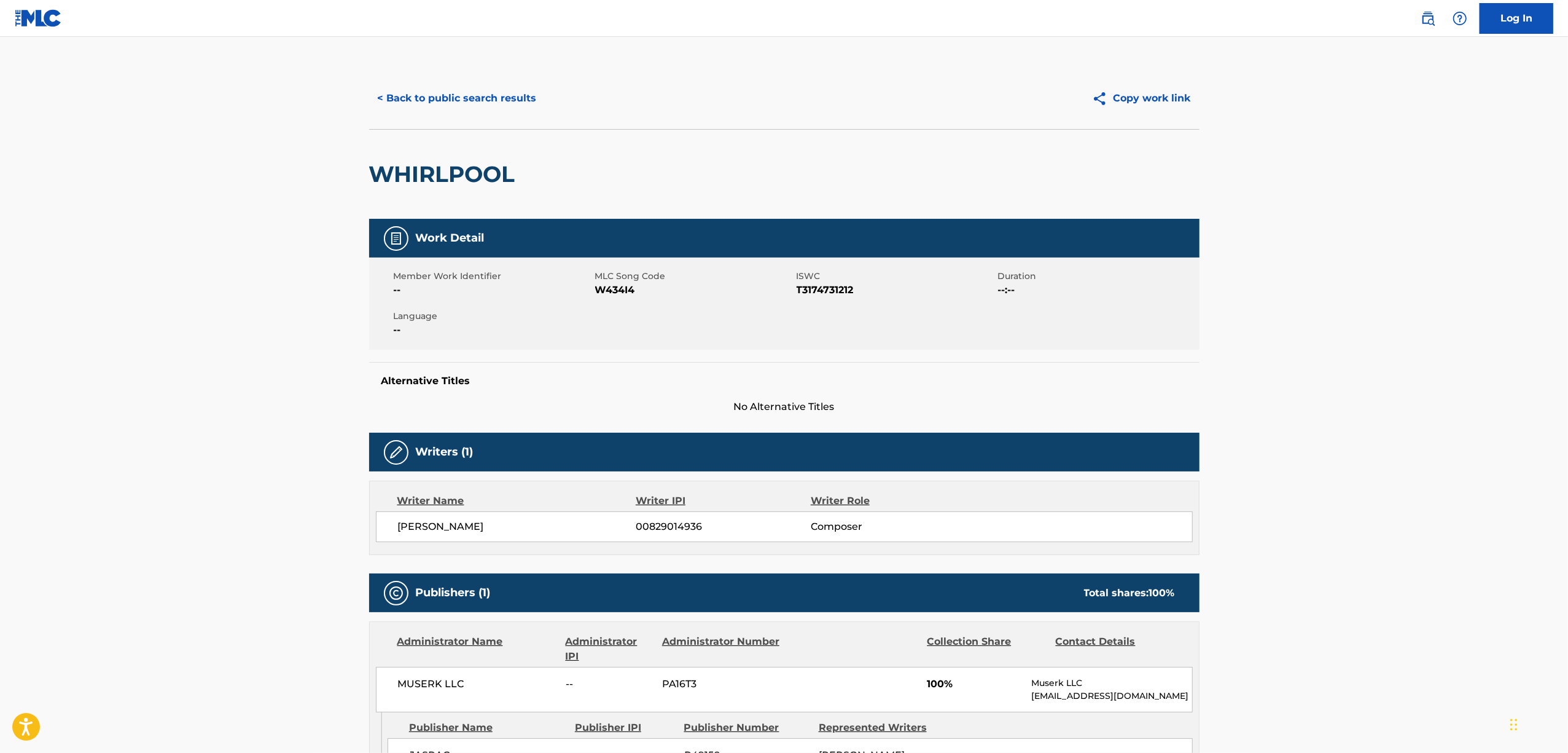
click at [434, 169] on h2 "WHIRLPOOL" at bounding box center [445, 174] width 152 height 28
click at [846, 288] on span "T3174731212" at bounding box center [896, 290] width 199 height 15
click at [455, 92] on button "< Back to public search results" at bounding box center [457, 98] width 176 height 31
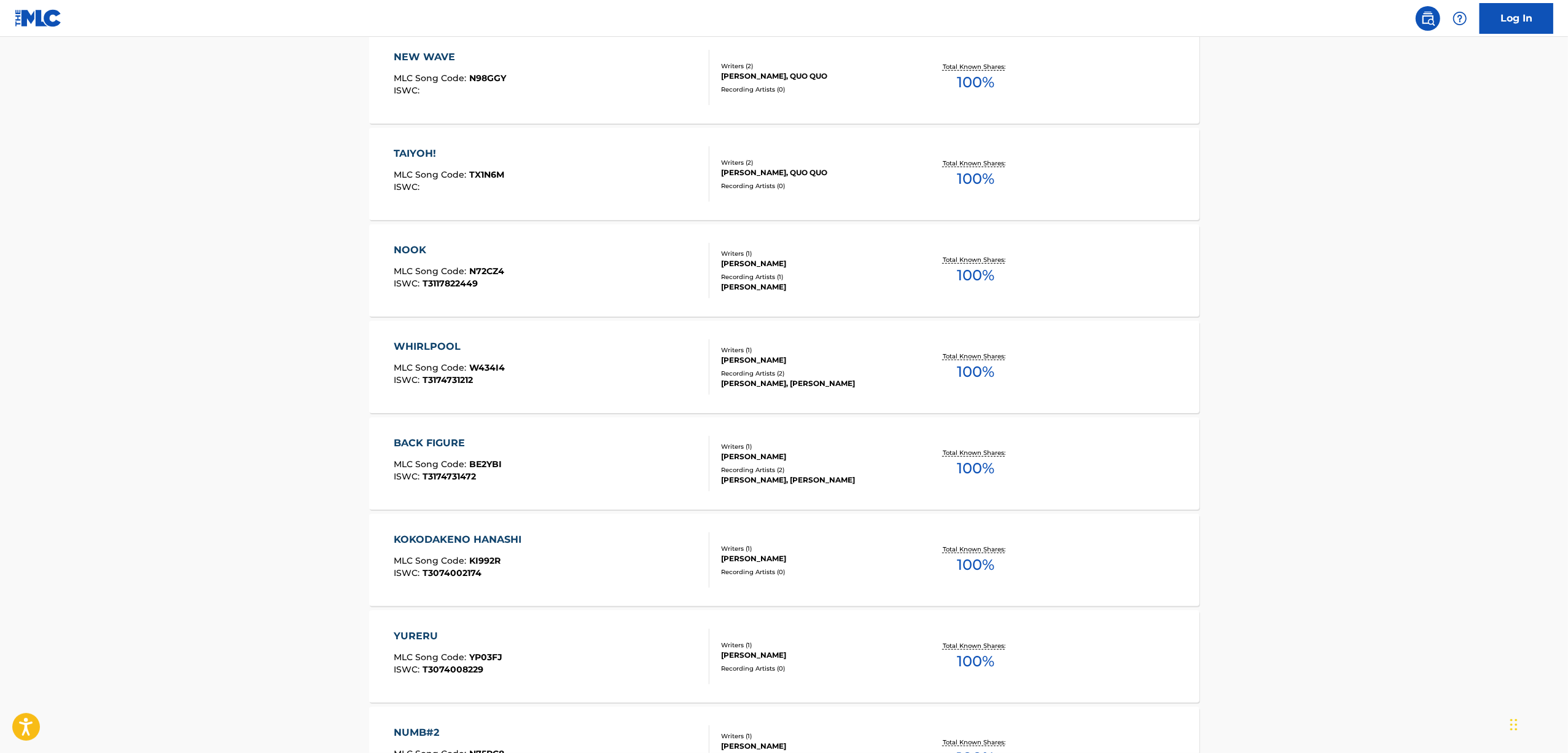
scroll to position [5317, 0]
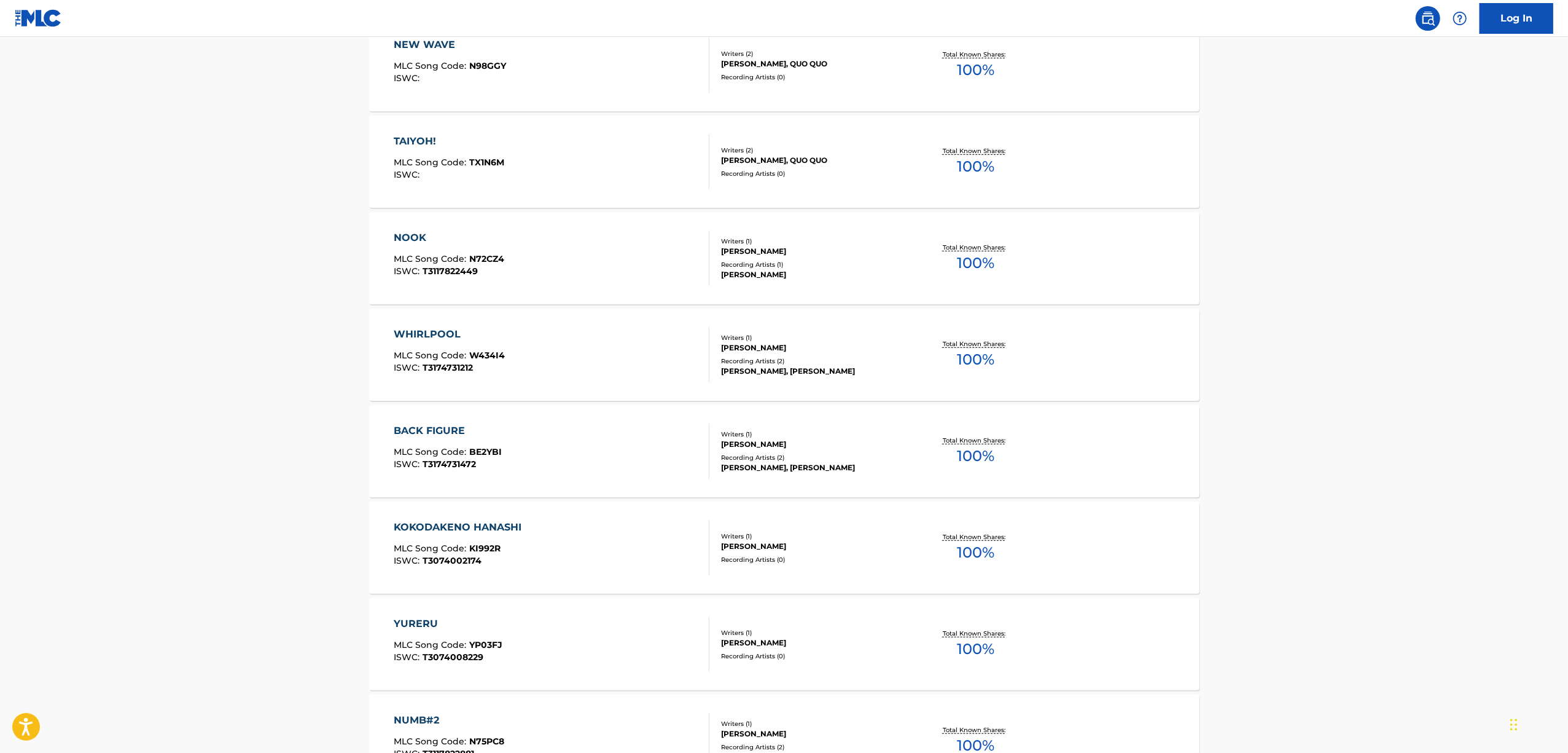
click at [466, 523] on div "KOKODAKENO HANASHI" at bounding box center [461, 526] width 134 height 15
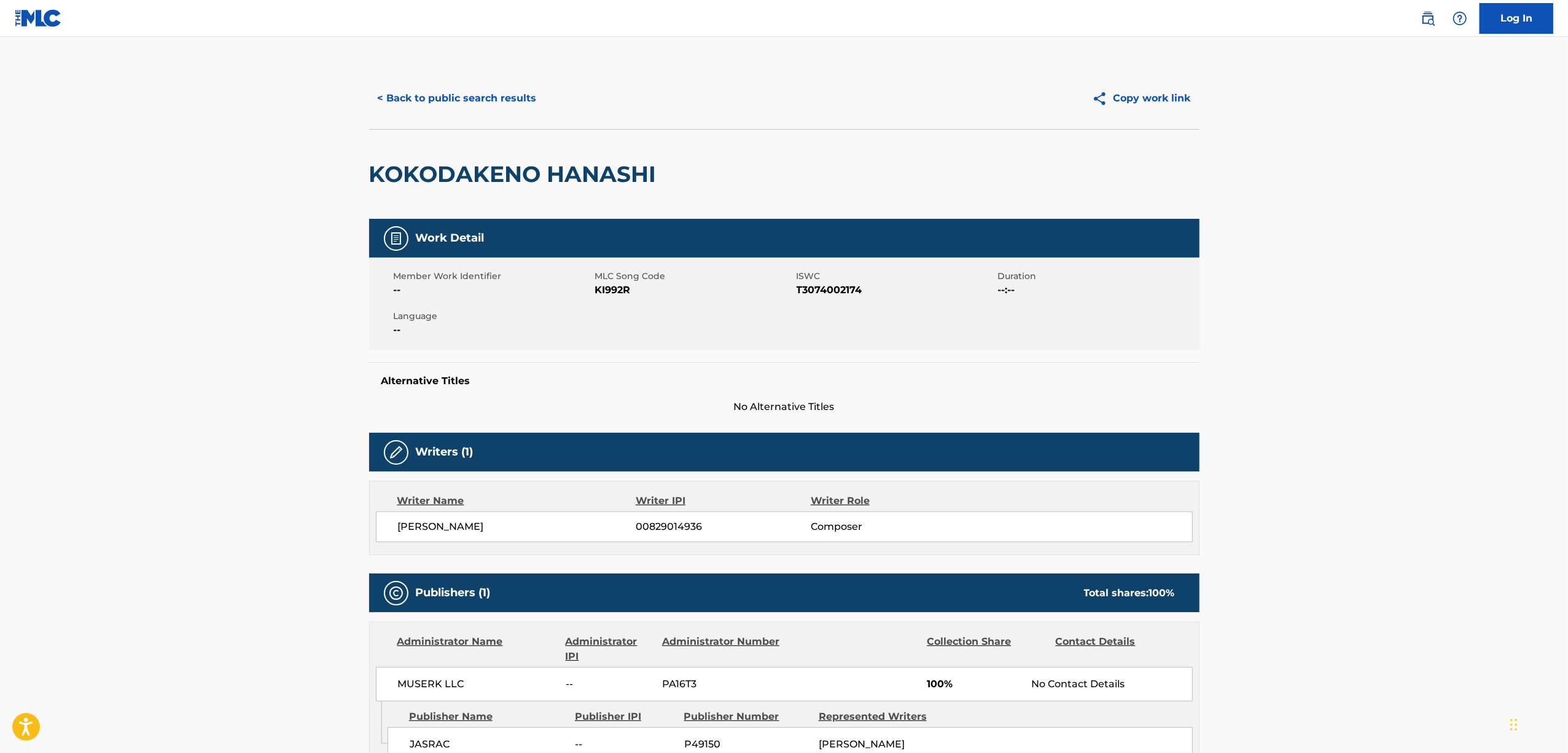
click at [508, 179] on h2 "KOKODAKENO HANASHI" at bounding box center [516, 174] width 294 height 28
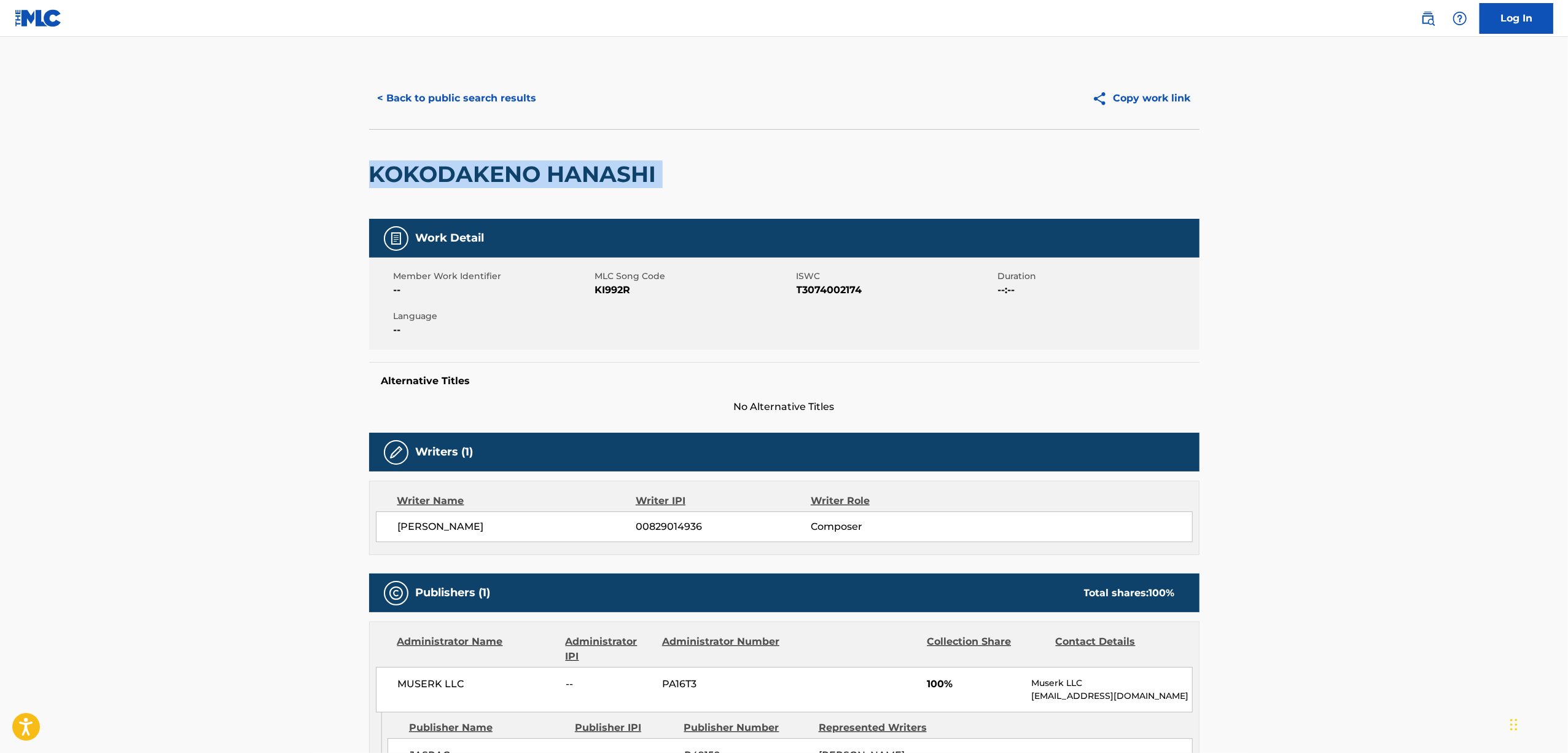
click at [508, 179] on h2 "KOKODAKENO HANASHI" at bounding box center [516, 174] width 294 height 28
click at [827, 298] on span "T3074002174" at bounding box center [896, 290] width 199 height 15
click at [416, 101] on button "< Back to public search results" at bounding box center [457, 98] width 176 height 31
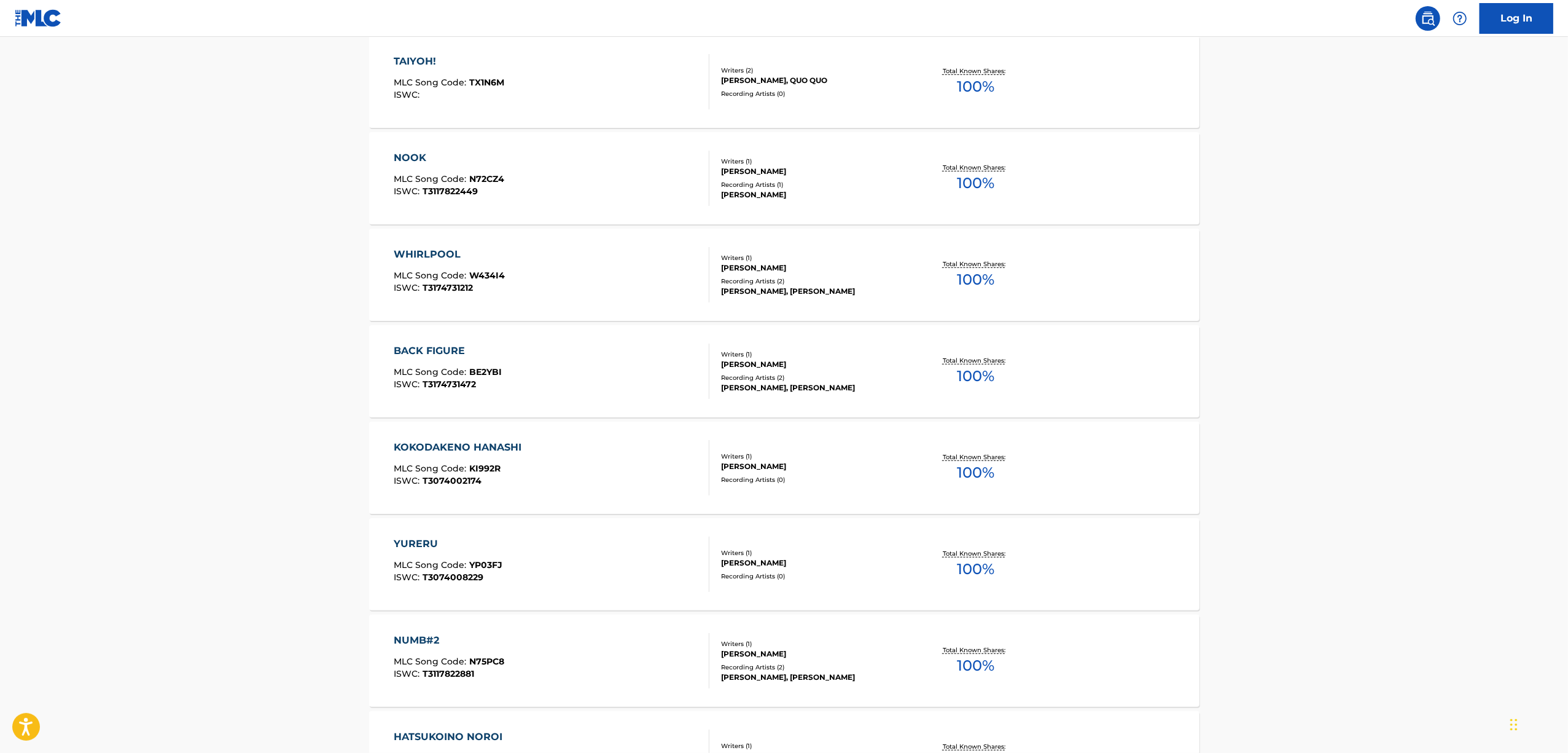
scroll to position [5430, 0]
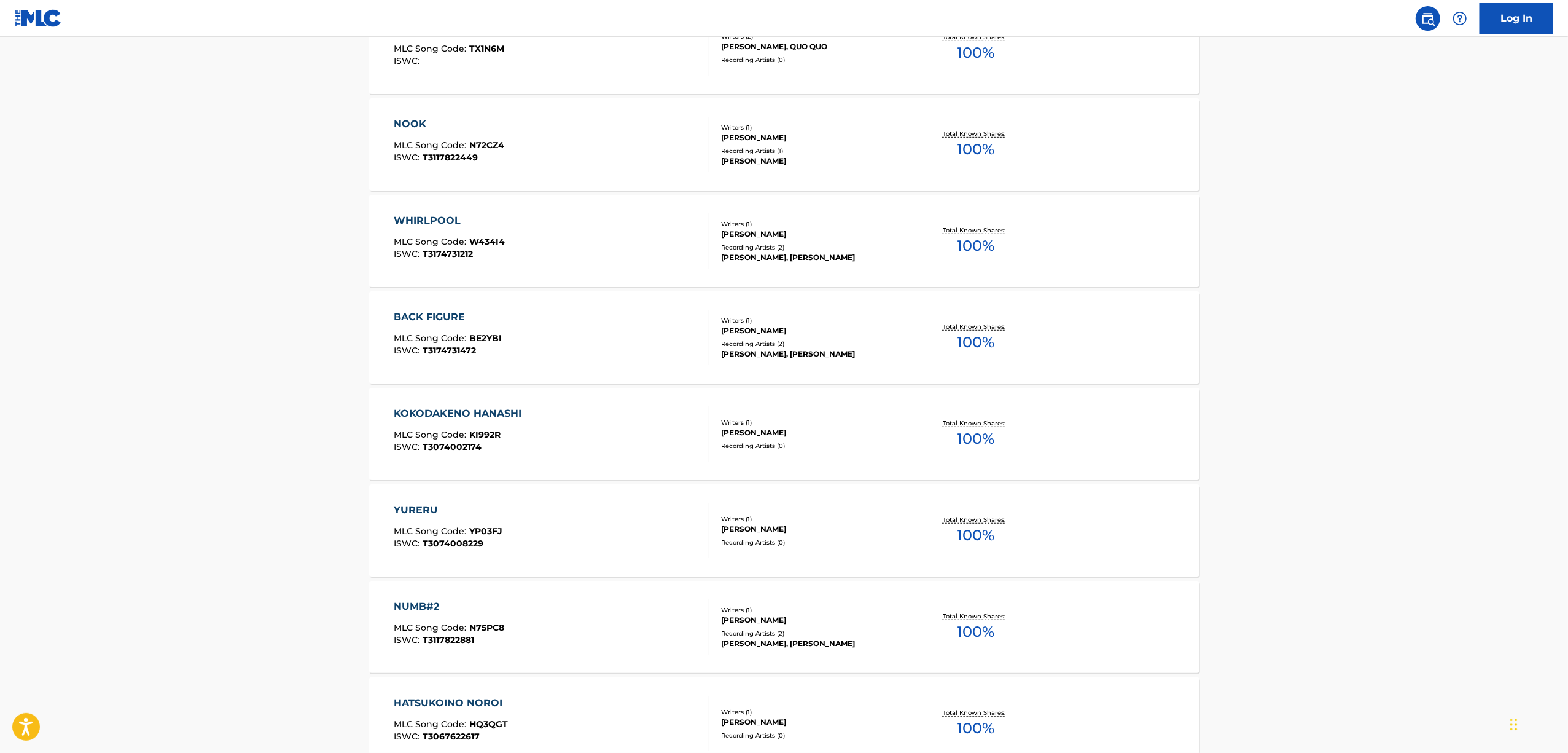
click at [420, 505] on div "YURERU" at bounding box center [448, 509] width 109 height 15
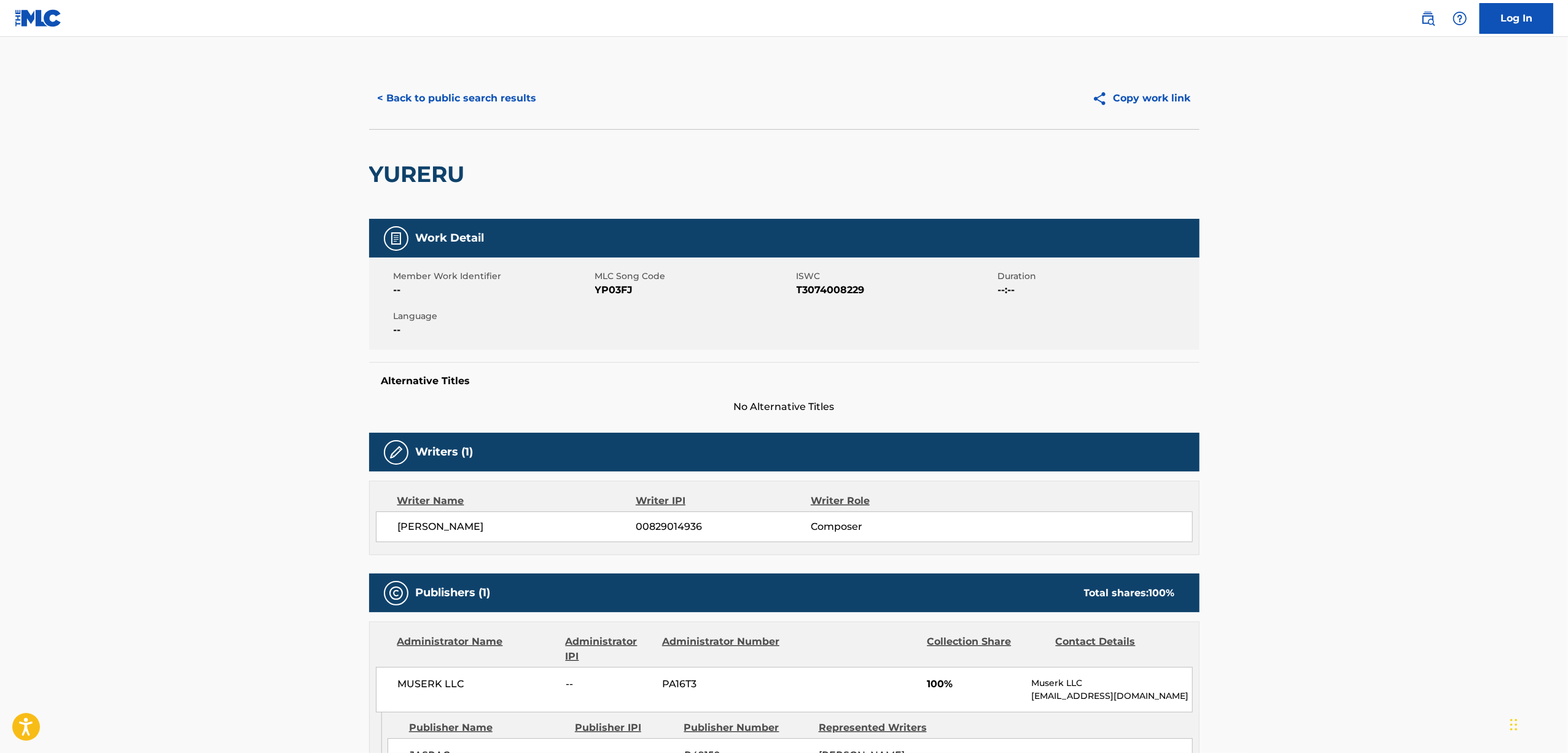
click at [415, 172] on h2 "YURERU" at bounding box center [420, 174] width 102 height 28
click at [819, 286] on span "T3074008229" at bounding box center [896, 290] width 199 height 15
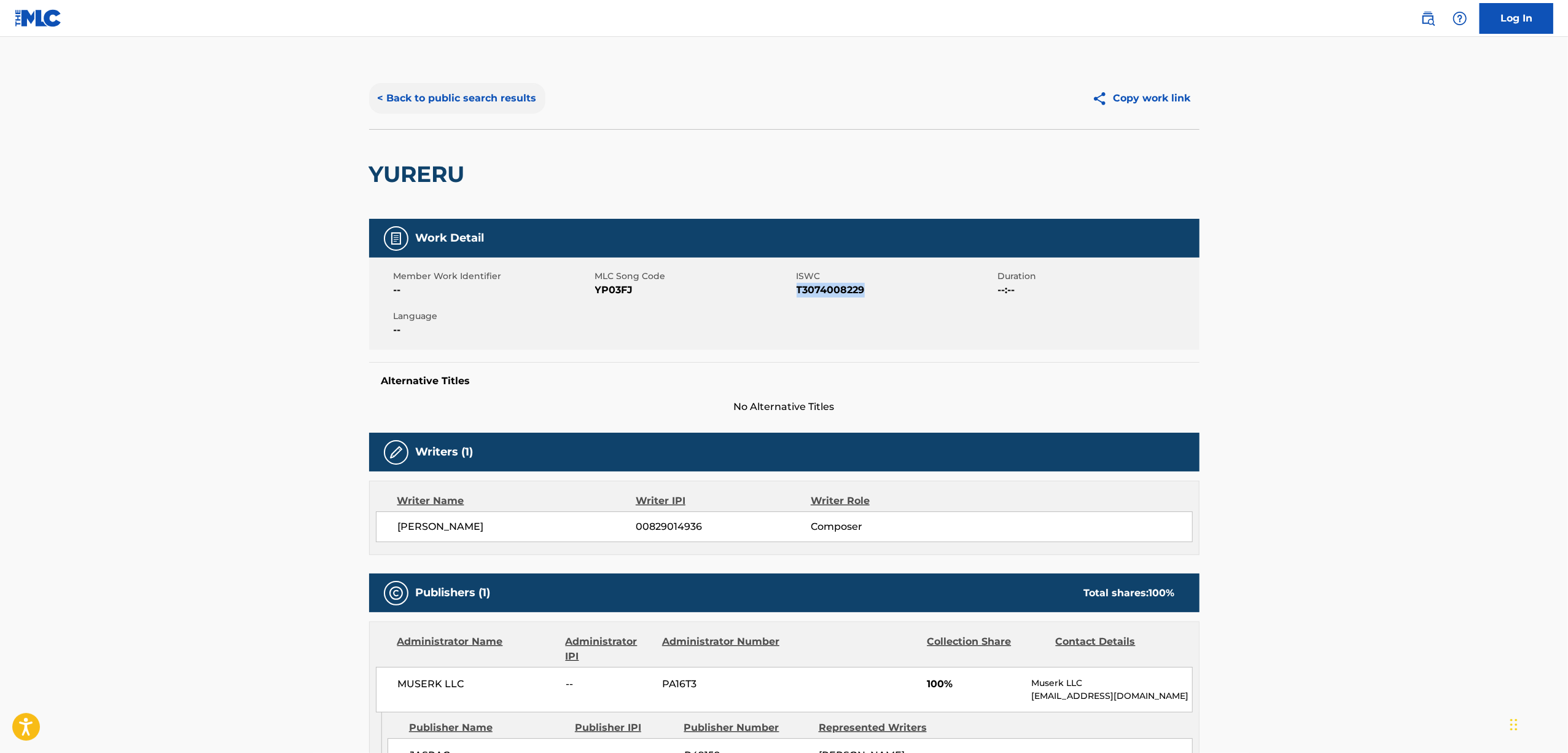
click at [472, 87] on button "< Back to public search results" at bounding box center [457, 98] width 176 height 31
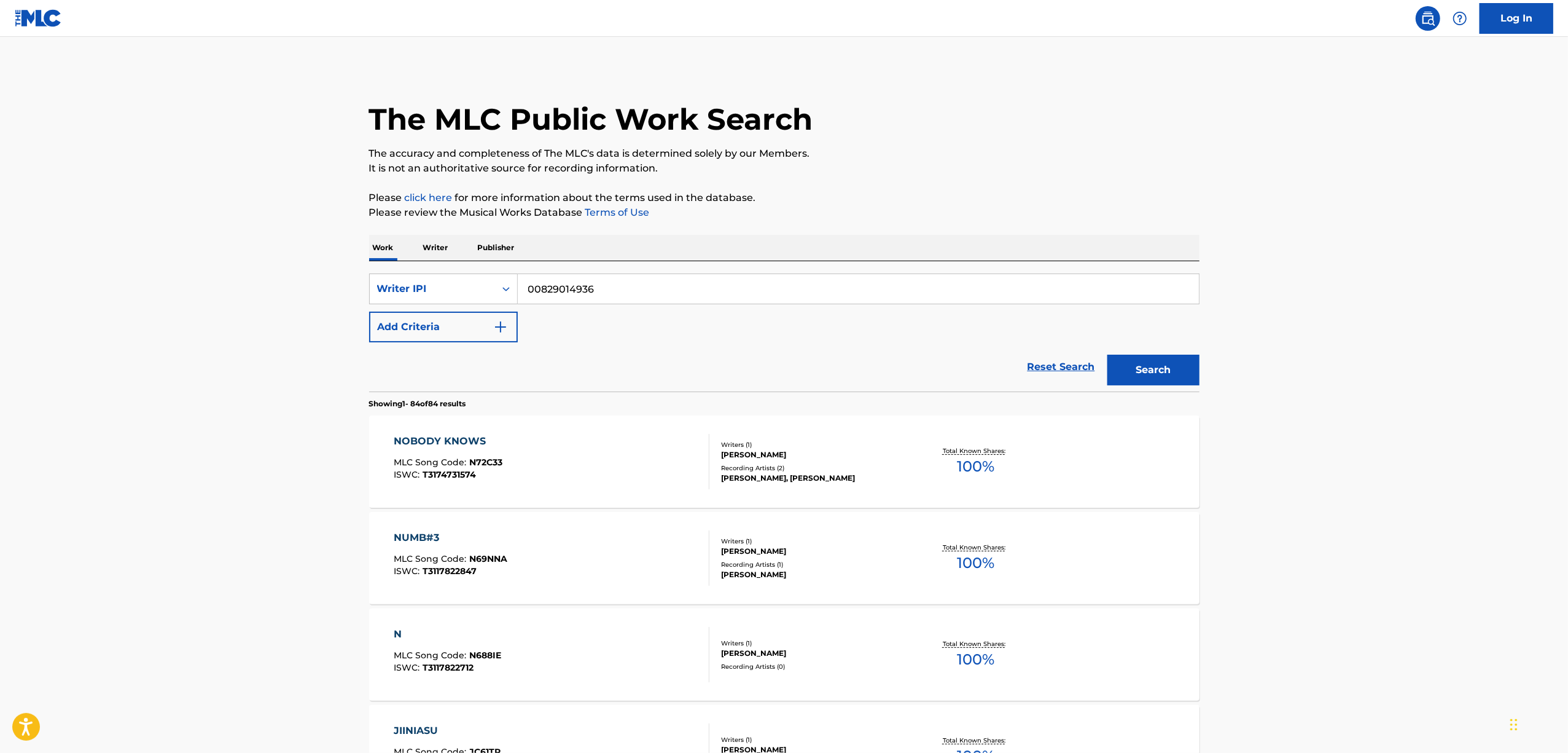
scroll to position [5463, 0]
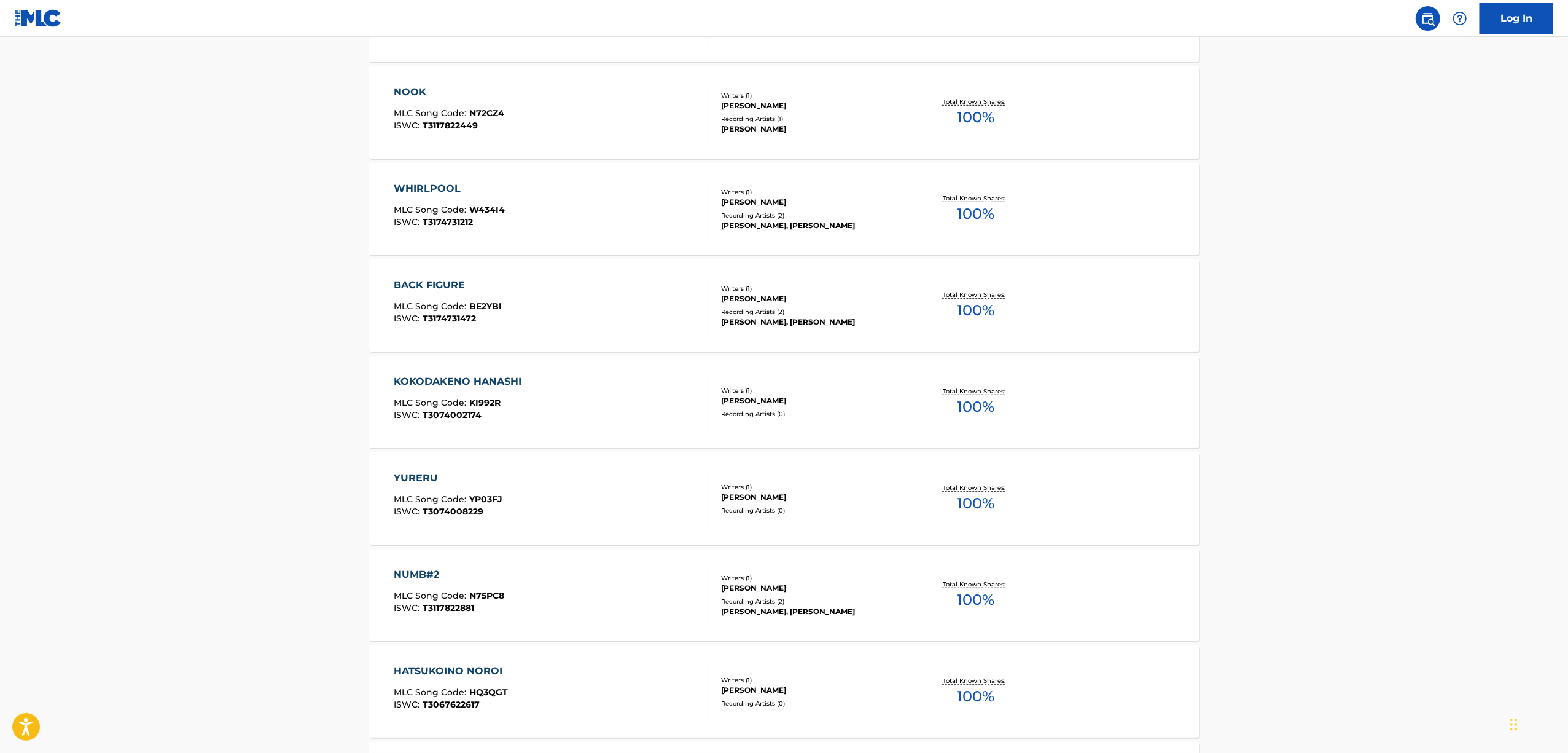
click at [420, 571] on div "NUMB#2" at bounding box center [449, 574] width 111 height 15
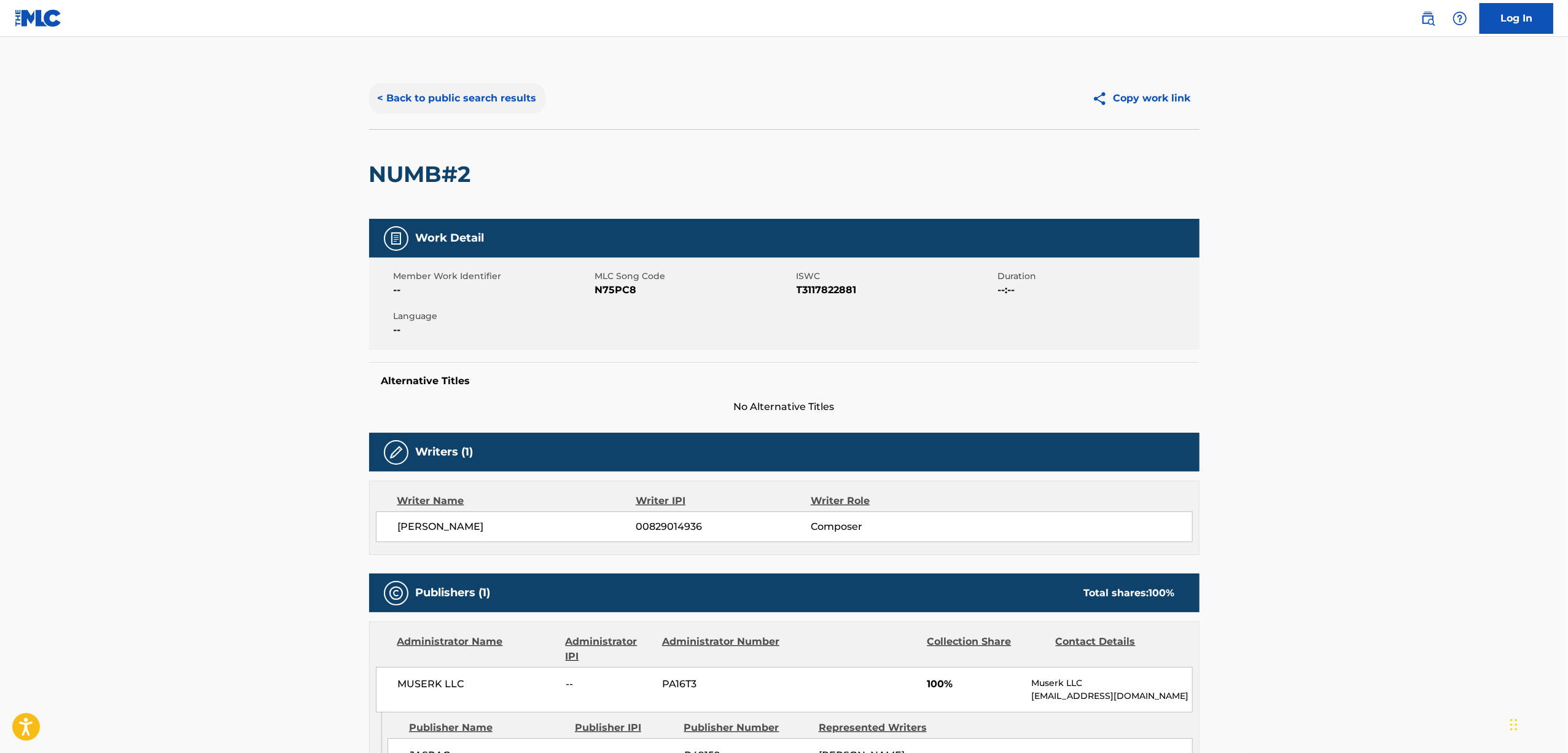
drag, startPoint x: 435, startPoint y: 102, endPoint x: 447, endPoint y: 104, distance: 12.2
click at [447, 104] on button "< Back to public search results" at bounding box center [457, 98] width 176 height 31
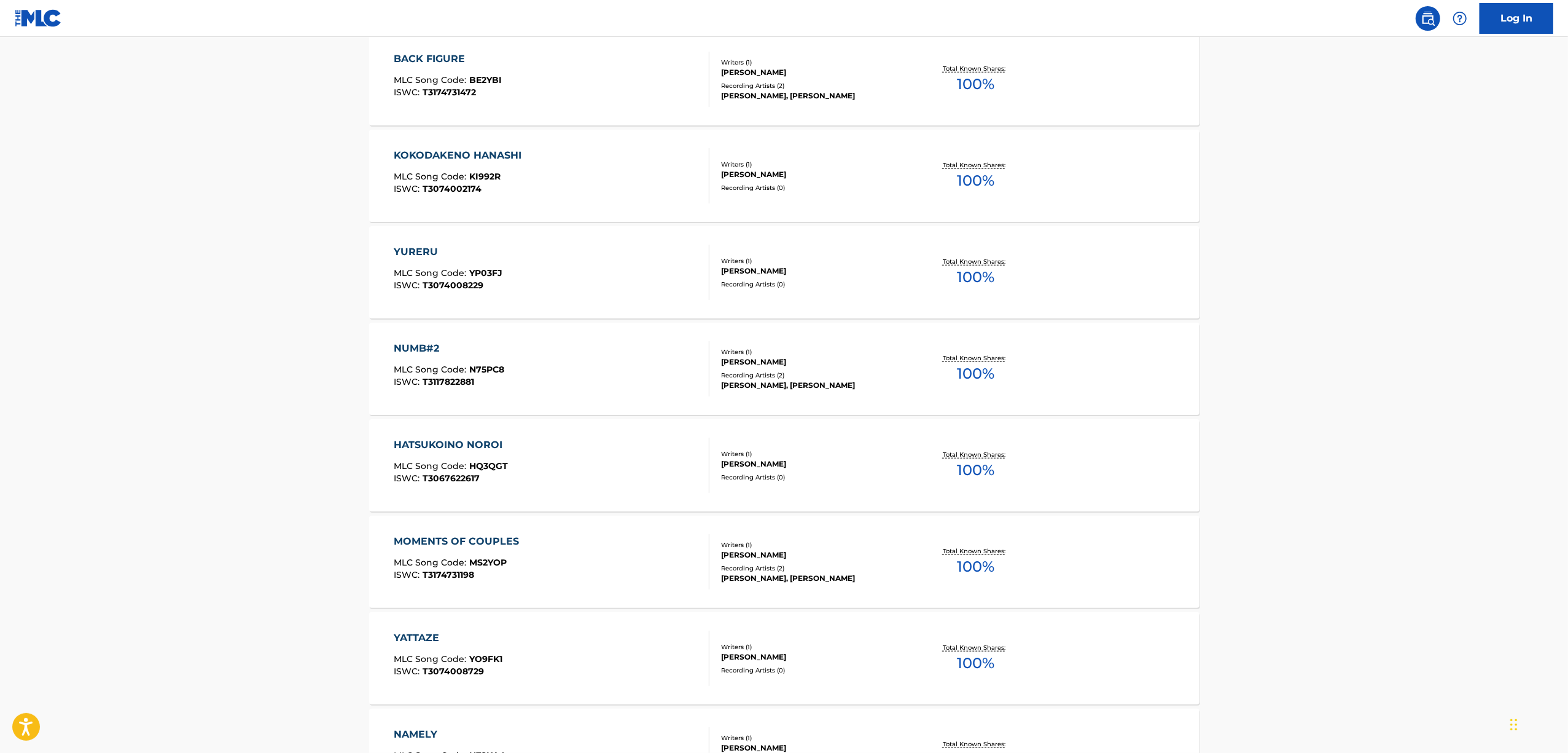
scroll to position [5740, 0]
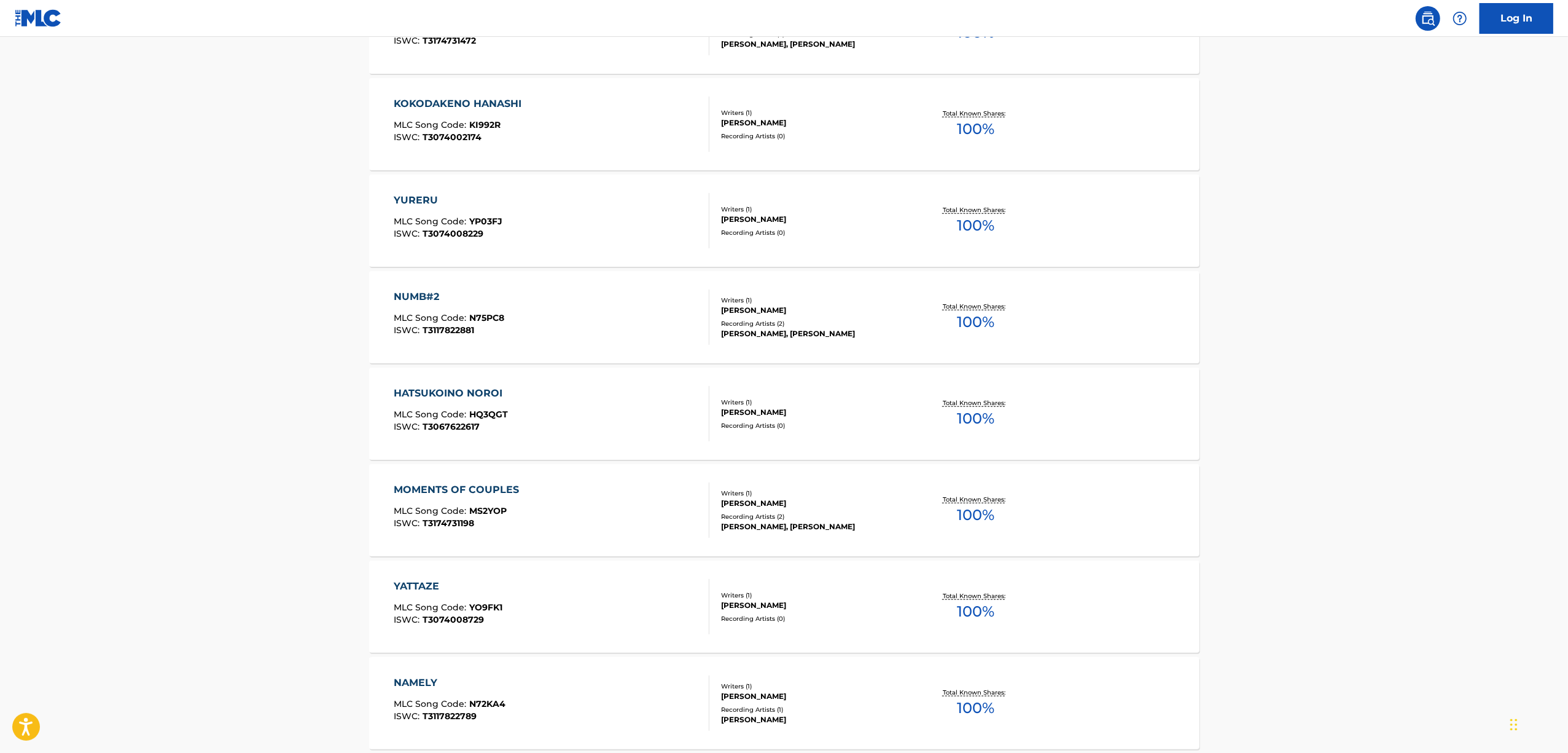
click at [420, 392] on div "HATSUKOINO NOROI" at bounding box center [451, 393] width 115 height 15
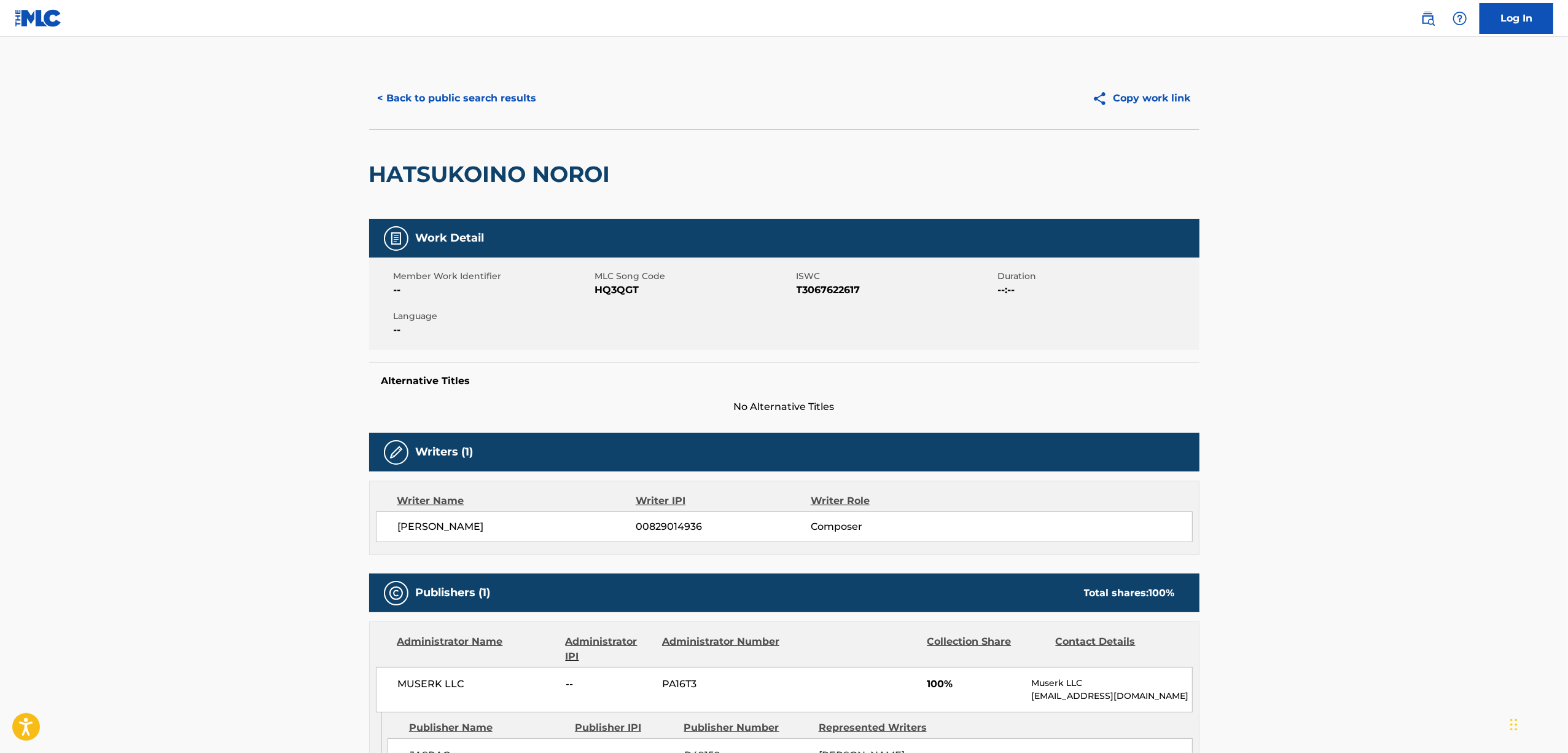
click at [464, 175] on h2 "HATSUKOINO NOROI" at bounding box center [493, 174] width 247 height 28
click at [836, 292] on span "T3067622617" at bounding box center [896, 290] width 199 height 15
click at [836, 291] on span "T3067622617" at bounding box center [896, 290] width 199 height 15
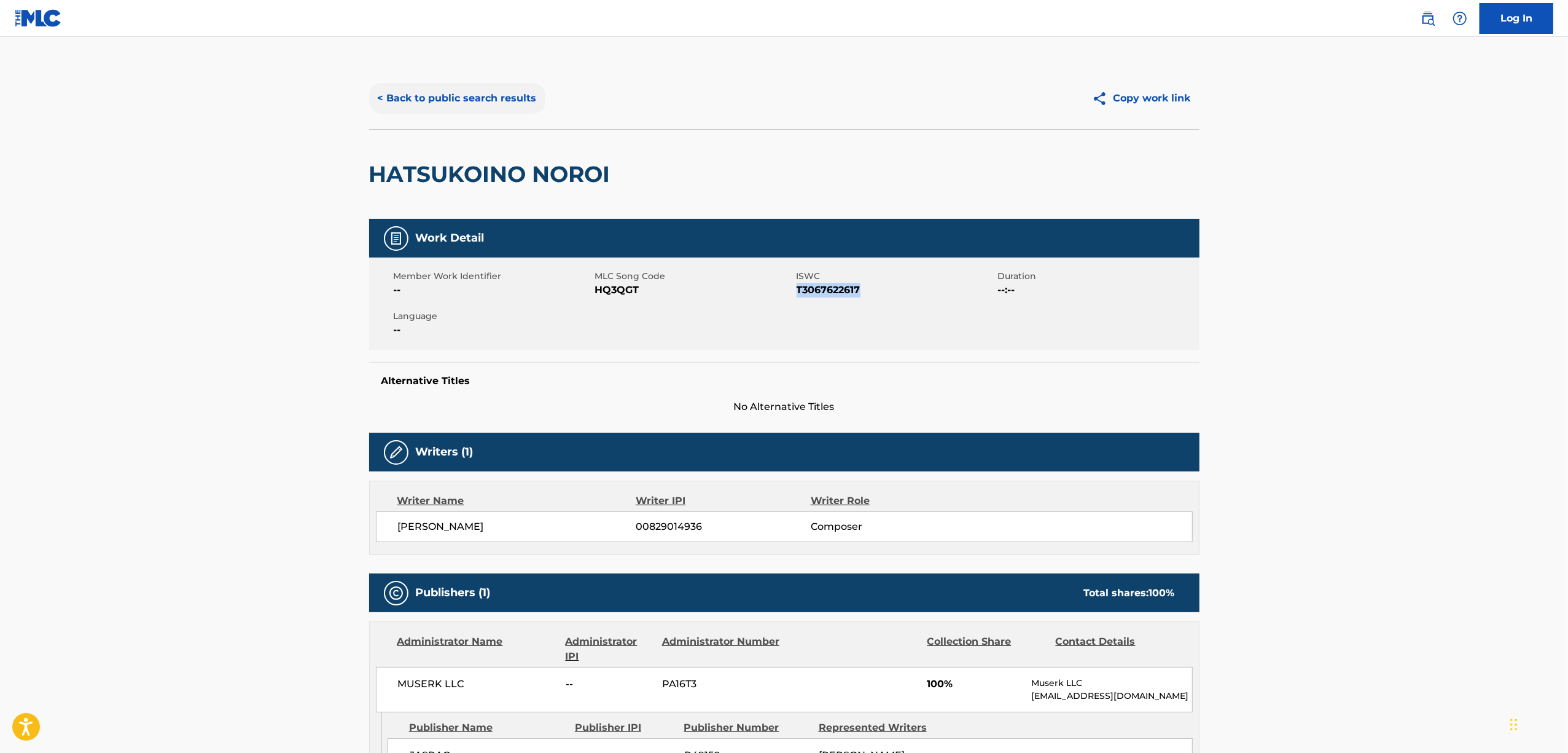
click at [428, 97] on button "< Back to public search results" at bounding box center [457, 98] width 176 height 31
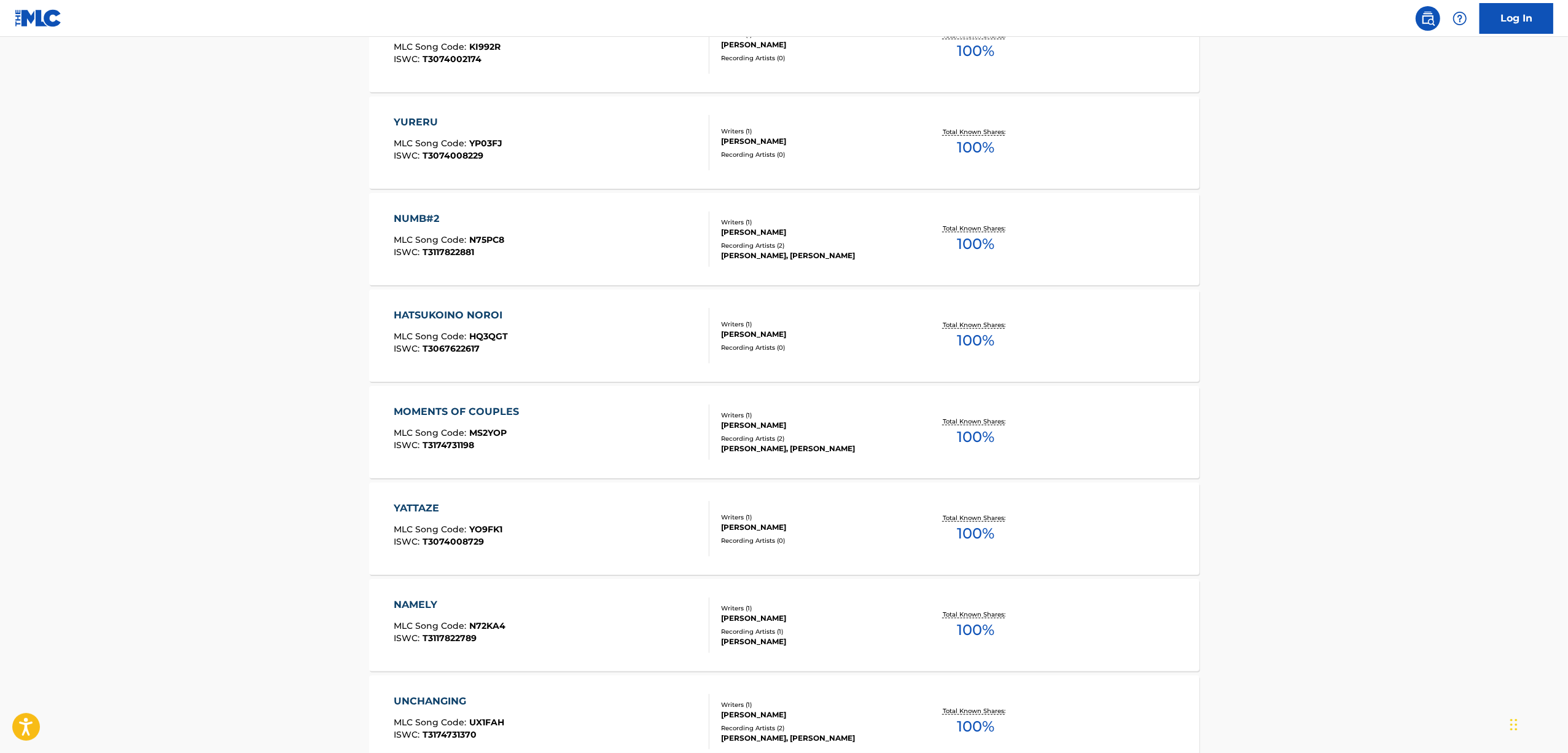
scroll to position [5937, 0]
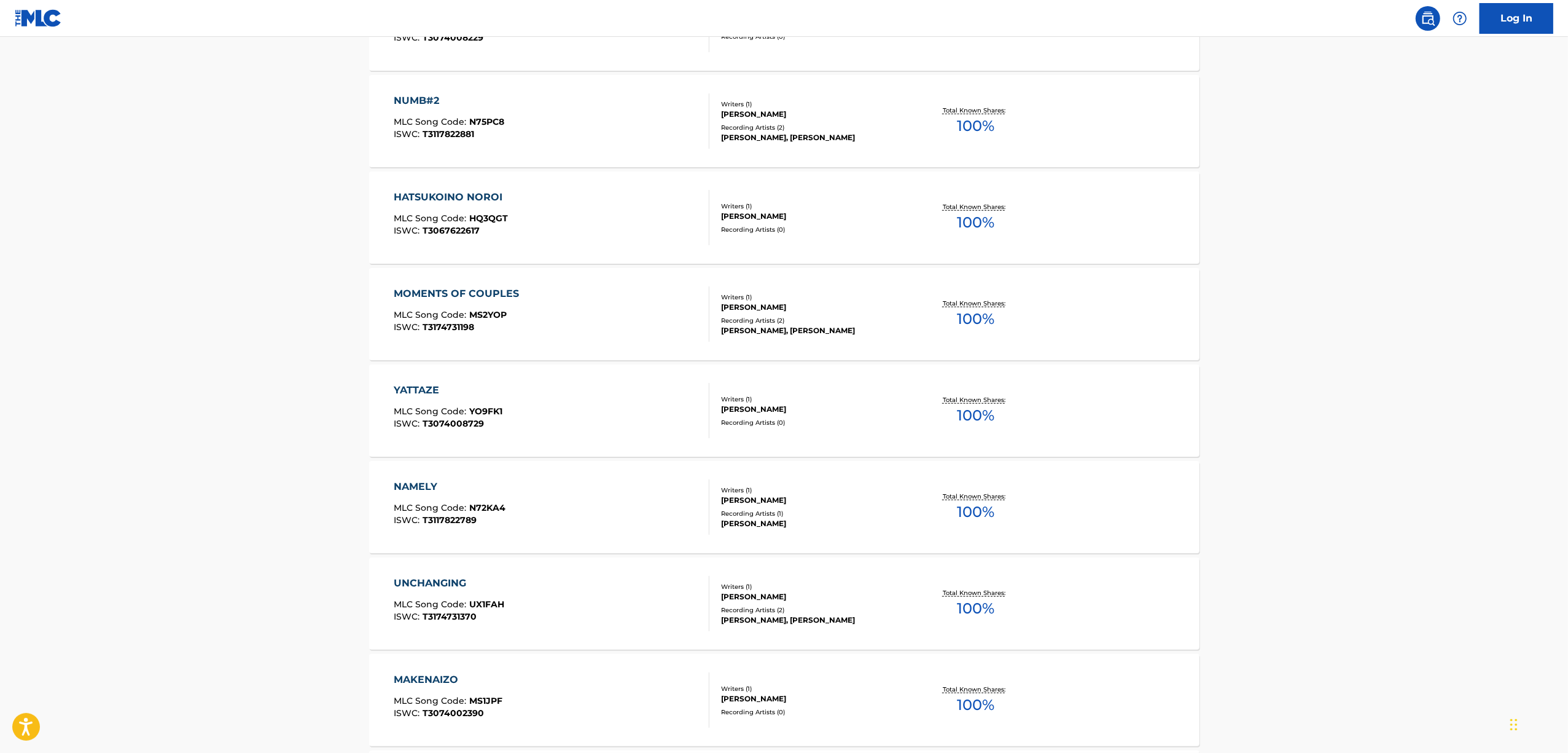
click at [414, 394] on div "YATTAZE" at bounding box center [448, 390] width 109 height 15
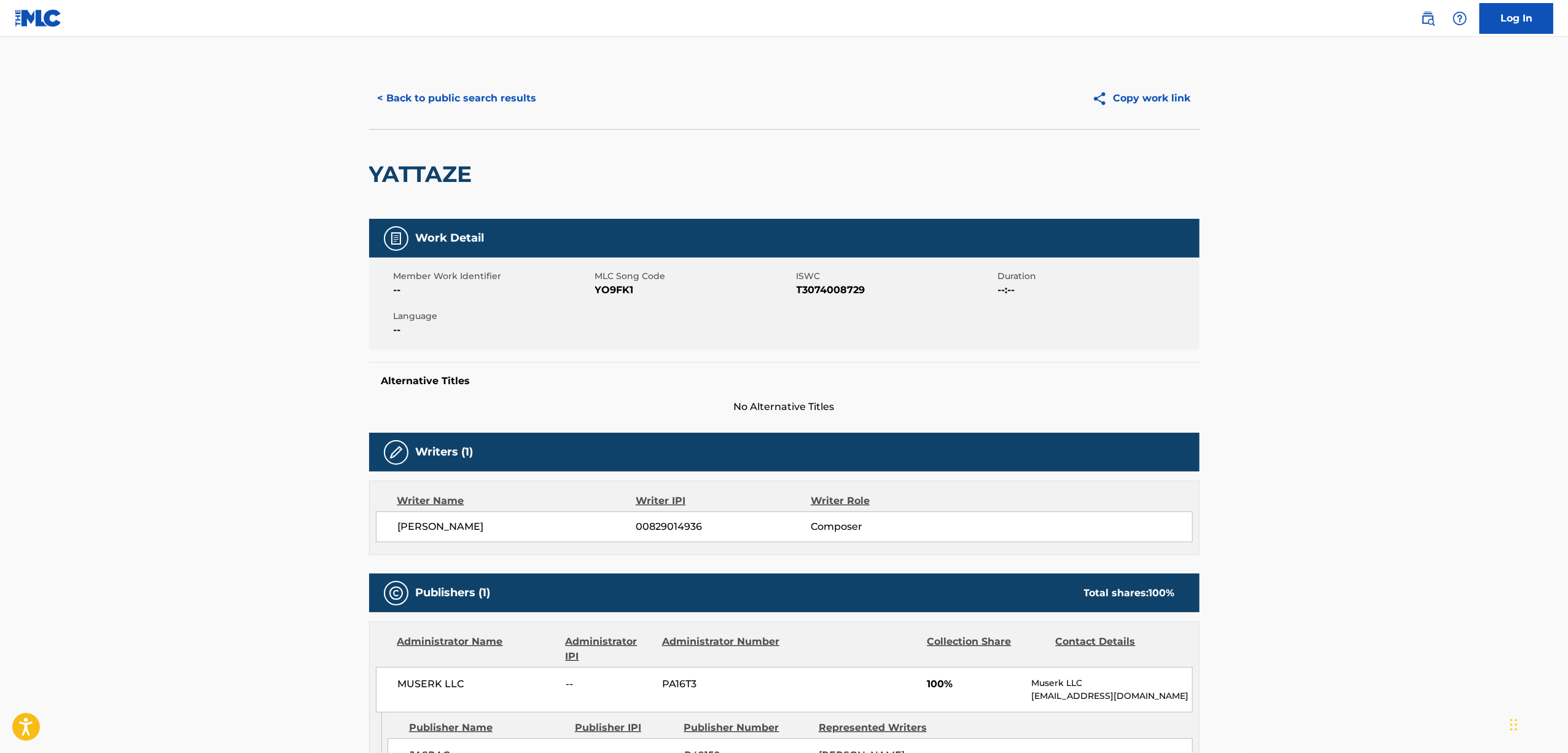
click at [417, 182] on h2 "YATTAZE" at bounding box center [423, 174] width 109 height 28
click at [823, 288] on span "T3074008729" at bounding box center [896, 290] width 199 height 15
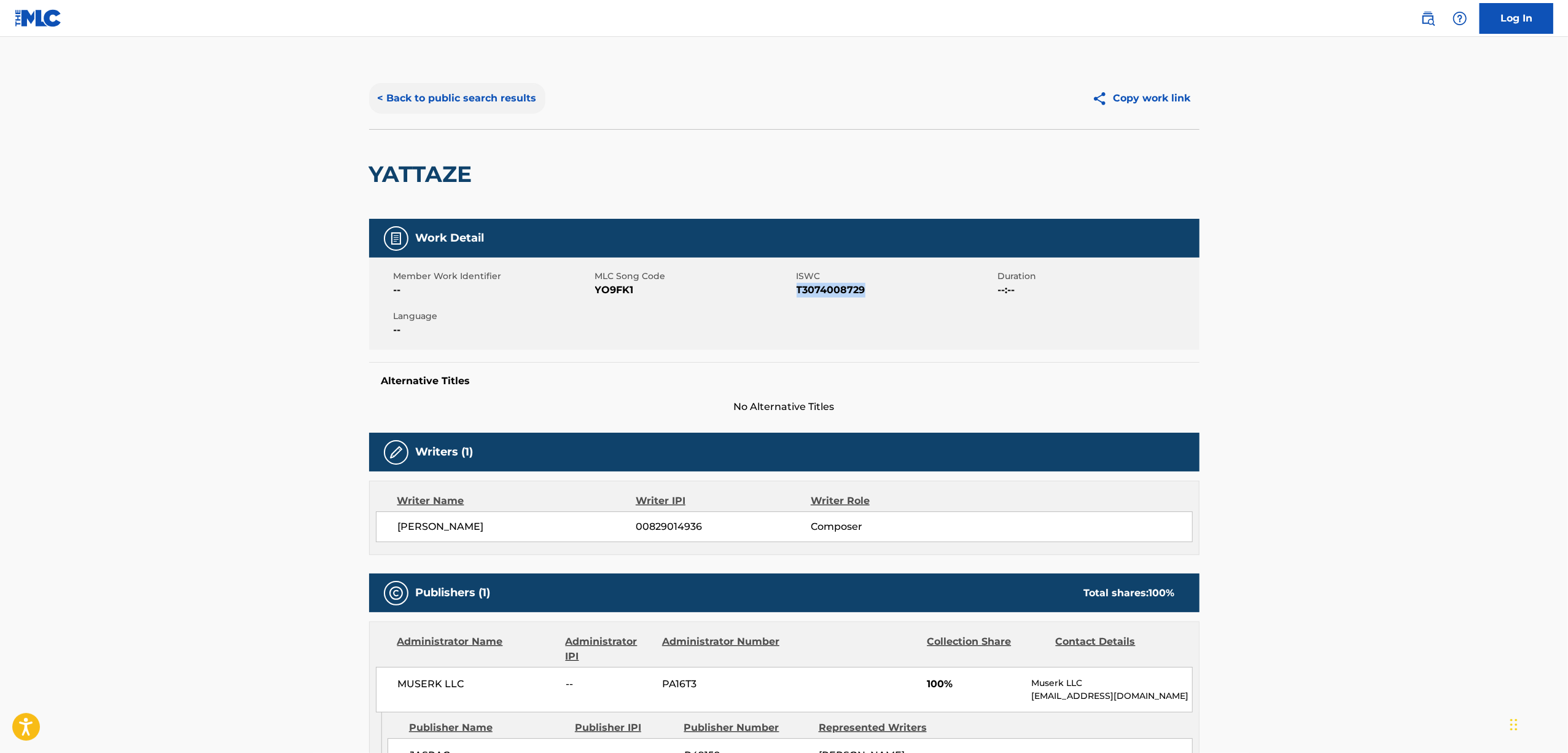
click at [472, 97] on button "< Back to public search results" at bounding box center [457, 98] width 176 height 31
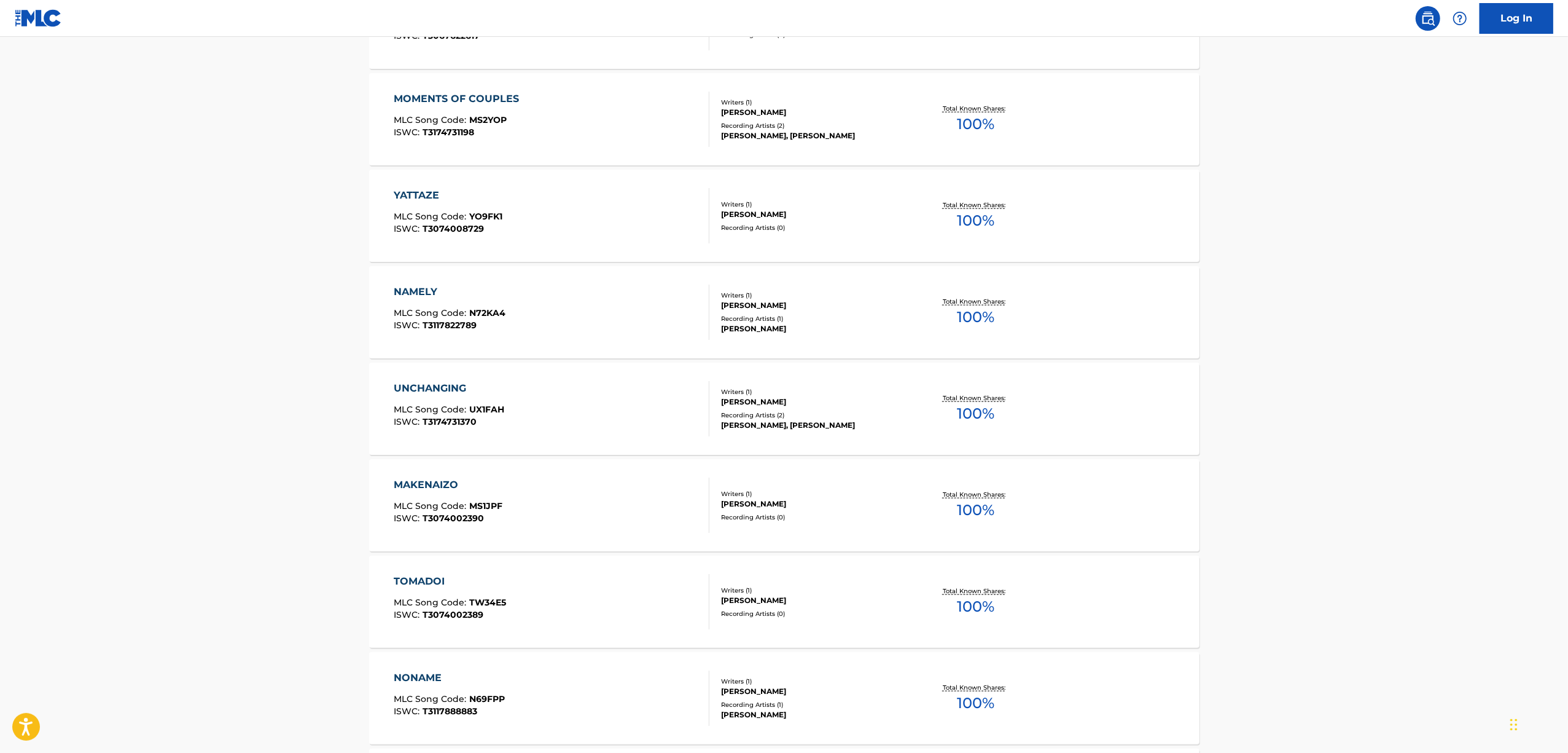
scroll to position [6131, 0]
click at [421, 486] on div "MAKENAIZO" at bounding box center [448, 484] width 109 height 15
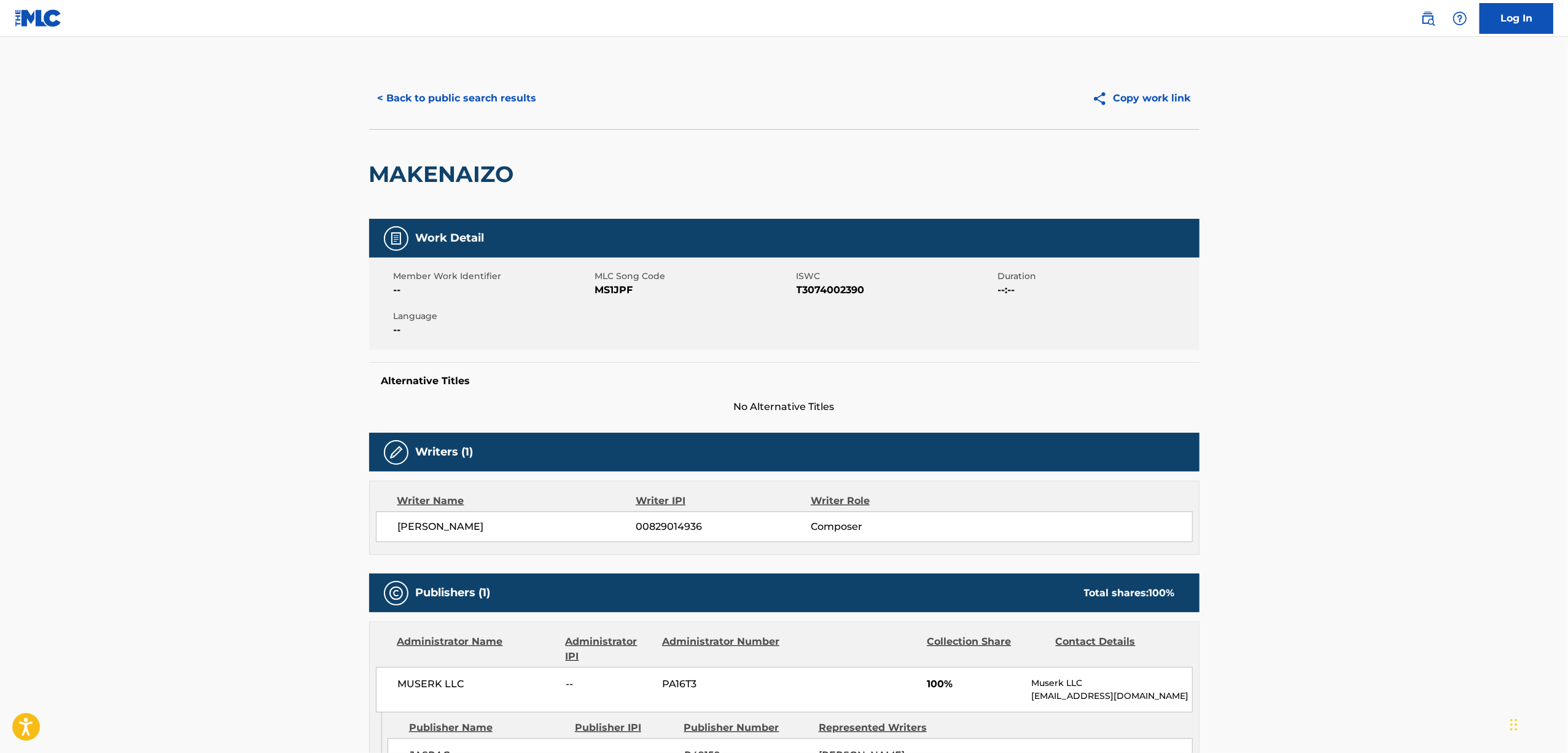
click at [413, 163] on h2 "MAKENAIZO" at bounding box center [445, 174] width 151 height 28
click at [834, 286] on span "T3074002390" at bounding box center [896, 290] width 199 height 15
click at [460, 98] on button "< Back to public search results" at bounding box center [457, 98] width 176 height 31
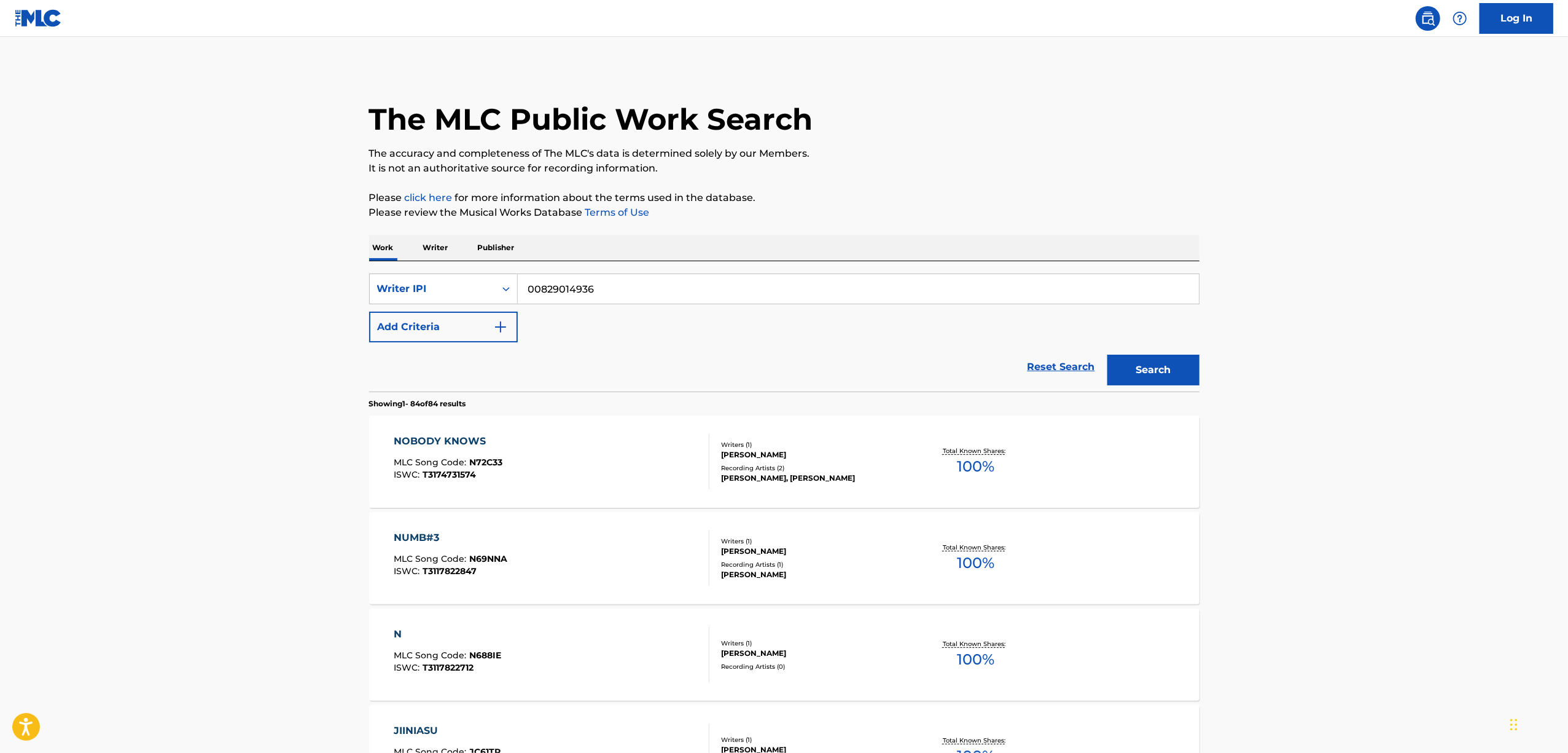
scroll to position [6164, 0]
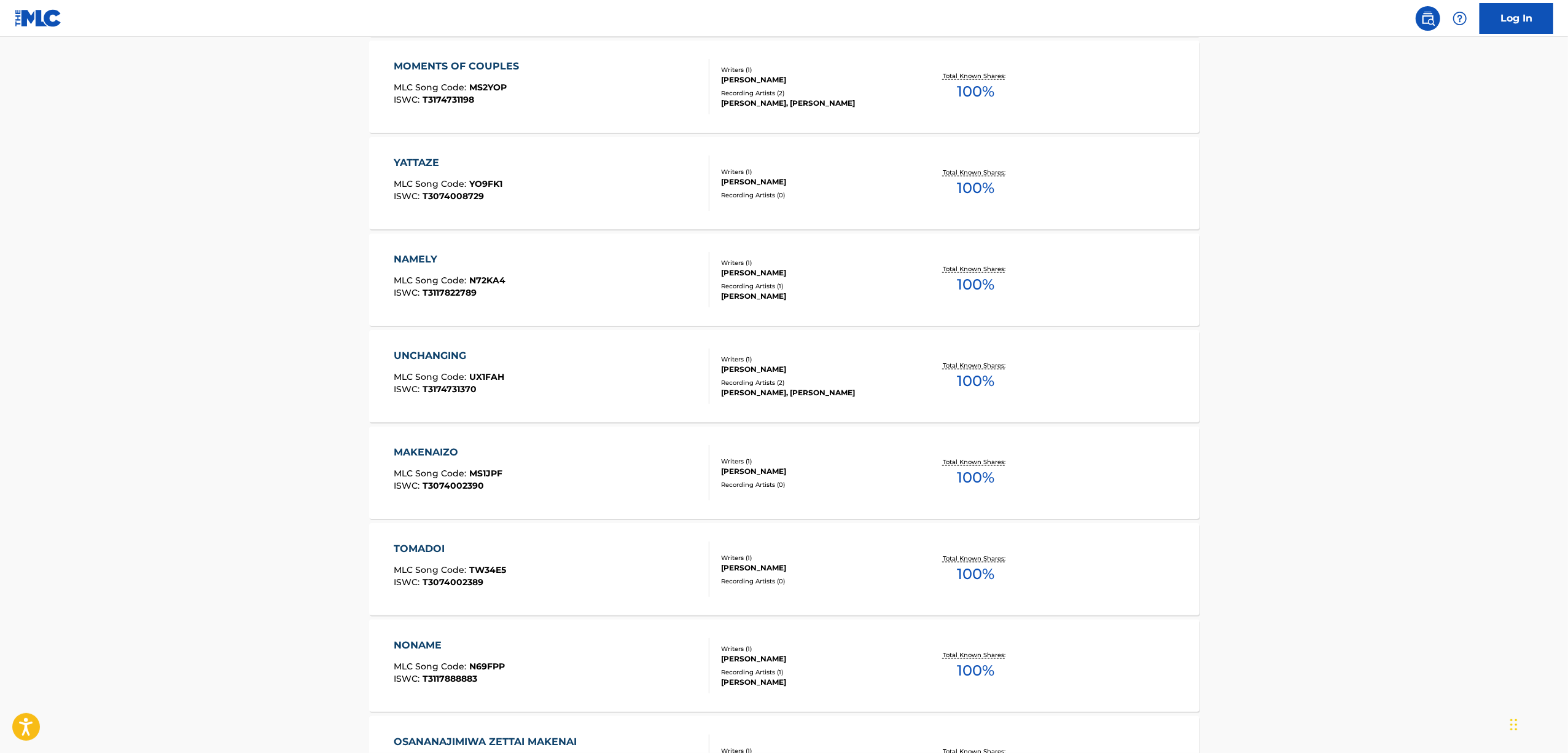
click at [423, 544] on div "TOMADOI" at bounding box center [450, 548] width 112 height 15
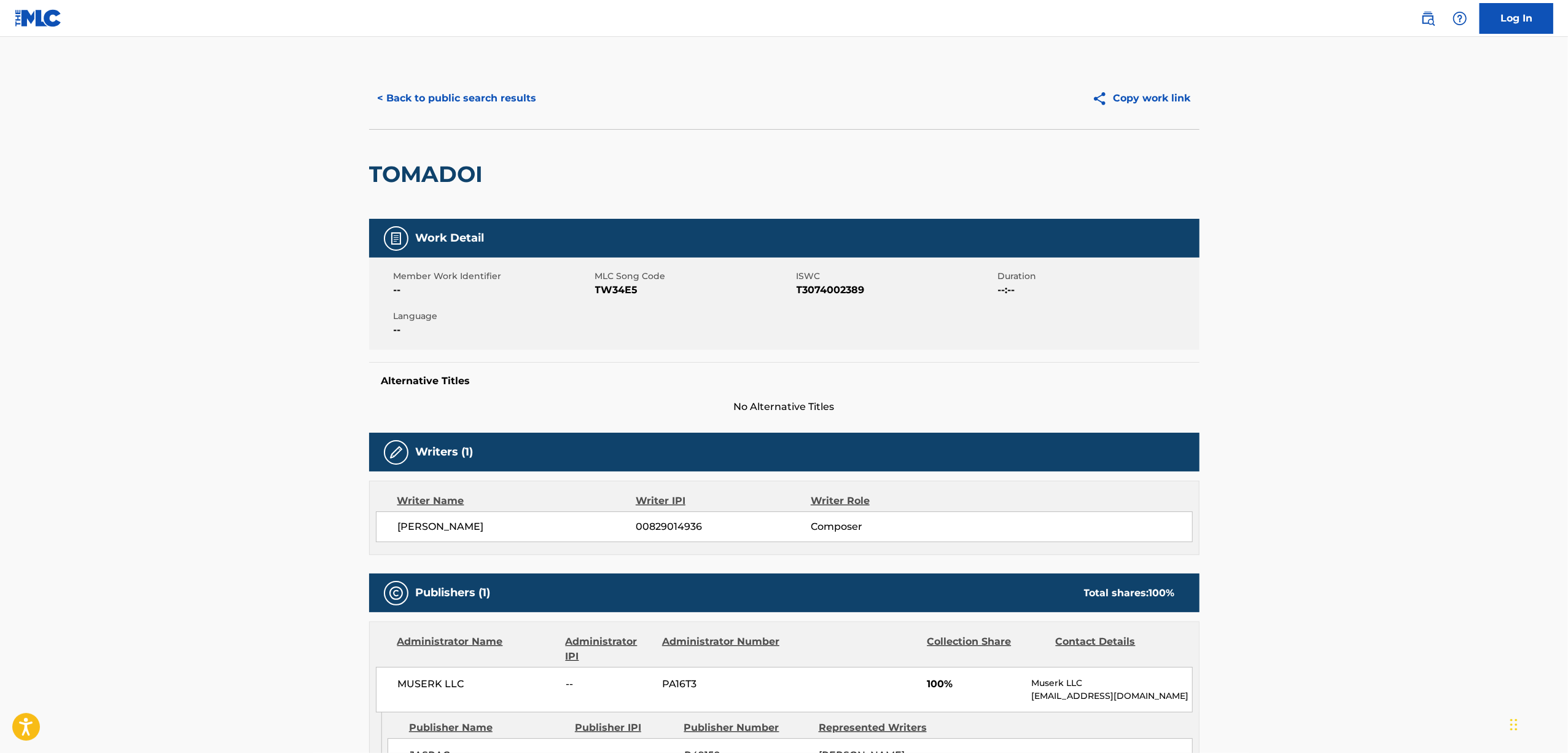
click at [413, 169] on h2 "TOMADOI" at bounding box center [430, 174] width 121 height 28
click at [413, 169] on h2 "TOMADOI" at bounding box center [430, 174] width 121 height 28
click at [816, 288] on span "T3074002389" at bounding box center [896, 290] width 199 height 15
click at [816, 288] on span "T3074002389" at bounding box center [896, 290] width 199 height 15
click at [426, 104] on button "< Back to public search results" at bounding box center [457, 98] width 176 height 31
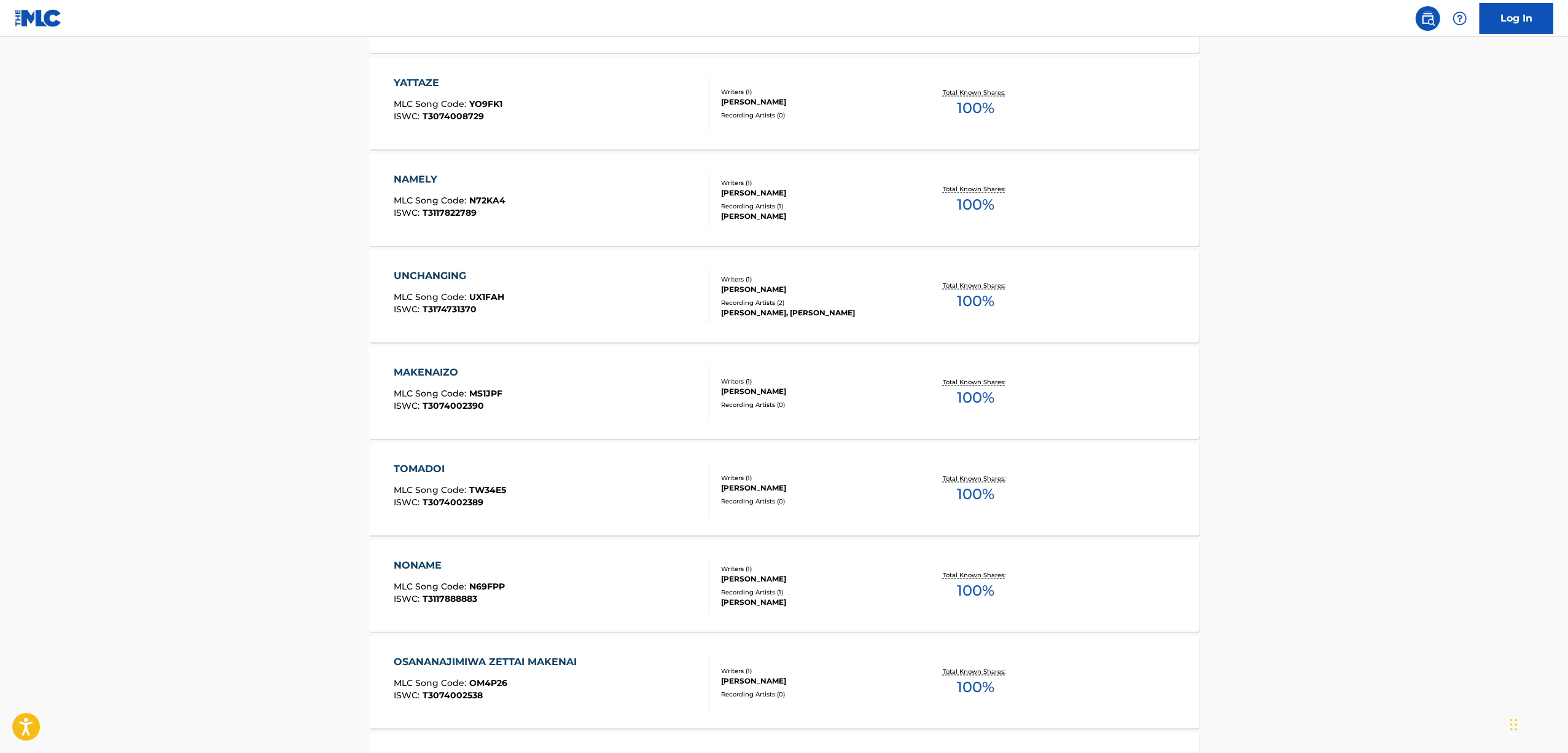
scroll to position [6278, 0]
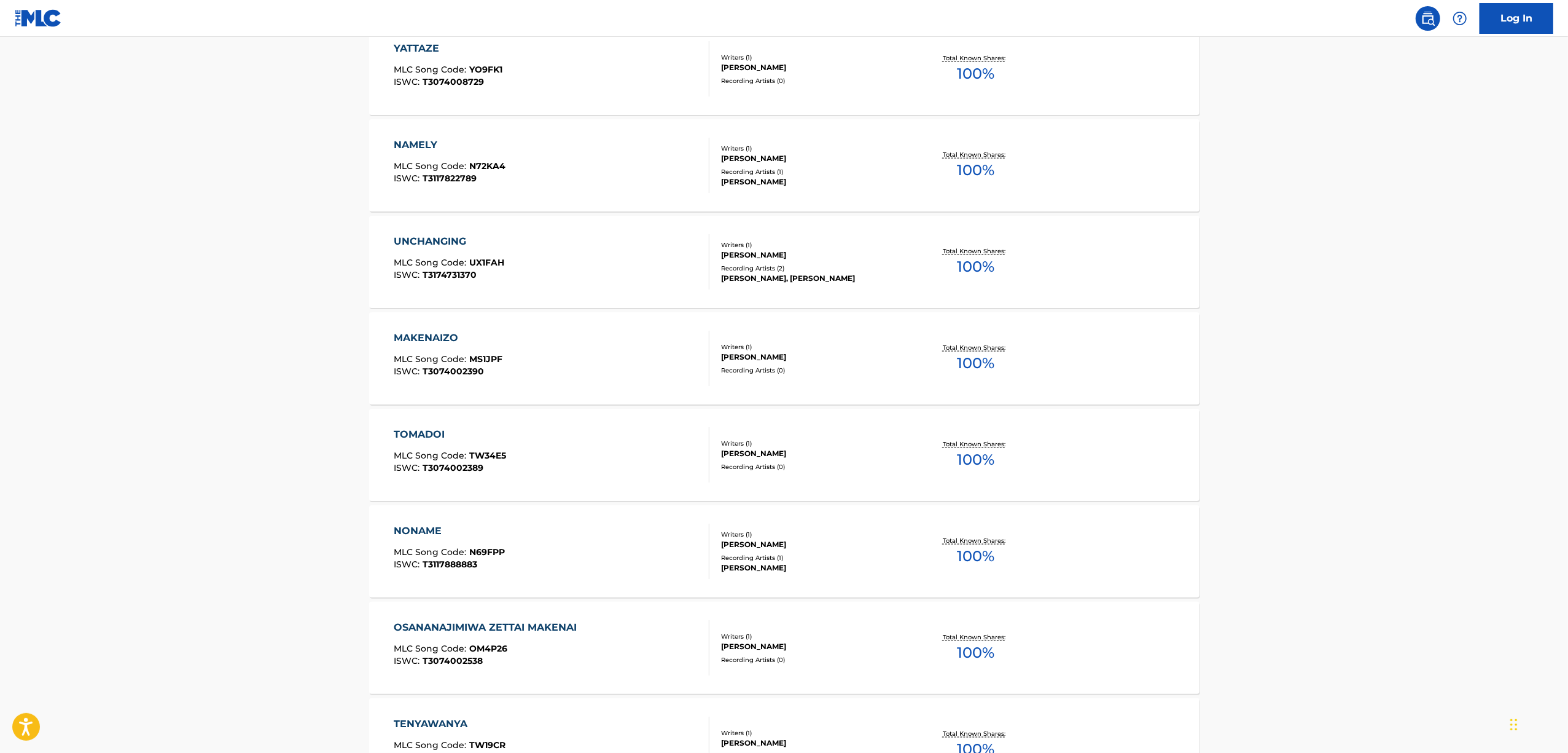
click at [417, 436] on div "TOMADOI" at bounding box center [450, 434] width 112 height 15
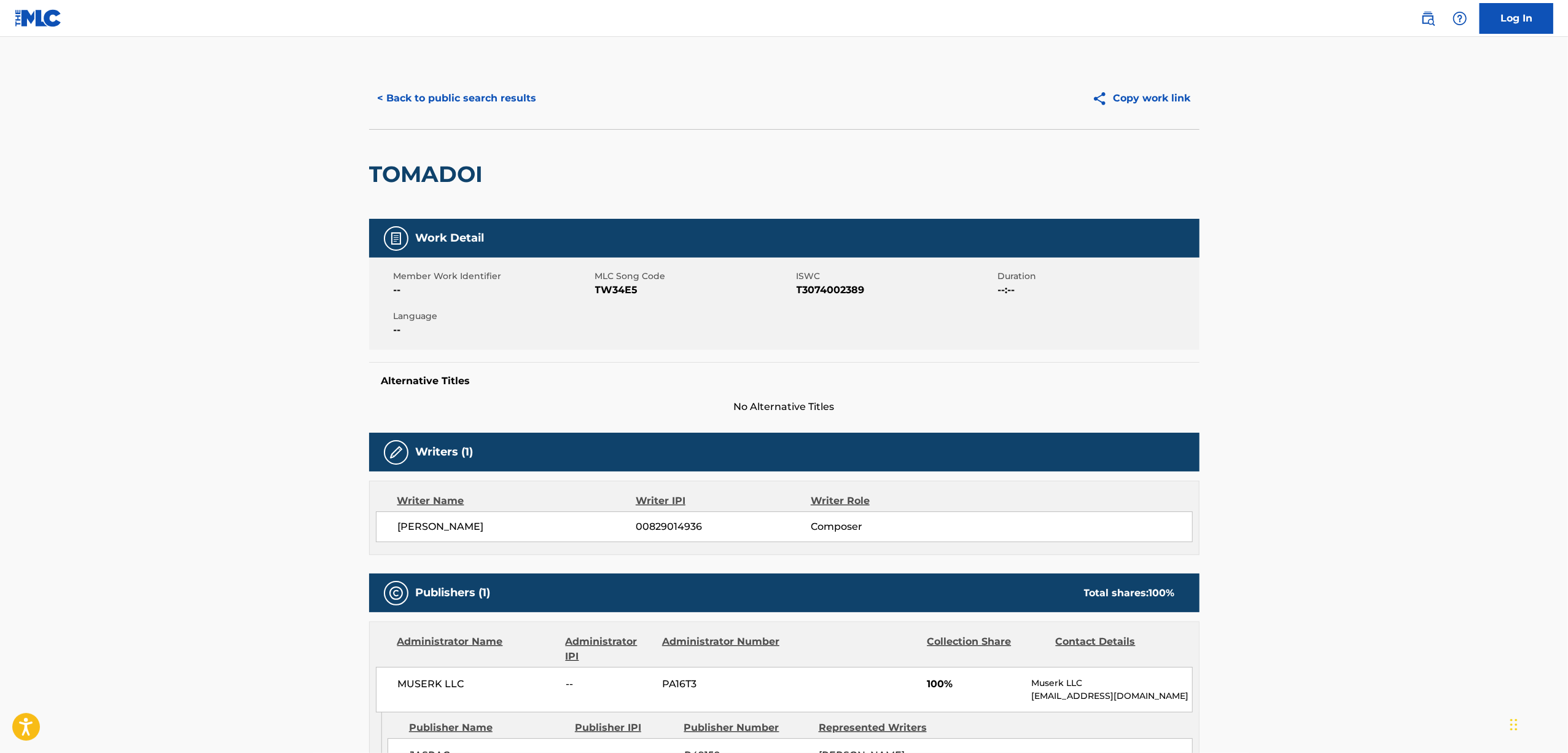
click at [411, 168] on h2 "TOMADOI" at bounding box center [430, 174] width 121 height 28
click at [825, 291] on span "T3074002389" at bounding box center [896, 290] width 199 height 15
click at [436, 94] on button "< Back to public search results" at bounding box center [457, 98] width 176 height 31
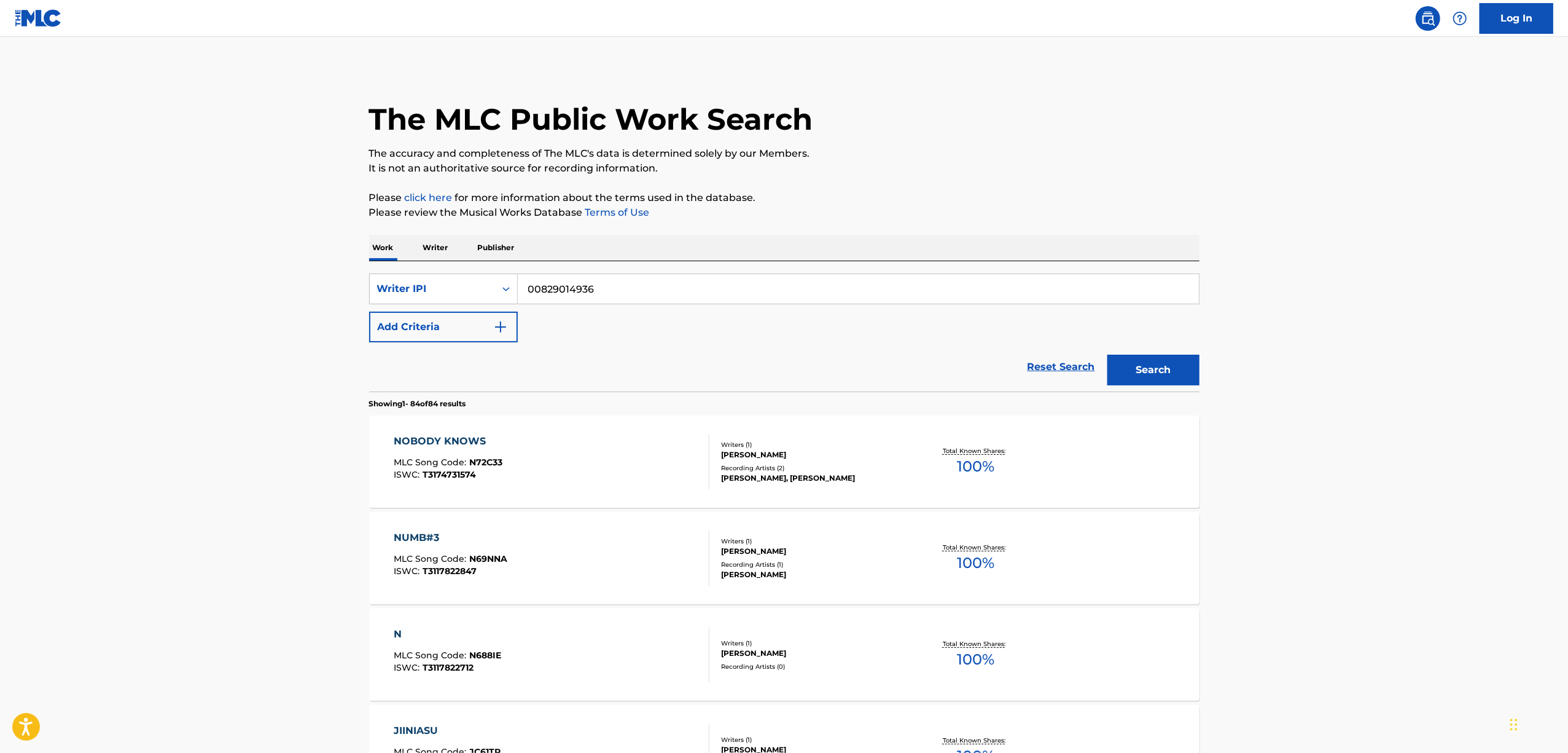
scroll to position [6310, 0]
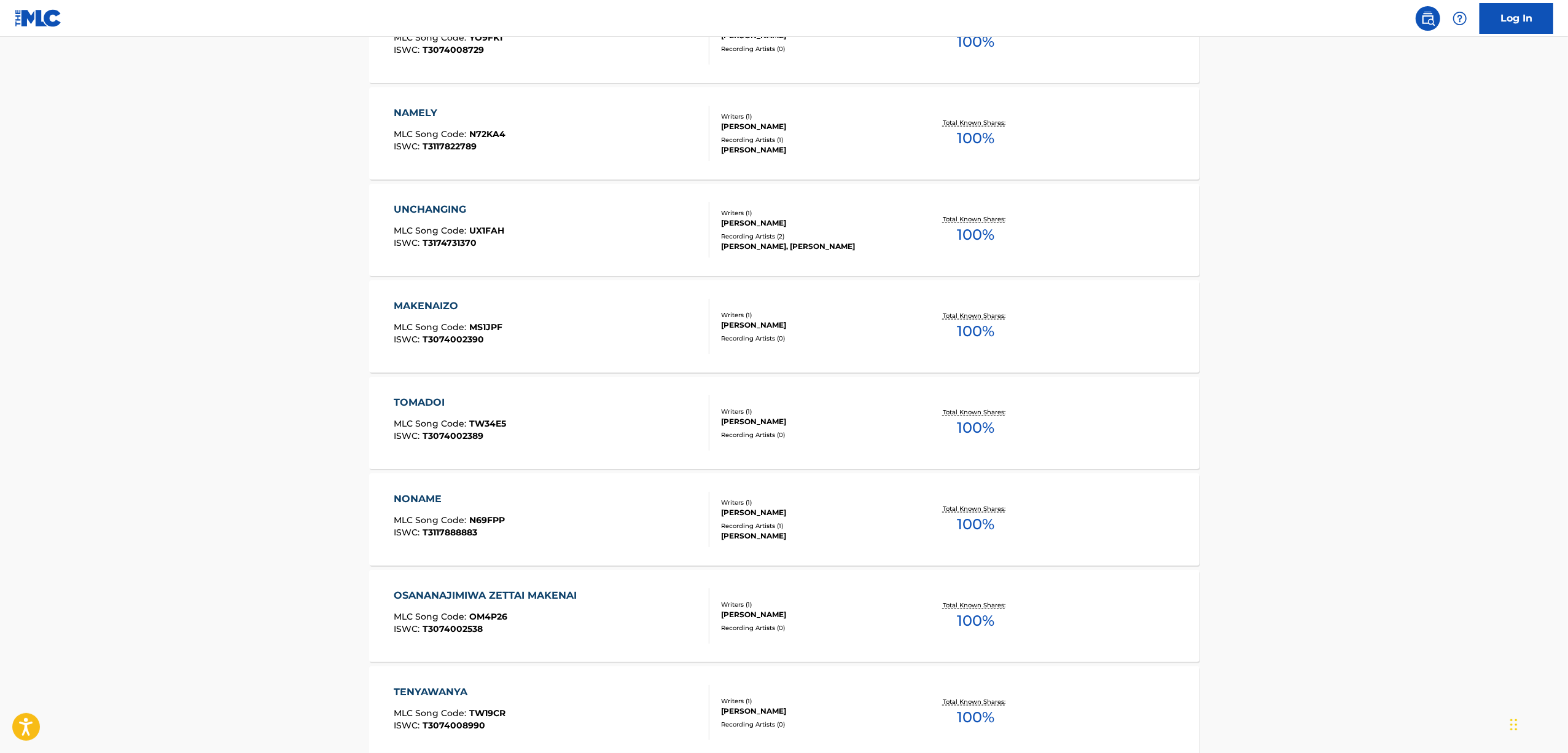
click at [413, 497] on div "NONAME" at bounding box center [450, 499] width 111 height 15
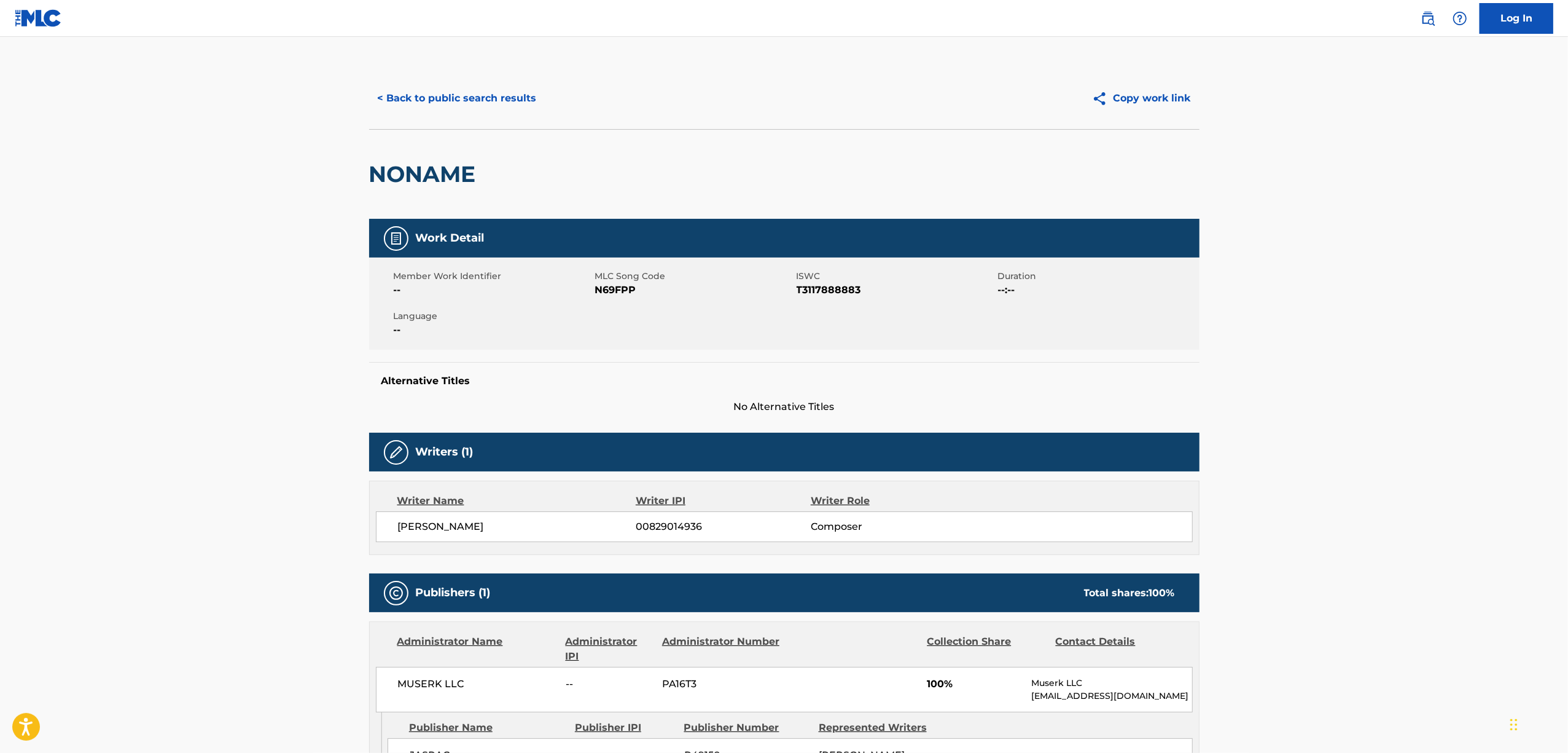
click at [421, 175] on h2 "NONAME" at bounding box center [426, 174] width 113 height 28
click at [846, 291] on span "T3117888883" at bounding box center [896, 290] width 199 height 15
click at [463, 96] on button "< Back to public search results" at bounding box center [457, 98] width 176 height 31
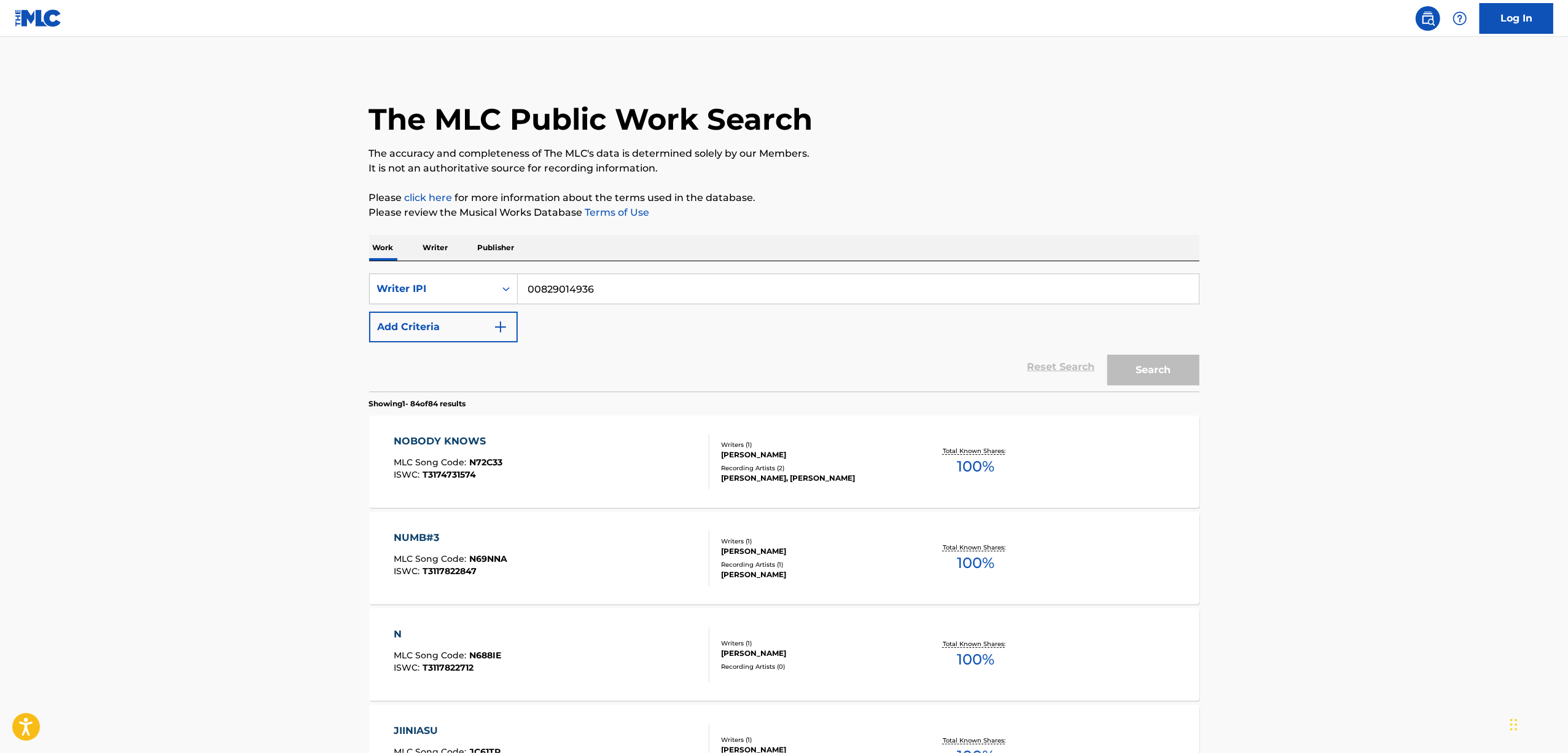
scroll to position [6342, 0]
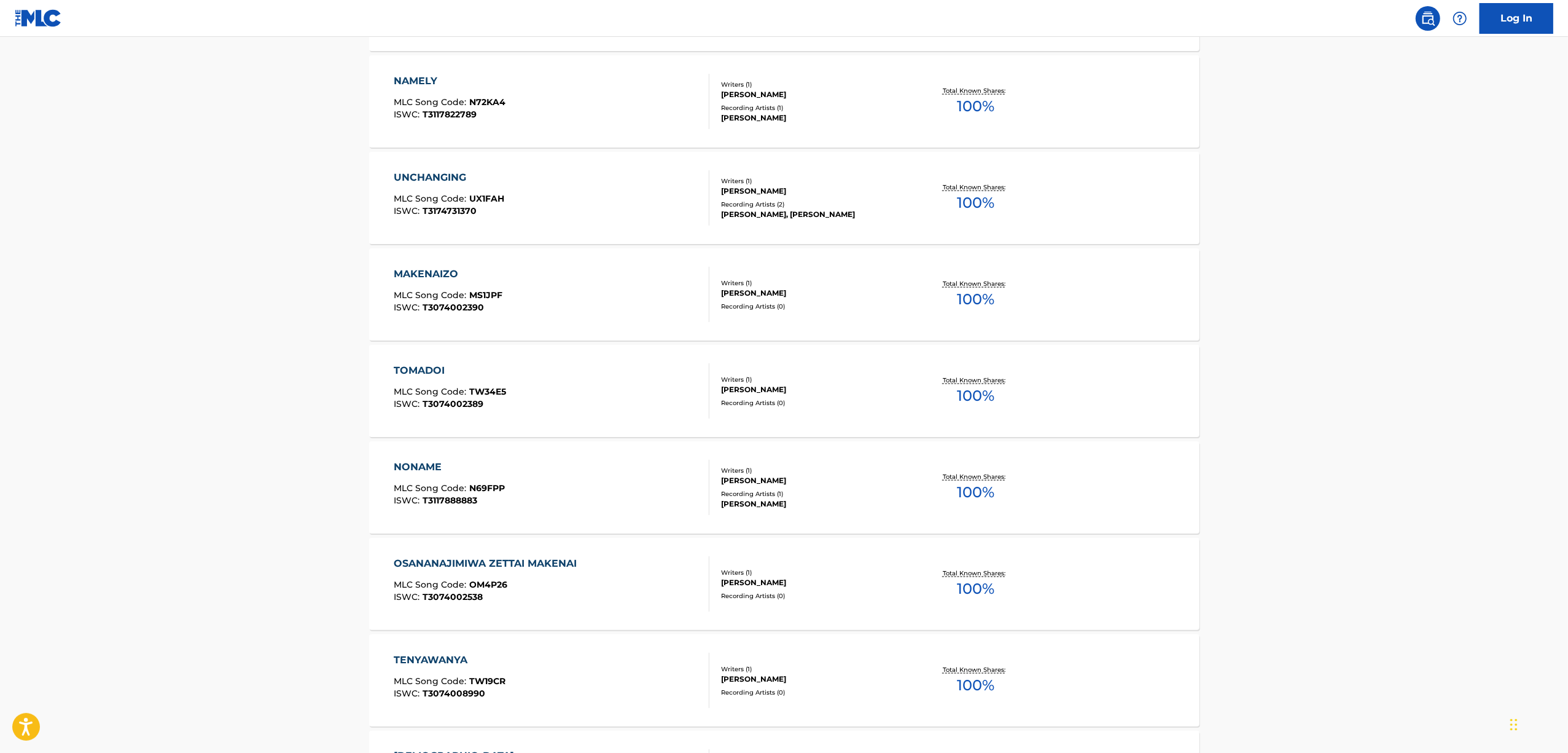
click at [431, 559] on div "OSANANAJIMIWA ZETTAI MAKENAI" at bounding box center [488, 563] width 189 height 15
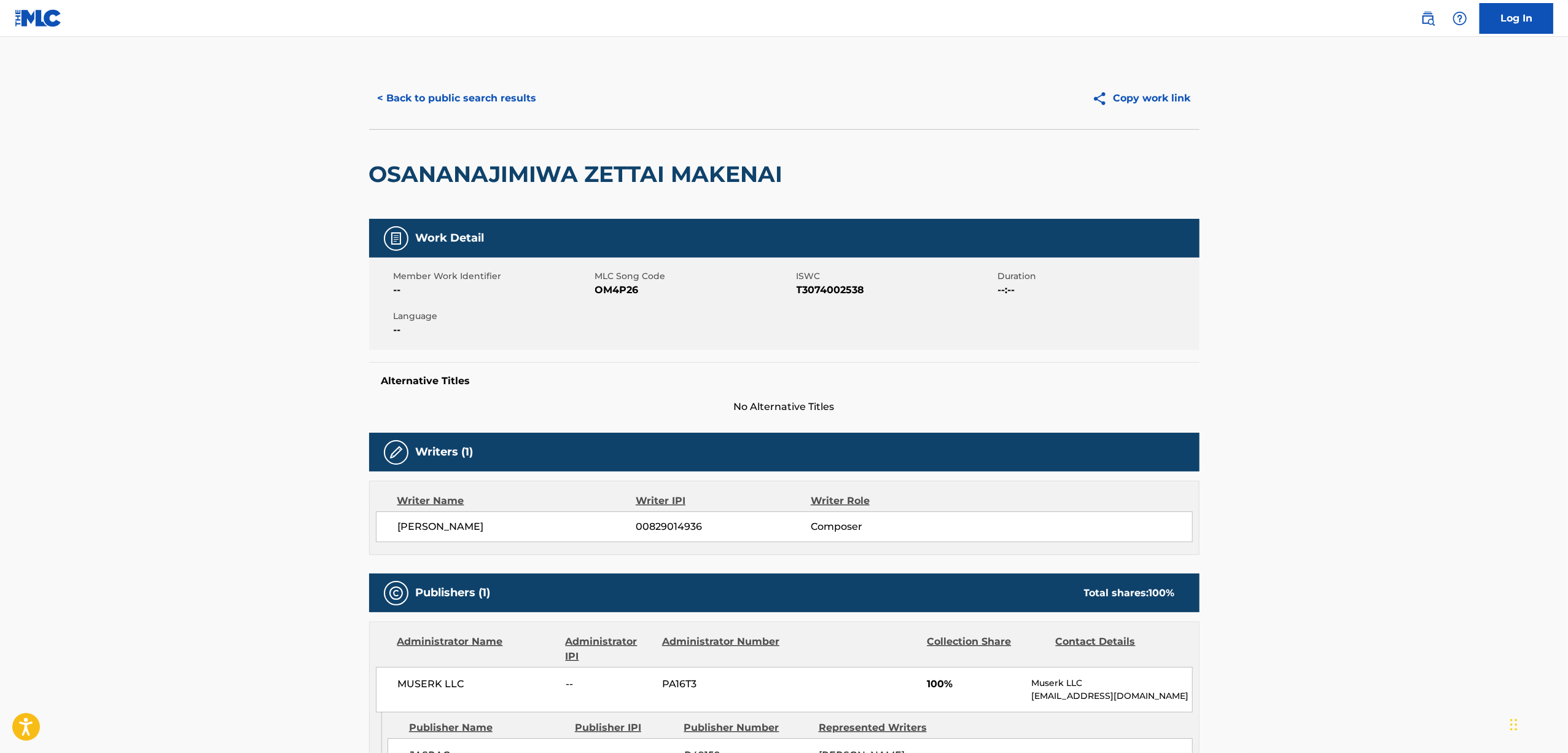
click at [519, 180] on h2 "OSANANAJIMIWA ZETTAI MAKENAI" at bounding box center [580, 174] width 420 height 28
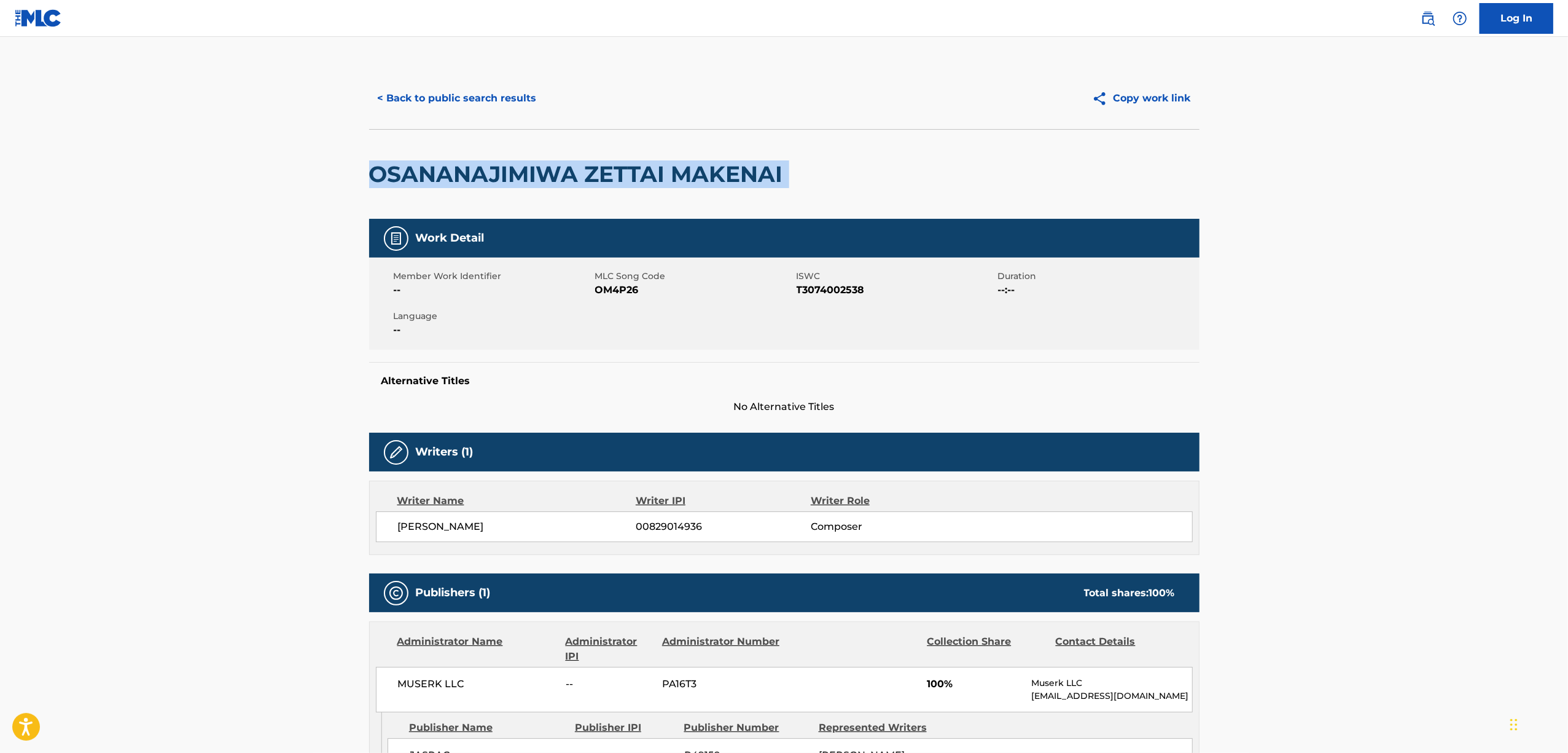
click at [519, 180] on h2 "OSANANAJIMIWA ZETTAI MAKENAI" at bounding box center [580, 174] width 420 height 28
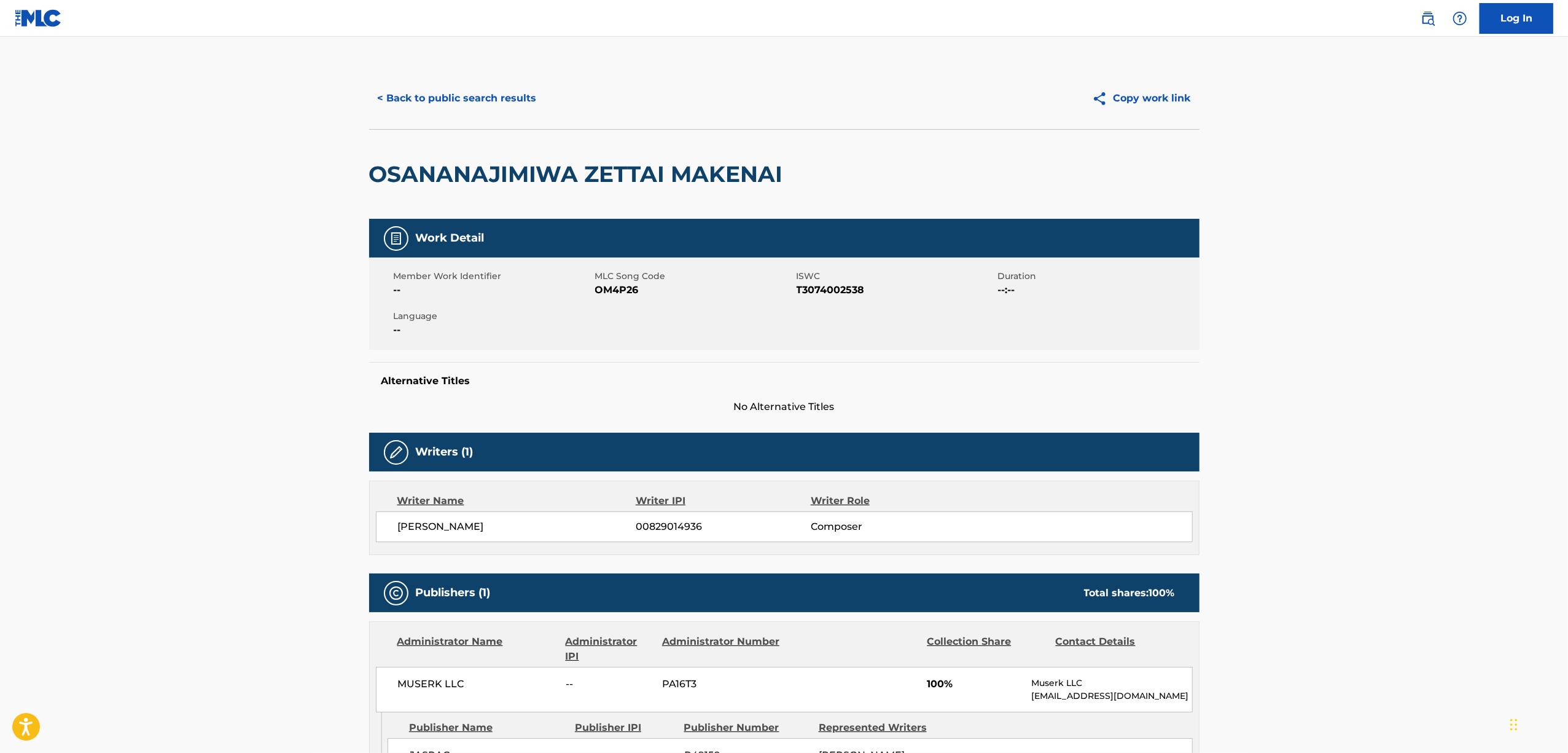
click at [819, 289] on span "T3074002538" at bounding box center [896, 290] width 199 height 15
click at [467, 92] on button "< Back to public search results" at bounding box center [457, 98] width 176 height 31
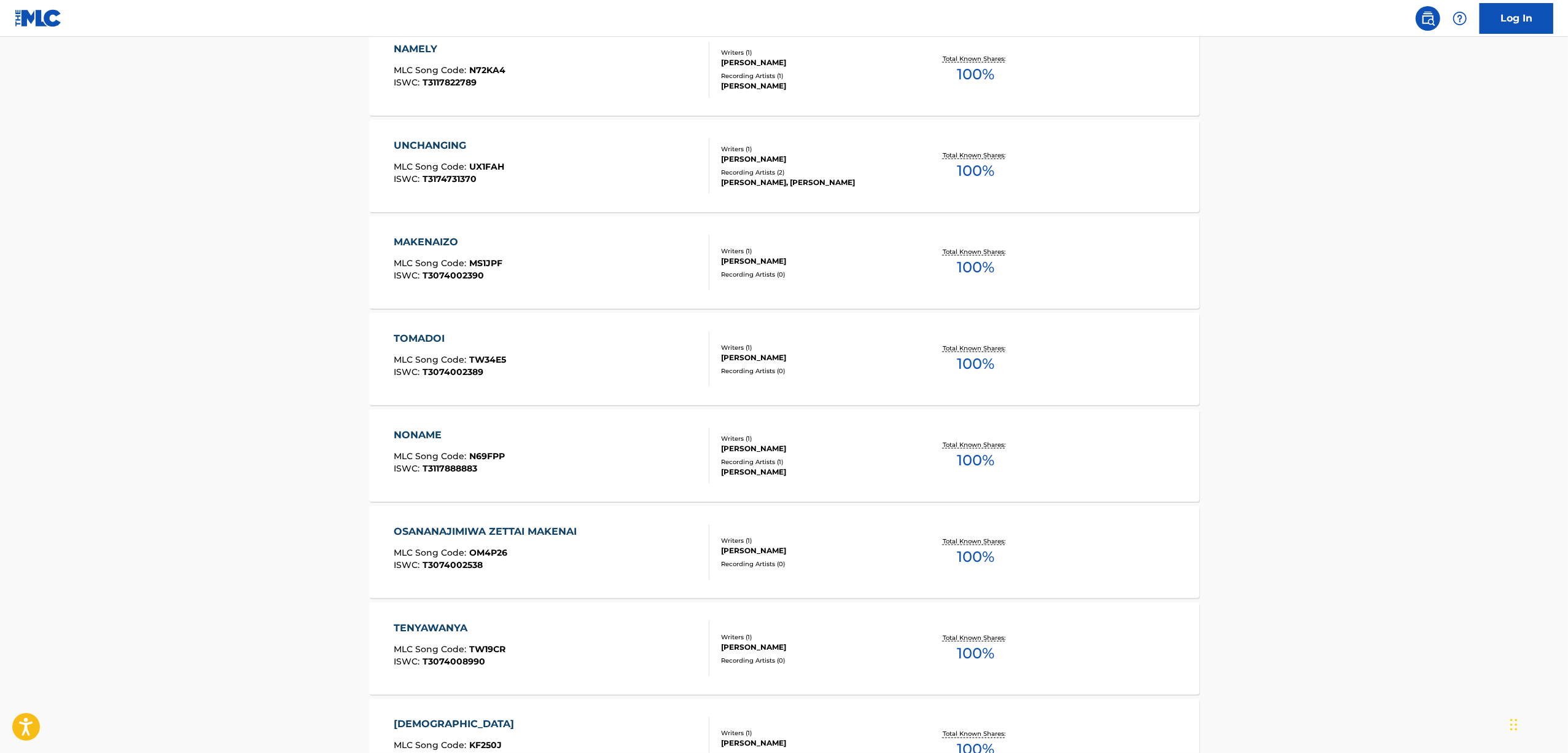
click at [425, 625] on div "TENYAWANYA" at bounding box center [450, 628] width 112 height 15
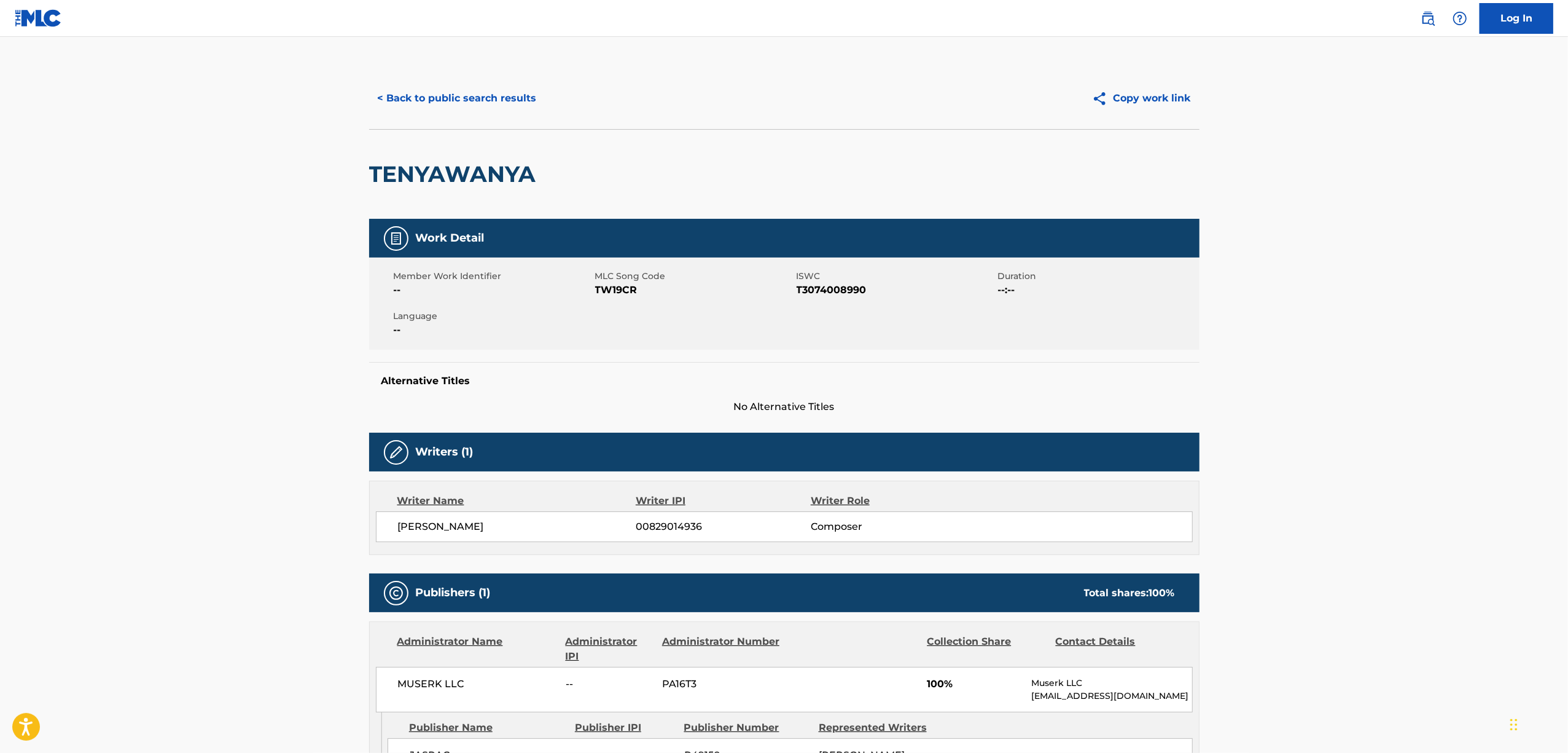
click at [425, 173] on h2 "TENYAWANYA" at bounding box center [456, 174] width 173 height 28
click at [810, 289] on span "T3074008990" at bounding box center [896, 290] width 199 height 15
click at [437, 97] on button "< Back to public search results" at bounding box center [457, 98] width 176 height 31
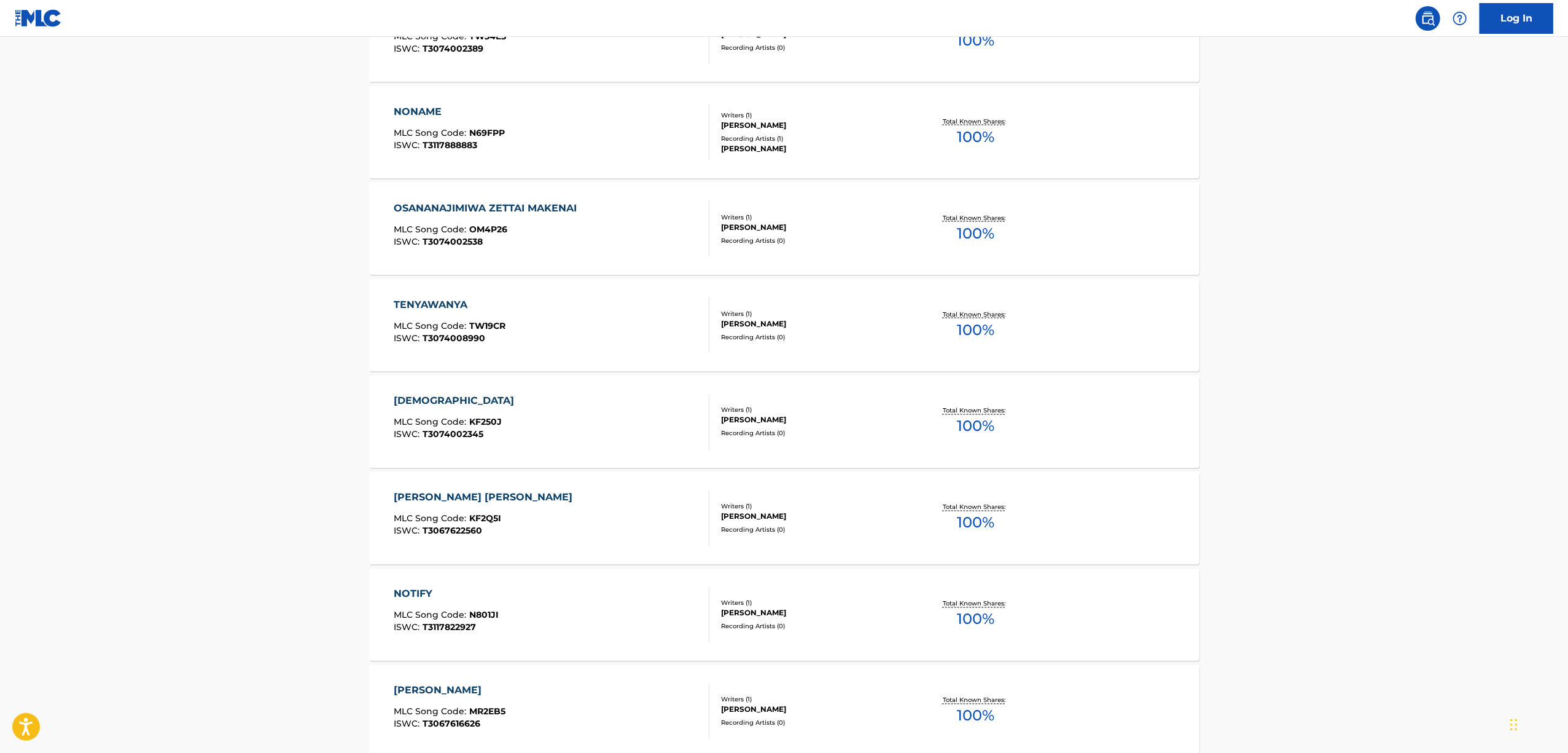
scroll to position [6734, 0]
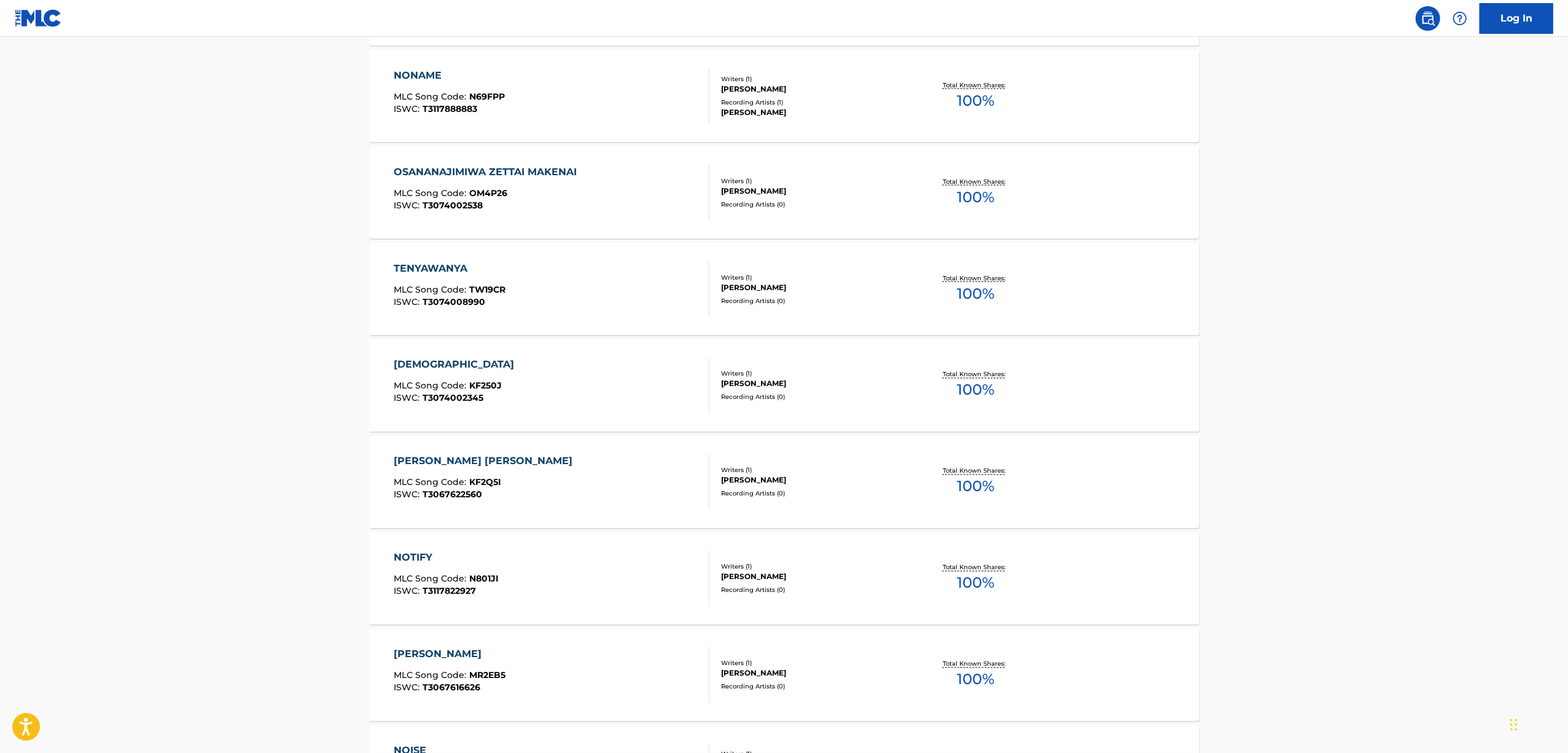
click at [423, 370] on div "[DEMOGRAPHIC_DATA]" at bounding box center [457, 365] width 127 height 15
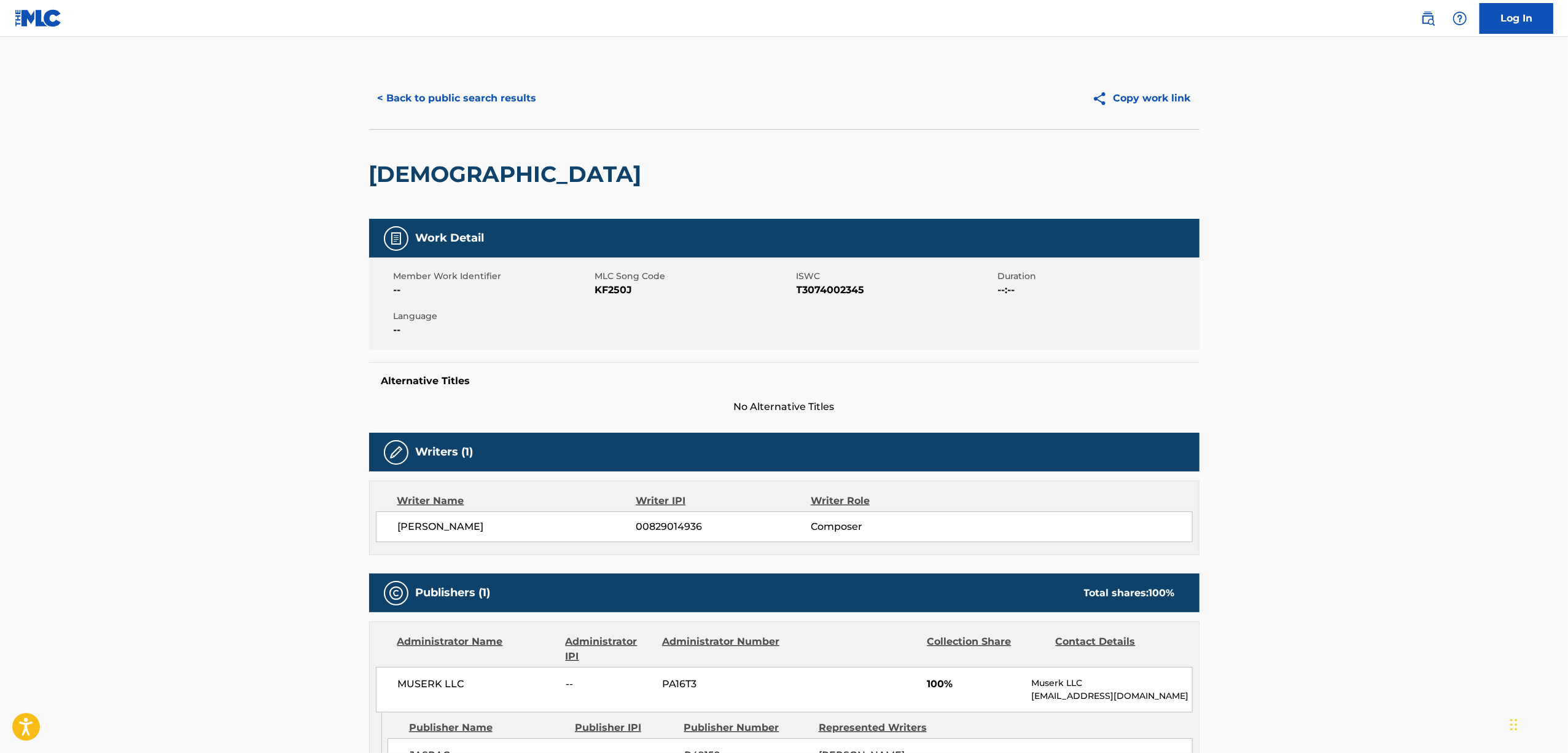
click at [444, 172] on h2 "[DEMOGRAPHIC_DATA]" at bounding box center [508, 174] width 279 height 28
click at [403, 175] on h2 "[DEMOGRAPHIC_DATA]" at bounding box center [508, 174] width 279 height 28
click at [416, 175] on h2 "[DEMOGRAPHIC_DATA]" at bounding box center [508, 174] width 279 height 28
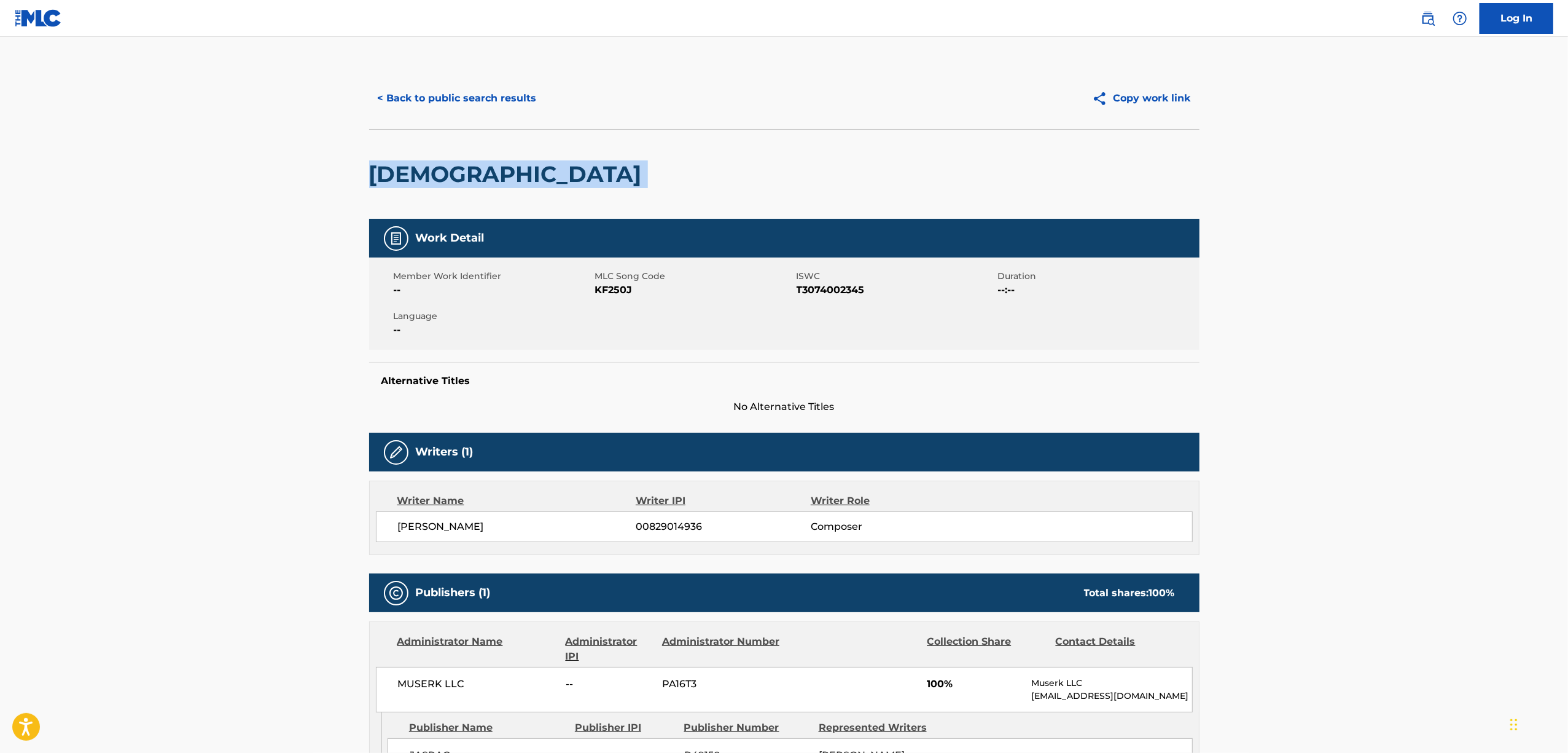
click at [416, 175] on h2 "[DEMOGRAPHIC_DATA]" at bounding box center [508, 174] width 279 height 28
click at [485, 179] on h2 "[DEMOGRAPHIC_DATA]" at bounding box center [508, 174] width 279 height 28
drag, startPoint x: 465, startPoint y: 172, endPoint x: 514, endPoint y: 173, distance: 49.0
click at [468, 172] on h2 "[DEMOGRAPHIC_DATA]" at bounding box center [508, 174] width 279 height 28
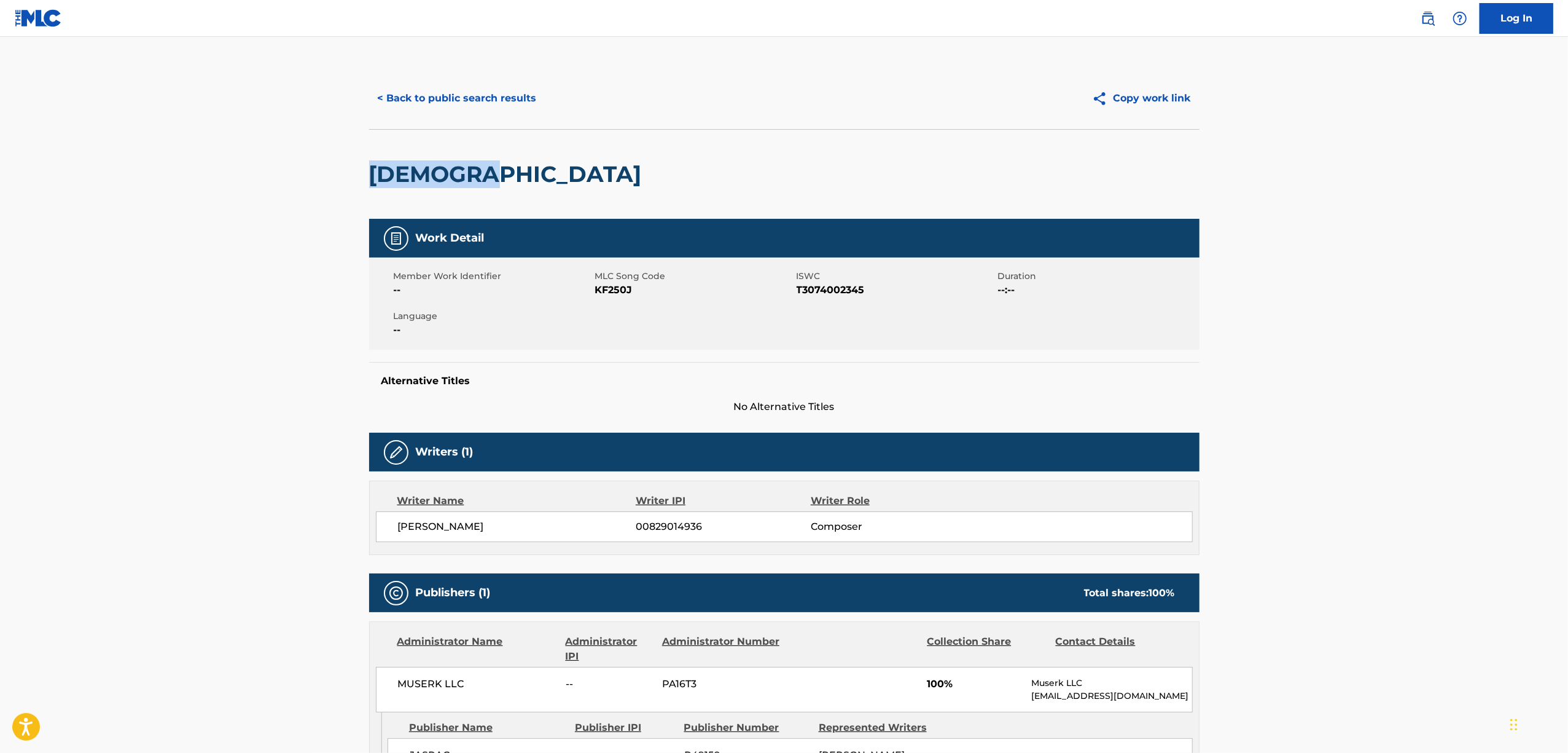
drag, startPoint x: 514, startPoint y: 175, endPoint x: 335, endPoint y: 104, distance: 192.6
click at [366, 179] on div "< Back to public search results Copy work link KURAKURA Work Detail Member Work…" at bounding box center [784, 472] width 860 height 809
click at [833, 293] on span "T3074002345" at bounding box center [896, 290] width 199 height 15
click at [427, 100] on button "< Back to public search results" at bounding box center [457, 98] width 176 height 31
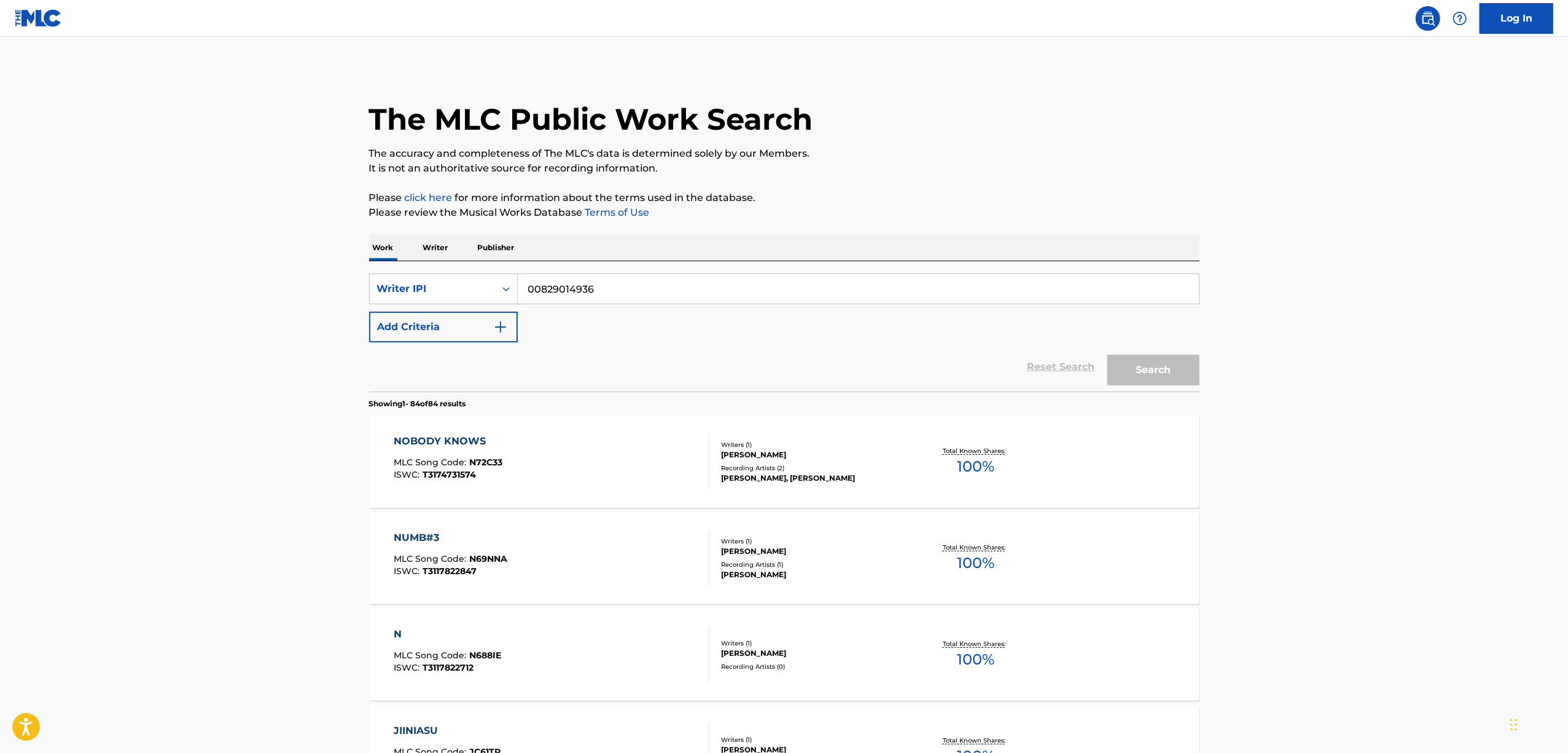
scroll to position [6765, 0]
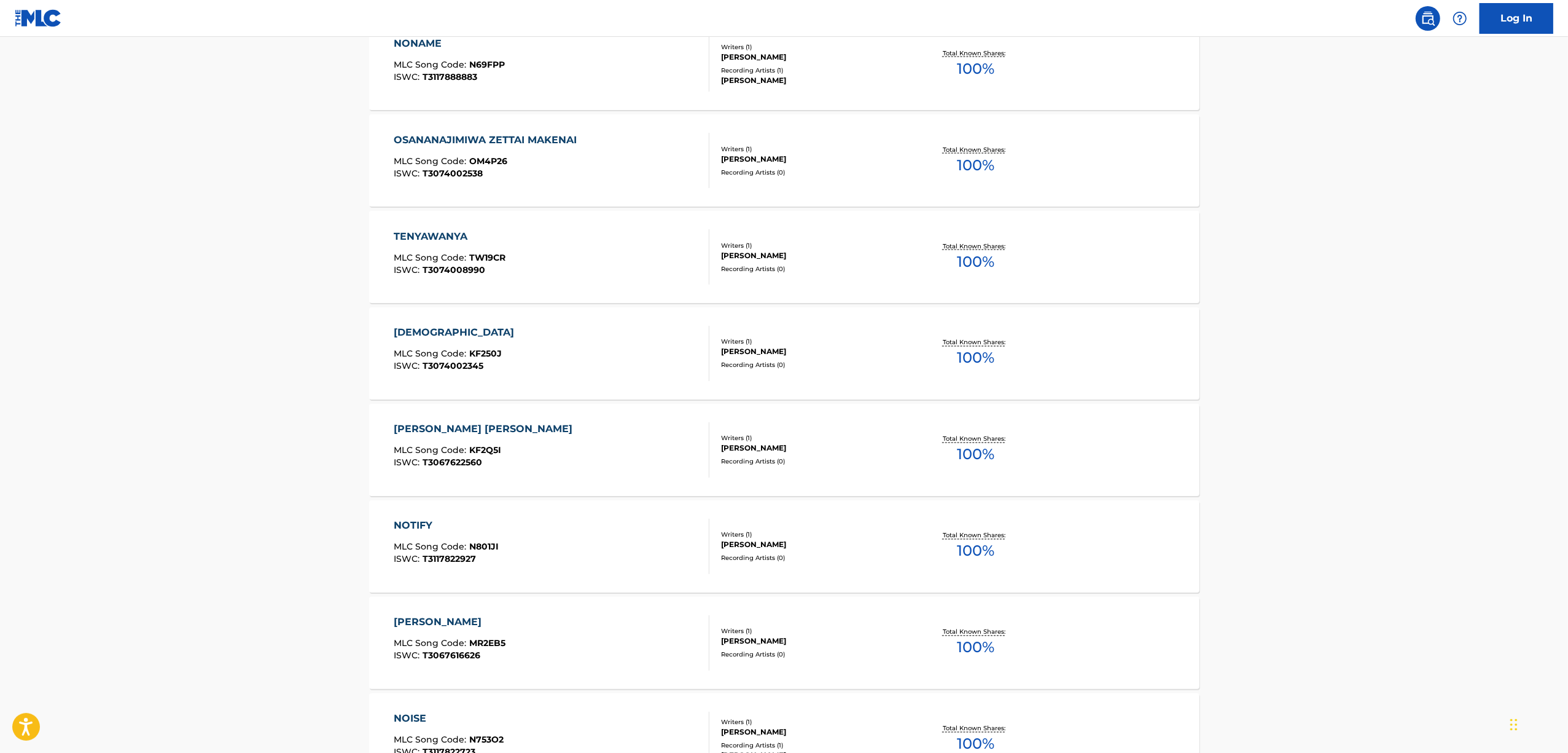
click at [502, 433] on div "[PERSON_NAME] [PERSON_NAME]" at bounding box center [486, 429] width 185 height 15
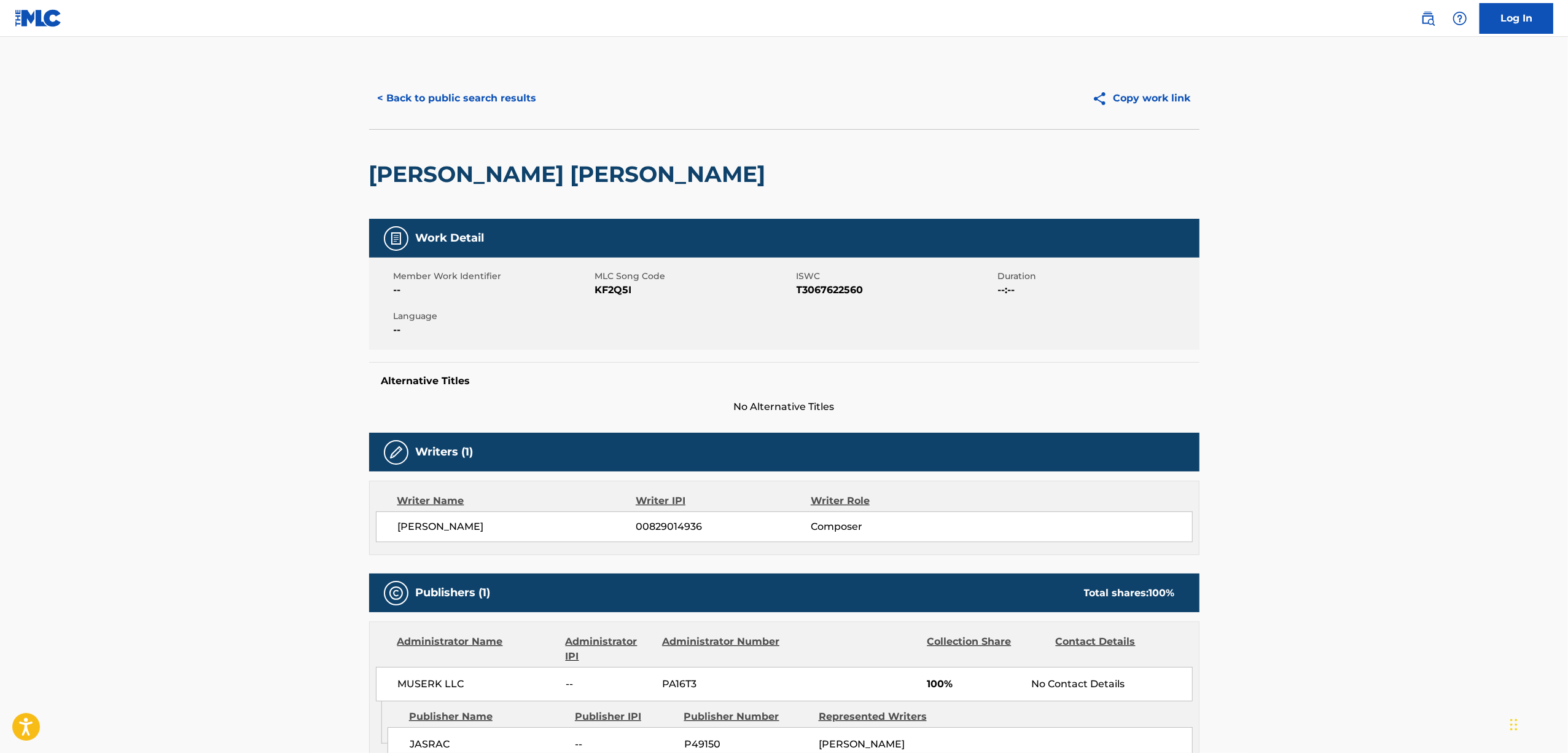
click at [577, 169] on h2 "[PERSON_NAME] [PERSON_NAME]" at bounding box center [570, 174] width 403 height 28
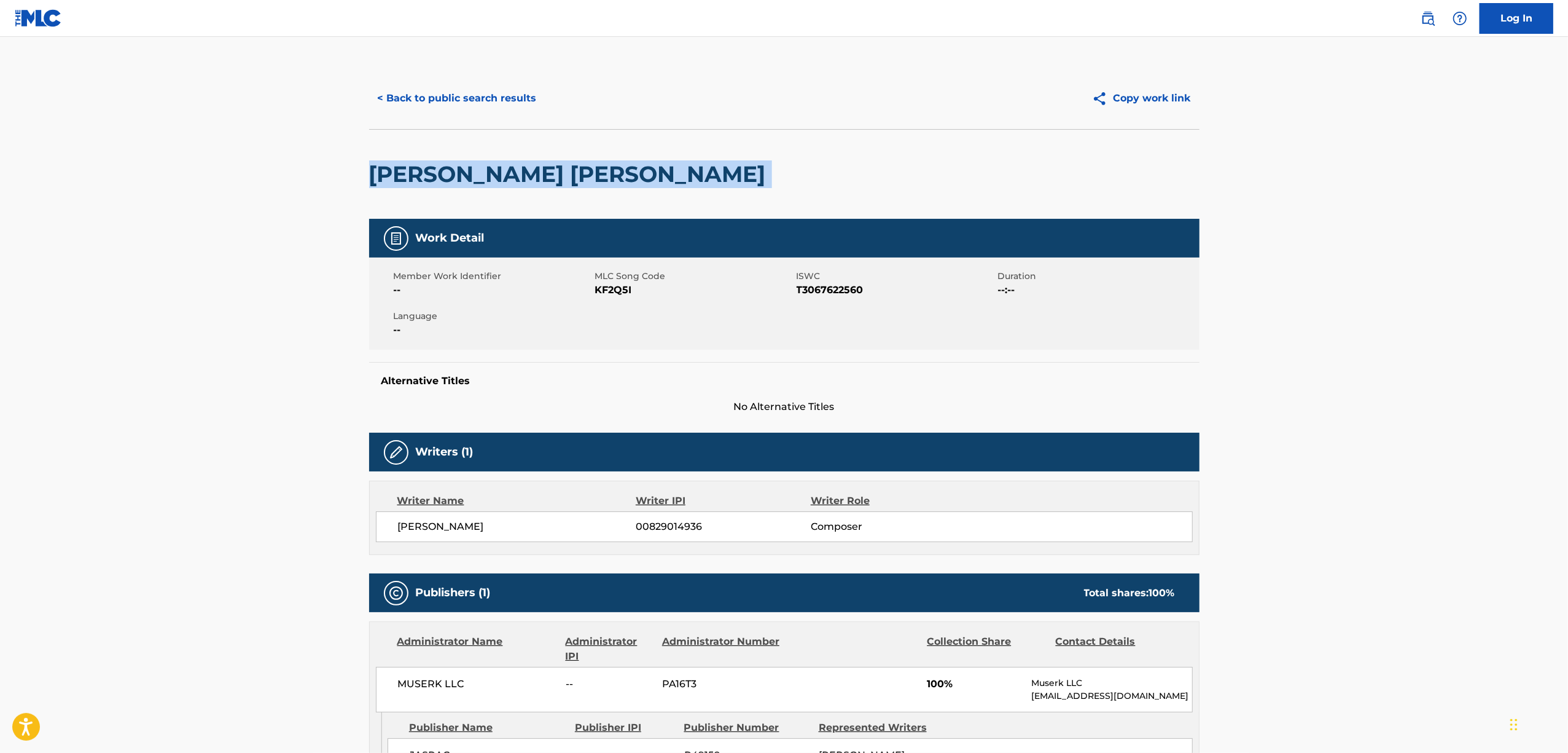
click at [577, 169] on h2 "[PERSON_NAME] [PERSON_NAME]" at bounding box center [570, 174] width 403 height 28
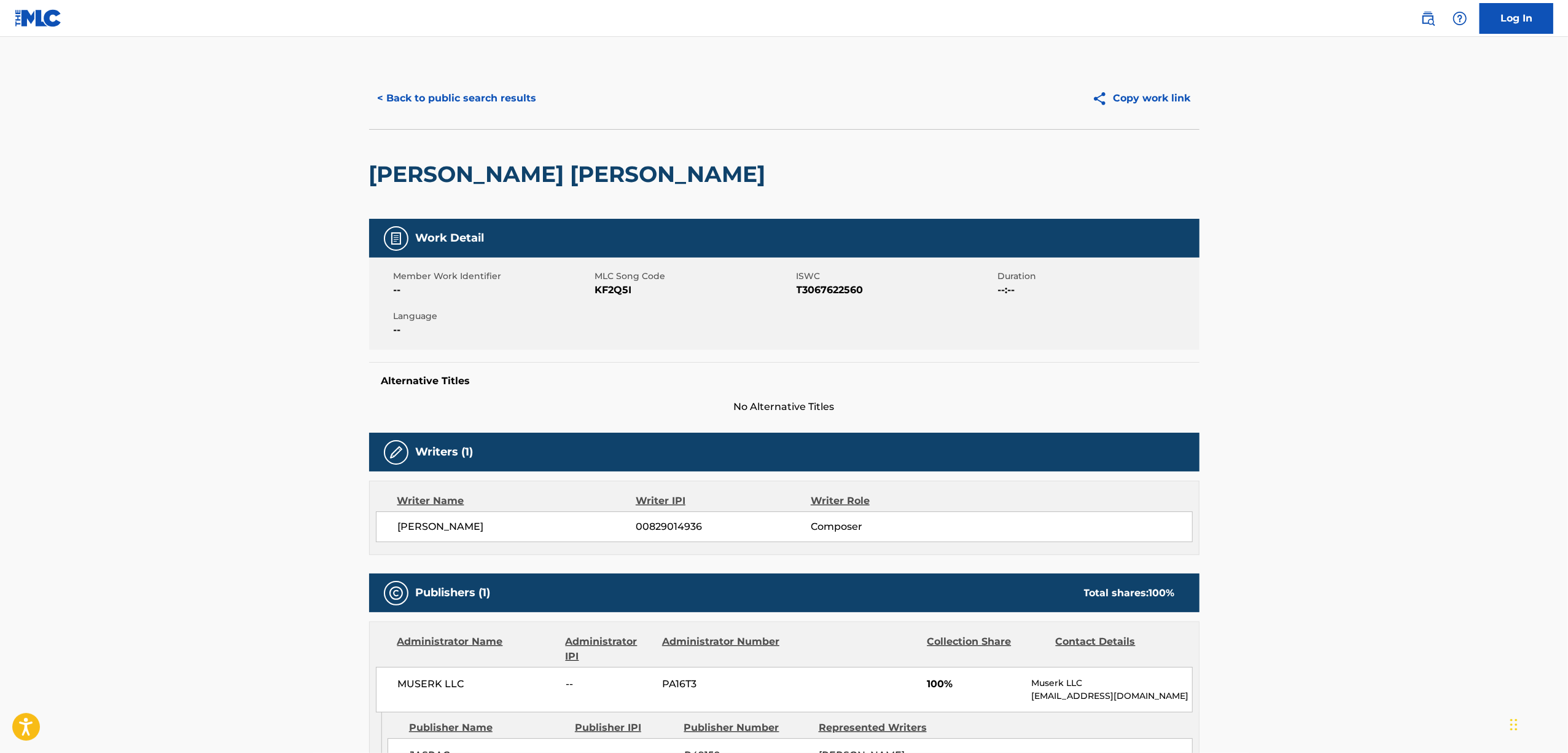
click at [814, 296] on span "T3067622560" at bounding box center [896, 290] width 199 height 15
click at [425, 98] on button "< Back to public search results" at bounding box center [457, 98] width 176 height 31
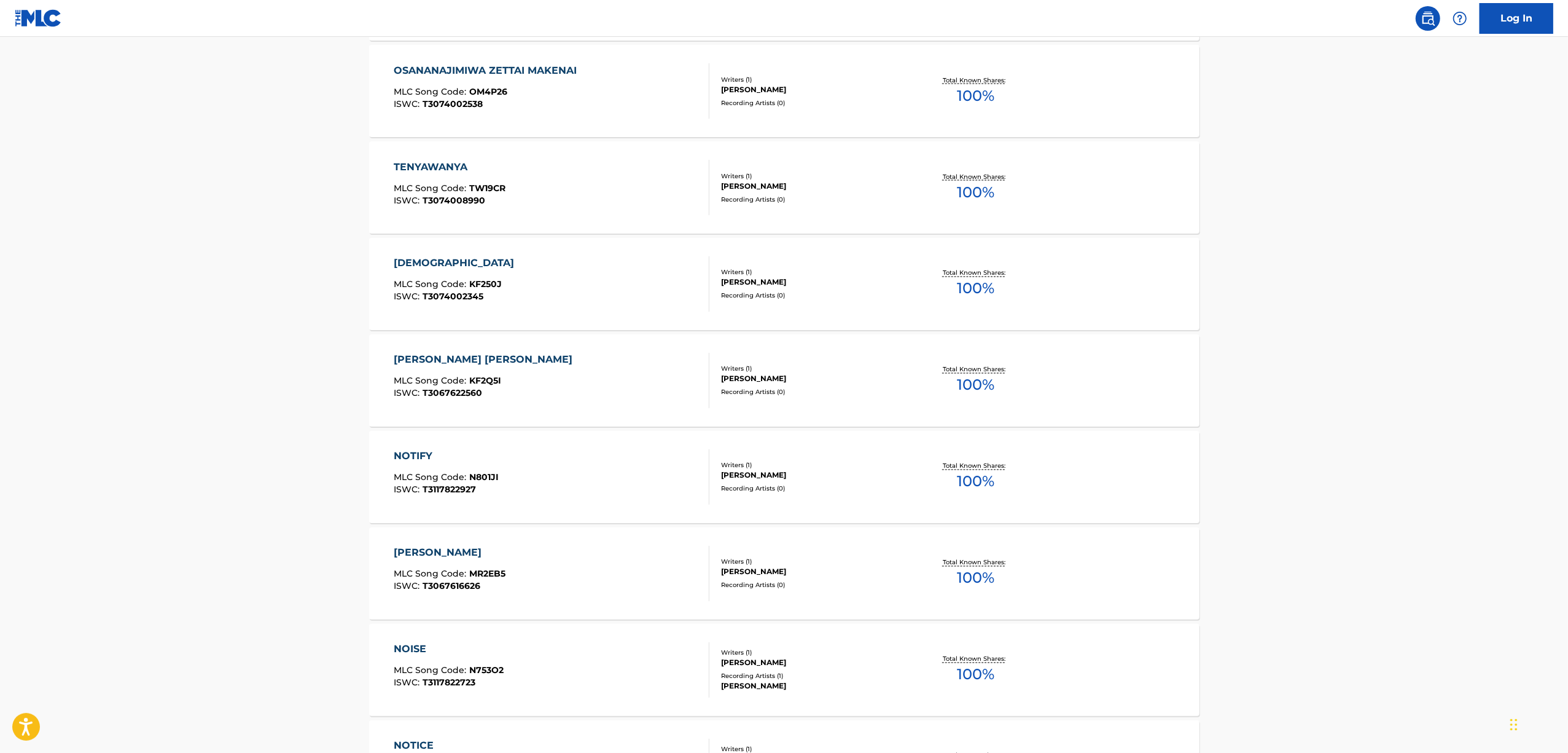
scroll to position [6879, 0]
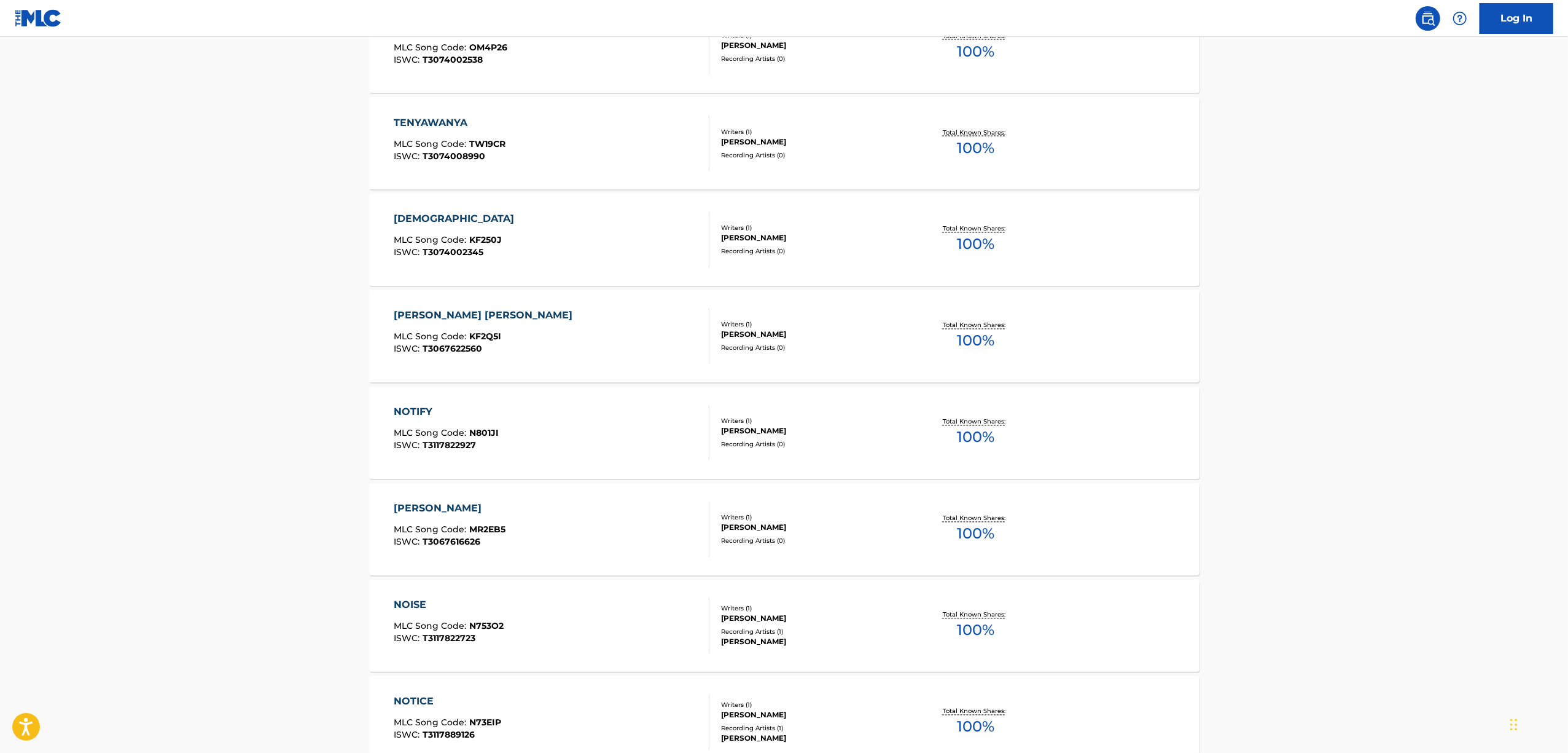
click at [460, 510] on div "[PERSON_NAME]" at bounding box center [450, 509] width 112 height 15
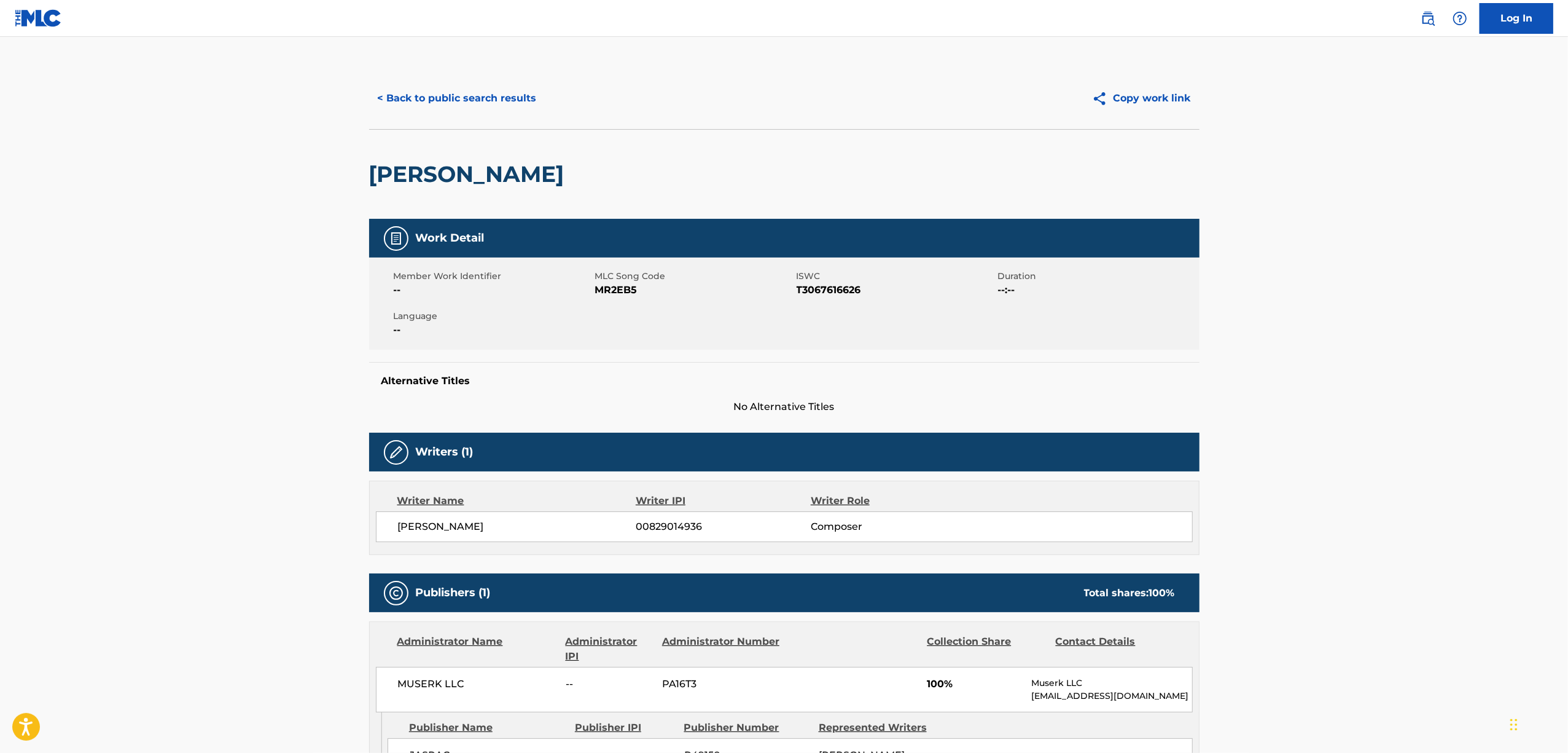
click at [529, 169] on h2 "[PERSON_NAME]" at bounding box center [470, 174] width 202 height 28
click at [834, 288] on span "T3067616626" at bounding box center [896, 290] width 199 height 15
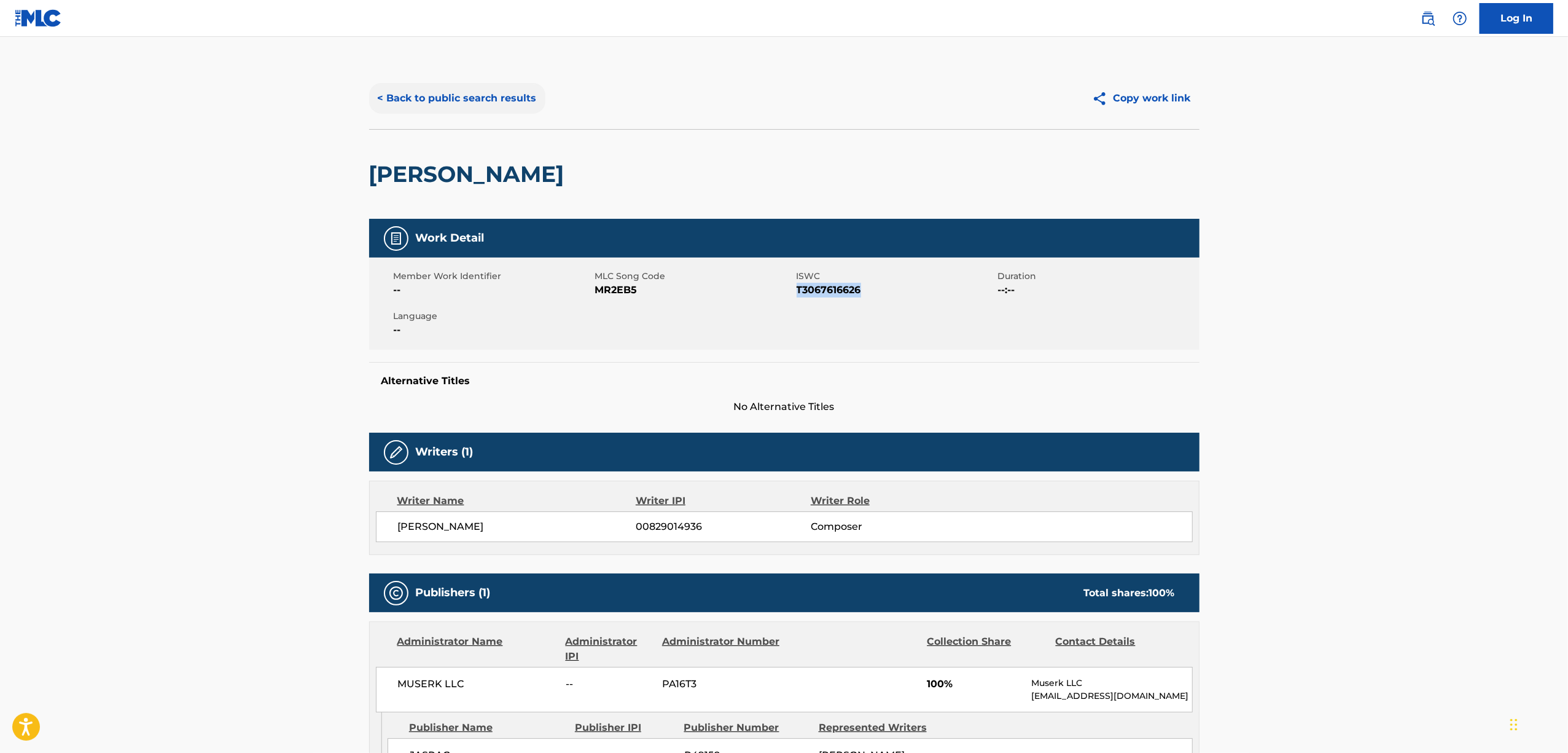
click at [436, 102] on button "< Back to public search results" at bounding box center [457, 98] width 176 height 31
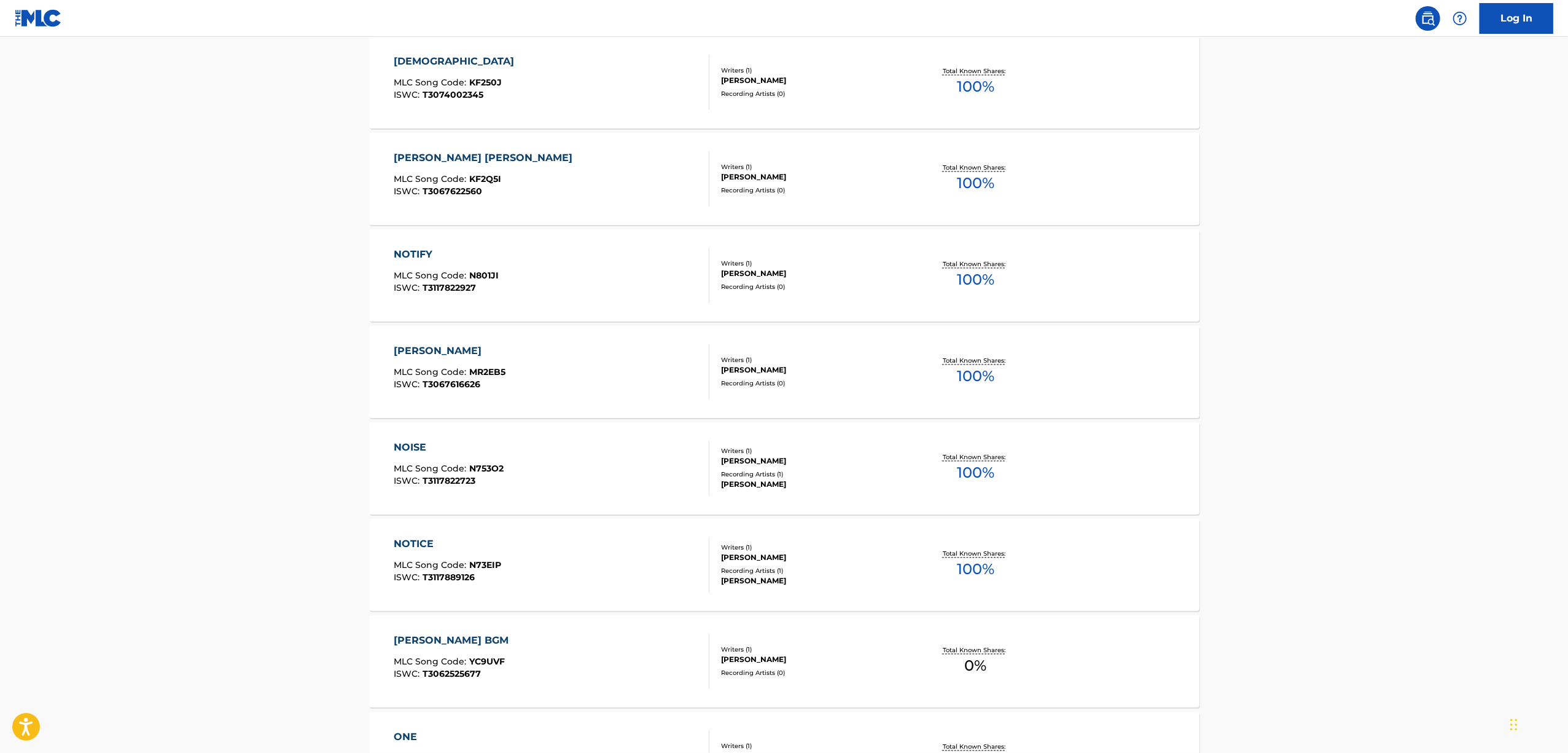
scroll to position [7075, 0]
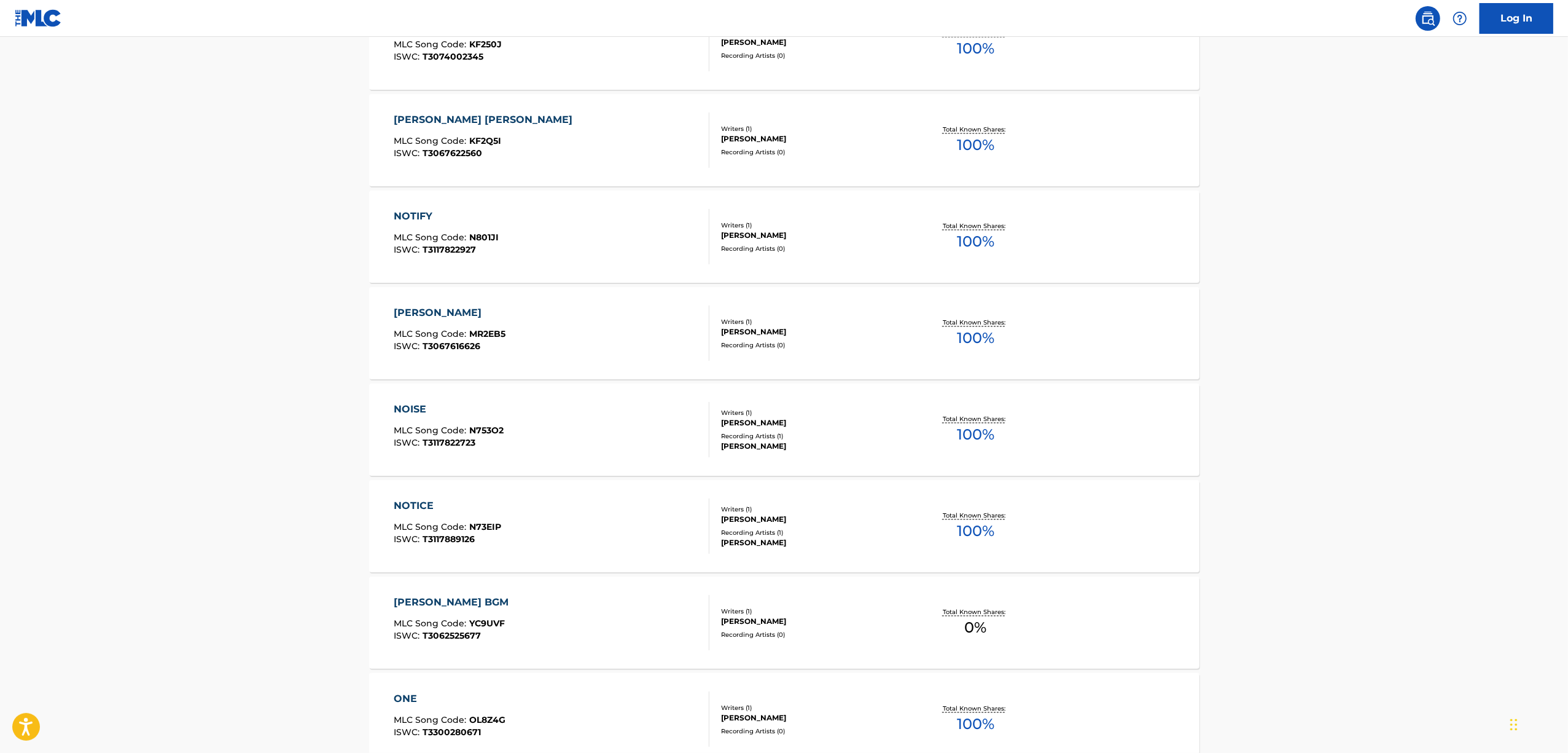
click at [448, 604] on div "[PERSON_NAME] BGM" at bounding box center [454, 601] width 121 height 15
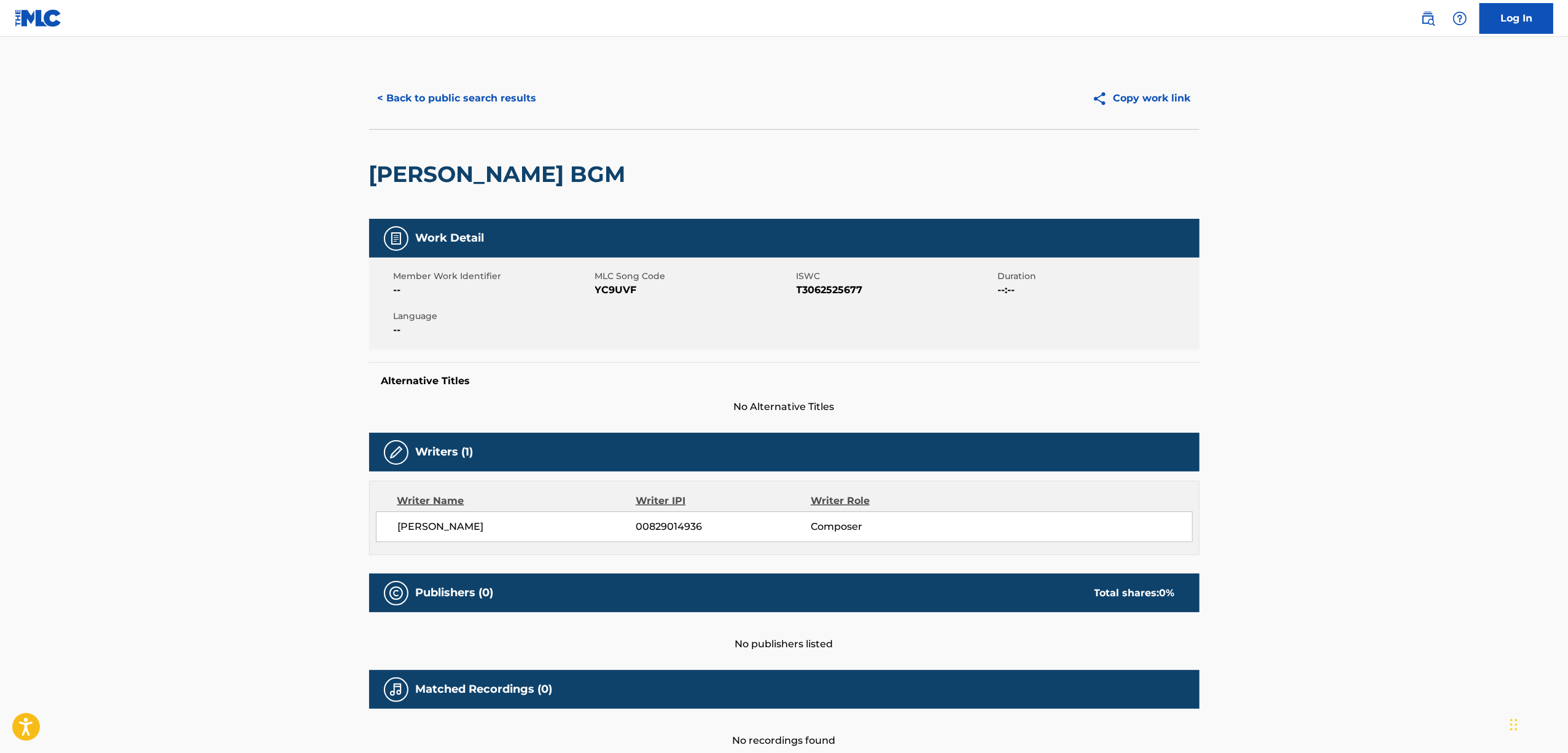
click at [507, 169] on h2 "[PERSON_NAME] BGM" at bounding box center [501, 174] width 263 height 28
click at [826, 295] on span "T3062525677" at bounding box center [896, 290] width 199 height 15
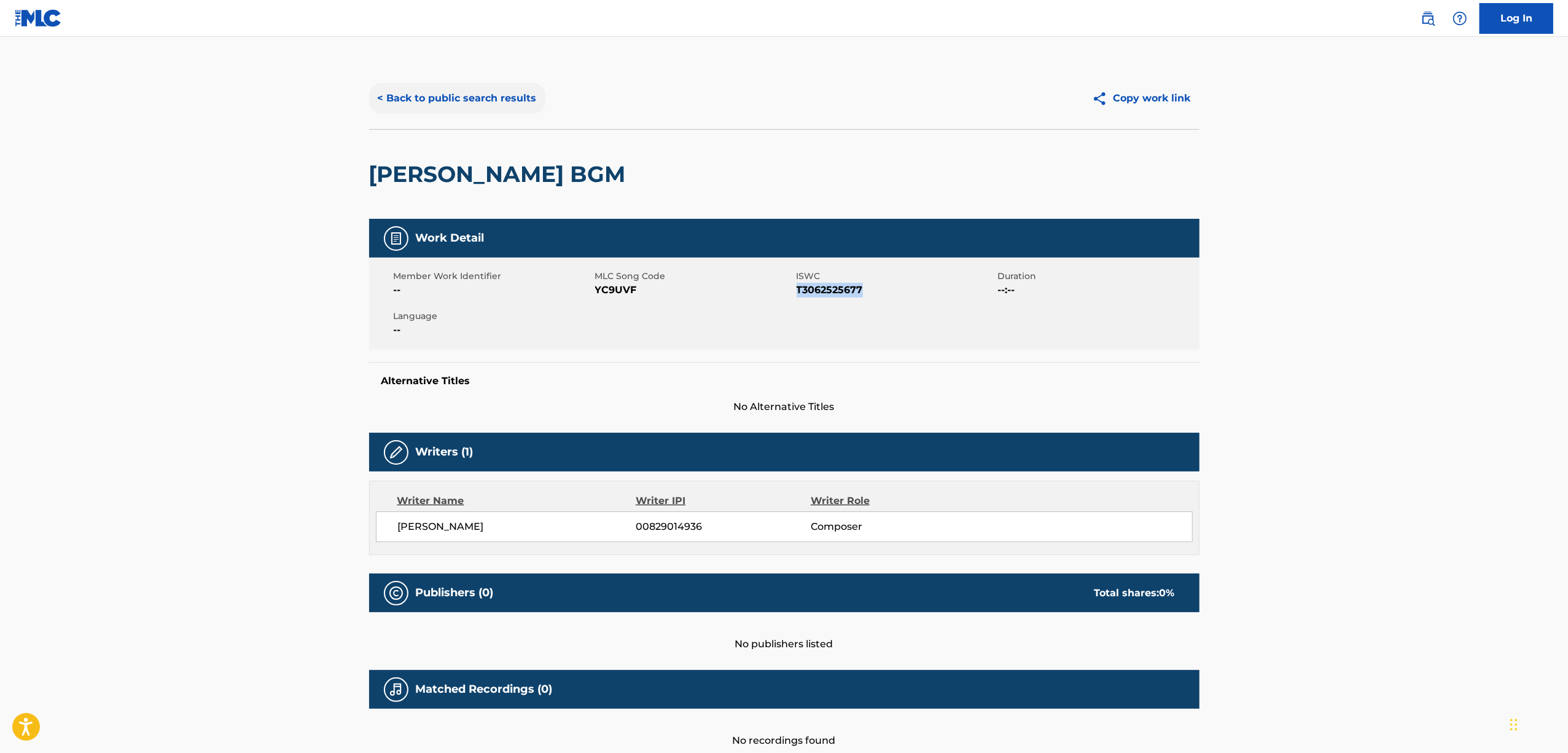
click at [493, 98] on button "< Back to public search results" at bounding box center [457, 98] width 176 height 31
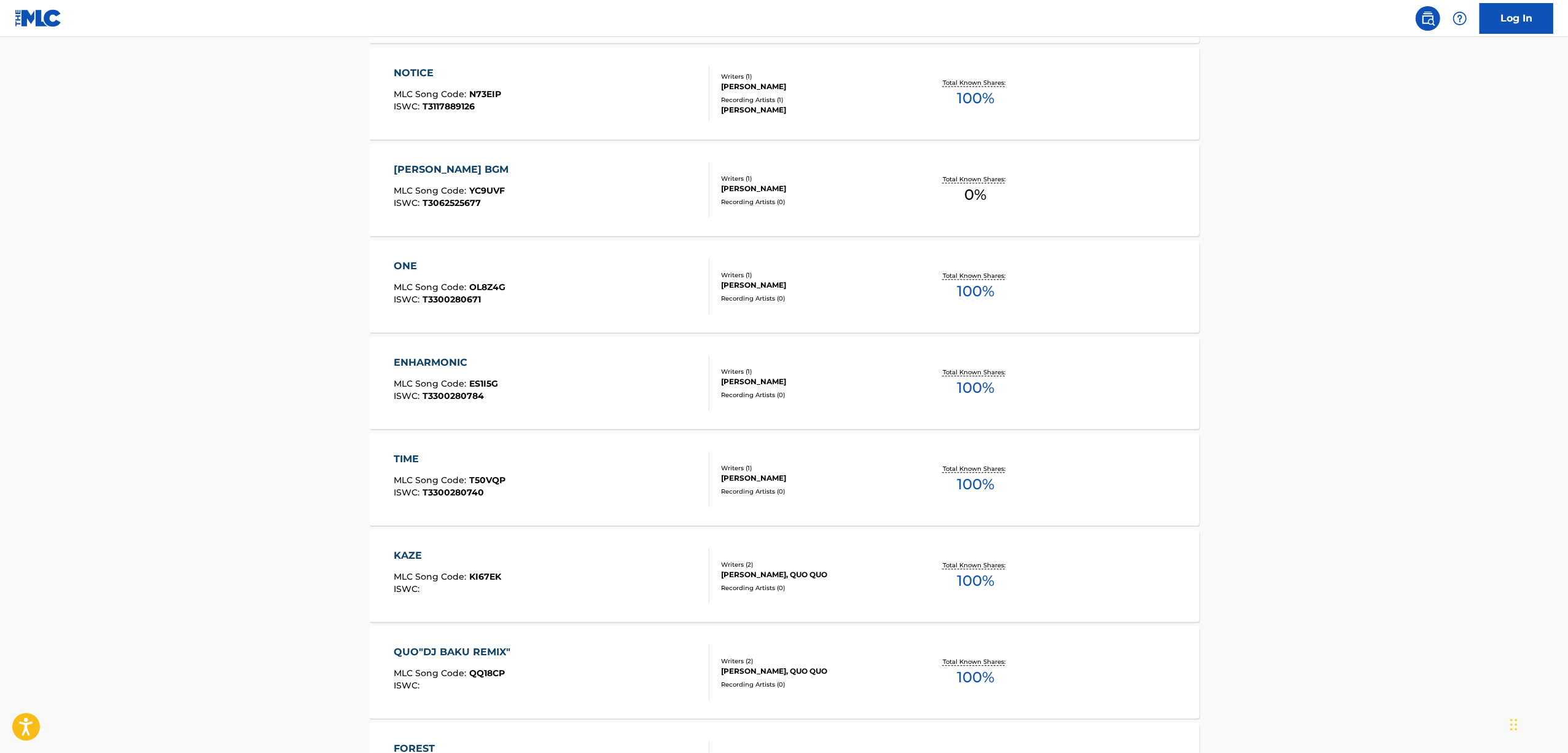
scroll to position [7517, 0]
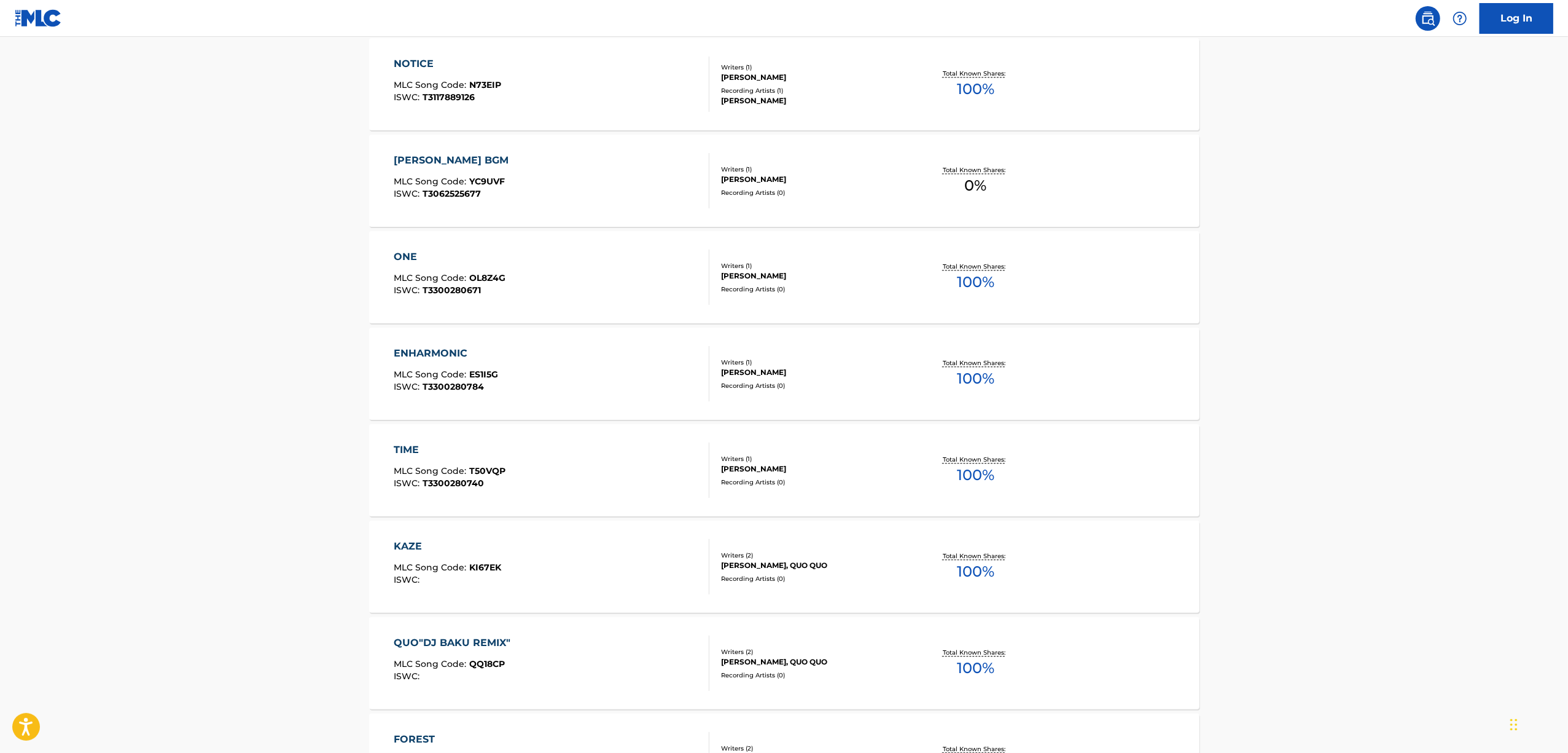
click at [420, 352] on div "ENHARMONIC" at bounding box center [446, 353] width 104 height 15
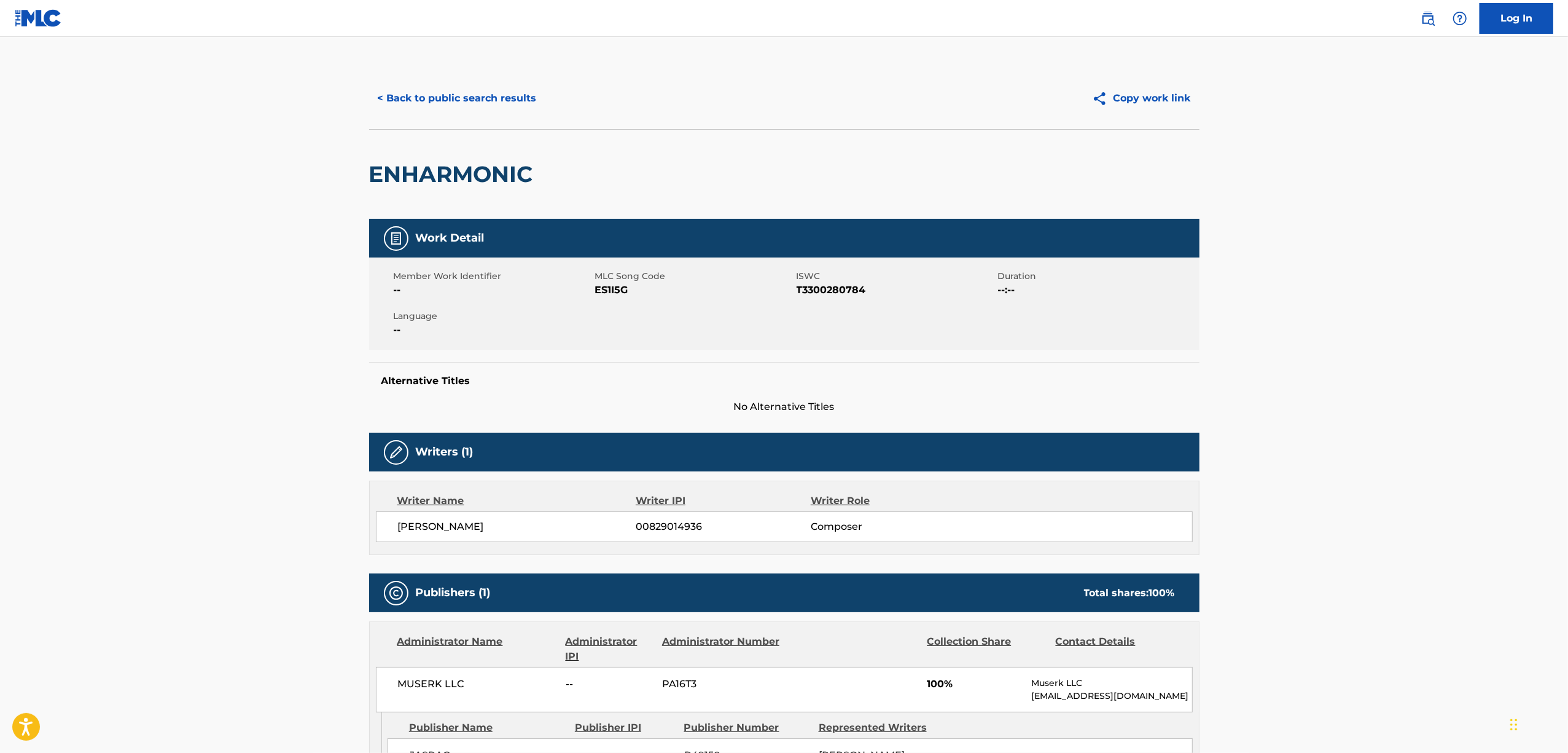
click at [420, 179] on h2 "ENHARMONIC" at bounding box center [454, 174] width 170 height 28
click at [833, 292] on span "T3300280784" at bounding box center [896, 290] width 199 height 15
click at [471, 104] on button "< Back to public search results" at bounding box center [457, 98] width 176 height 31
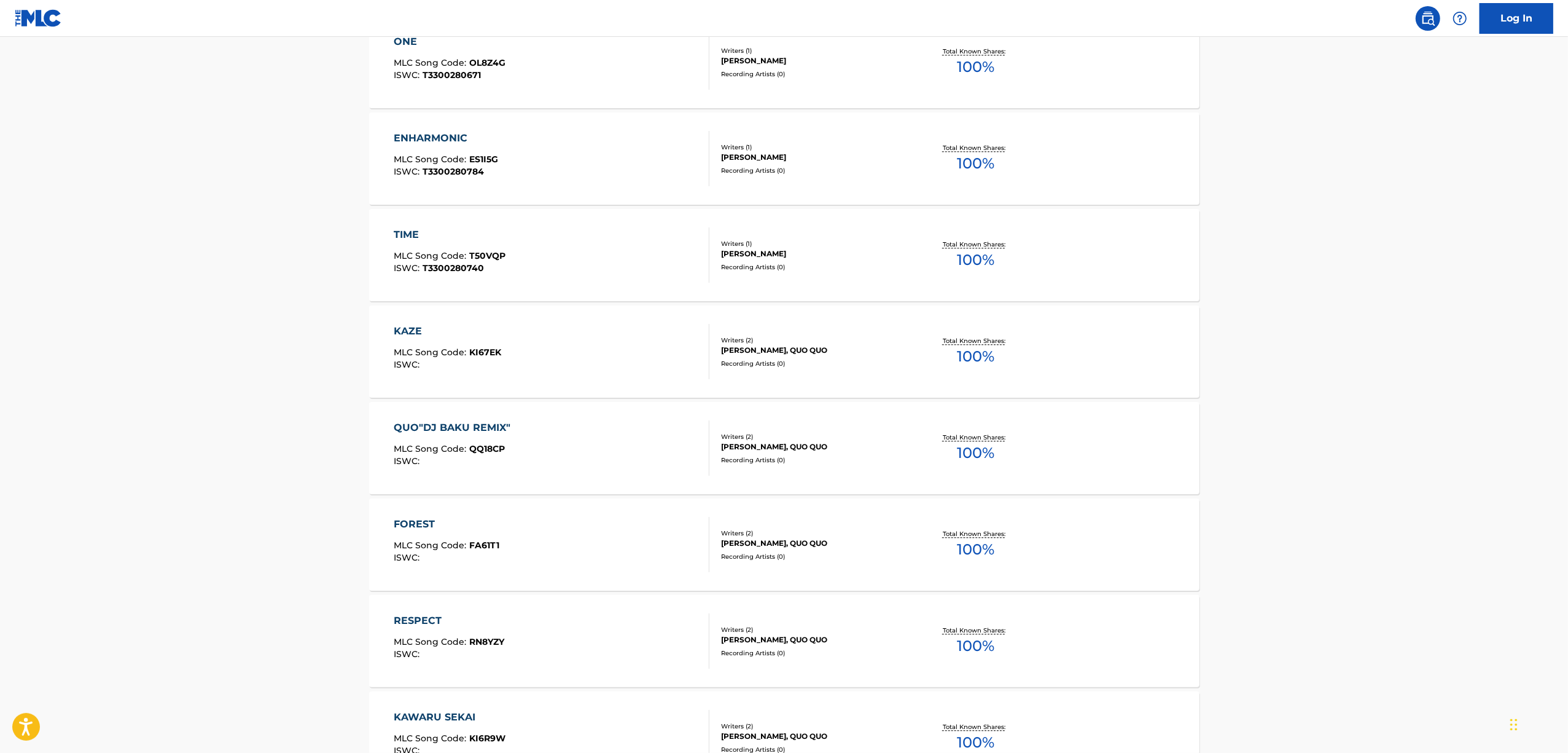
scroll to position [7794, 0]
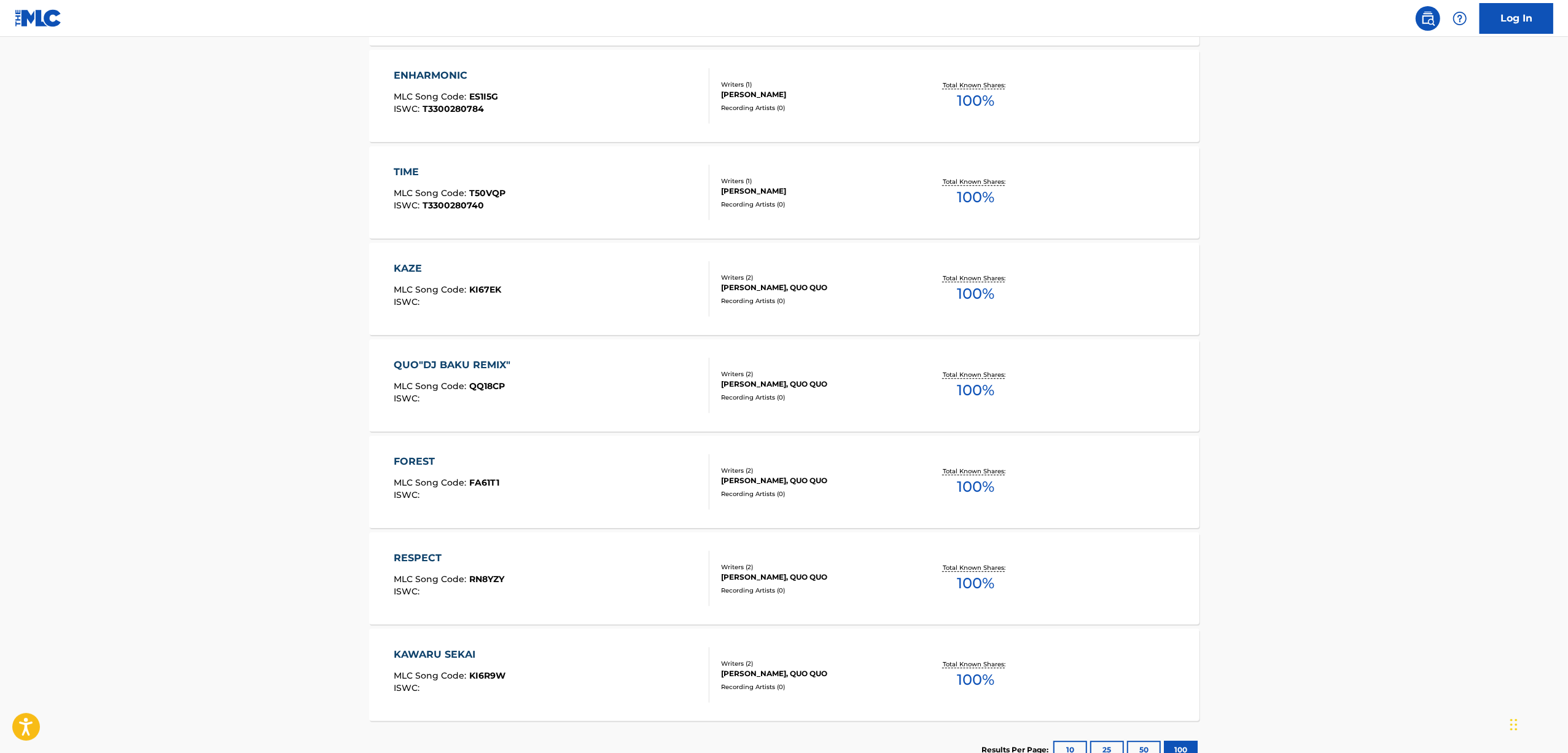
click at [418, 364] on div "QUO"DJ BAKU REMIX"" at bounding box center [455, 365] width 123 height 15
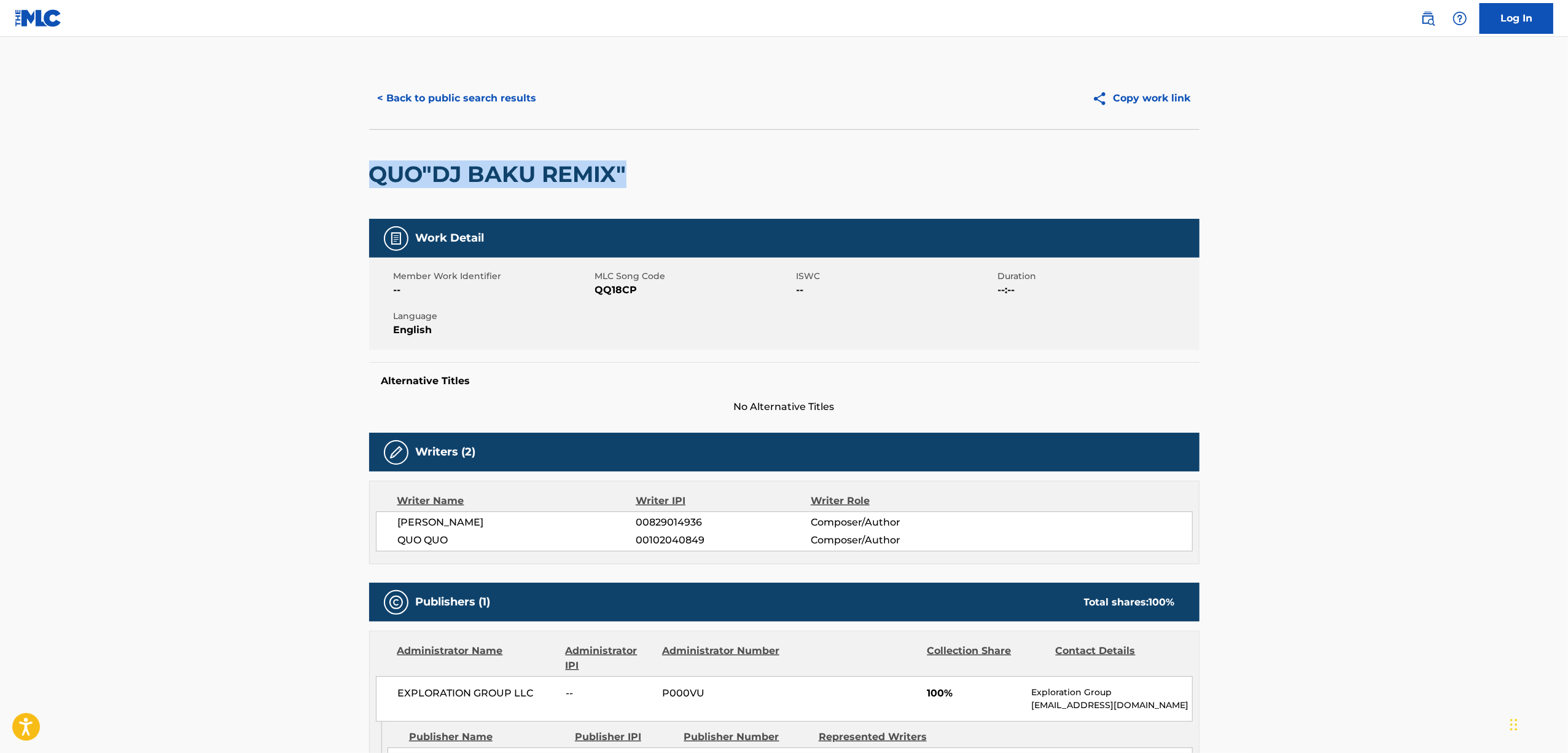
drag, startPoint x: 659, startPoint y: 169, endPoint x: 366, endPoint y: 205, distance: 295.2
click at [366, 205] on div "< Back to public search results Copy work link QUO"DJ BAKU REMIX" Work Detail M…" at bounding box center [784, 476] width 860 height 819
drag, startPoint x: 427, startPoint y: 97, endPoint x: 440, endPoint y: 111, distance: 19.1
click at [433, 102] on button "< Back to public search results" at bounding box center [457, 98] width 176 height 31
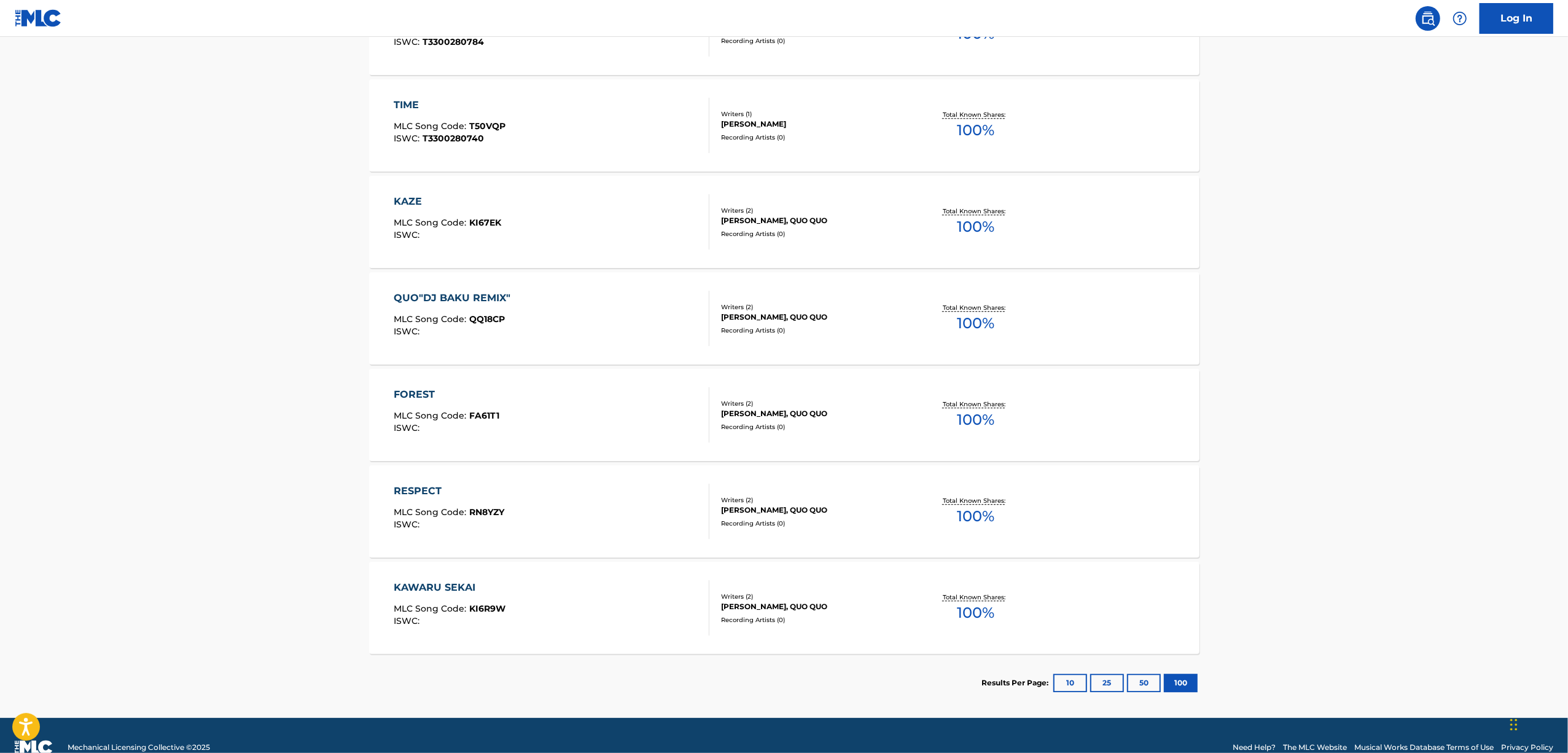
scroll to position [7886, 0]
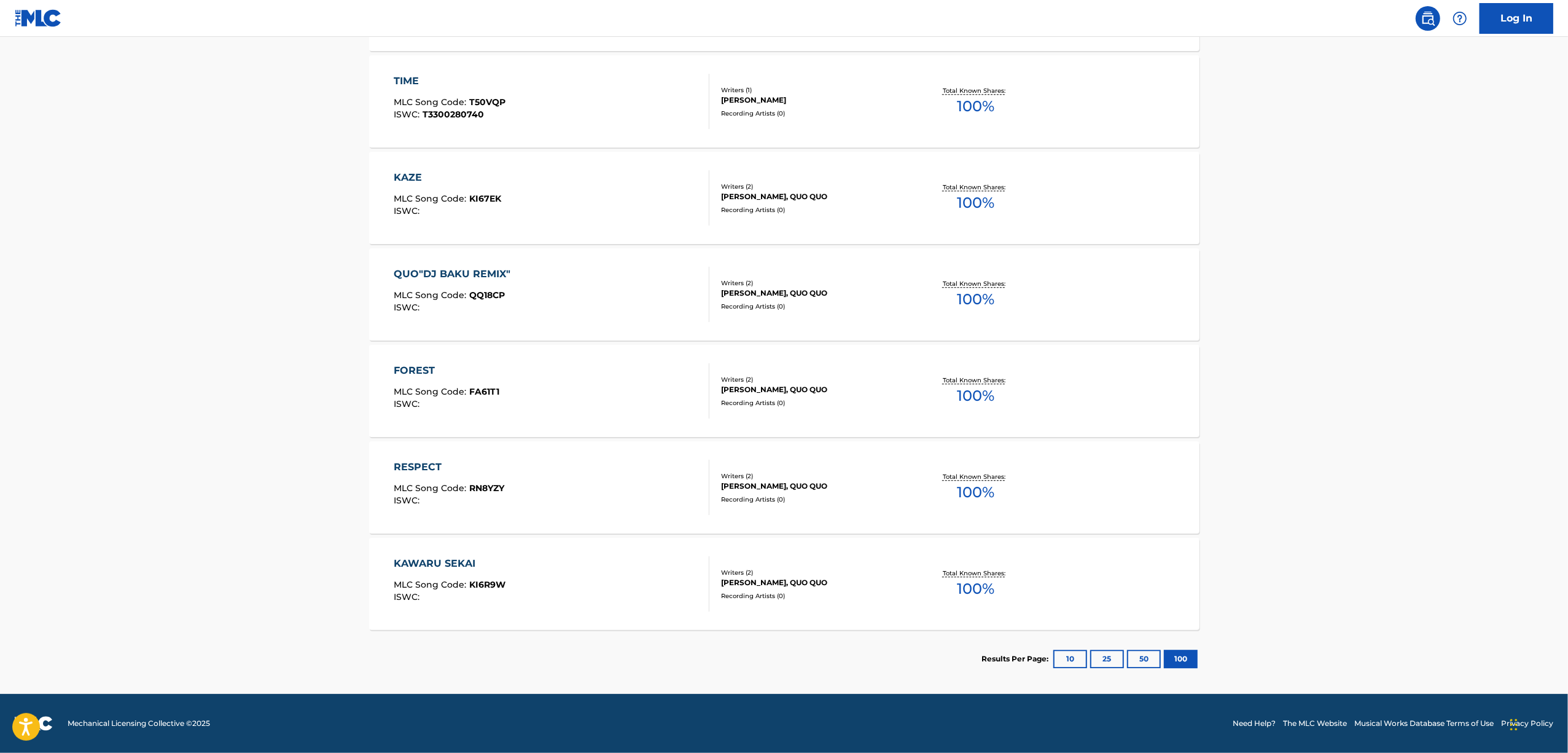
click at [410, 564] on div "KAWARU SEKAI" at bounding box center [450, 563] width 112 height 15
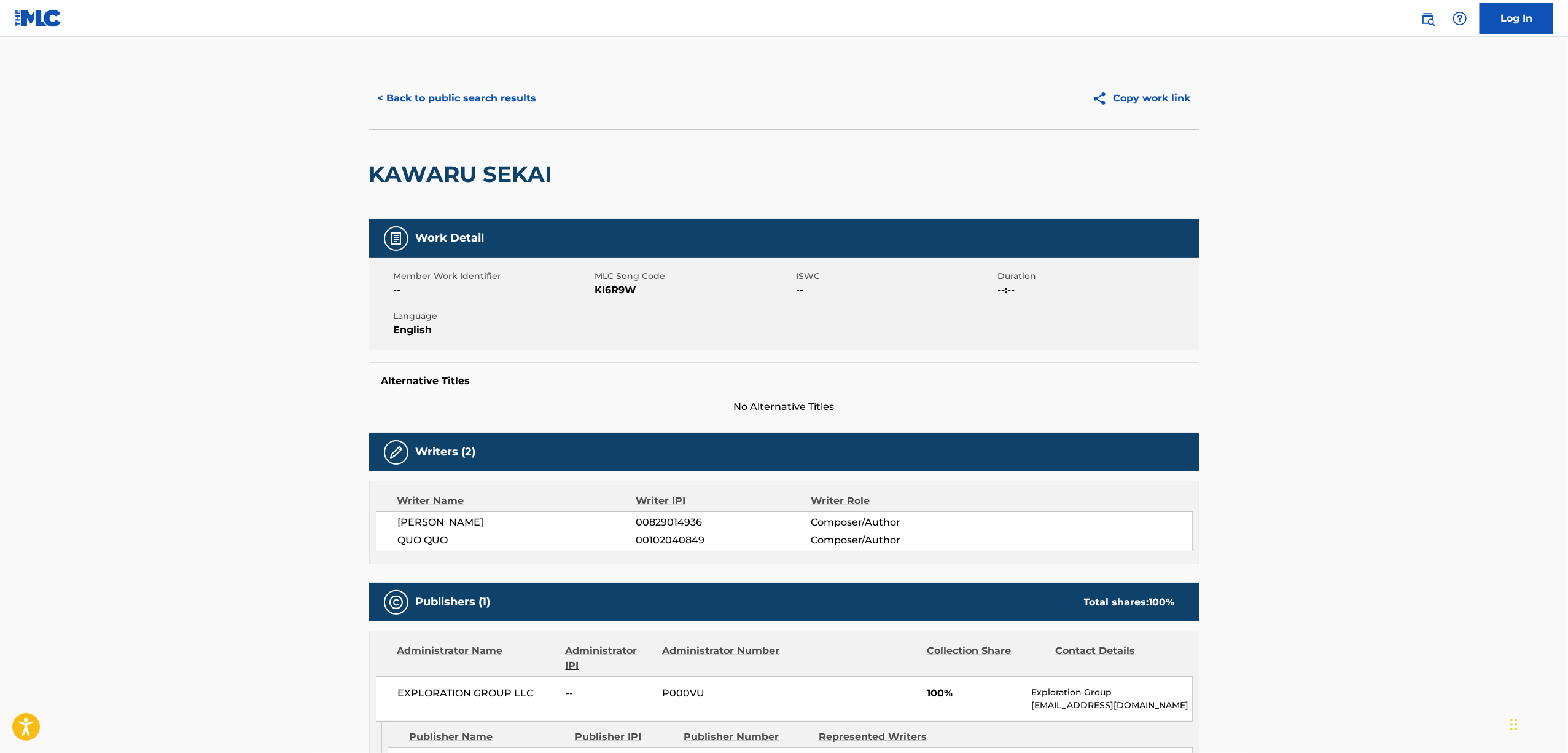
click at [499, 172] on h2 "KAWARU SEKAI" at bounding box center [464, 174] width 190 height 28
click at [429, 97] on button "< Back to public search results" at bounding box center [457, 98] width 176 height 31
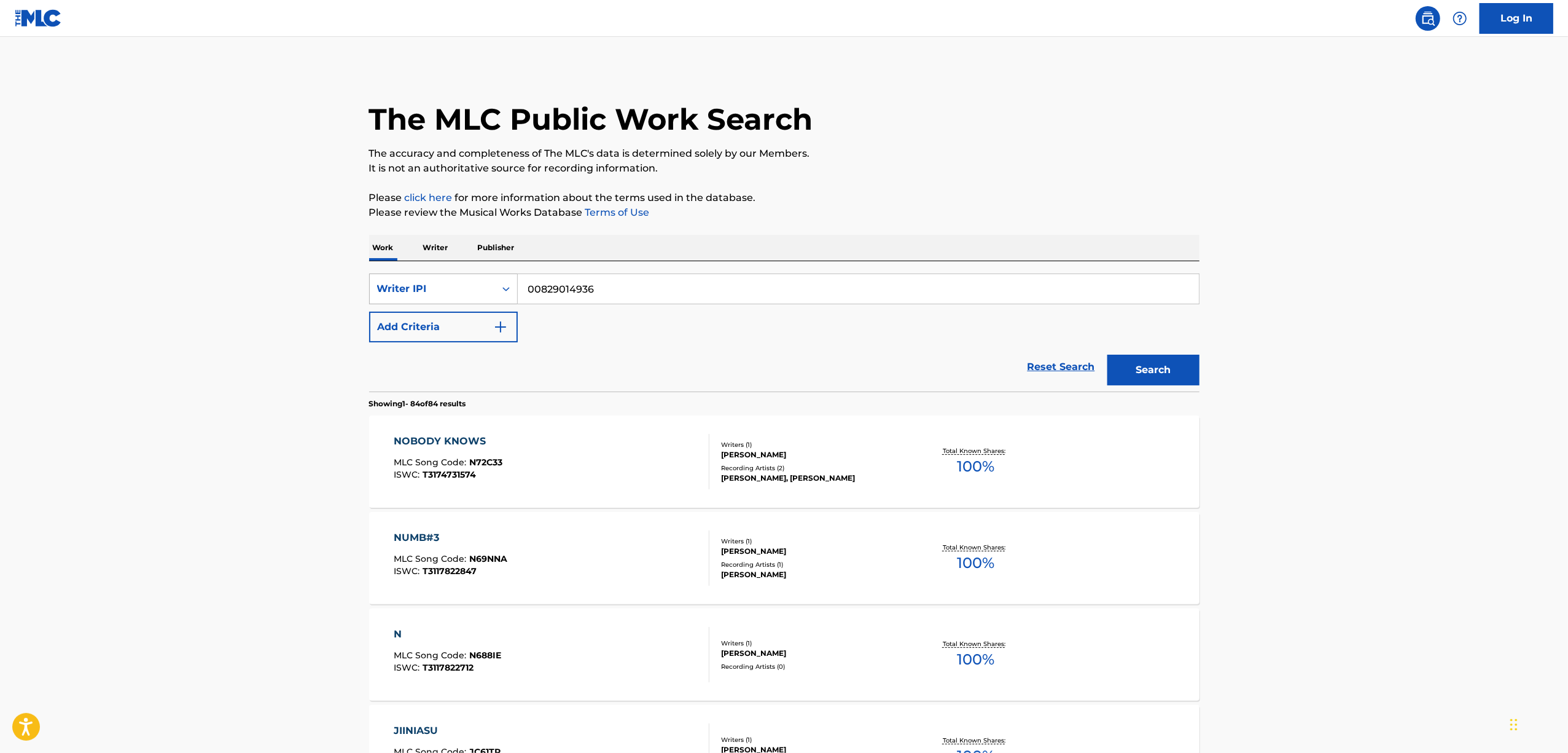
click at [508, 295] on div "Search Form" at bounding box center [506, 288] width 22 height 22
click at [431, 315] on div "Work Title" at bounding box center [444, 319] width 148 height 31
click at [604, 289] on input "Search Form" at bounding box center [859, 289] width 682 height 29
paste input "OVERDRIVE"
type input "OVERDRIVE"
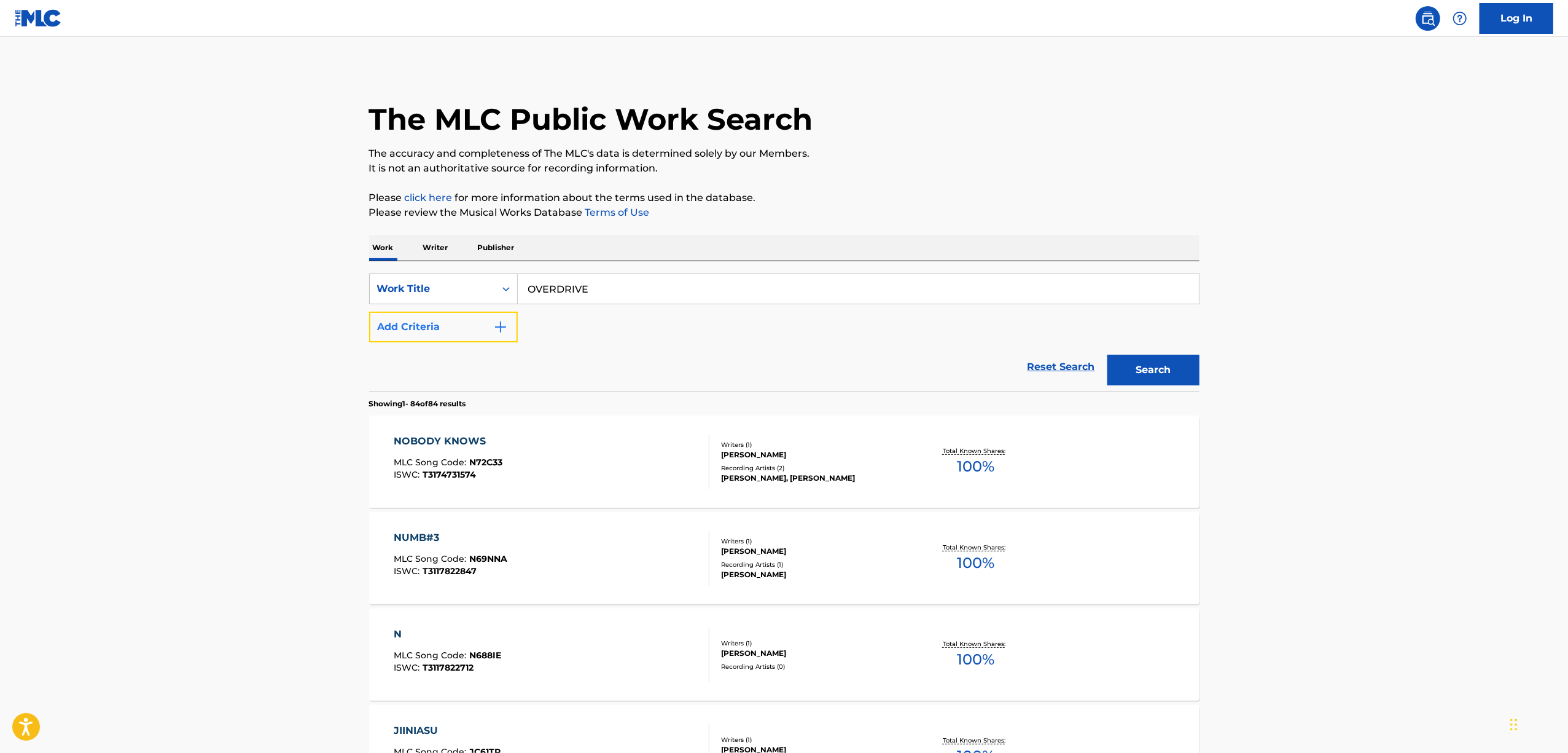
click at [502, 328] on img "Search Form" at bounding box center [500, 326] width 15 height 15
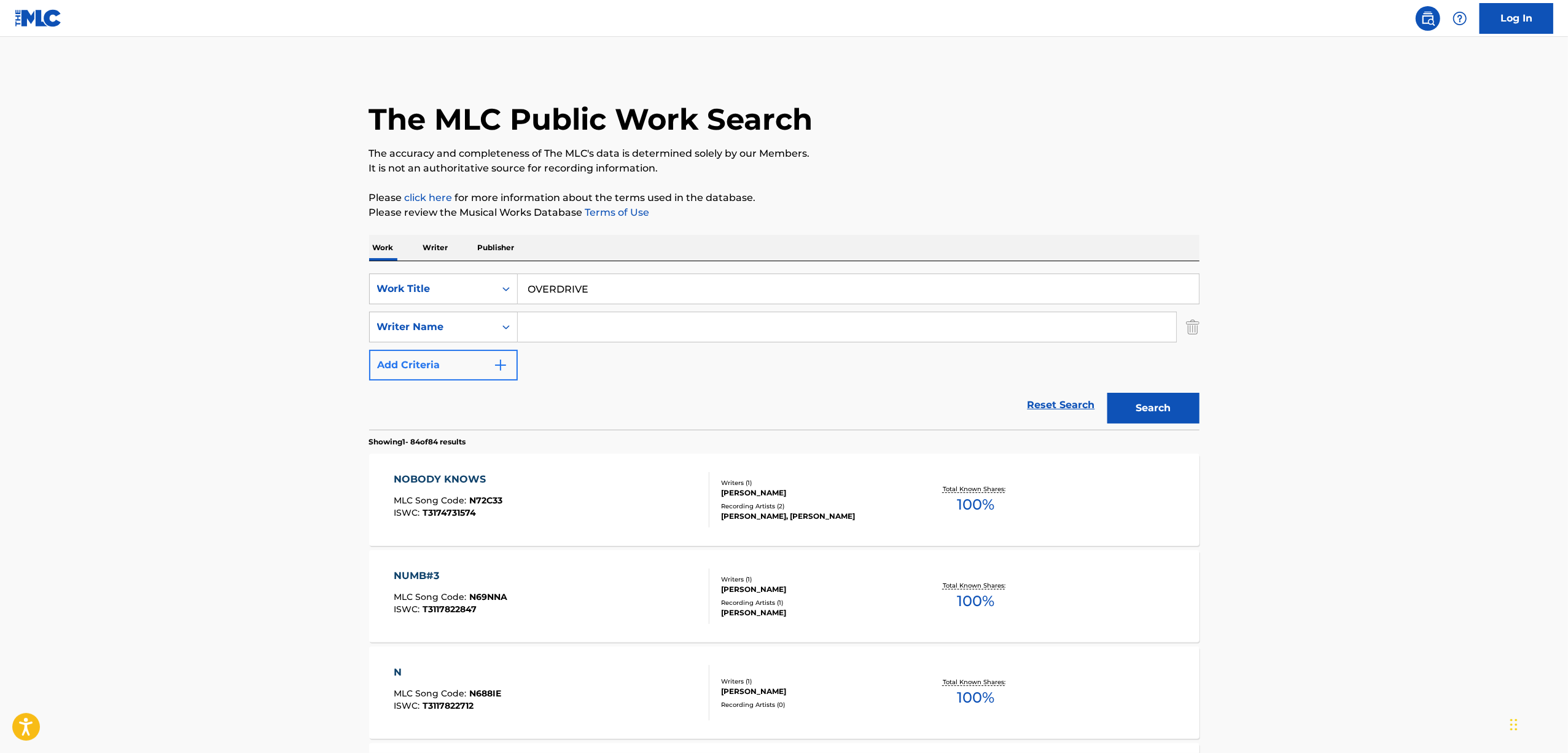
click at [553, 328] on input "Search Form" at bounding box center [847, 327] width 658 height 29
type input "Quadlips"
click at [1154, 391] on div "Search" at bounding box center [1150, 405] width 98 height 49
click at [1148, 408] on button "Search" at bounding box center [1153, 408] width 92 height 31
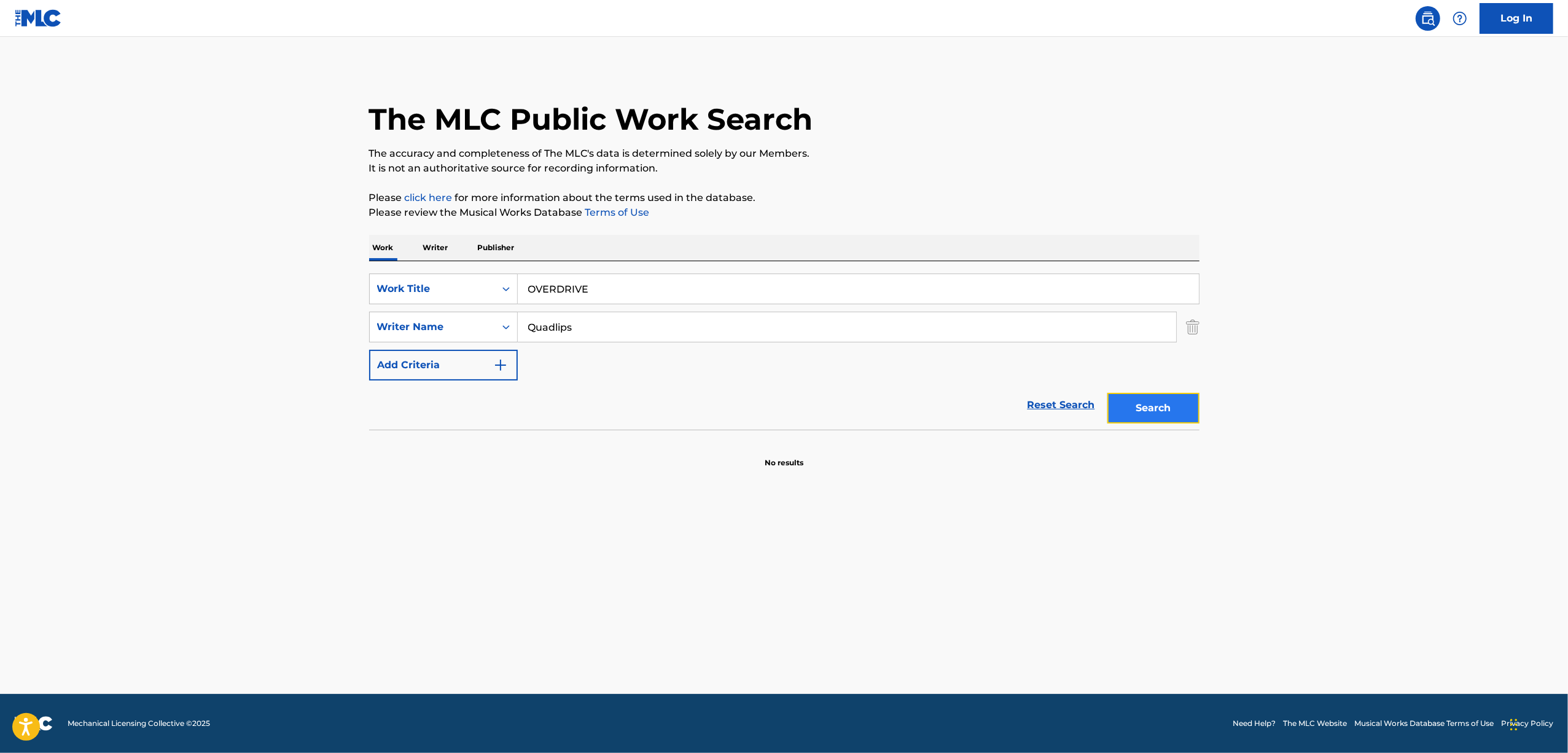
click at [1148, 412] on button "Search" at bounding box center [1153, 408] width 92 height 31
drag, startPoint x: 607, startPoint y: 286, endPoint x: 458, endPoint y: 304, distance: 150.1
click at [458, 304] on div "SearchWithCriteria8c80802e-cebb-4248-a89c-75657e6b173e Work Title OVERDRIVE" at bounding box center [784, 289] width 831 height 31
paste input "CHECKLIST"
type input "CHECKLIST"
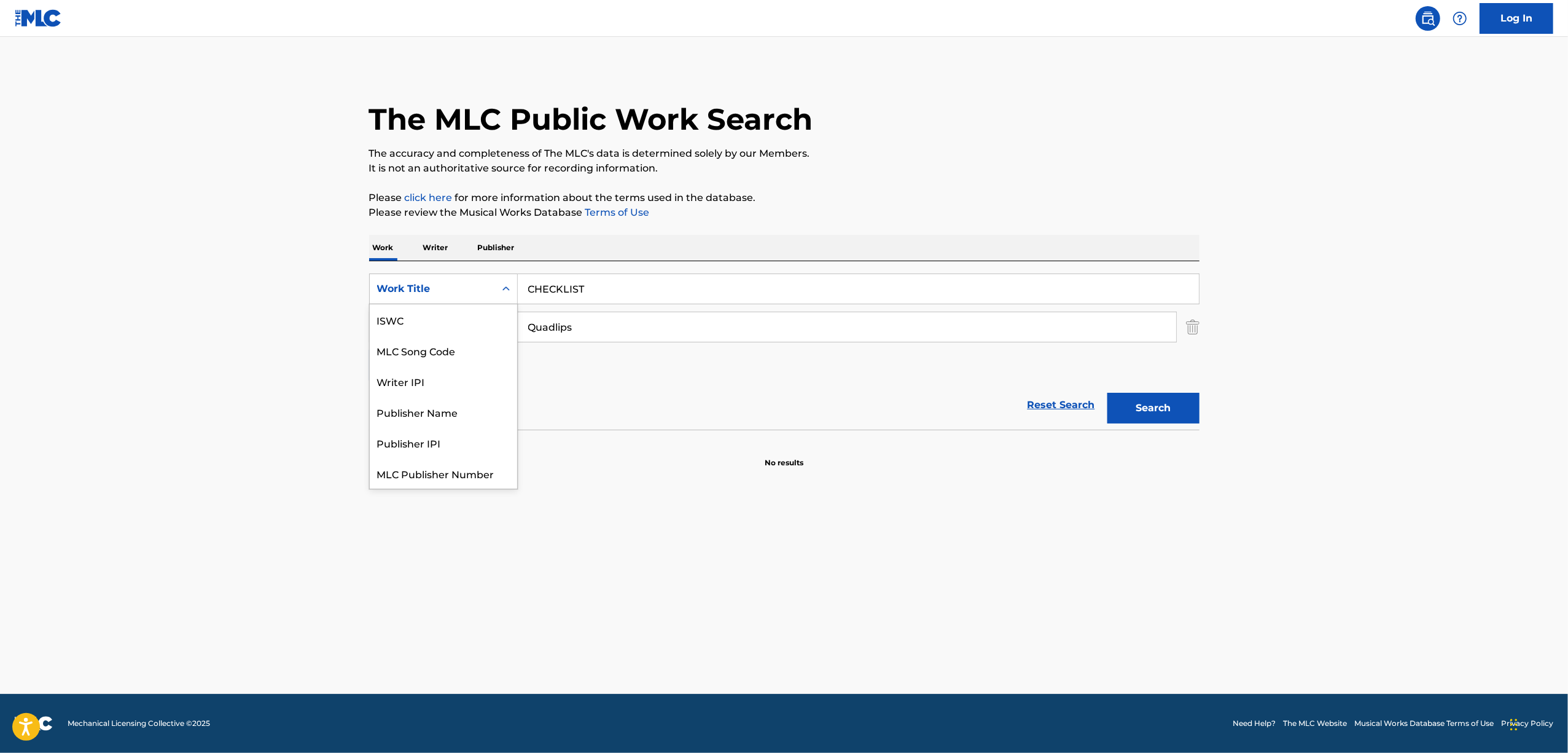
click at [504, 278] on div "Search Form" at bounding box center [506, 288] width 22 height 22
click at [451, 322] on div "ISWC" at bounding box center [444, 319] width 148 height 31
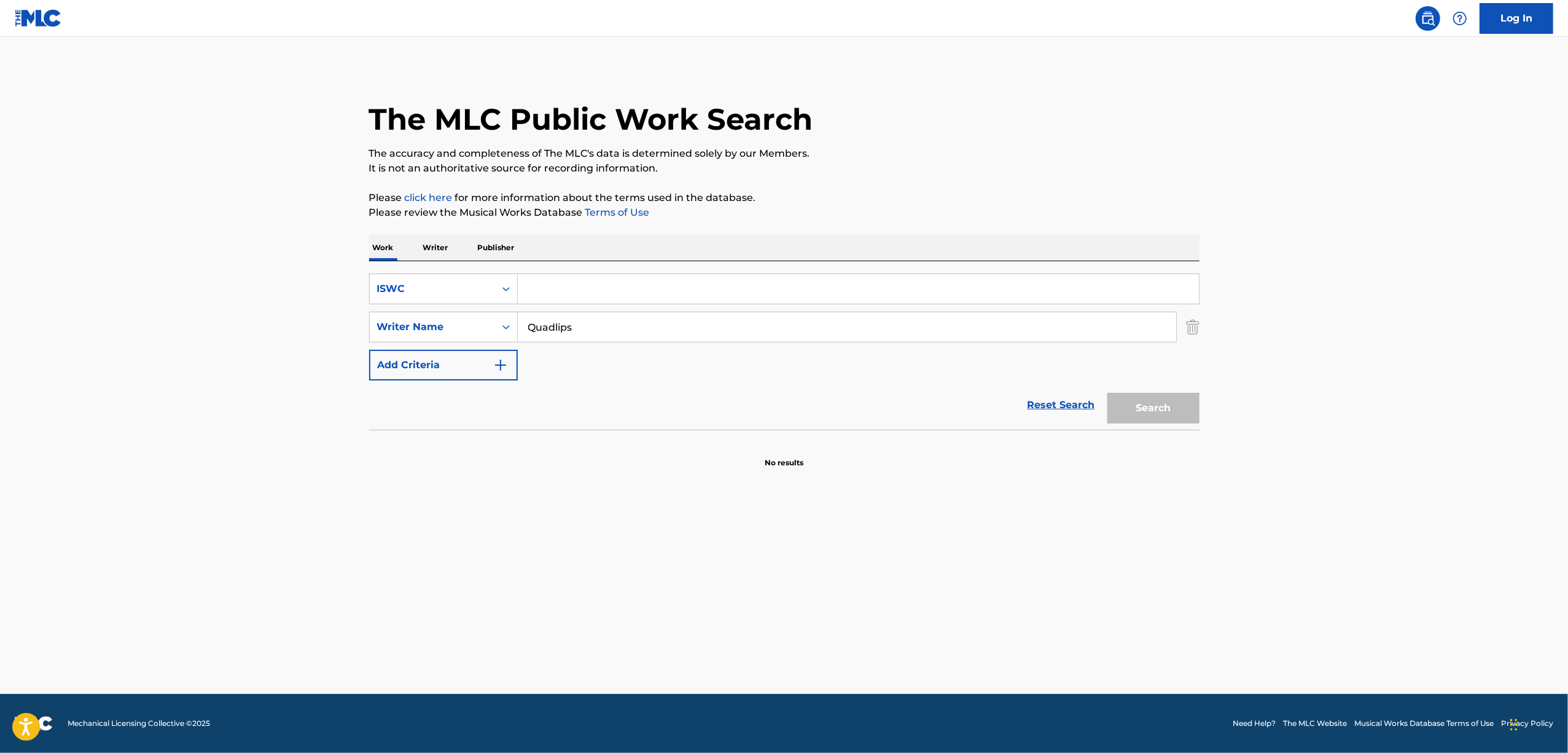
click at [608, 298] on input "Search Form" at bounding box center [859, 289] width 682 height 29
paste input "T3288982270"
type input "T3288982270"
drag, startPoint x: 605, startPoint y: 322, endPoint x: 344, endPoint y: 346, distance: 262.1
click at [344, 346] on main "The MLC Public Work Search The accuracy and completeness of The MLC's data is d…" at bounding box center [784, 366] width 1568 height 657
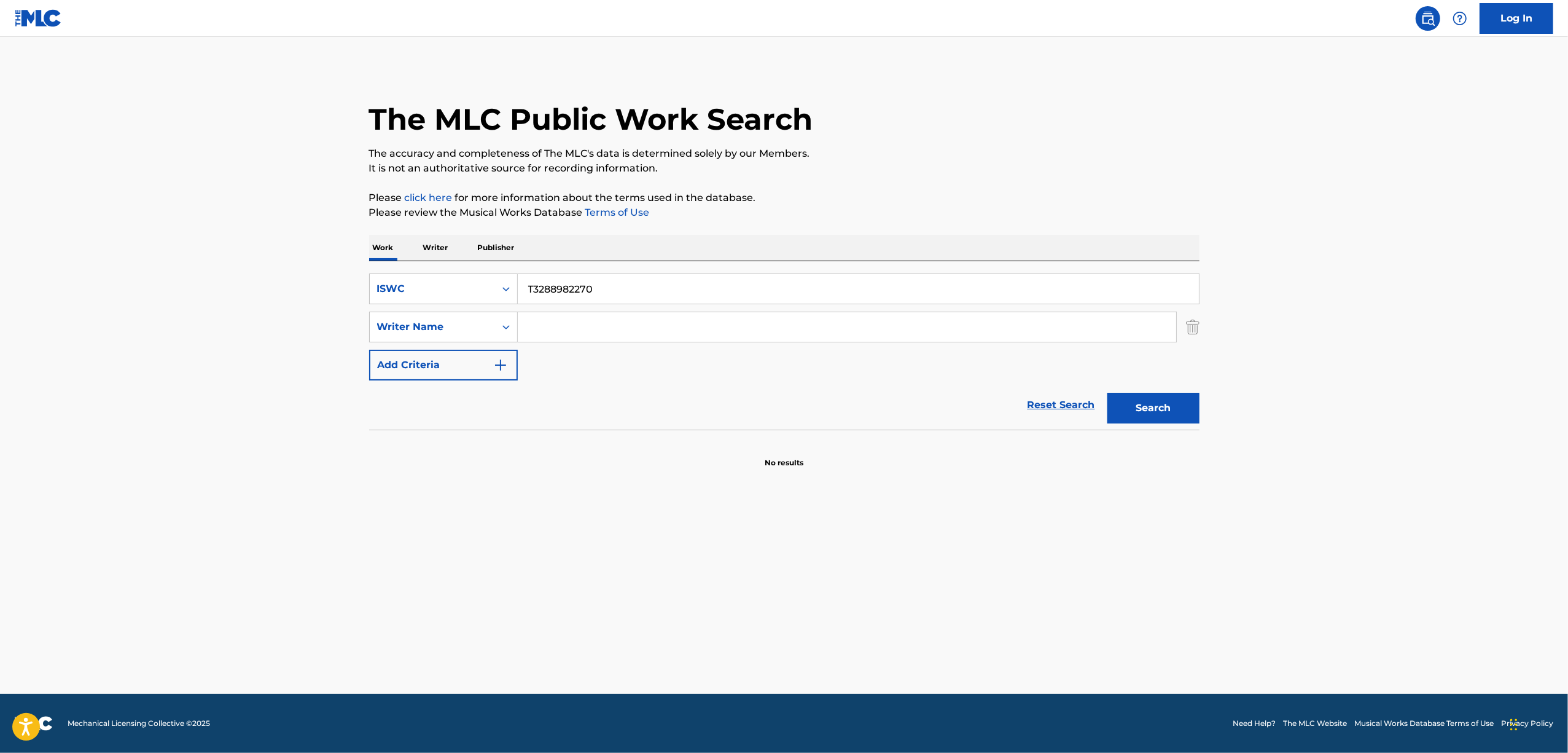
click at [1107, 393] on button "Search" at bounding box center [1153, 408] width 92 height 31
click at [1166, 415] on button "Search" at bounding box center [1153, 408] width 92 height 31
drag, startPoint x: 1146, startPoint y: 429, endPoint x: 864, endPoint y: 185, distance: 372.9
click at [1145, 428] on div "SearchWithCriteria4c1352c4-329b-4708-b363-aed758db3c04 ISWC T3288982270 SearchW…" at bounding box center [784, 365] width 831 height 207
drag, startPoint x: 586, startPoint y: 295, endPoint x: 457, endPoint y: 305, distance: 129.4
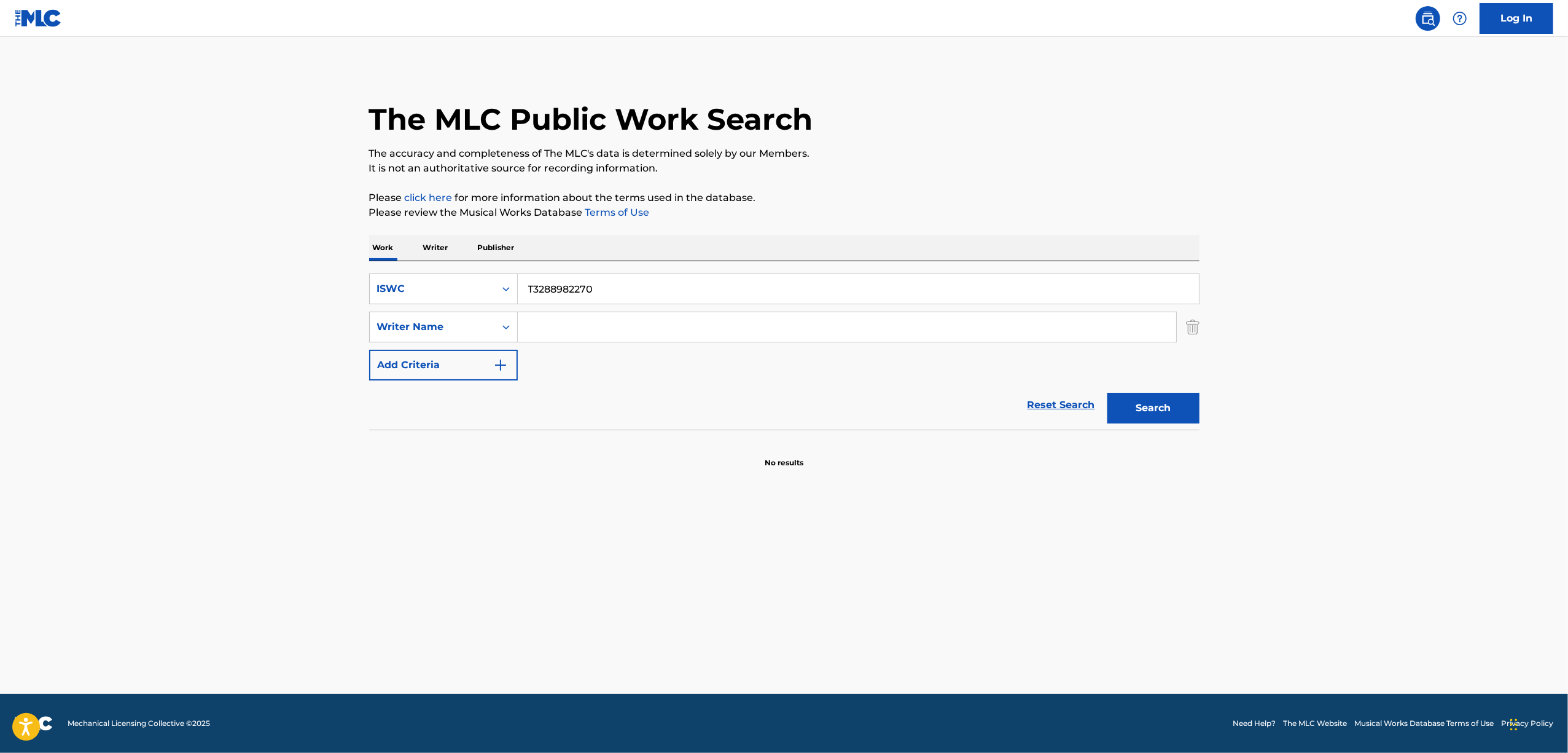
click at [460, 305] on div "SearchWithCriteria4c1352c4-329b-4708-b363-aed758db3c04 ISWC T3288982270 SearchW…" at bounding box center [784, 327] width 831 height 107
paste input "94389627"
click at [1175, 416] on button "Search" at bounding box center [1153, 408] width 92 height 31
click at [148, 383] on main "The MLC Public Work Search The accuracy and completeness of The MLC's data is d…" at bounding box center [784, 366] width 1568 height 657
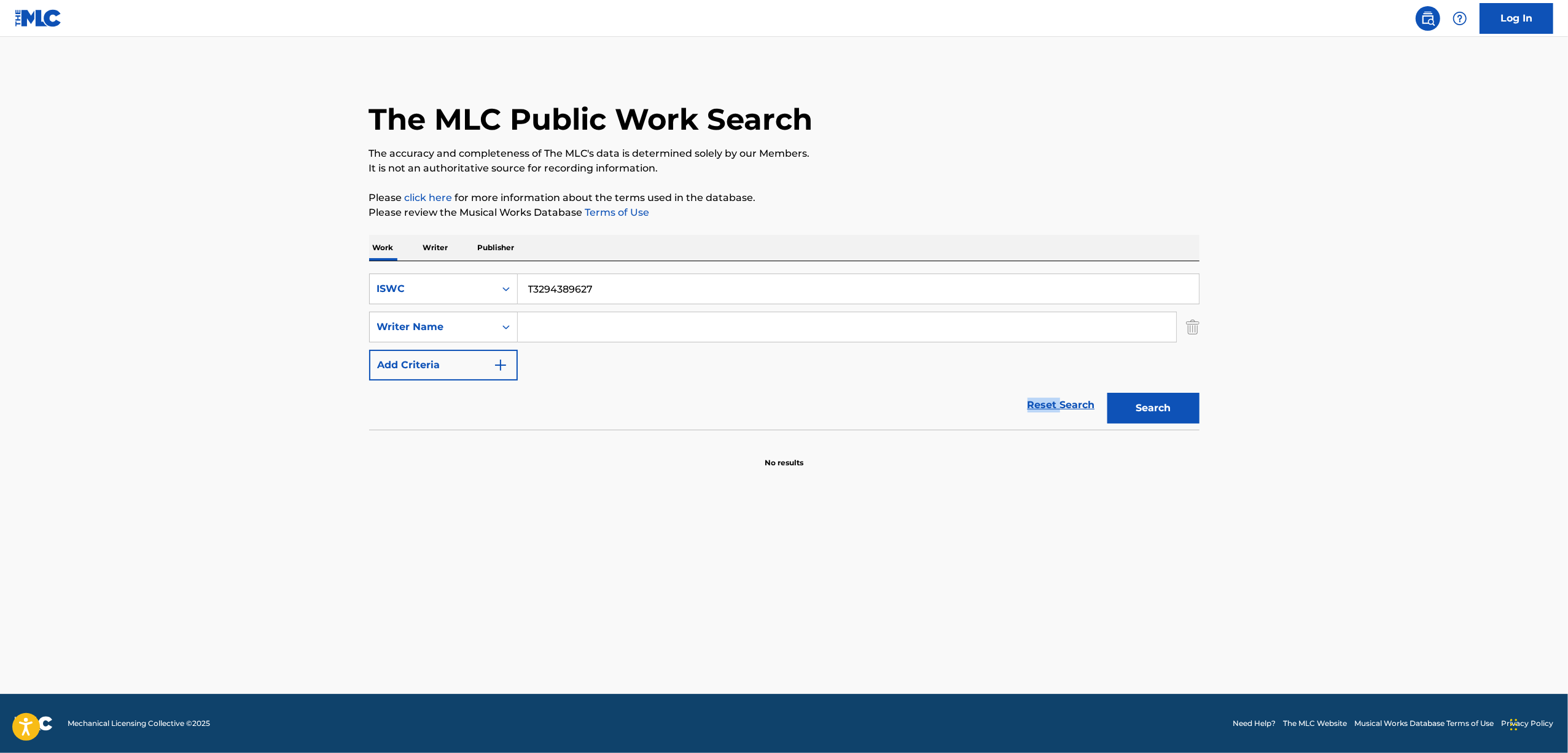
click at [148, 383] on main "The MLC Public Work Search The accuracy and completeness of The MLC's data is d…" at bounding box center [784, 366] width 1568 height 657
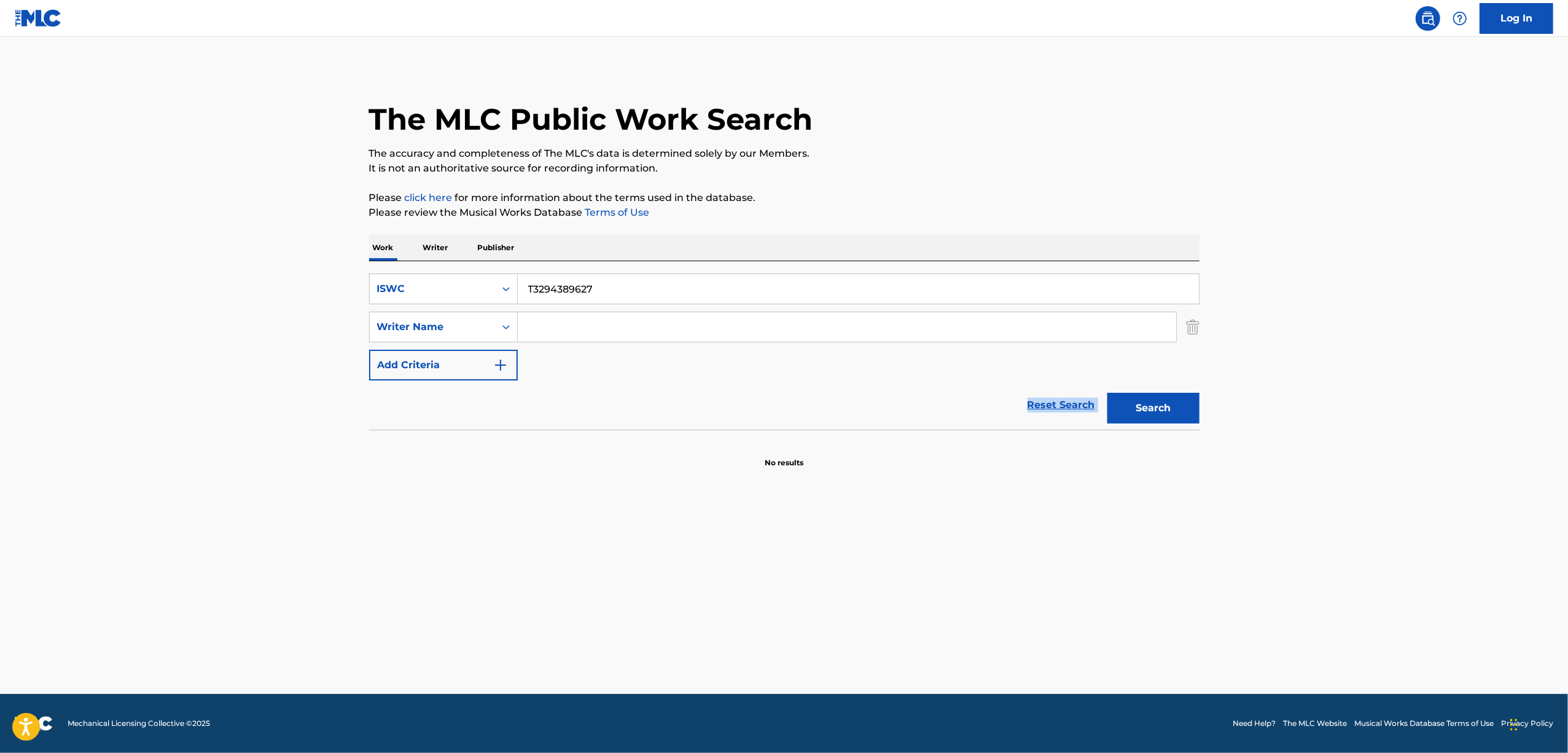
click at [148, 383] on main "The MLC Public Work Search The accuracy and completeness of The MLC's data is d…" at bounding box center [784, 366] width 1568 height 657
click at [157, 541] on main "The MLC Public Work Search The accuracy and completeness of The MLC's data is d…" at bounding box center [784, 366] width 1568 height 657
drag, startPoint x: 156, startPoint y: 539, endPoint x: 151, endPoint y: 526, distance: 13.9
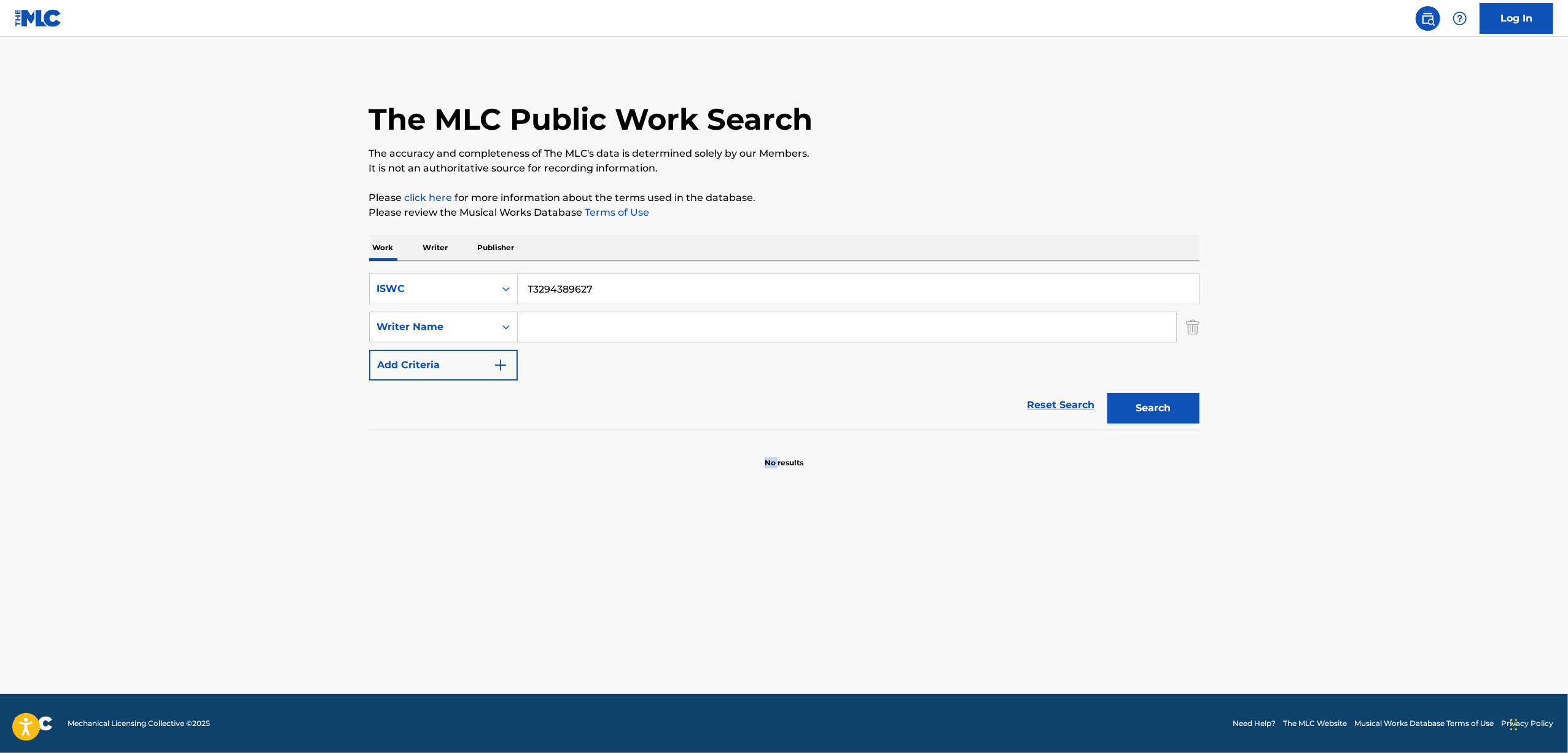
click at [155, 538] on main "The MLC Public Work Search The accuracy and completeness of The MLC's data is d…" at bounding box center [784, 366] width 1568 height 657
click at [133, 484] on main "The MLC Public Work Search The accuracy and completeness of The MLC's data is d…" at bounding box center [784, 366] width 1568 height 657
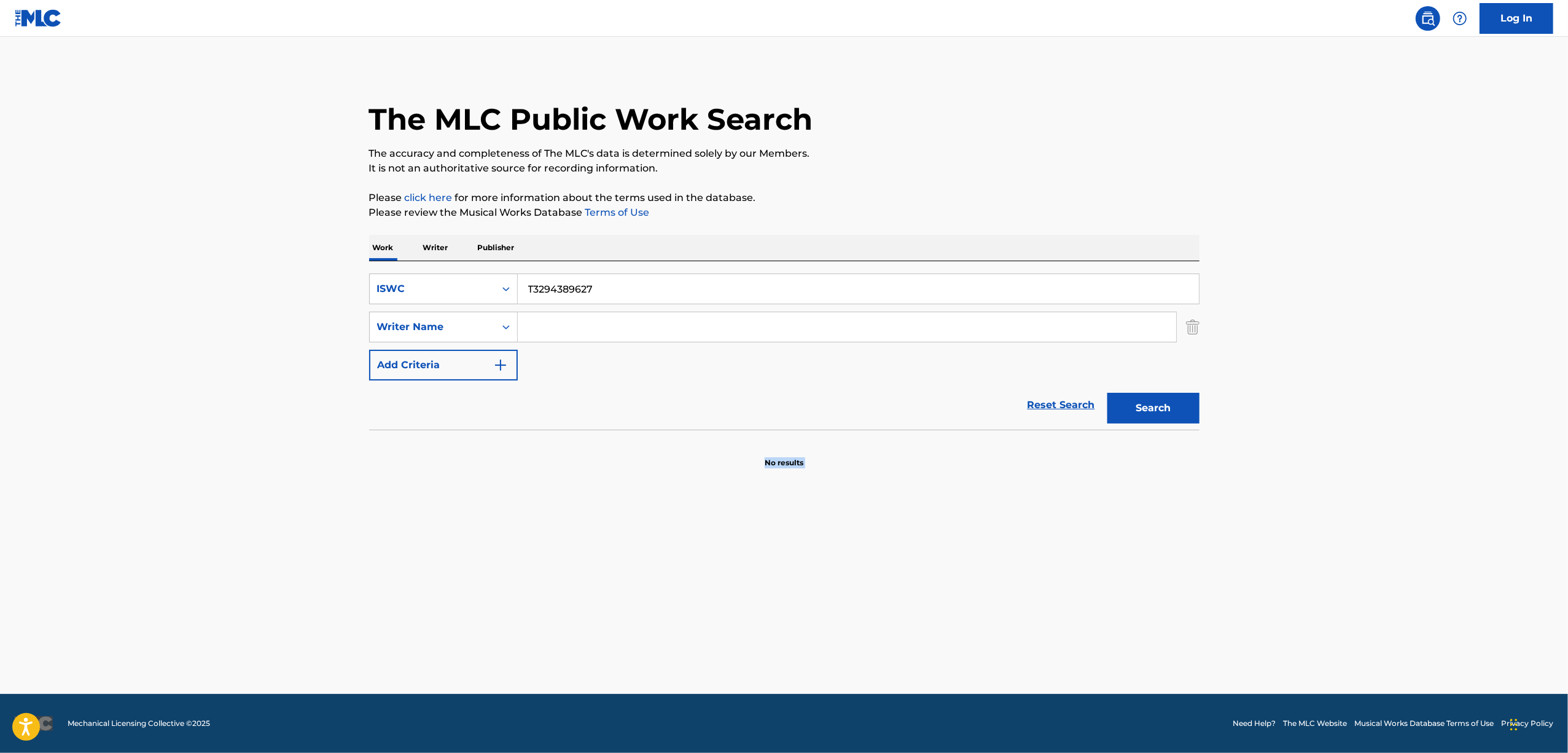
click at [133, 484] on main "The MLC Public Work Search The accuracy and completeness of The MLC's data is d…" at bounding box center [784, 366] width 1568 height 657
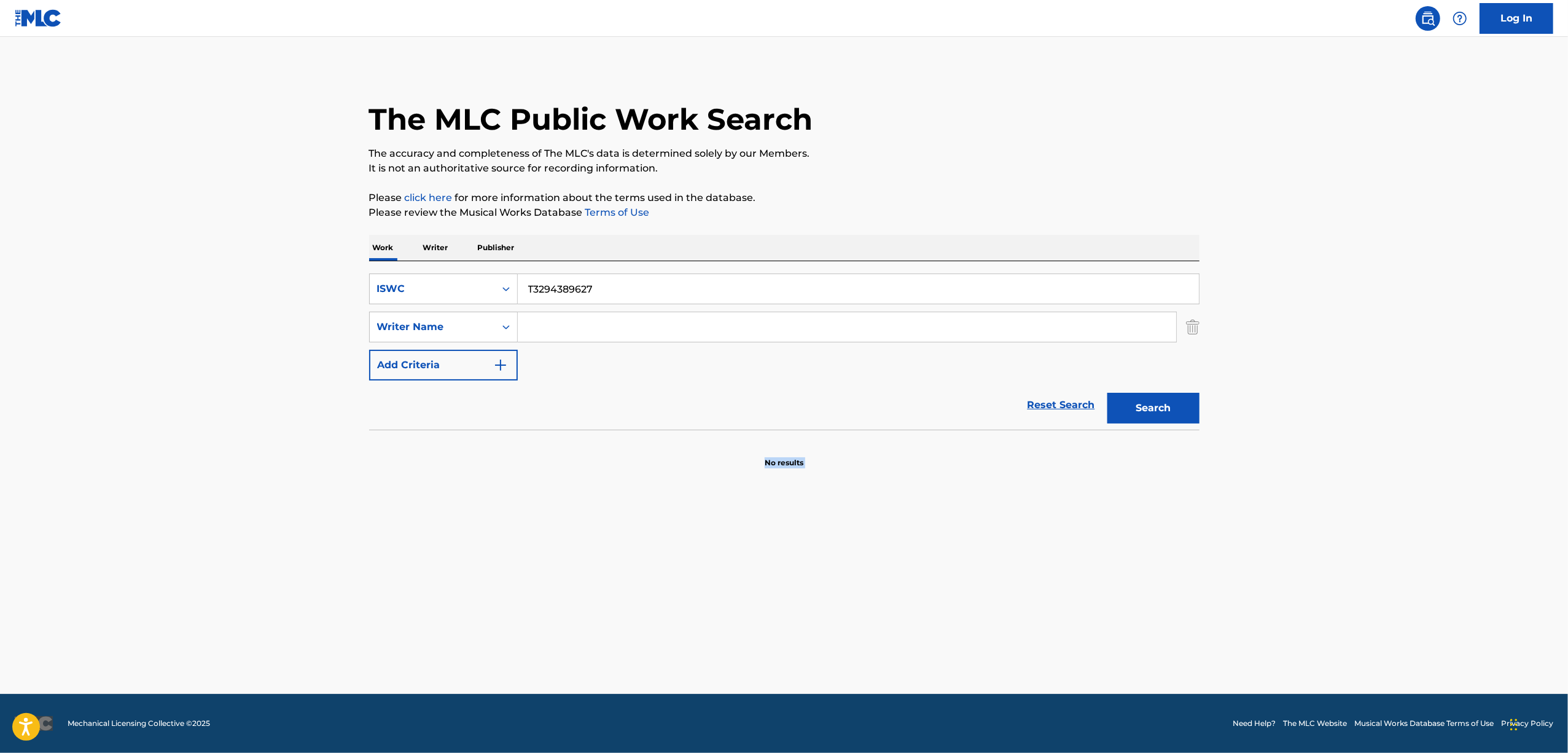
click at [133, 484] on main "The MLC Public Work Search The accuracy and completeness of The MLC's data is d…" at bounding box center [784, 366] width 1568 height 657
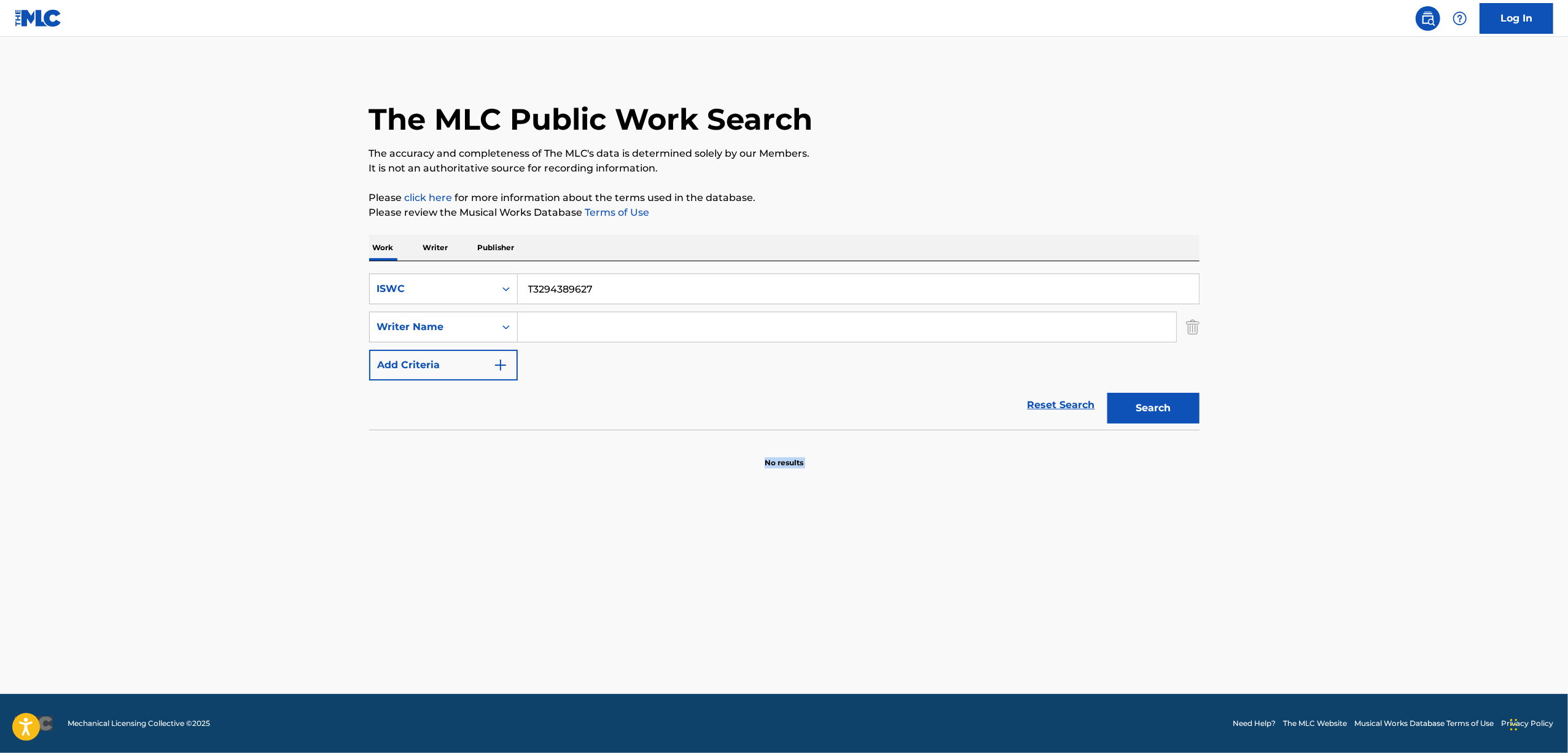
click at [133, 484] on main "The MLC Public Work Search The accuracy and completeness of The MLC's data is d…" at bounding box center [784, 366] width 1568 height 657
drag, startPoint x: 630, startPoint y: 281, endPoint x: 385, endPoint y: 294, distance: 245.3
click at [385, 294] on div "SearchWithCriteria4c1352c4-329b-4708-b363-aed758db3c04 ISWC T3294389627" at bounding box center [784, 289] width 831 height 31
paste input "54"
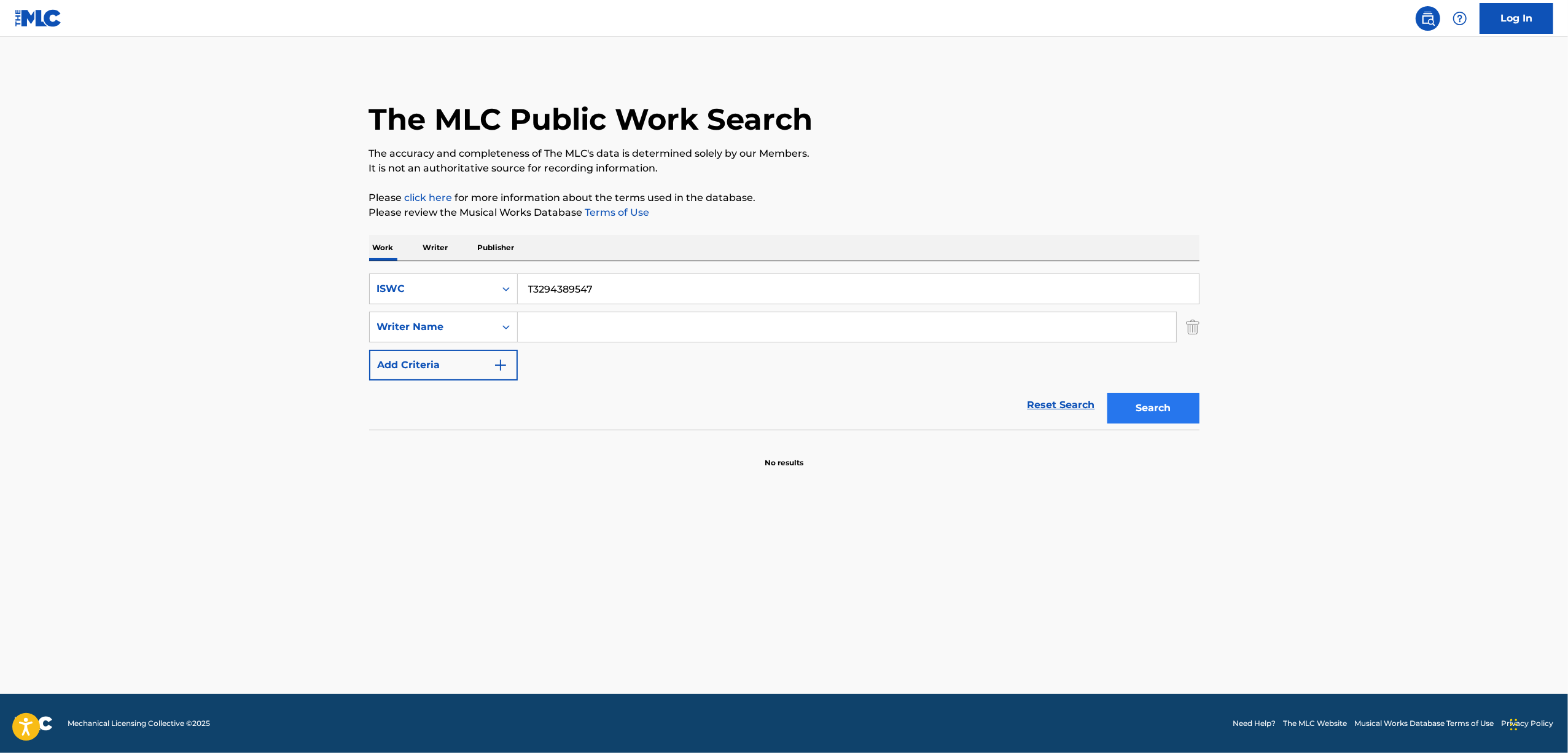
type input "T3294389547"
click at [1123, 404] on button "Search" at bounding box center [1153, 408] width 92 height 31
click at [505, 294] on icon "Search Form" at bounding box center [506, 289] width 12 height 12
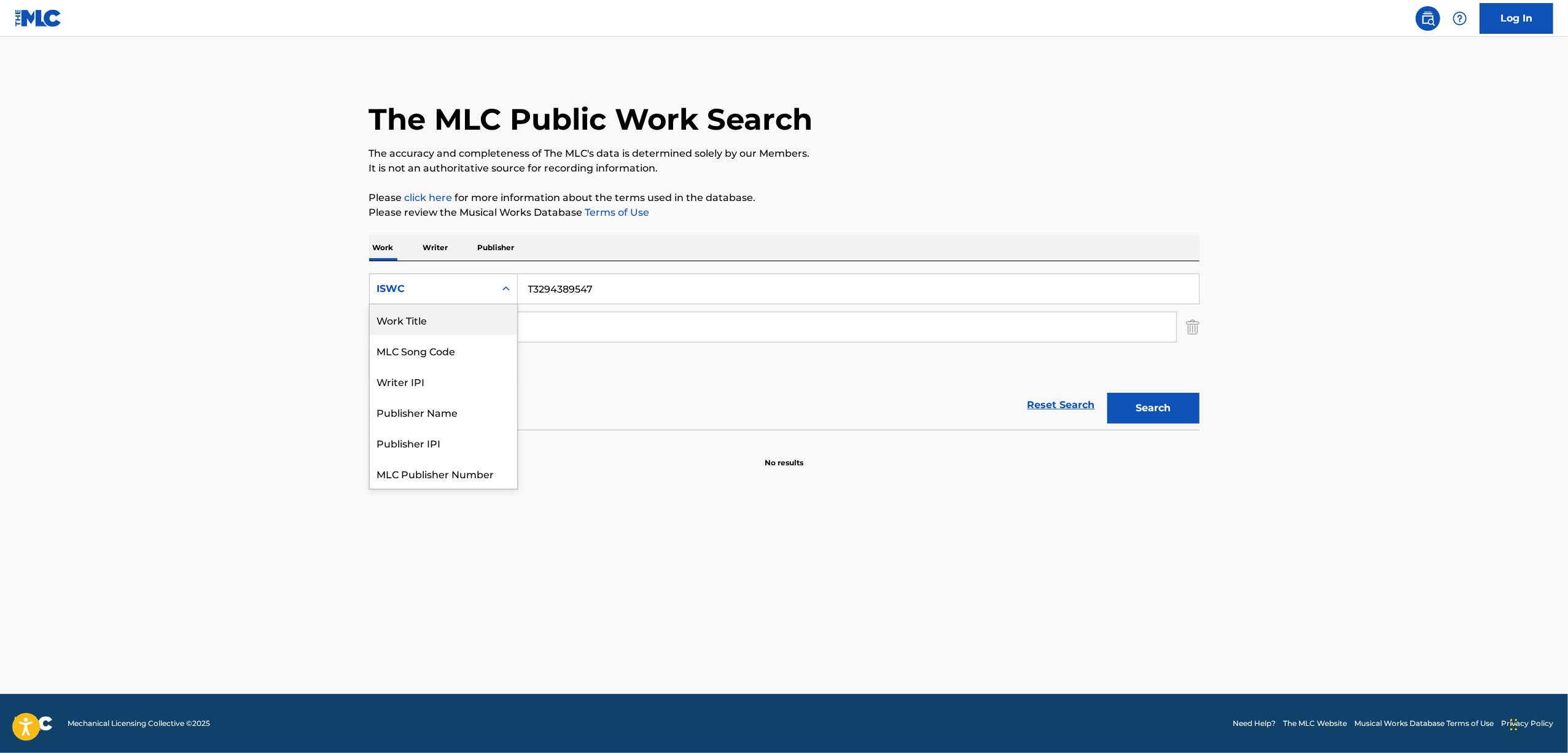
click at [441, 330] on div "Work Title" at bounding box center [444, 319] width 148 height 31
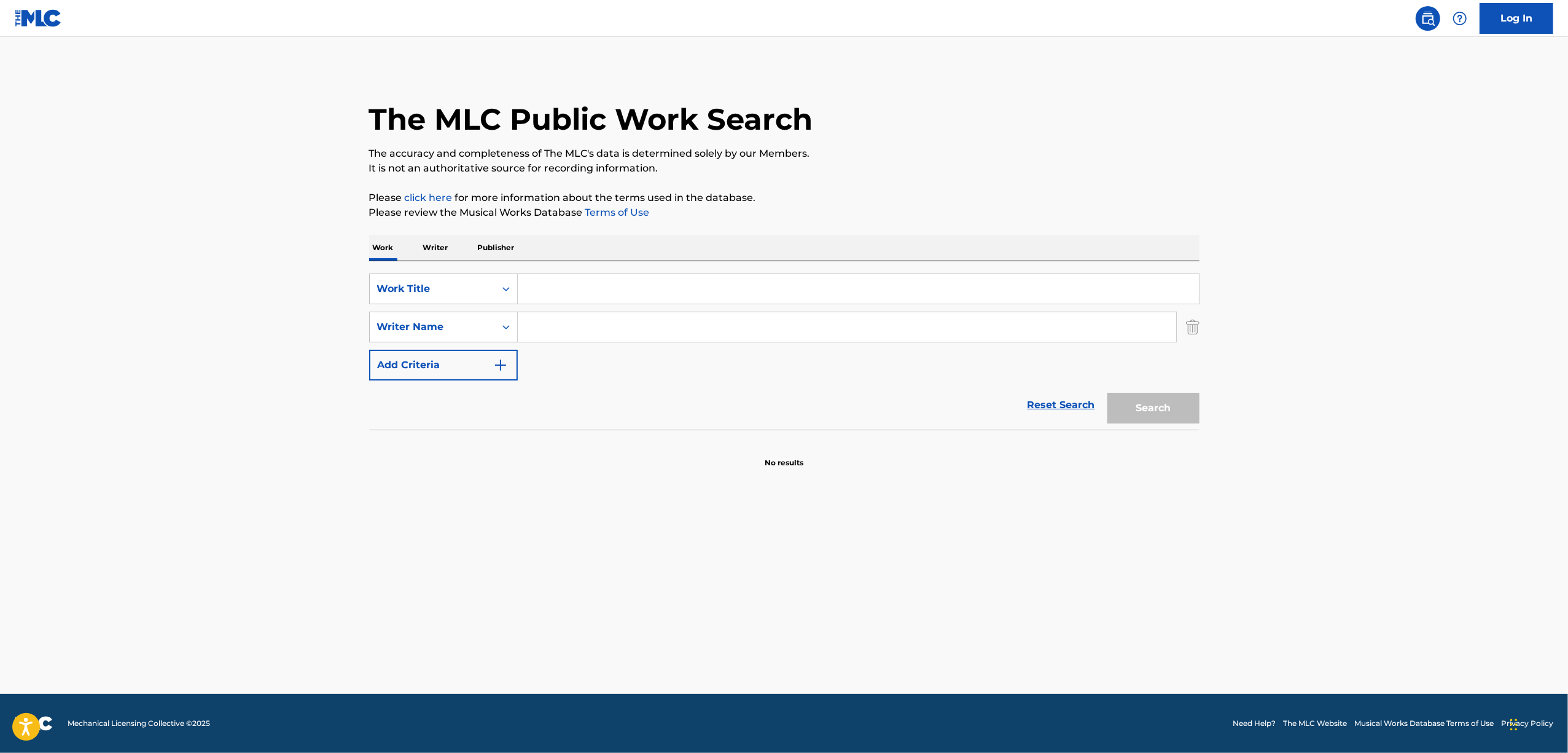
click at [605, 283] on input "Search Form" at bounding box center [859, 289] width 682 height 29
paste input "ポジティブガール"
click at [1148, 415] on button "Search" at bounding box center [1153, 408] width 92 height 31
drag, startPoint x: 615, startPoint y: 283, endPoint x: 394, endPoint y: 325, distance: 225.0
click at [396, 325] on div "SearchWithCriteriaecba2593-00c2-47d2-aeb9-f31dbd2b8bcd Work Title ポジティブガール Sear…" at bounding box center [784, 327] width 831 height 107
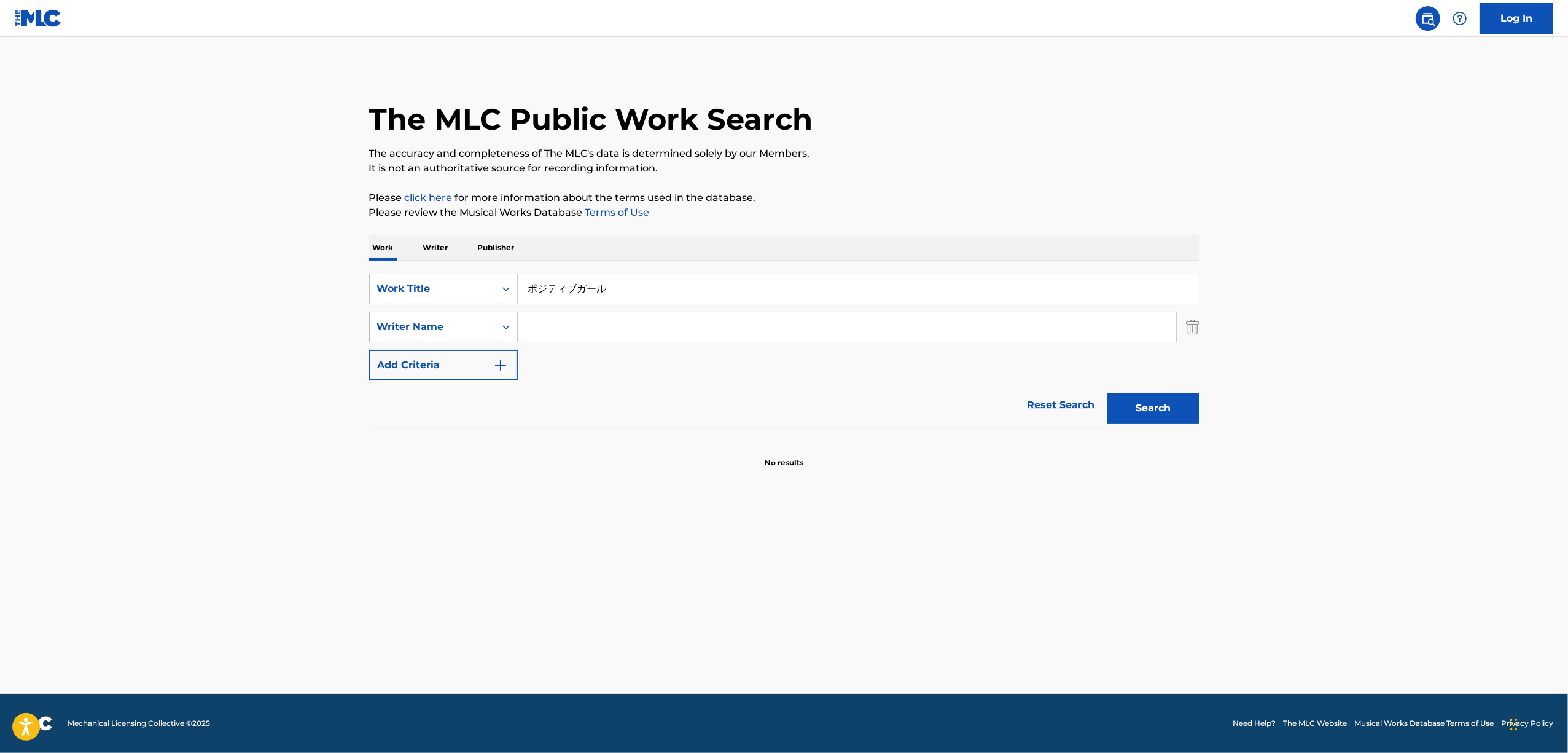
paste input "POJITIBUGAARU"
click at [1148, 411] on button "Search" at bounding box center [1153, 408] width 92 height 31
drag, startPoint x: 639, startPoint y: 285, endPoint x: 396, endPoint y: 298, distance: 243.3
click at [396, 298] on div "SearchWithCriteriaecba2593-00c2-47d2-aeb9-f31dbd2b8bcd Work Title POJITIBUGAARU" at bounding box center [784, 289] width 831 height 31
paste input "KASA"
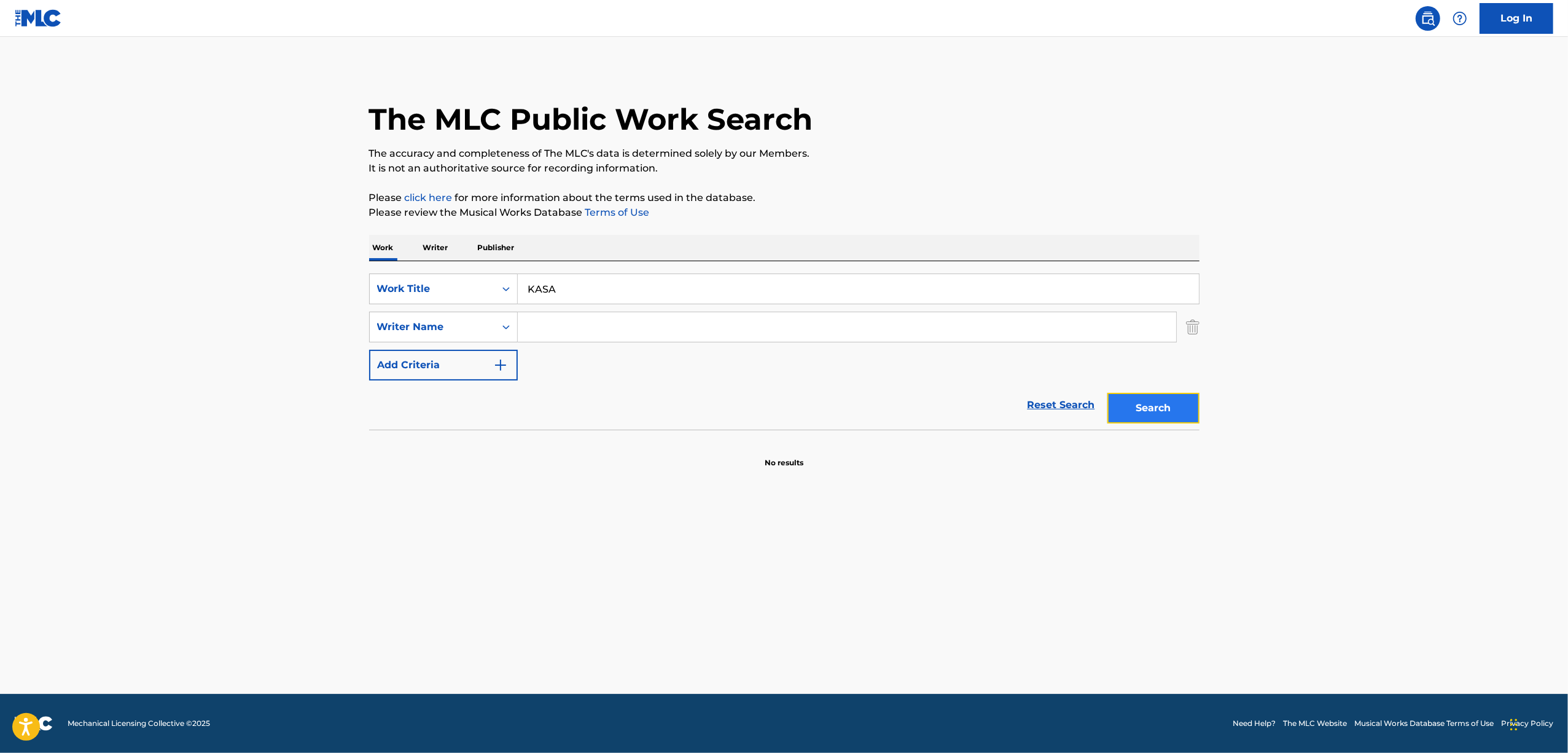
click at [1154, 404] on button "Search" at bounding box center [1153, 408] width 92 height 31
drag, startPoint x: 566, startPoint y: 298, endPoint x: 414, endPoint y: 298, distance: 152.0
click at [418, 298] on div "SearchWithCriteriaecba2593-00c2-47d2-aeb9-f31dbd2b8bcd Work Title KASA" at bounding box center [784, 289] width 831 height 31
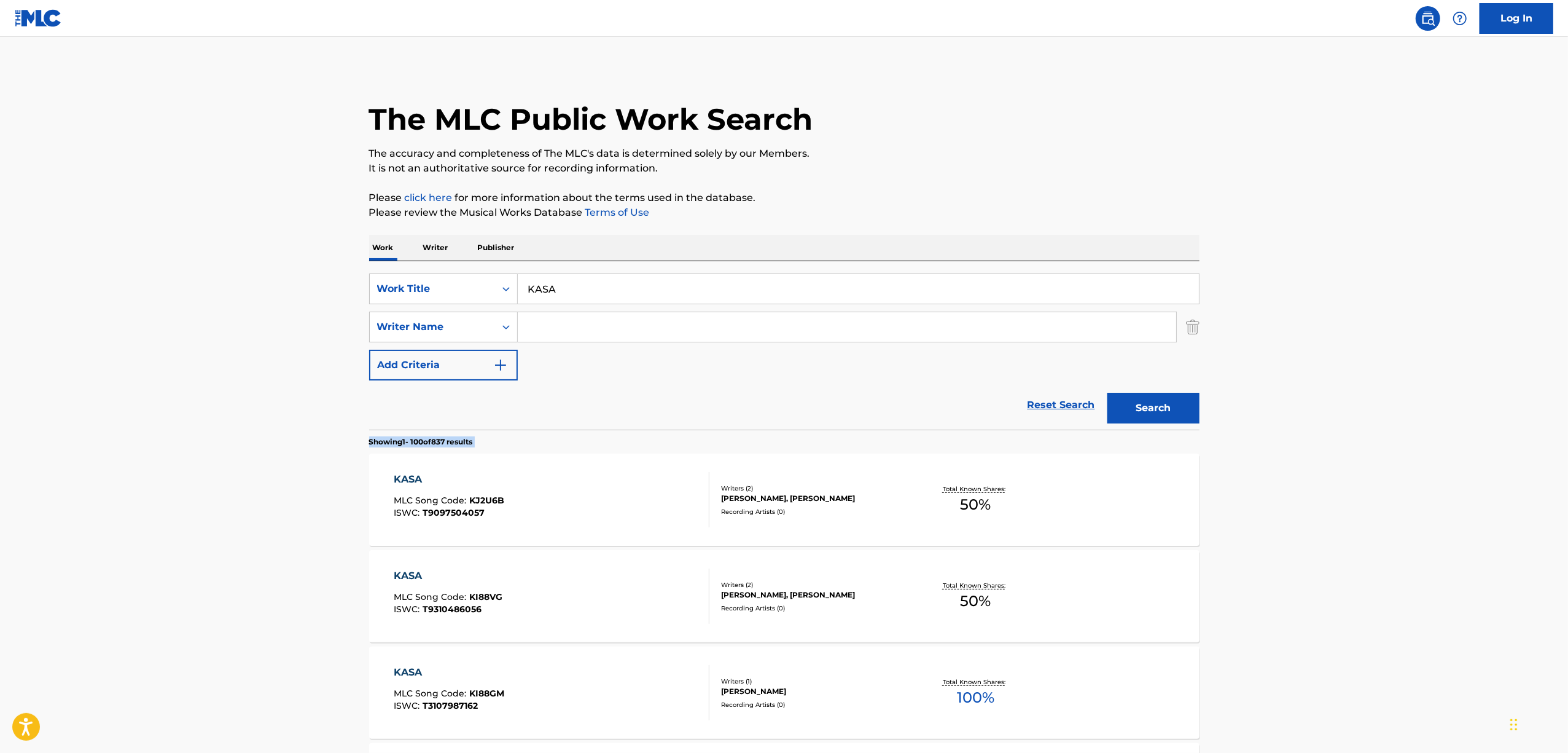
drag, startPoint x: 580, startPoint y: 275, endPoint x: 502, endPoint y: 303, distance: 82.9
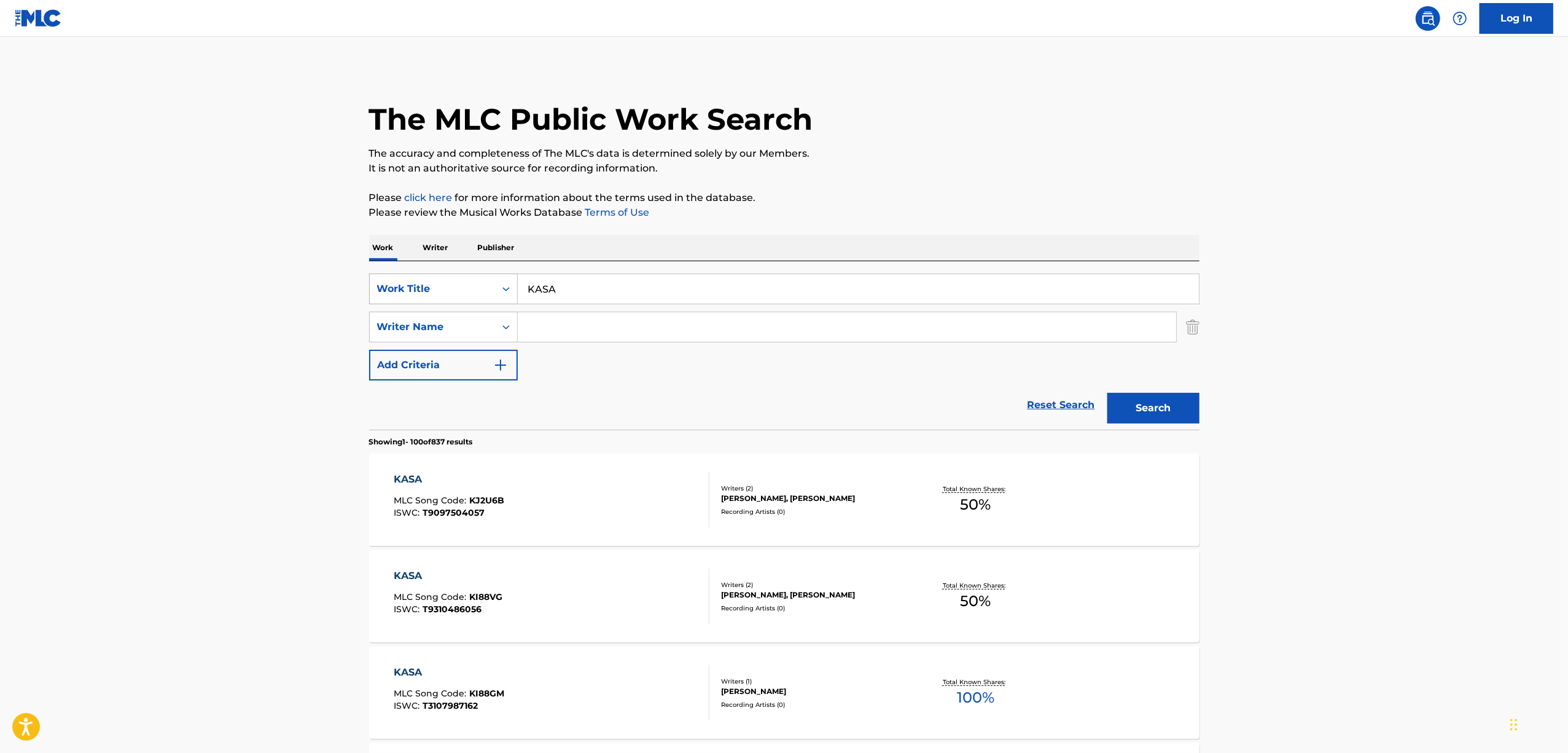
click at [502, 302] on div "SearchWithCriteriaecba2593-00c2-47d2-aeb9-f31dbd2b8bcd Work Title KASA" at bounding box center [784, 289] width 831 height 31
click at [581, 323] on input "Search Form" at bounding box center [847, 327] width 658 height 29
drag, startPoint x: 573, startPoint y: 293, endPoint x: 495, endPoint y: 295, distance: 78.0
click at [495, 295] on div "SearchWithCriteriaecba2593-00c2-47d2-aeb9-f31dbd2b8bcd Work Title KASA" at bounding box center [784, 289] width 831 height 31
paste input "OOBAAOORU"
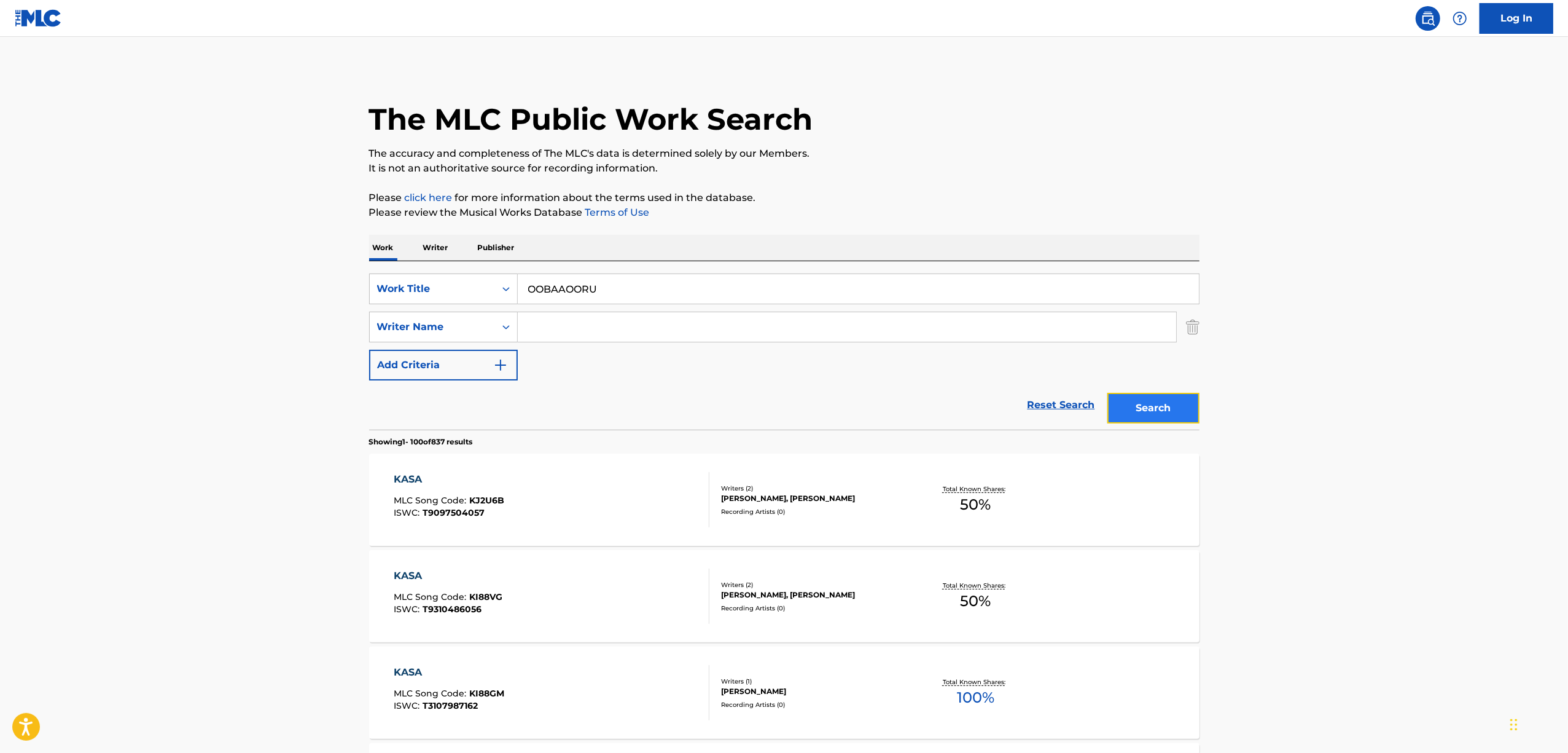
click at [1148, 418] on button "Search" at bounding box center [1153, 408] width 92 height 31
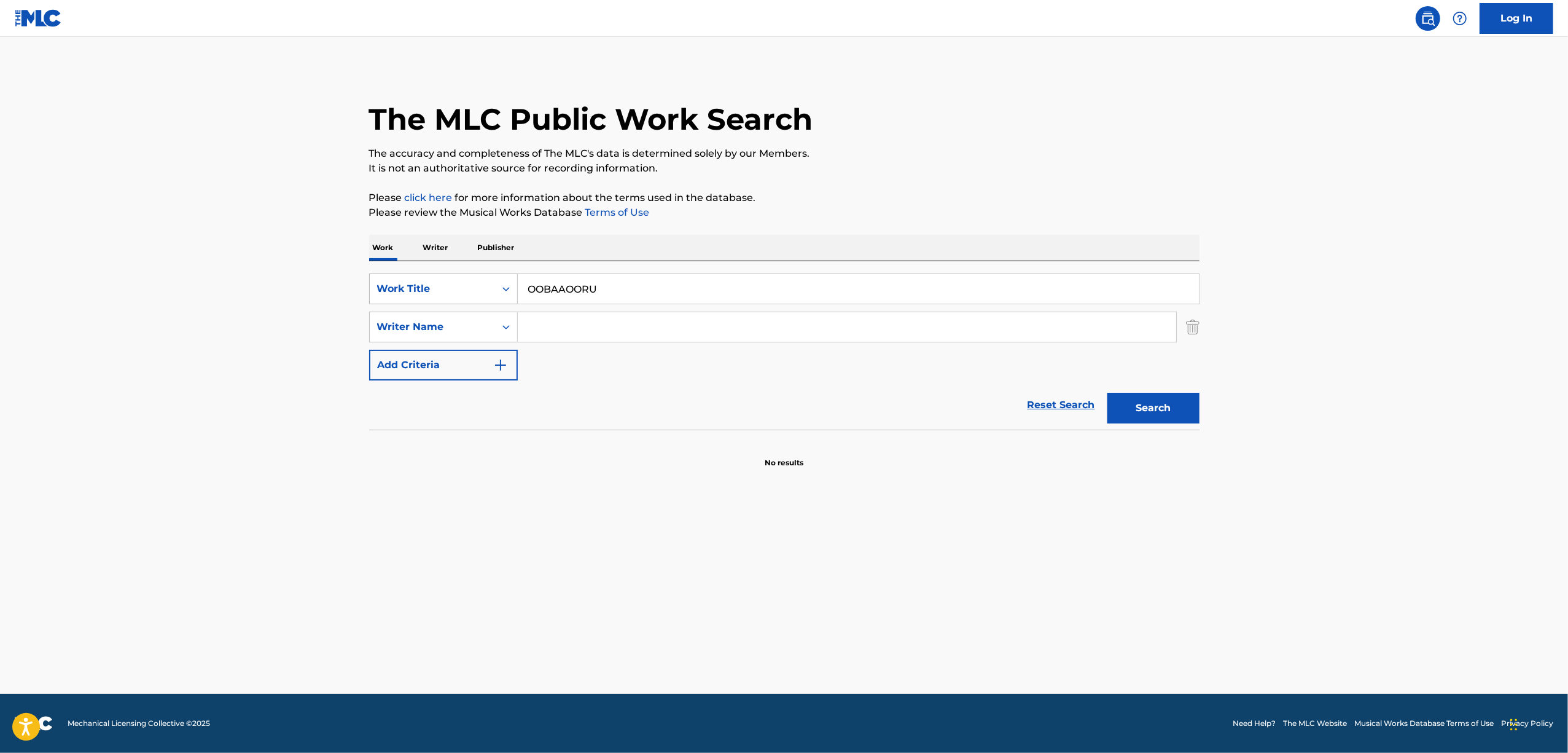
drag, startPoint x: 624, startPoint y: 295, endPoint x: 465, endPoint y: 274, distance: 160.4
click at [469, 274] on div "SearchWithCriteriaecba2593-00c2-47d2-aeb9-f31dbd2b8bcd Work Title OOBAAOORU" at bounding box center [784, 289] width 831 height 31
paste input "オーバーオール"
type input "オーバーオール"
click at [1145, 414] on button "Search" at bounding box center [1153, 408] width 92 height 31
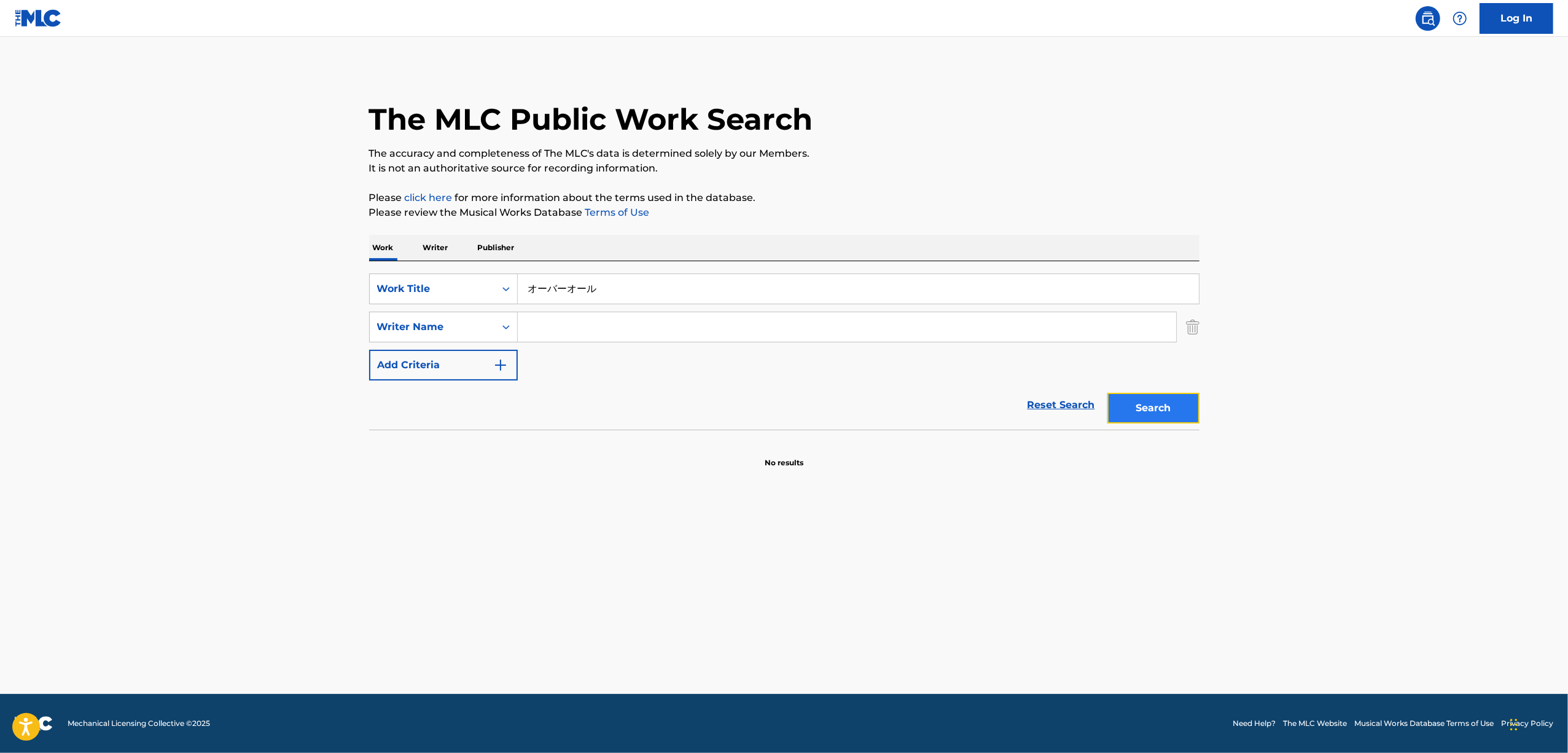
click at [1137, 423] on button "Search" at bounding box center [1153, 408] width 92 height 31
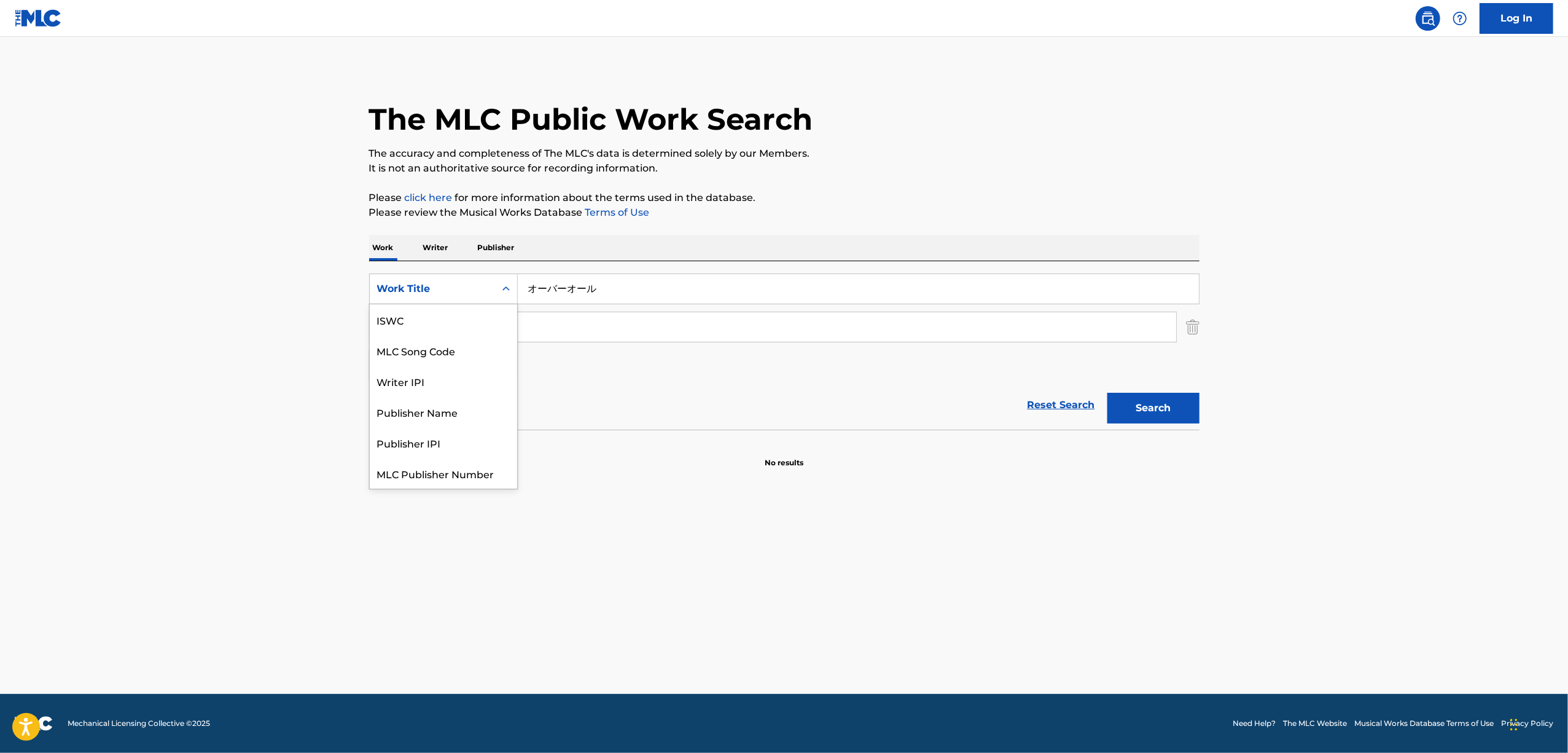
click at [498, 289] on div "Search Form" at bounding box center [506, 288] width 22 height 22
click at [400, 325] on div "ISWC" at bounding box center [444, 319] width 148 height 31
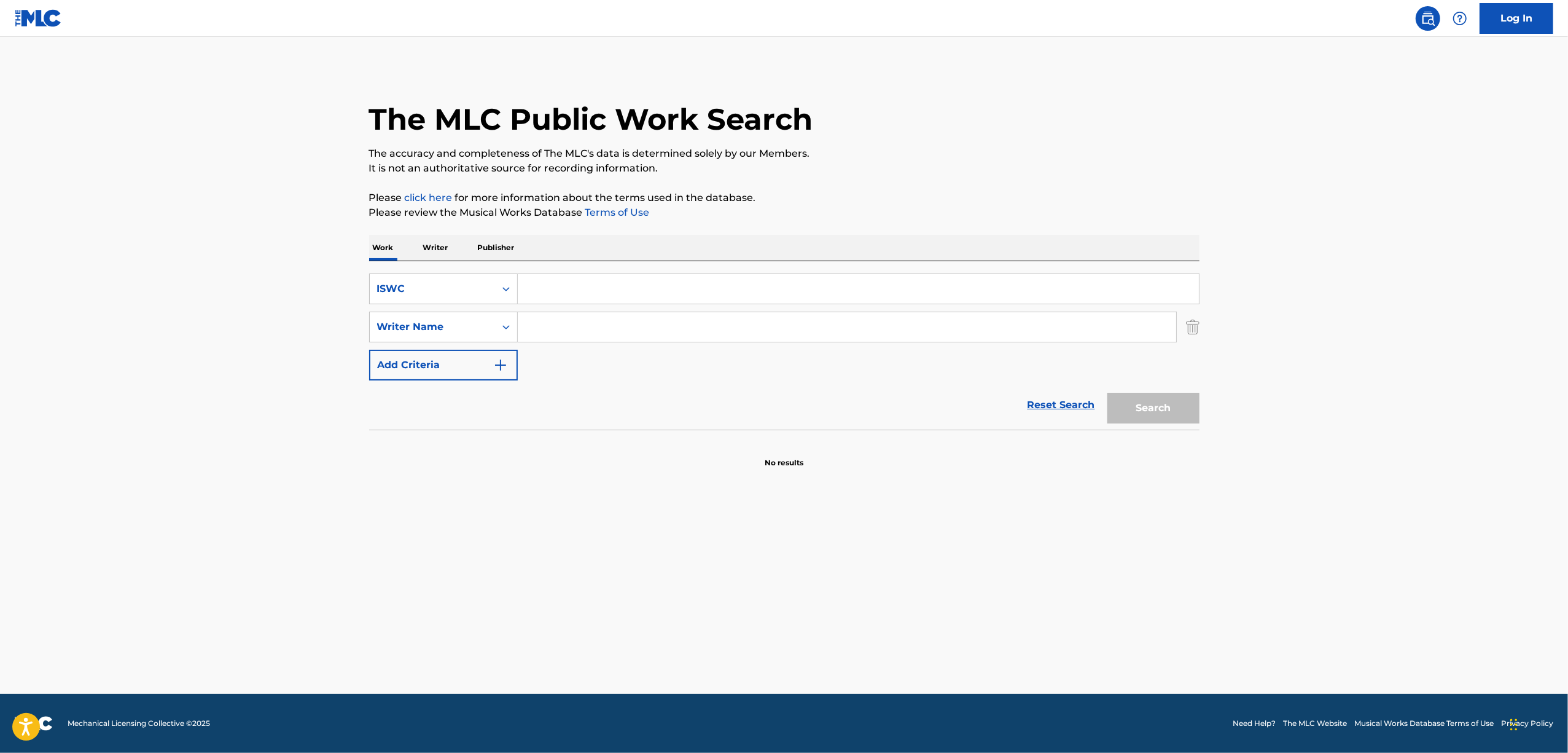
click at [573, 298] on input "Search Form" at bounding box center [859, 289] width 682 height 29
paste input "T3294421237"
click at [1155, 407] on button "Search" at bounding box center [1153, 408] width 92 height 31
drag, startPoint x: 702, startPoint y: 617, endPoint x: 710, endPoint y: 613, distance: 8.9
click at [706, 612] on main "The MLC Public Work Search The accuracy and completeness of The MLC's data is d…" at bounding box center [784, 366] width 1568 height 657
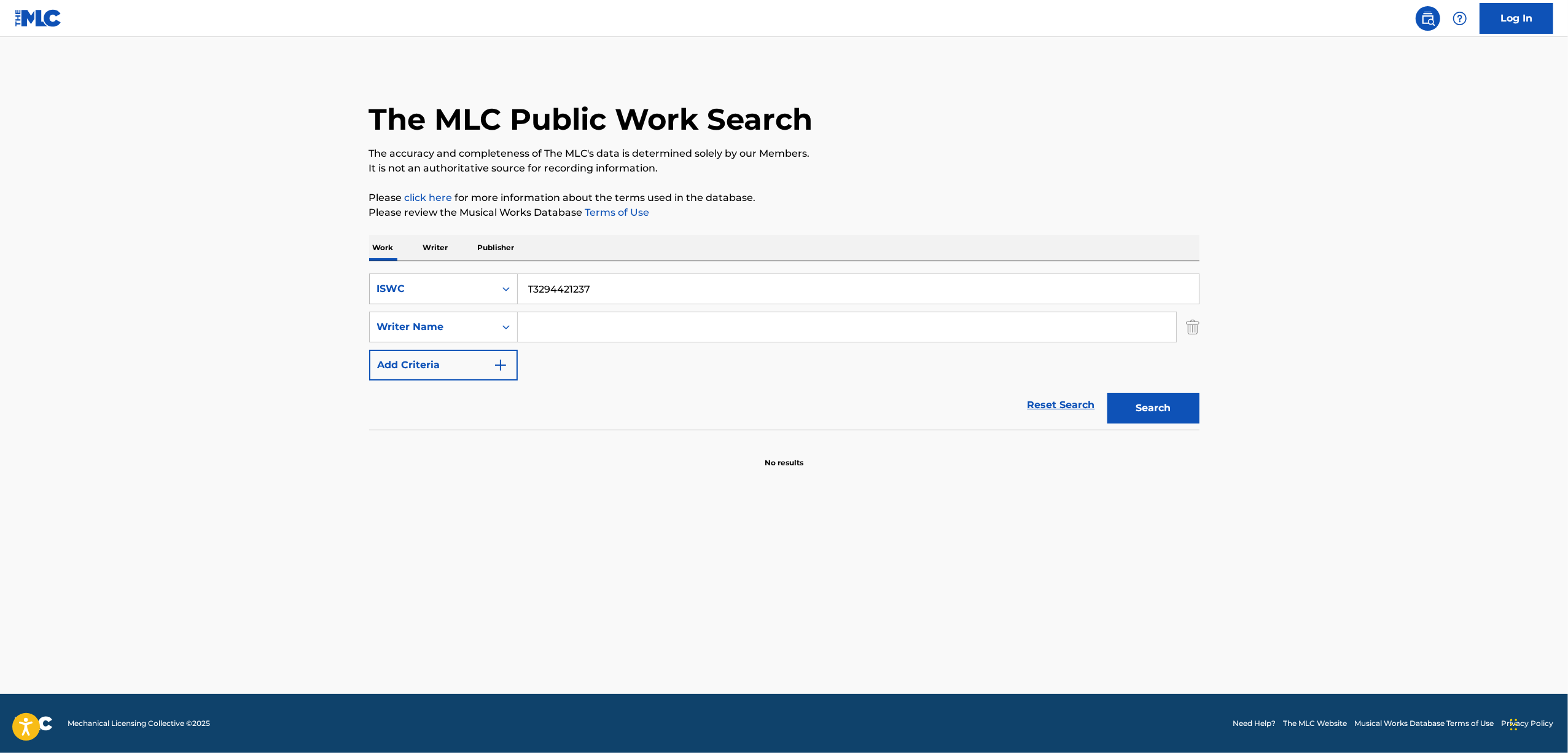
drag, startPoint x: 620, startPoint y: 288, endPoint x: 425, endPoint y: 292, distance: 195.0
click at [427, 293] on div "SearchWithCriteria61e6fc25-1c01-4d4f-9c1a-70c98b86b490 ISWC T3294421237" at bounding box center [784, 289] width 831 height 31
paste input "15"
type input "T3294421157"
click at [1155, 399] on button "Search" at bounding box center [1153, 408] width 92 height 31
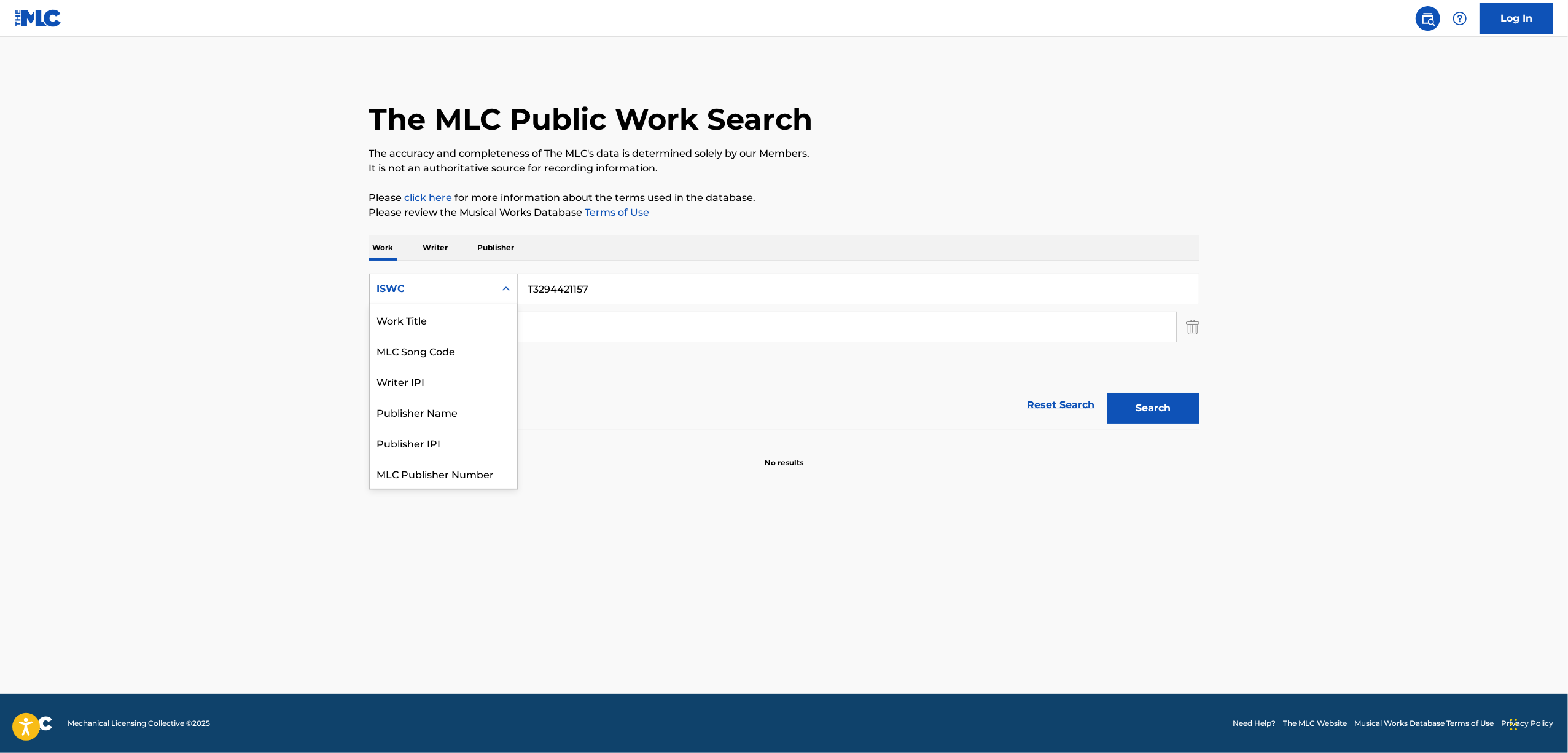
click at [502, 291] on icon "Search Form" at bounding box center [506, 289] width 12 height 12
click at [502, 382] on div "Publisher Name" at bounding box center [444, 381] width 148 height 31
click at [505, 288] on icon "Search Form" at bounding box center [506, 288] width 8 height 5
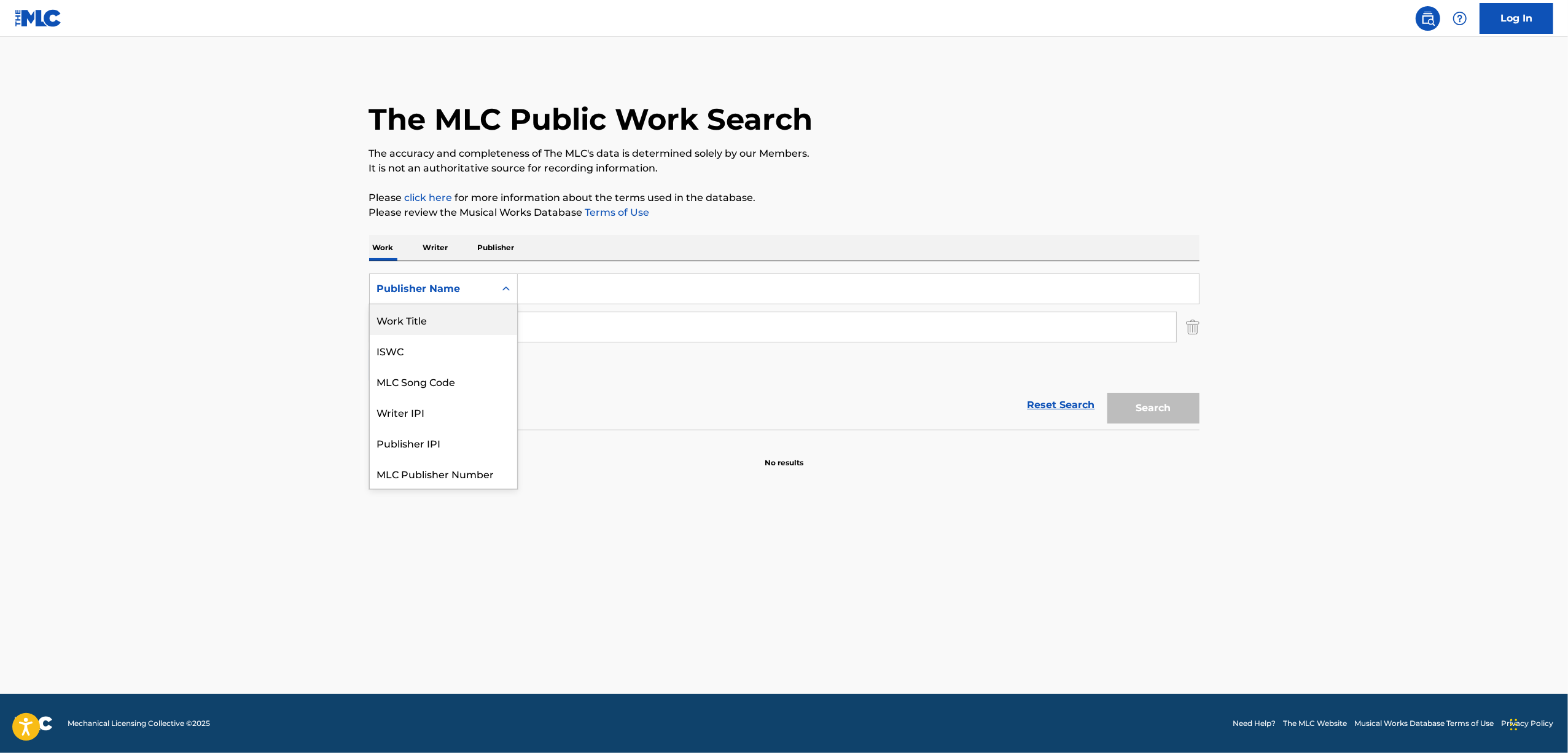
click at [440, 319] on div "Work Title" at bounding box center [444, 319] width 148 height 31
click at [539, 301] on input "Search Form" at bounding box center [859, 289] width 682 height 29
paste input "TSUKIGOYOMI"
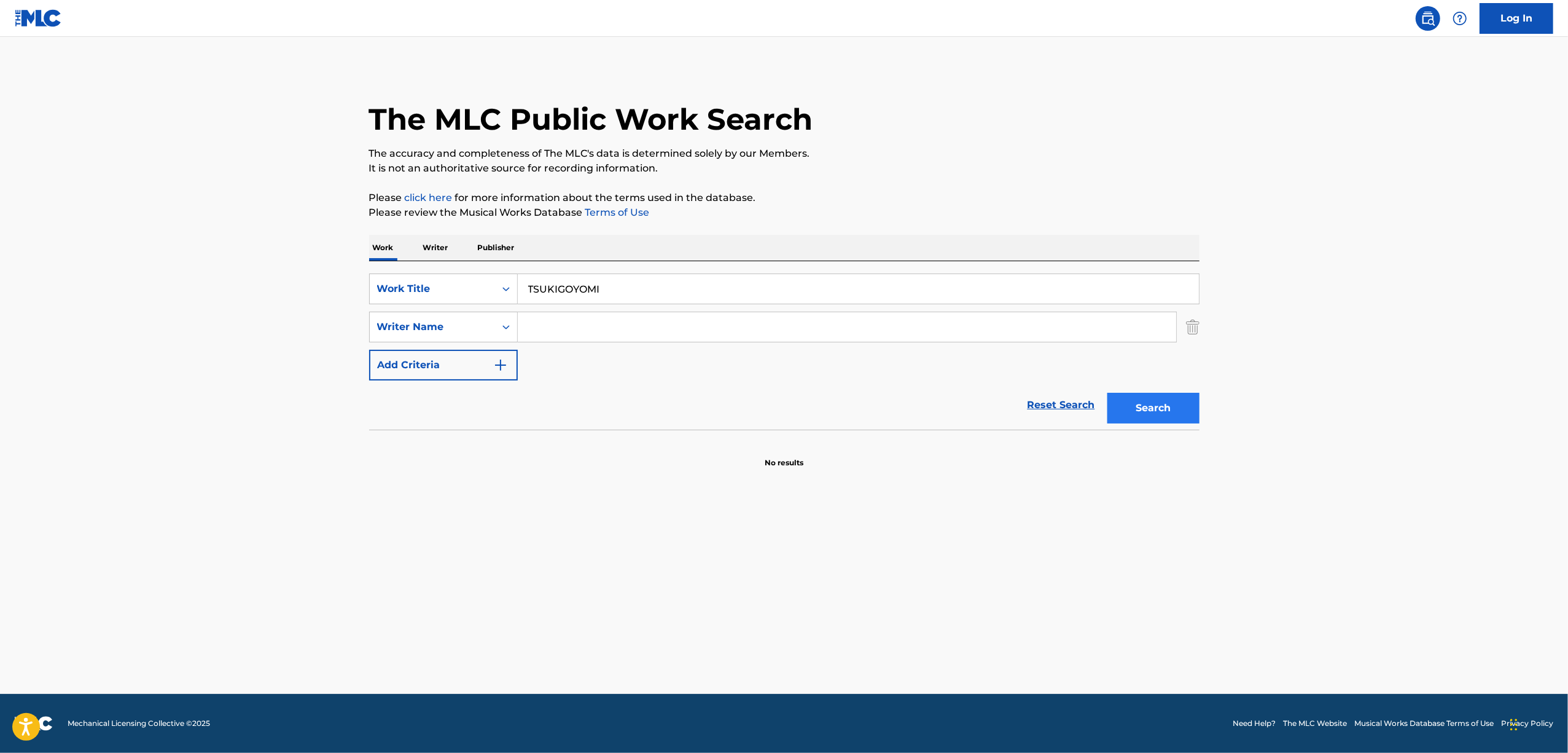
type input "TSUKIGOYOMI"
click at [1138, 404] on button "Search" at bounding box center [1153, 408] width 92 height 31
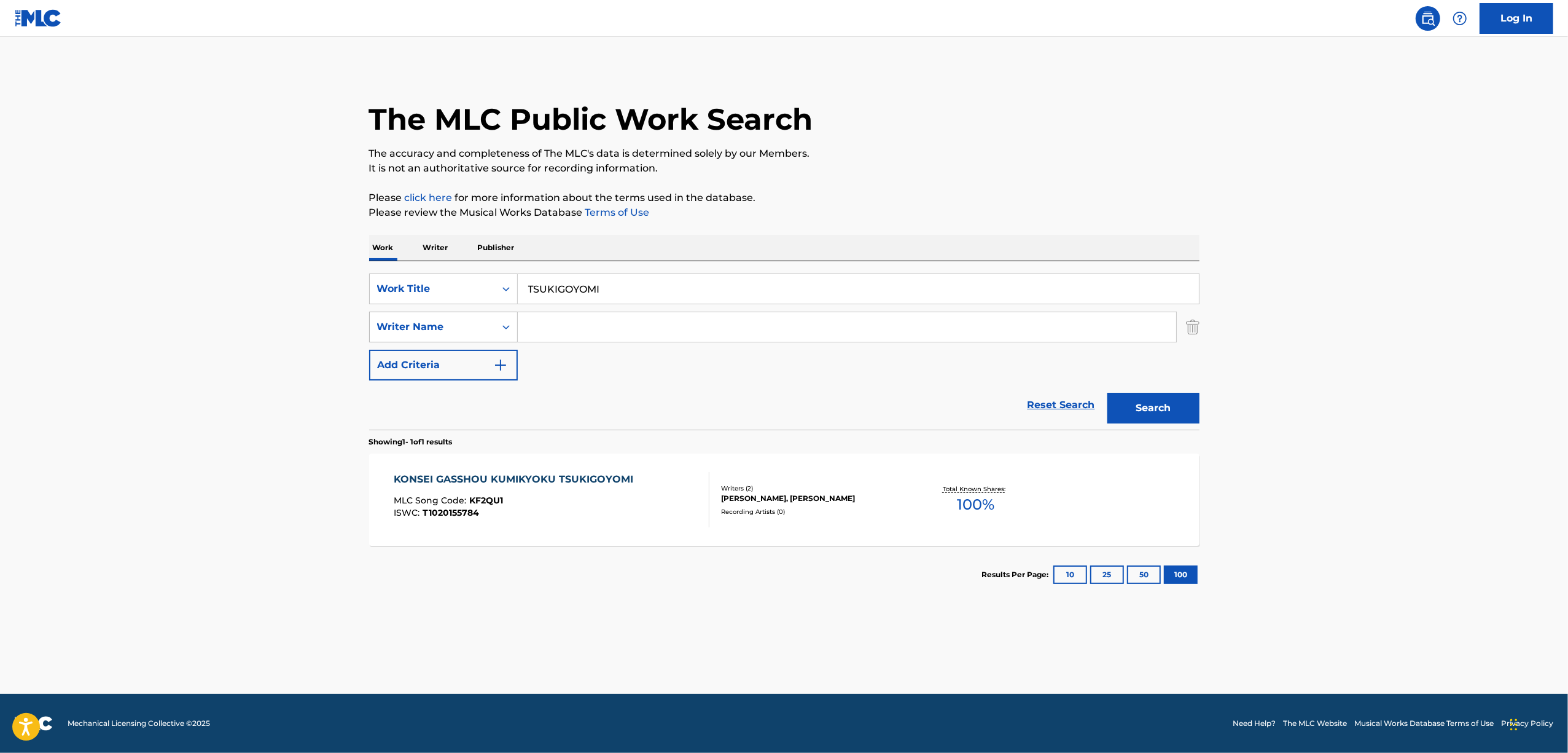
drag, startPoint x: 638, startPoint y: 293, endPoint x: 399, endPoint y: 315, distance: 240.0
click at [400, 316] on div "SearchWithCriteriacb6a71ed-3959-41ef-832b-166bf6e8e2af Work Title TSUKIGOYOMI S…" at bounding box center [784, 327] width 831 height 107
click at [1168, 396] on button "Search" at bounding box center [1153, 408] width 92 height 31
click at [515, 294] on div "Search Form" at bounding box center [506, 288] width 22 height 22
click at [406, 318] on div "ISWC" at bounding box center [444, 319] width 148 height 31
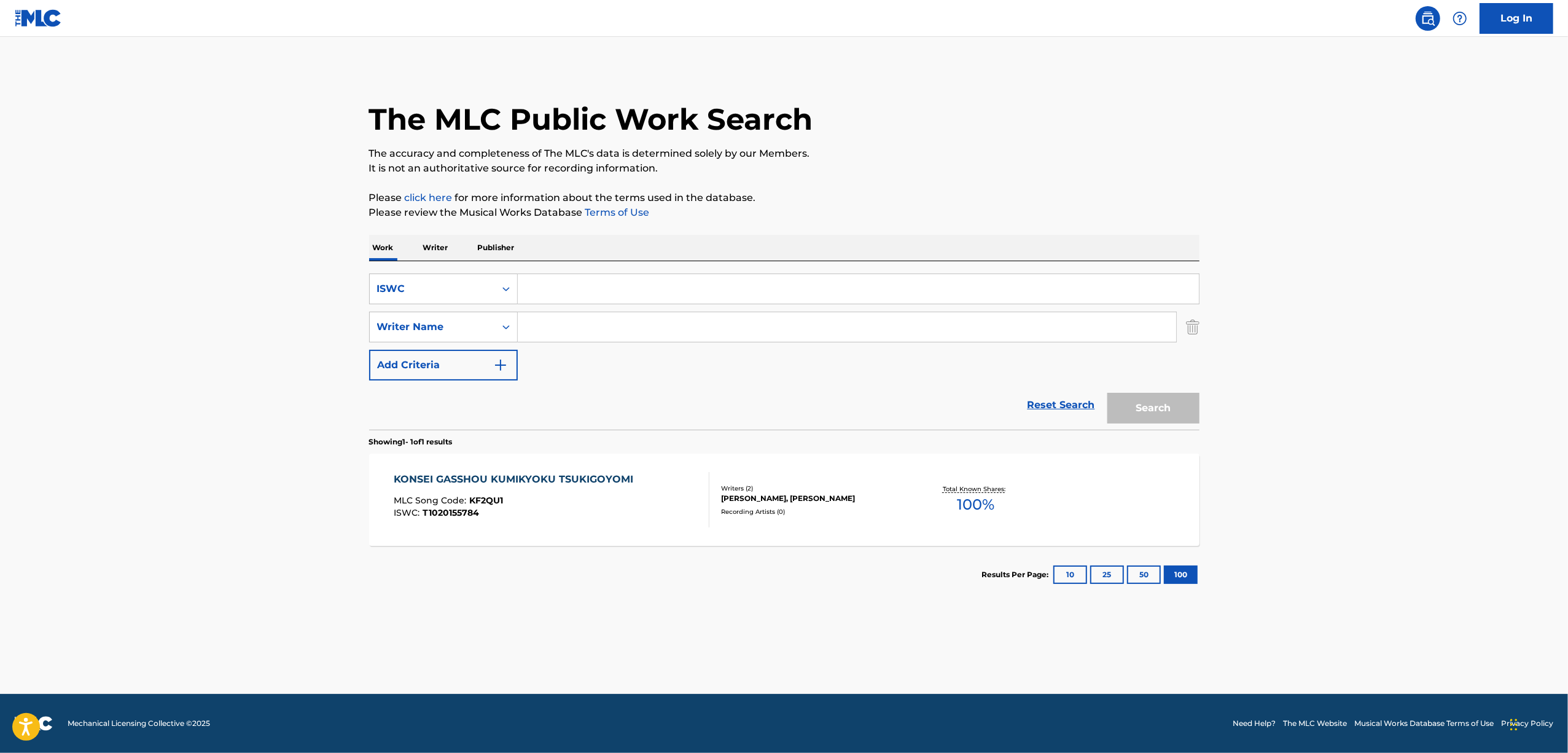
click at [533, 301] on input "Search Form" at bounding box center [859, 289] width 682 height 29
paste input "T3294421033"
type input "T3294421033"
click at [1168, 411] on button "Search" at bounding box center [1153, 408] width 92 height 31
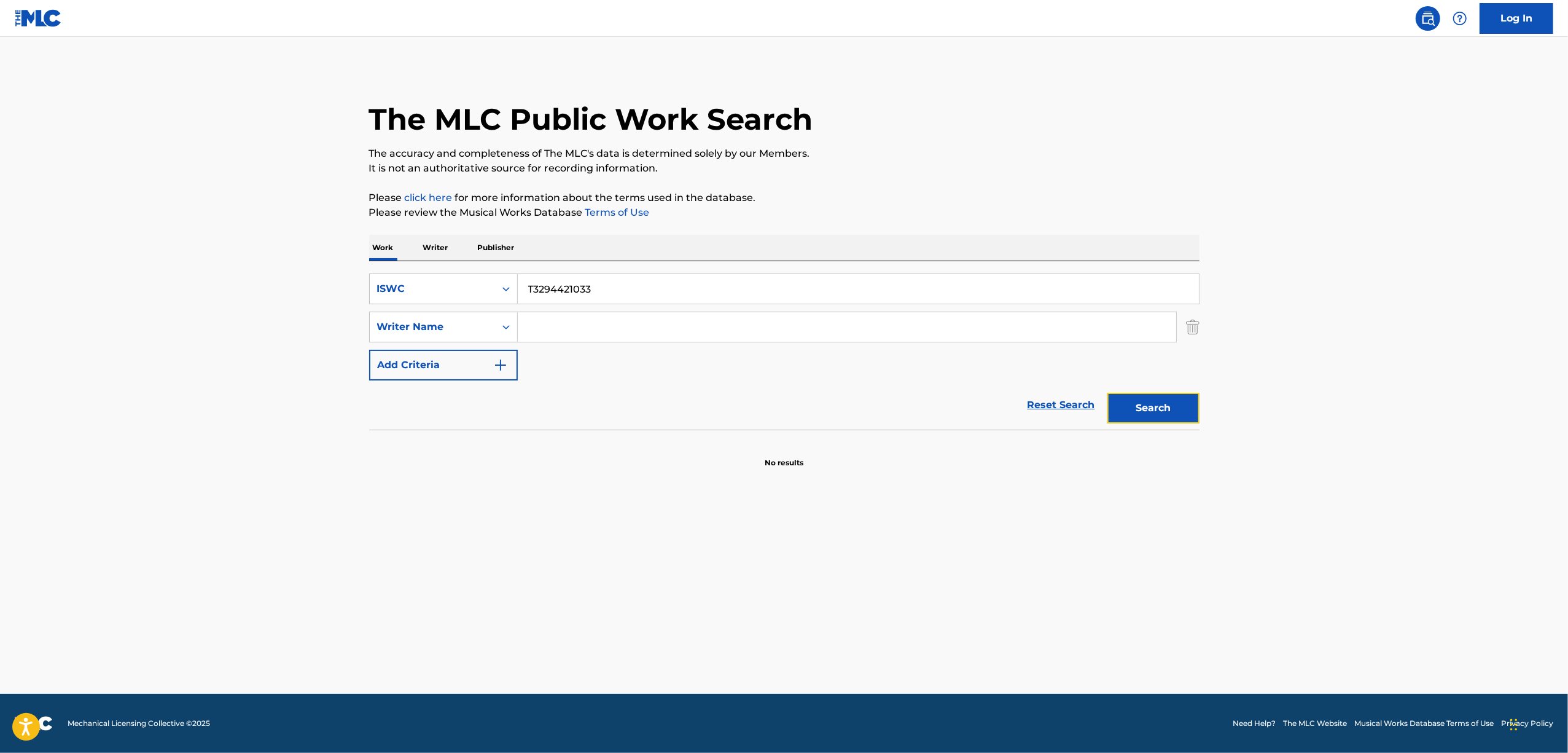
click at [1168, 411] on button "Search" at bounding box center [1153, 408] width 92 height 31
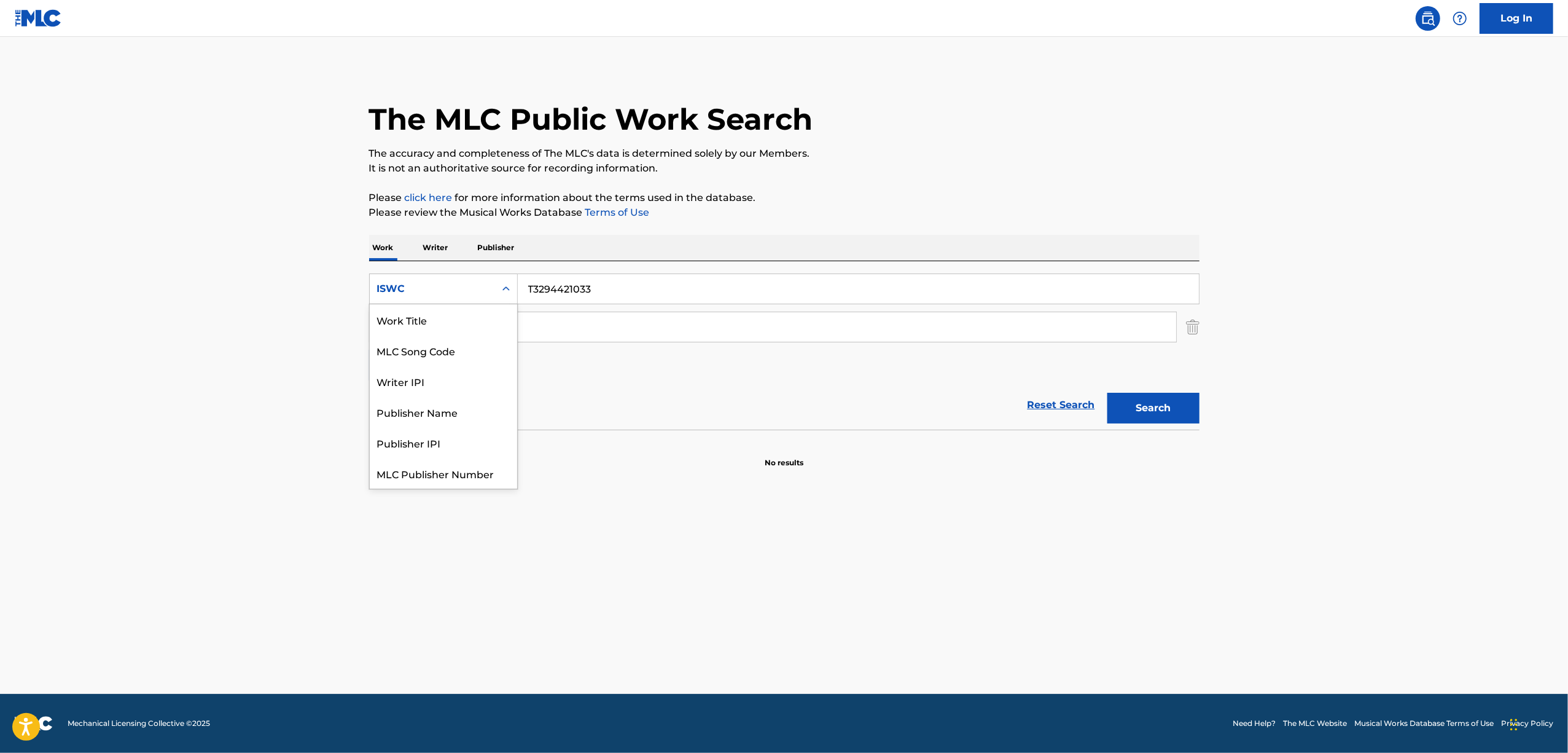
drag, startPoint x: 508, startPoint y: 286, endPoint x: 505, endPoint y: 303, distance: 17.3
click at [508, 286] on icon "Search Form" at bounding box center [506, 289] width 12 height 12
click at [478, 318] on div "Work Title" at bounding box center [444, 319] width 148 height 31
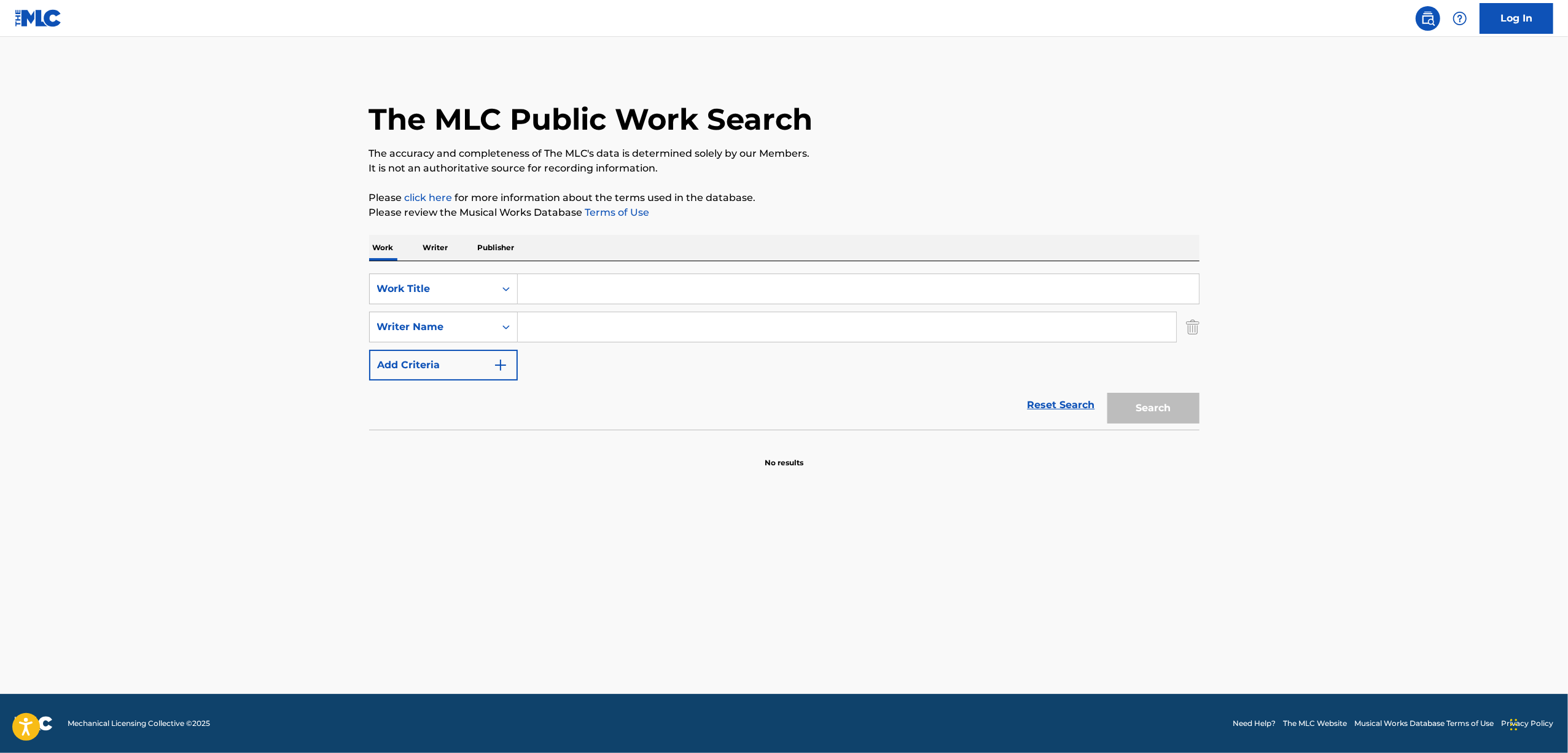
click at [577, 278] on input "Search Form" at bounding box center [859, 289] width 682 height 29
paste input "ZAP!!!"
type input "ZAP!!!"
drag, startPoint x: 1145, startPoint y: 403, endPoint x: 1153, endPoint y: 394, distance: 12.0
click at [1153, 394] on button "Search" at bounding box center [1153, 408] width 92 height 31
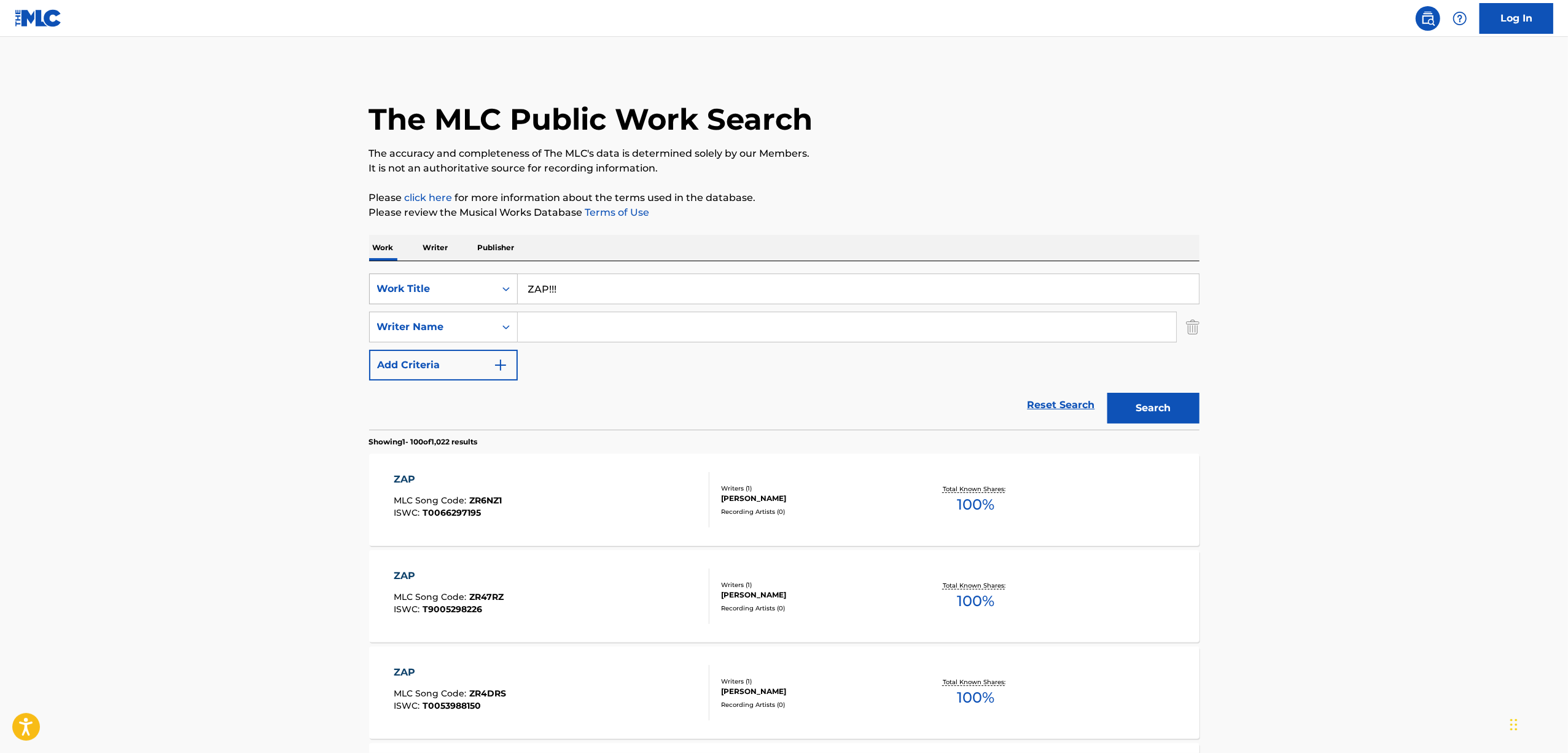
click at [510, 290] on icon "Search Form" at bounding box center [506, 289] width 12 height 12
click at [464, 356] on div "Writer IPI" at bounding box center [444, 350] width 148 height 31
click at [553, 292] on input "Search Form" at bounding box center [859, 289] width 682 height 29
paste input "01266675908"
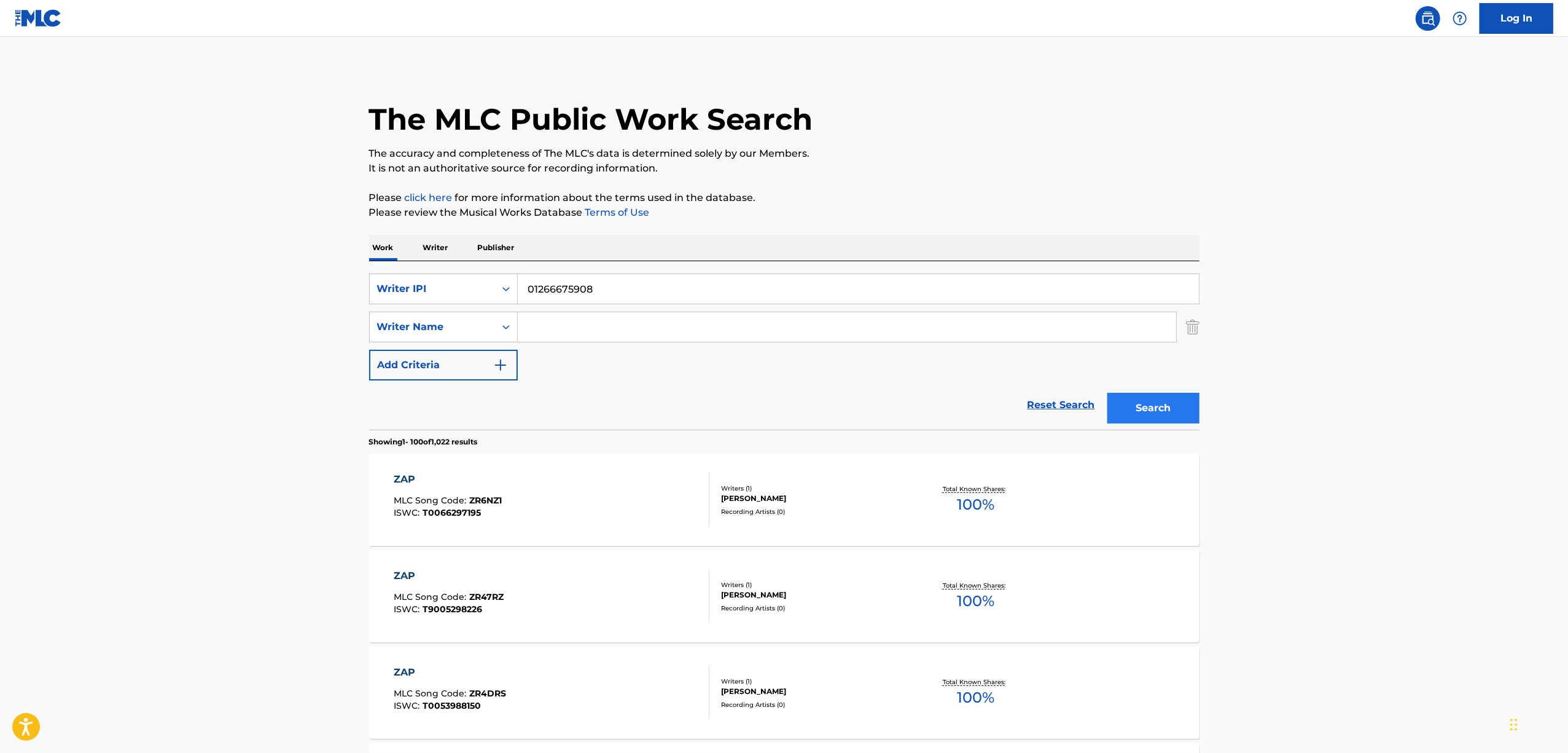
type input "01266675908"
click at [1154, 400] on button "Search" at bounding box center [1153, 408] width 92 height 31
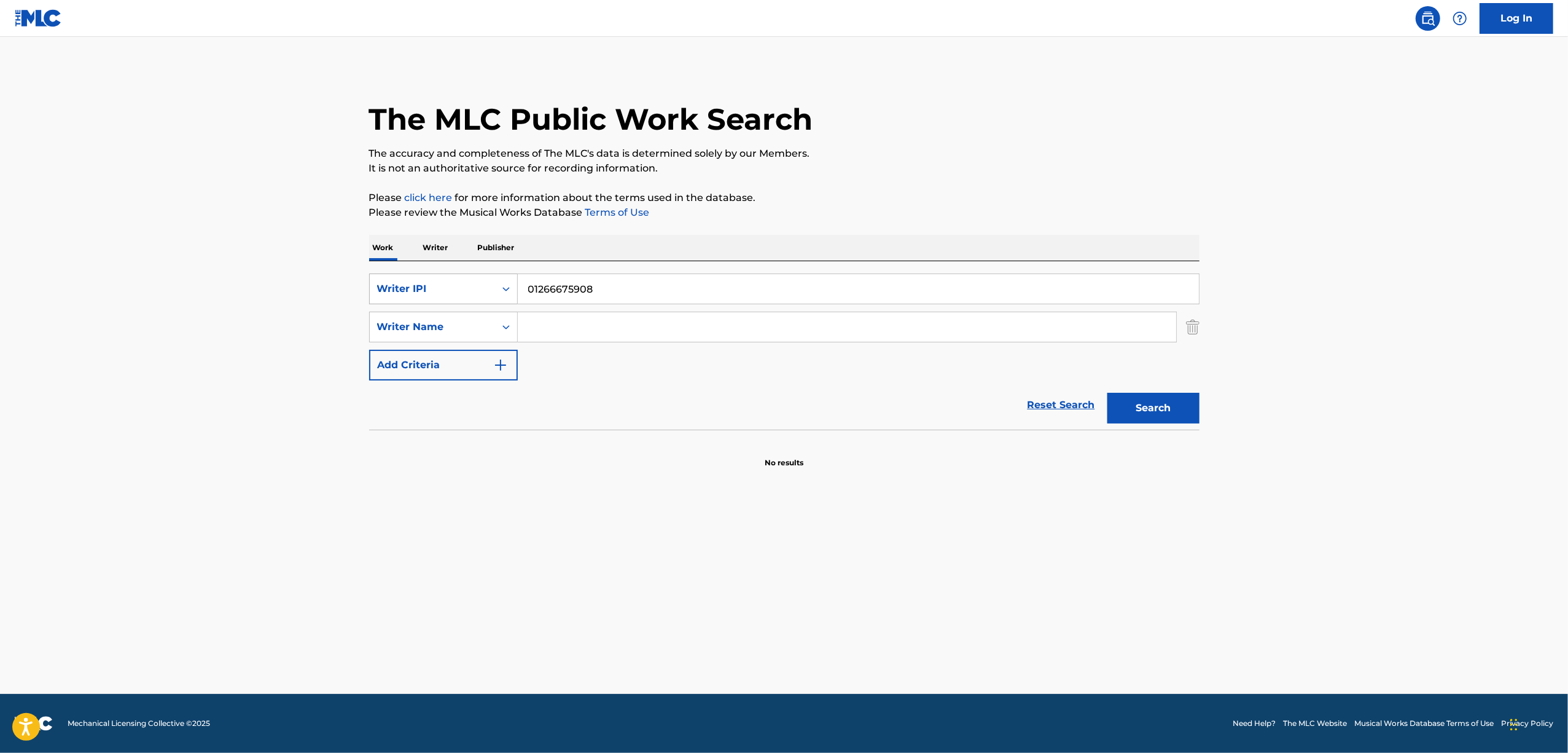
click at [508, 288] on icon "Search Form" at bounding box center [506, 289] width 12 height 12
click at [456, 246] on div "Work Writer Publisher" at bounding box center [784, 247] width 831 height 26
click at [441, 250] on p "Writer" at bounding box center [436, 247] width 32 height 26
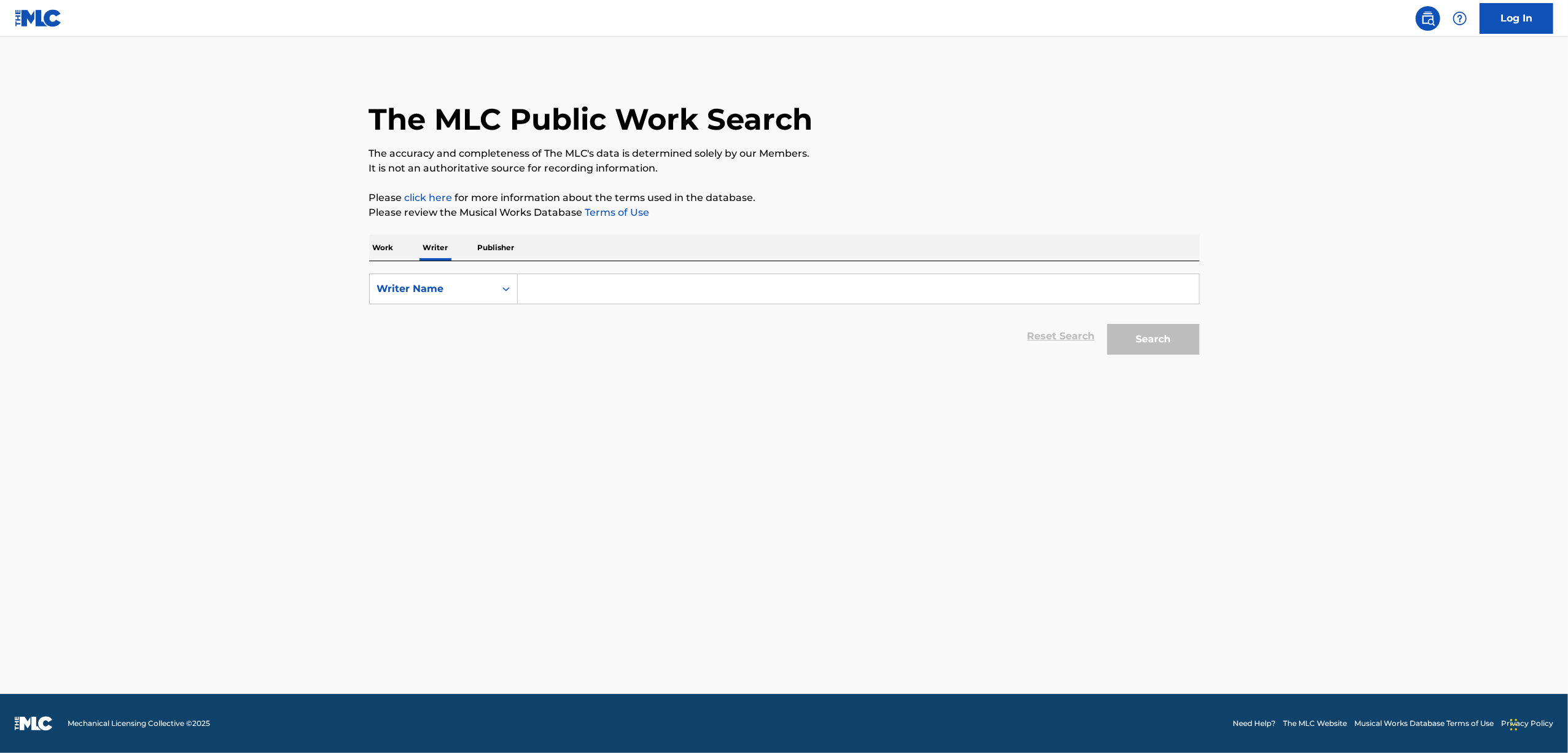
click at [525, 295] on input "Search Form" at bounding box center [859, 289] width 682 height 29
paste input "ICHIRO"
type input "ICHIRO"
click at [1145, 334] on button "Search" at bounding box center [1153, 339] width 92 height 31
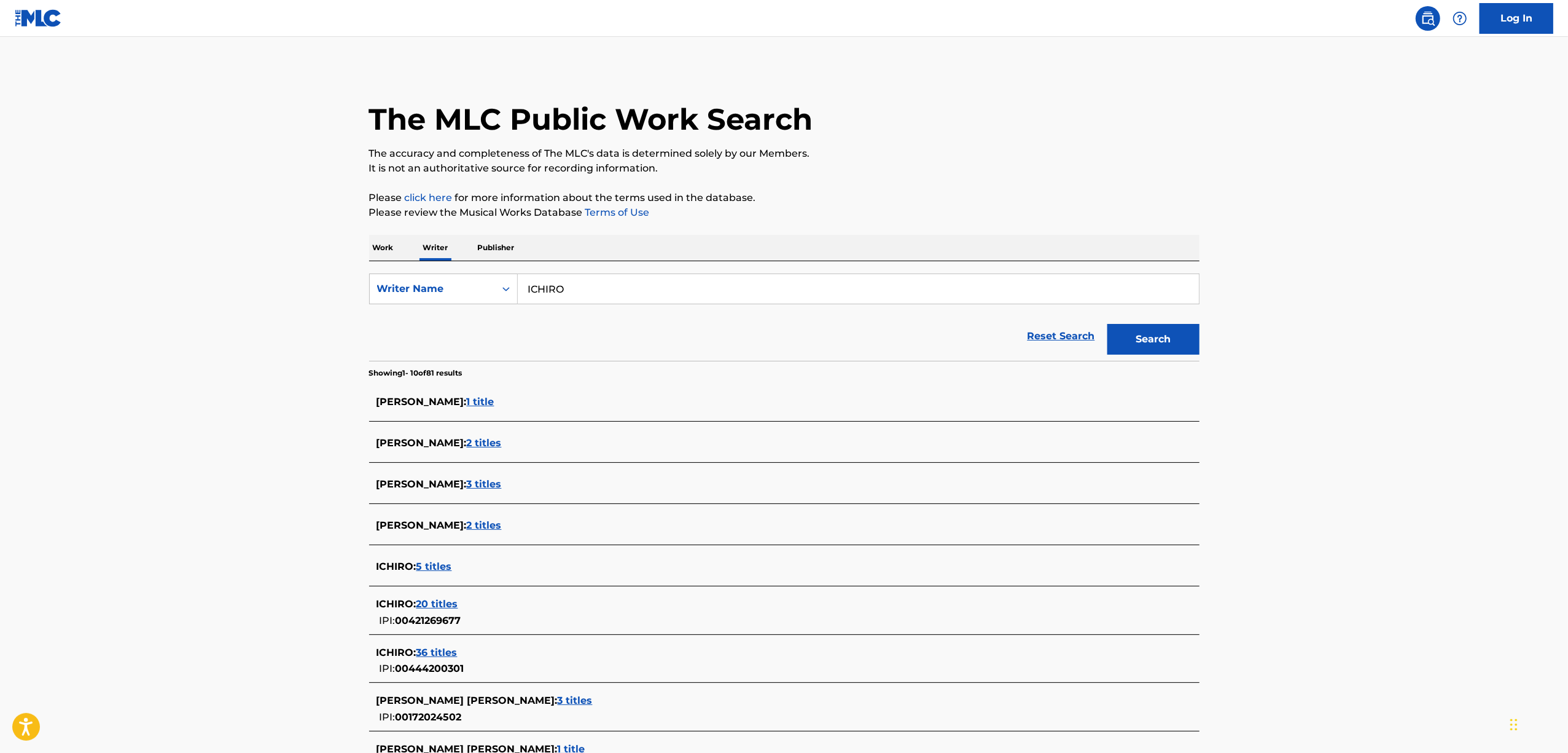
drag, startPoint x: 382, startPoint y: 247, endPoint x: 408, endPoint y: 258, distance: 28.2
click at [384, 247] on p "Work" at bounding box center [383, 247] width 29 height 26
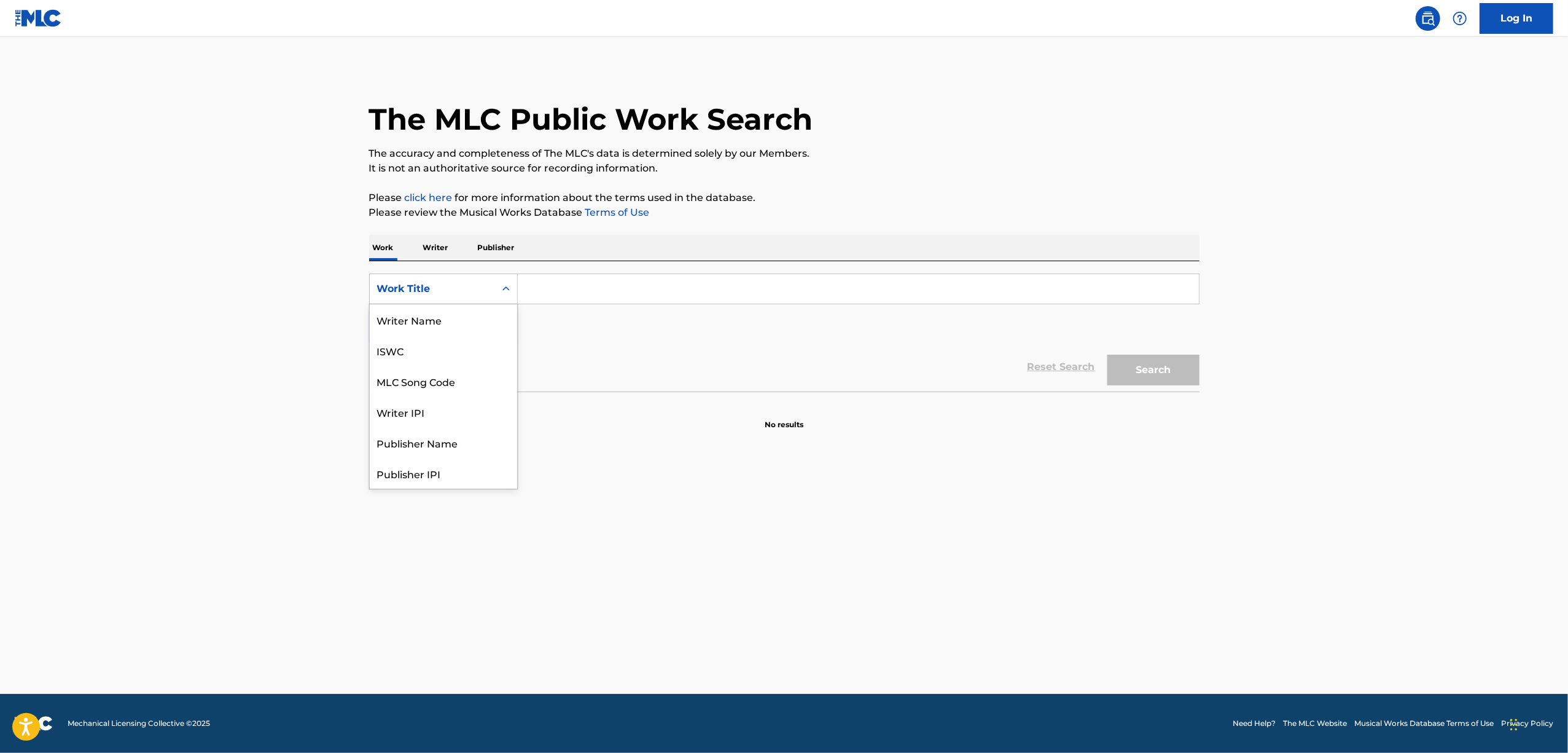
click at [505, 286] on icon "Search Form" at bounding box center [506, 289] width 12 height 12
click at [471, 348] on div "Writer IPI" at bounding box center [444, 350] width 148 height 31
click at [590, 291] on input "Search Form" at bounding box center [859, 289] width 682 height 29
paste input "01266675908"
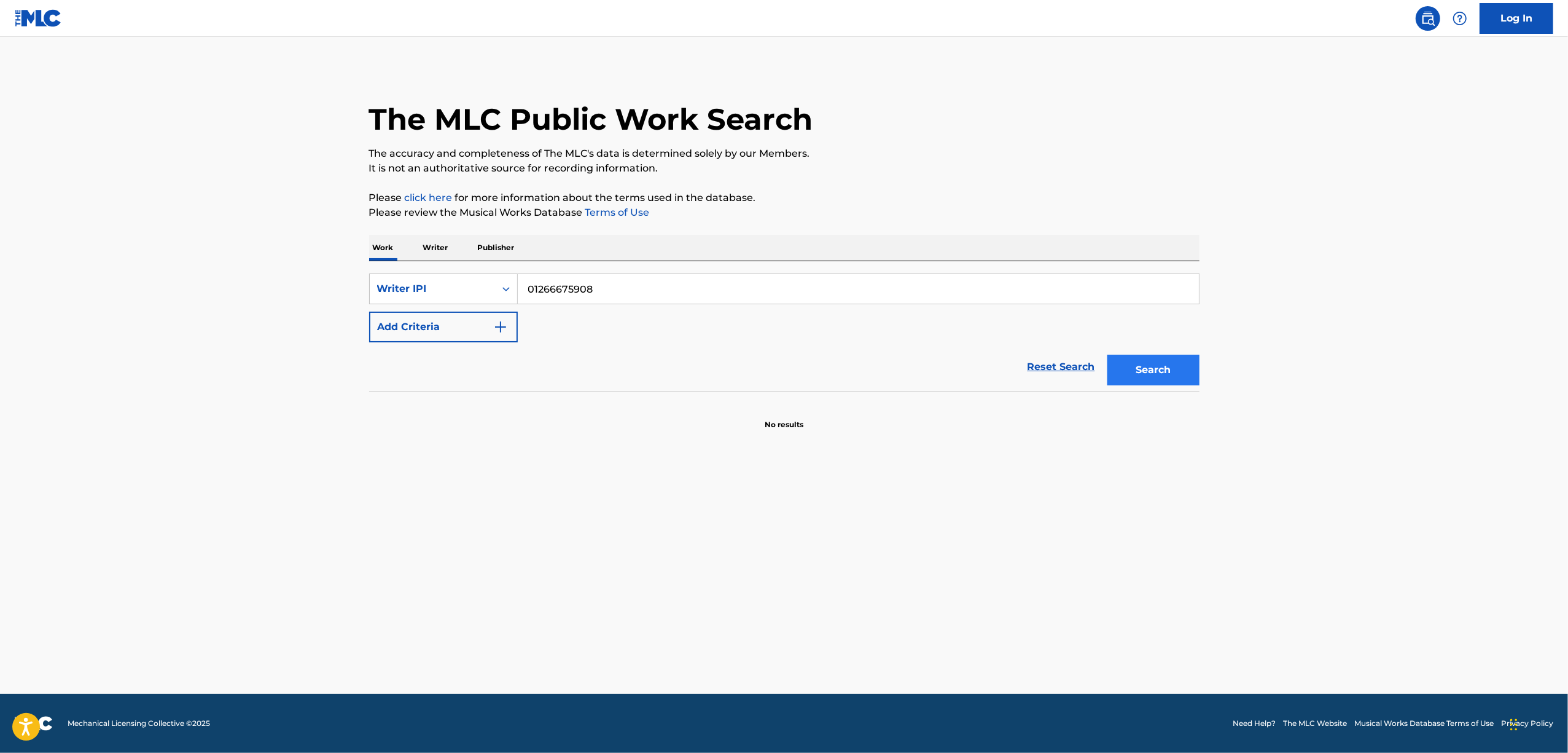
type input "01266675908"
click at [1154, 362] on button "Search" at bounding box center [1153, 370] width 92 height 31
click at [437, 249] on p "Writer" at bounding box center [436, 247] width 32 height 26
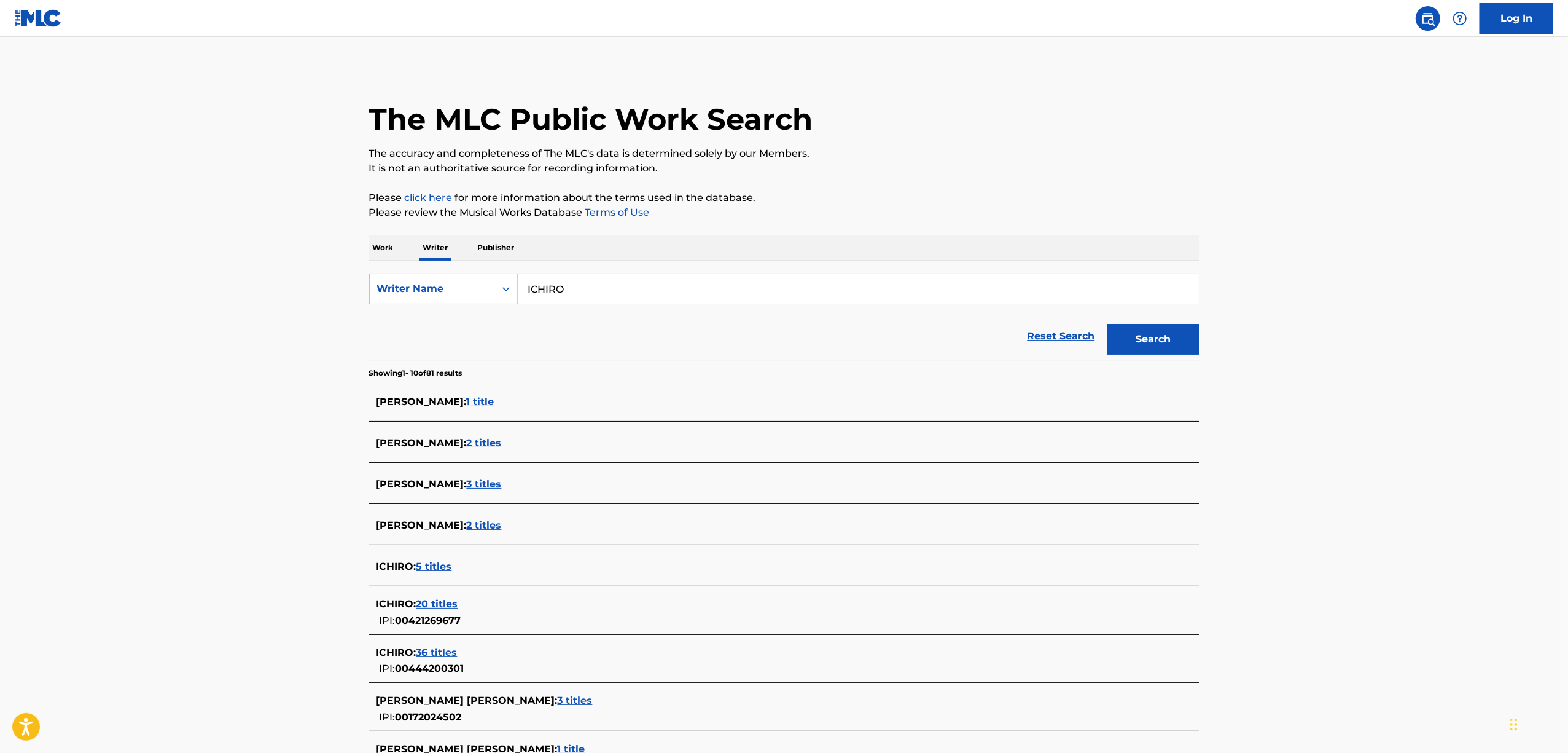
click at [446, 567] on span "5 titles" at bounding box center [434, 566] width 36 height 12
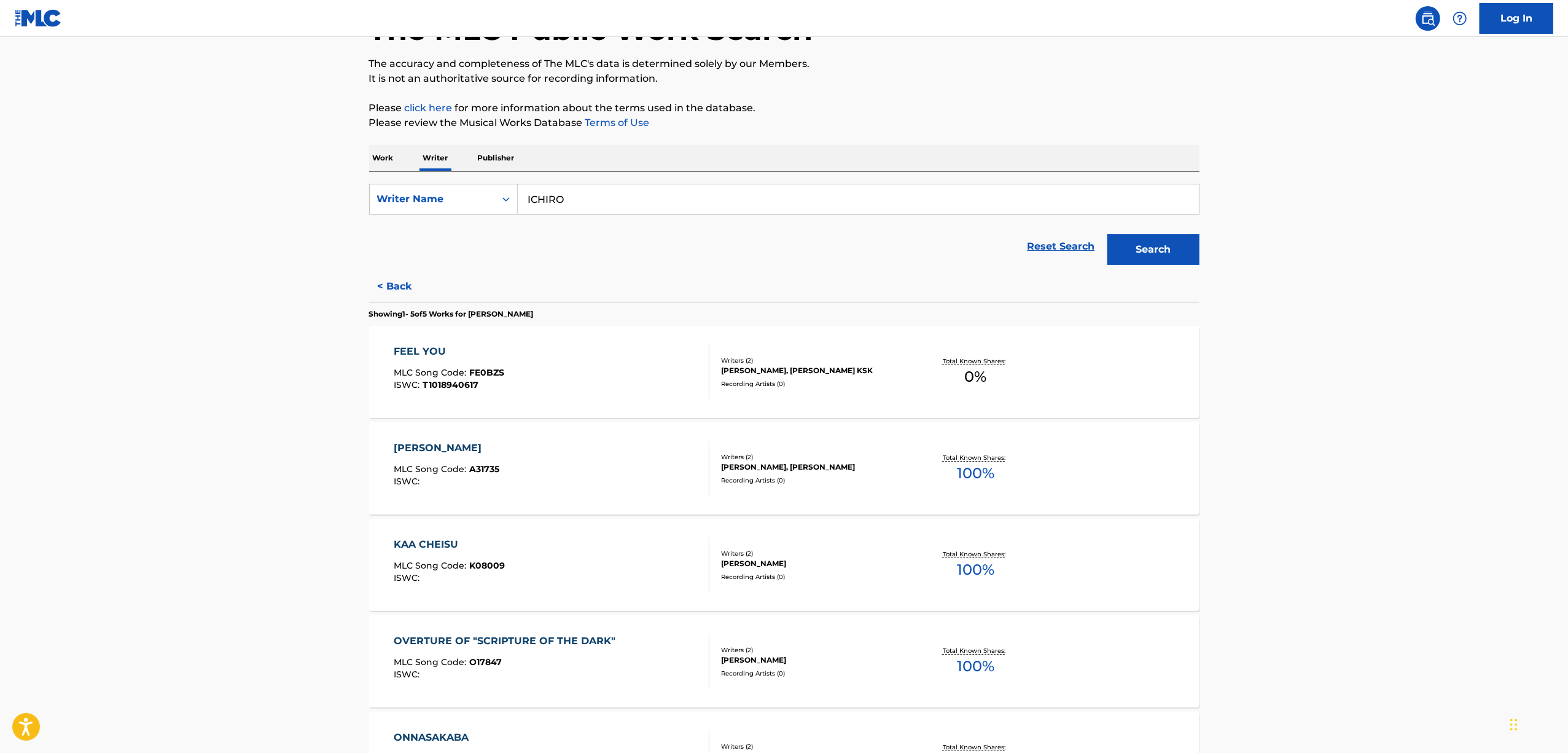
scroll to position [264, 0]
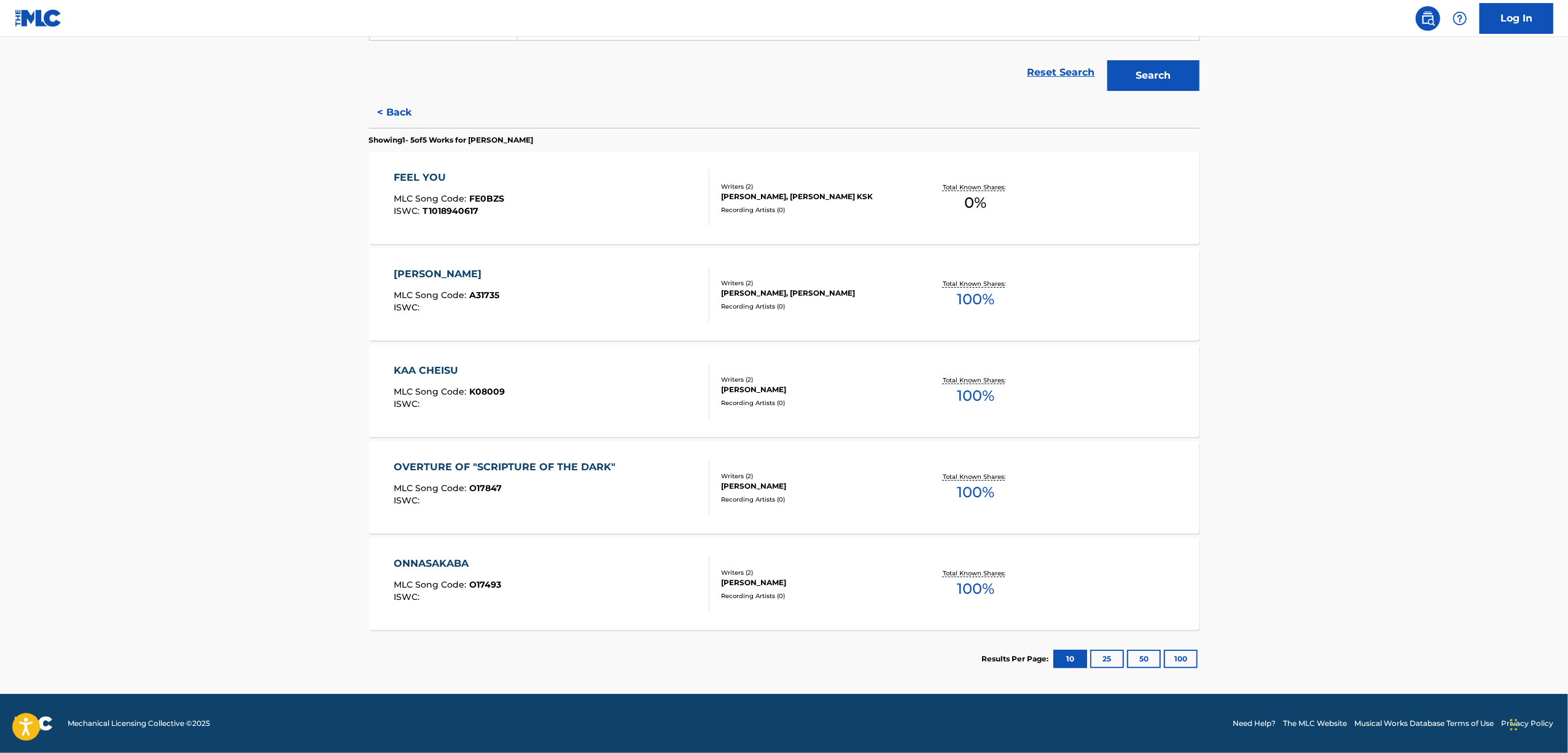
click at [455, 175] on div "FEEL YOU" at bounding box center [449, 177] width 111 height 15
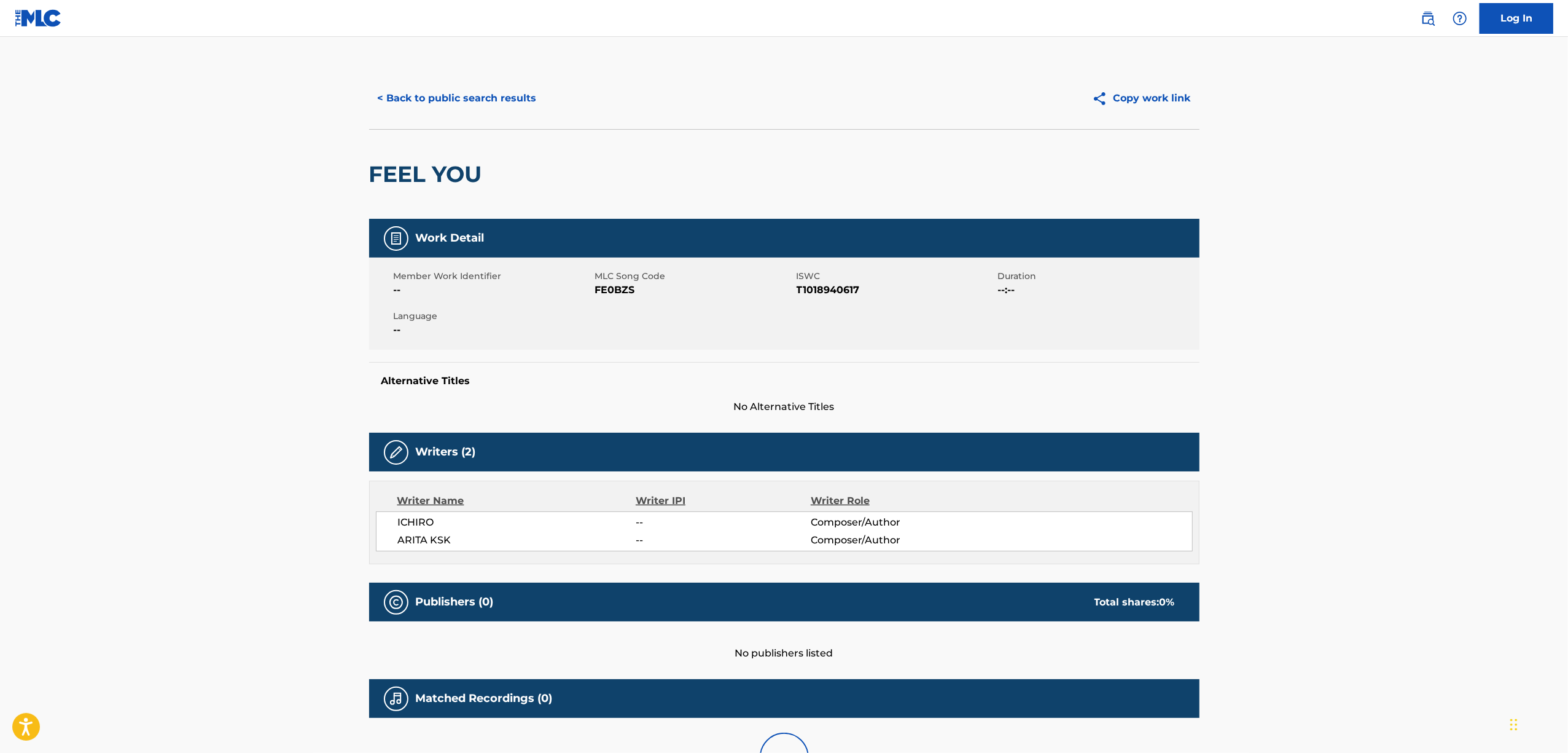
click at [434, 177] on h2 "FEEL YOU" at bounding box center [429, 174] width 119 height 28
click at [469, 97] on button "< Back to public search results" at bounding box center [457, 98] width 176 height 31
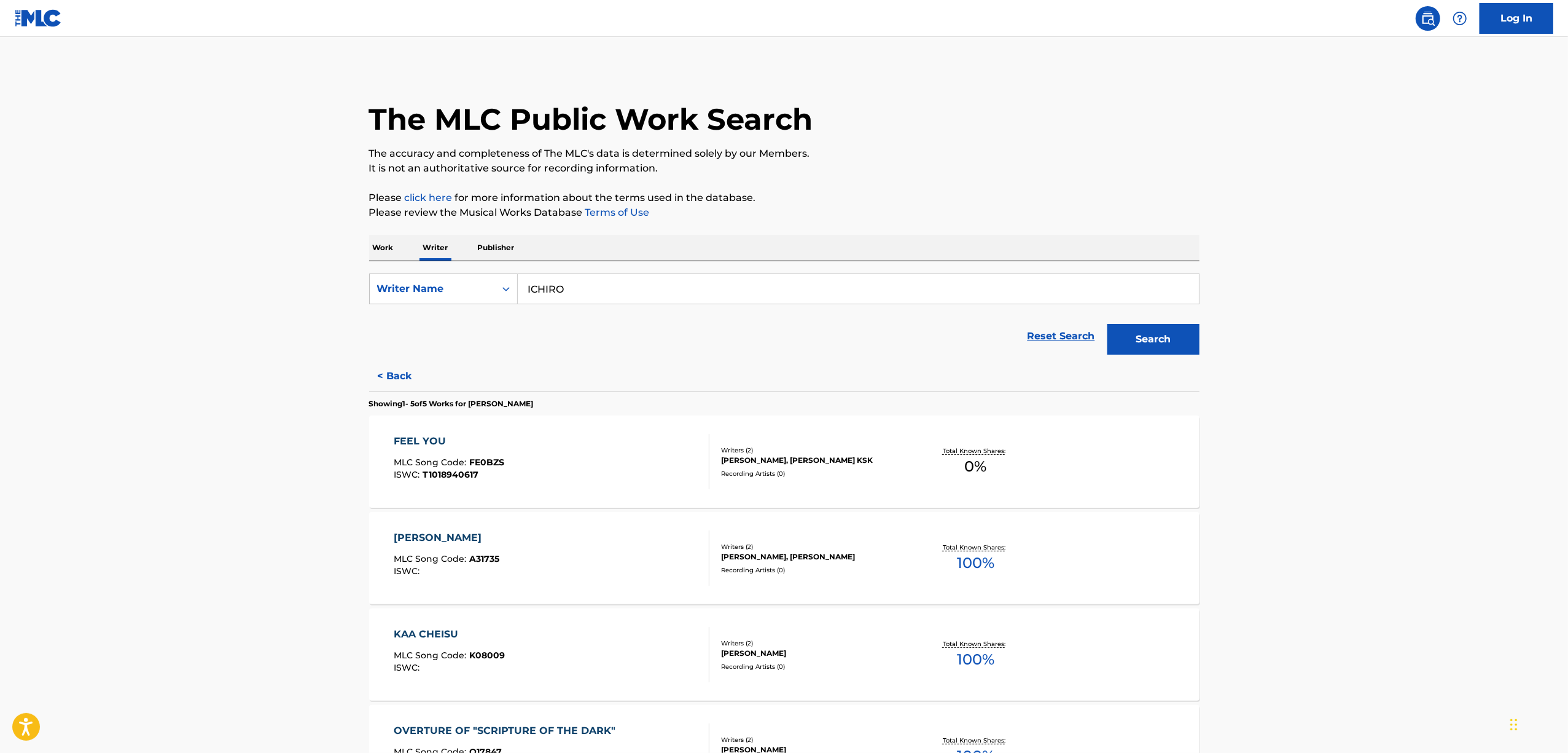
click at [462, 538] on div "[PERSON_NAME]" at bounding box center [447, 537] width 106 height 15
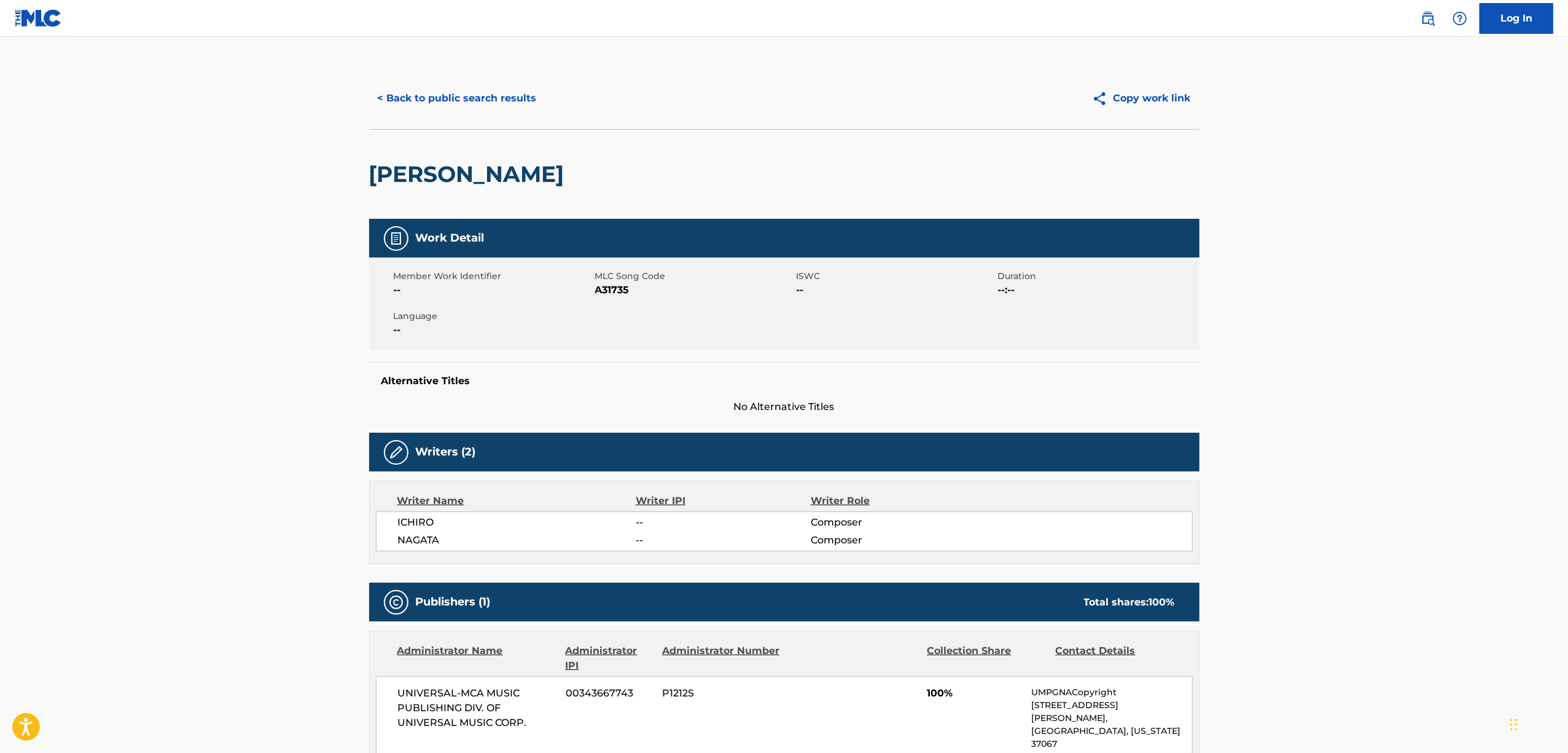
click at [484, 182] on h2 "[PERSON_NAME]" at bounding box center [470, 174] width 202 height 28
click at [428, 94] on button "< Back to public search results" at bounding box center [457, 98] width 176 height 31
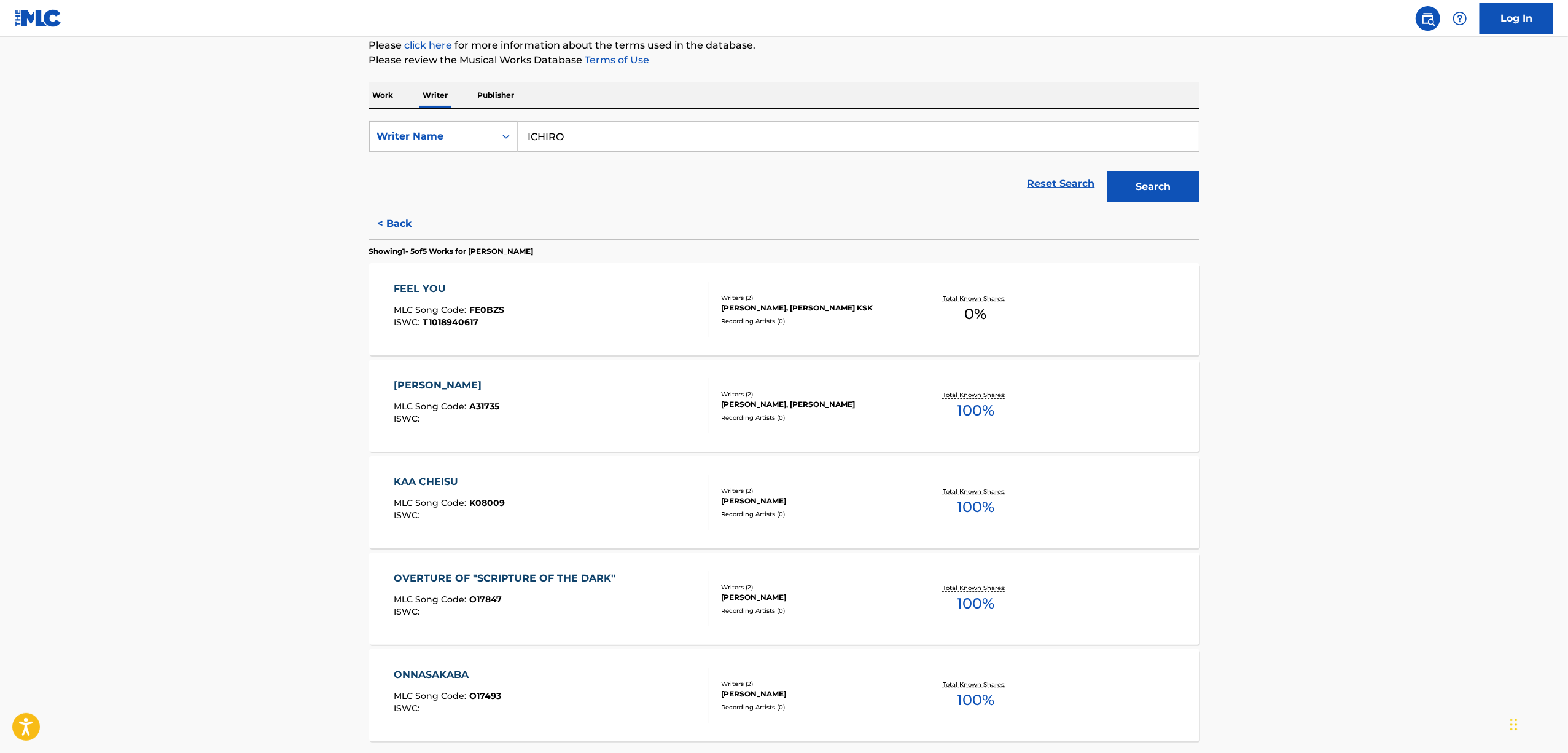
scroll to position [163, 0]
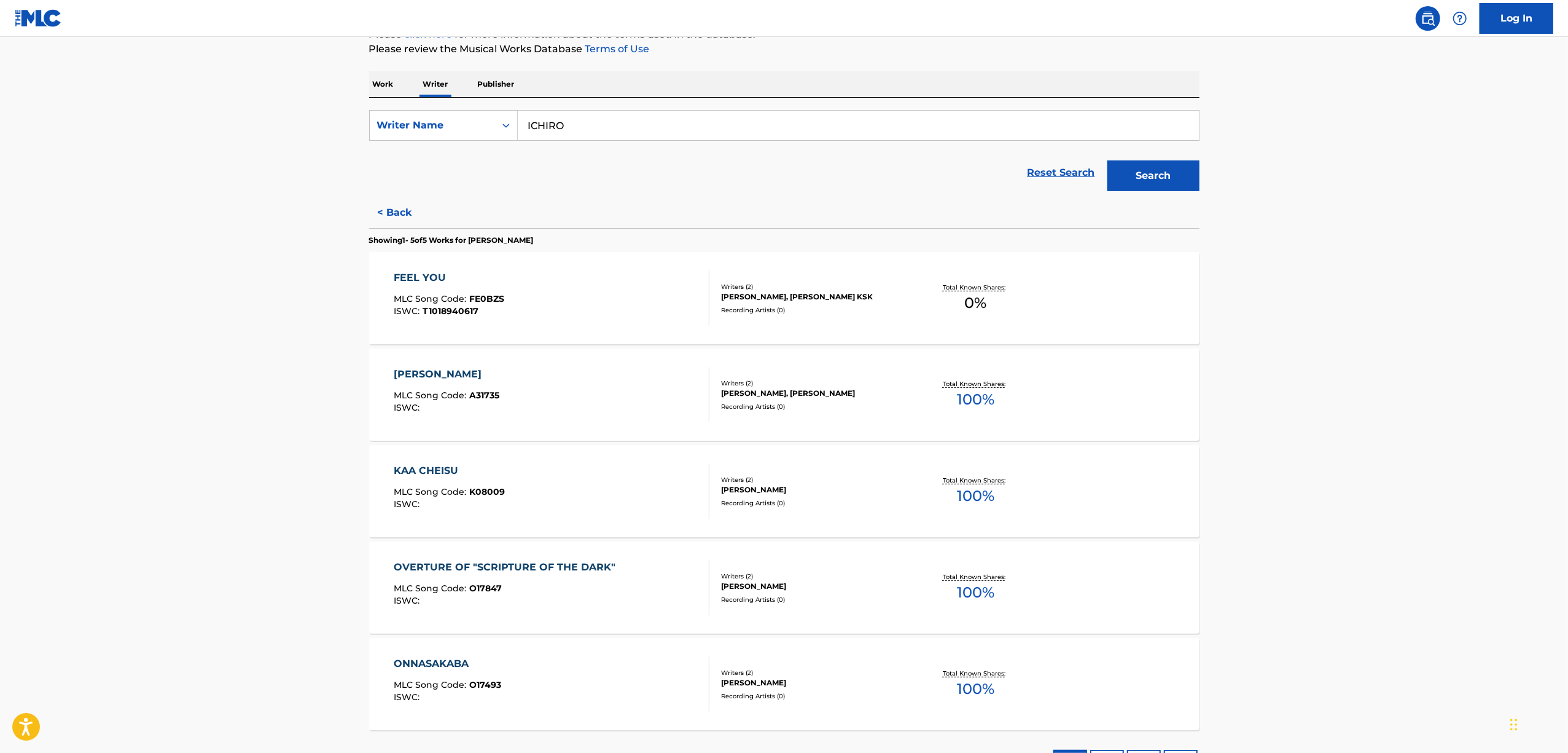
click at [403, 467] on div "KAA CHEISU" at bounding box center [450, 470] width 111 height 15
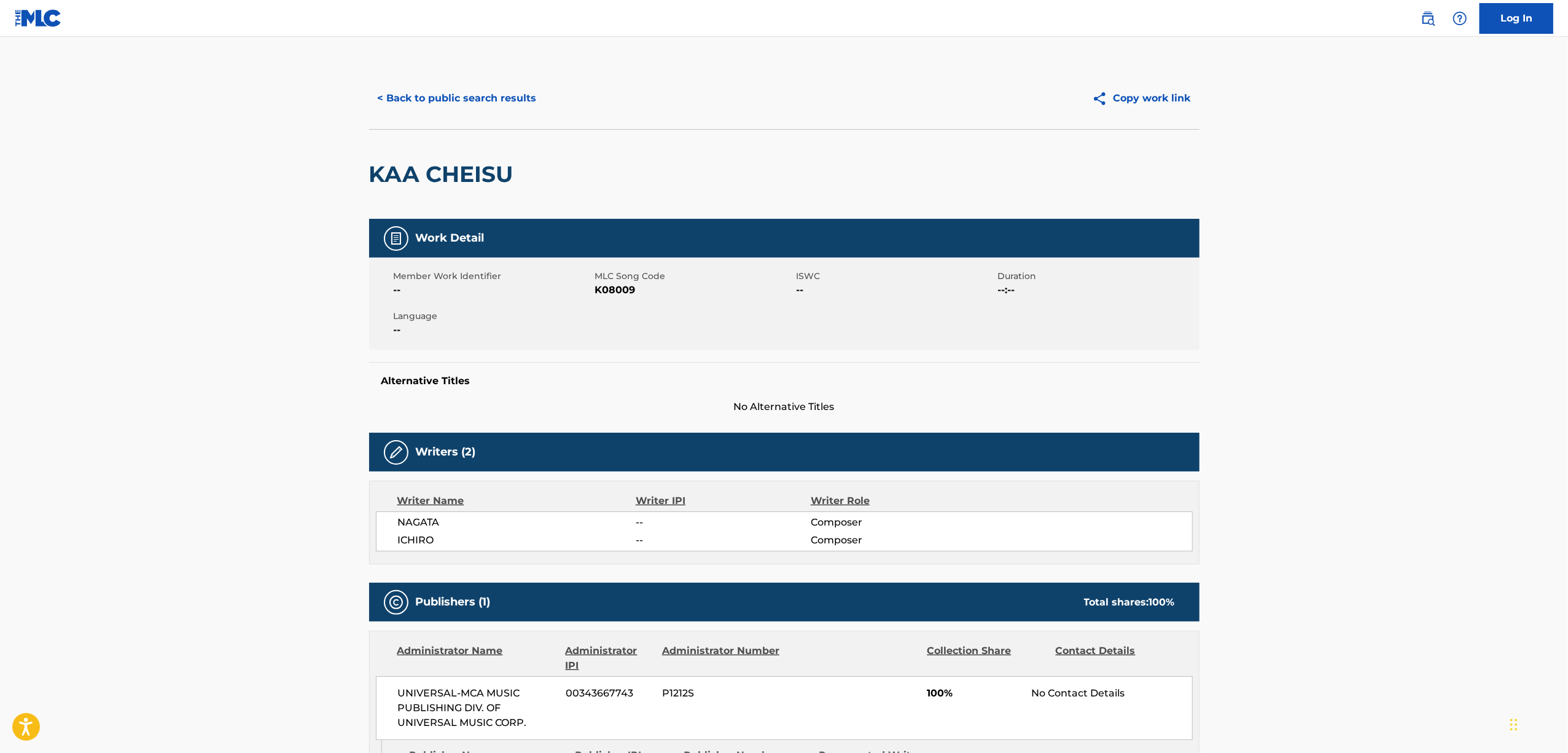
click at [406, 177] on h2 "KAA CHEISU" at bounding box center [444, 174] width 151 height 28
click at [447, 179] on h2 "KAA CHEISU" at bounding box center [444, 174] width 151 height 28
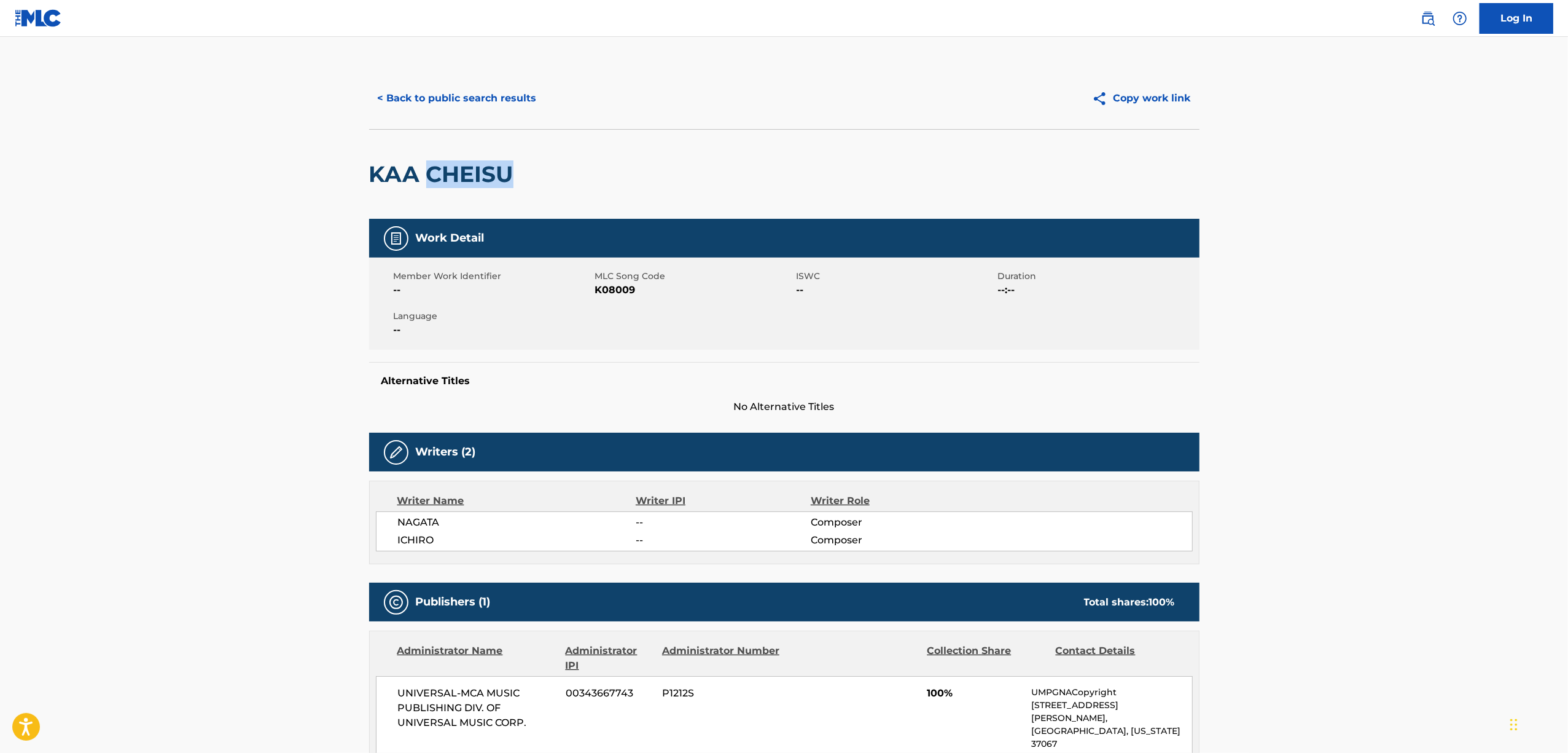
click at [447, 179] on h2 "KAA CHEISU" at bounding box center [444, 174] width 151 height 28
click at [421, 94] on button "< Back to public search results" at bounding box center [457, 98] width 176 height 31
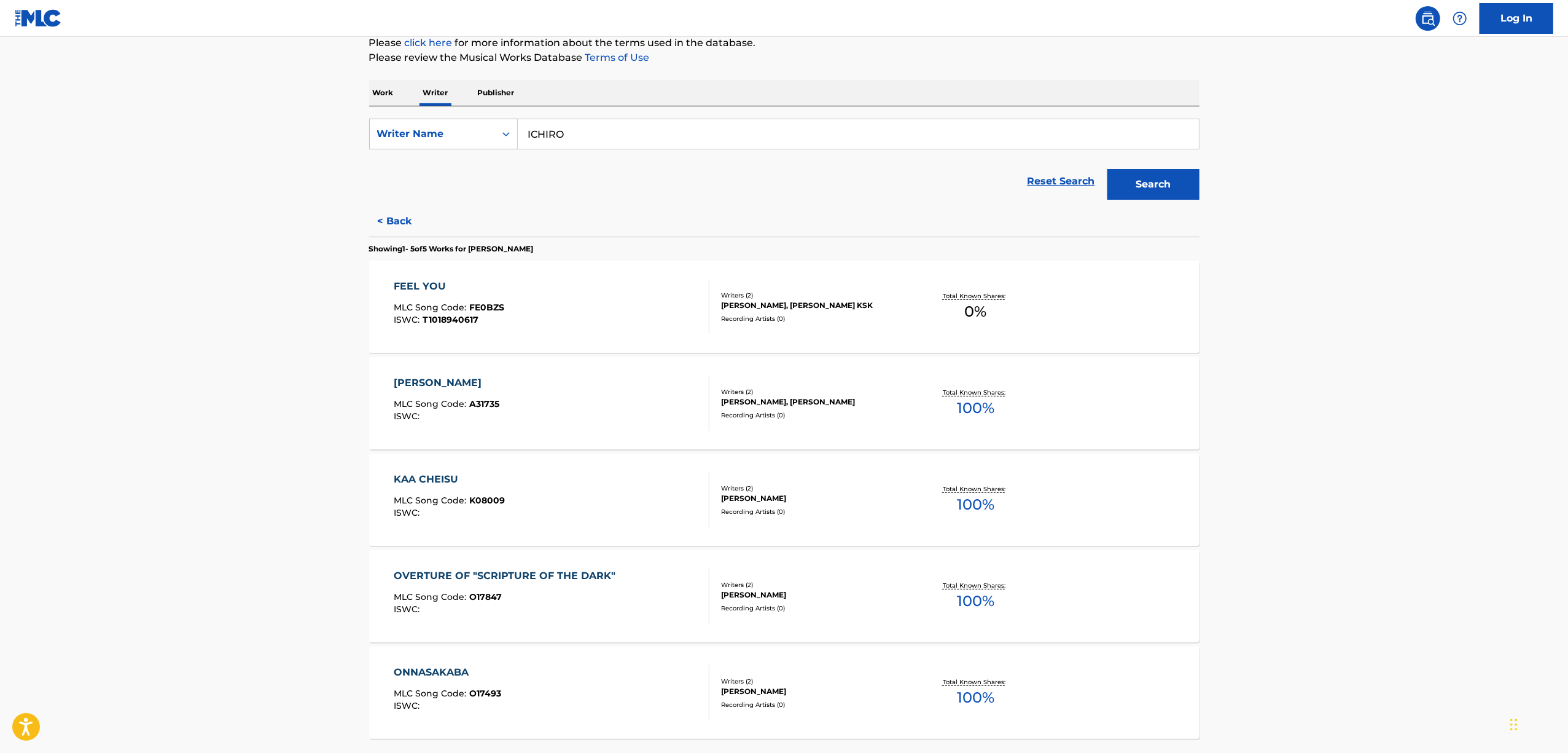
scroll to position [264, 0]
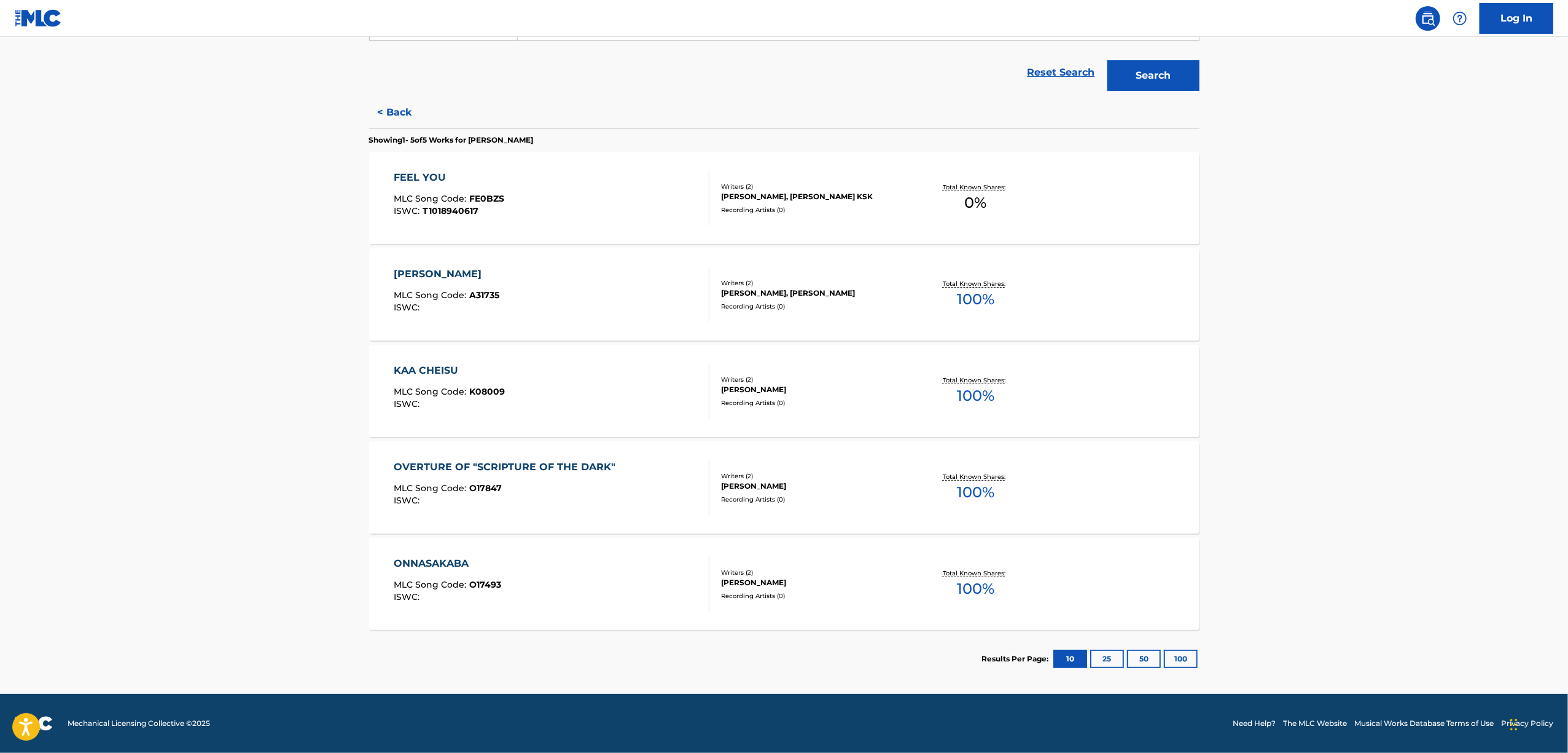
click at [415, 472] on div "OVERTURE OF "SCRIPTURE OF THE DARK"" at bounding box center [508, 467] width 228 height 15
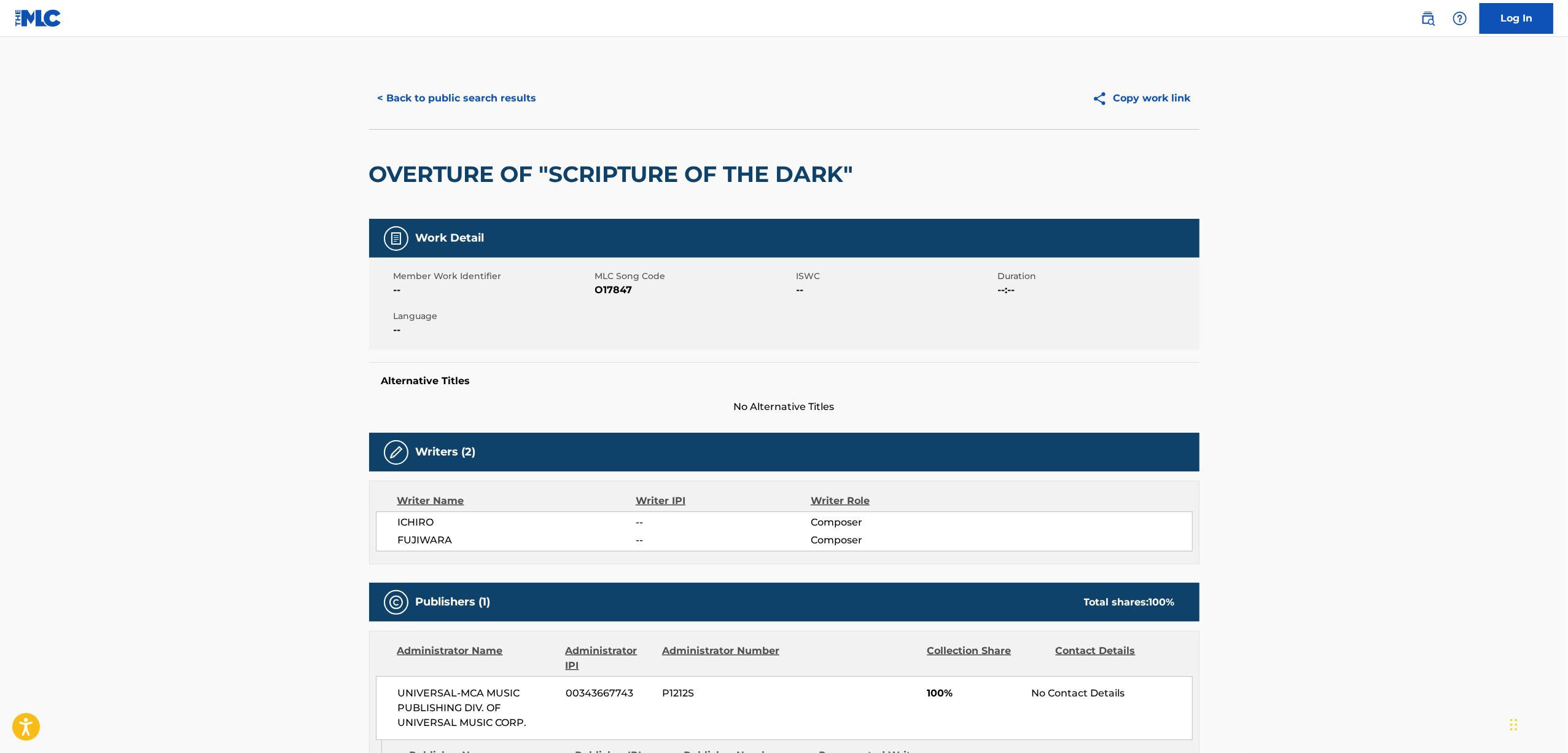
click at [526, 169] on h2 "OVERTURE OF "SCRIPTURE OF THE DARK"" at bounding box center [614, 174] width 491 height 28
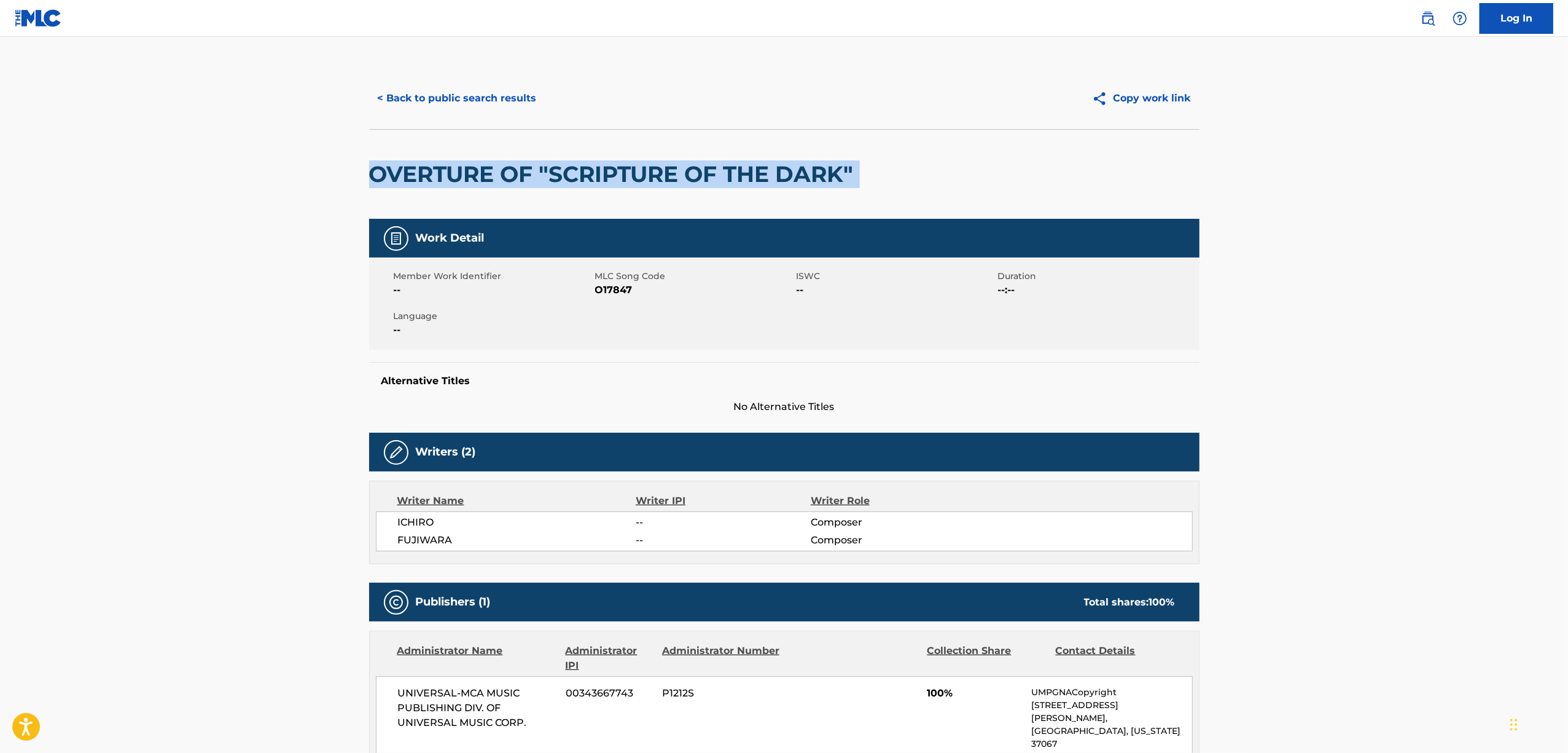
click at [526, 169] on h2 "OVERTURE OF "SCRIPTURE OF THE DARK"" at bounding box center [614, 174] width 491 height 28
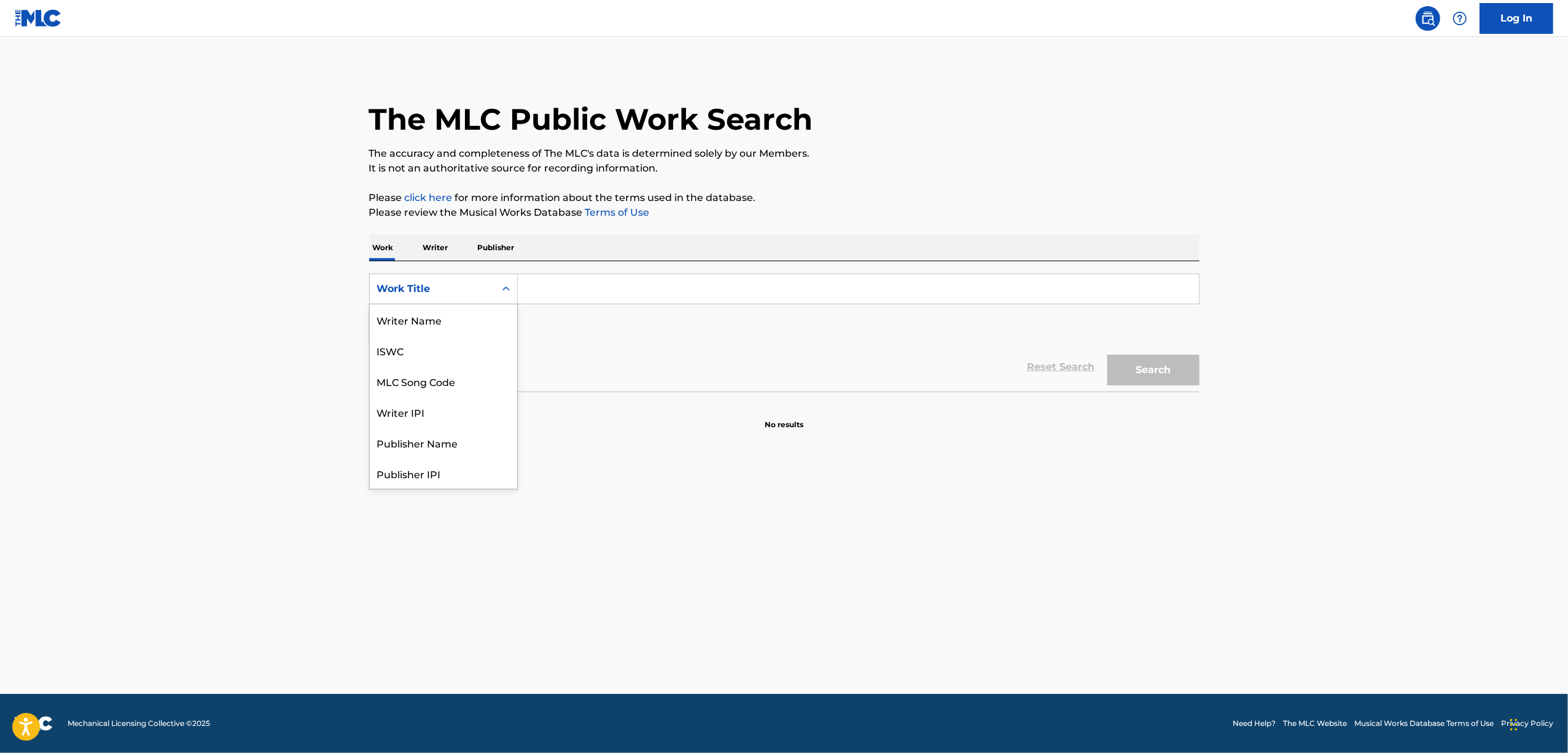
click at [504, 290] on icon "Search Form" at bounding box center [506, 288] width 8 height 5
click at [406, 346] on div "ISWC" at bounding box center [444, 350] width 148 height 31
drag, startPoint x: 463, startPoint y: 316, endPoint x: 566, endPoint y: 281, distance: 108.8
click at [566, 281] on input "Search Form" at bounding box center [859, 289] width 682 height 29
paste input "T3294389398"
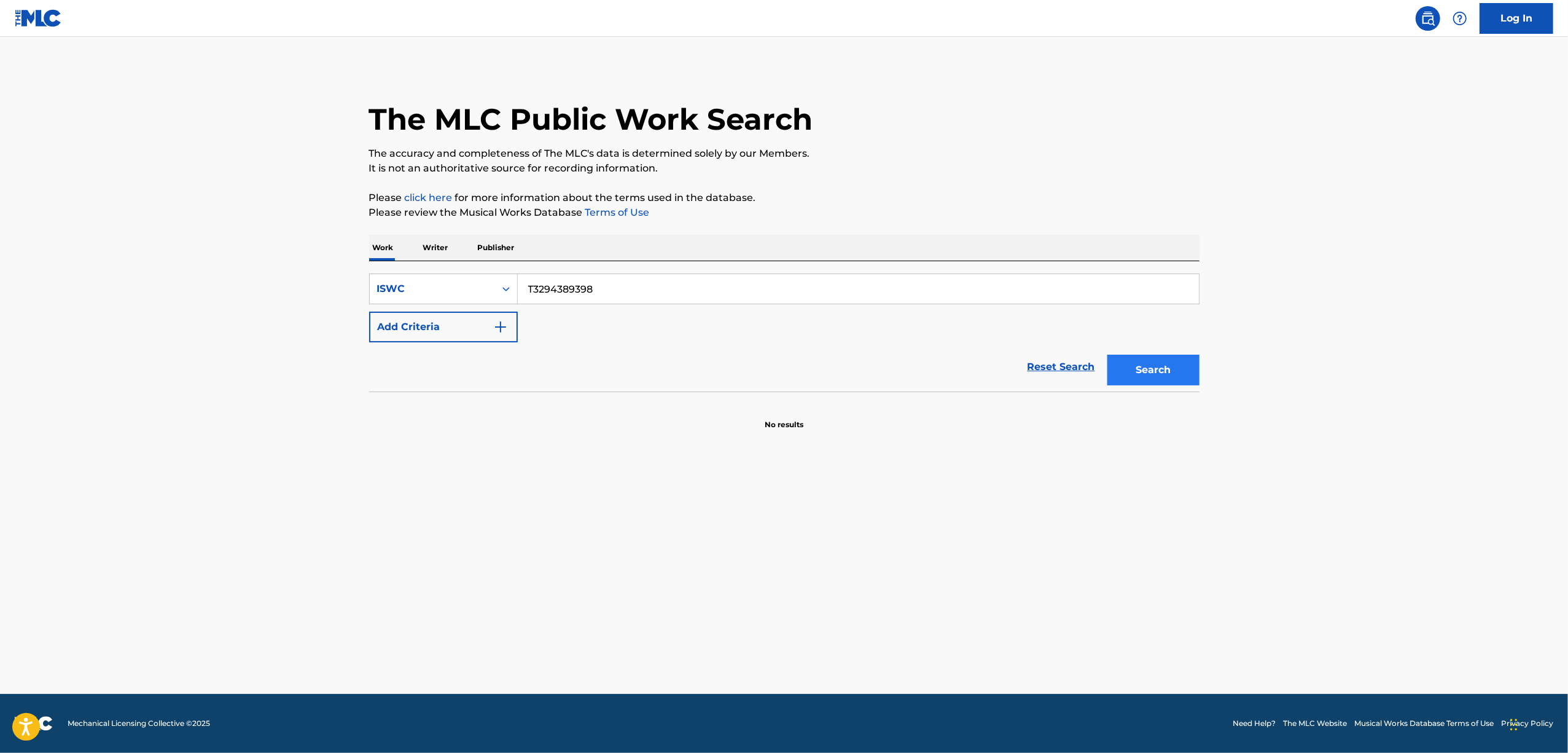
type input "T3294389398"
click at [1155, 380] on button "Search" at bounding box center [1153, 370] width 92 height 31
click at [500, 286] on icon "Search Form" at bounding box center [506, 289] width 12 height 12
click at [480, 317] on div "Work Title" at bounding box center [444, 319] width 148 height 31
click at [550, 300] on input "Search Form" at bounding box center [859, 289] width 682 height 29
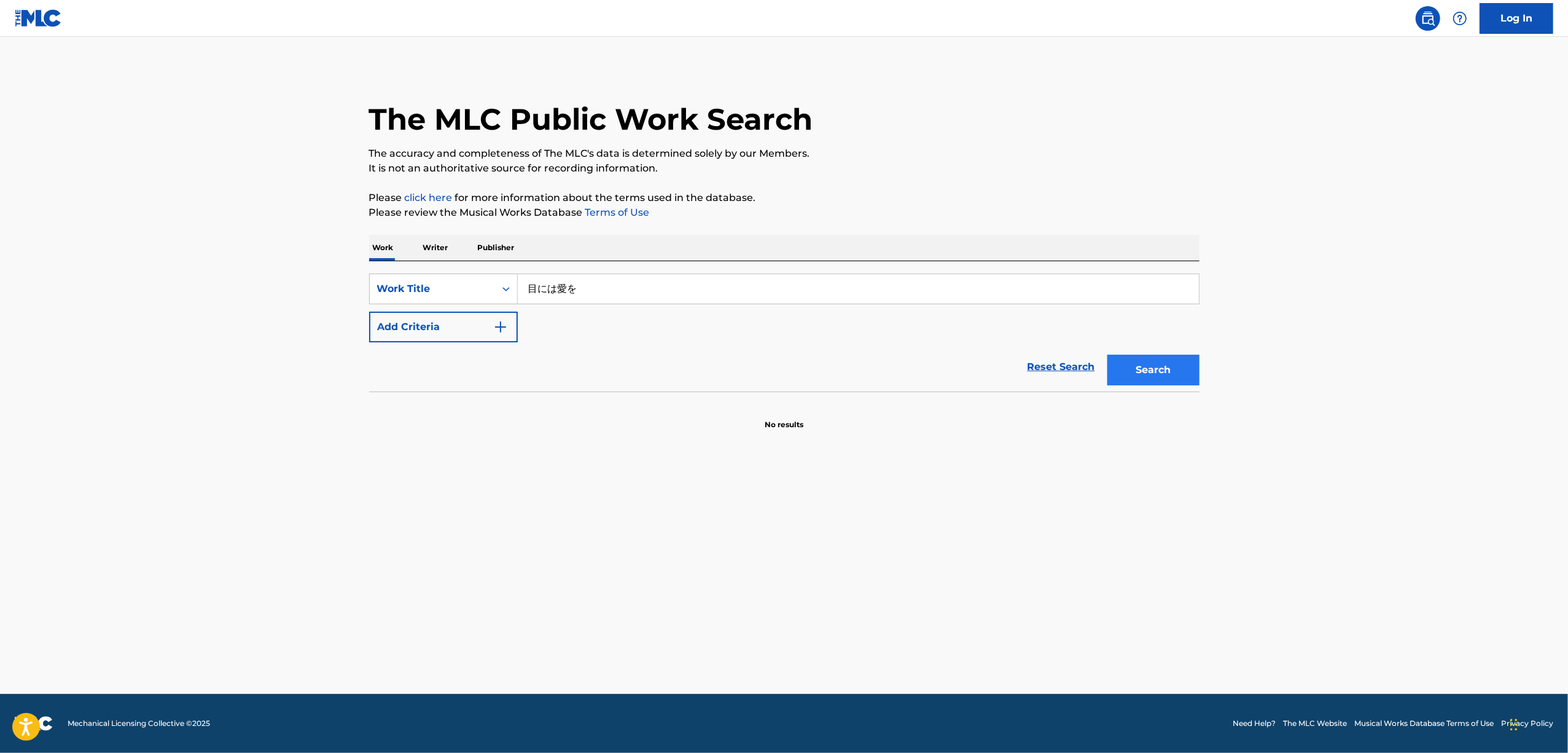
type input "目には愛を"
click at [1145, 362] on button "Search" at bounding box center [1153, 370] width 92 height 31
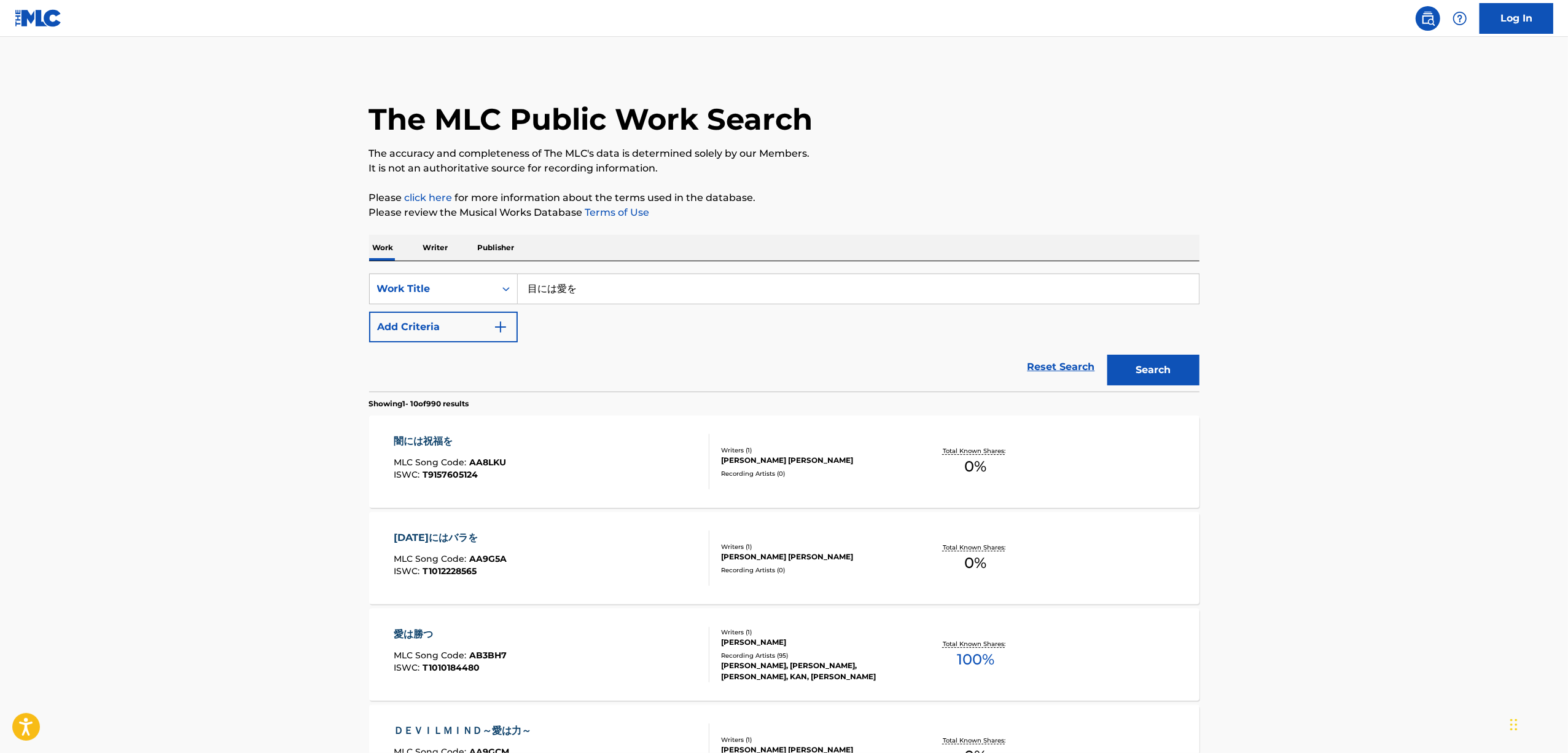
click at [197, 514] on main "The MLC Public Work Search The accuracy and completeness of The MLC's data is d…" at bounding box center [784, 741] width 1568 height 1409
click at [1349, 485] on main "The MLC Public Work Search The accuracy and completeness of The MLC's data is d…" at bounding box center [784, 741] width 1568 height 1409
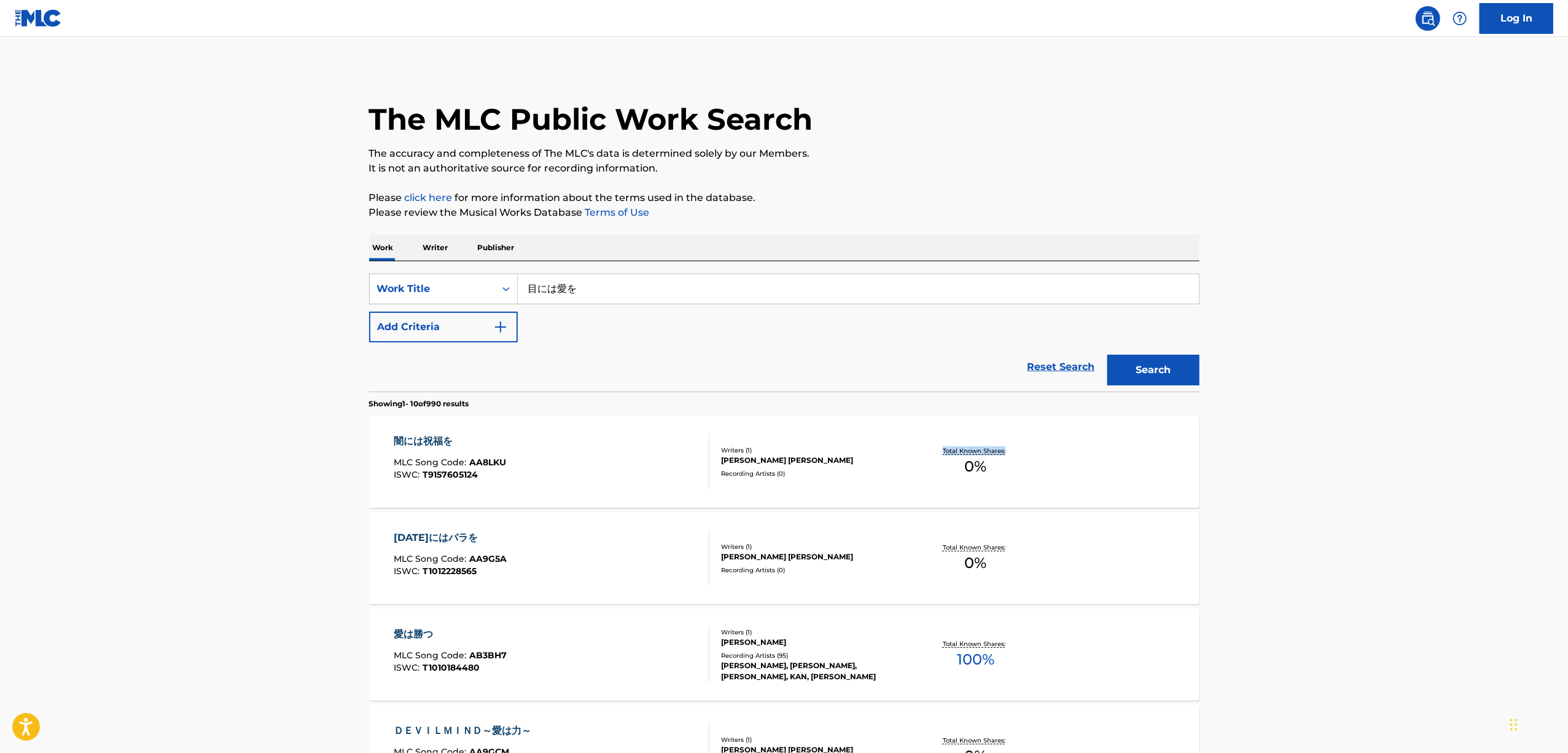
click at [1349, 485] on main "The MLC Public Work Search The accuracy and completeness of The MLC's data is d…" at bounding box center [784, 741] width 1568 height 1409
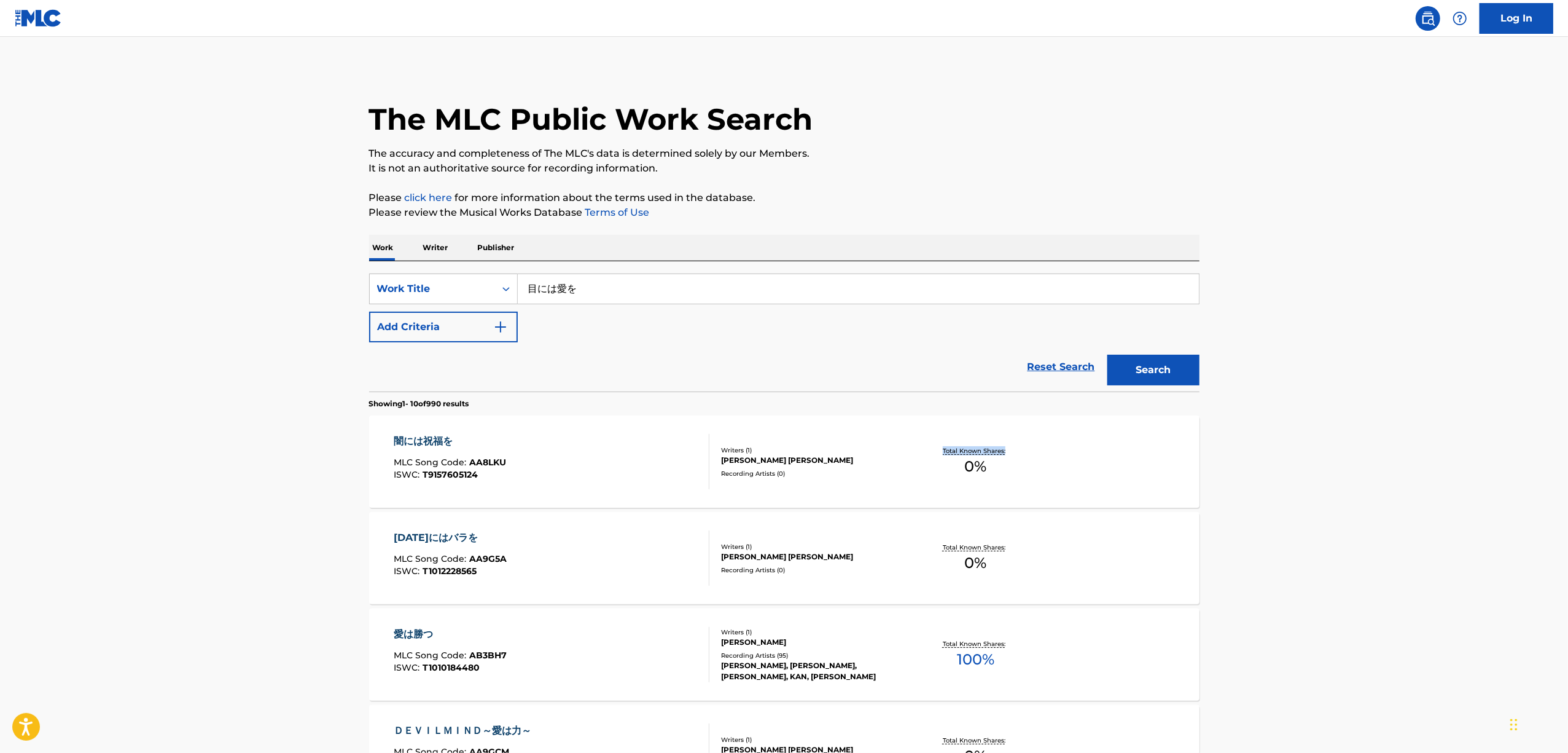
click at [1349, 485] on main "The MLC Public Work Search The accuracy and completeness of The MLC's data is d…" at bounding box center [784, 741] width 1568 height 1409
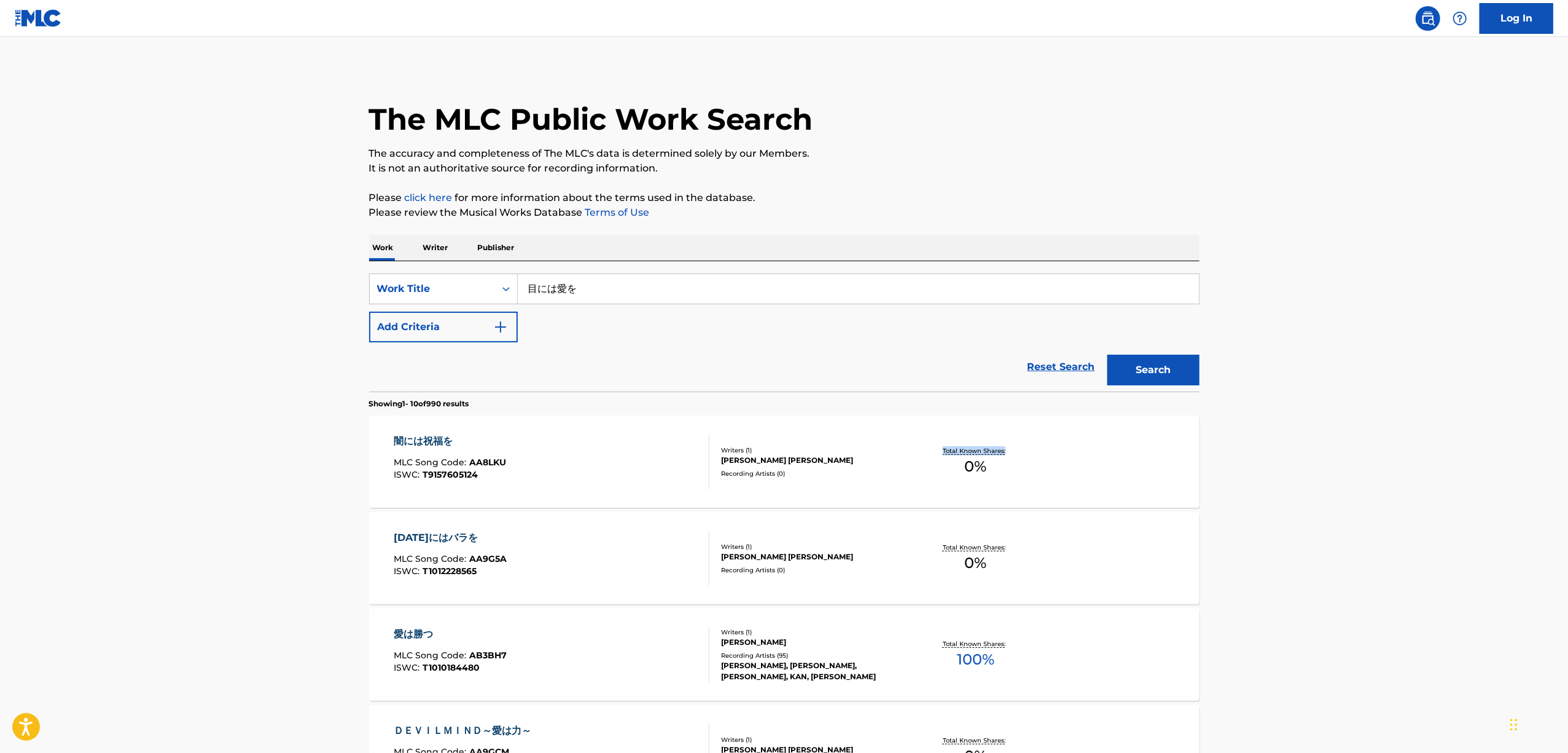
click at [1349, 485] on main "The MLC Public Work Search The accuracy and completeness of The MLC's data is d…" at bounding box center [784, 741] width 1568 height 1409
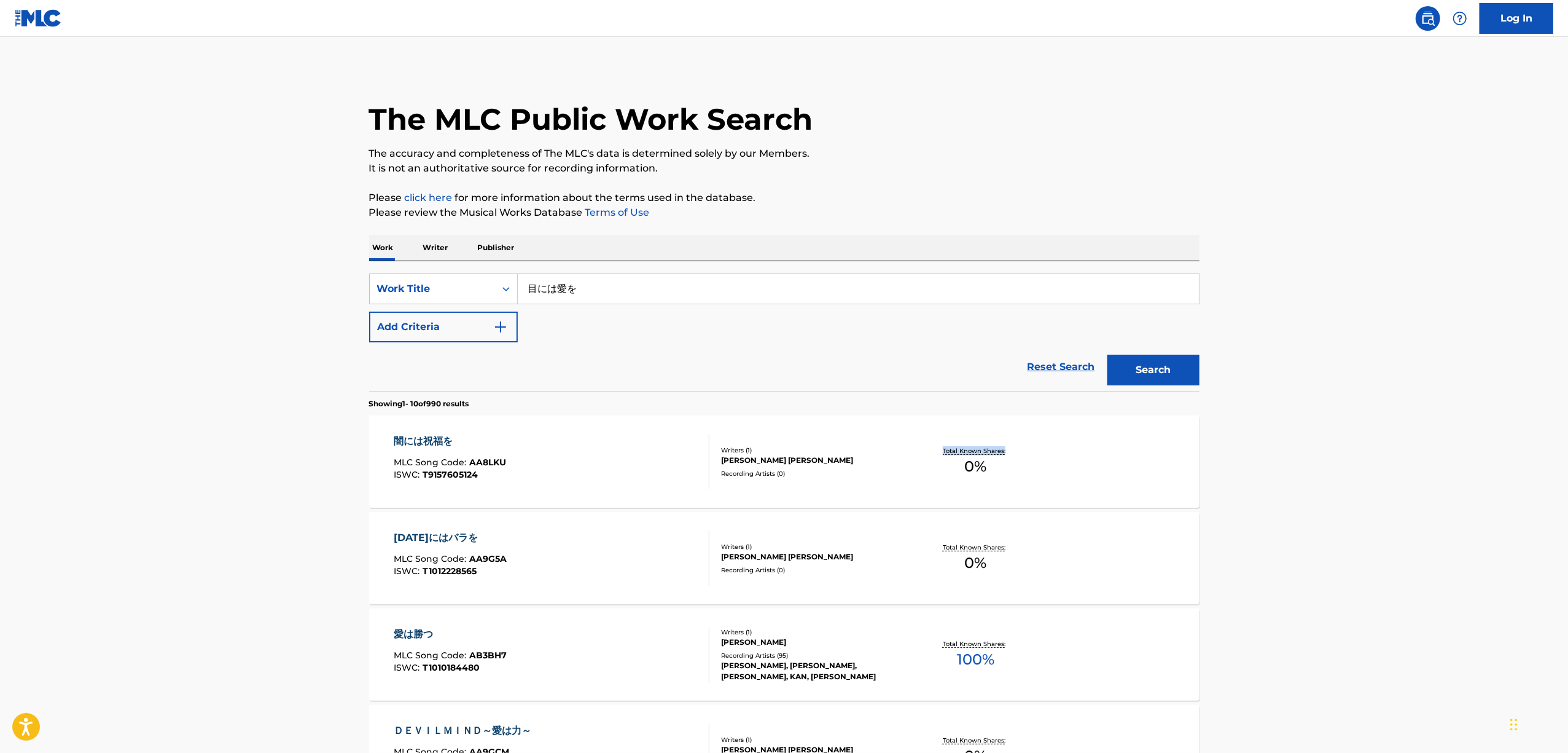
click at [1349, 485] on main "The MLC Public Work Search The accuracy and completeness of The MLC's data is d…" at bounding box center [784, 741] width 1568 height 1409
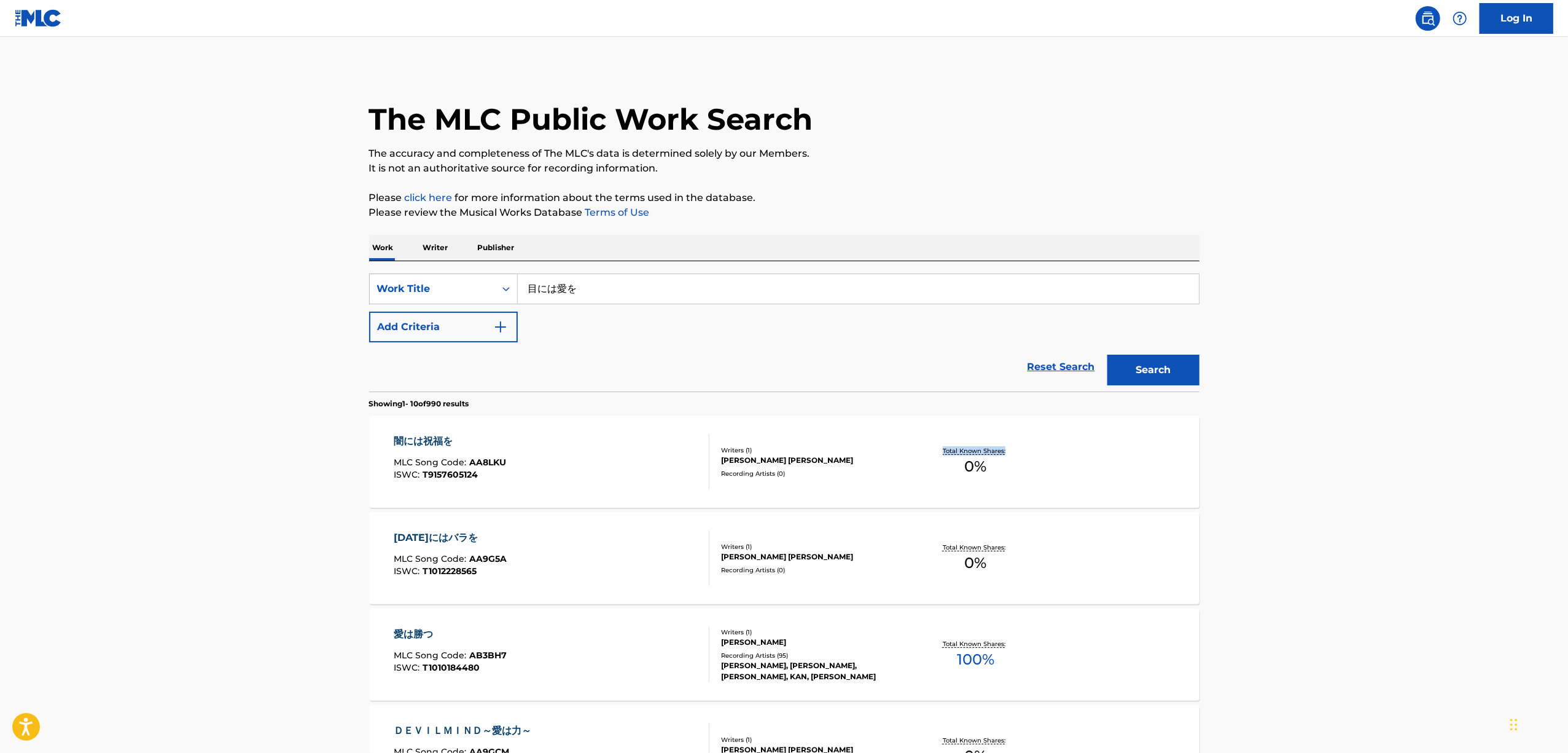
click at [1349, 485] on main "The MLC Public Work Search The accuracy and completeness of The MLC's data is d…" at bounding box center [784, 741] width 1568 height 1409
